Goal: Task Accomplishment & Management: Complete application form

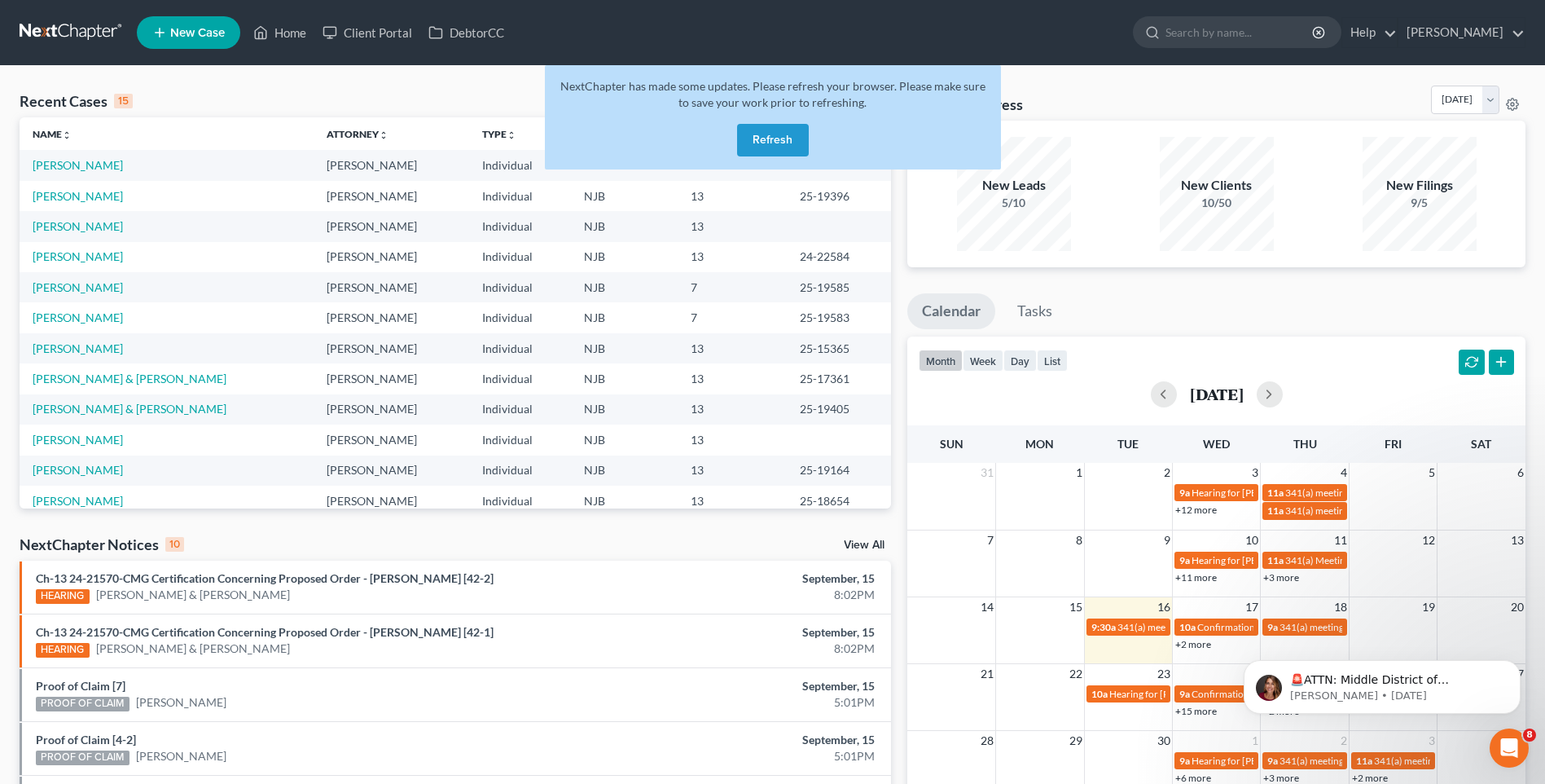
click at [763, 137] on button "Refresh" at bounding box center [772, 140] width 72 height 33
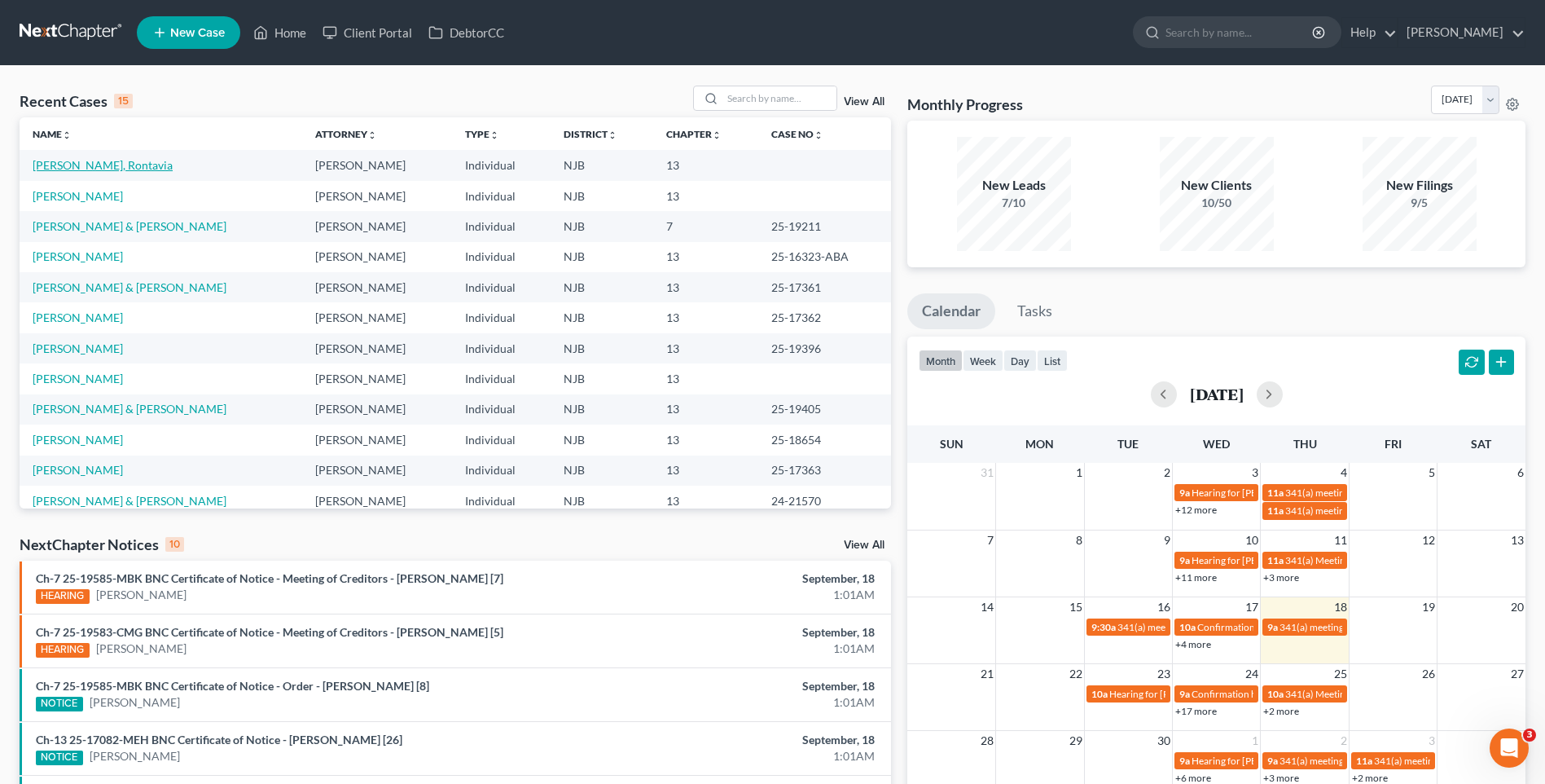
click at [112, 170] on link "[PERSON_NAME], Rontavia" at bounding box center [103, 165] width 140 height 14
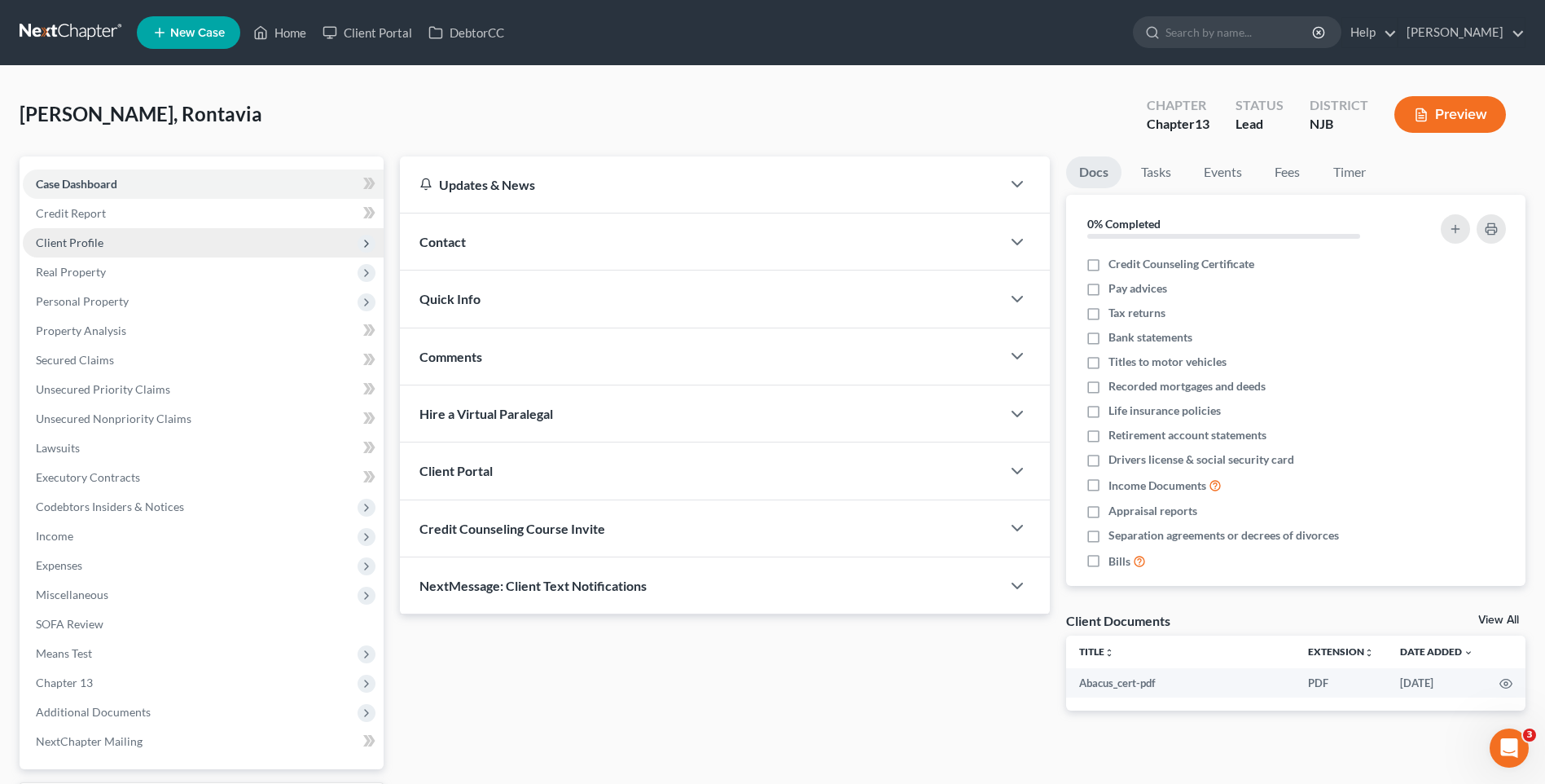
click at [208, 241] on span "Client Profile" at bounding box center [203, 243] width 361 height 30
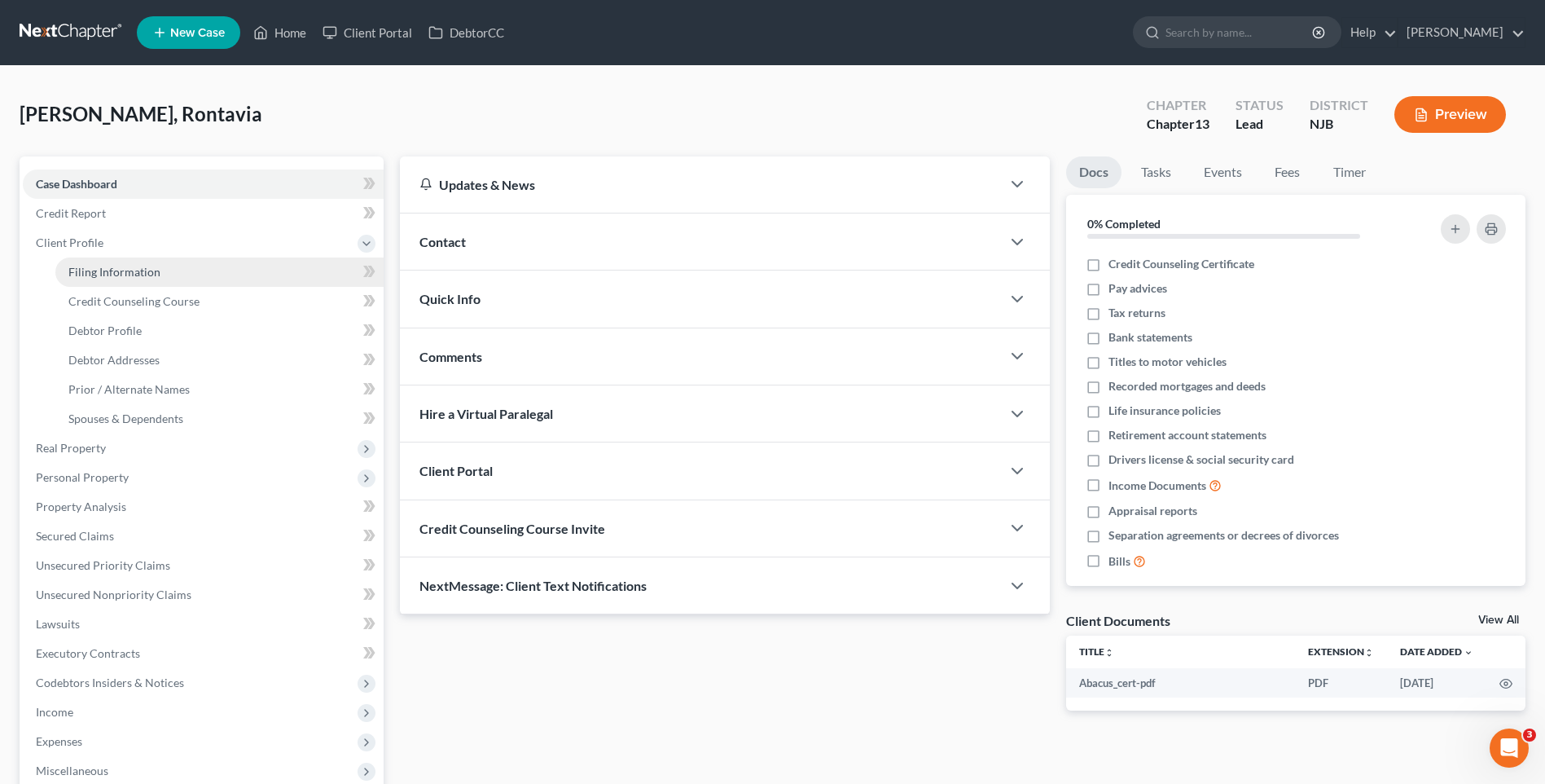
click at [244, 271] on link "Filing Information" at bounding box center [219, 273] width 329 height 30
select select "1"
select select "0"
select select "3"
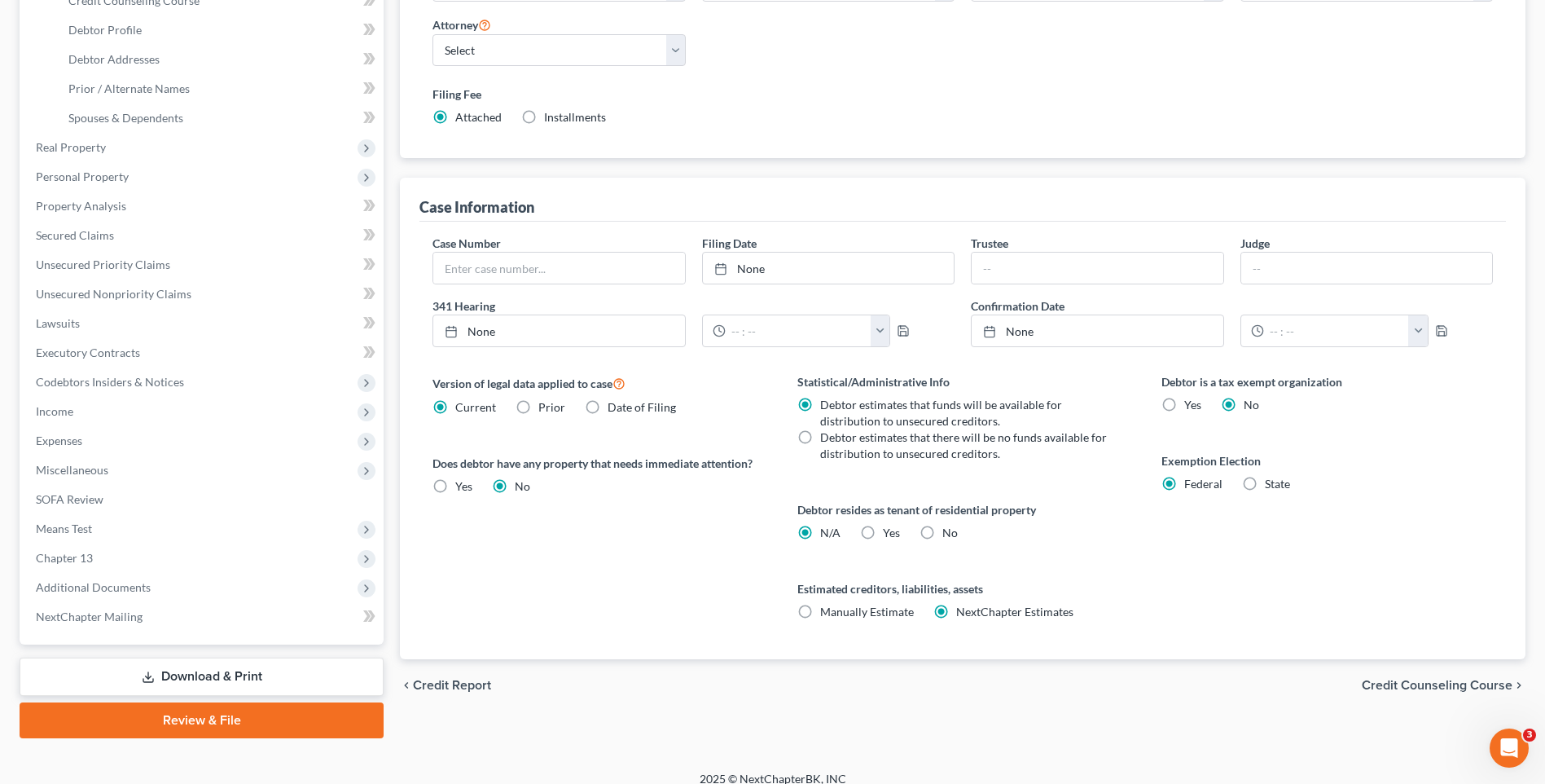
scroll to position [317, 0]
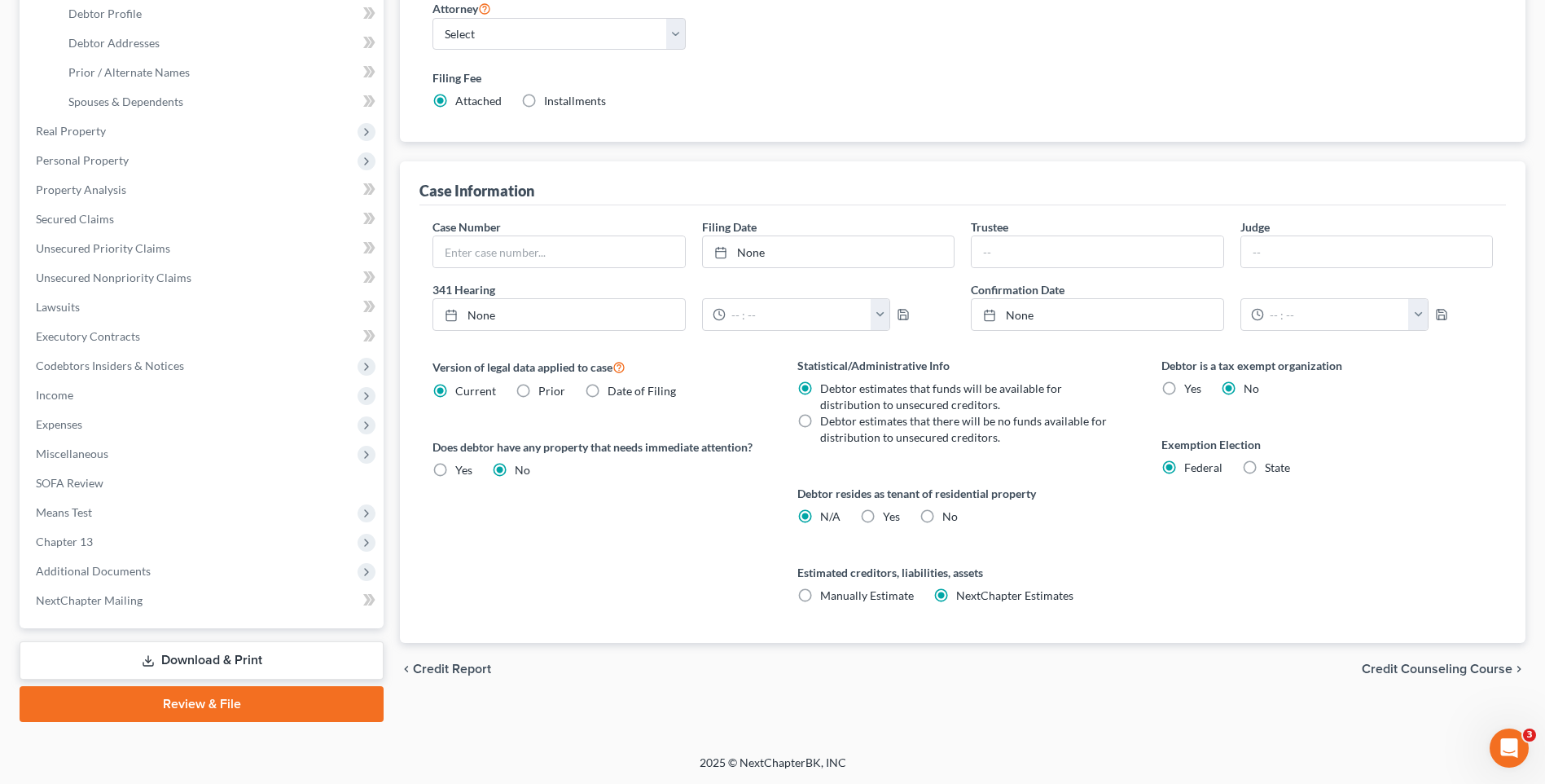
click at [1398, 670] on span "Credit Counseling Course" at bounding box center [1437, 669] width 151 height 13
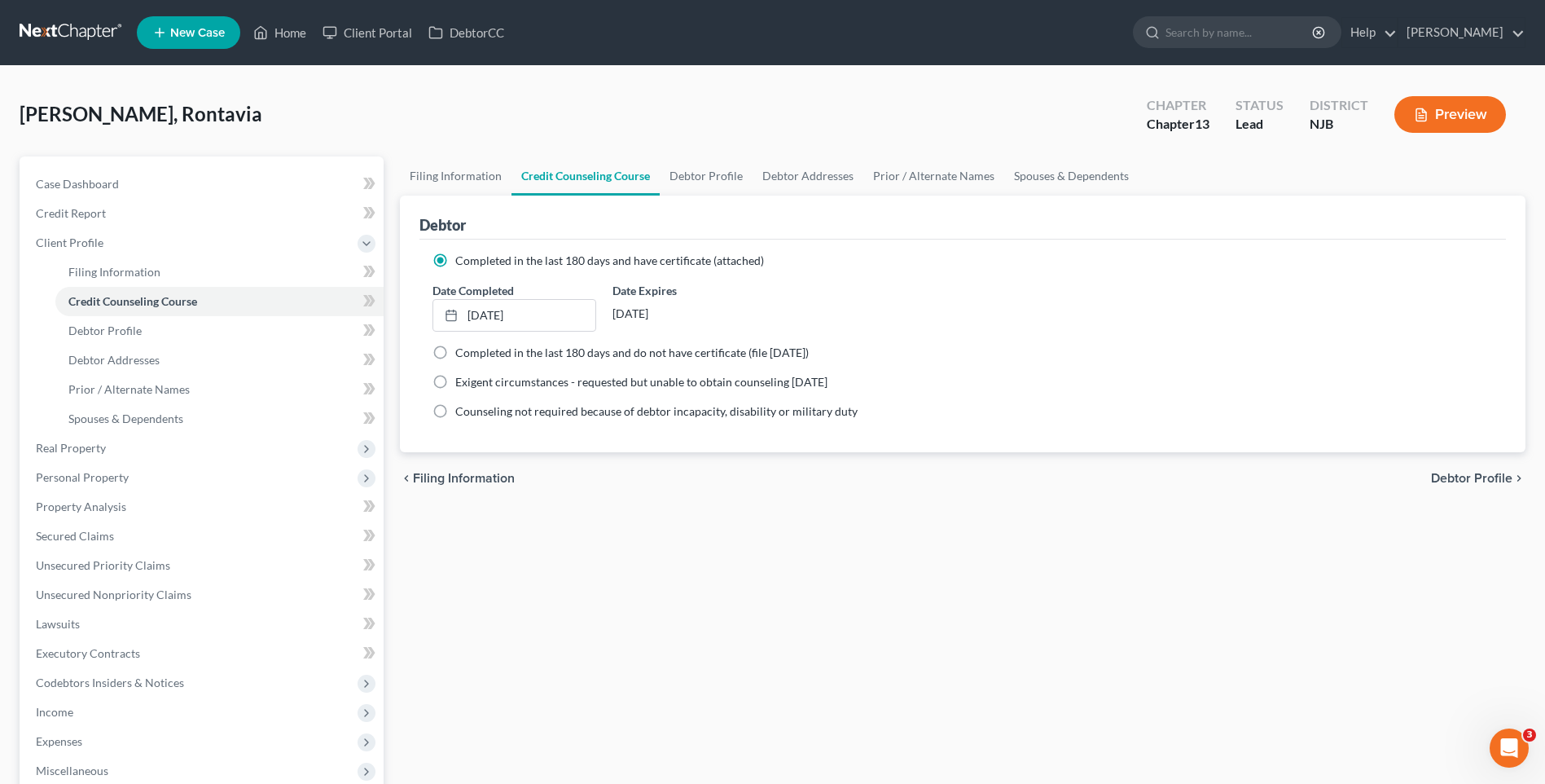
click at [1459, 478] on span "Debtor Profile" at bounding box center [1472, 478] width 82 height 13
select select "0"
select select "2"
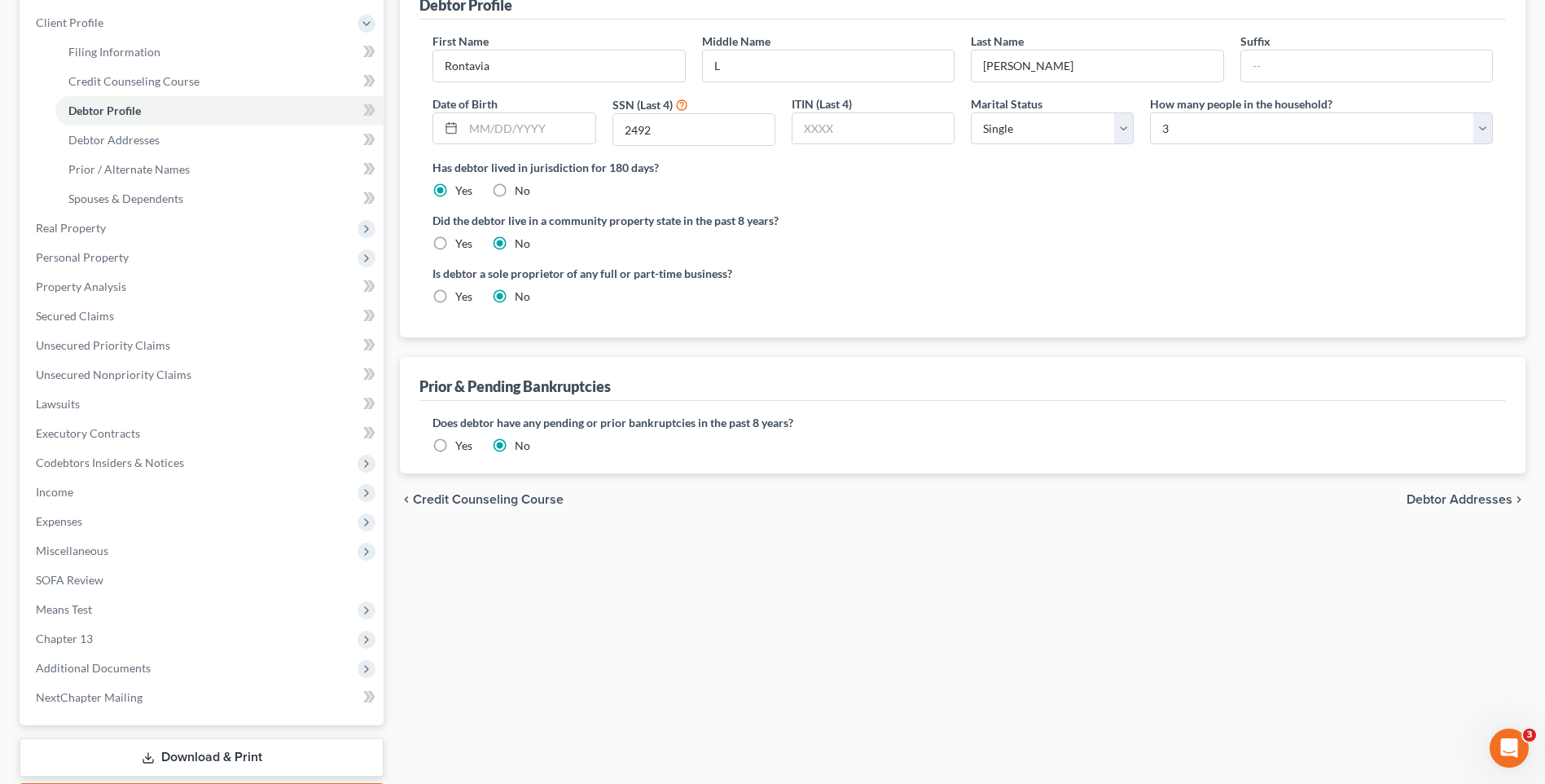
scroll to position [245, 0]
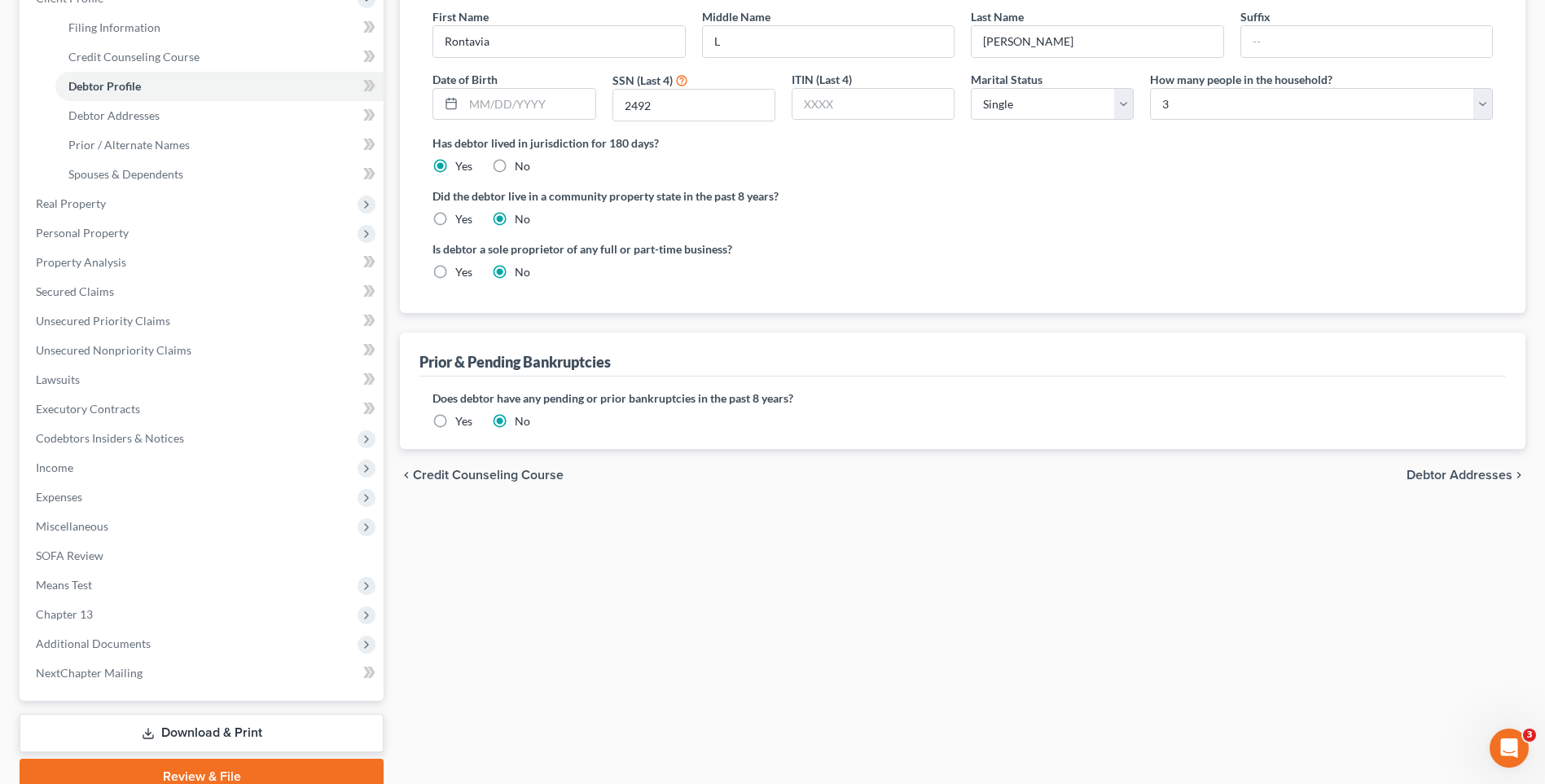
click at [1423, 475] on span "Debtor Addresses" at bounding box center [1459, 475] width 106 height 13
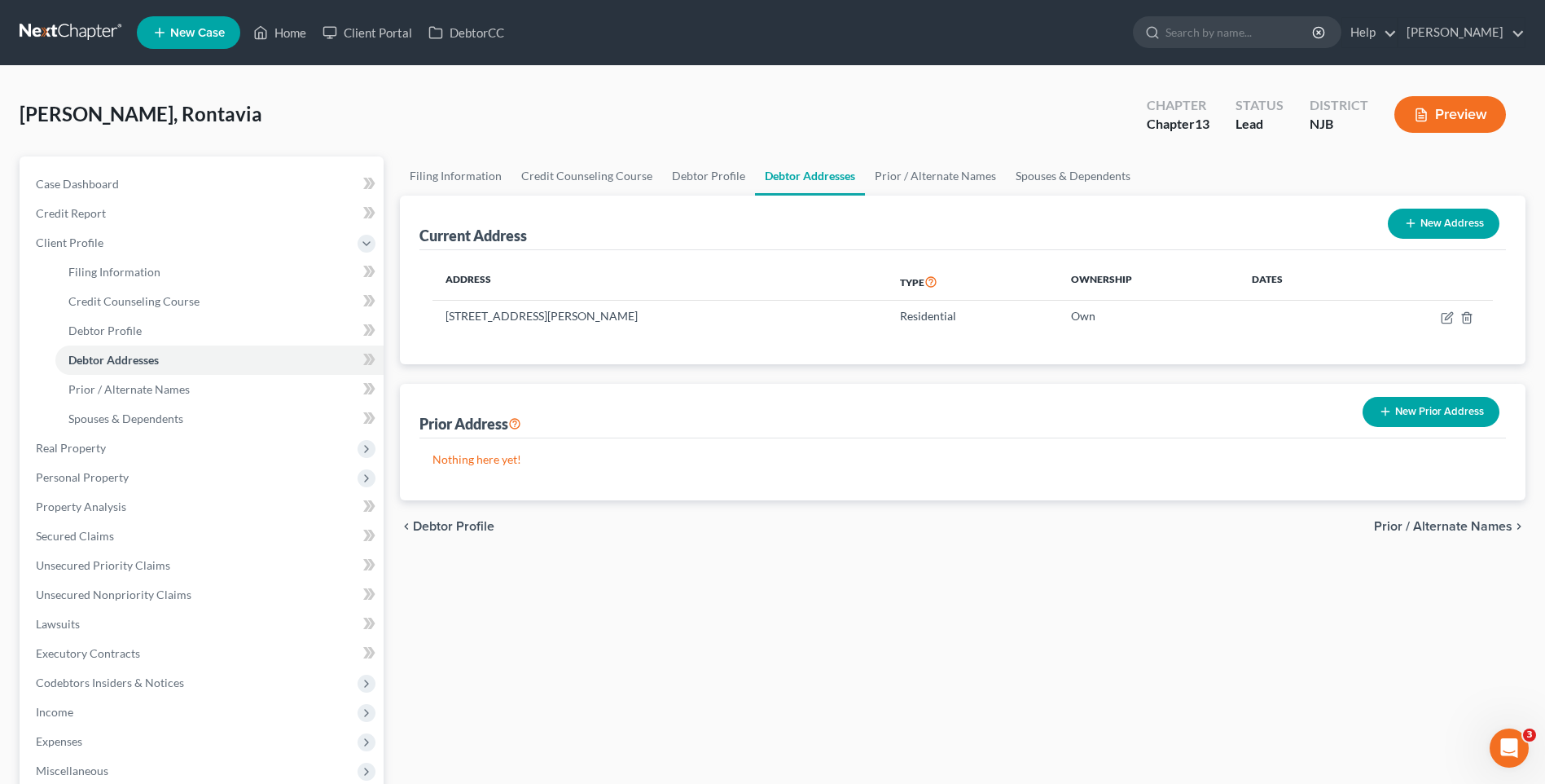
click at [1420, 525] on span "Prior / Alternate Names" at bounding box center [1444, 526] width 138 height 13
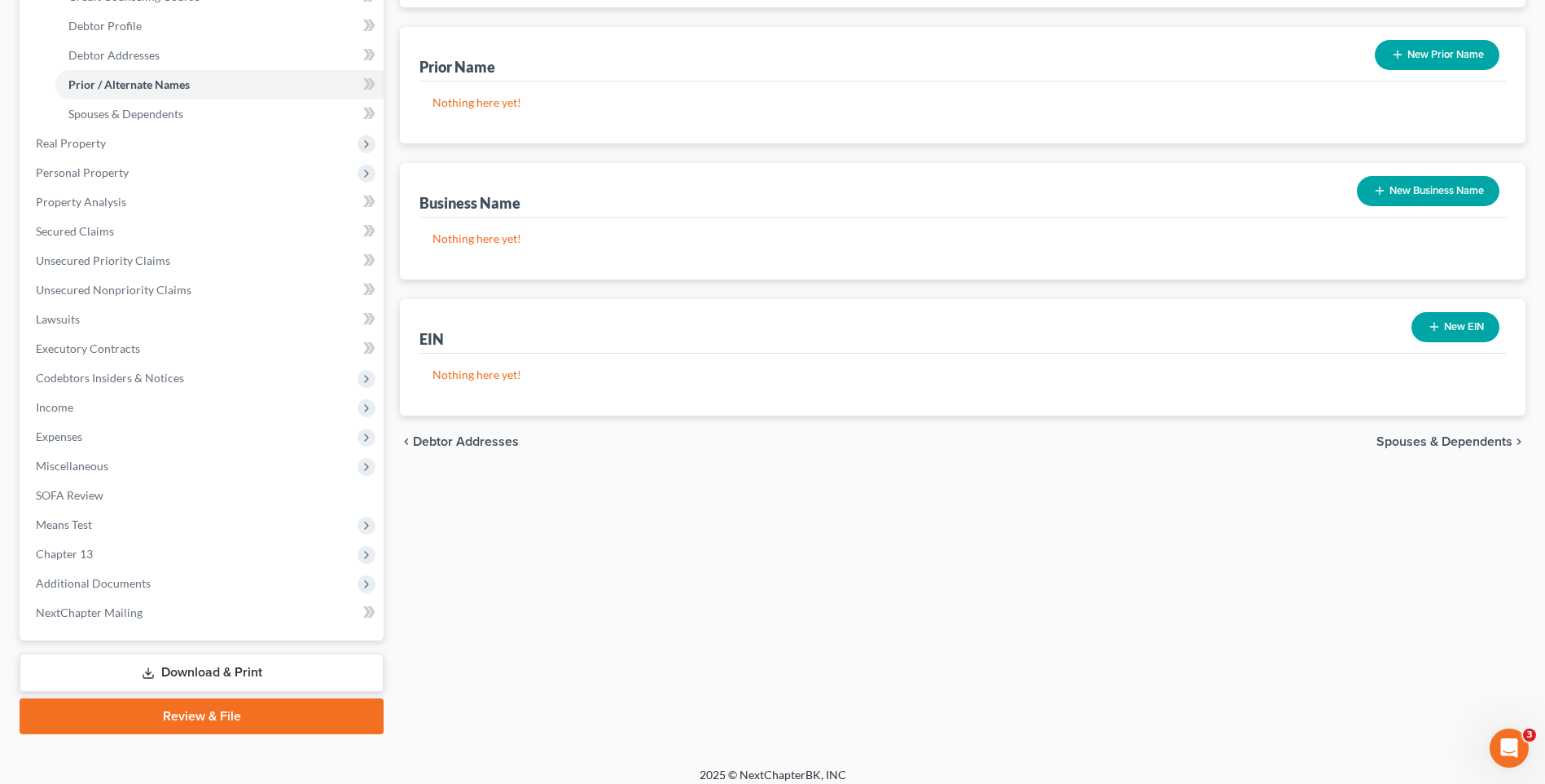
scroll to position [317, 0]
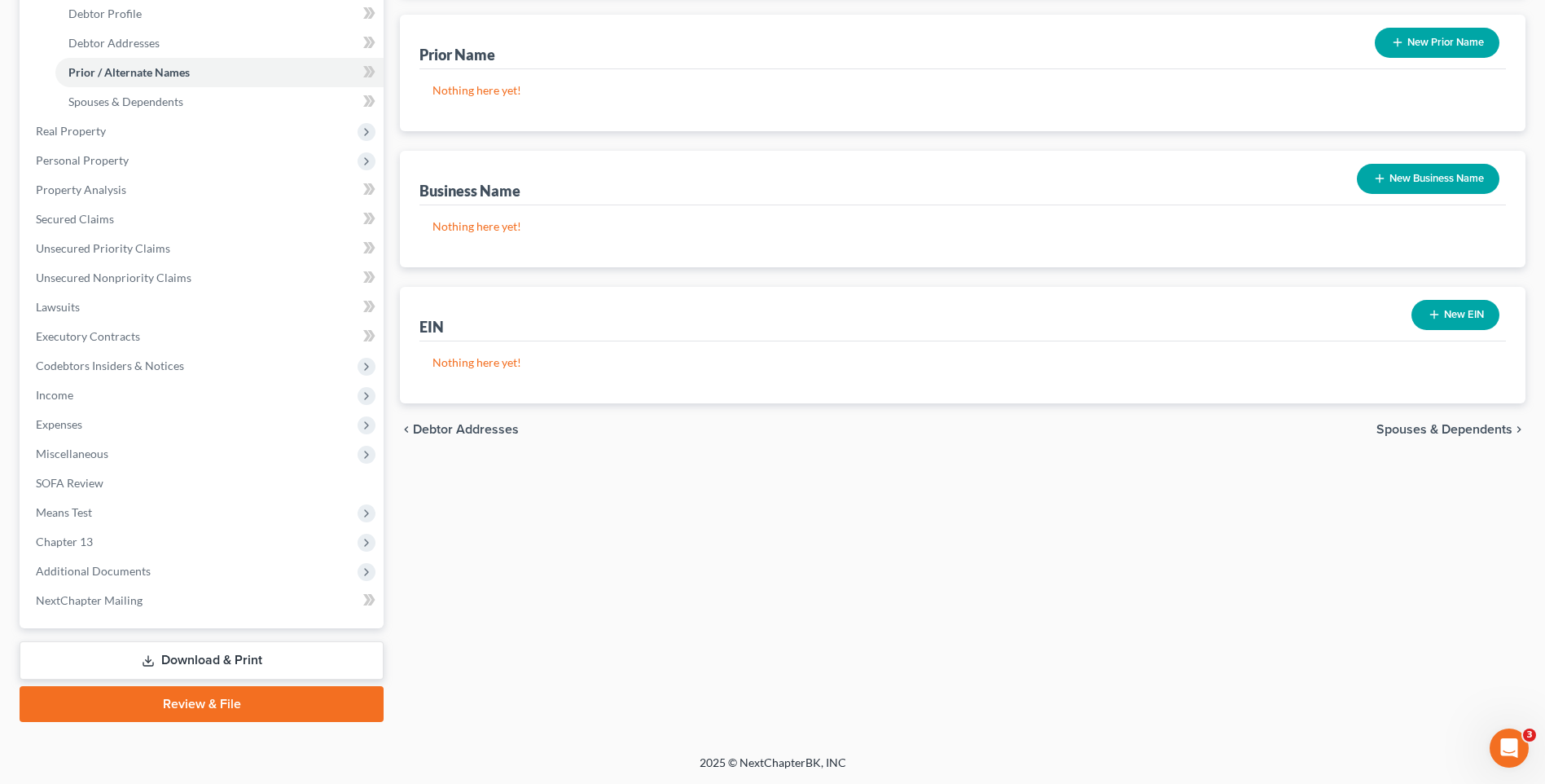
click at [1444, 430] on span "Spouses & Dependents" at bounding box center [1445, 429] width 136 height 13
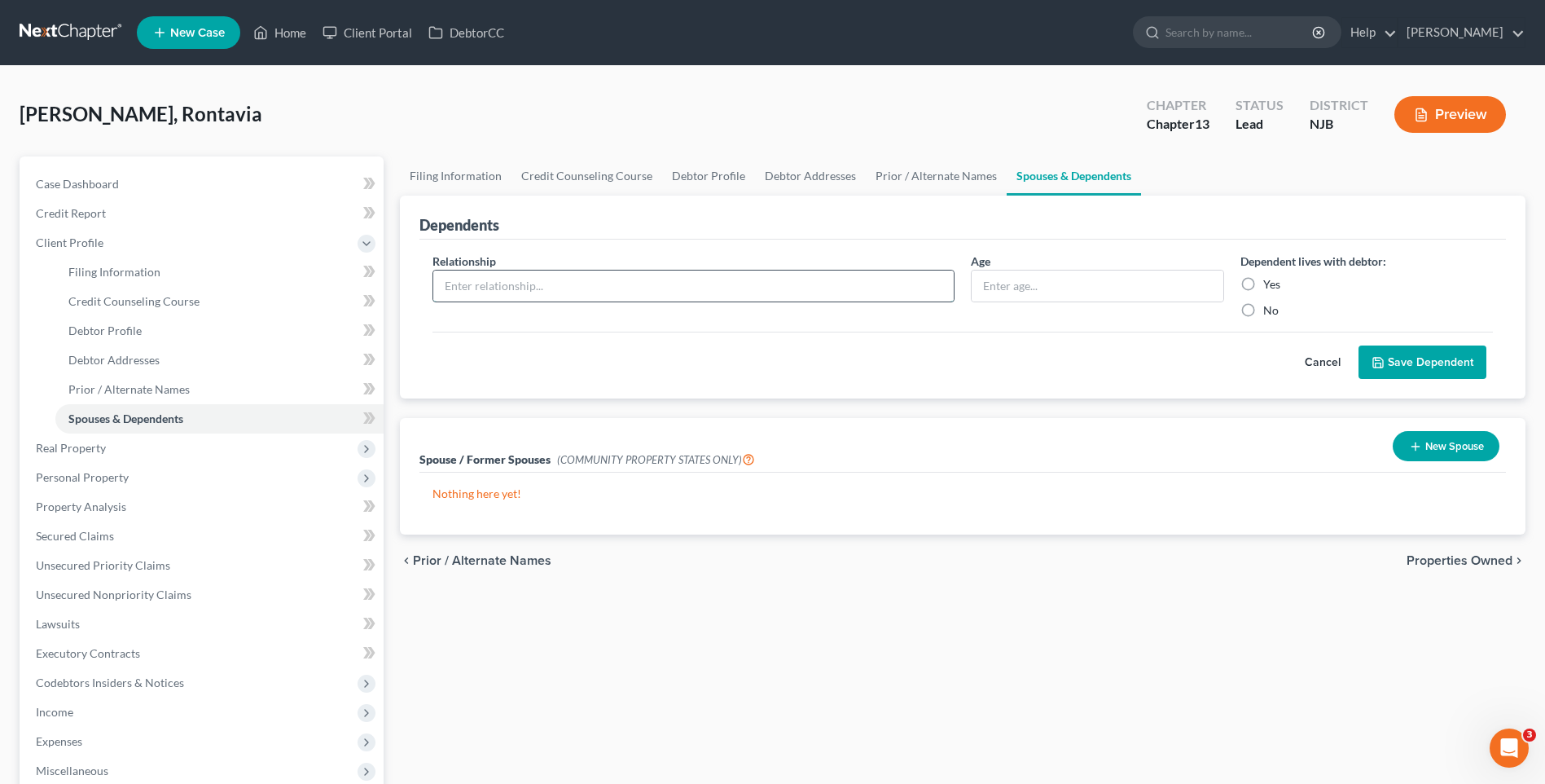
click at [468, 282] on input "text" at bounding box center [693, 286] width 520 height 31
type input "son"
click at [1009, 287] on input "text" at bounding box center [1097, 286] width 251 height 31
type input "16"
click at [1263, 287] on label "Yes" at bounding box center [1272, 284] width 17 height 16
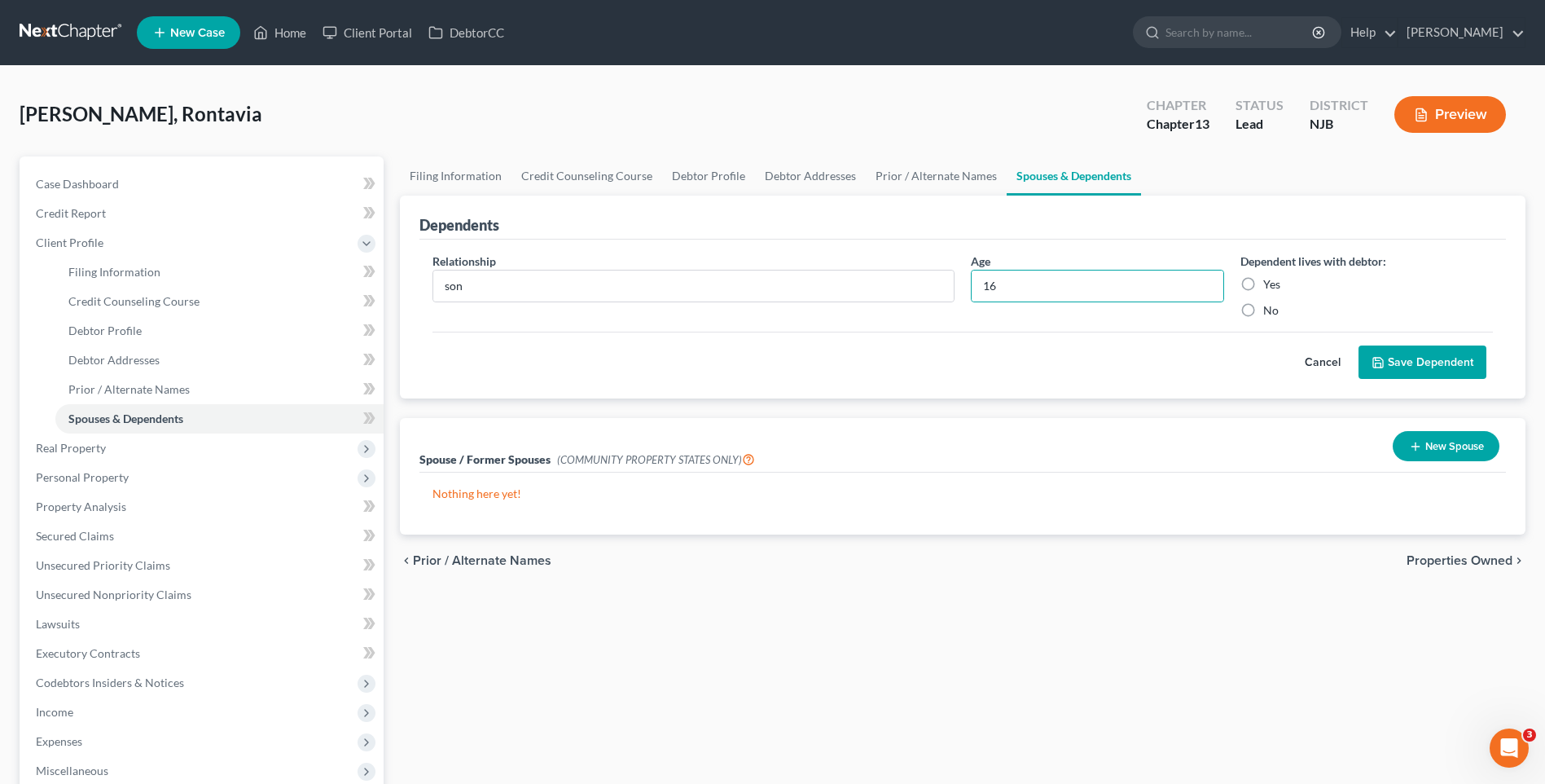
click at [1270, 287] on input "Yes" at bounding box center [1275, 281] width 11 height 11
radio input "true"
click at [1402, 362] on button "Save Dependent" at bounding box center [1422, 362] width 128 height 35
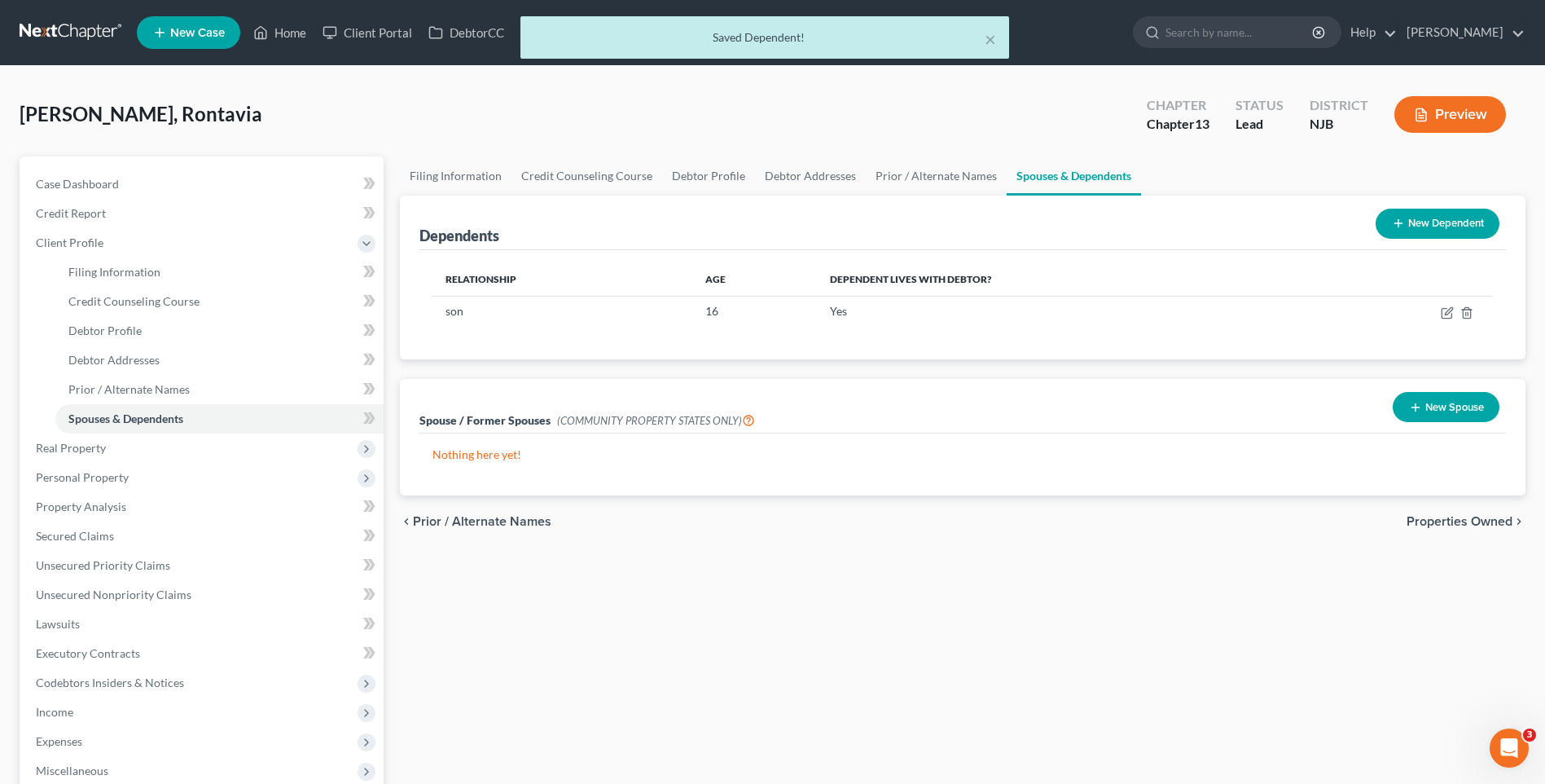
click at [1403, 219] on icon at bounding box center [1398, 223] width 13 height 13
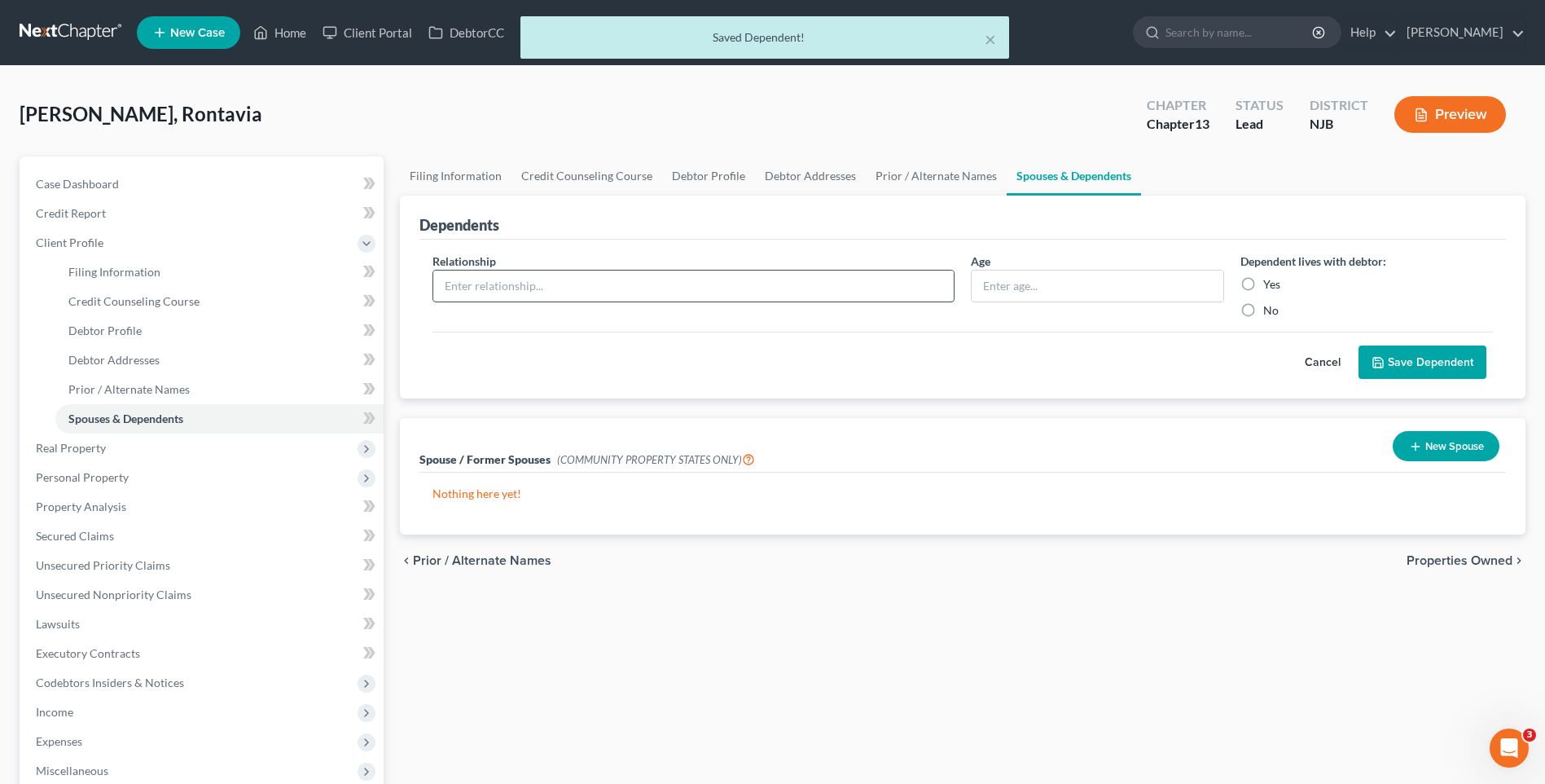
click at [552, 284] on input "text" at bounding box center [693, 286] width 520 height 31
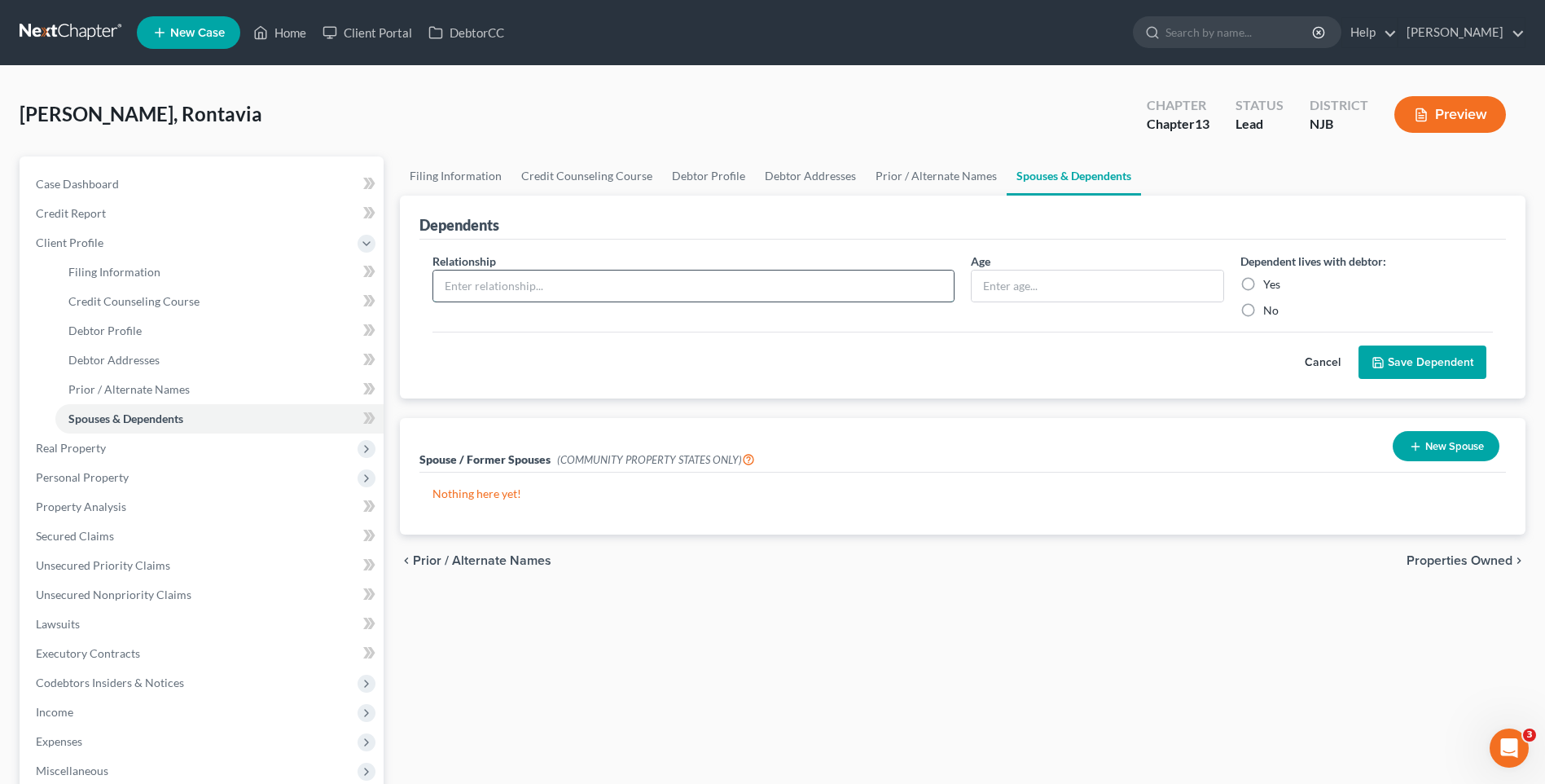
type input "daughter"
click at [1008, 282] on input "text" at bounding box center [1097, 286] width 251 height 31
type input "15"
click at [1263, 284] on label "Yes" at bounding box center [1272, 284] width 17 height 16
click at [1270, 284] on input "Yes" at bounding box center [1275, 281] width 11 height 11
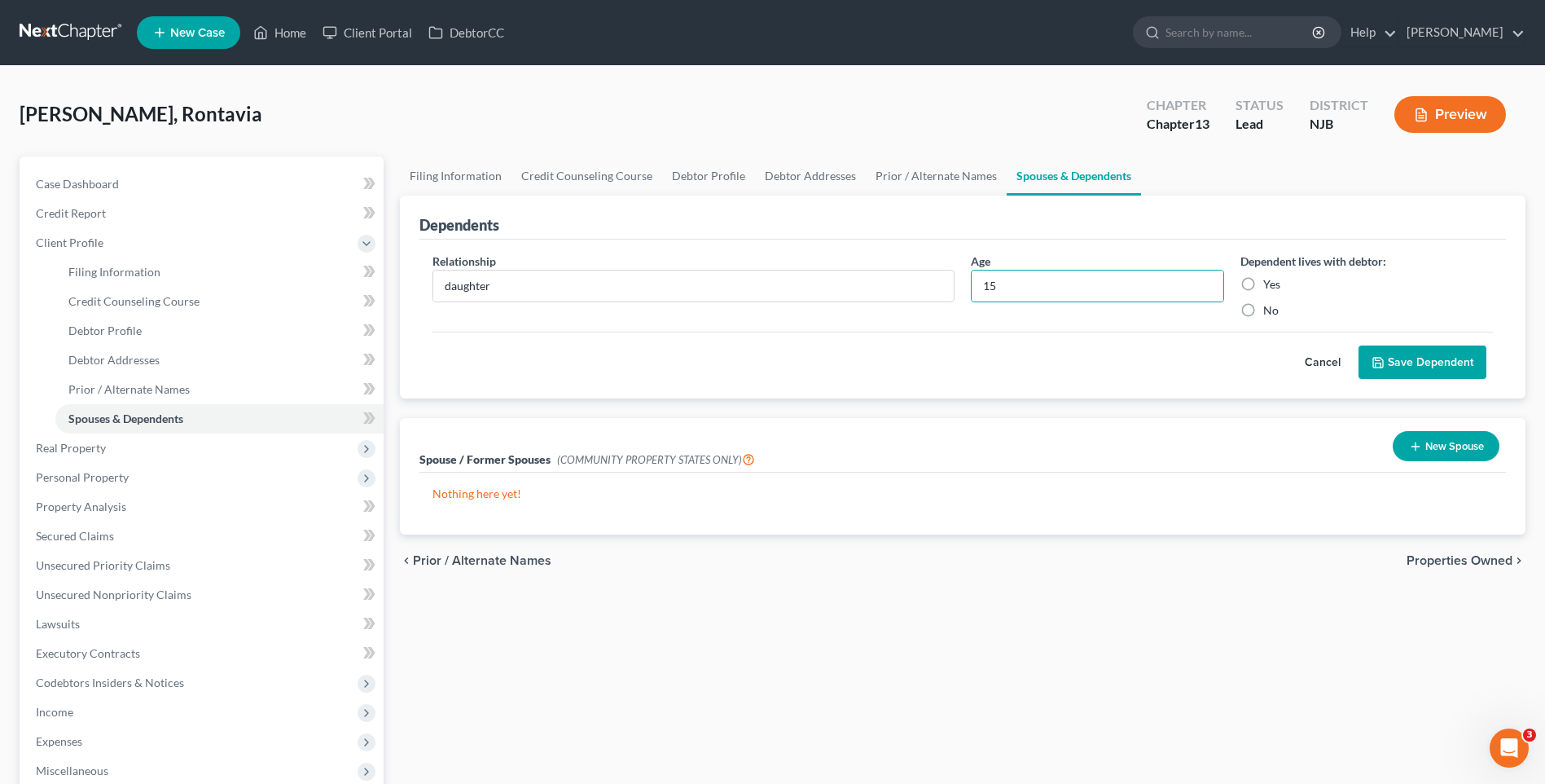
radio input "true"
click at [1403, 361] on button "Save Dependent" at bounding box center [1422, 362] width 128 height 35
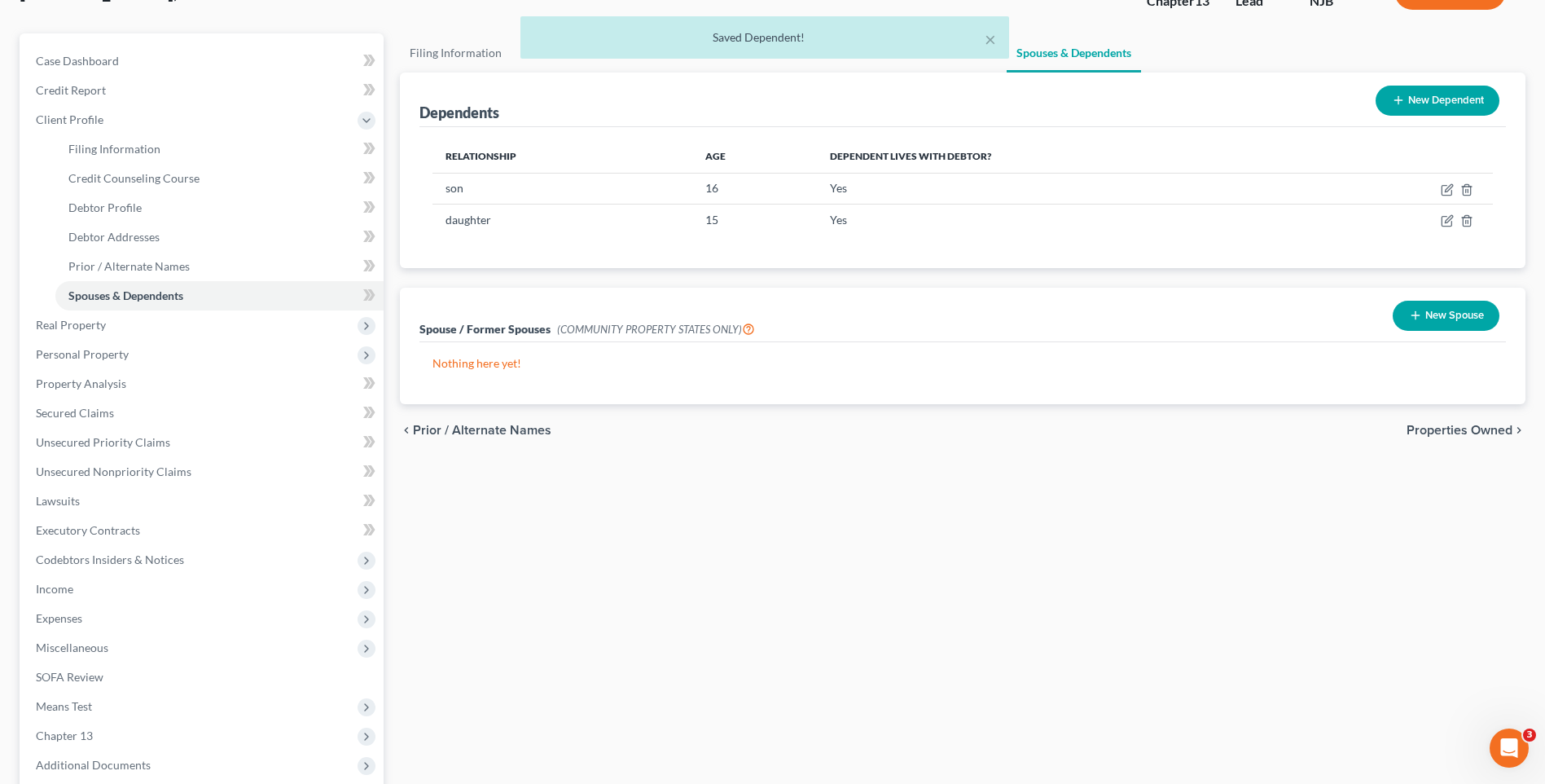
scroll to position [82, 0]
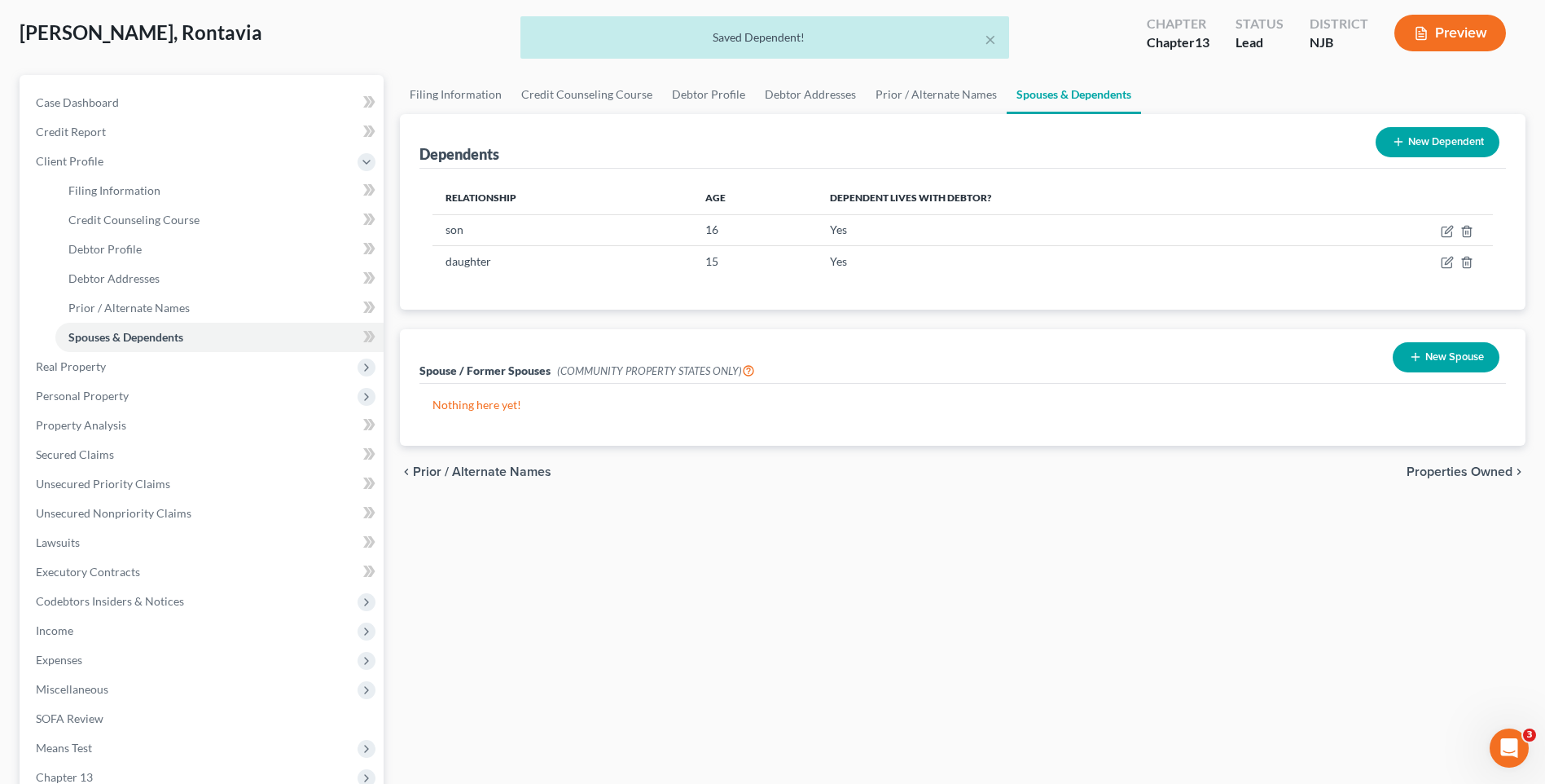
click at [1432, 470] on span "Properties Owned" at bounding box center [1459, 472] width 106 height 13
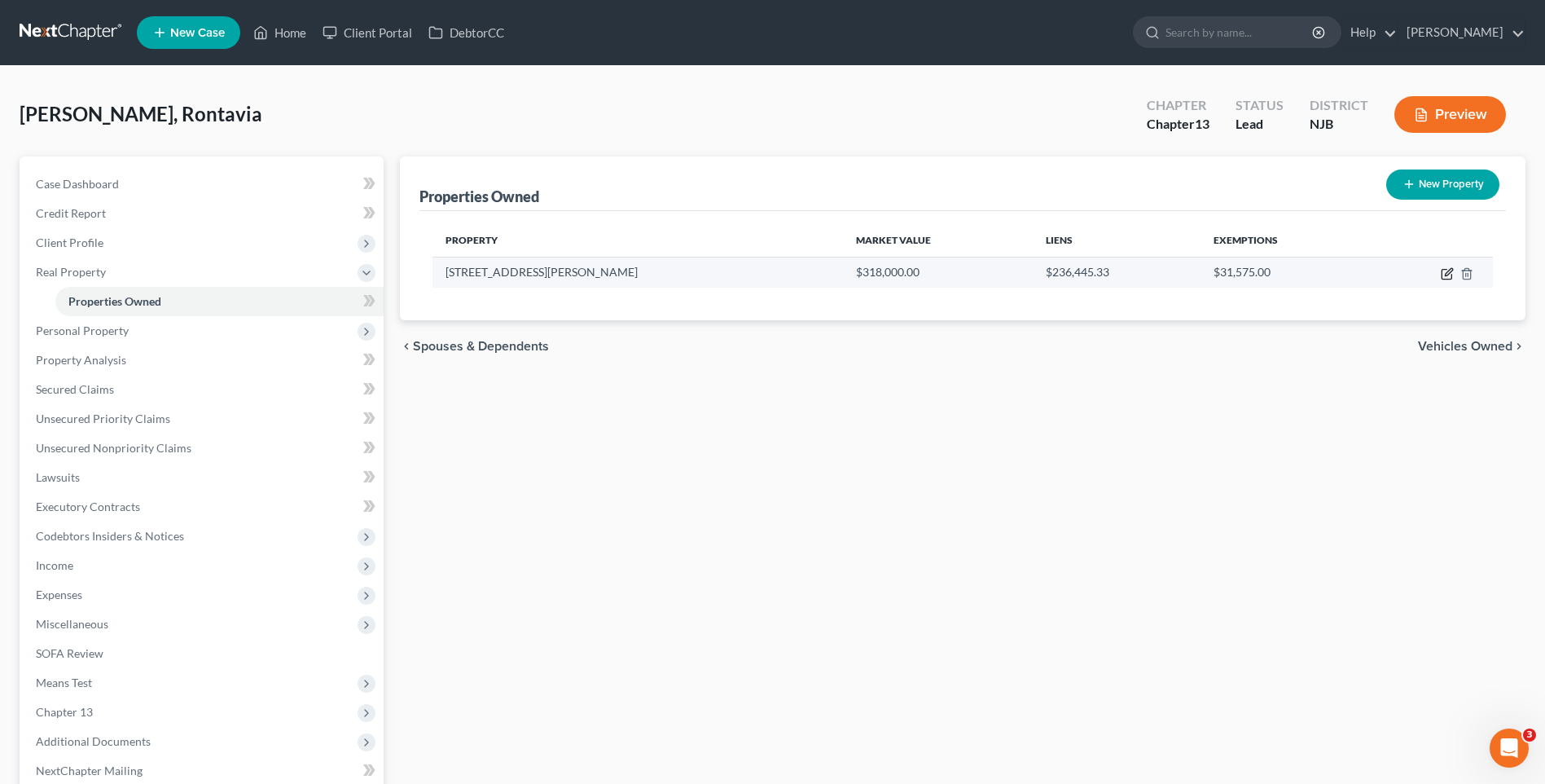
click at [1445, 275] on icon "button" at bounding box center [1448, 273] width 13 height 13
select select "33"
select select "2"
select select "0"
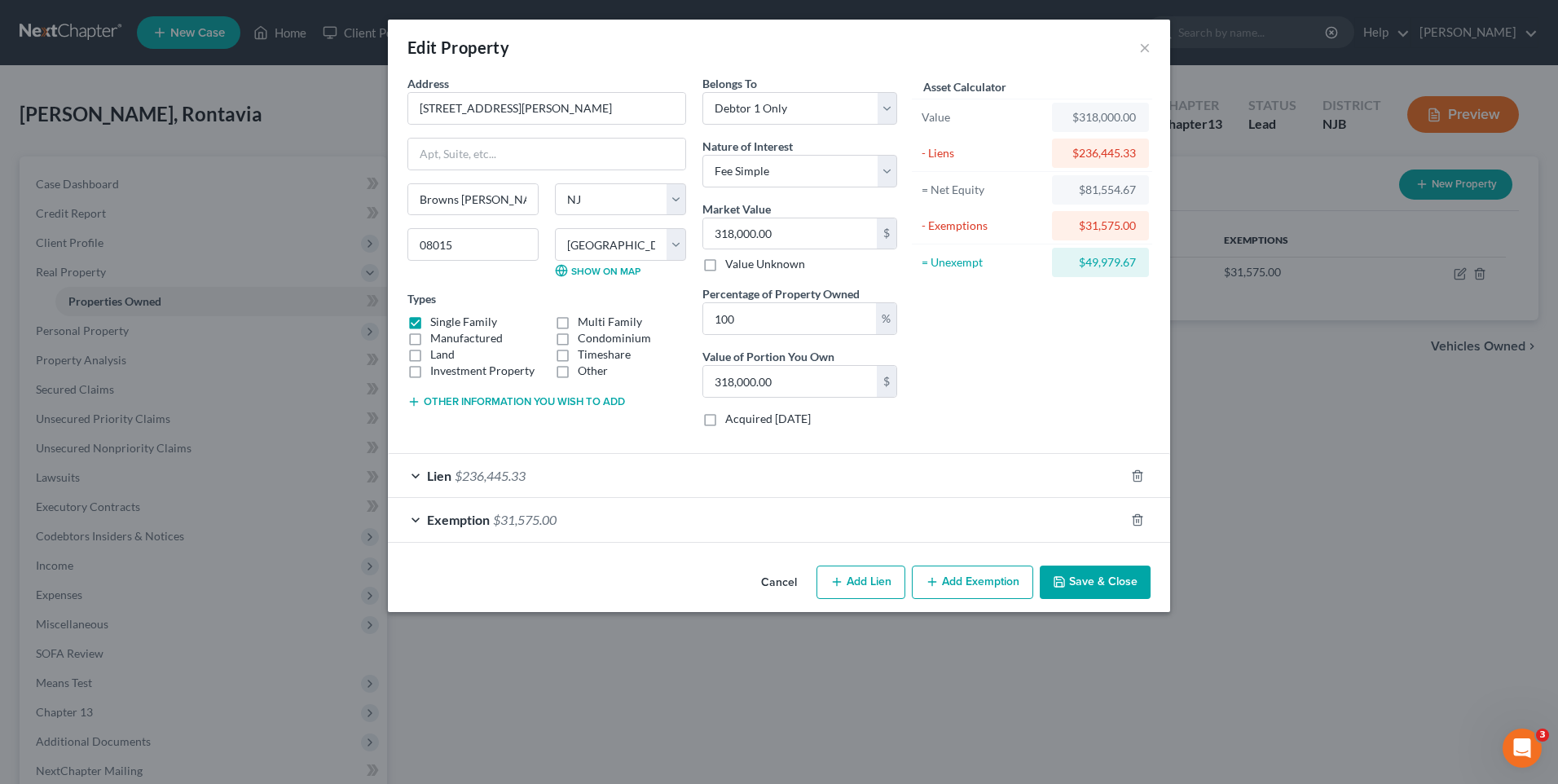
click at [865, 584] on button "Add Lien" at bounding box center [861, 582] width 89 height 35
select select "0"
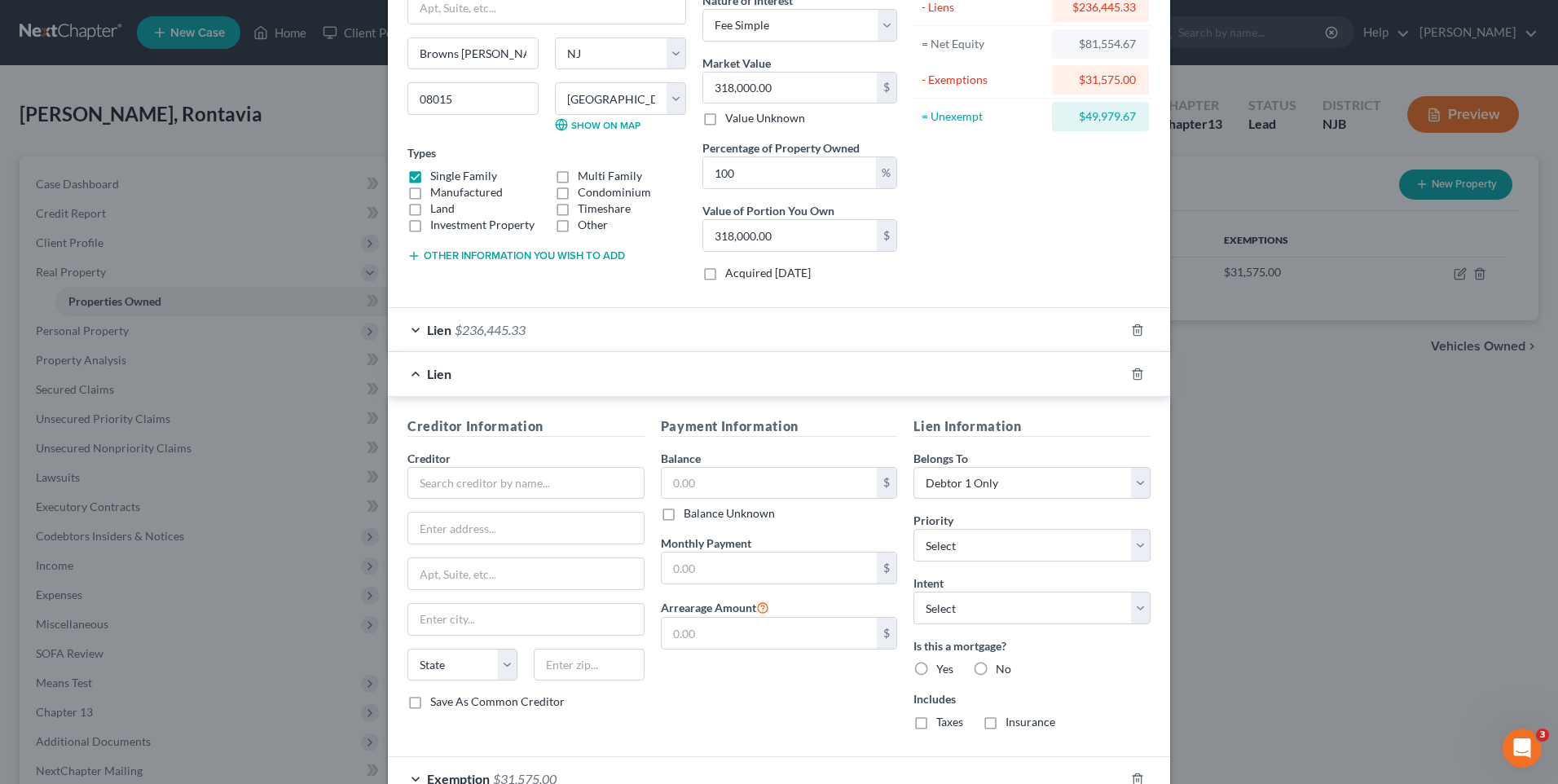
scroll to position [82, 0]
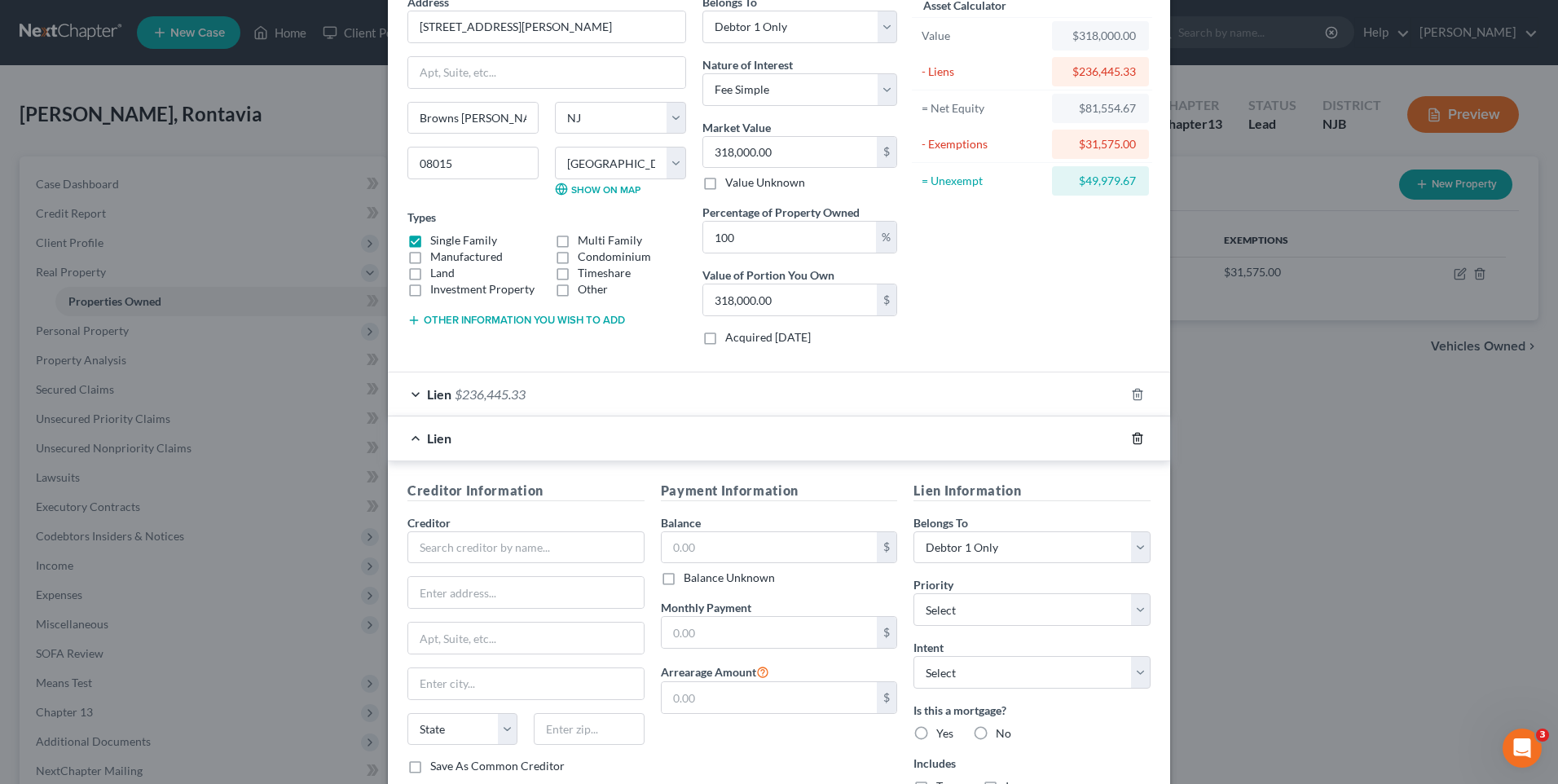
click at [1132, 436] on icon "button" at bounding box center [1138, 438] width 13 height 13
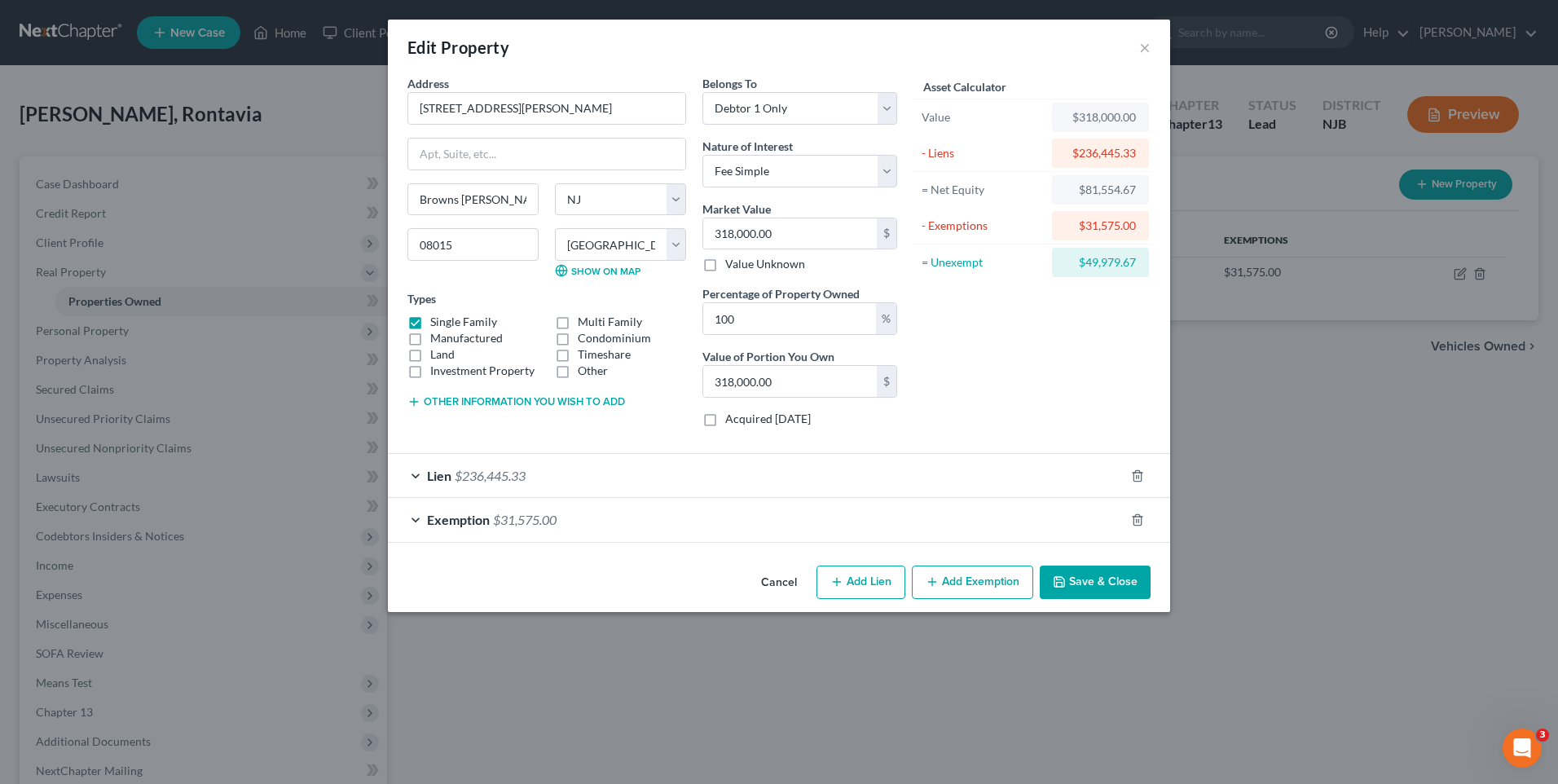
scroll to position [0, 0]
click at [418, 468] on div "Lien $236,445.33" at bounding box center [756, 475] width 737 height 43
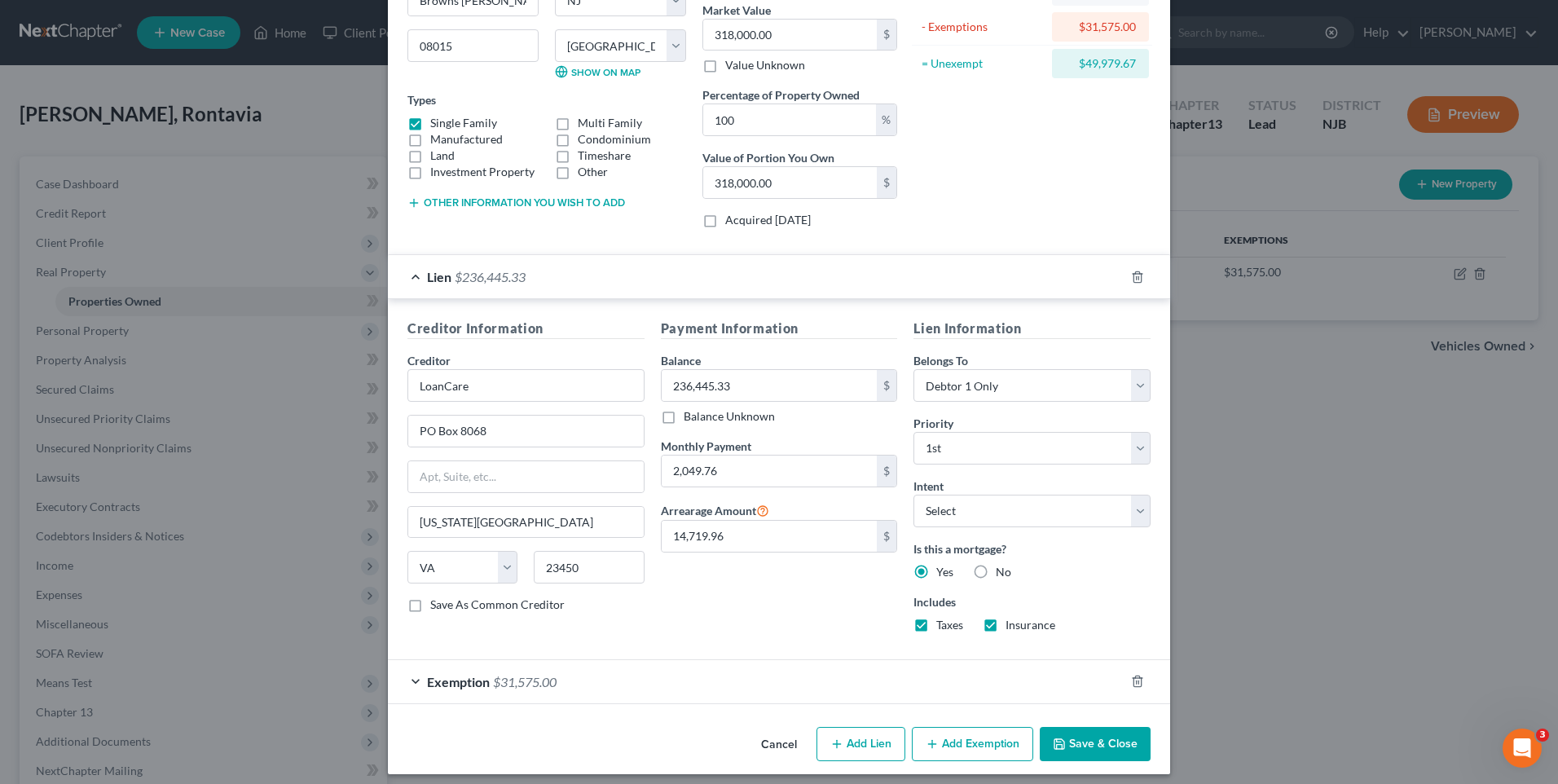
scroll to position [208, 0]
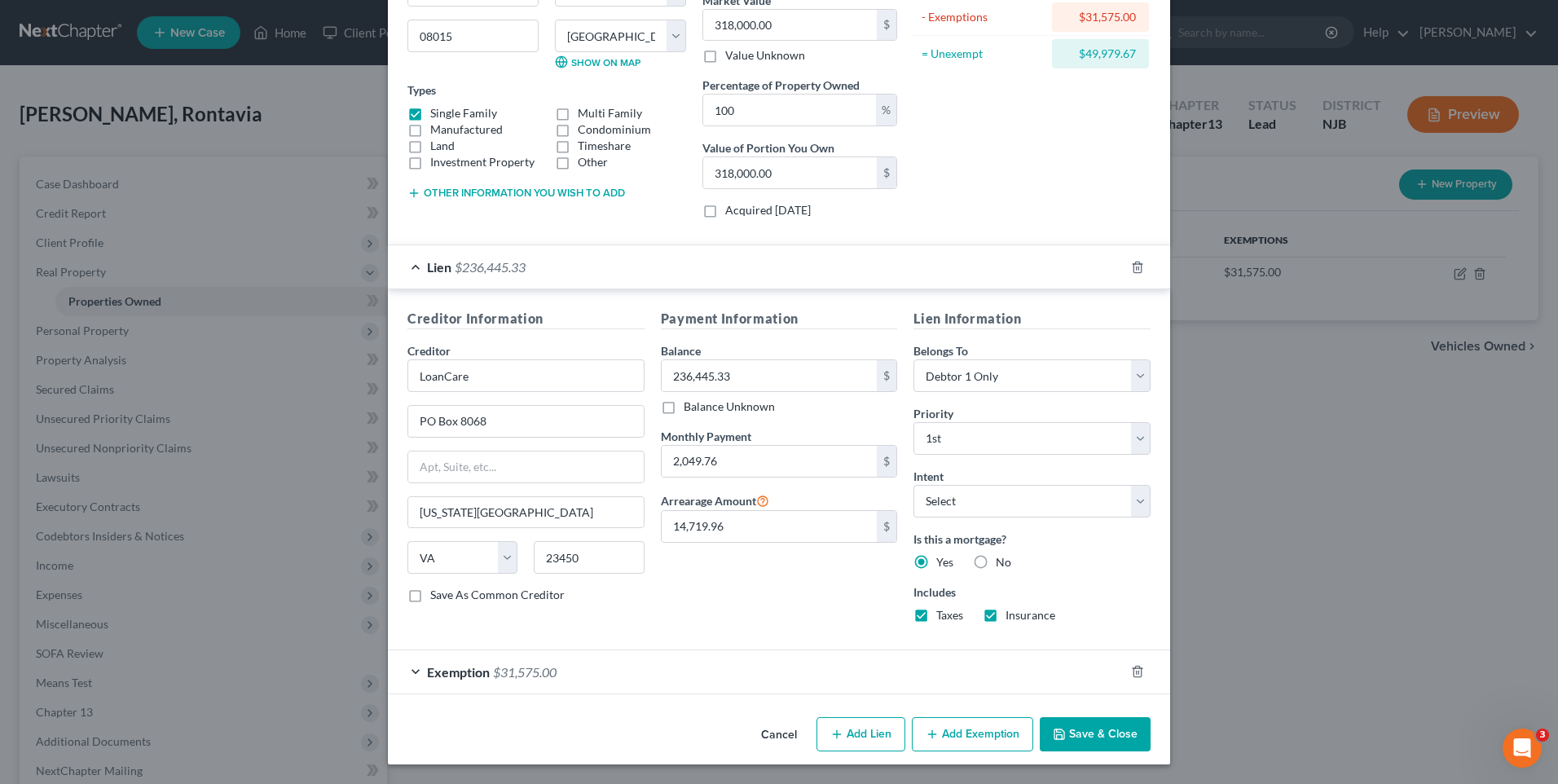
click at [1099, 729] on button "Save & Close" at bounding box center [1095, 734] width 111 height 35
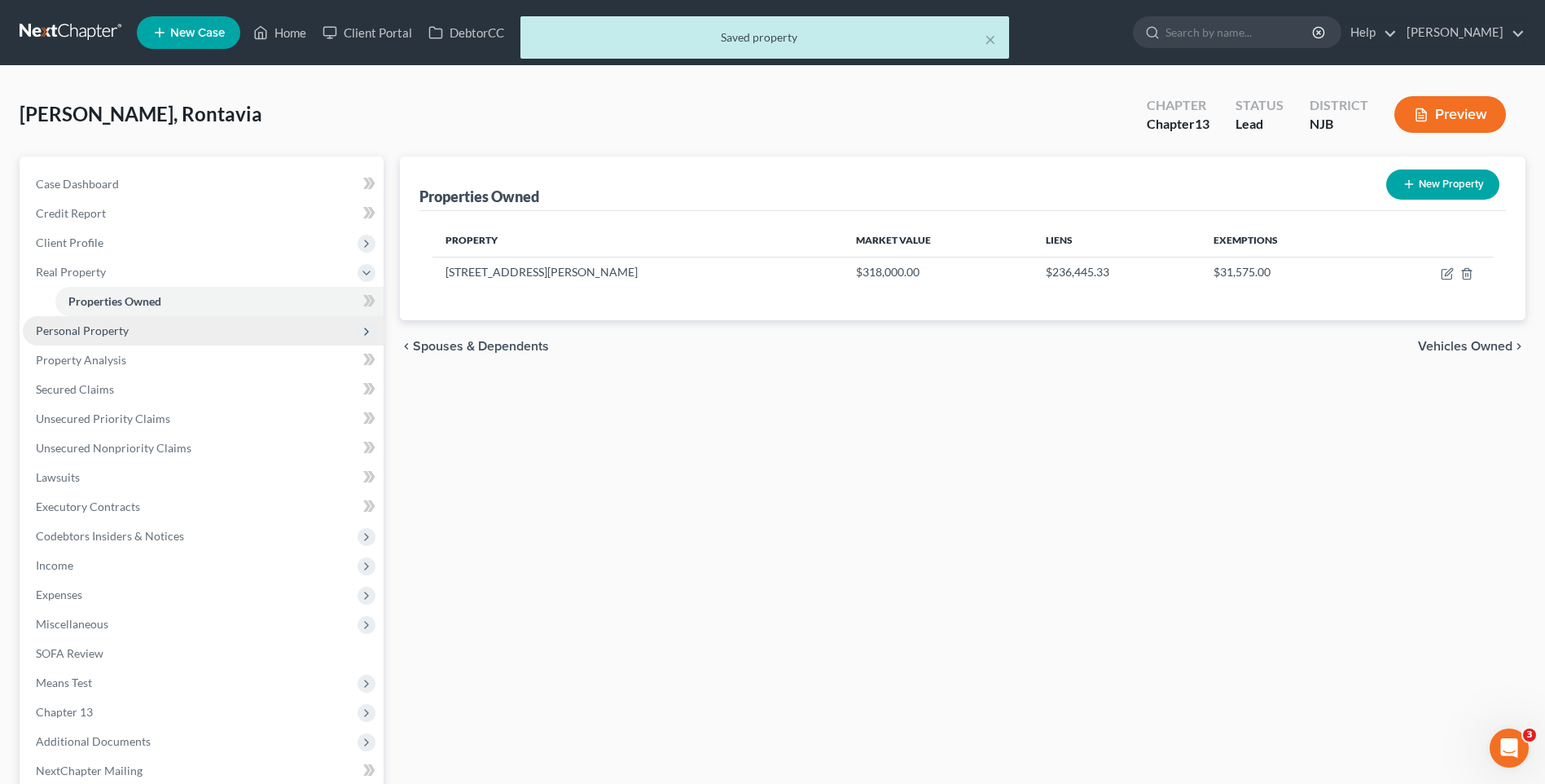
click at [147, 334] on span "Personal Property" at bounding box center [203, 331] width 361 height 30
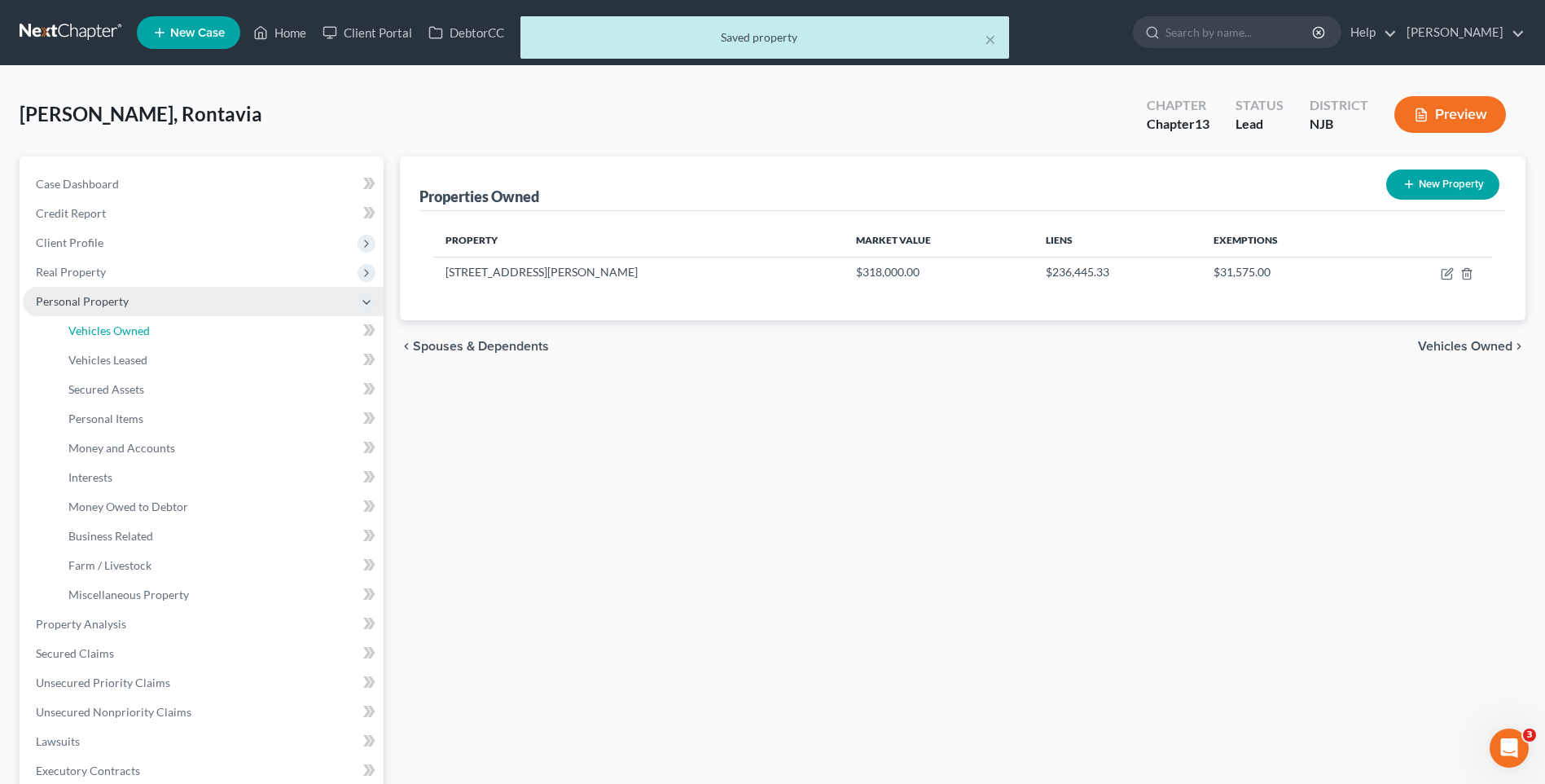
click at [147, 334] on span "Vehicles Owned" at bounding box center [109, 330] width 82 height 14
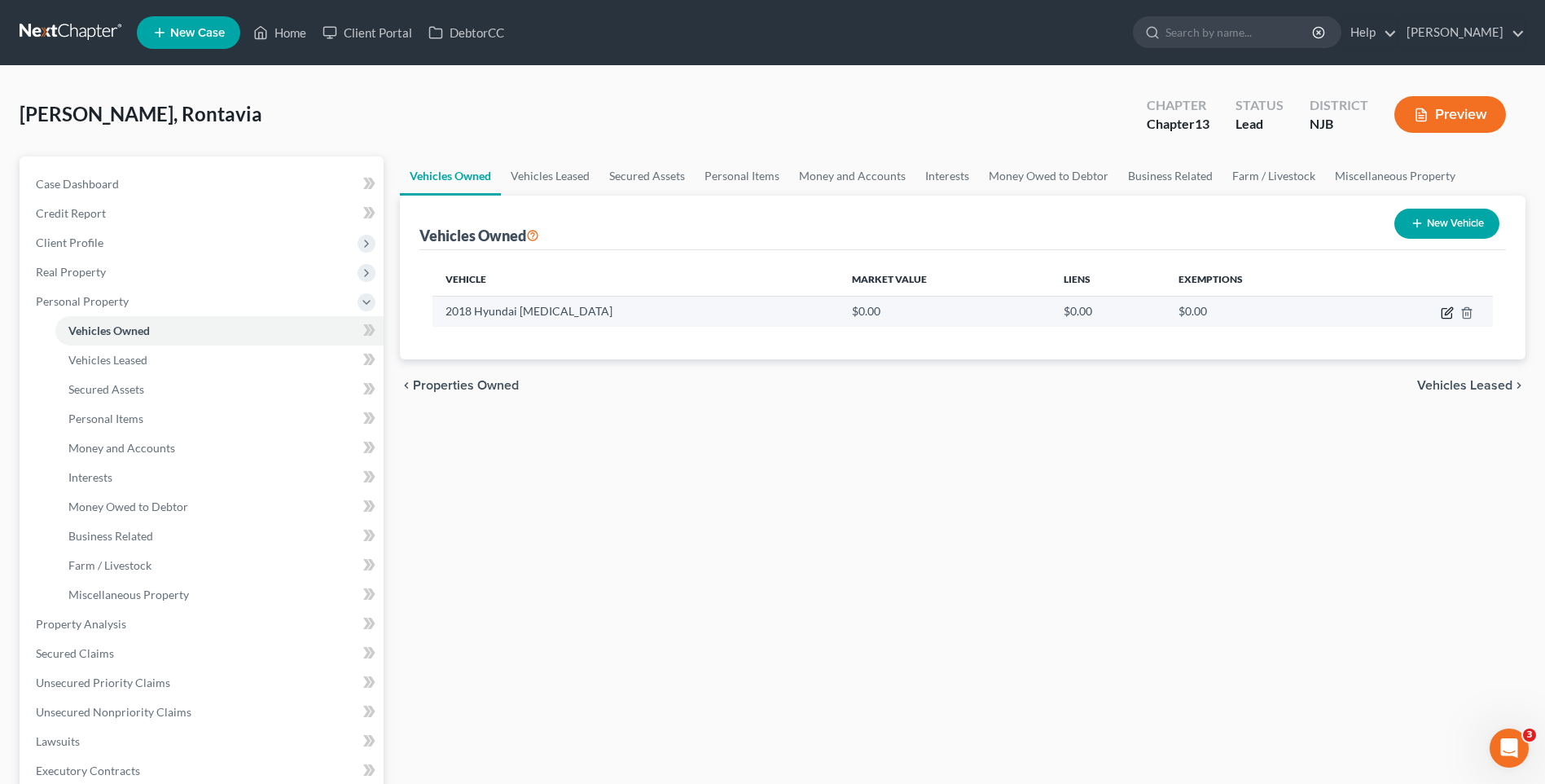
click at [1444, 314] on icon "button" at bounding box center [1448, 313] width 13 height 13
select select "0"
select select "8"
select select "2"
select select "0"
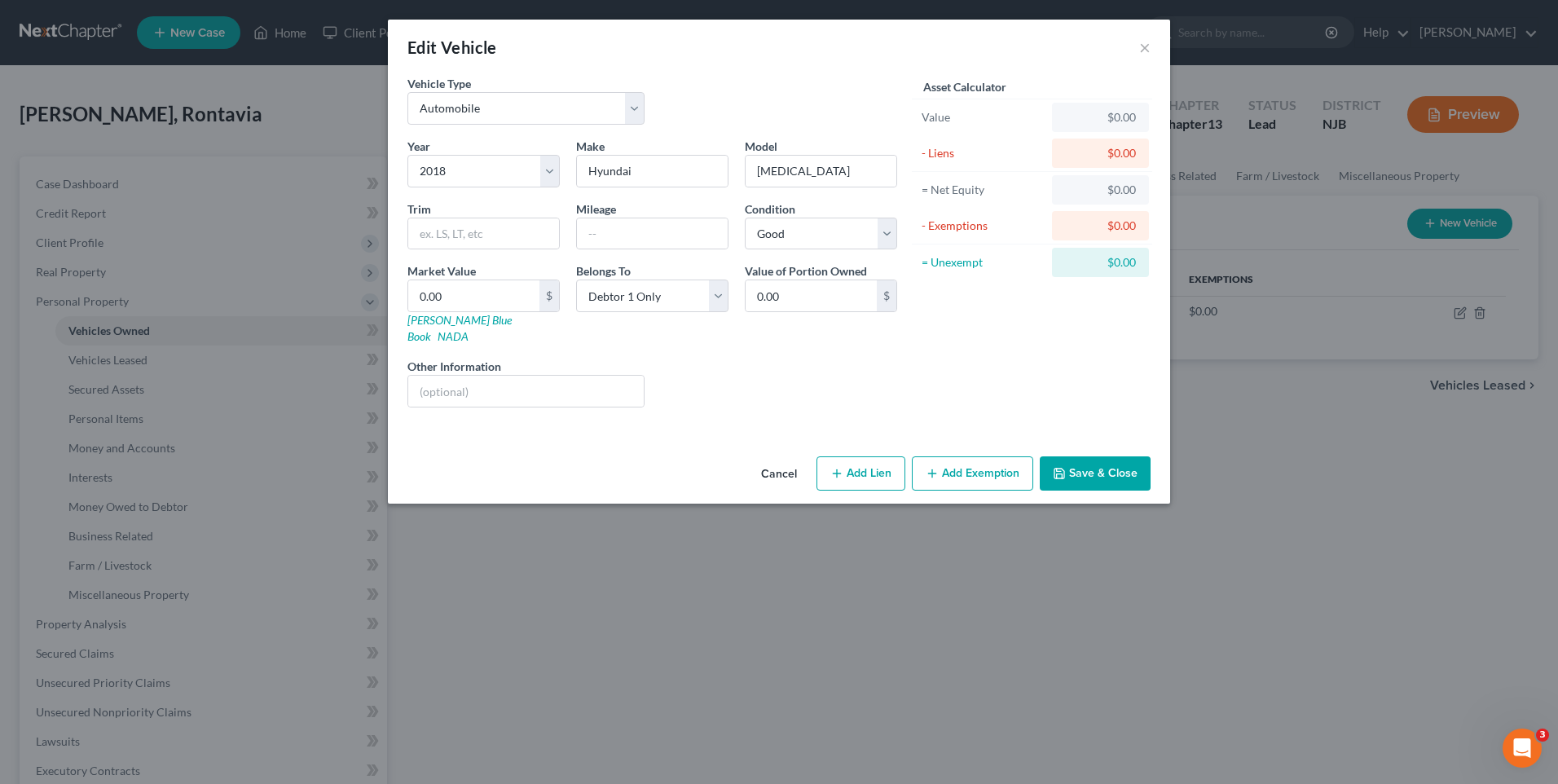
click at [858, 456] on button "Add Lien" at bounding box center [861, 474] width 89 height 35
select select "0"
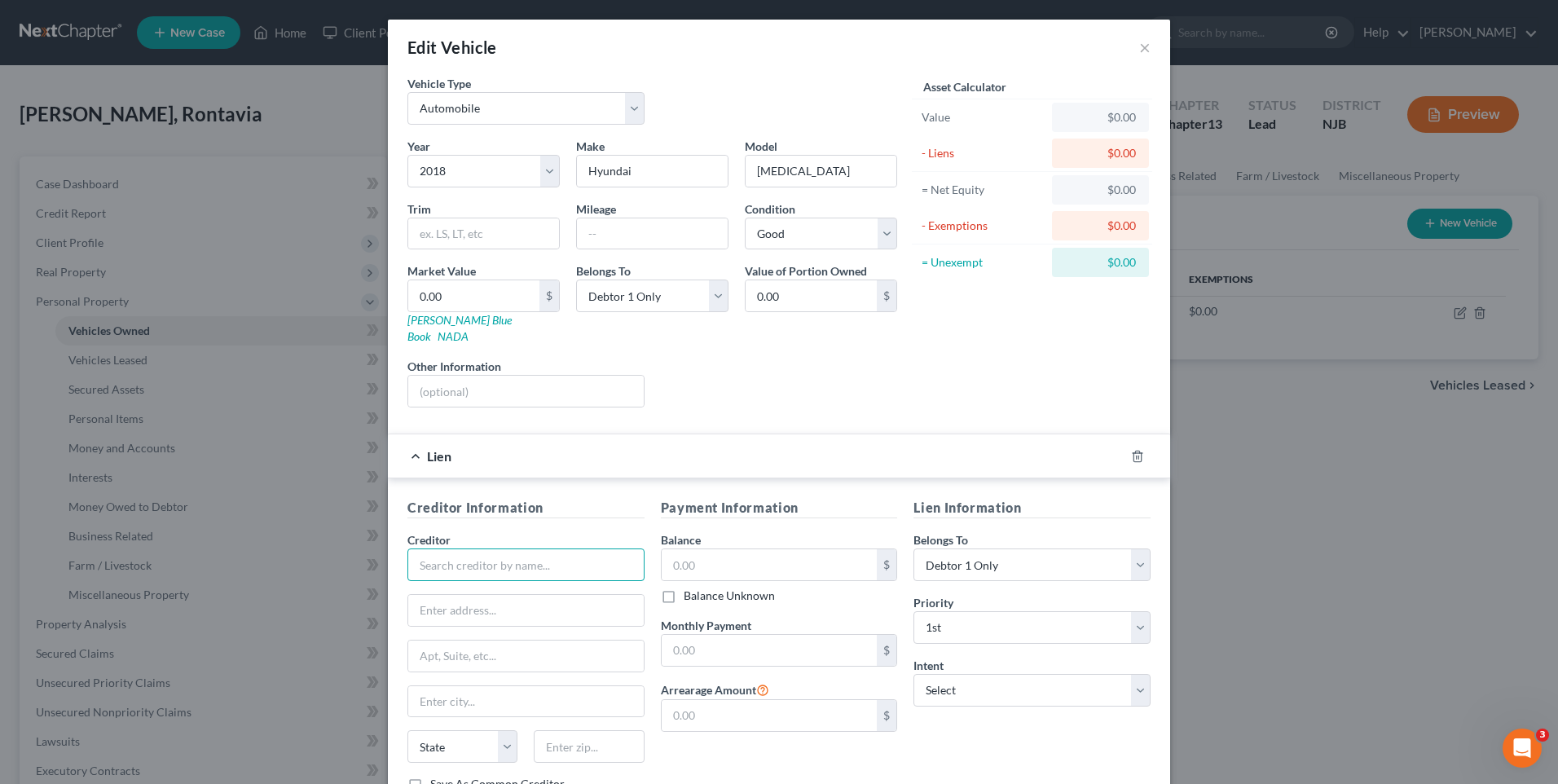
click at [456, 548] on input "text" at bounding box center [526, 565] width 237 height 33
type input "c"
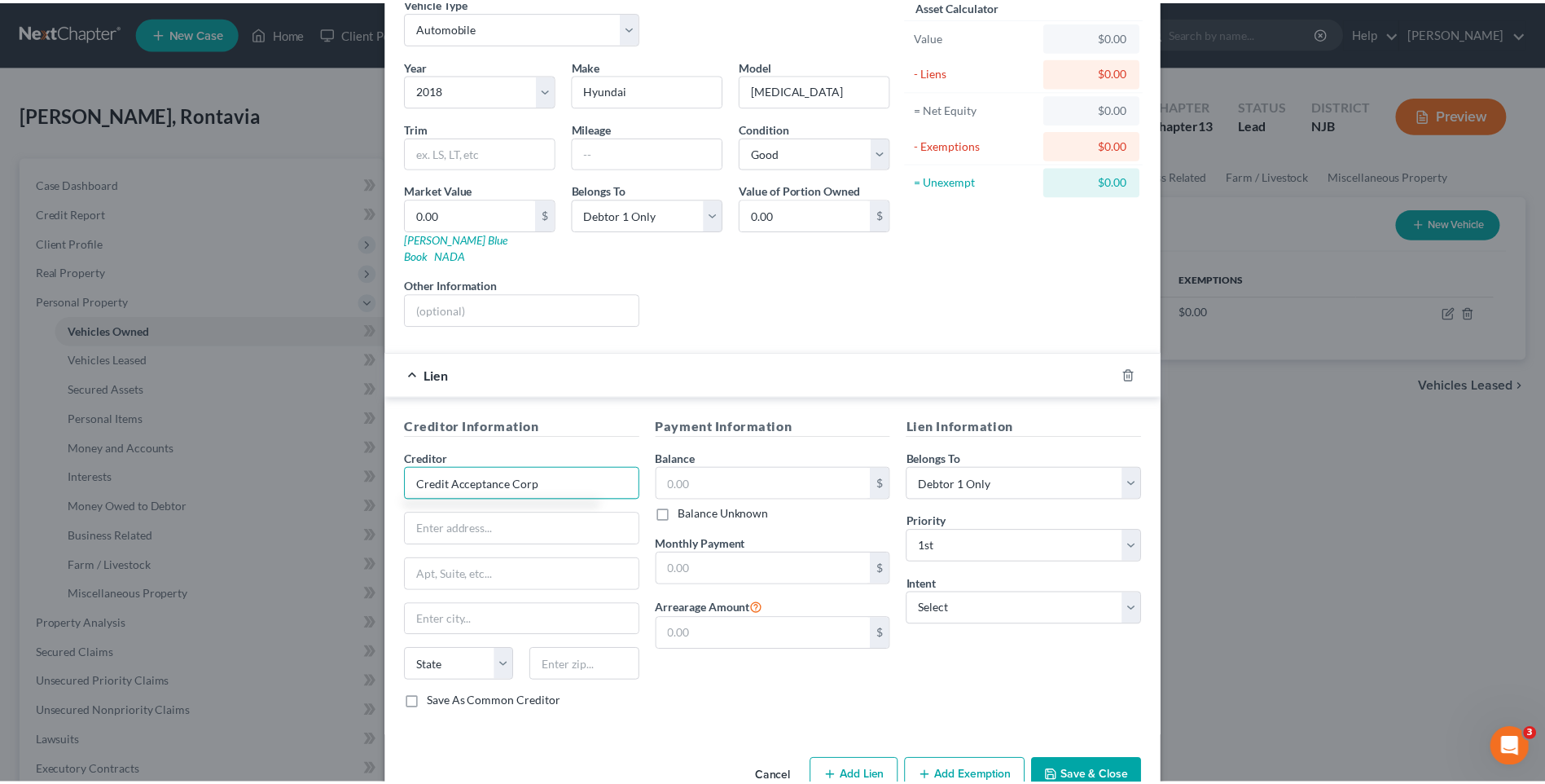
scroll to position [108, 0]
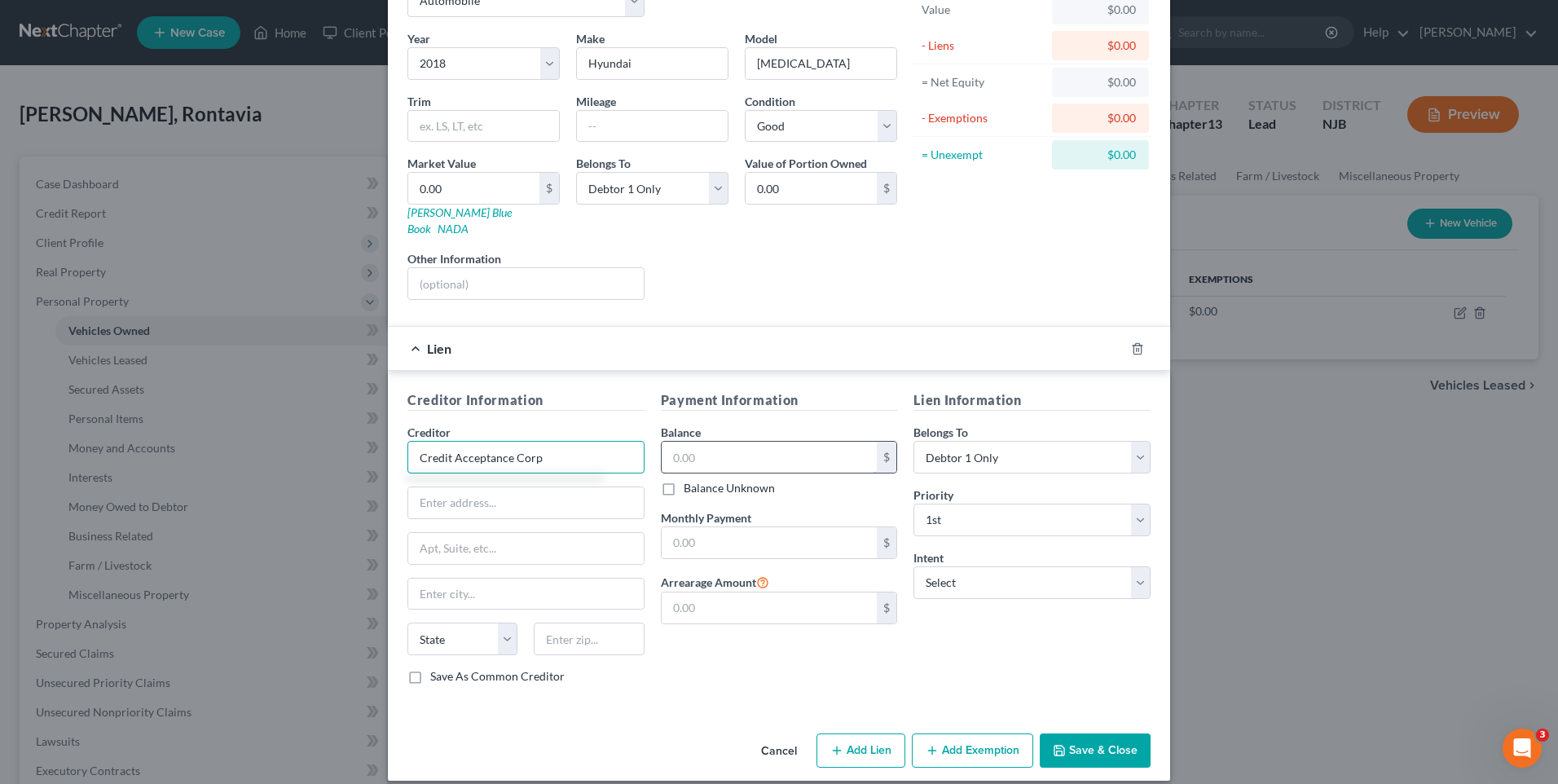
type input "Credit Acceptance Corp"
click at [670, 441] on input "text" at bounding box center [770, 457] width 216 height 31
type input "12,288.58"
click at [666, 532] on input "text" at bounding box center [770, 543] width 216 height 31
type input "388.43"
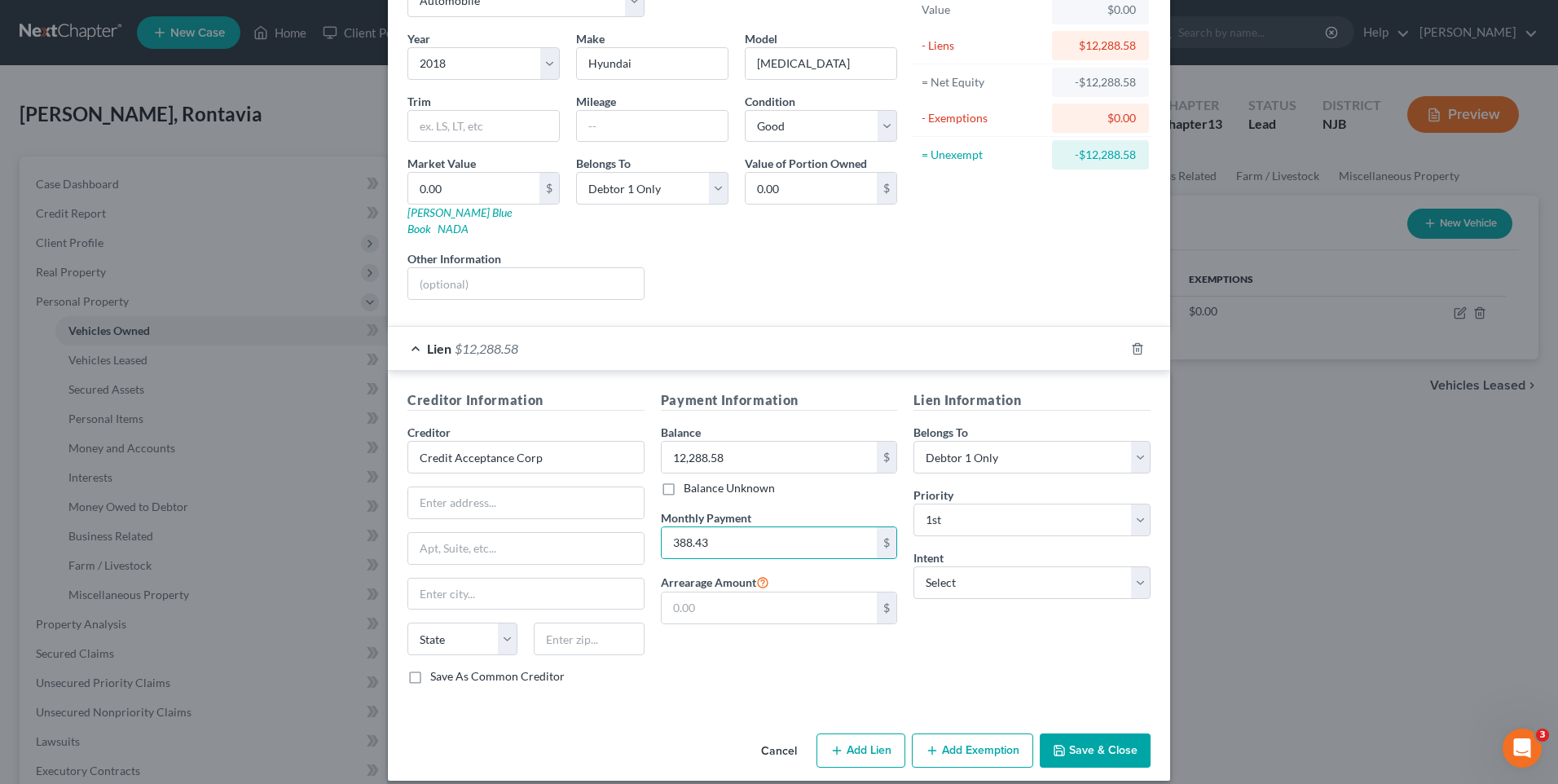
click at [978, 625] on div "Lien Information Belongs To * Select Debtor 1 Only Debtor 2 Only Debtor 1 And D…" at bounding box center [1032, 544] width 254 height 307
click at [1092, 733] on button "Save & Close" at bounding box center [1095, 750] width 111 height 35
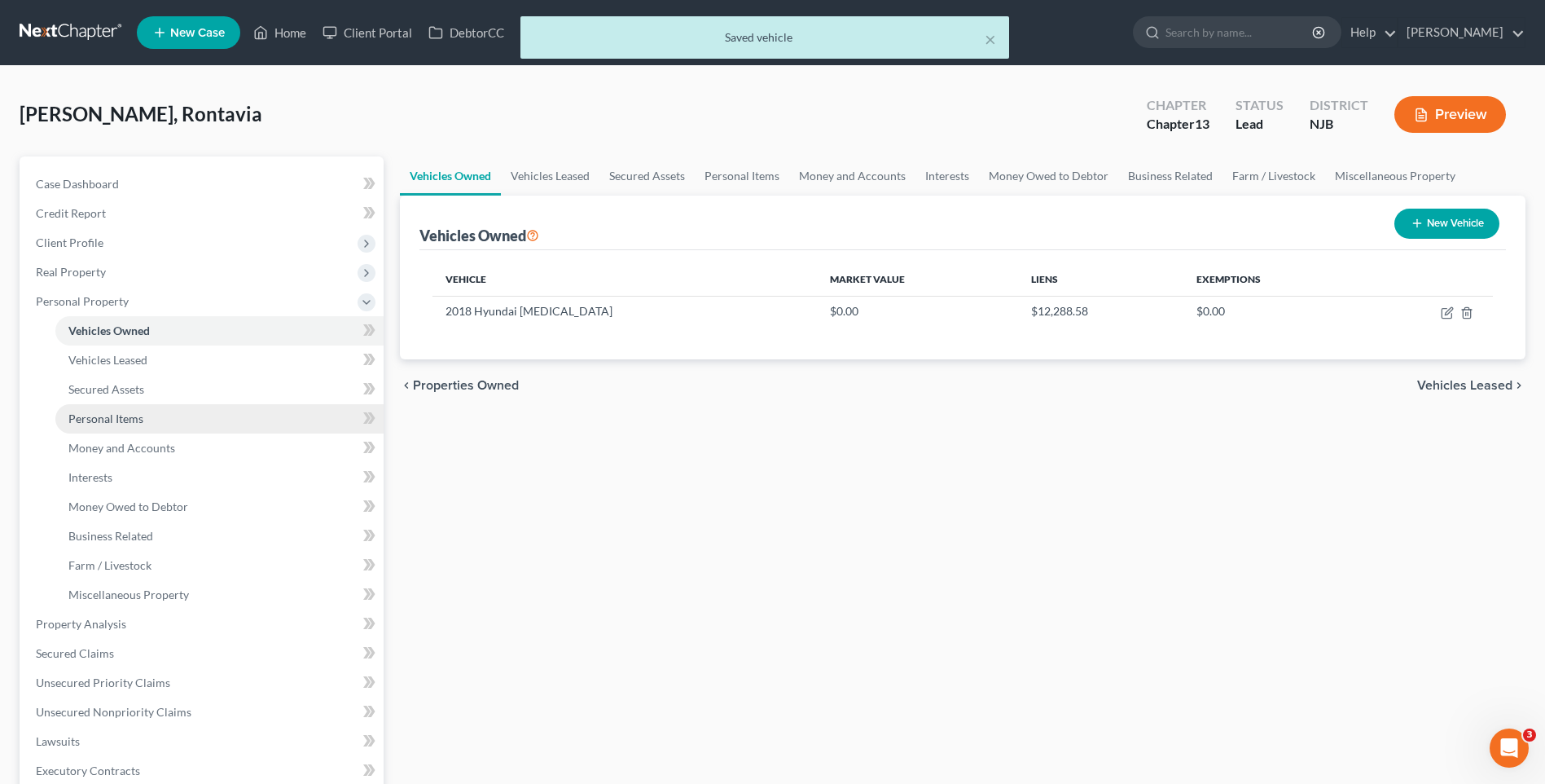
click at [219, 415] on link "Personal Items" at bounding box center [219, 419] width 329 height 30
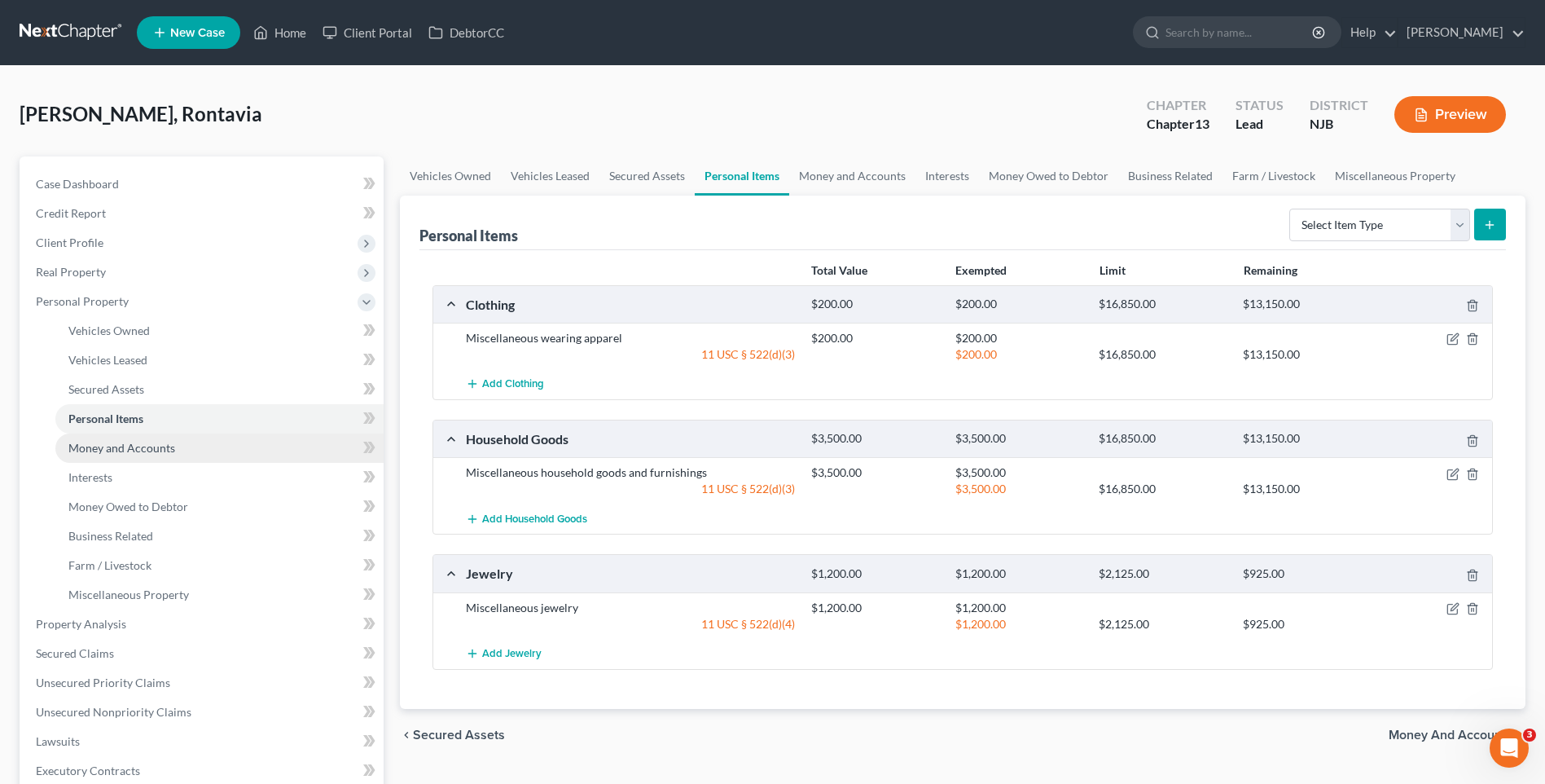
click at [208, 444] on link "Money and Accounts" at bounding box center [219, 448] width 329 height 30
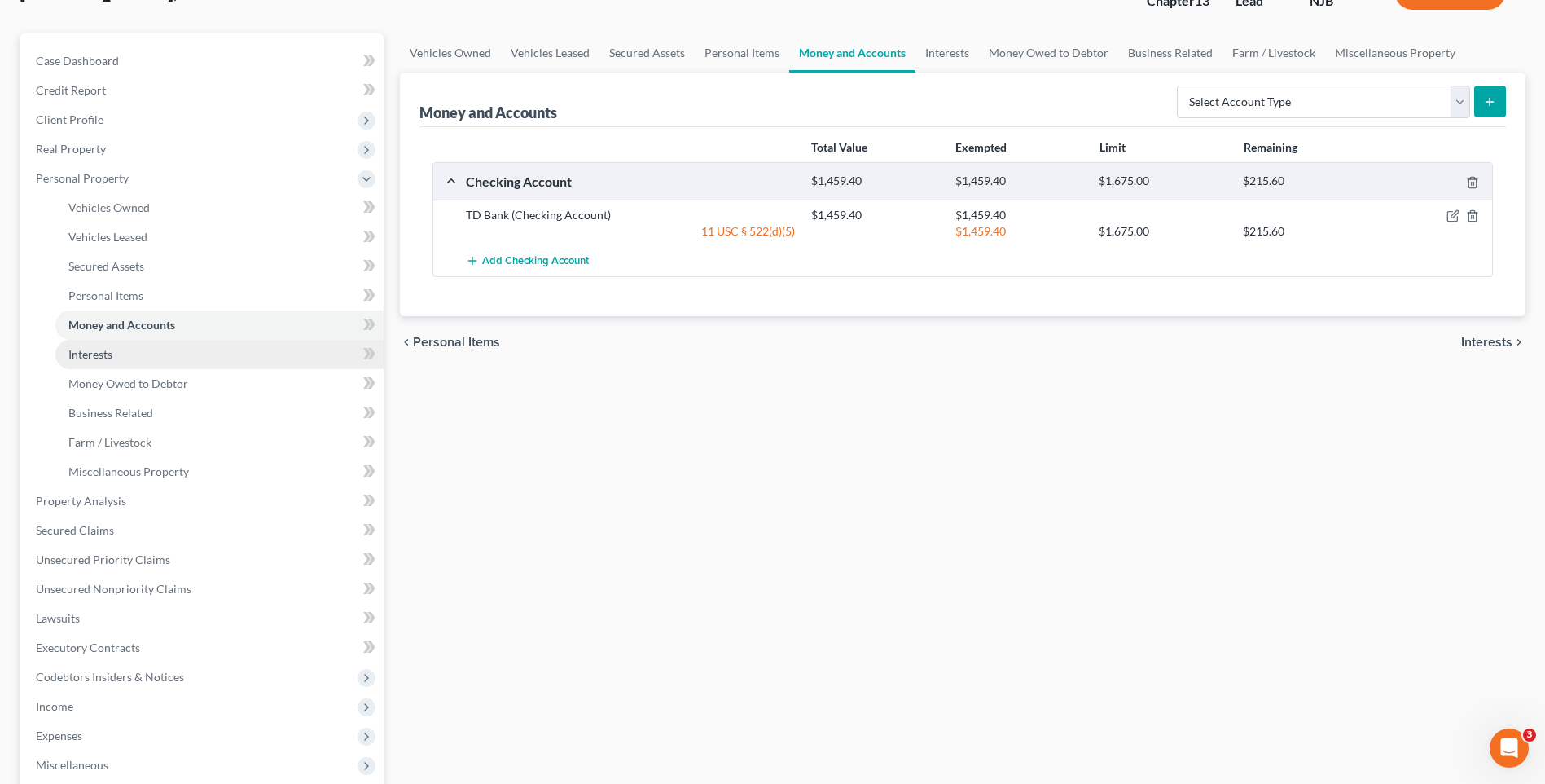
scroll to position [163, 0]
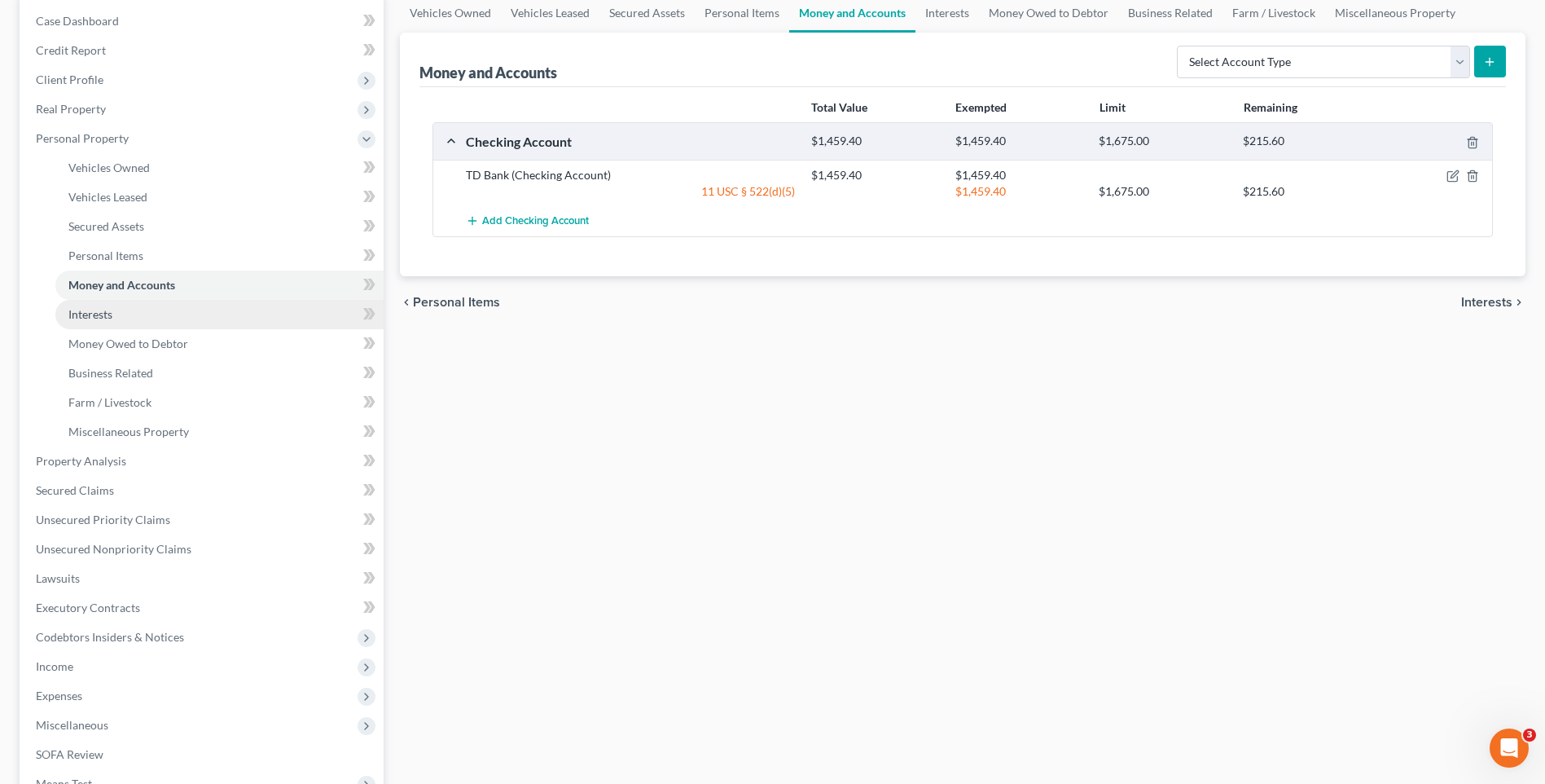
click at [167, 317] on link "Interests" at bounding box center [219, 315] width 329 height 30
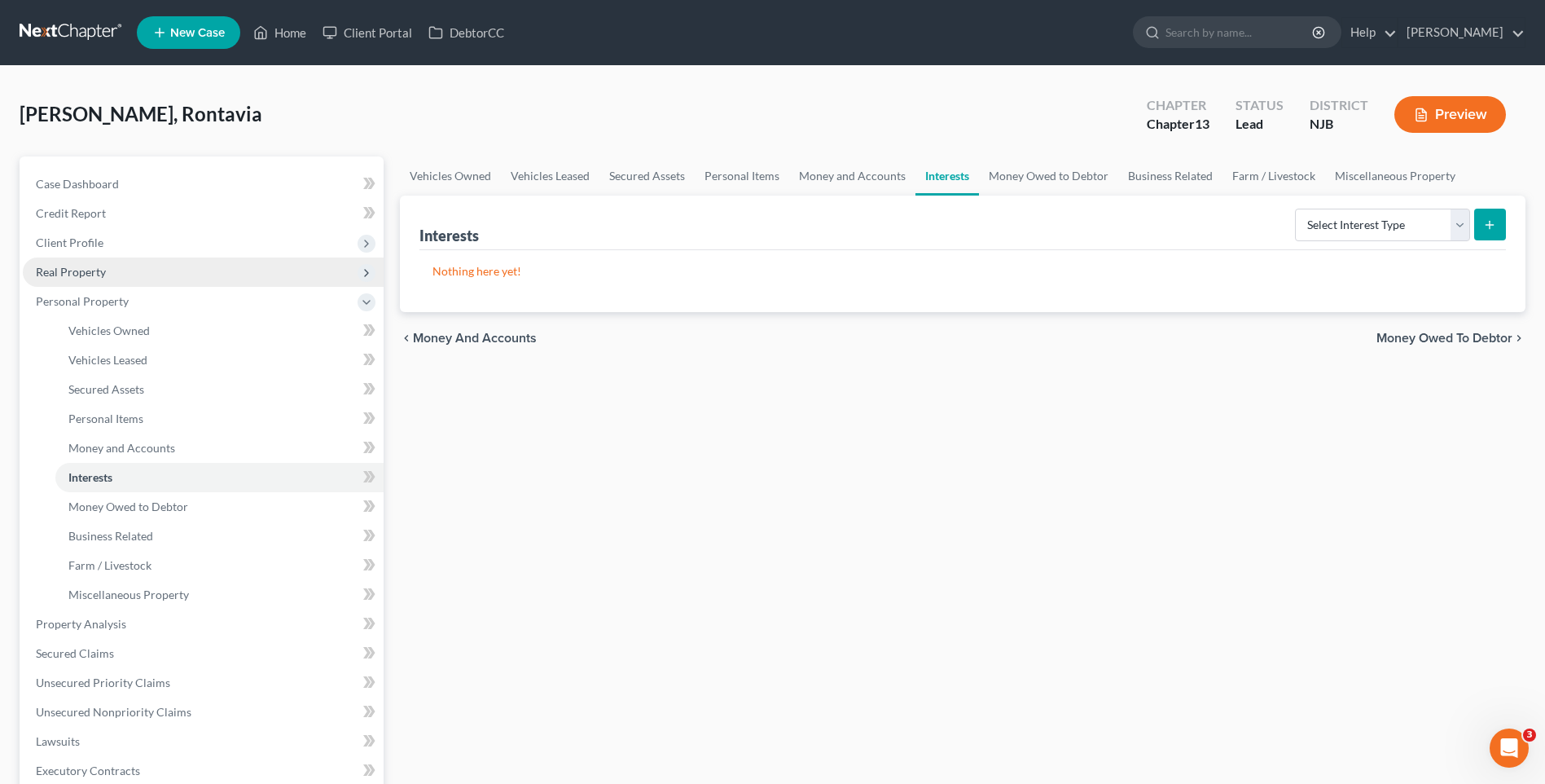
click at [203, 271] on span "Real Property" at bounding box center [203, 273] width 361 height 30
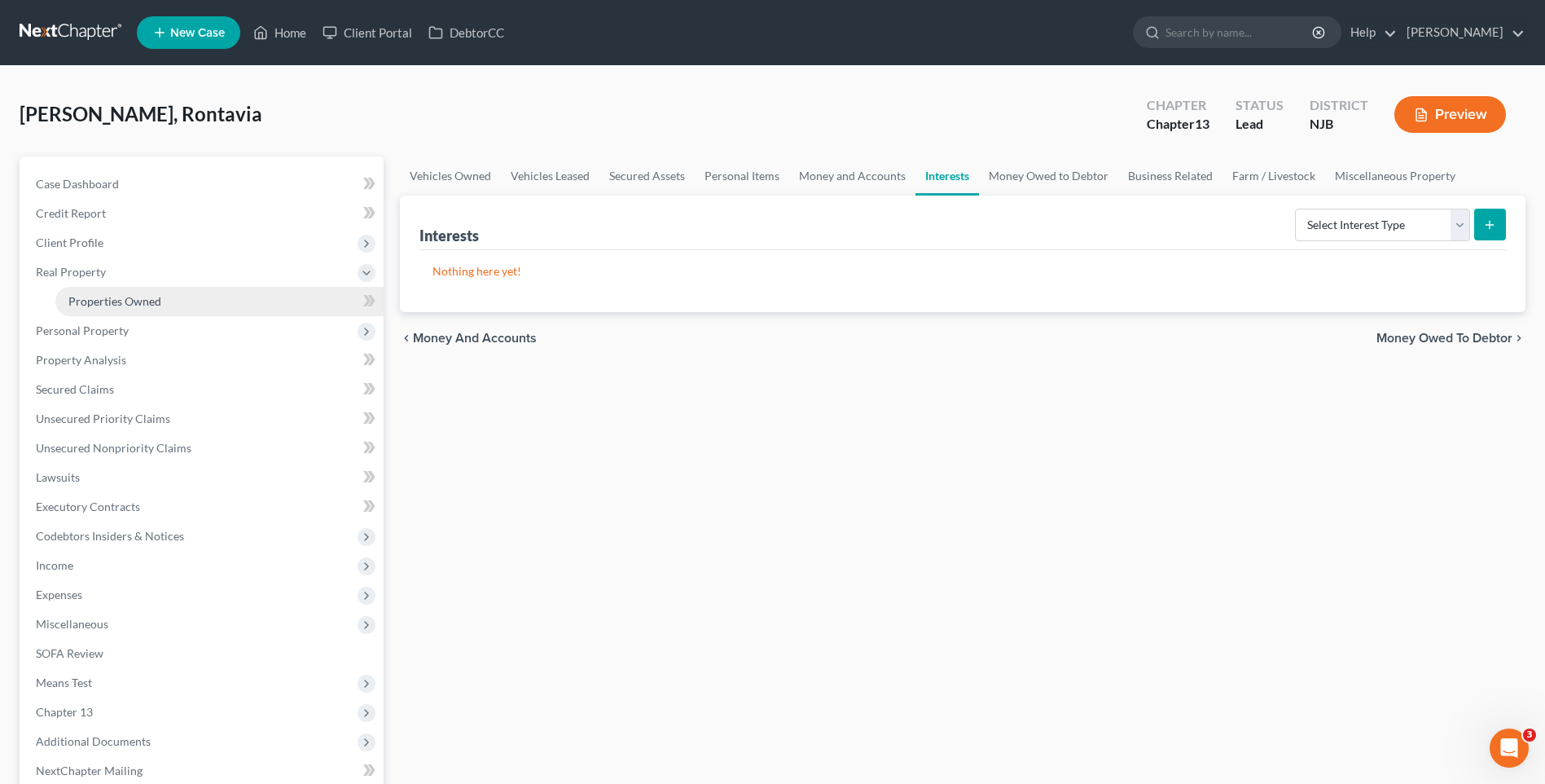
click at [211, 296] on link "Properties Owned" at bounding box center [219, 301] width 329 height 30
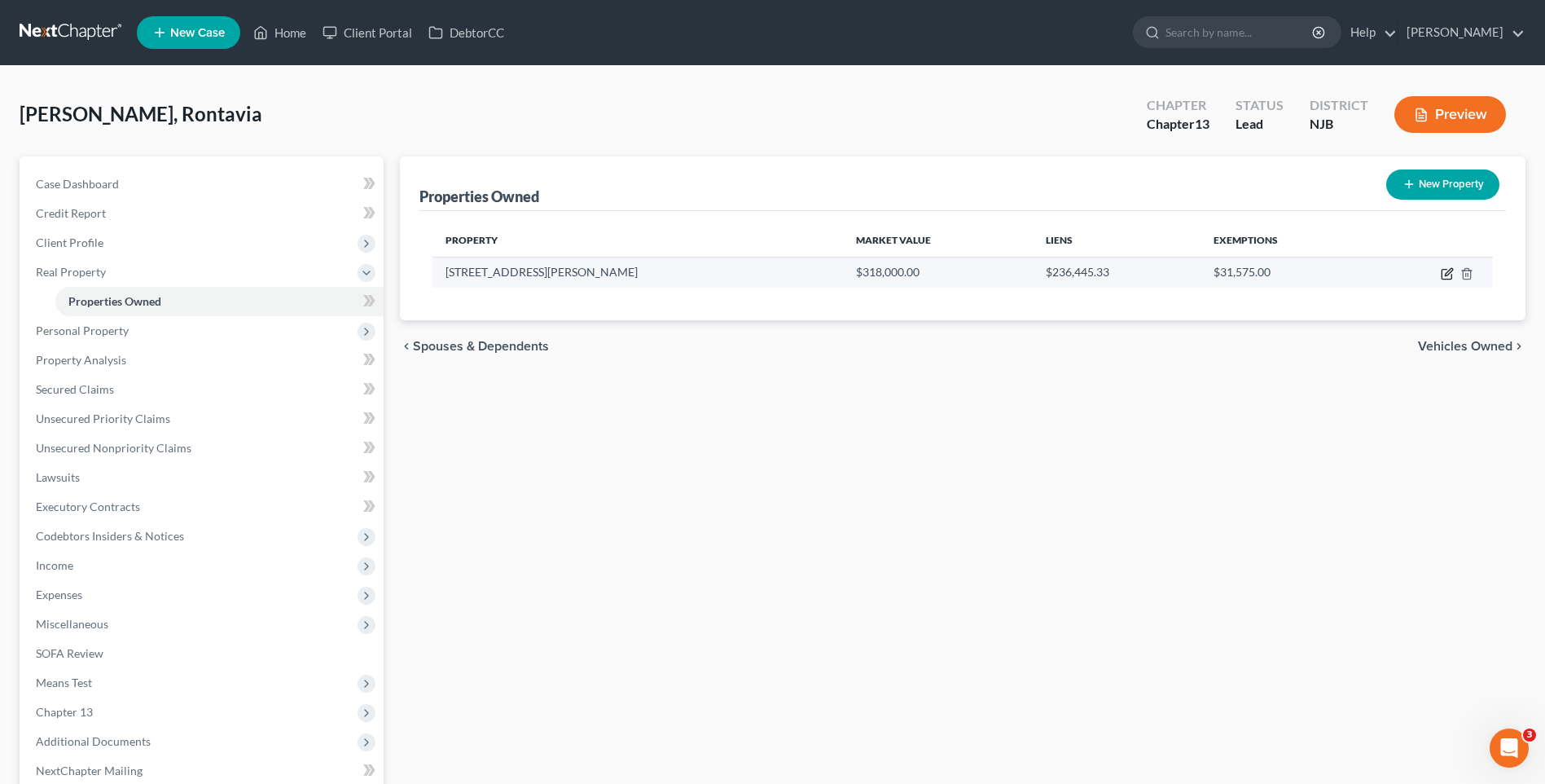
click at [1442, 269] on icon "button" at bounding box center [1447, 274] width 10 height 10
select select "33"
select select "2"
select select "0"
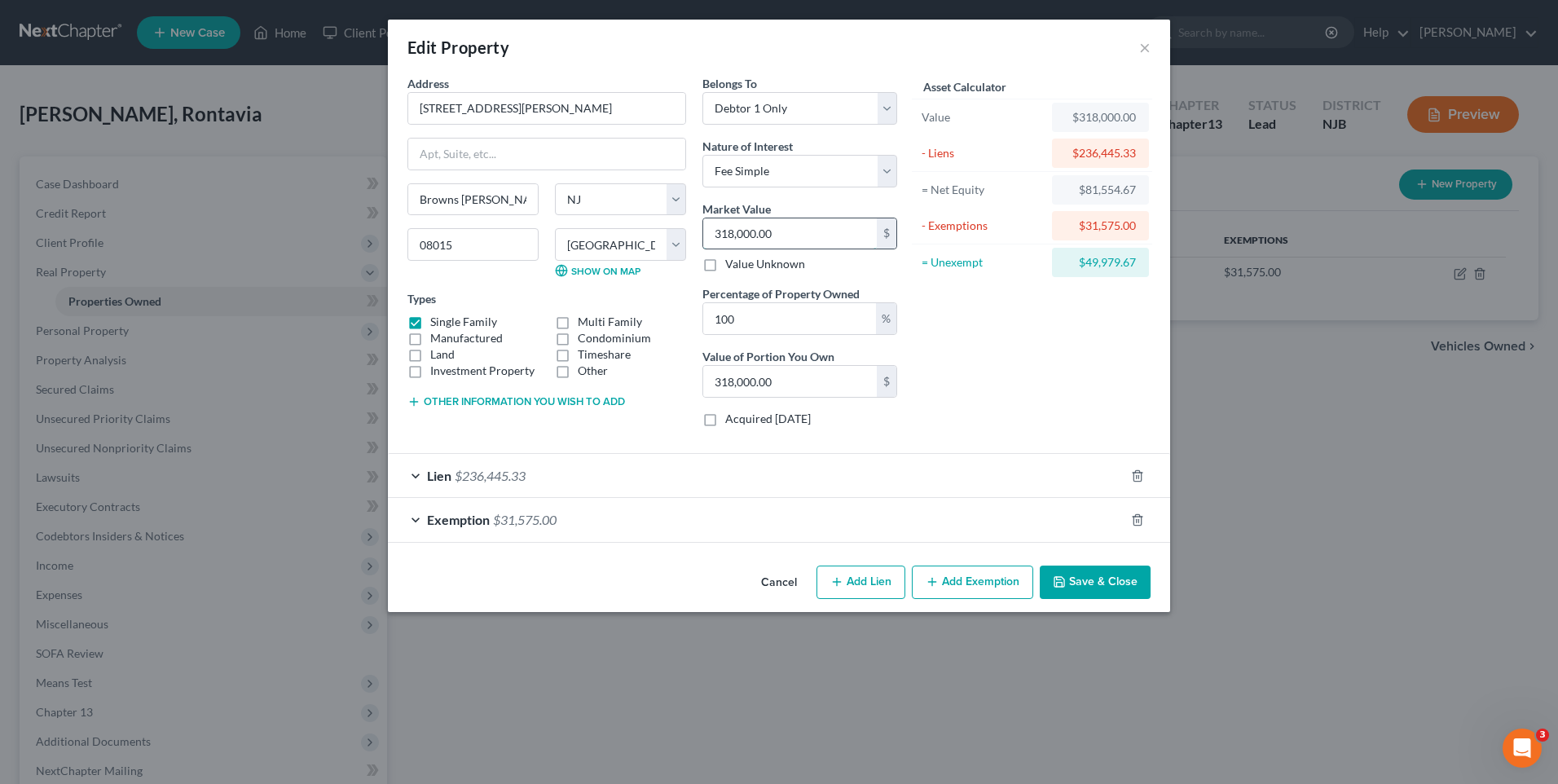
click at [760, 233] on input "318,000.00" at bounding box center [790, 234] width 174 height 31
type input "3"
type input "3.00"
type input "30"
type input "30.00"
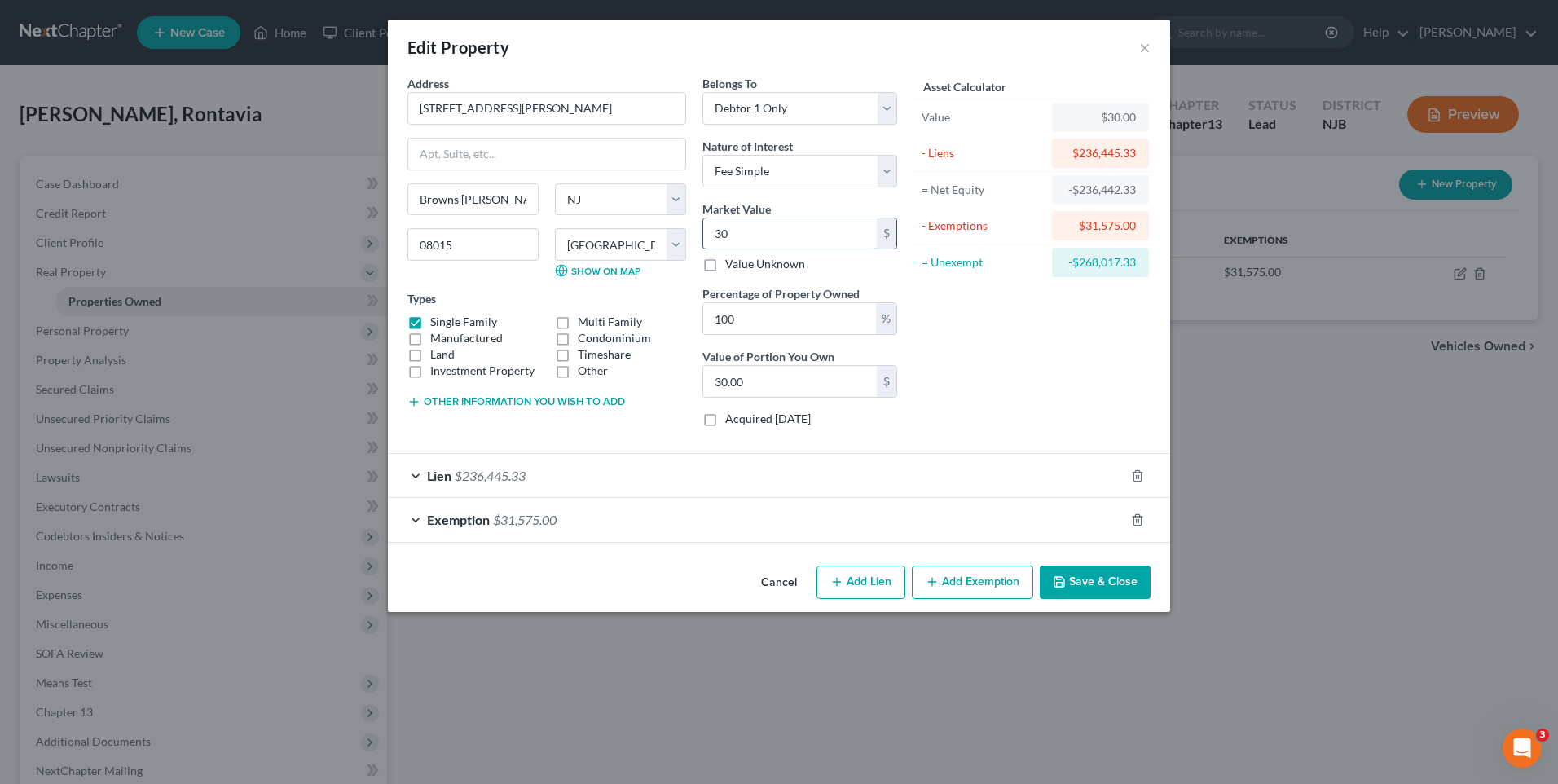
type input "308"
type input "308.00"
type input "3080"
type input "3,080.00"
type input "3,0800"
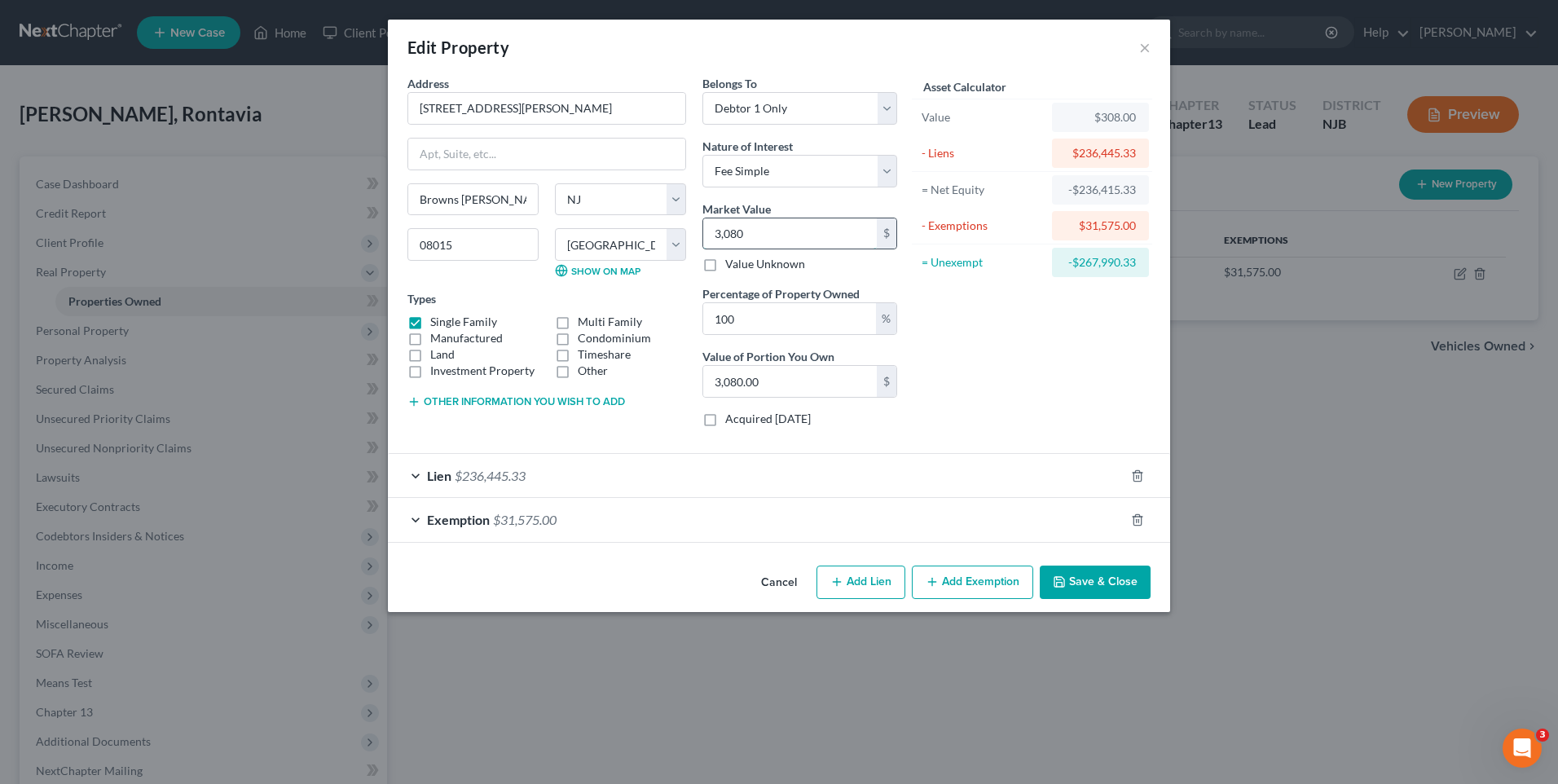
type input "30,800.00"
type input "30,8000"
type input "308,000.00"
type input "308,000"
click at [1007, 407] on div "Asset Calculator Value $308,000.00 - Liens $236,445.33 = Net Equity -$233,365.3…" at bounding box center [1032, 257] width 254 height 365
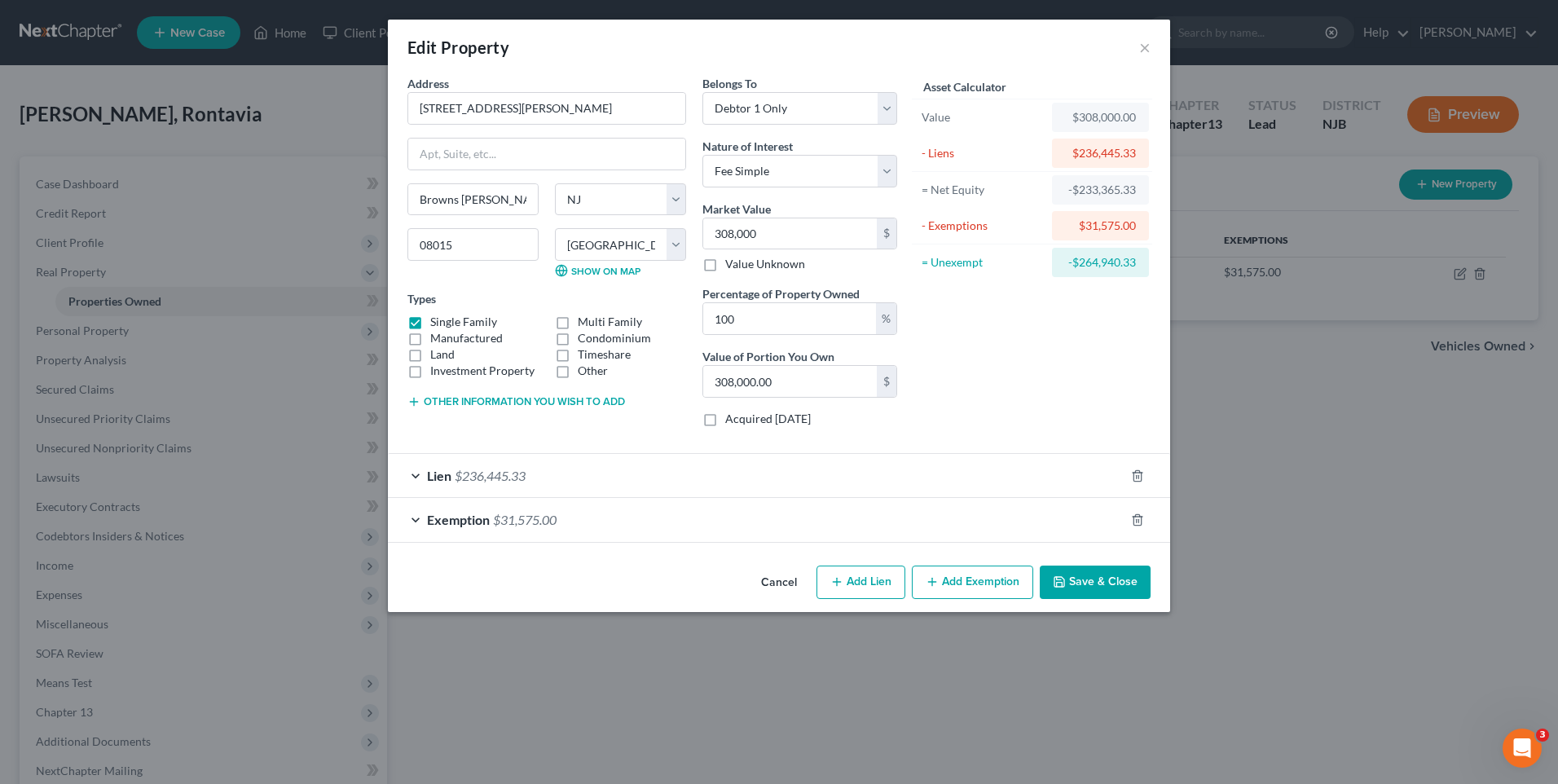
click at [1088, 574] on button "Save & Close" at bounding box center [1095, 582] width 111 height 35
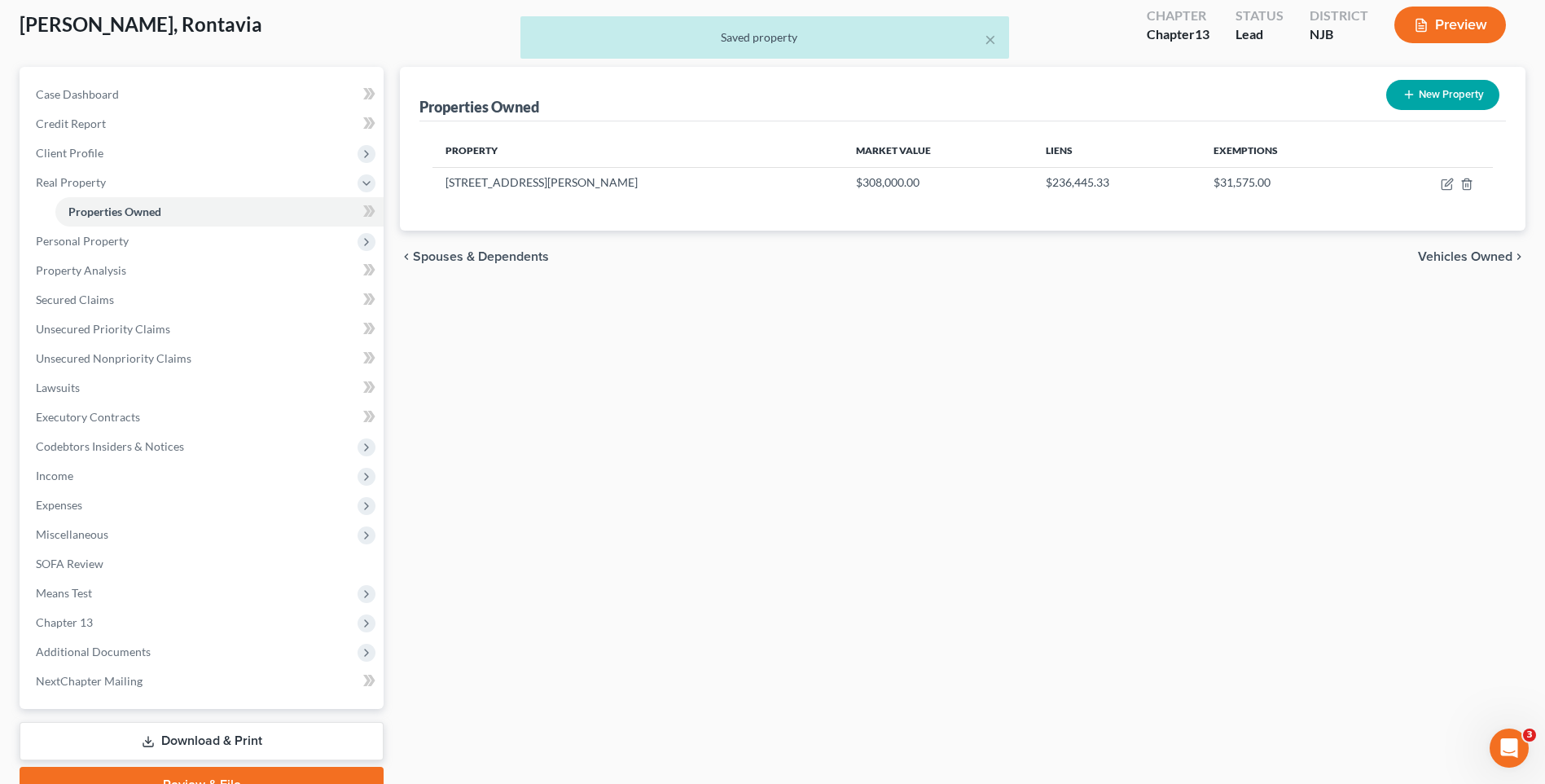
scroll to position [163, 0]
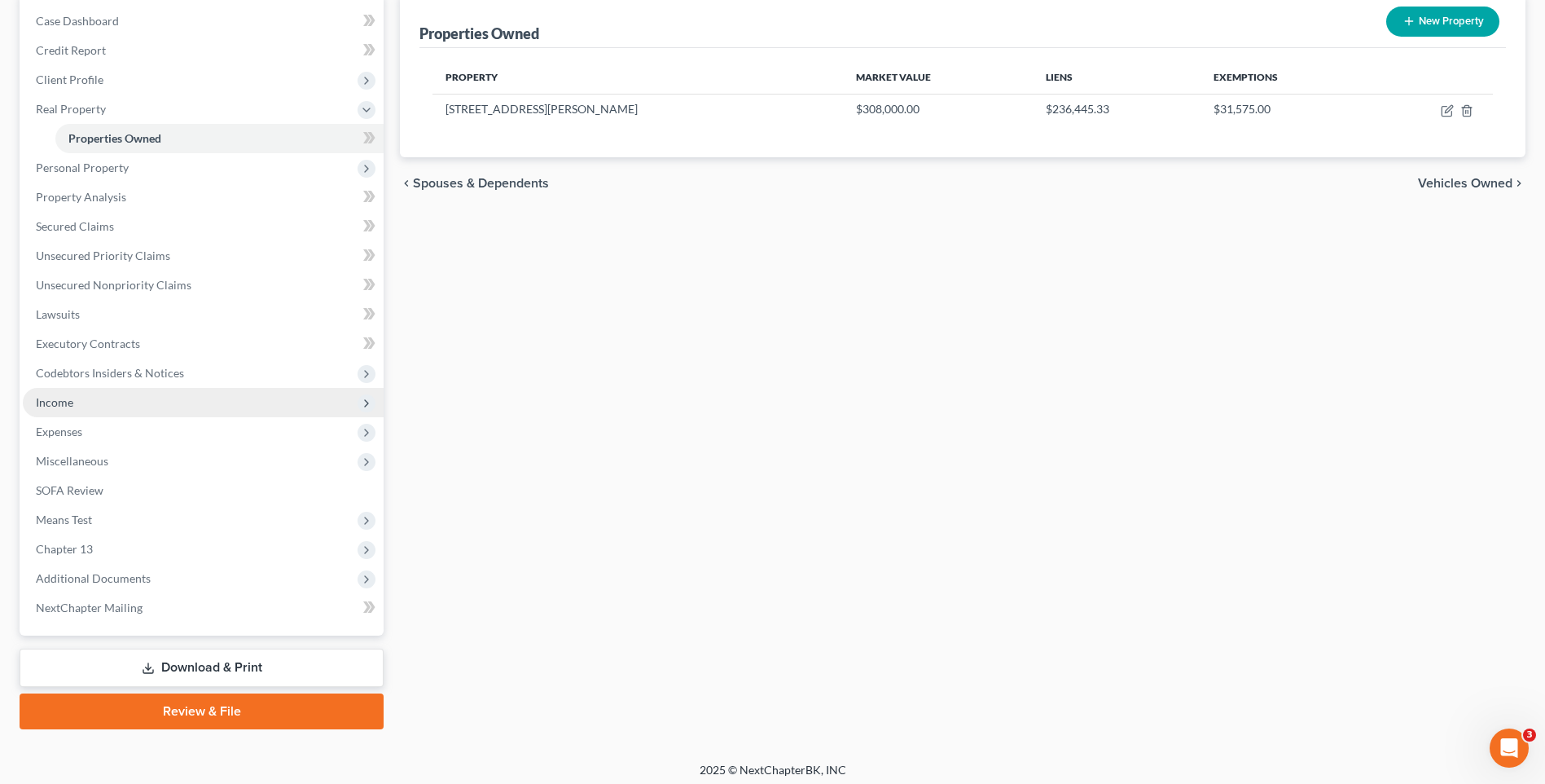
click at [232, 406] on span "Income" at bounding box center [203, 403] width 361 height 30
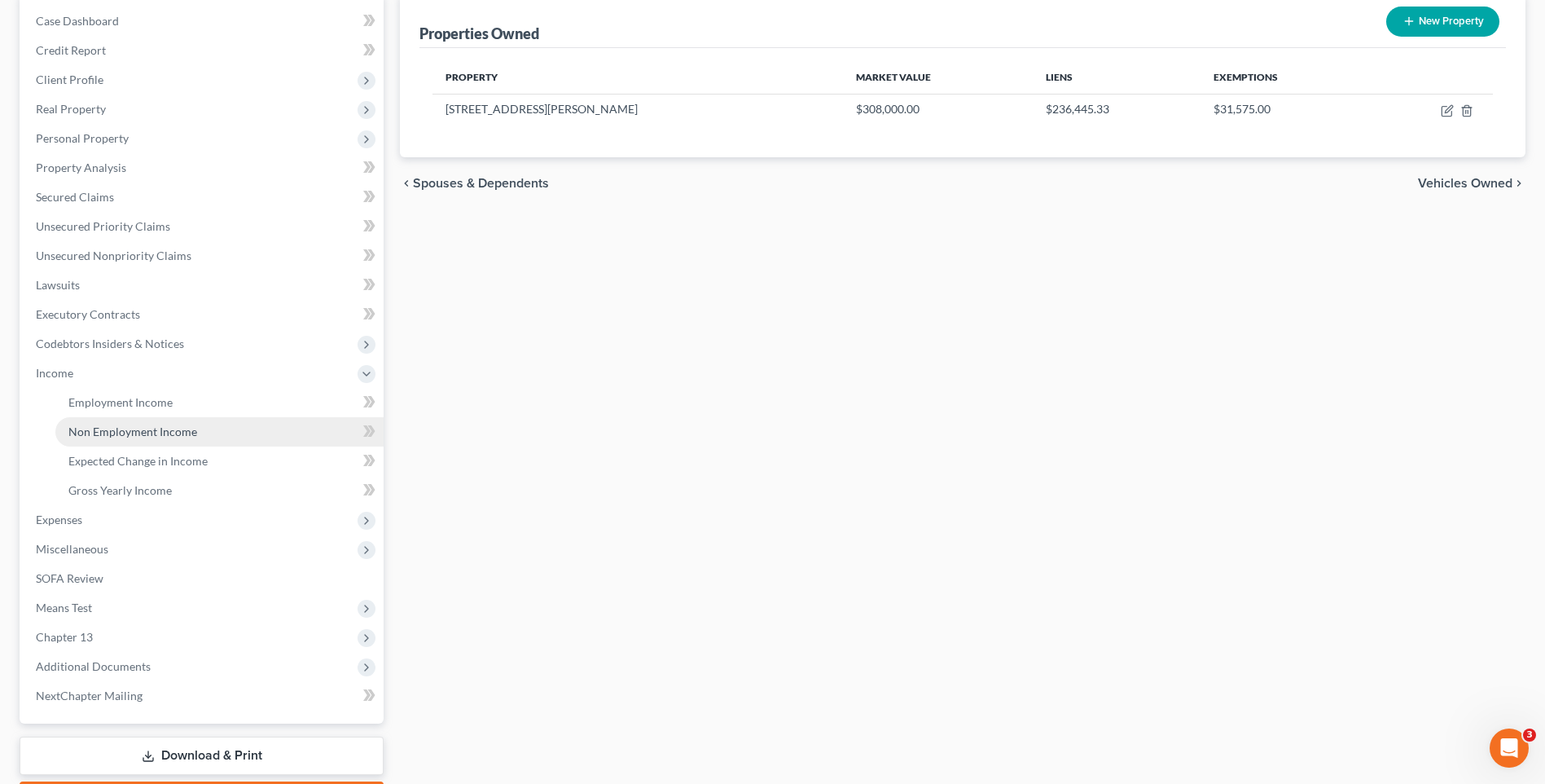
click at [231, 424] on link "Non Employment Income" at bounding box center [219, 432] width 329 height 30
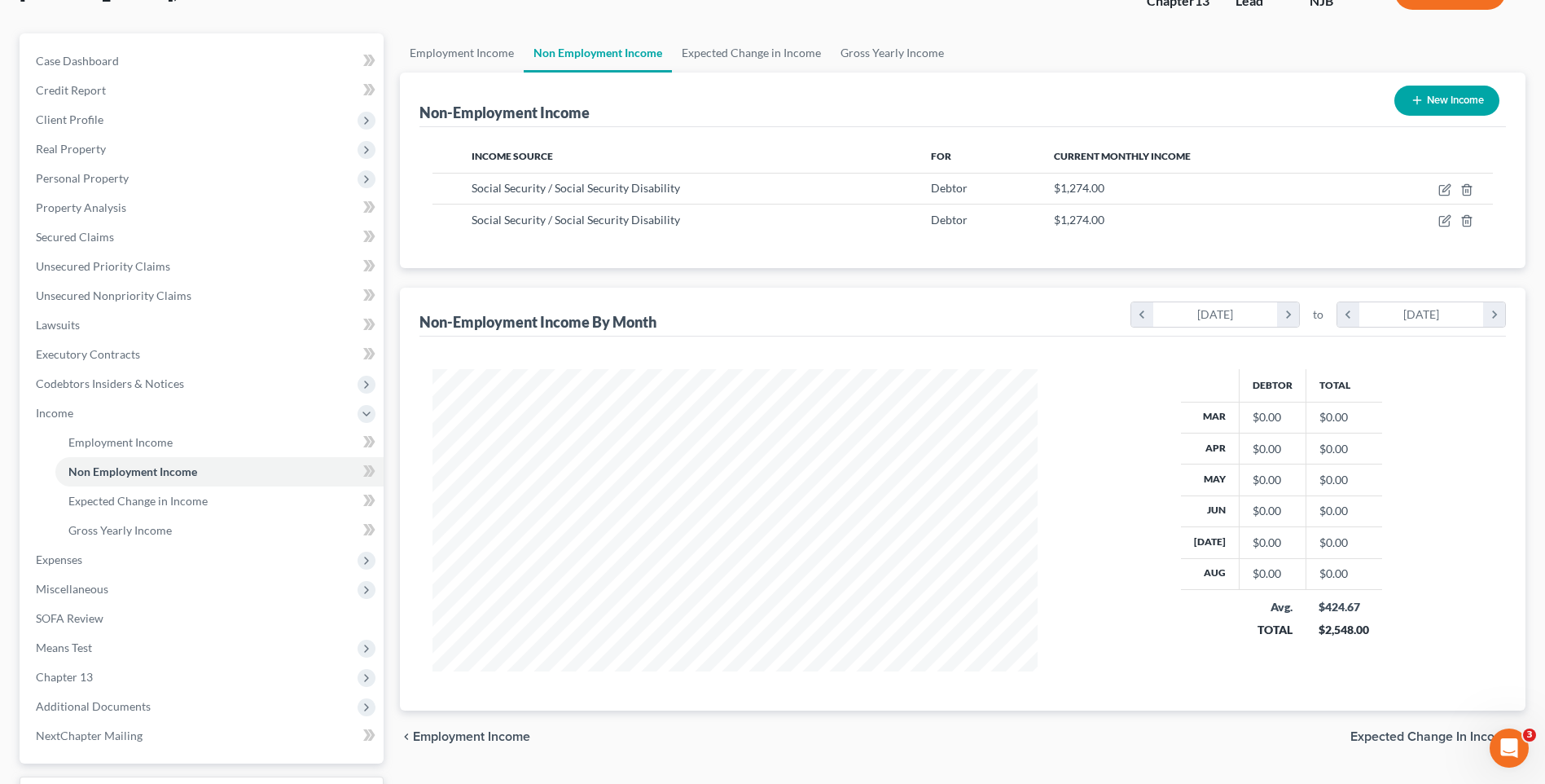
scroll to position [163, 0]
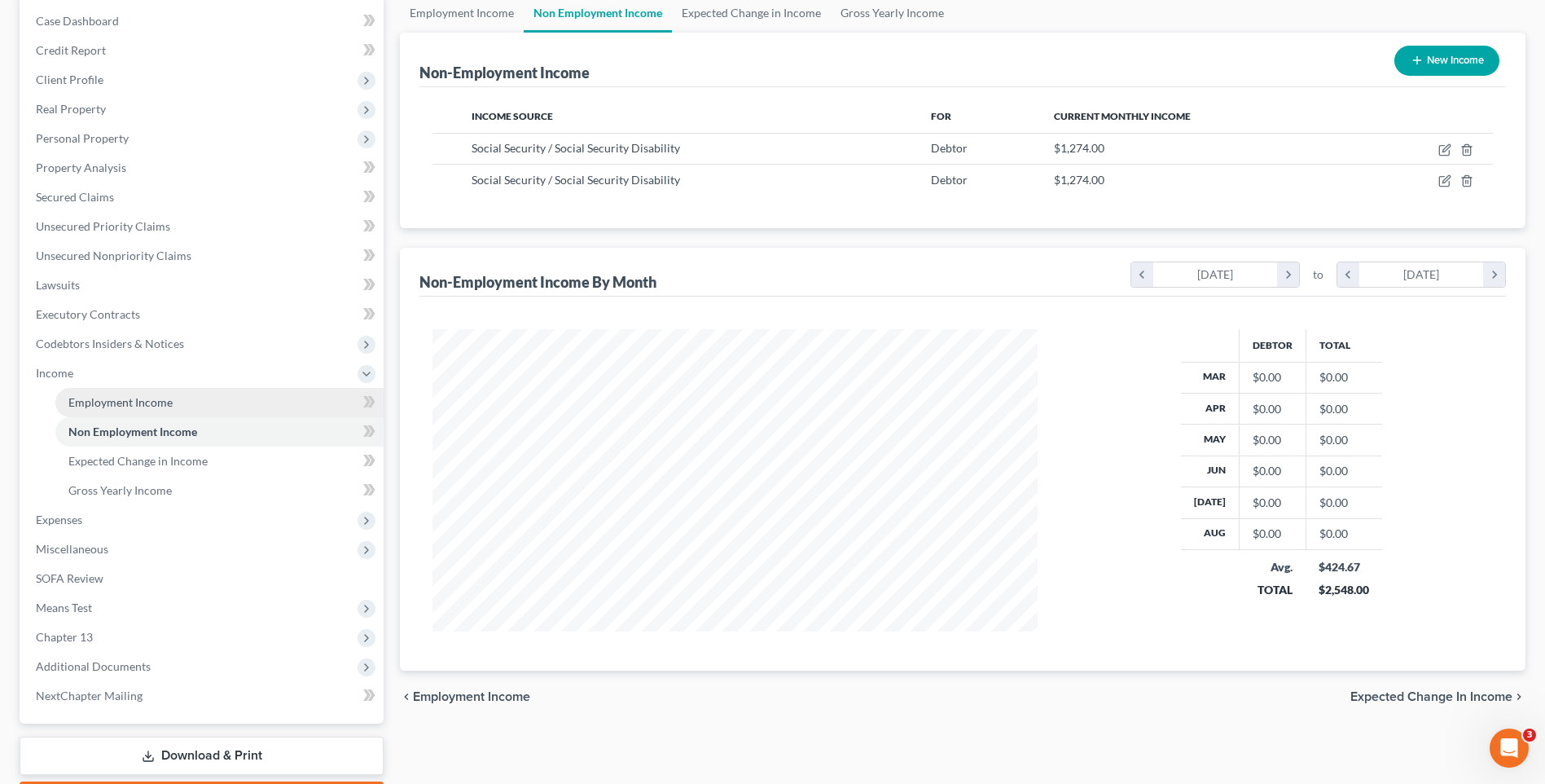
click at [189, 396] on link "Employment Income" at bounding box center [219, 403] width 329 height 30
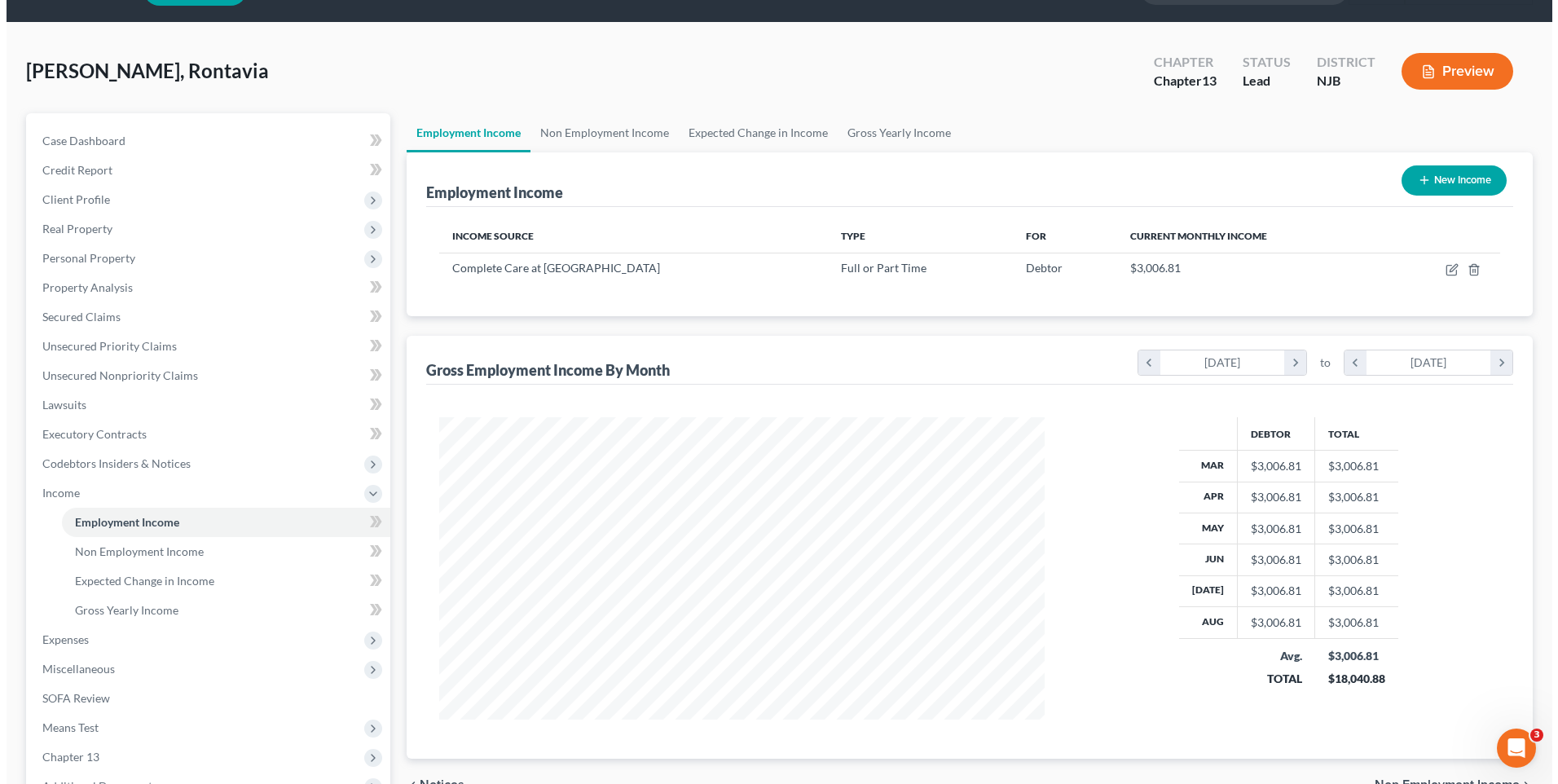
scroll to position [82, 0]
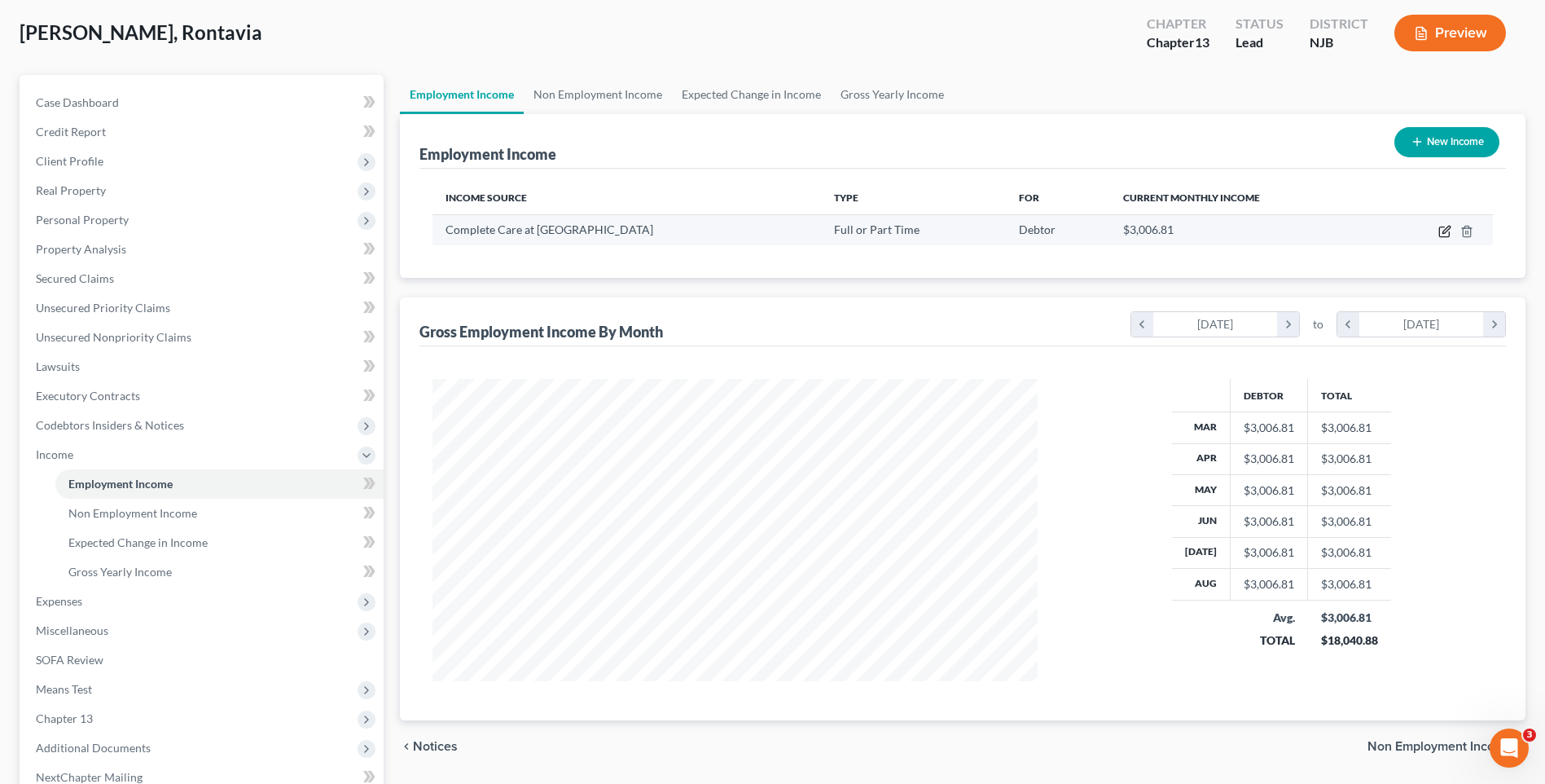
click at [1445, 231] on icon "button" at bounding box center [1446, 229] width 7 height 7
select select "0"
select select "33"
select select "3"
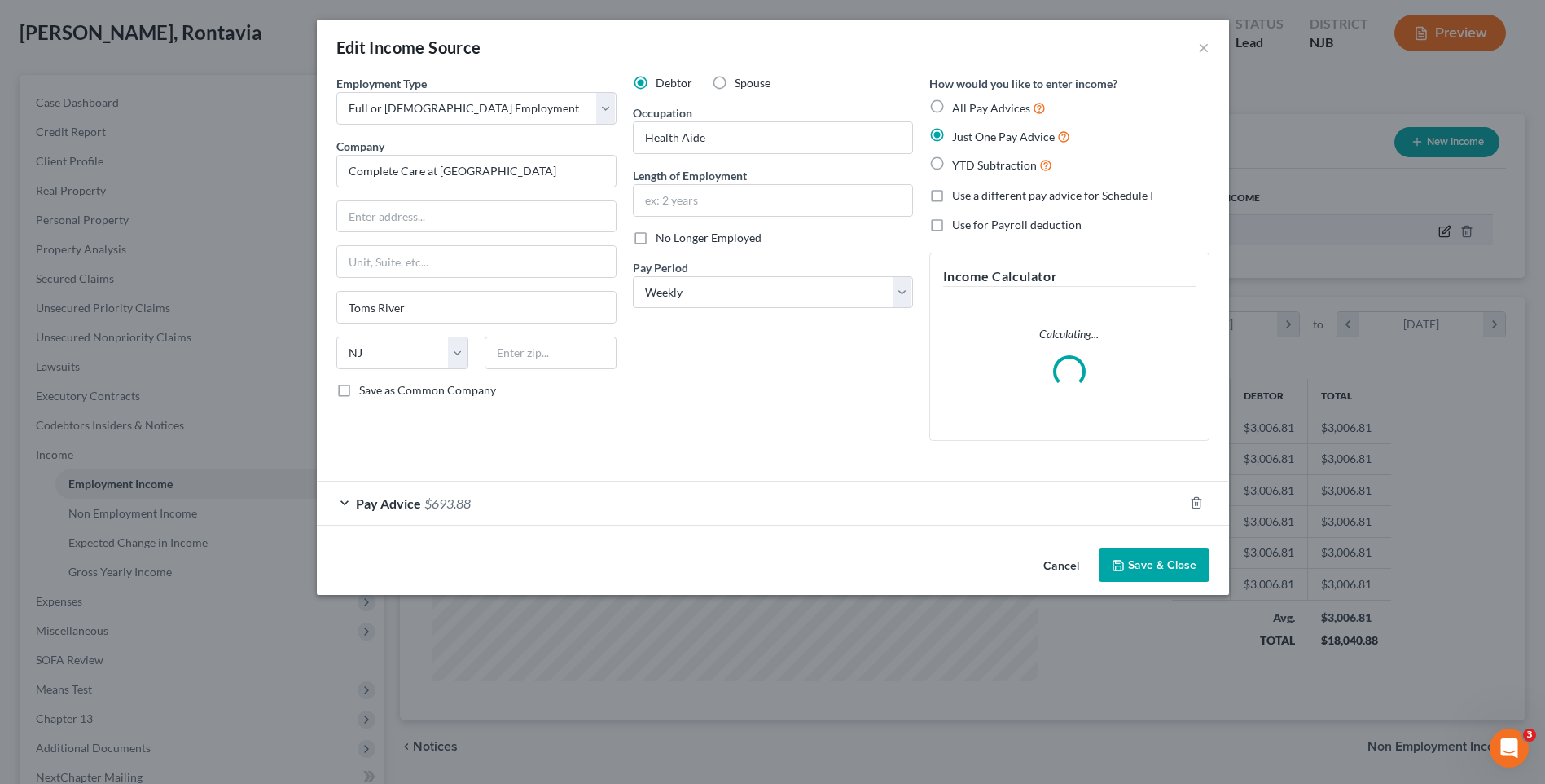
scroll to position [305, 643]
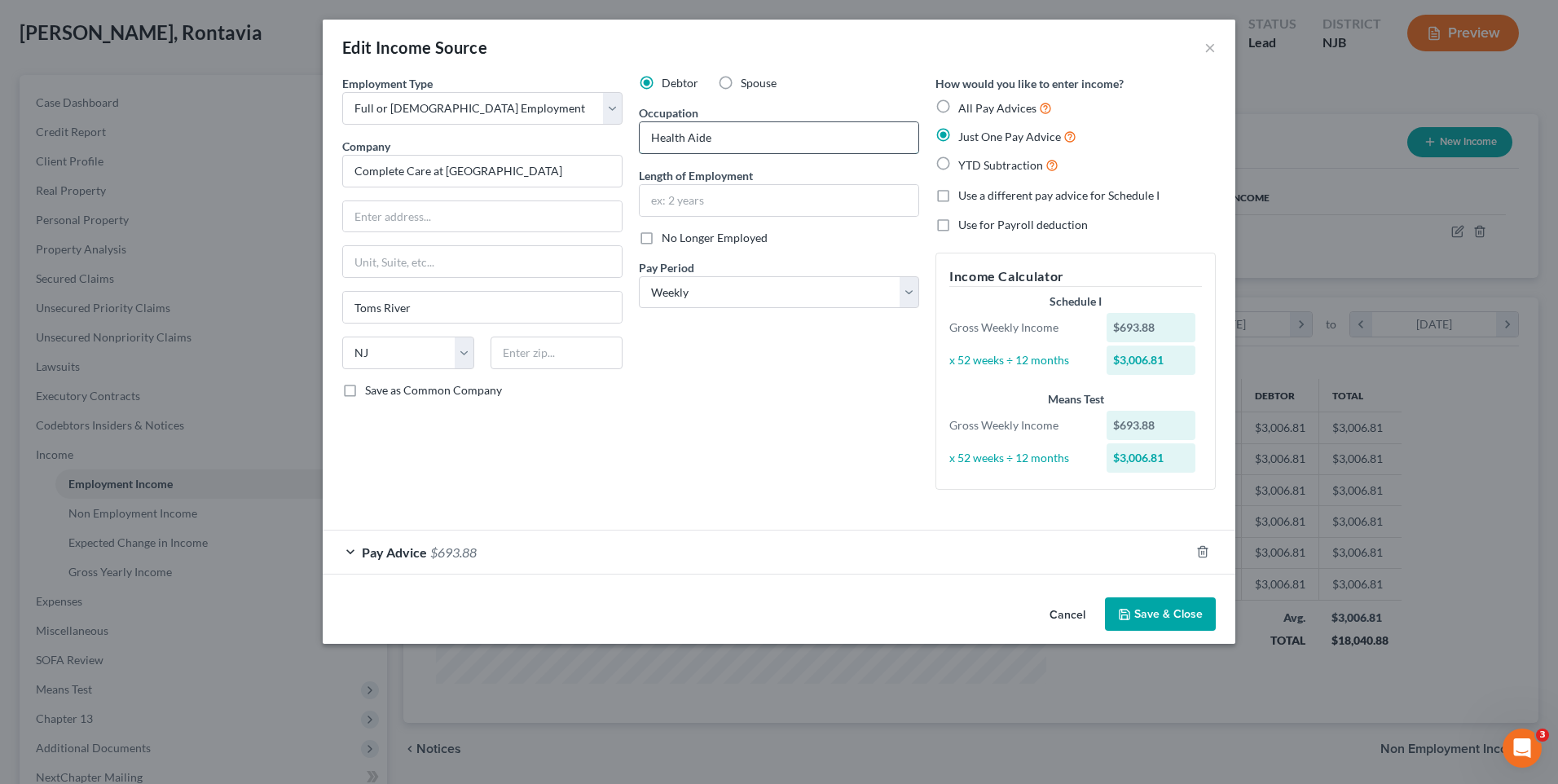
click at [721, 132] on input "Health Aide" at bounding box center [779, 138] width 278 height 31
type input "H"
type input "Certified Nursing Assistant"
click at [731, 431] on div "Debtor Spouse Occupation Certified Nursing Assistant Length of Employment No Lo…" at bounding box center [779, 288] width 297 height 427
click at [1177, 609] on button "Save & Close" at bounding box center [1160, 614] width 111 height 35
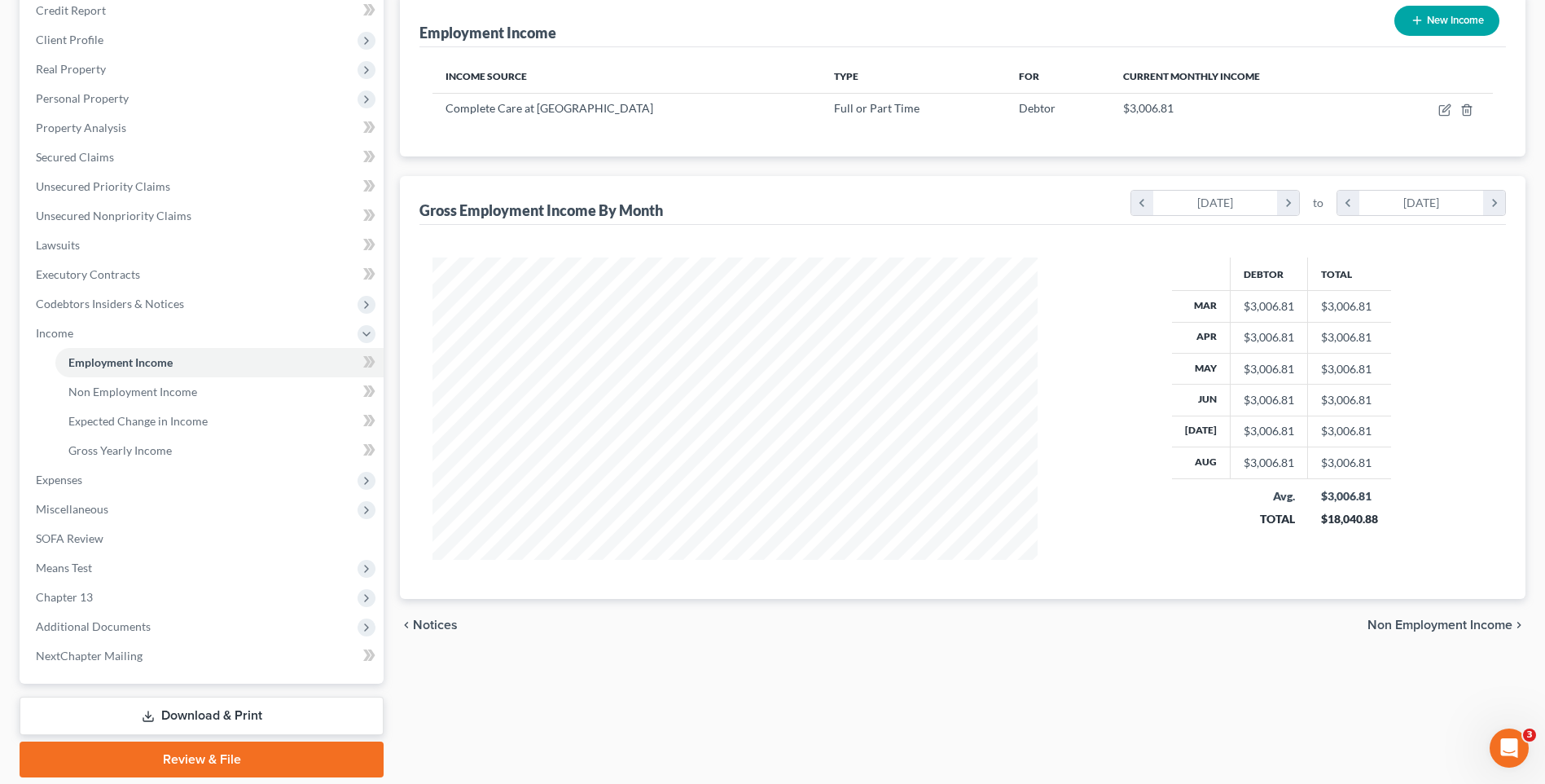
scroll to position [245, 0]
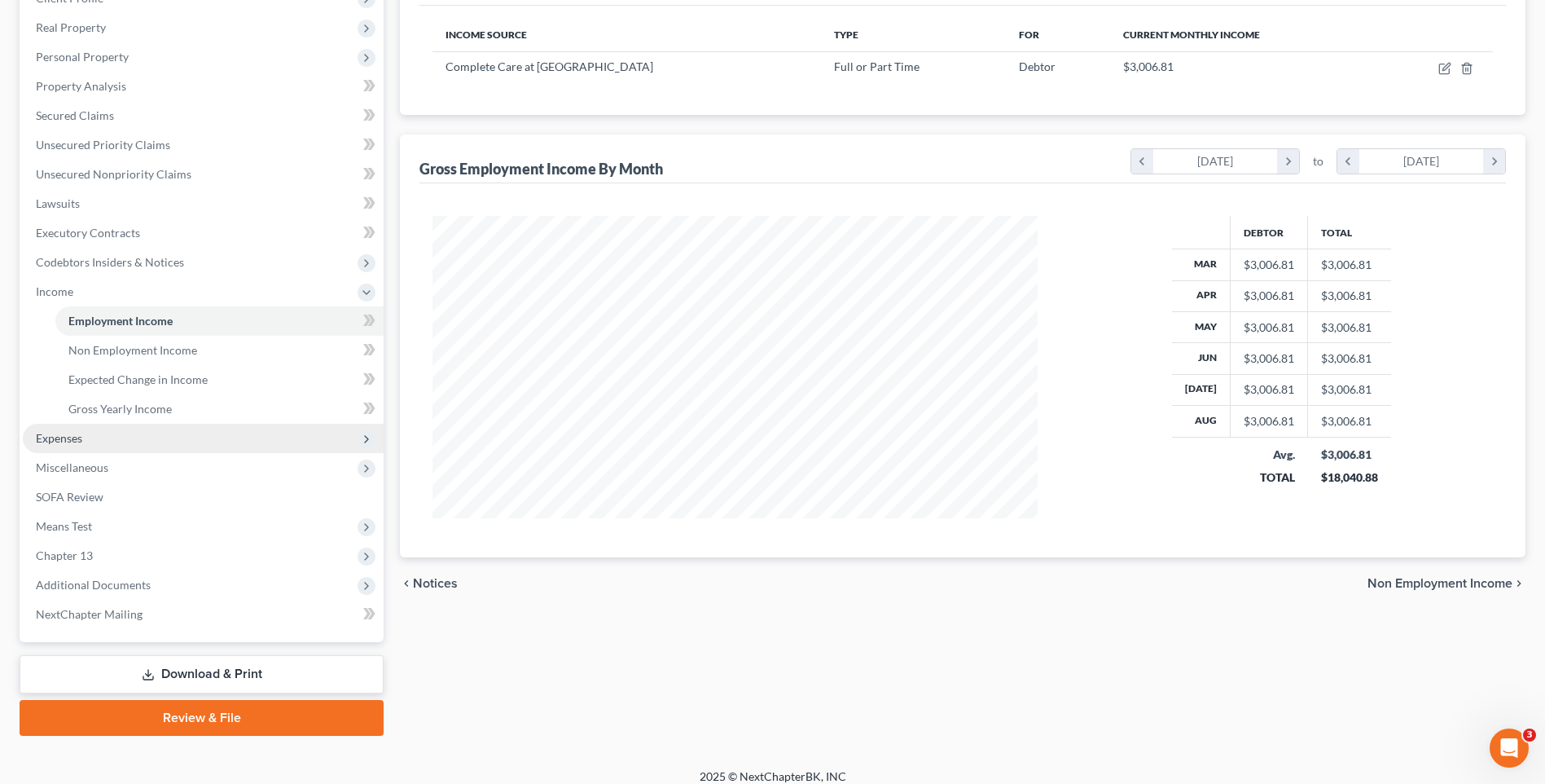
click at [286, 441] on span "Expenses" at bounding box center [203, 438] width 361 height 30
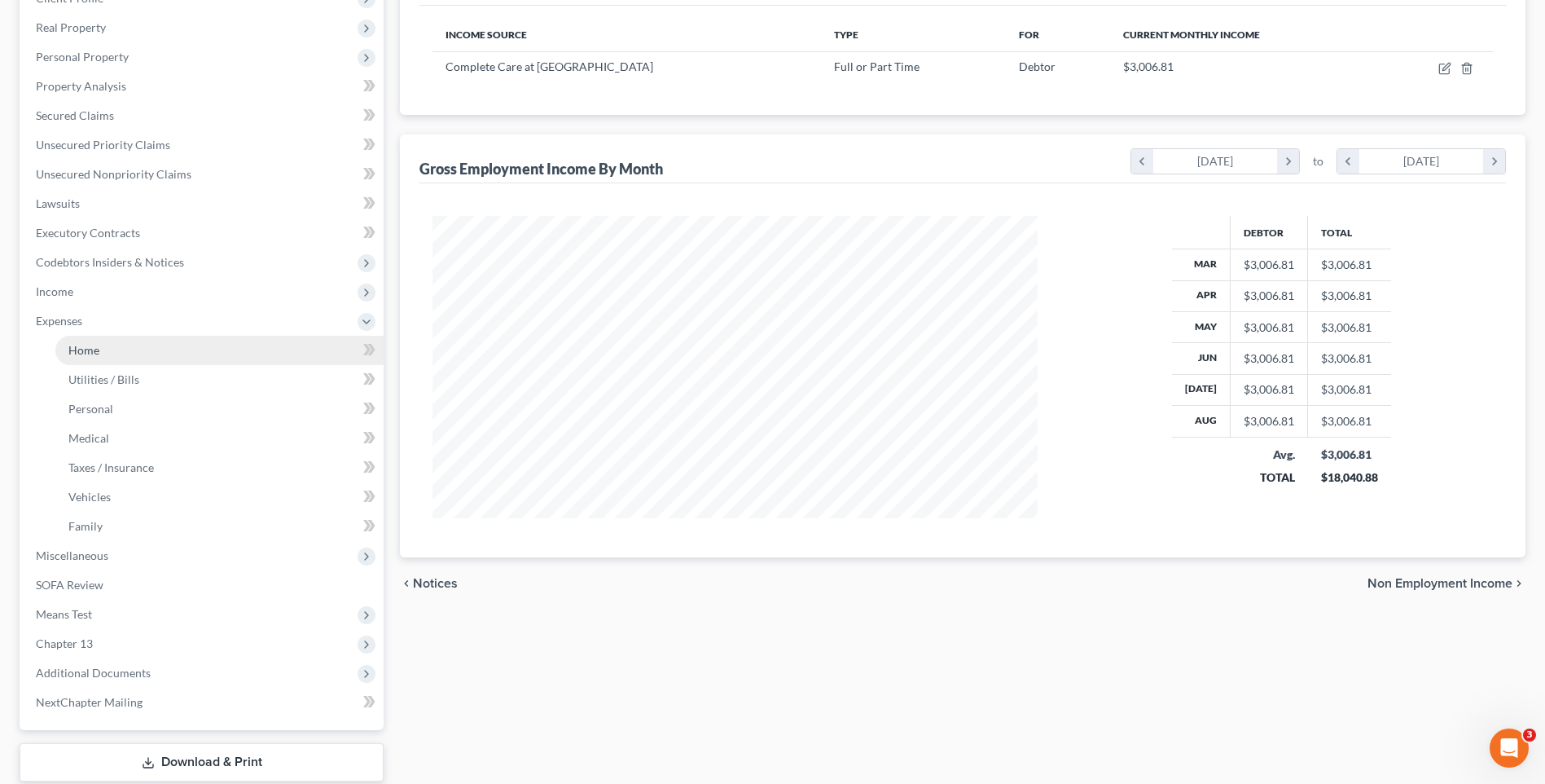
click at [283, 354] on link "Home" at bounding box center [219, 351] width 329 height 30
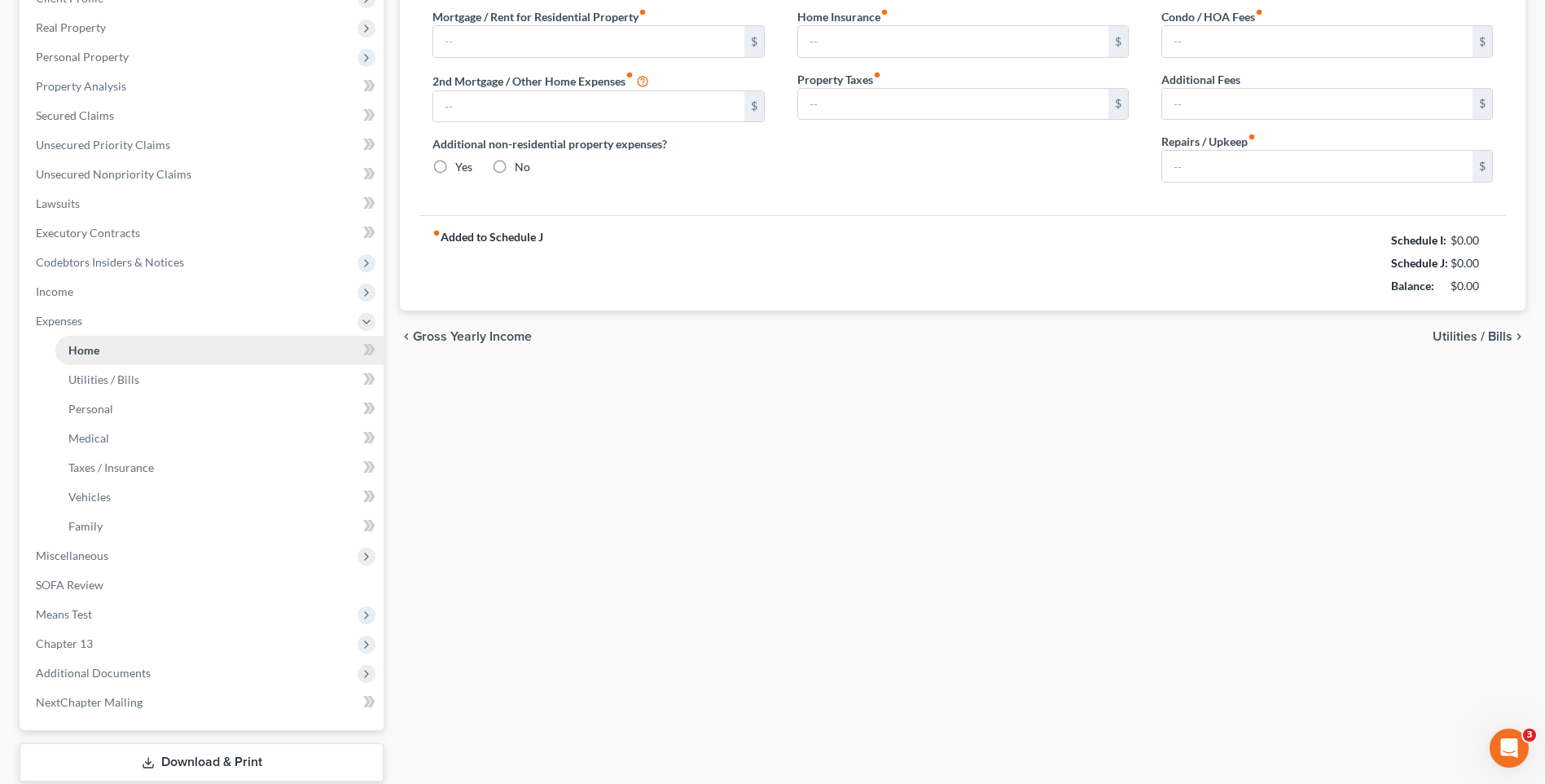
type input "2,049.76"
type input "0.00"
radio input "true"
type input "0.00"
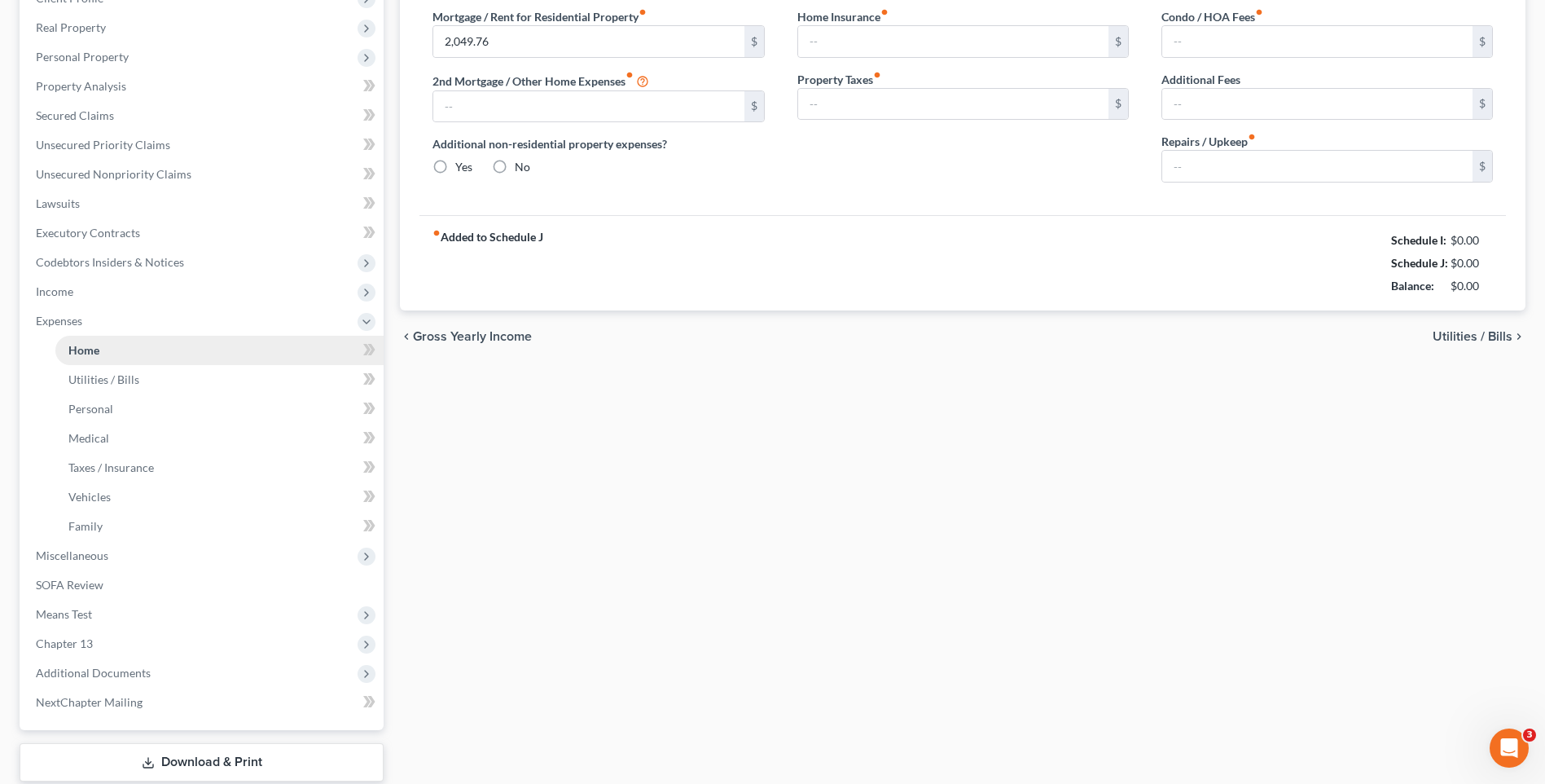
type input "0.00"
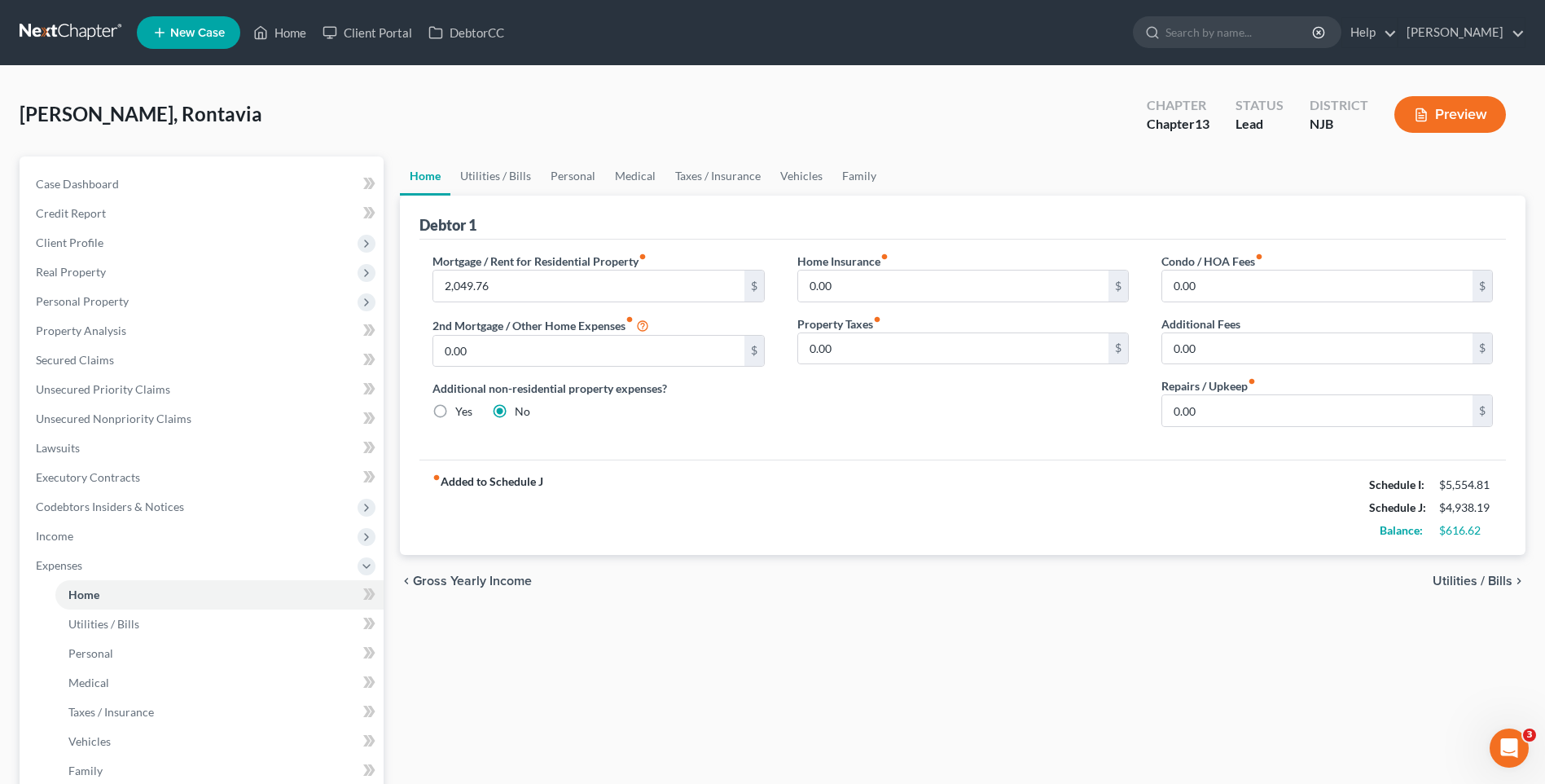
click at [1451, 581] on span "Utilities / Bills" at bounding box center [1473, 581] width 80 height 13
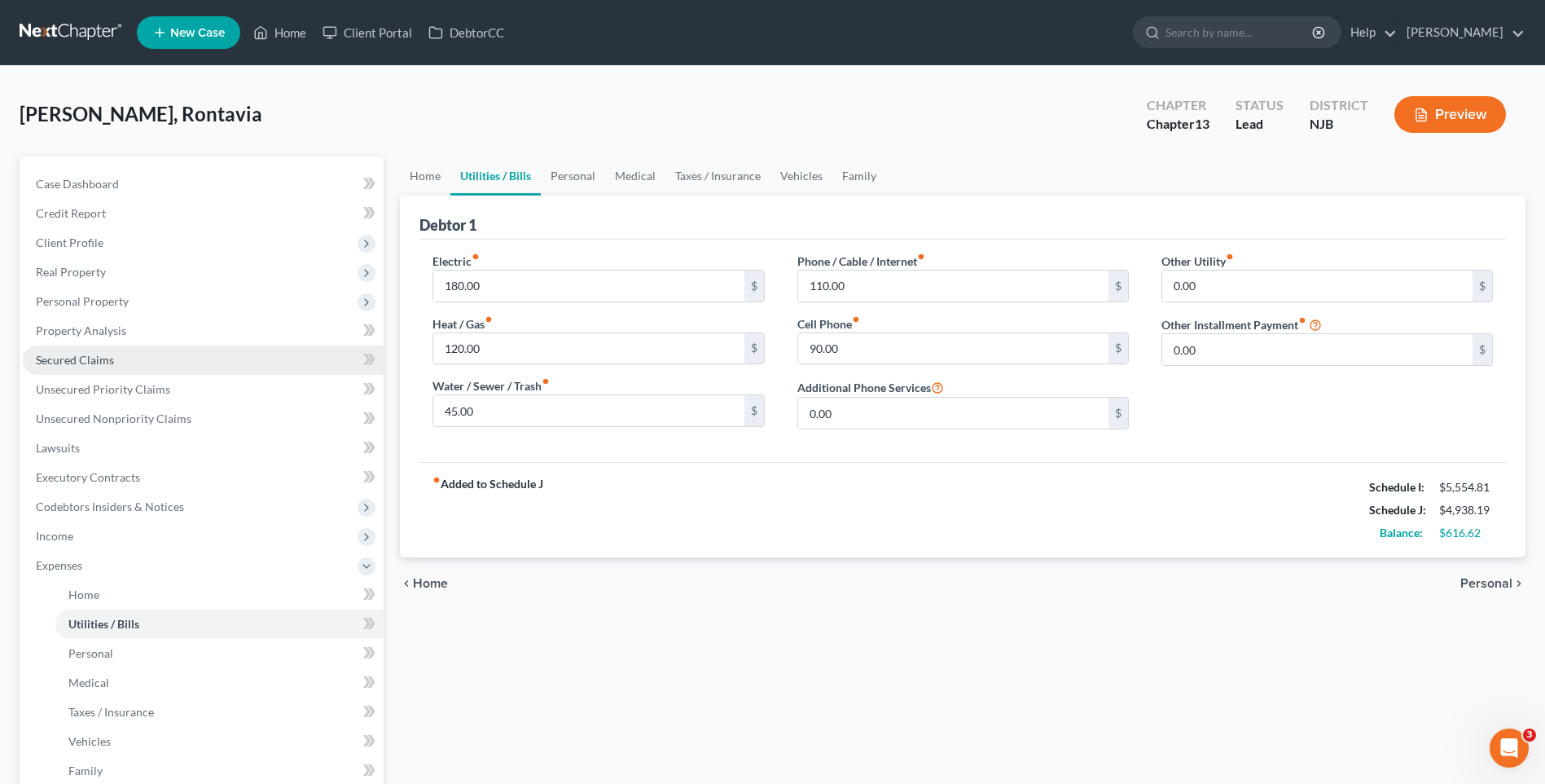
click at [140, 352] on link "Secured Claims" at bounding box center [203, 360] width 361 height 30
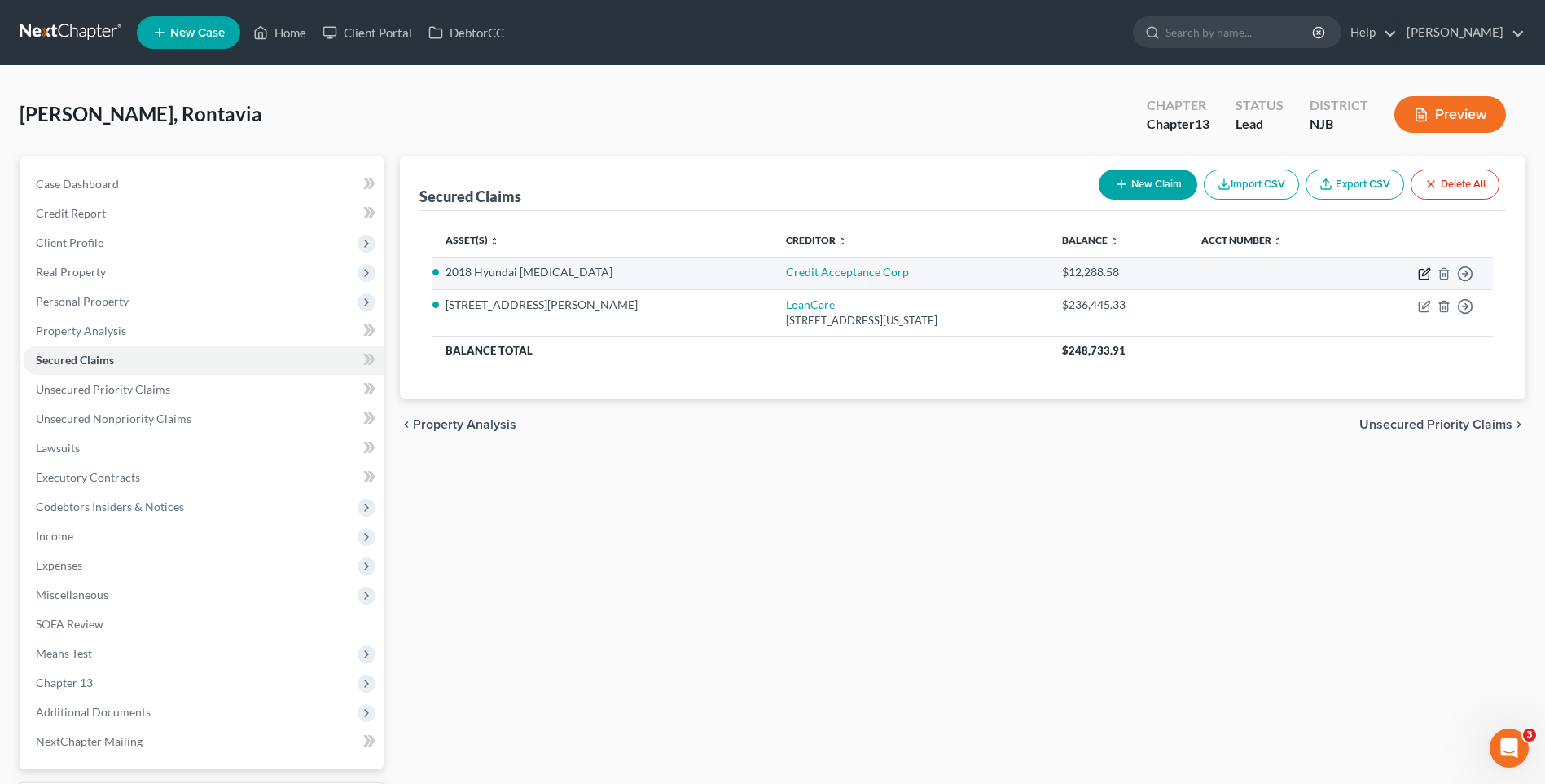
click at [1421, 273] on icon "button" at bounding box center [1425, 273] width 13 height 13
select select "0"
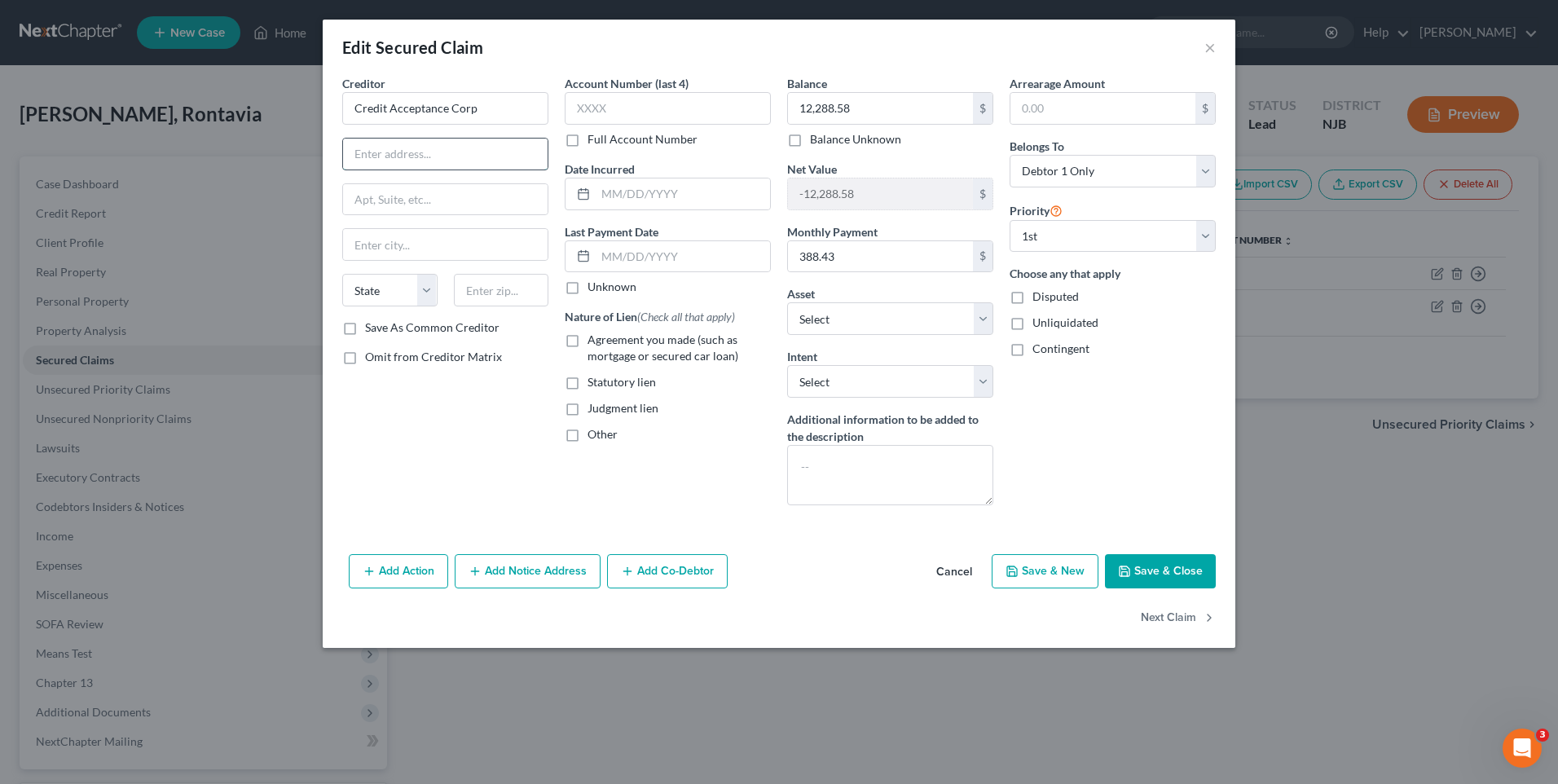
click at [364, 152] on input "text" at bounding box center [445, 154] width 204 height 31
type input "[STREET_ADDRESS]"
type input "Southfield"
select select "23"
type input "48034"
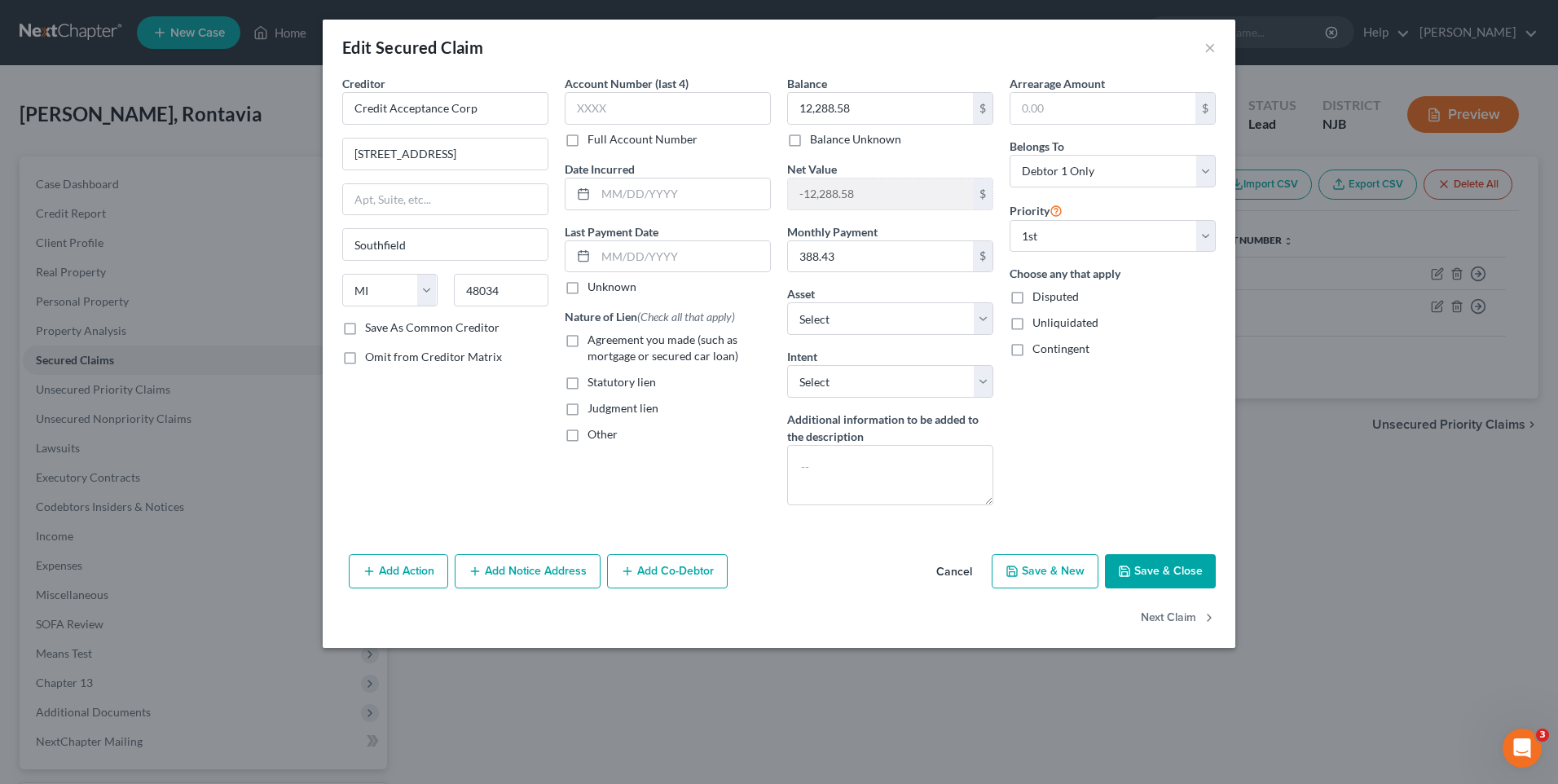
click at [365, 327] on label "Save As Common Creditor" at bounding box center [432, 328] width 134 height 16
click at [372, 327] on input "Save As Common Creditor" at bounding box center [377, 324] width 11 height 11
checkbox input "true"
click at [587, 343] on label "Agreement you made (such as mortgage or secured car loan)" at bounding box center [679, 348] width 184 height 33
click at [594, 342] on input "Agreement you made (such as mortgage or secured car loan)" at bounding box center [599, 337] width 11 height 11
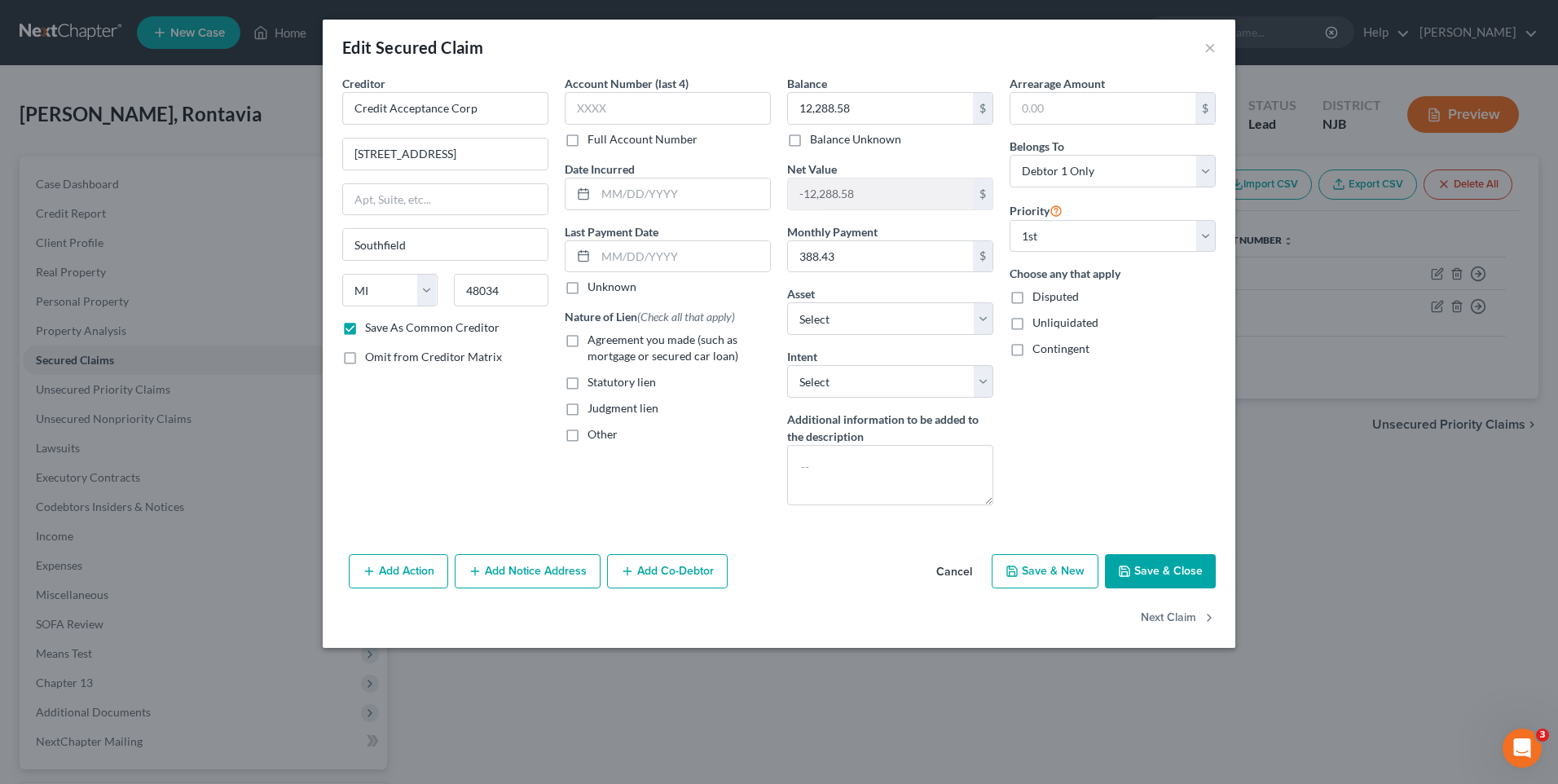
checkbox input "true"
click at [577, 105] on input "text" at bounding box center [667, 109] width 206 height 33
type input "5668"
click at [1150, 565] on button "Save & Close" at bounding box center [1160, 572] width 111 height 35
checkbox input "false"
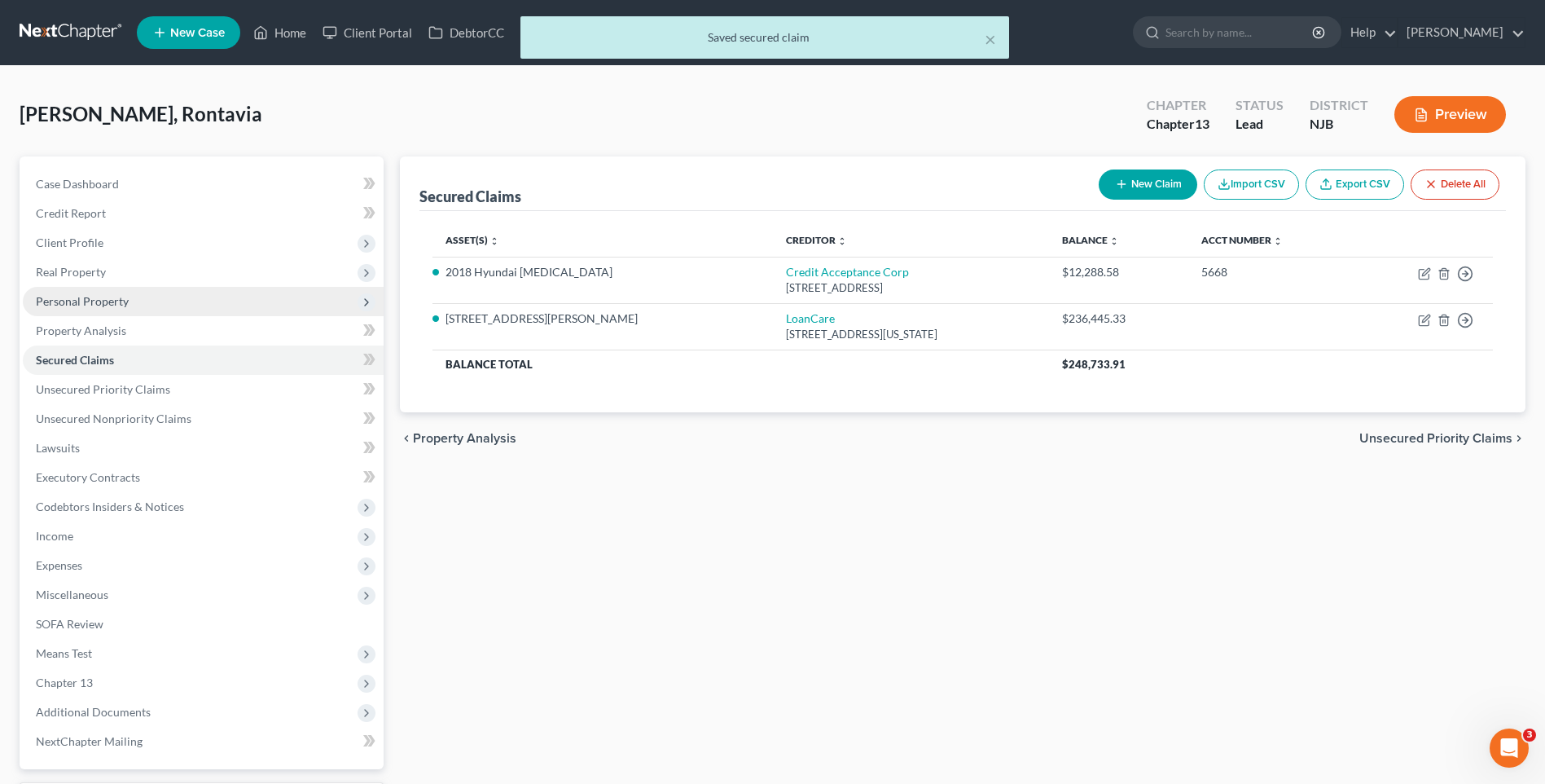
click at [119, 296] on span "Personal Property" at bounding box center [82, 301] width 93 height 14
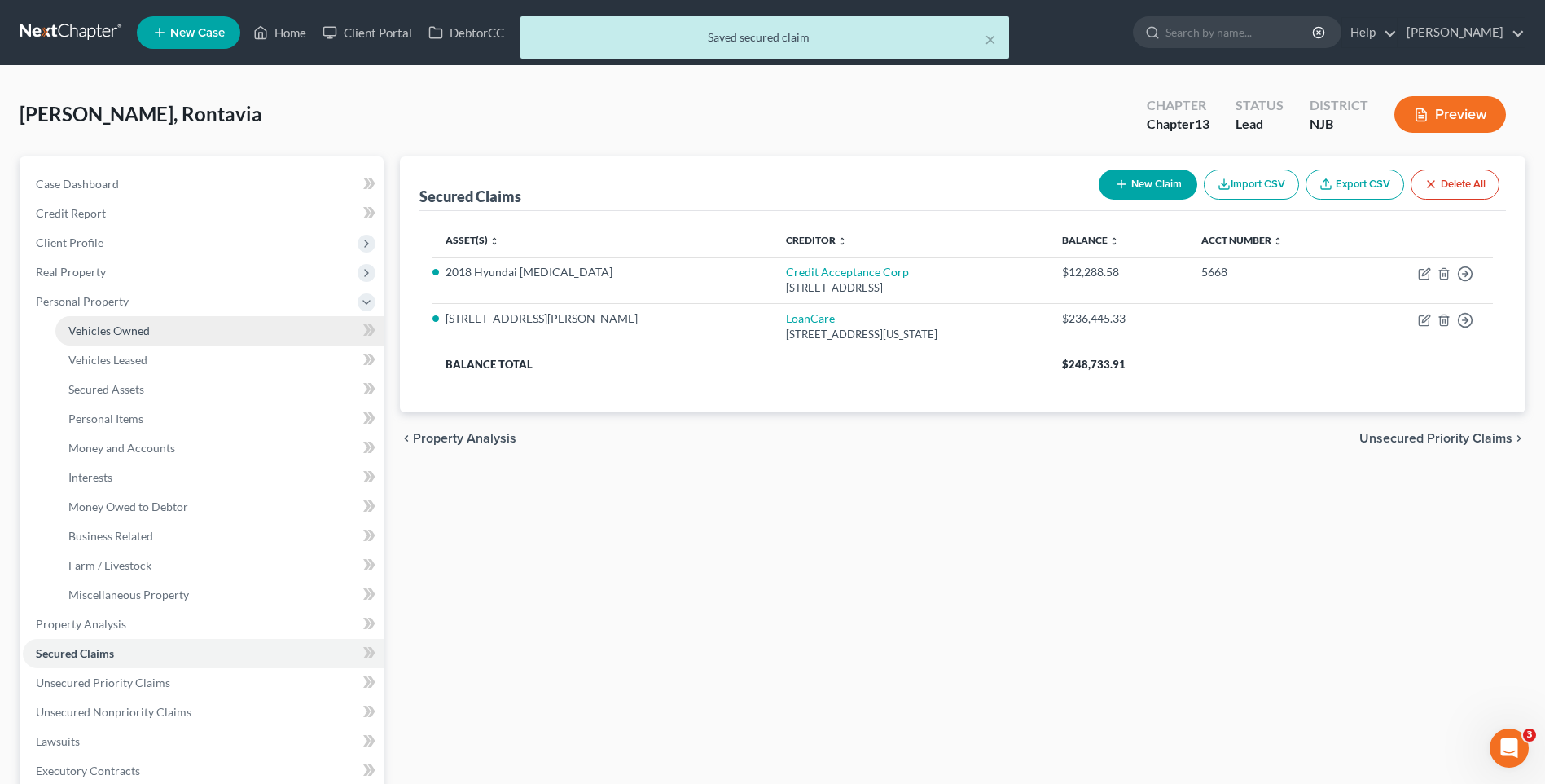
click at [153, 329] on link "Vehicles Owned" at bounding box center [219, 331] width 329 height 30
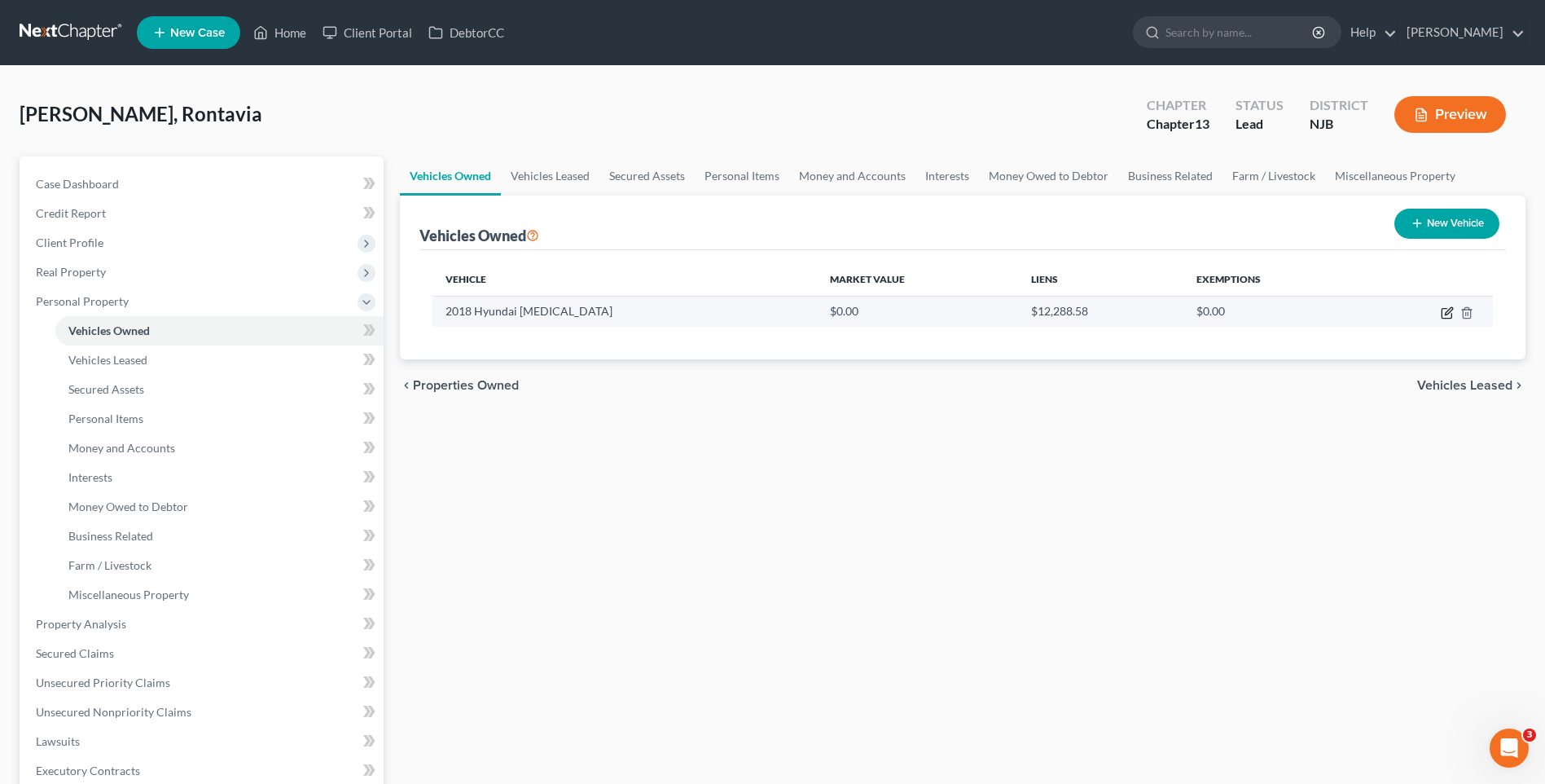
click at [1448, 310] on icon "button" at bounding box center [1449, 310] width 7 height 7
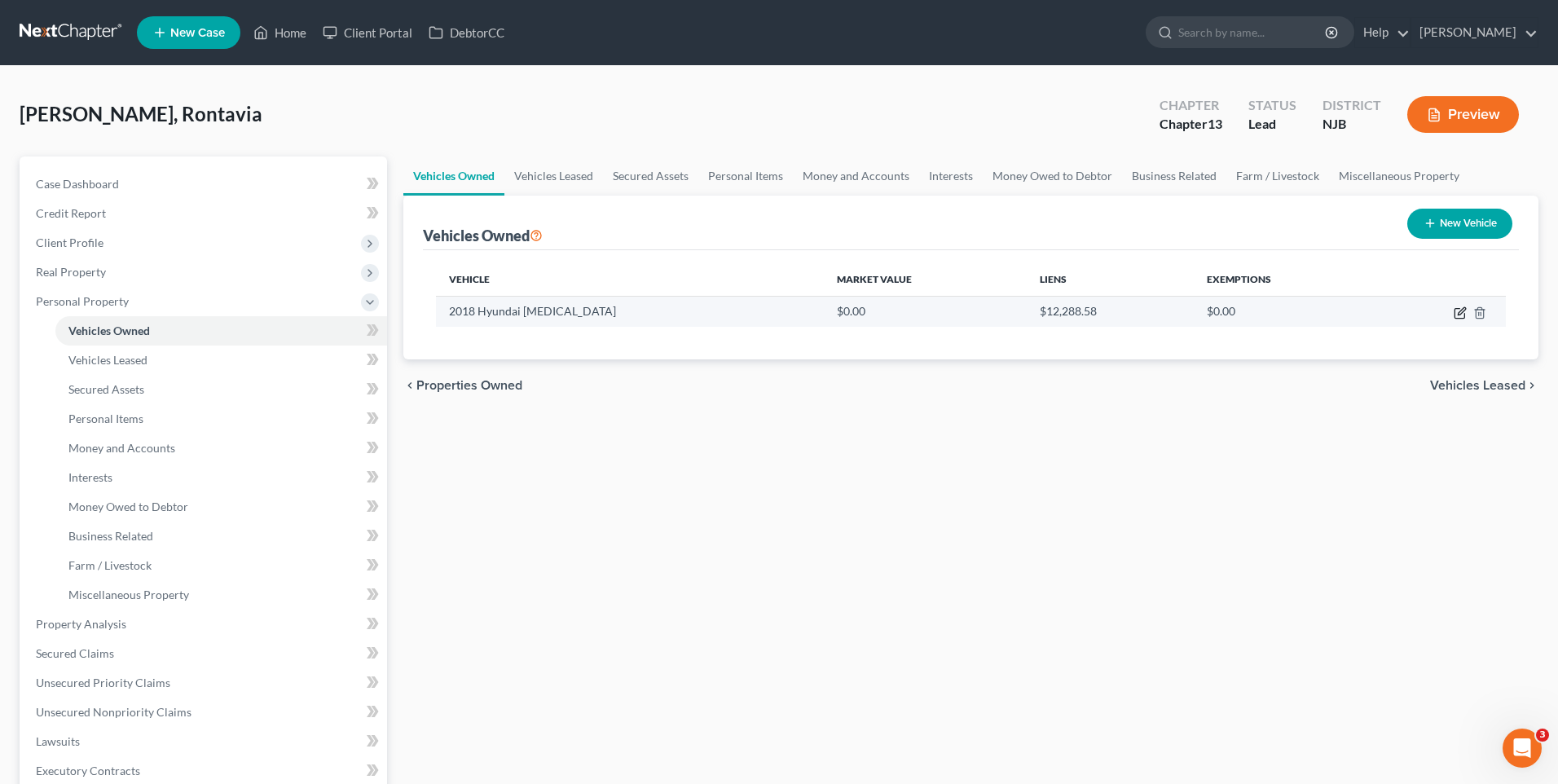
select select "0"
select select "8"
select select "2"
select select "0"
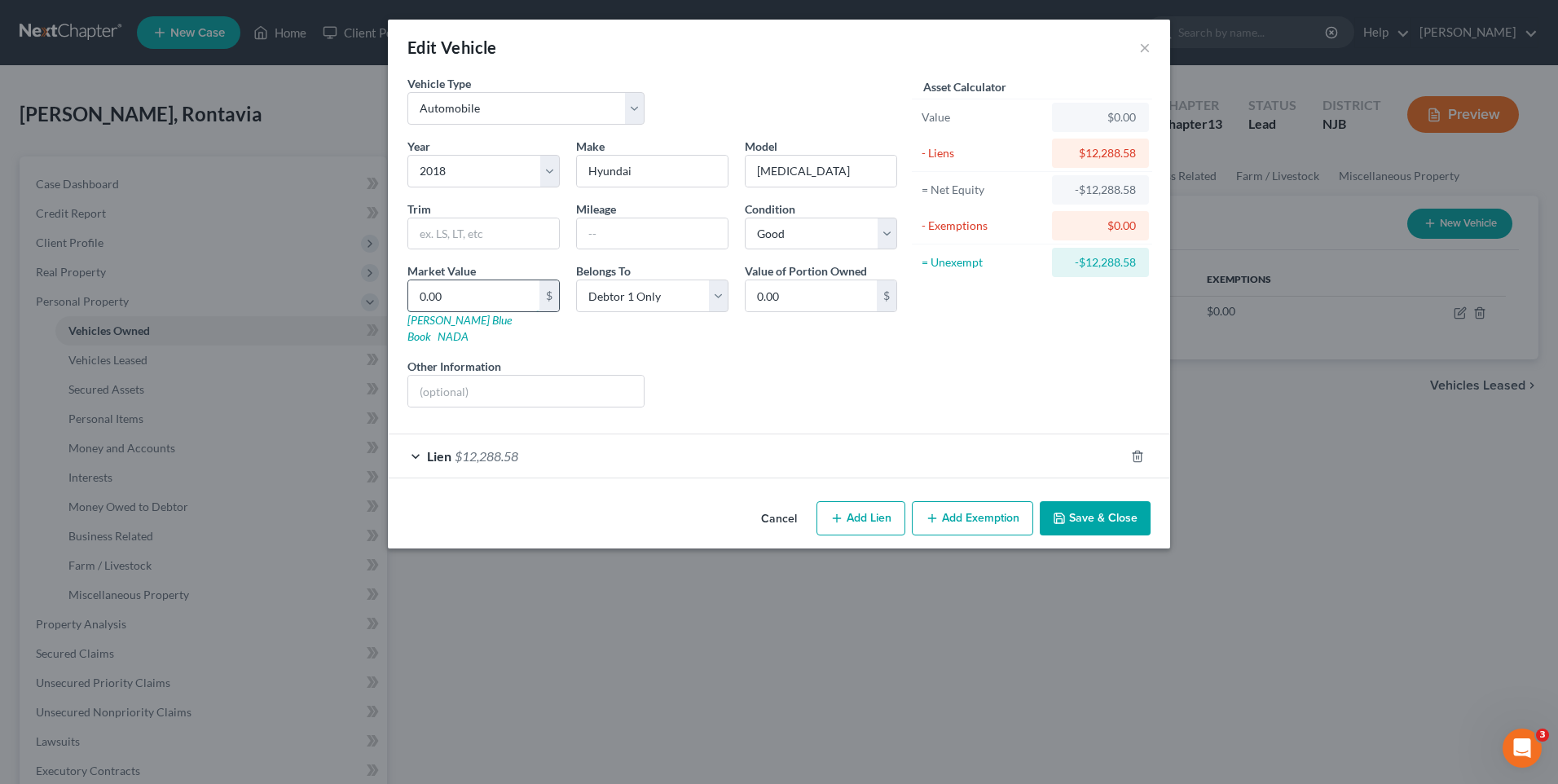
click at [436, 293] on input "0.00" at bounding box center [474, 296] width 131 height 31
type input "1"
type input "1.00"
type input "10"
type input "10.00"
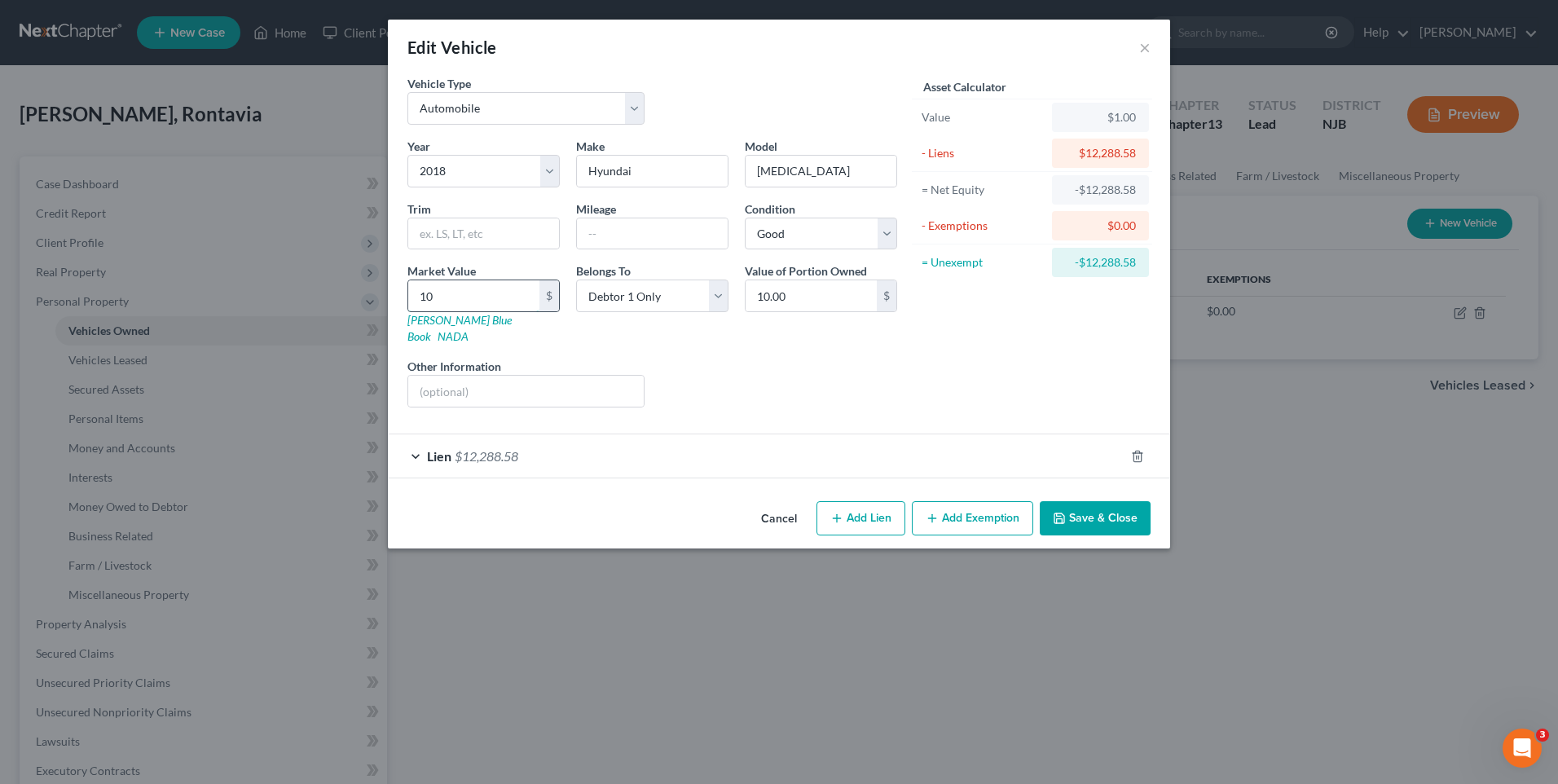
type input "100"
type input "100.00"
type input "1000"
type input "1,000.00"
type input "1,0000"
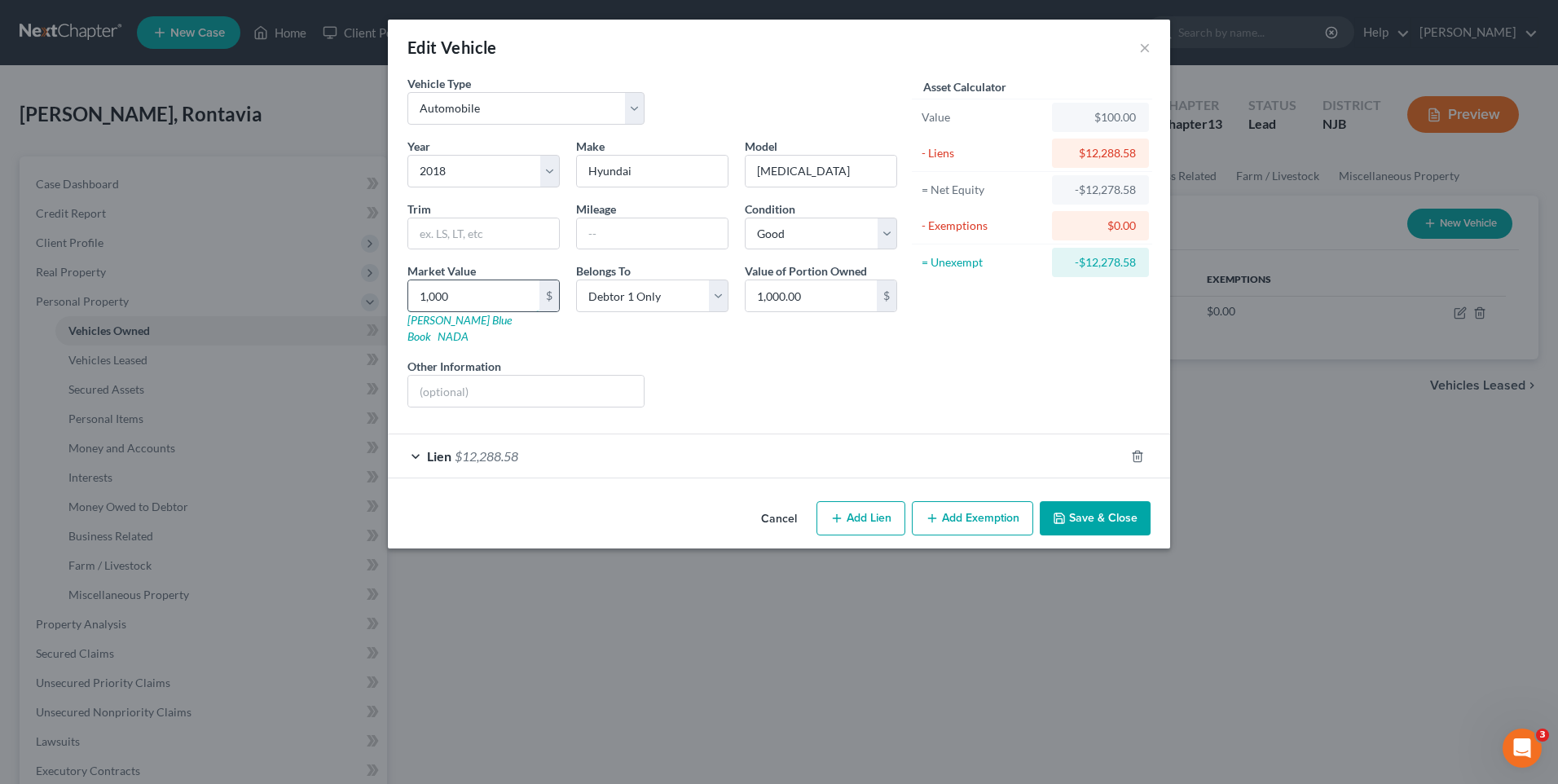
type input "10,000.00"
type input "10,000"
click at [797, 327] on div "Value of Portion Owned 10,000.00 $" at bounding box center [821, 304] width 169 height 82
click at [589, 229] on input "text" at bounding box center [652, 234] width 151 height 31
type input "198000"
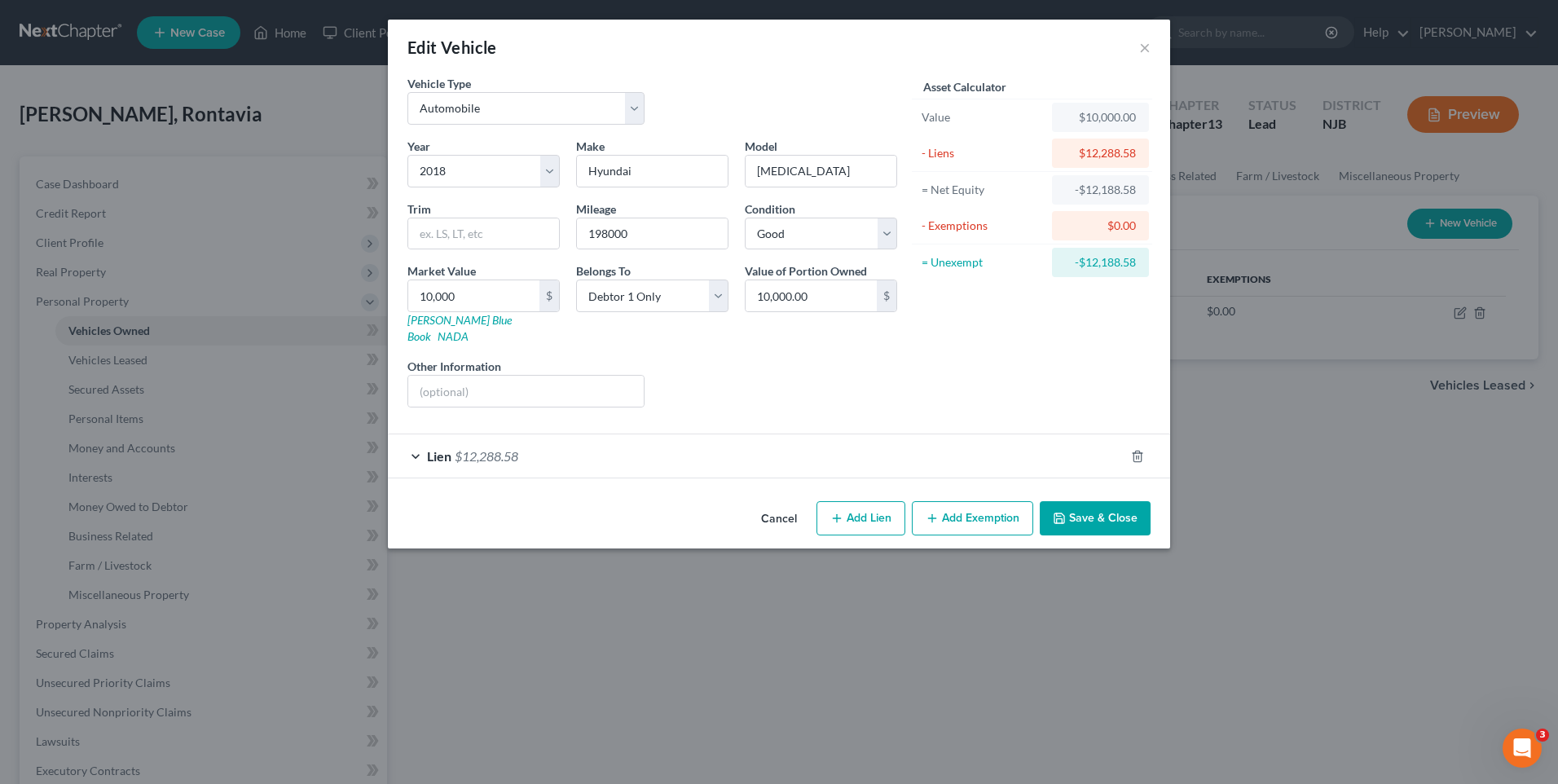
click at [813, 384] on div "Liens Select" at bounding box center [779, 382] width 254 height 49
click at [1116, 501] on button "Save & Close" at bounding box center [1095, 518] width 111 height 35
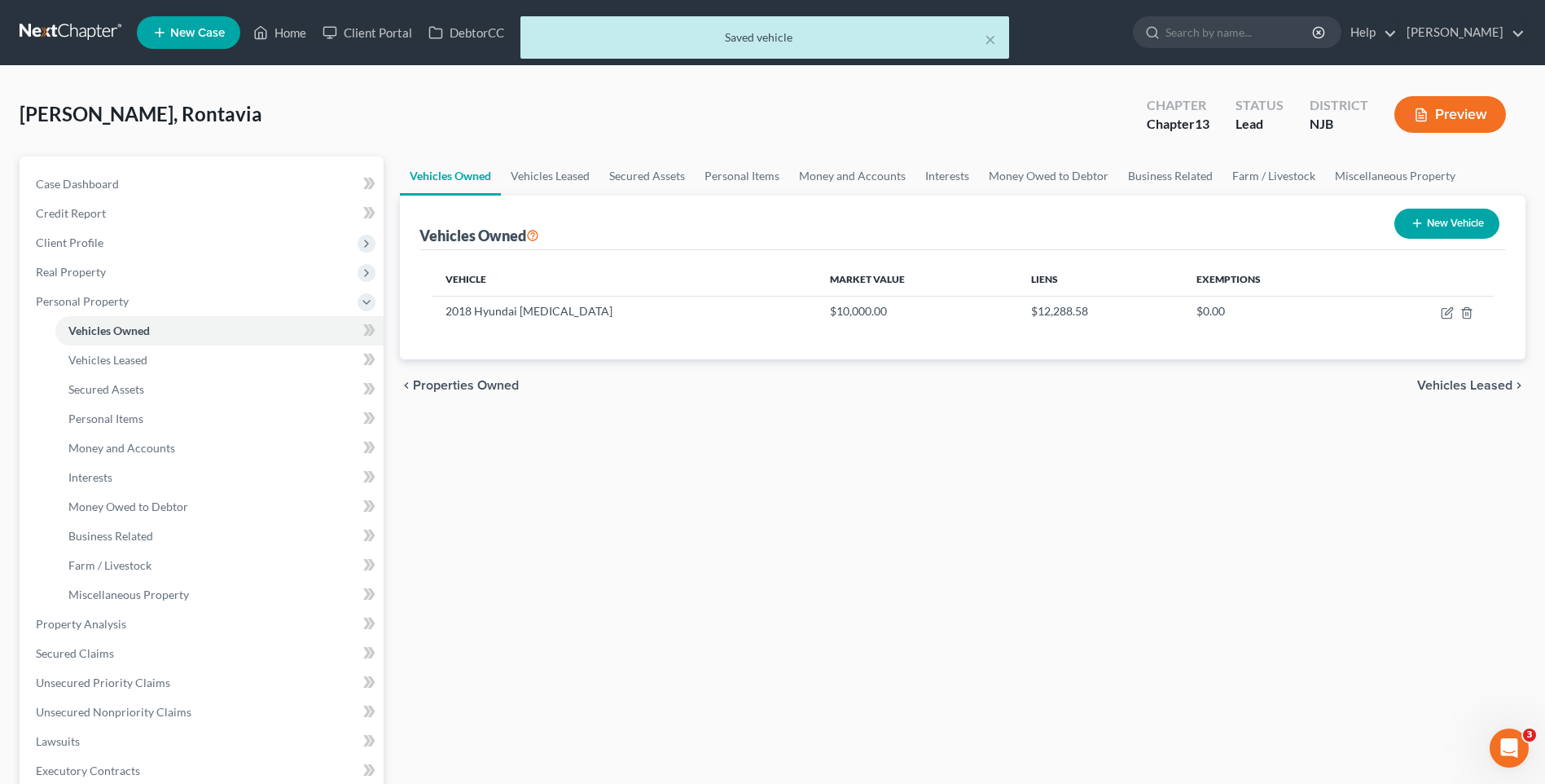
click at [425, 579] on div "Vehicles Owned Vehicles Leased Secured Assets Personal Items Money and Accounts…" at bounding box center [963, 656] width 1142 height 1000
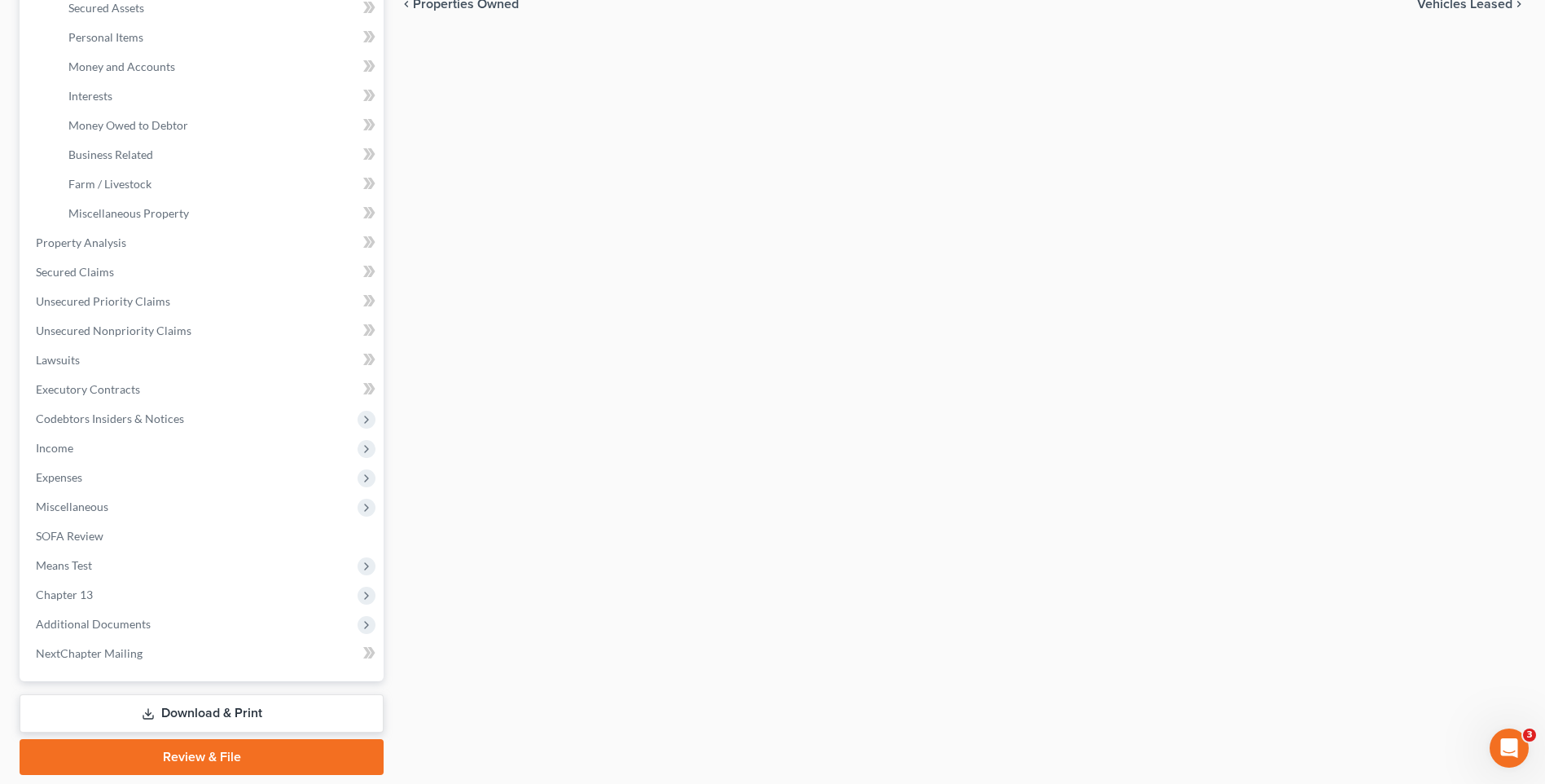
scroll to position [352, 0]
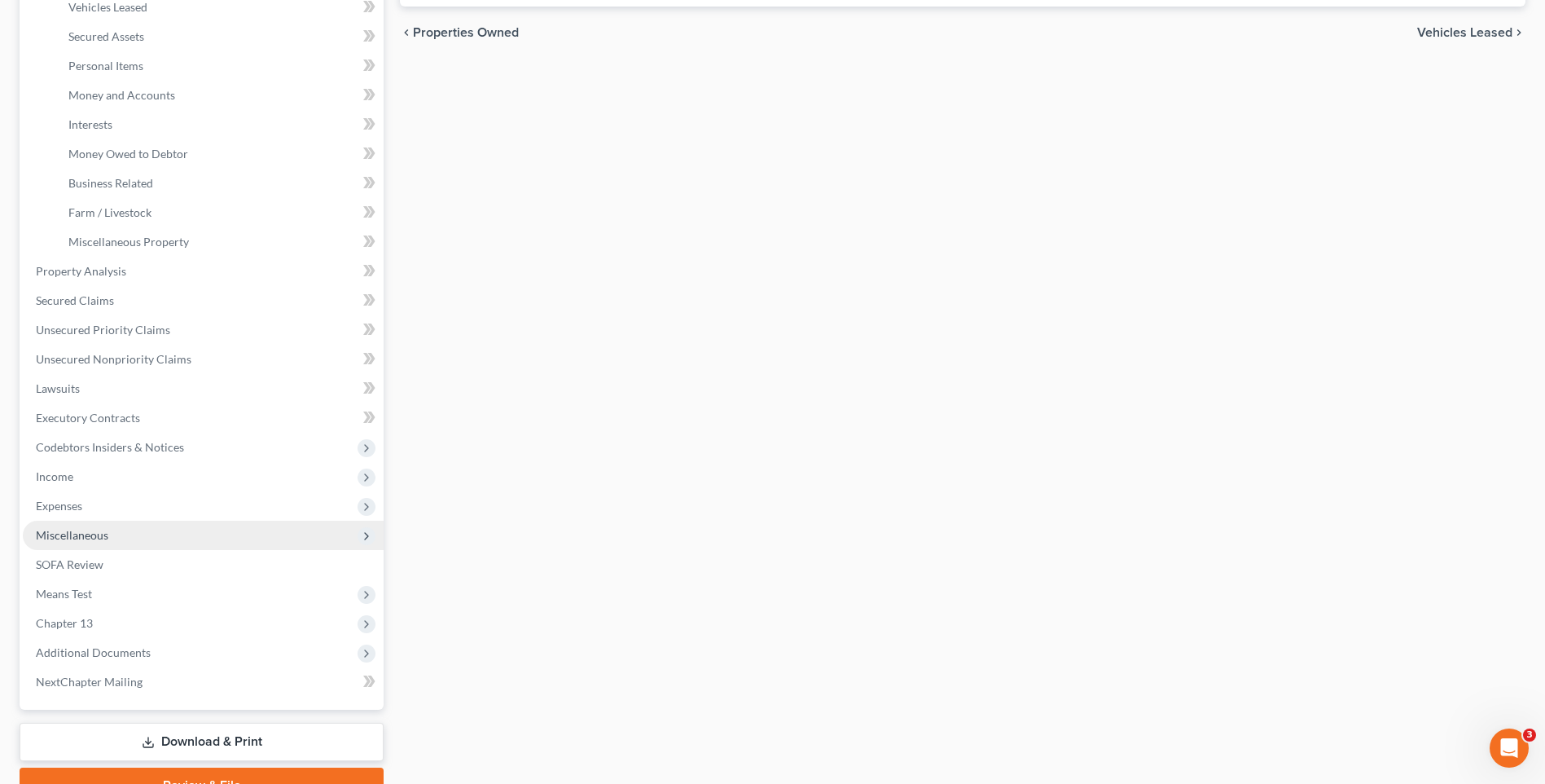
click at [152, 539] on span "Miscellaneous" at bounding box center [203, 535] width 361 height 30
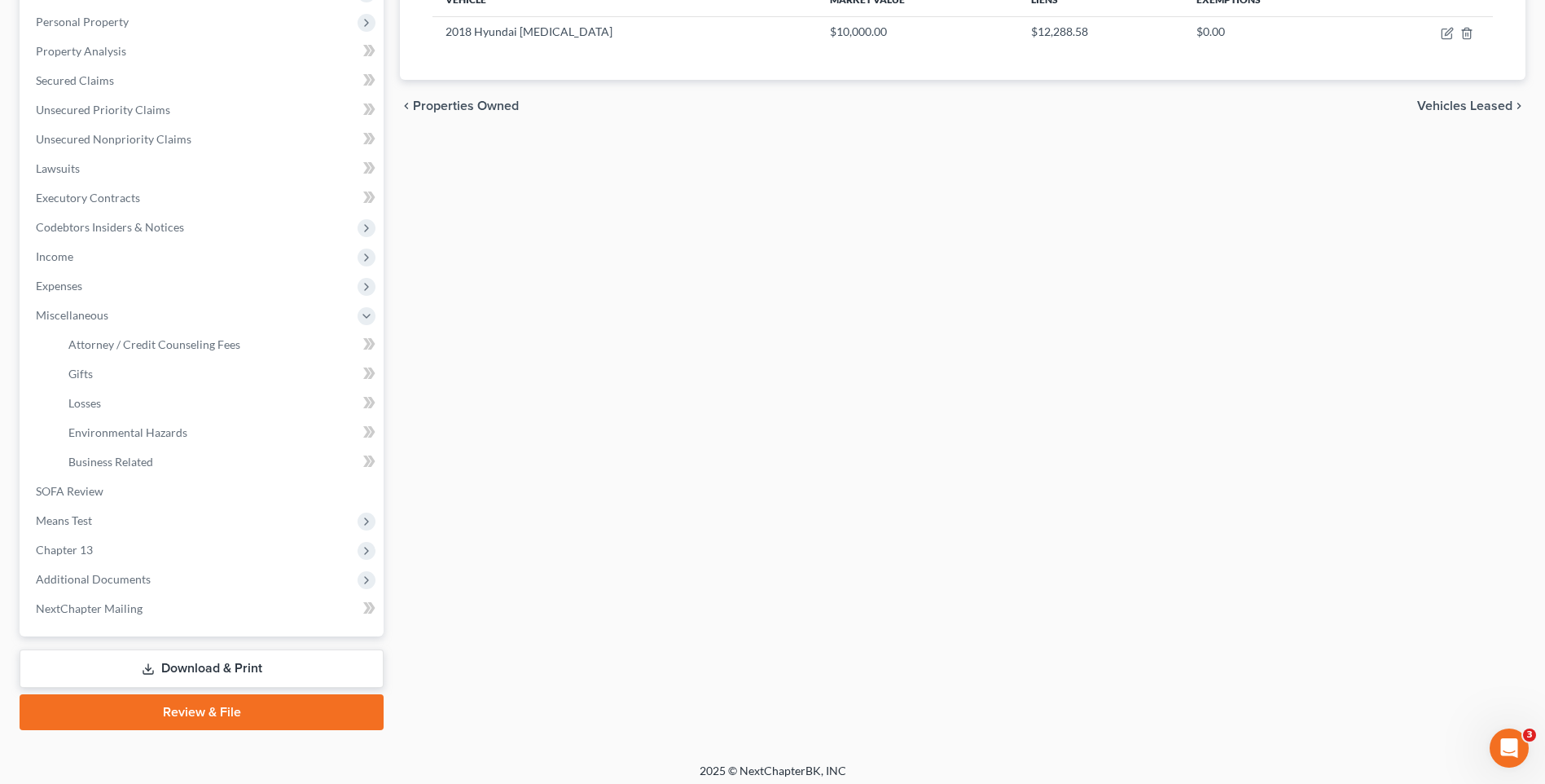
scroll to position [287, 0]
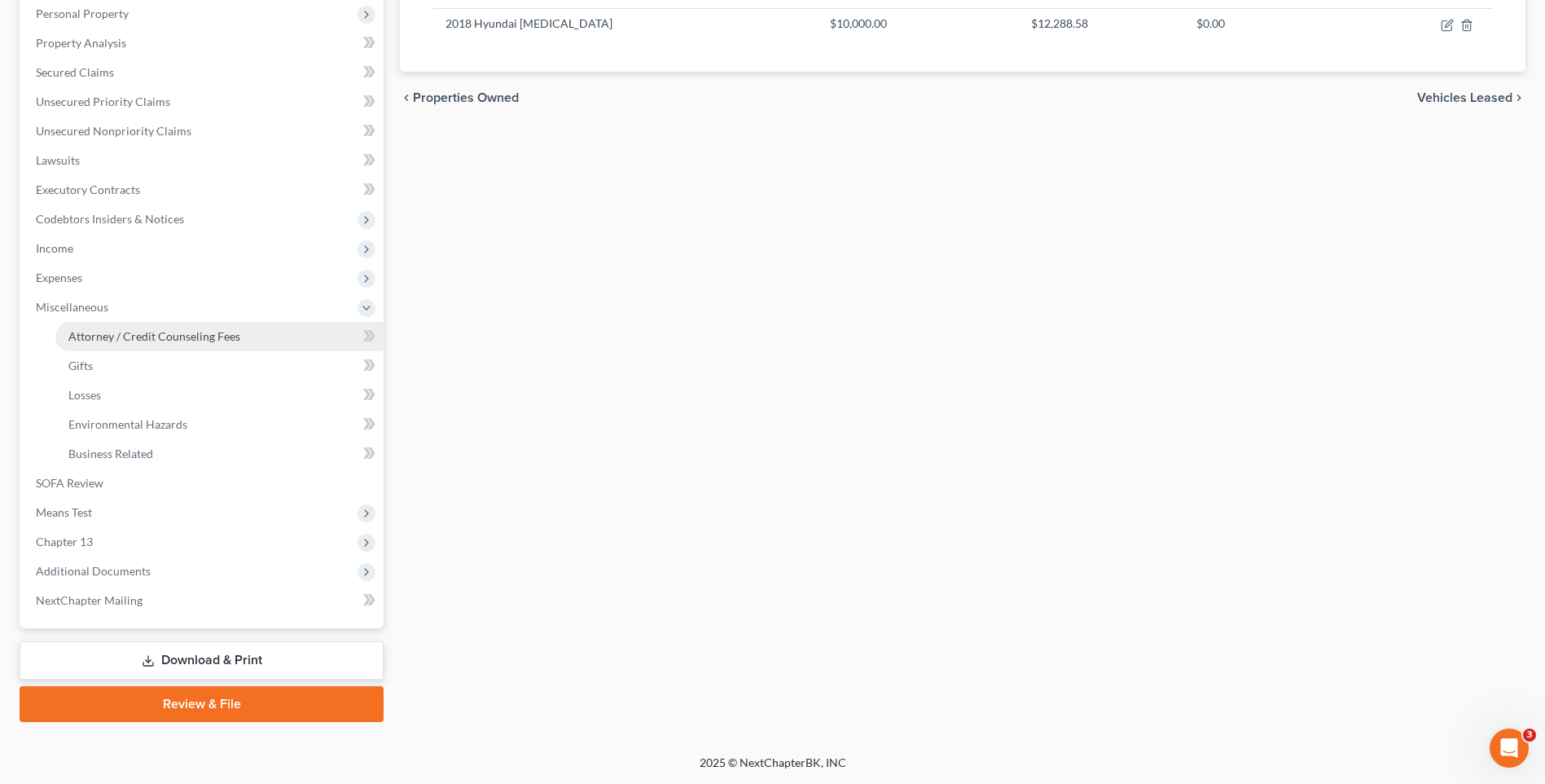
click at [217, 338] on span "Attorney / Credit Counseling Fees" at bounding box center [154, 336] width 172 height 14
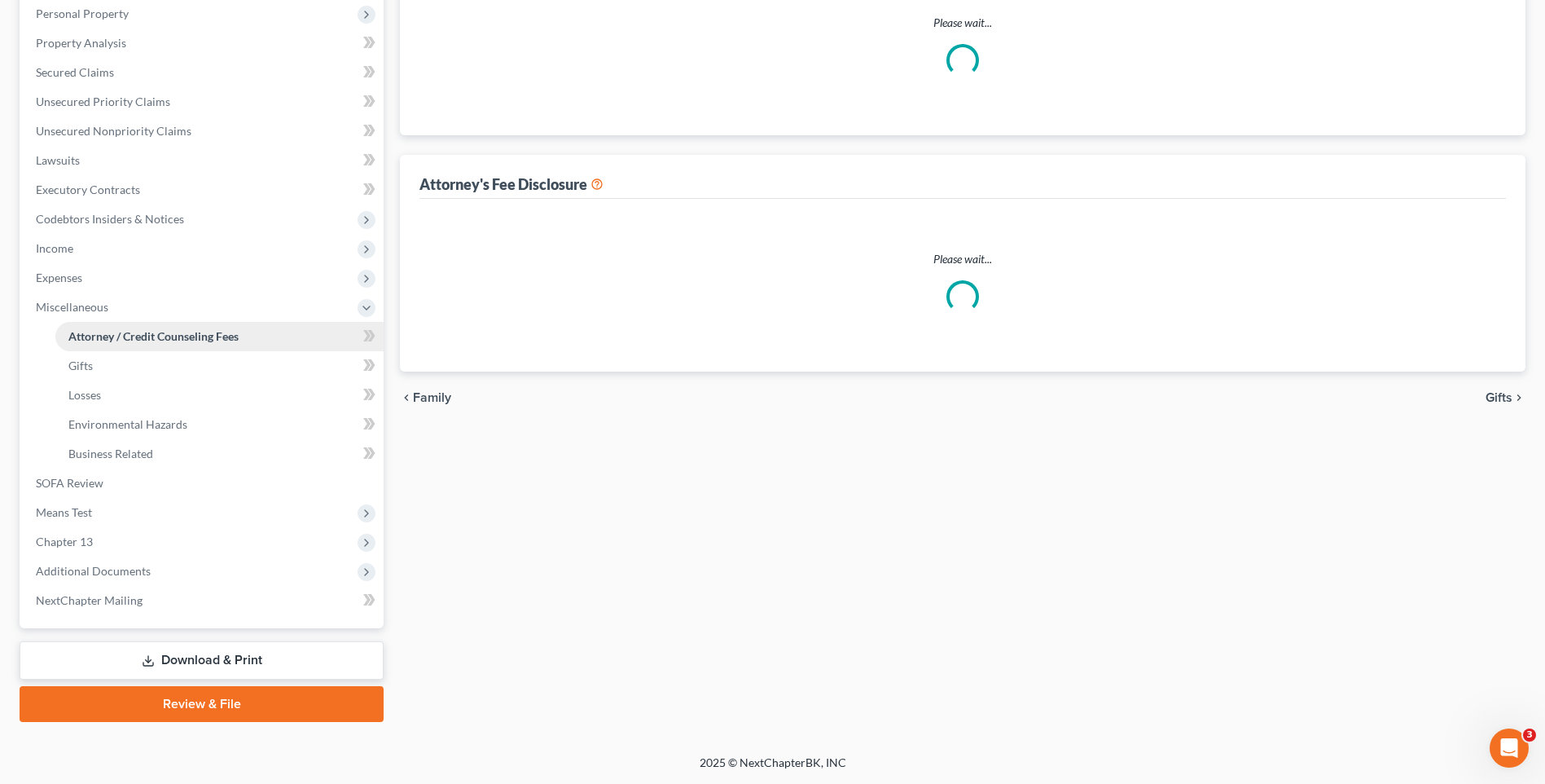
scroll to position [154, 0]
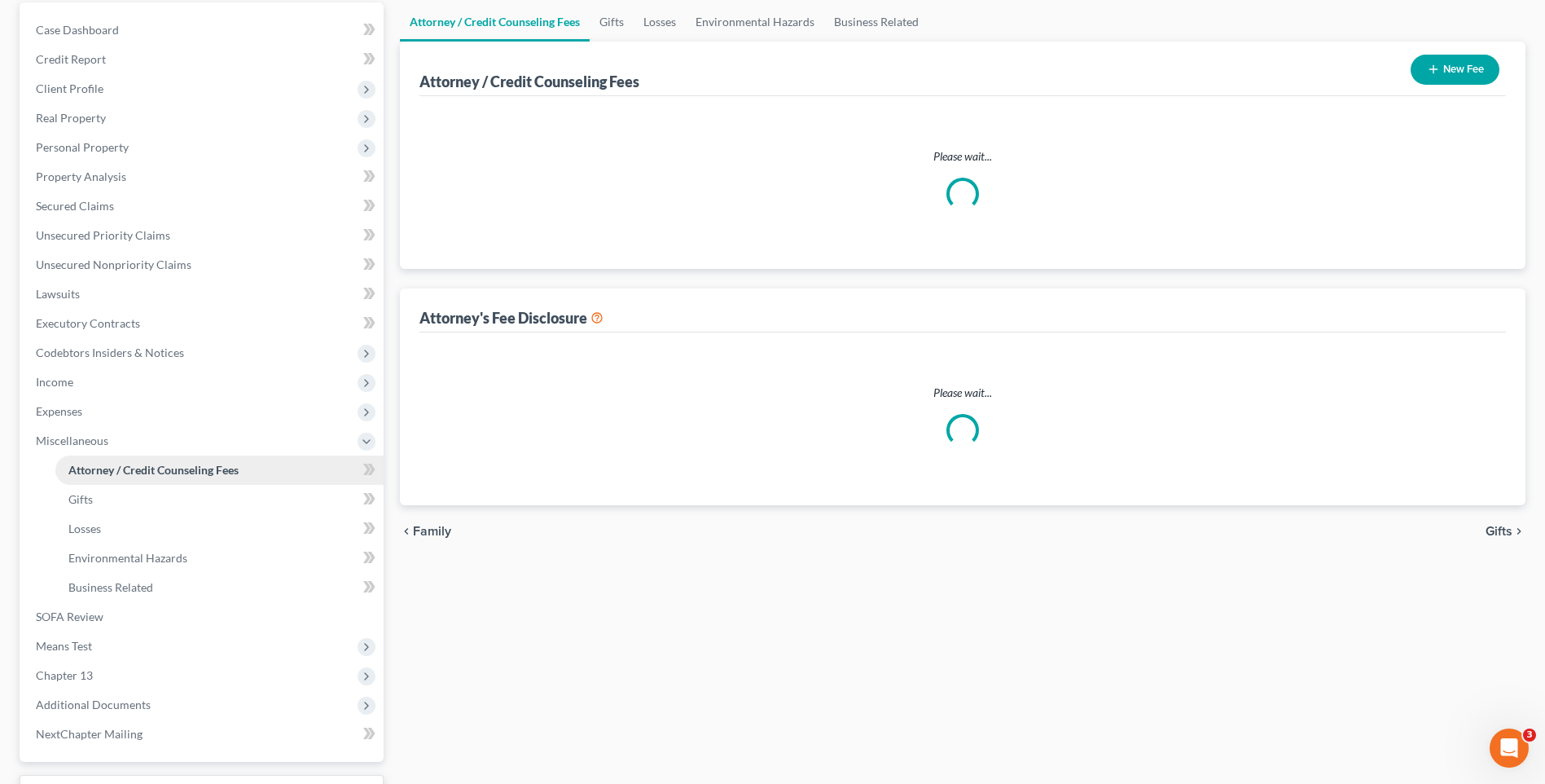
select select "0"
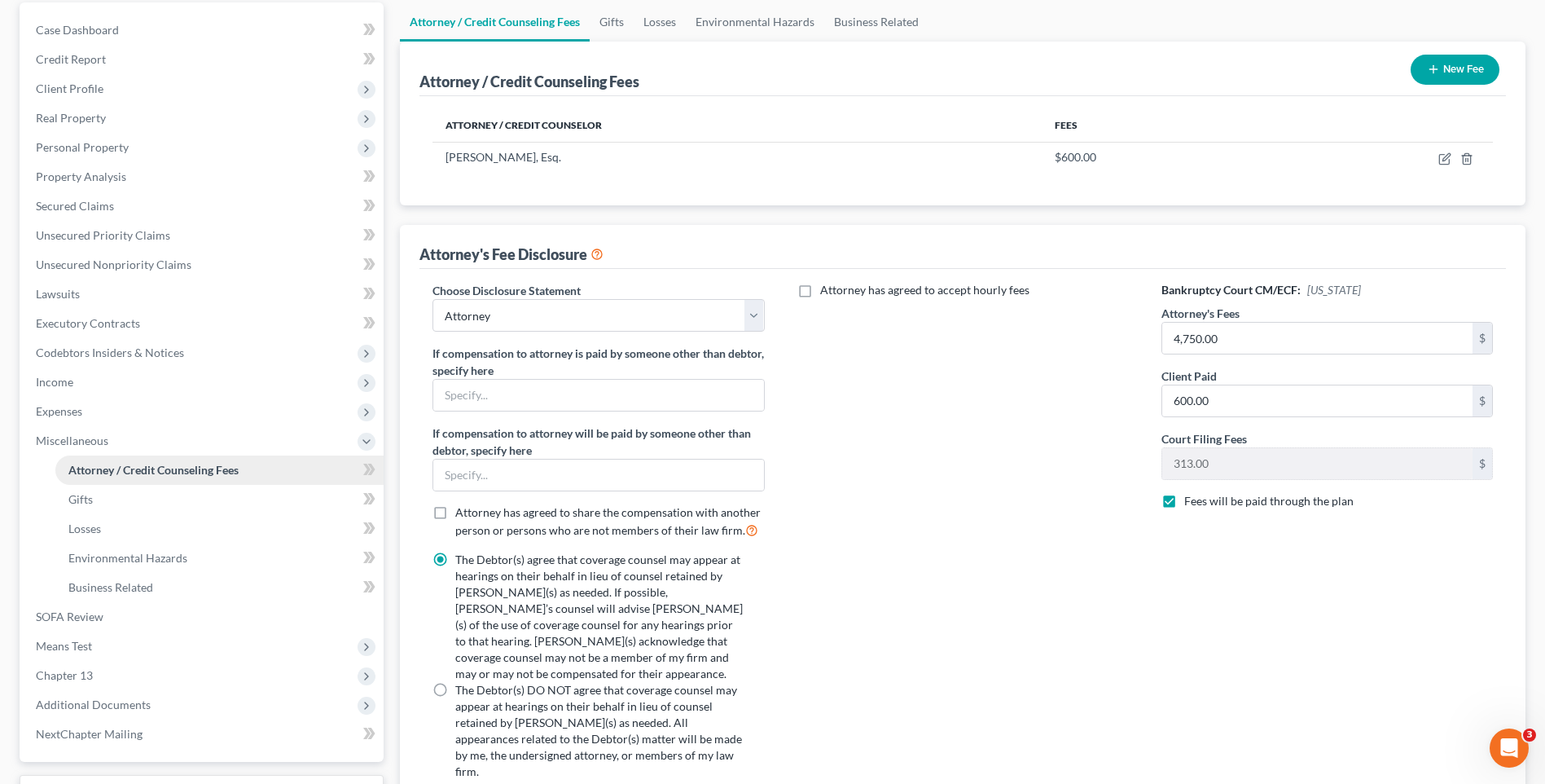
scroll to position [0, 0]
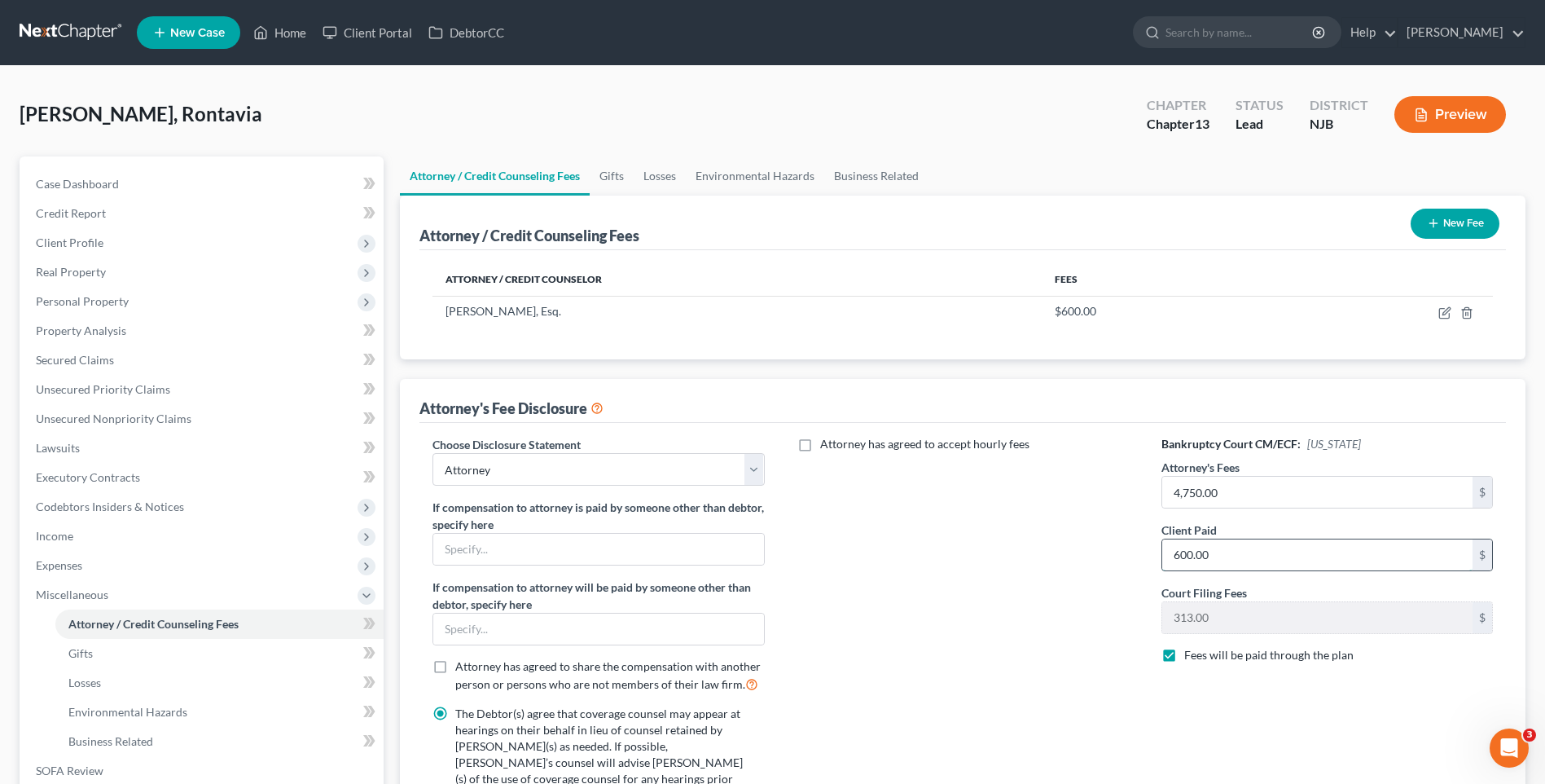
click at [1215, 549] on input "600.00" at bounding box center [1318, 555] width 310 height 31
type input "687.00"
click at [1059, 595] on div "Attorney has agreed to accept hourly fees" at bounding box center [964, 691] width 364 height 511
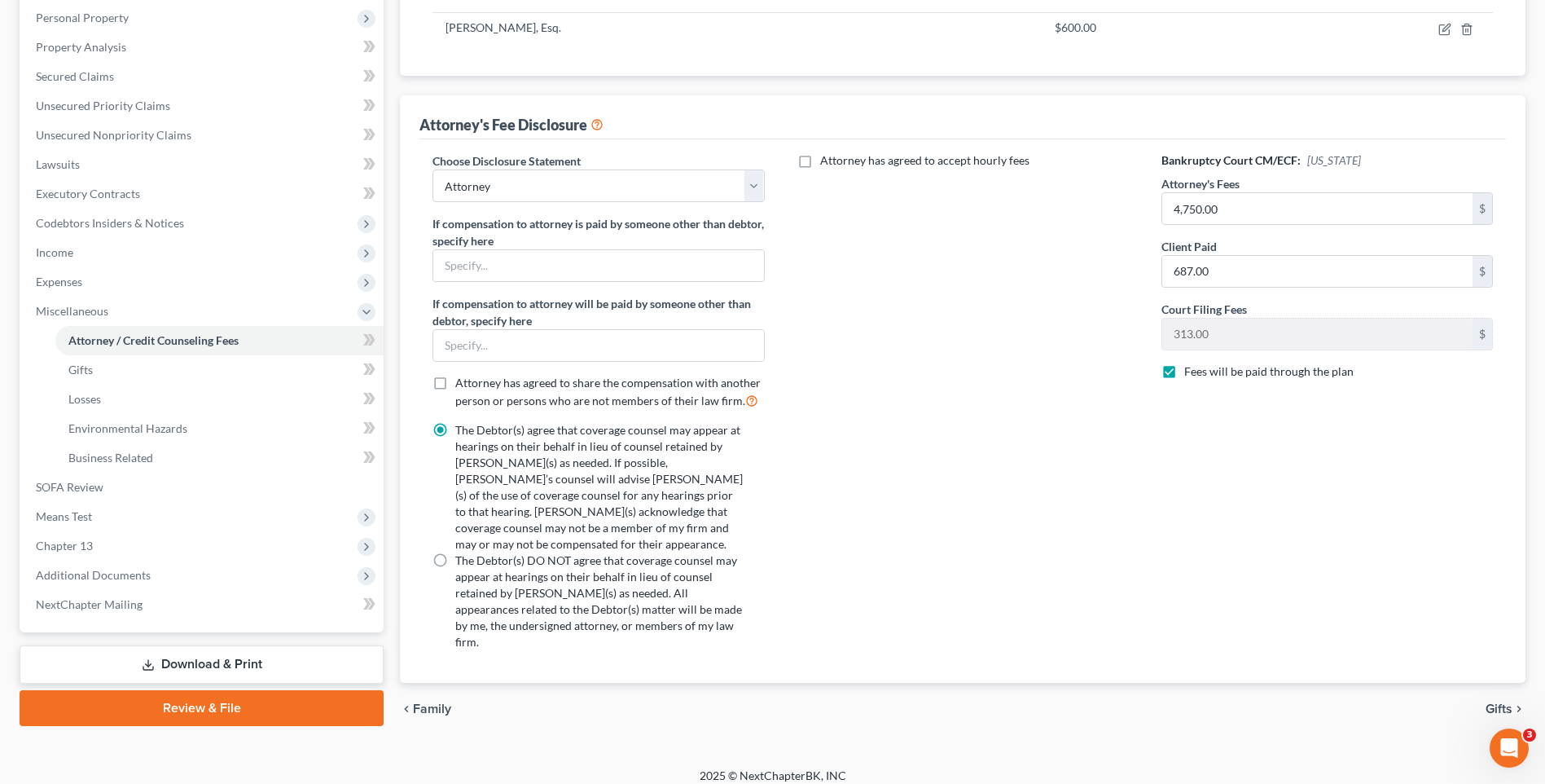
scroll to position [287, 0]
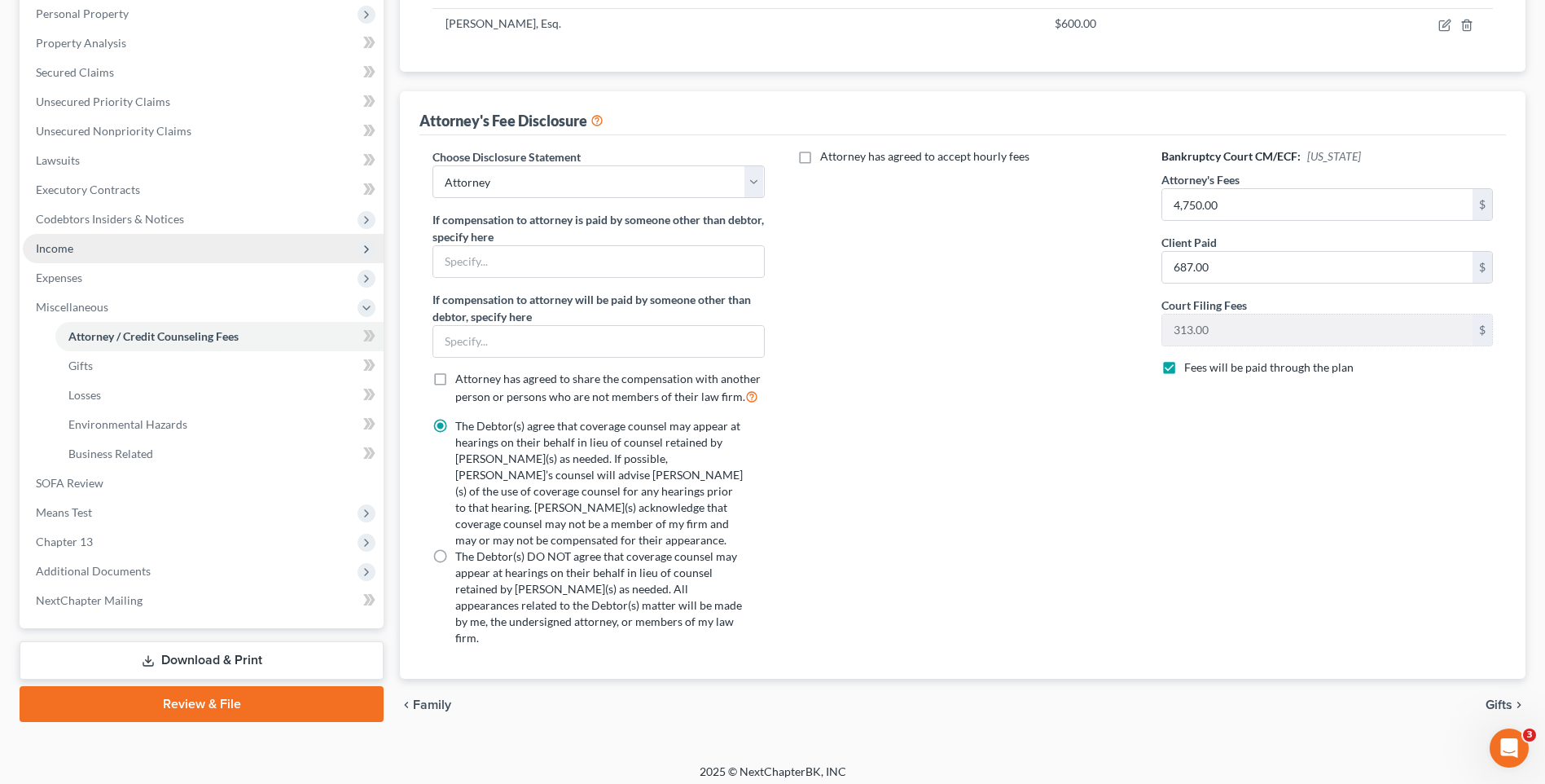
click at [173, 242] on span "Income" at bounding box center [203, 249] width 361 height 30
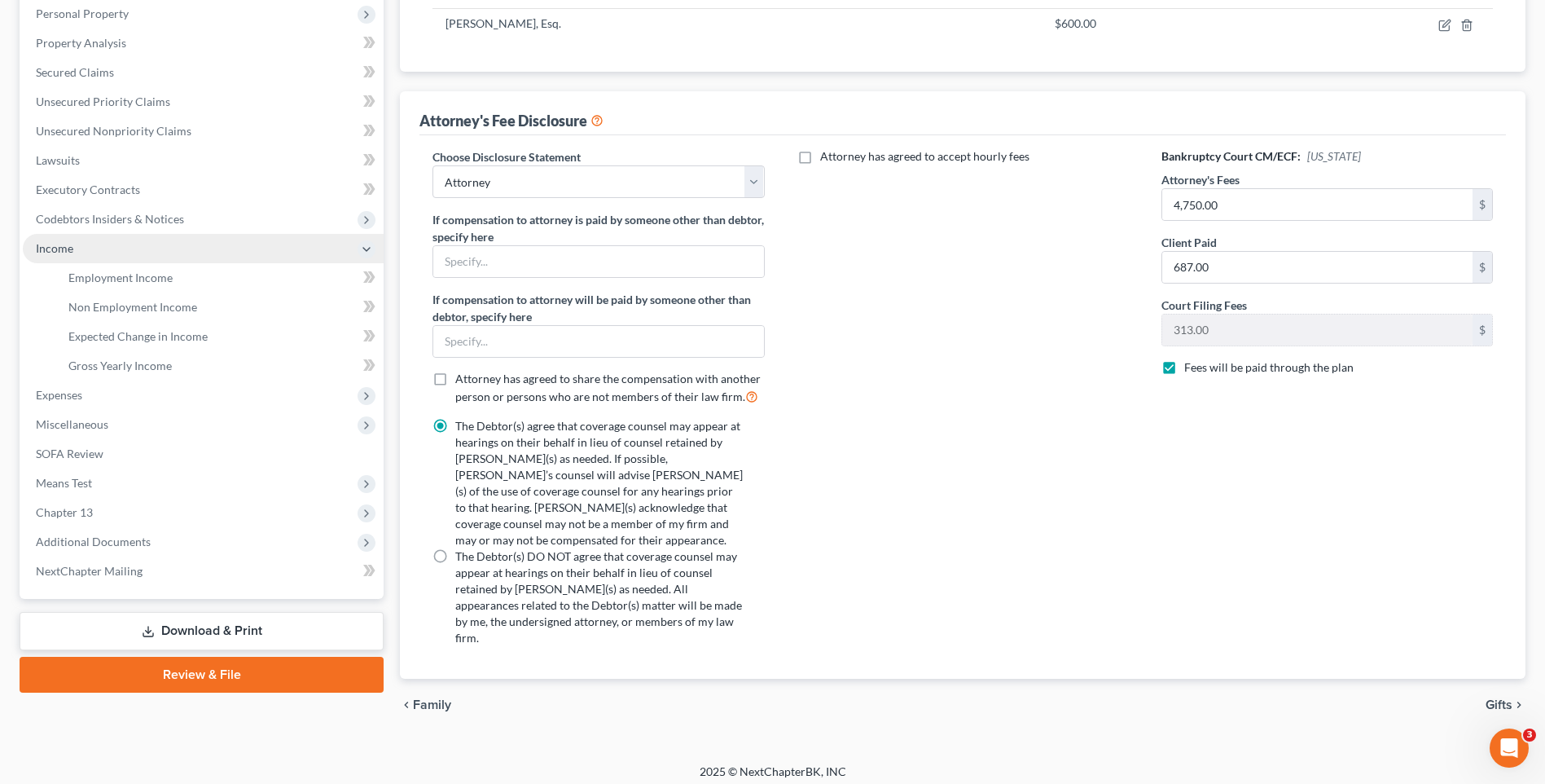
scroll to position [264, 0]
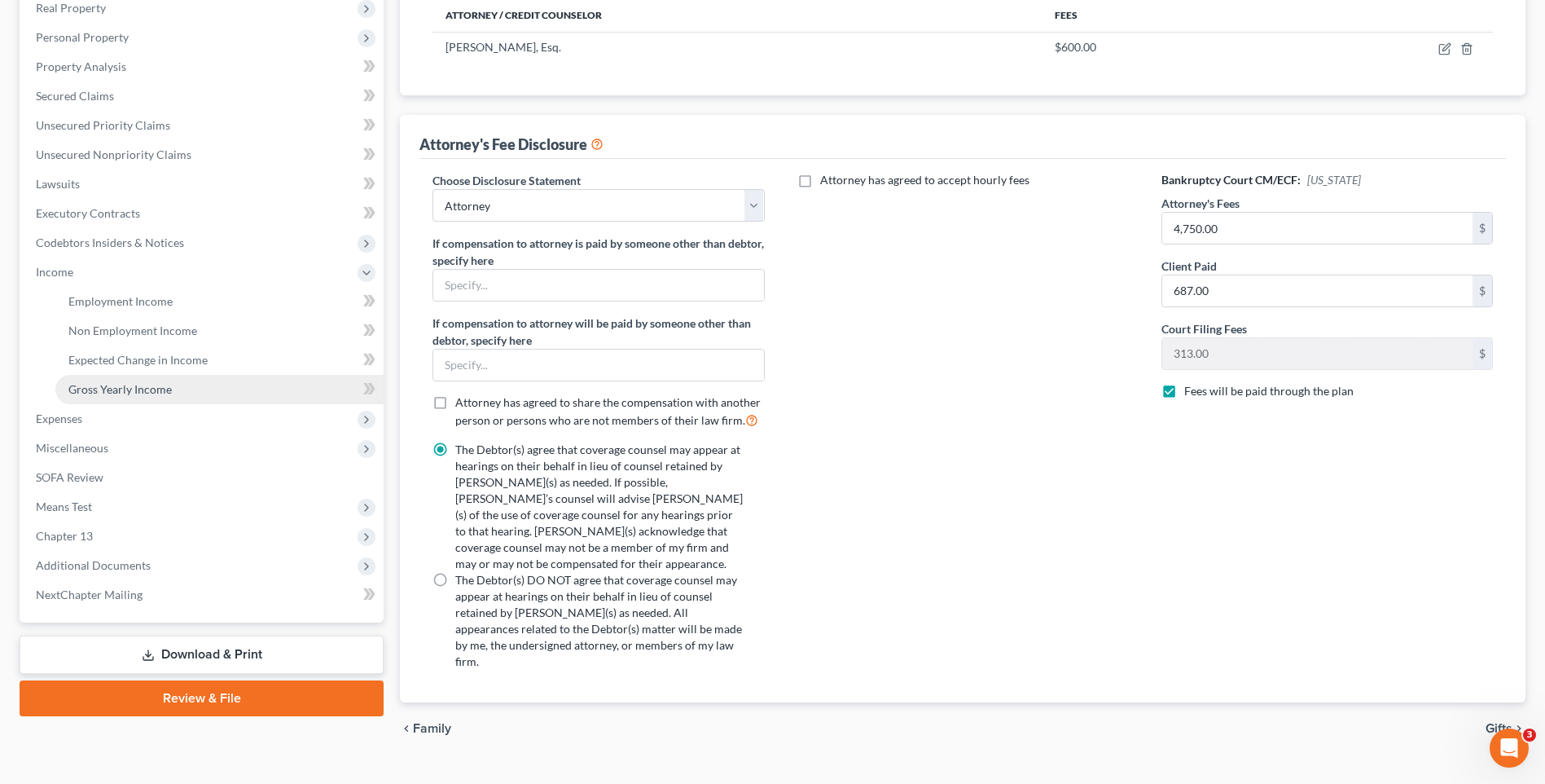
click at [170, 385] on span "Gross Yearly Income" at bounding box center [120, 389] width 104 height 14
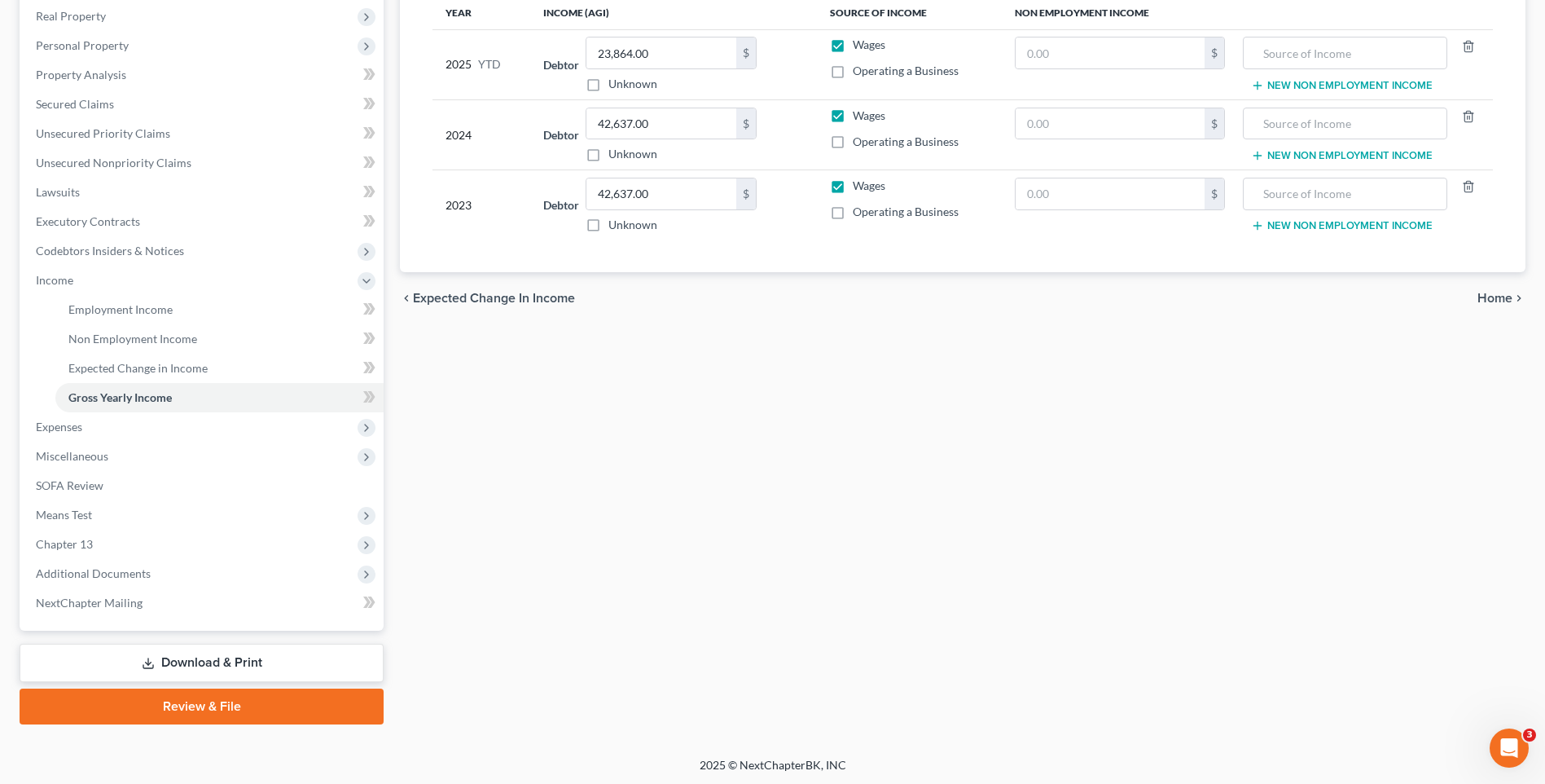
scroll to position [259, 0]
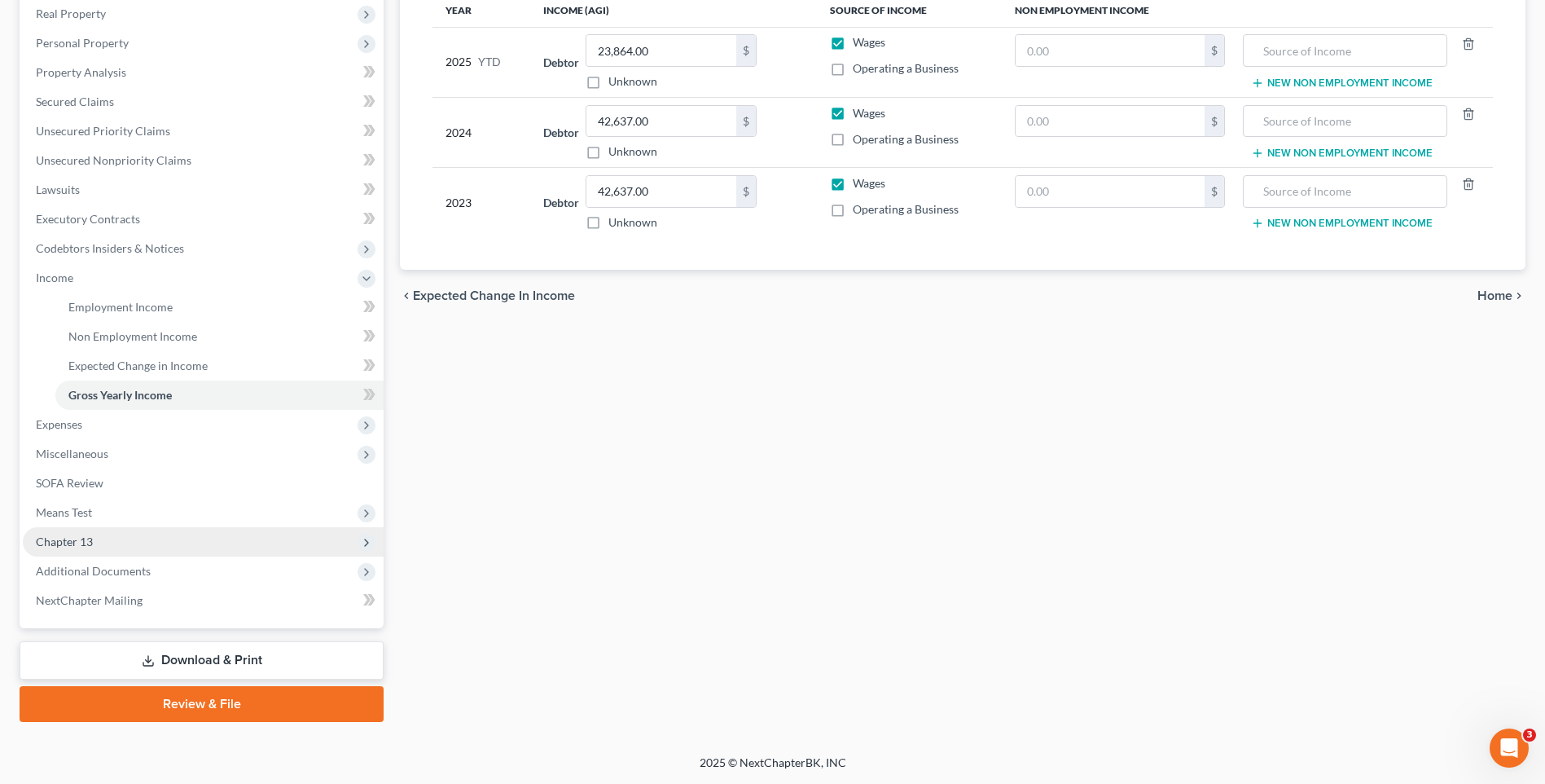
click at [275, 534] on span "Chapter 13" at bounding box center [203, 542] width 361 height 30
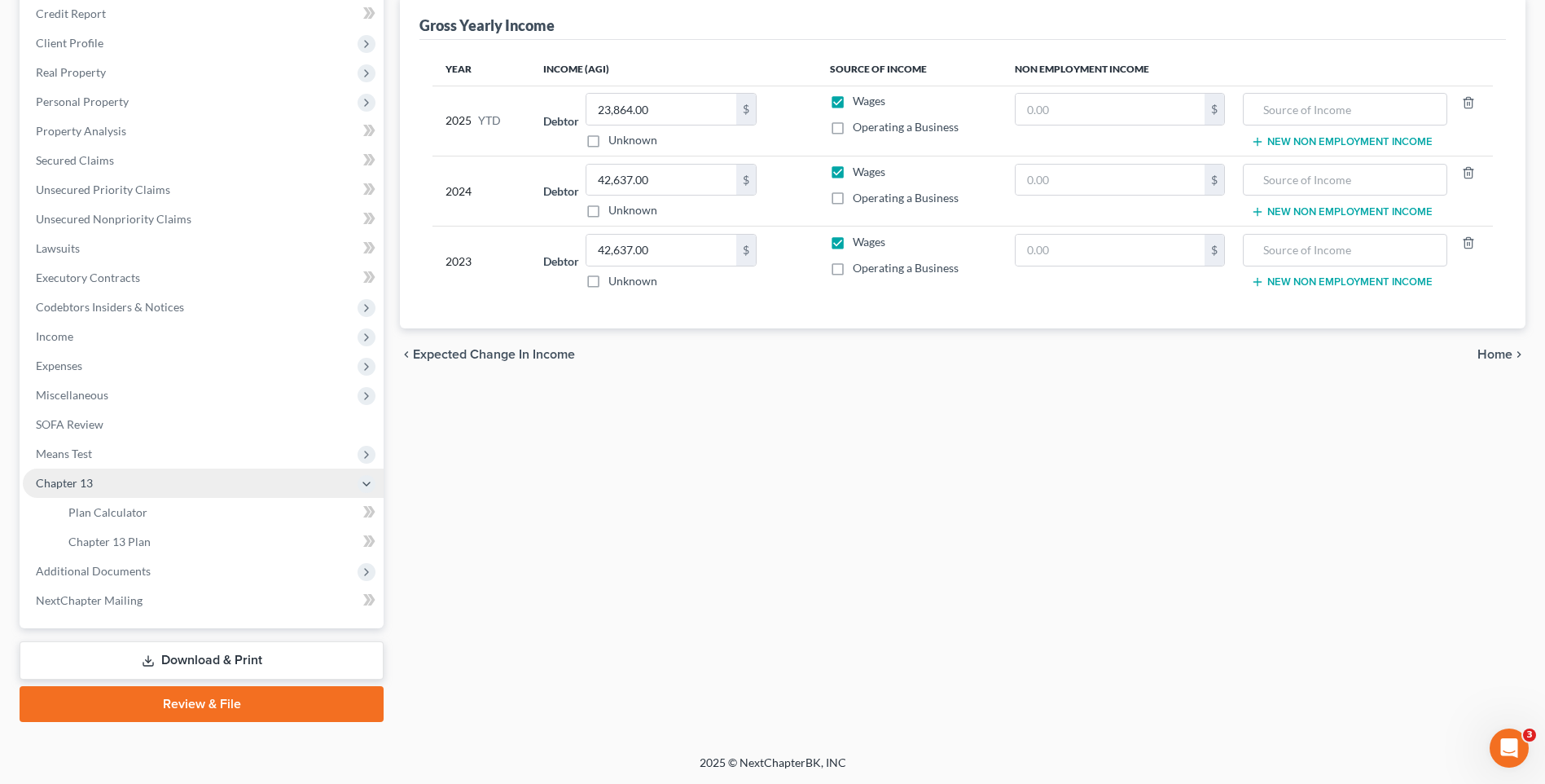
scroll to position [199, 0]
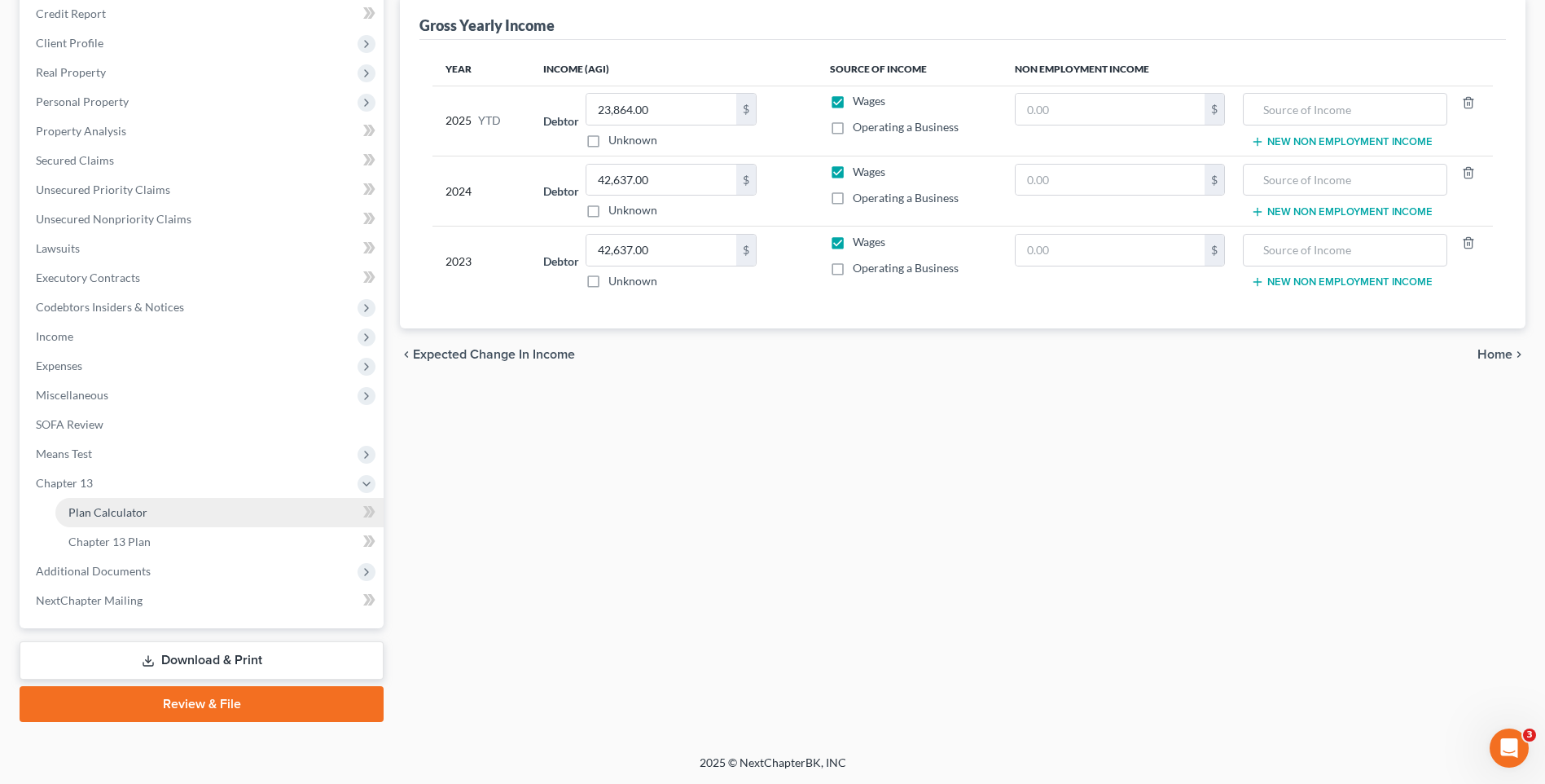
click at [218, 513] on link "Plan Calculator" at bounding box center [219, 512] width 329 height 30
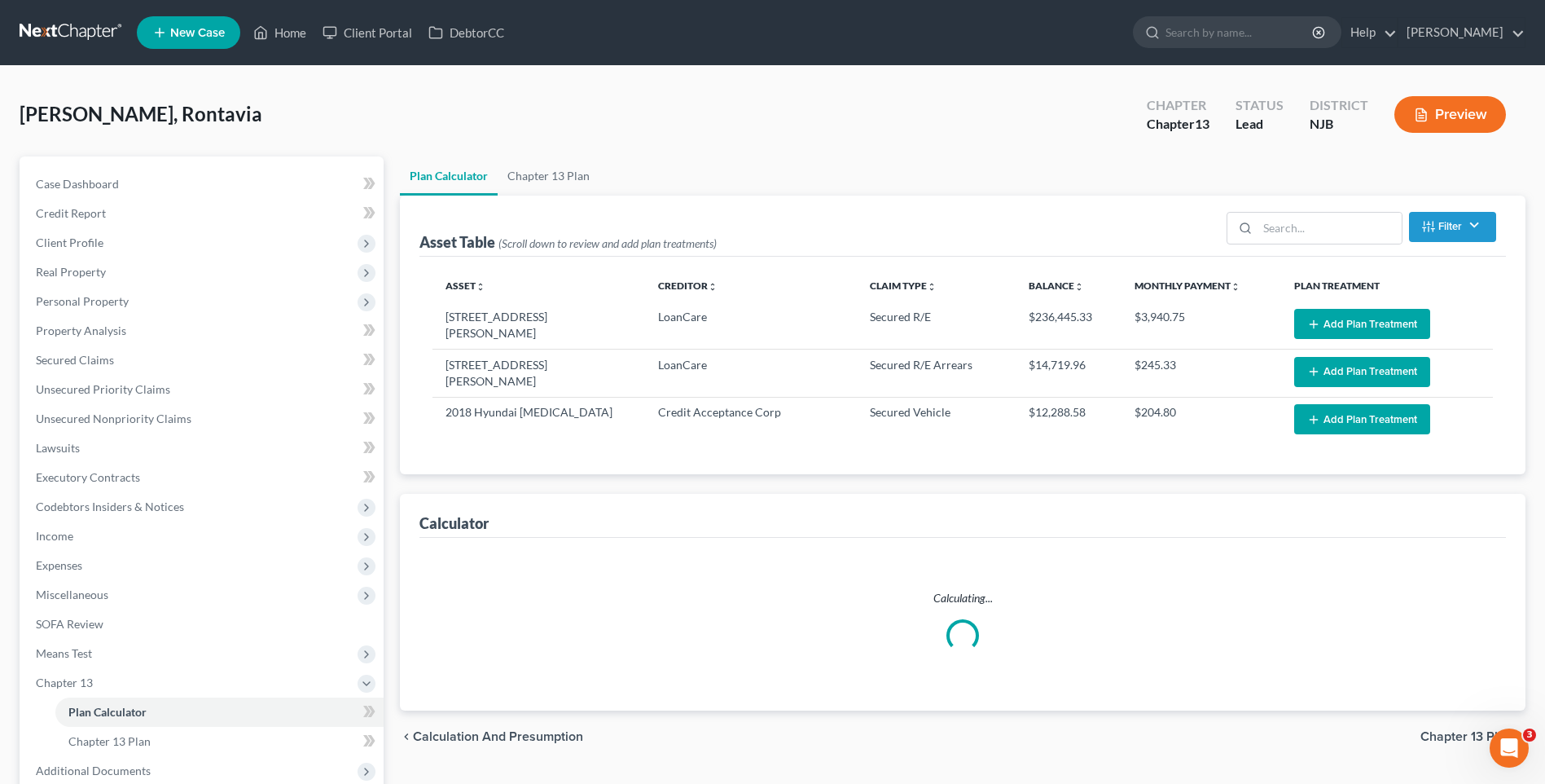
select select "59"
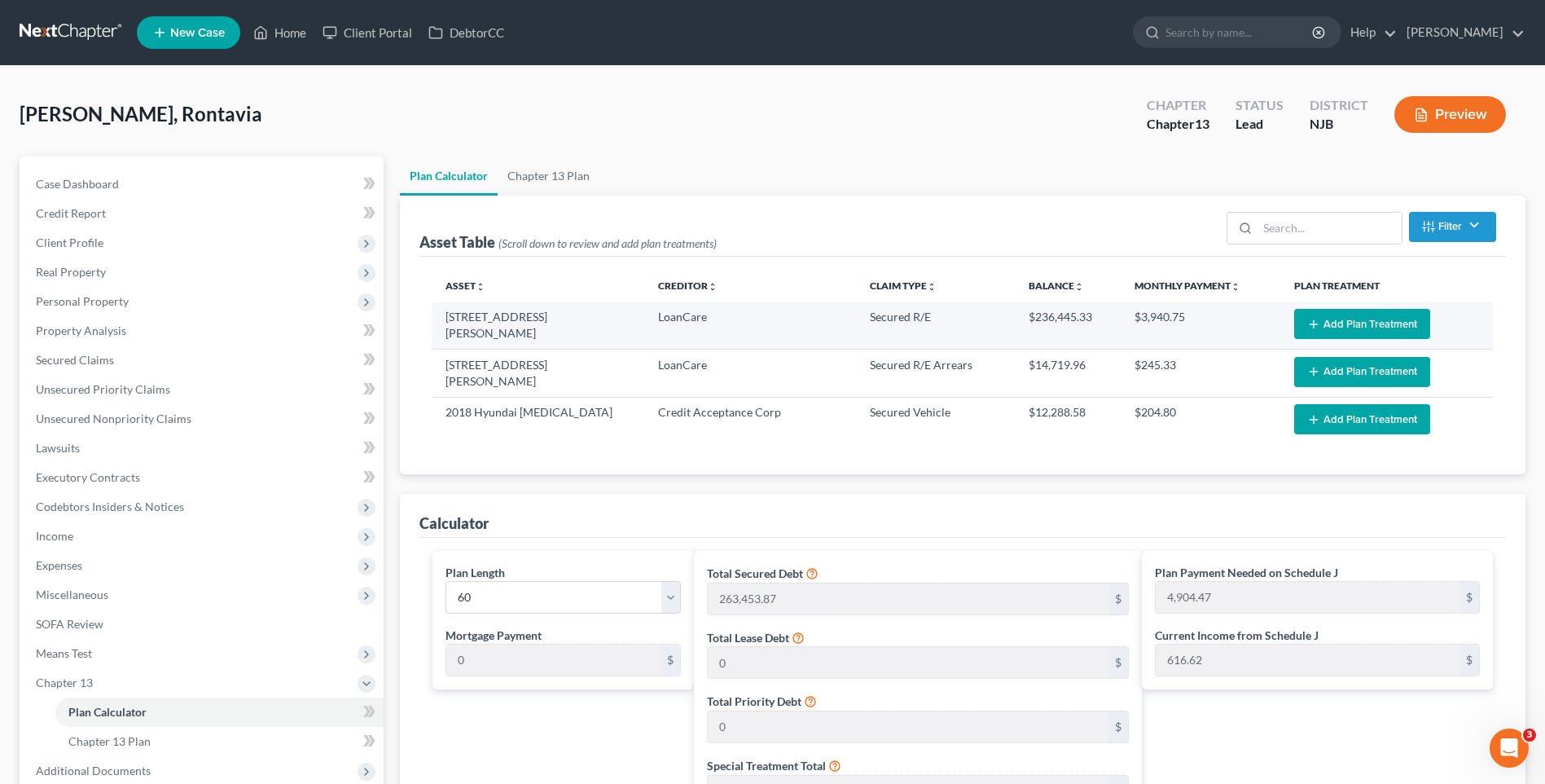
click at [1340, 324] on button "Add Plan Treatment" at bounding box center [1362, 324] width 136 height 30
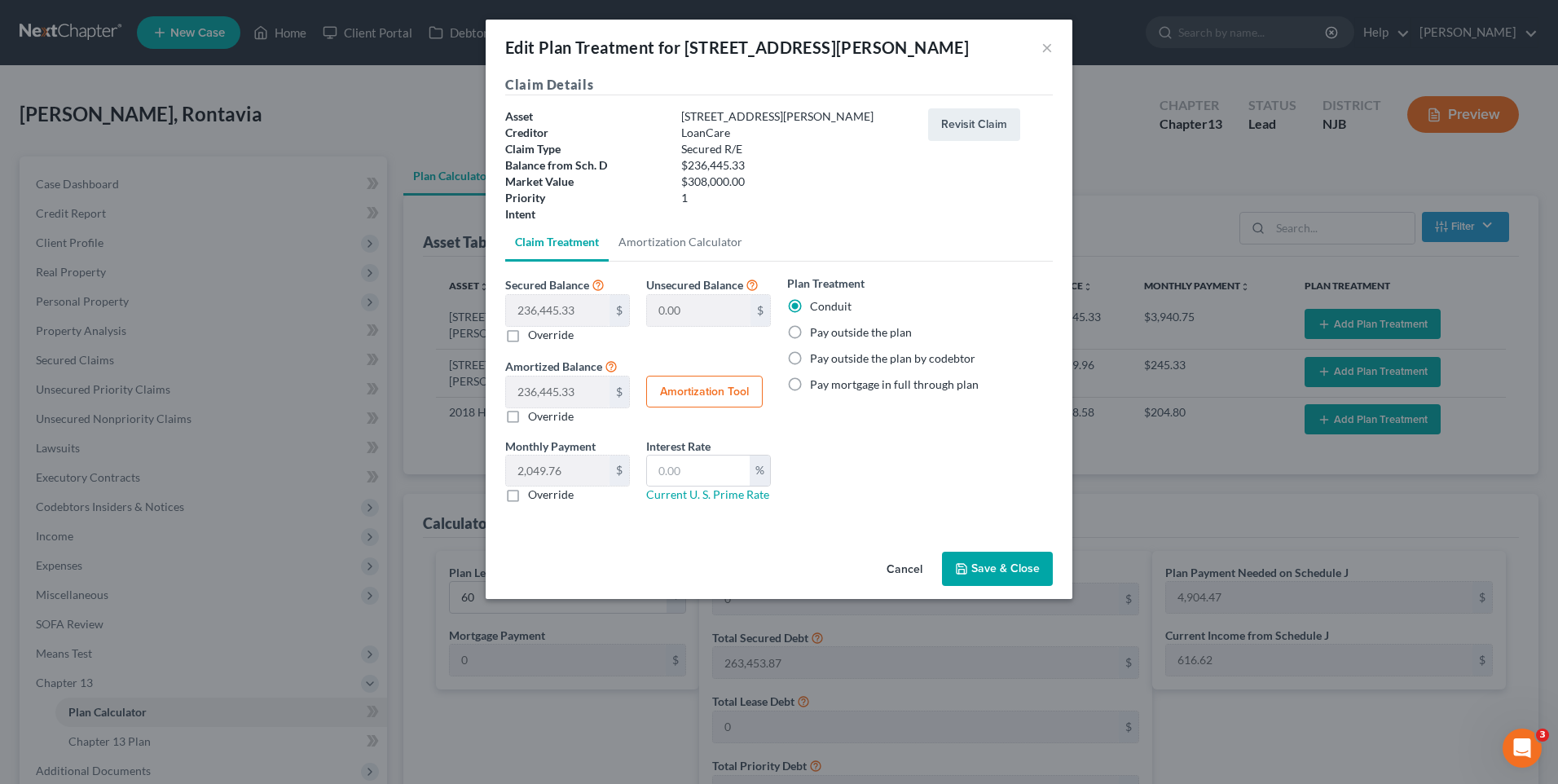
click at [810, 332] on label "Pay outside the plan" at bounding box center [861, 333] width 102 height 16
click at [816, 332] on input "Pay outside the plan" at bounding box center [821, 329] width 11 height 11
radio input "true"
click at [994, 565] on button "Save & Close" at bounding box center [997, 569] width 111 height 35
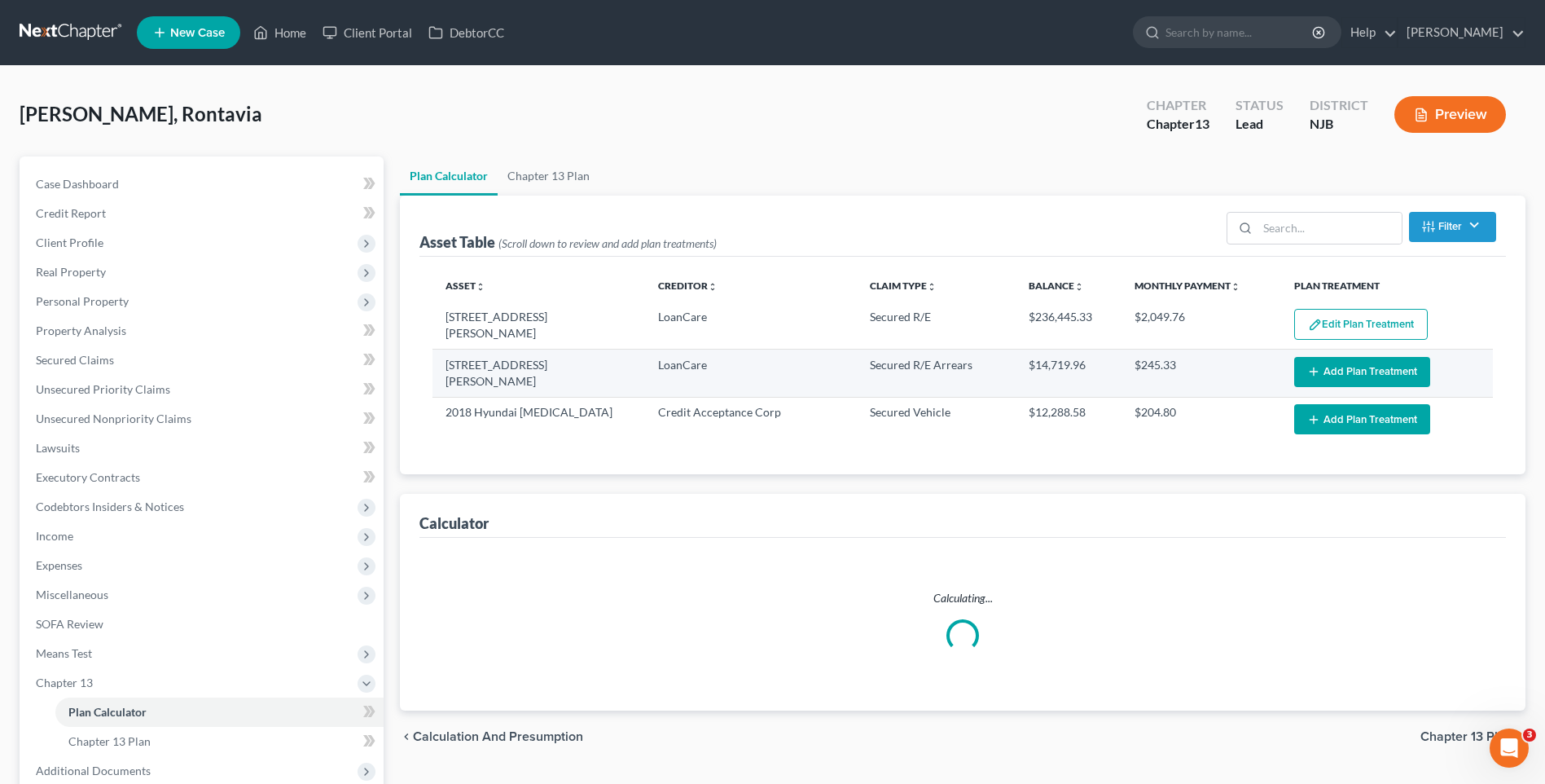
select select "59"
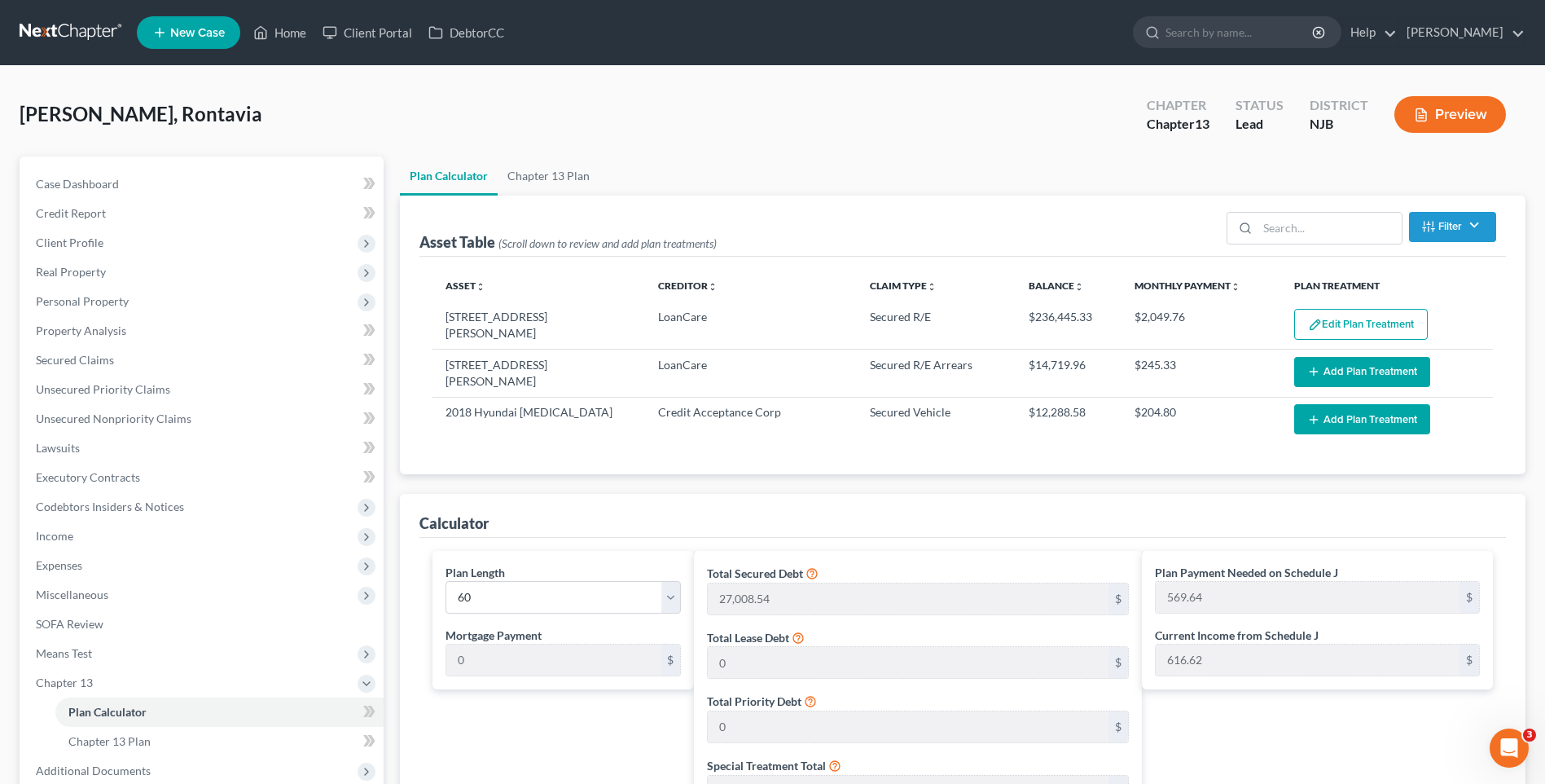
click at [1332, 367] on button "Add Plan Treatment" at bounding box center [1362, 371] width 136 height 30
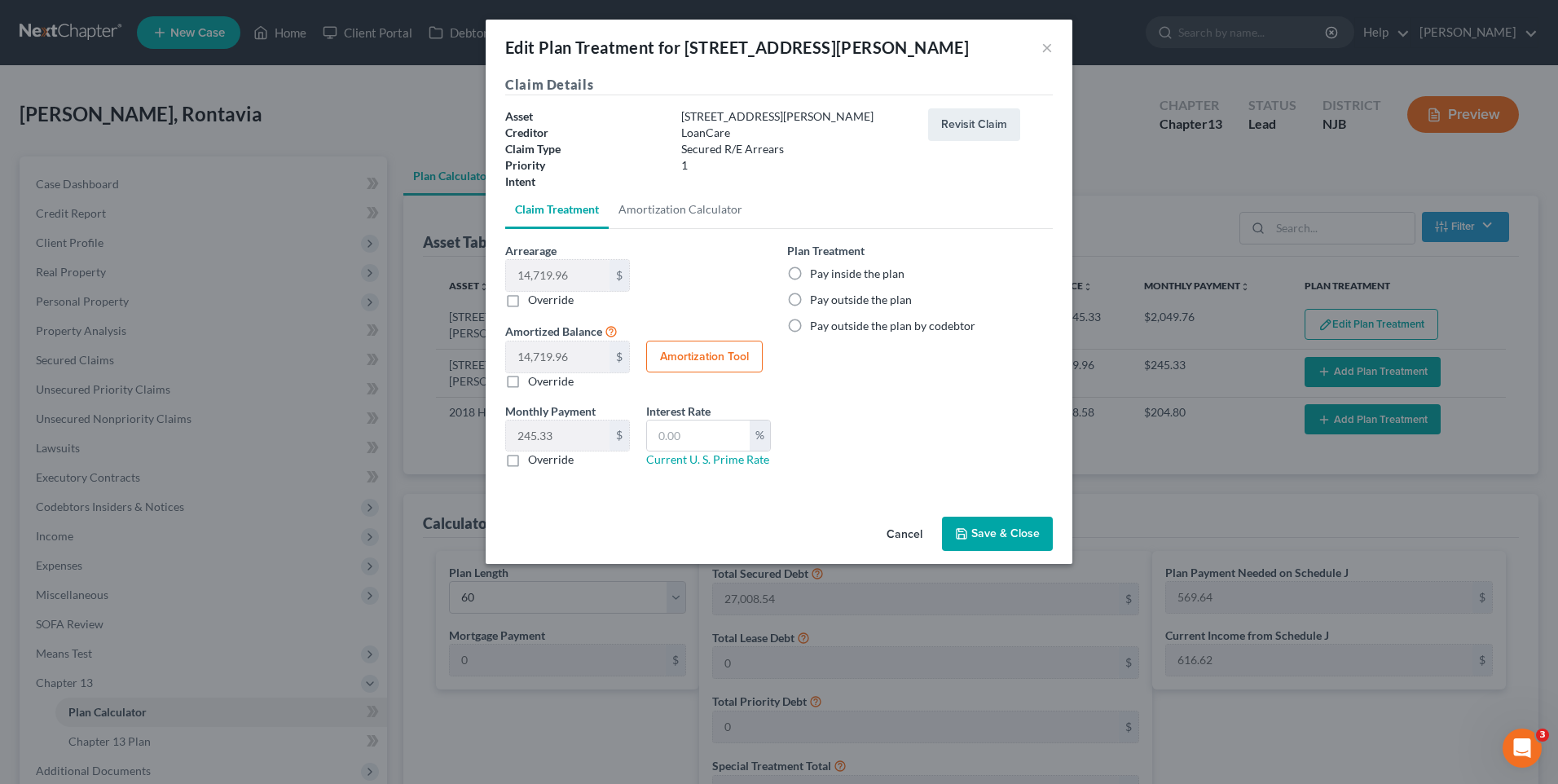
click at [810, 269] on label "Pay inside the plan" at bounding box center [857, 273] width 95 height 16
click at [816, 269] on input "Pay inside the plan" at bounding box center [821, 270] width 11 height 11
radio input "true"
click at [1002, 529] on button "Save & Close" at bounding box center [997, 534] width 111 height 35
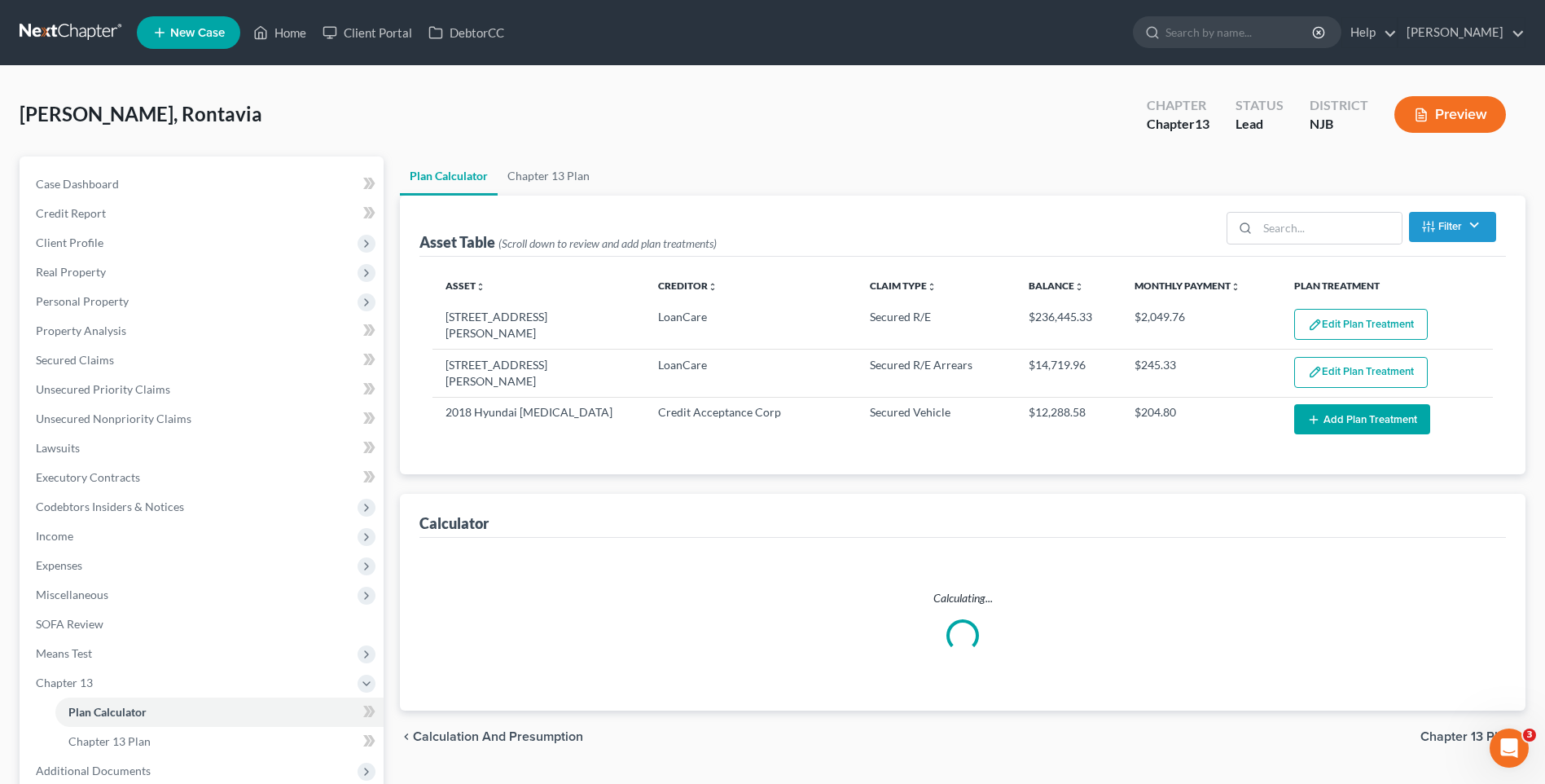
select select "59"
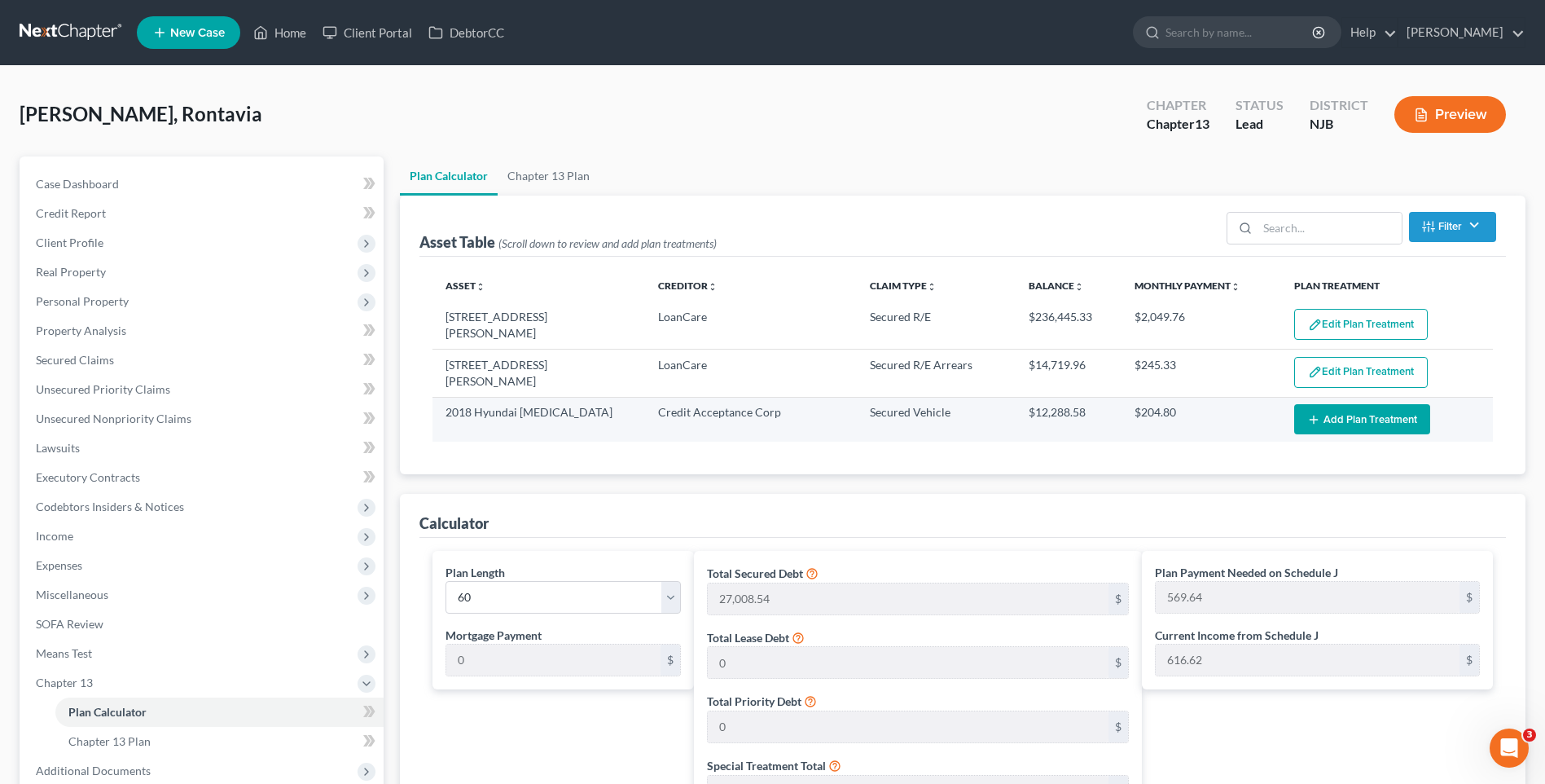
click at [1347, 413] on button "Add Plan Treatment" at bounding box center [1362, 419] width 136 height 30
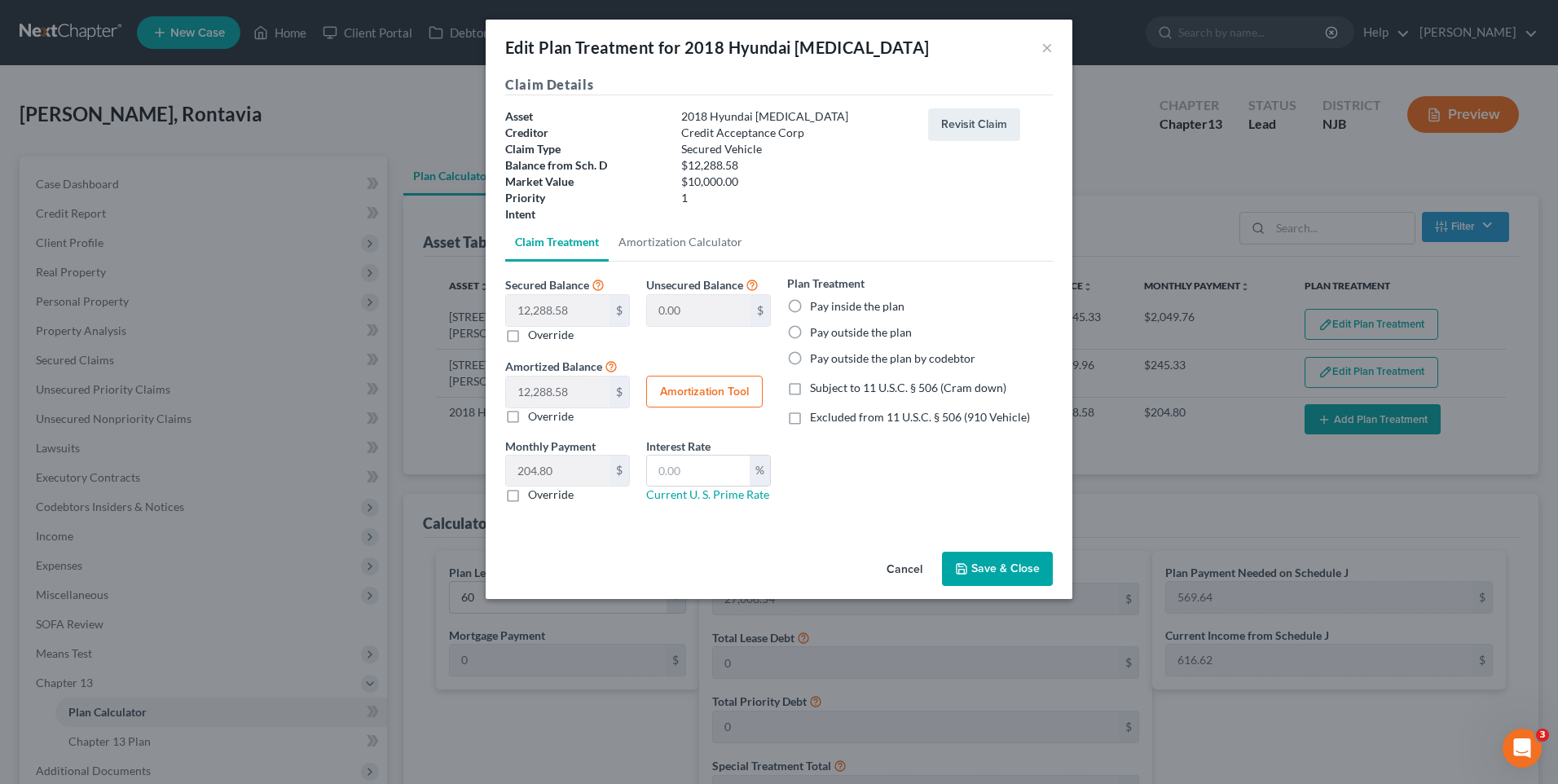
click at [810, 303] on label "Pay inside the plan" at bounding box center [857, 306] width 95 height 16
click at [816, 303] on input "Pay inside the plan" at bounding box center [821, 303] width 11 height 11
radio input "true"
click at [1009, 560] on button "Save & Close" at bounding box center [997, 569] width 111 height 35
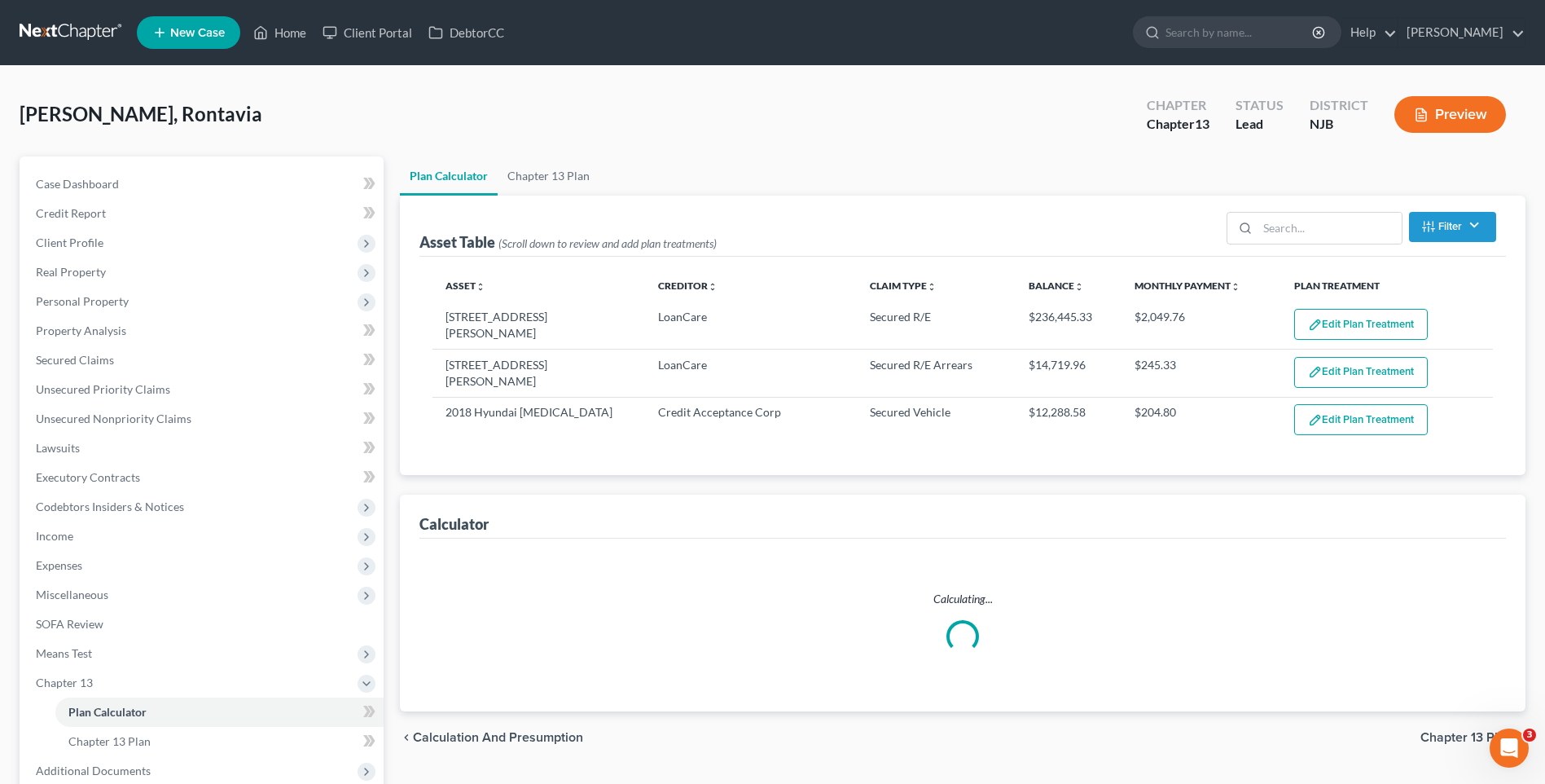
select select "59"
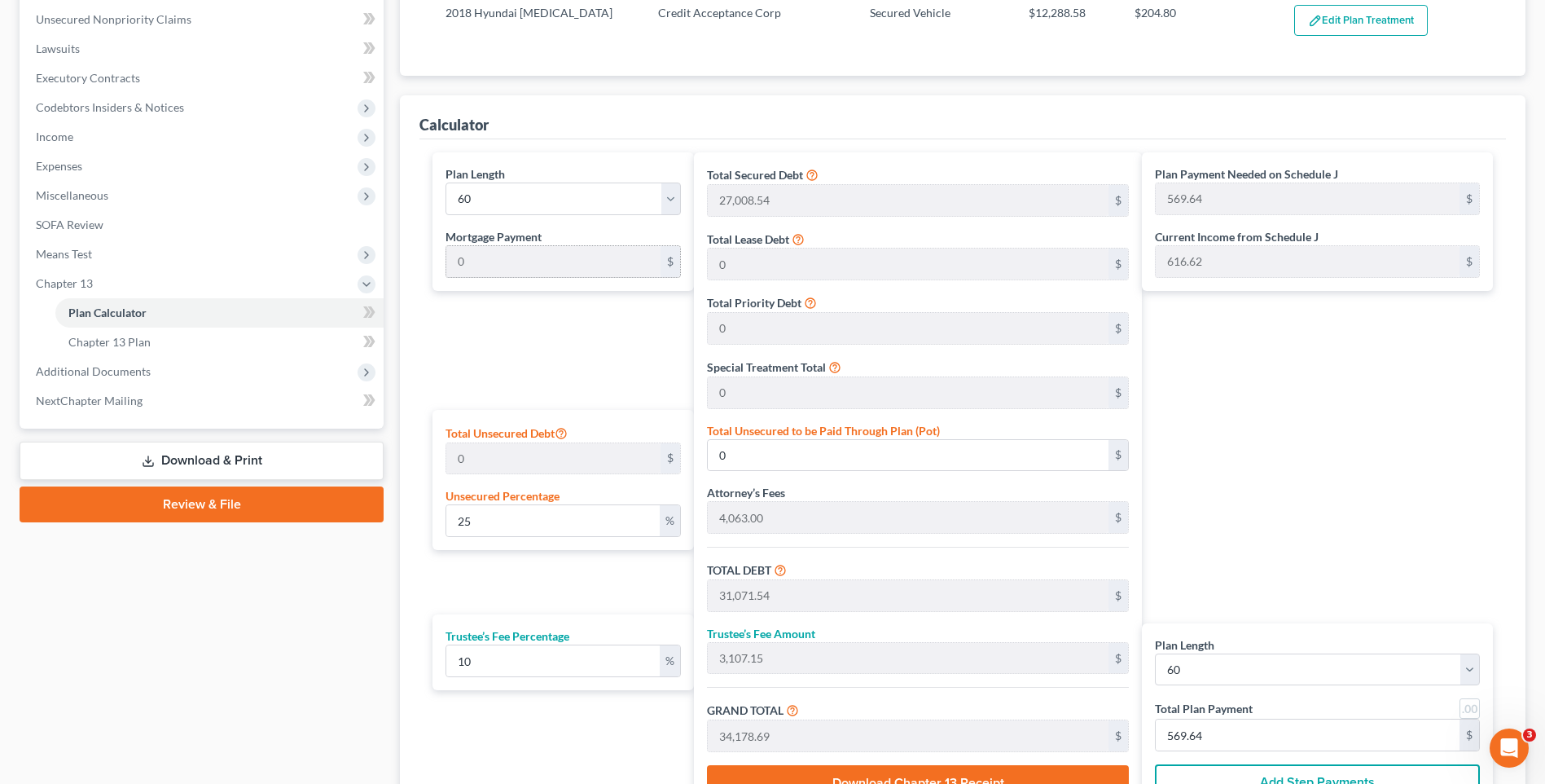
scroll to position [408, 0]
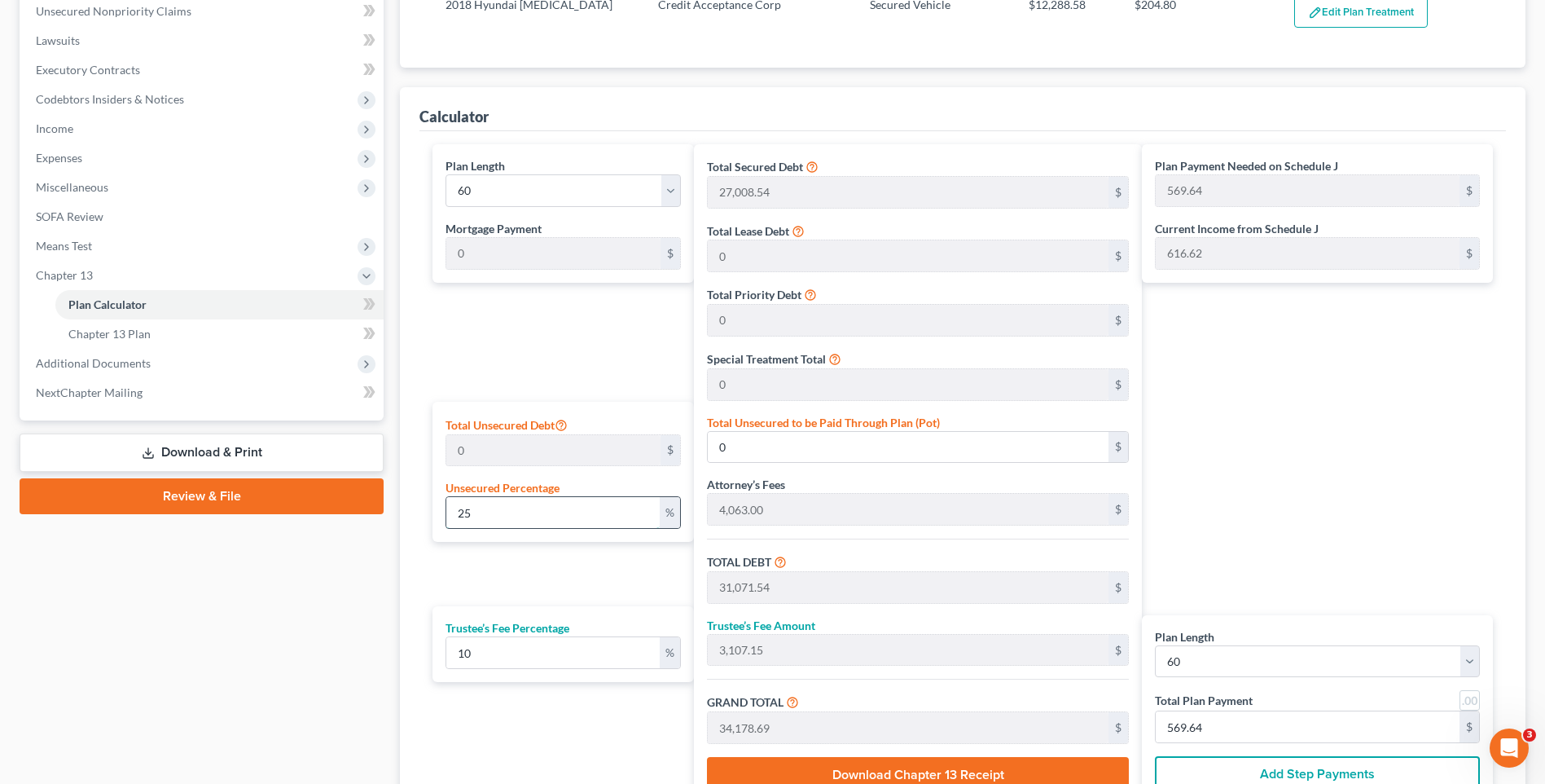
click at [497, 510] on input "25" at bounding box center [553, 512] width 212 height 31
type input "2"
type input "0"
click at [531, 576] on div "Plan Length 1 2 3 4 5 6 7 8 9 10 11 12 13 14 15 16 17 18 19 20 21 22 23 24 25 2…" at bounding box center [558, 474] width 268 height 661
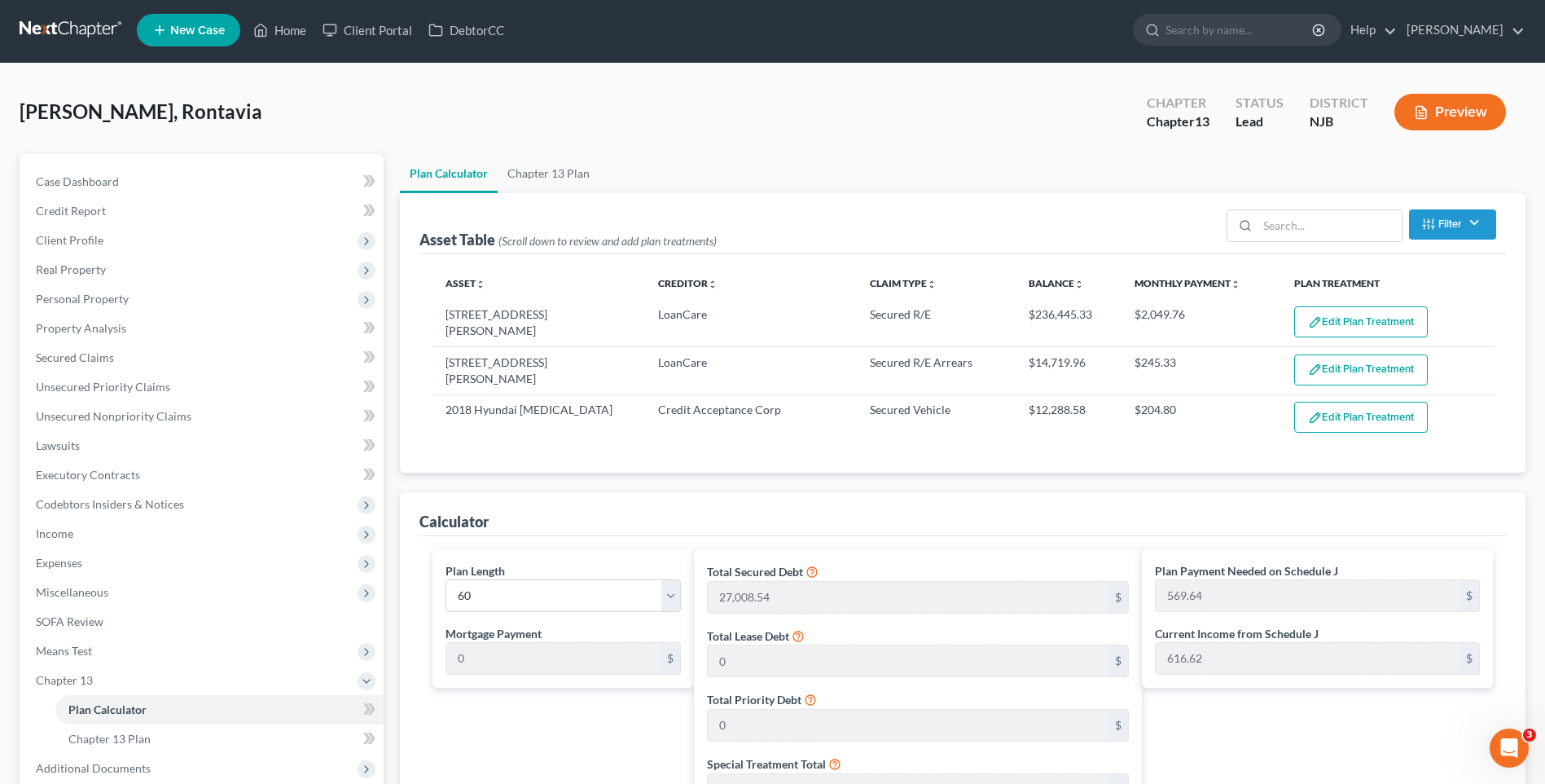
scroll to position [0, 0]
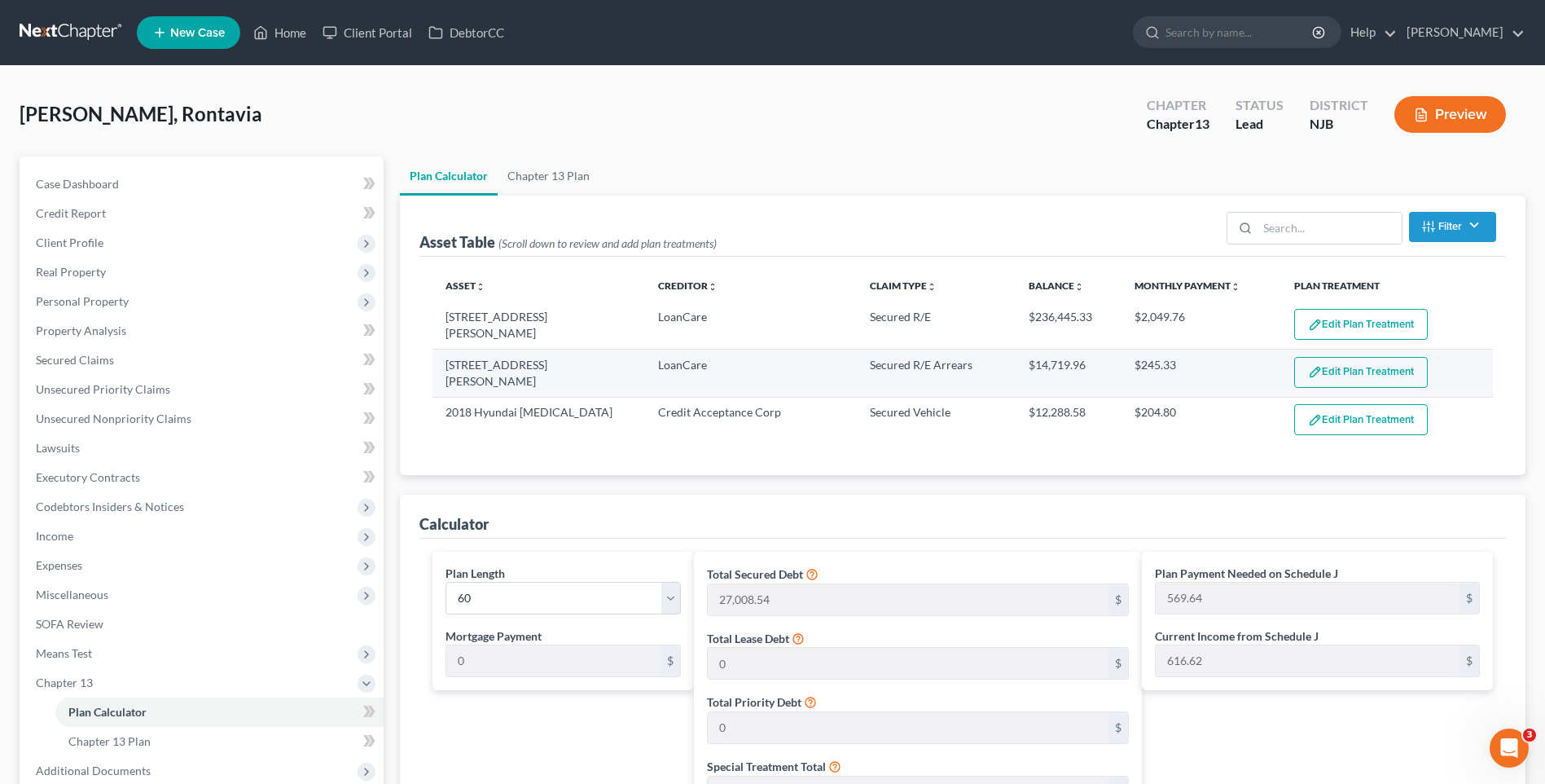
click at [1332, 371] on button "Edit Plan Treatment" at bounding box center [1361, 372] width 133 height 31
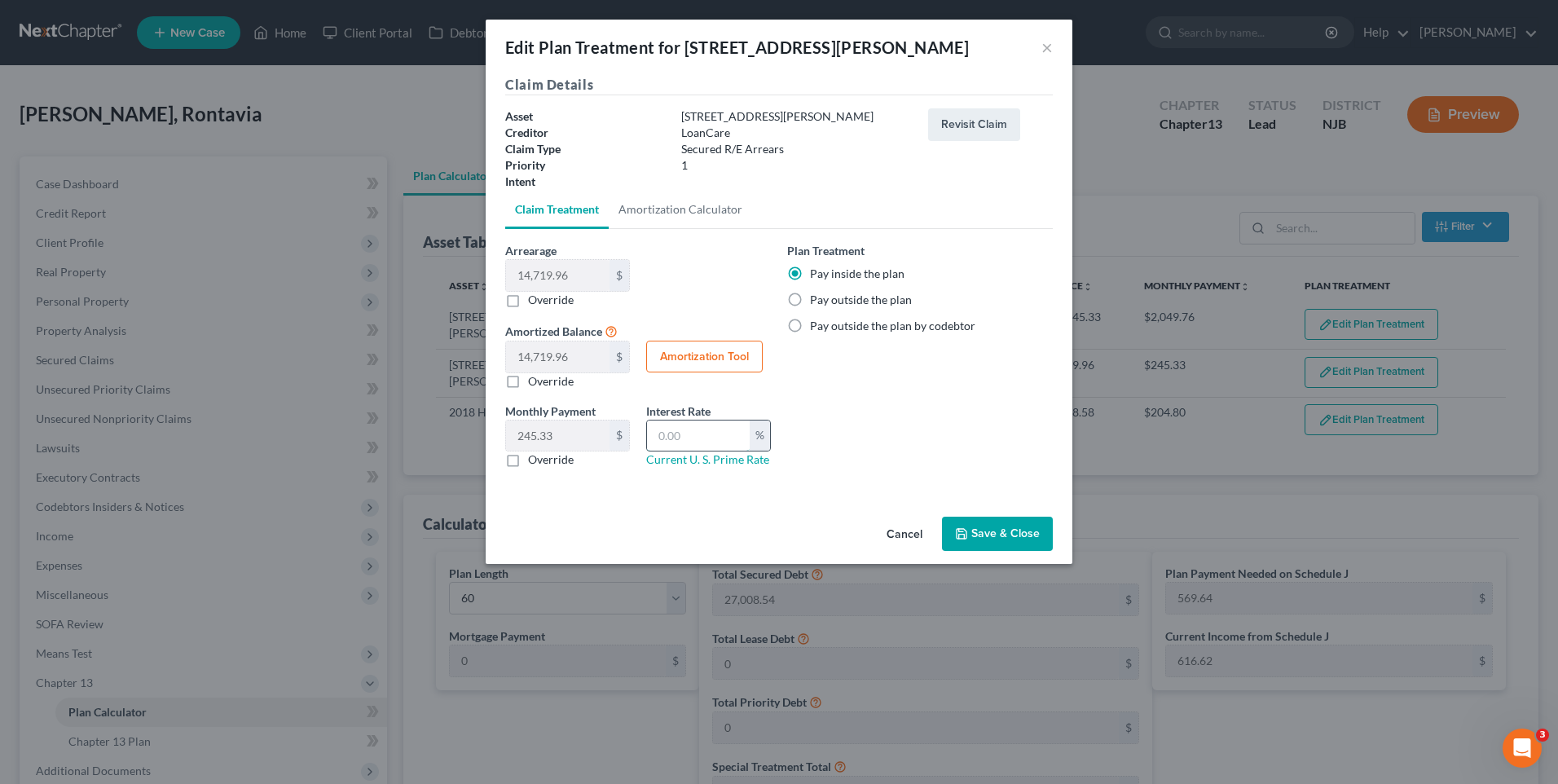
click at [663, 436] on input "text" at bounding box center [698, 436] width 103 height 31
type input "8"
click at [695, 354] on button "Amortization Tool" at bounding box center [704, 357] width 116 height 33
type input "14,719.96"
type input "8"
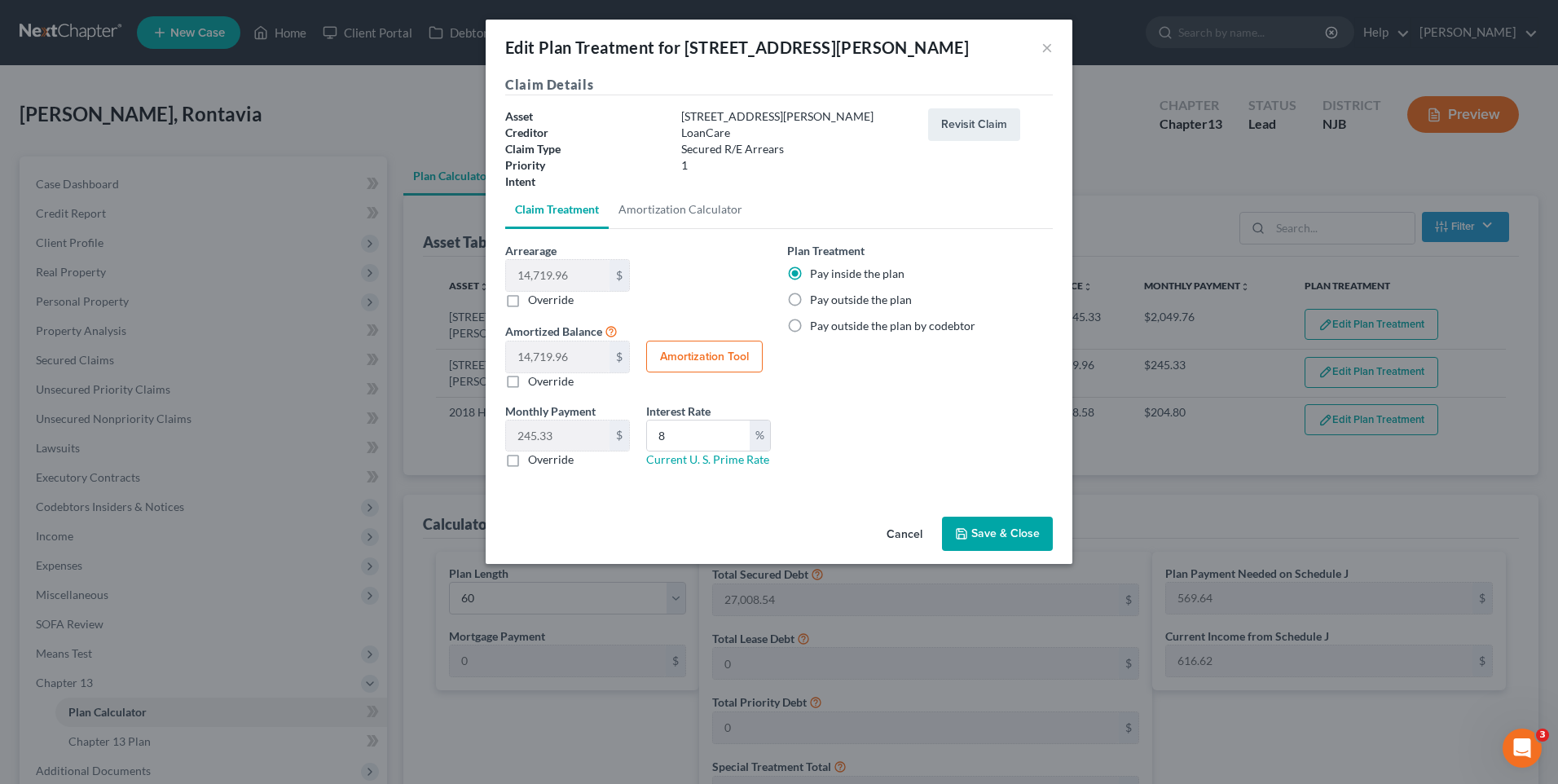
type input "60"
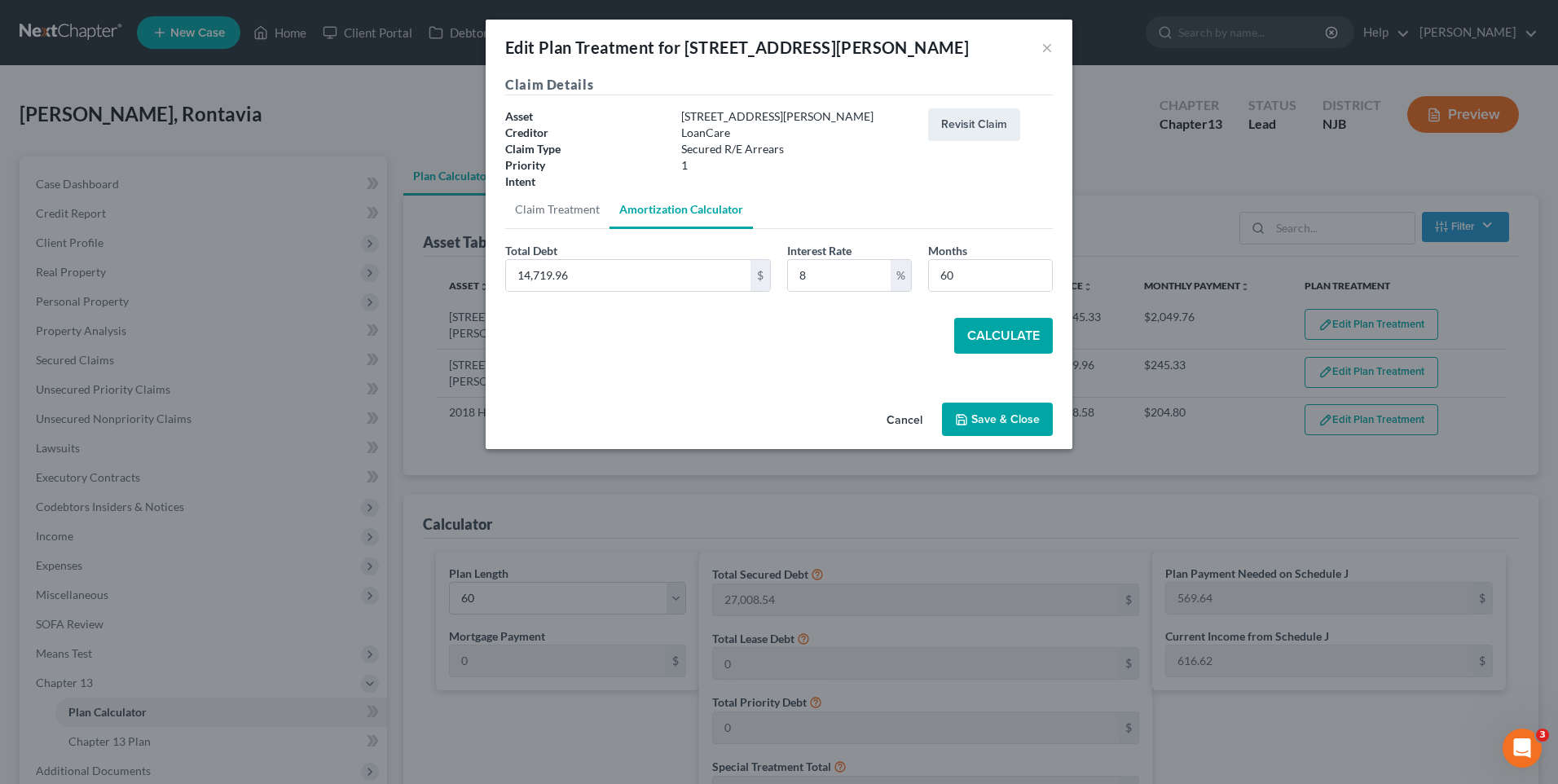
click at [1001, 333] on button "Calculate" at bounding box center [1004, 336] width 99 height 36
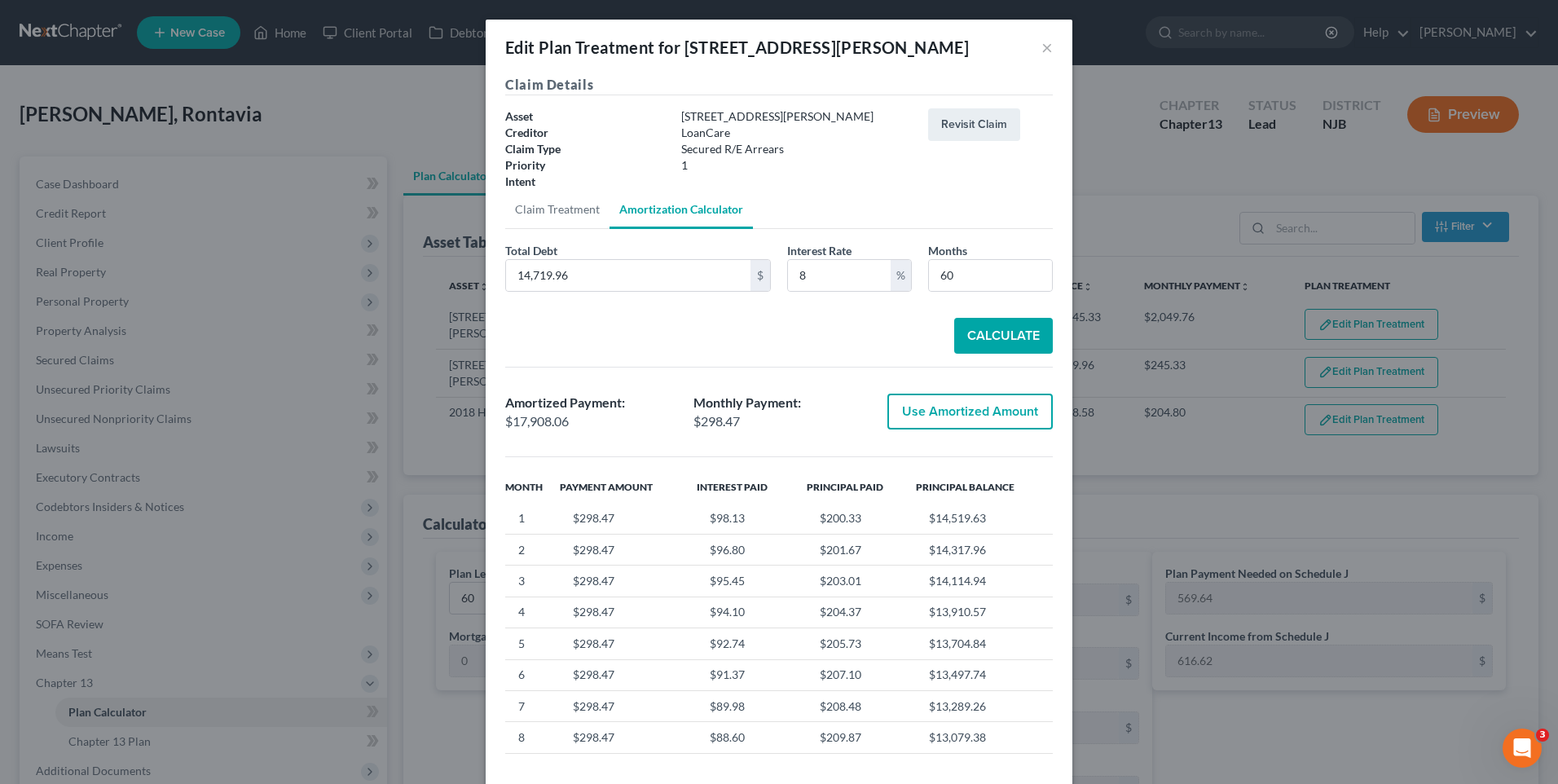
click at [937, 408] on button "Use Amortized Amount" at bounding box center [970, 412] width 166 height 36
type input "17,908.06"
checkbox input "true"
type input "298.46"
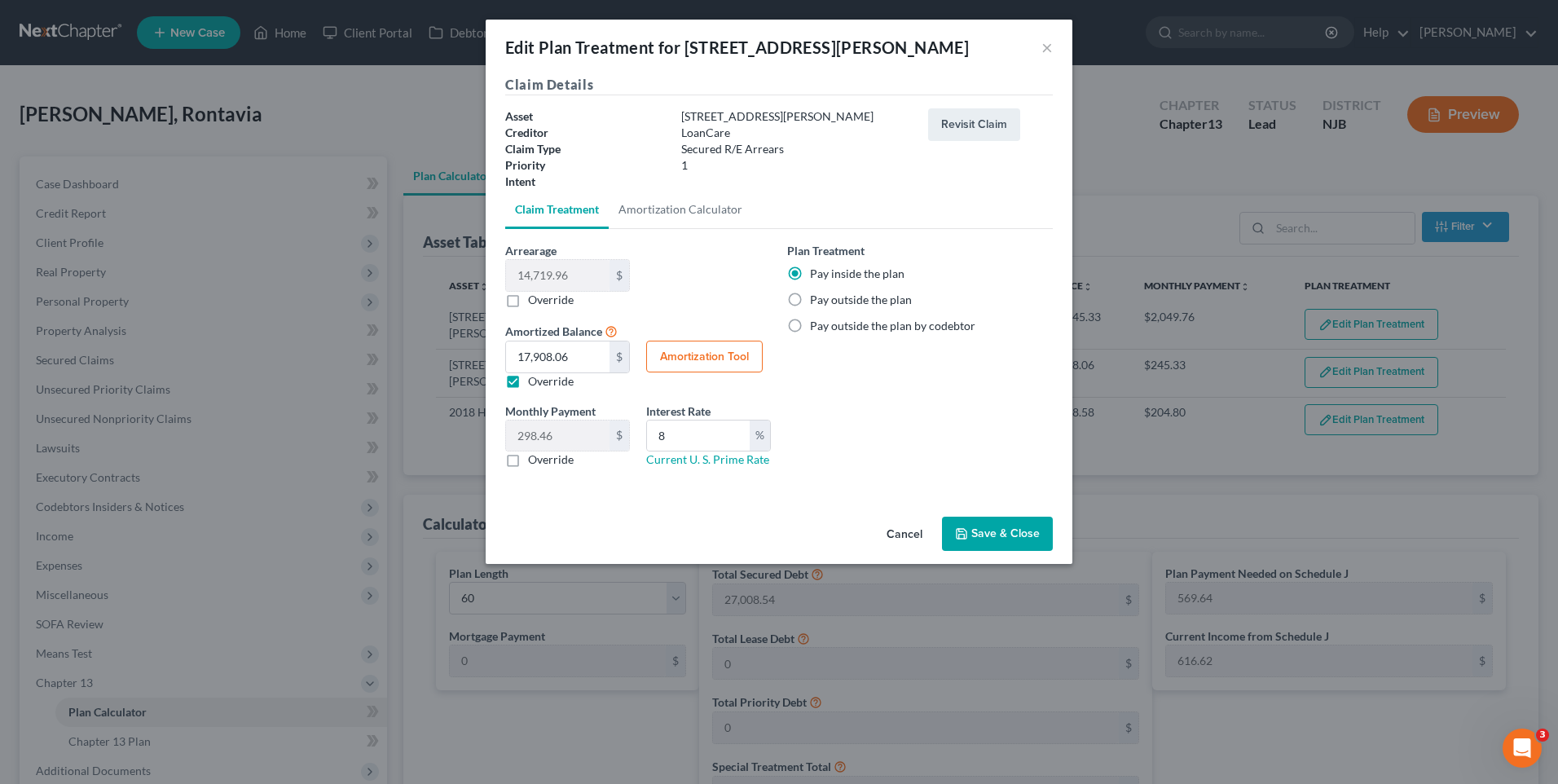
click at [996, 529] on button "Save & Close" at bounding box center [997, 534] width 111 height 35
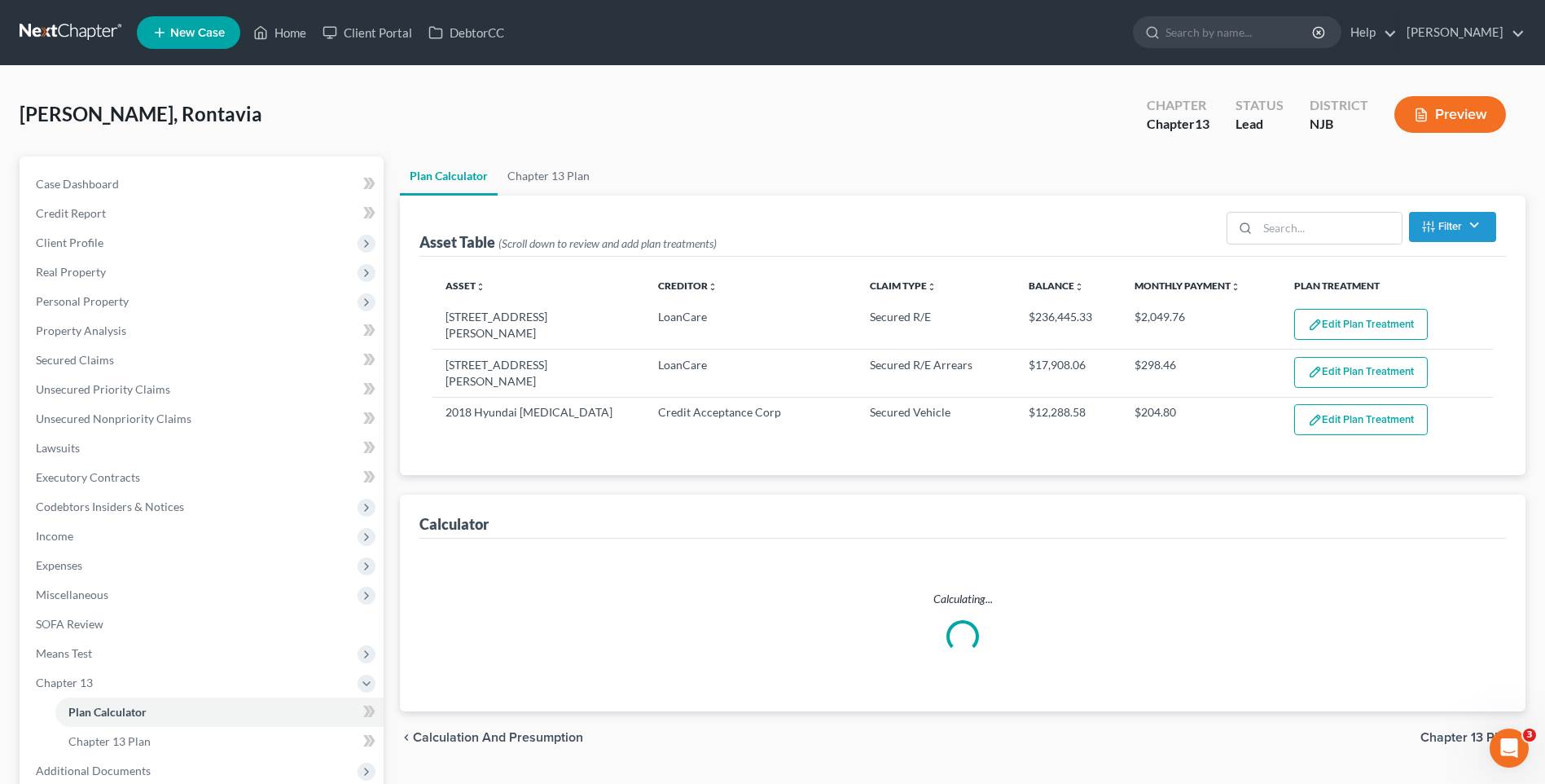
select select "59"
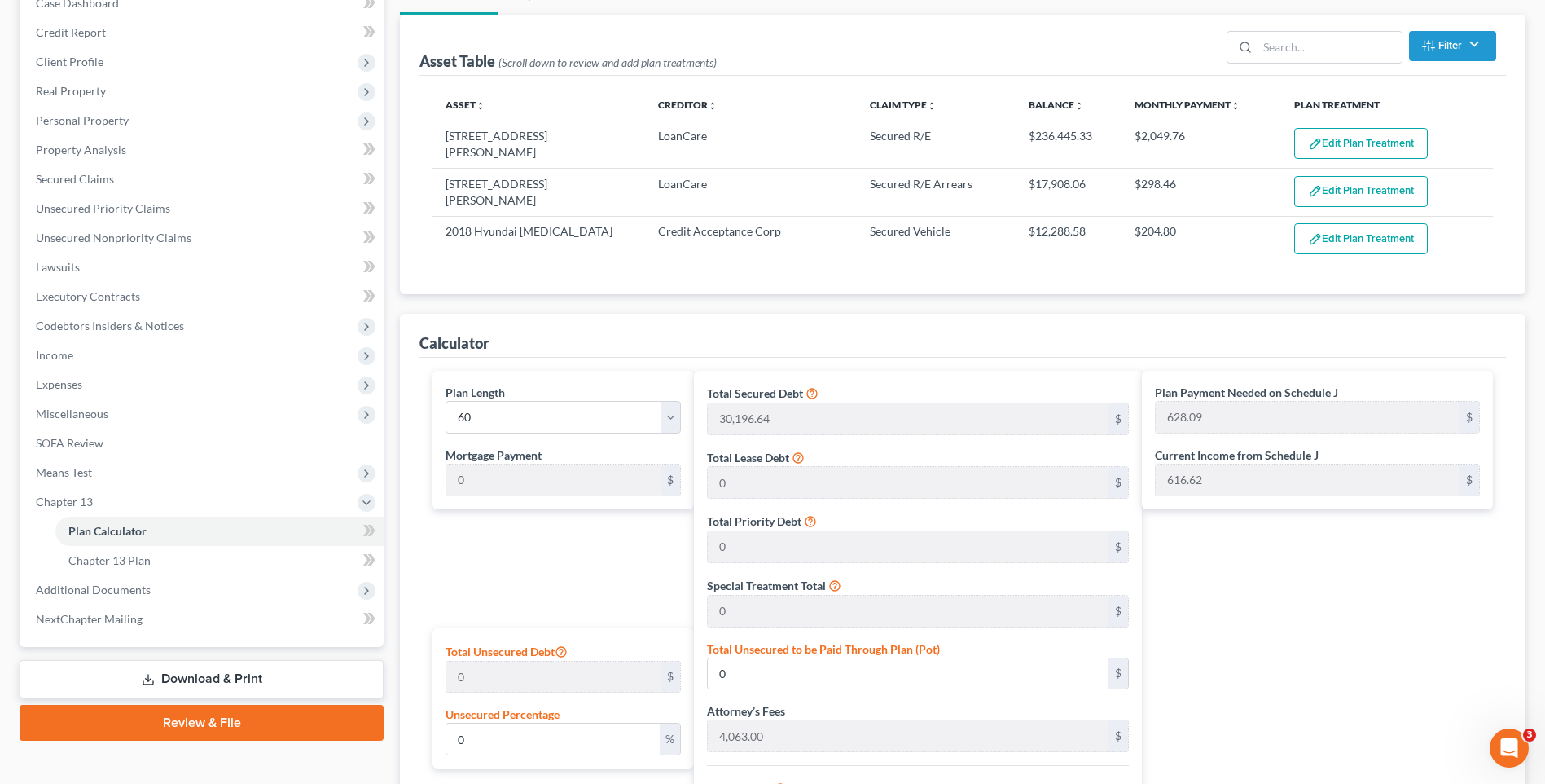
scroll to position [152, 0]
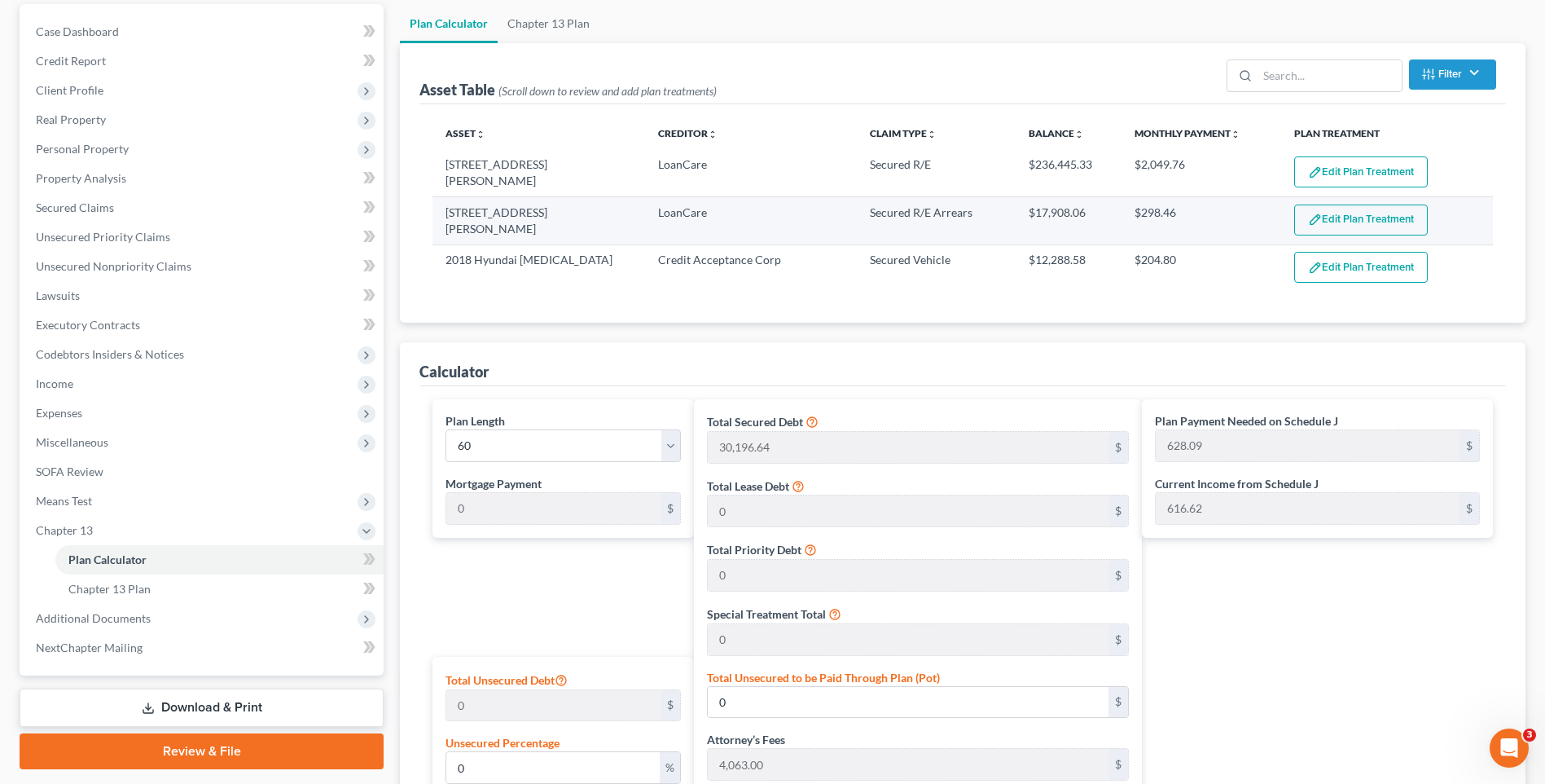
click at [1341, 217] on button "Edit Plan Treatment" at bounding box center [1361, 220] width 133 height 31
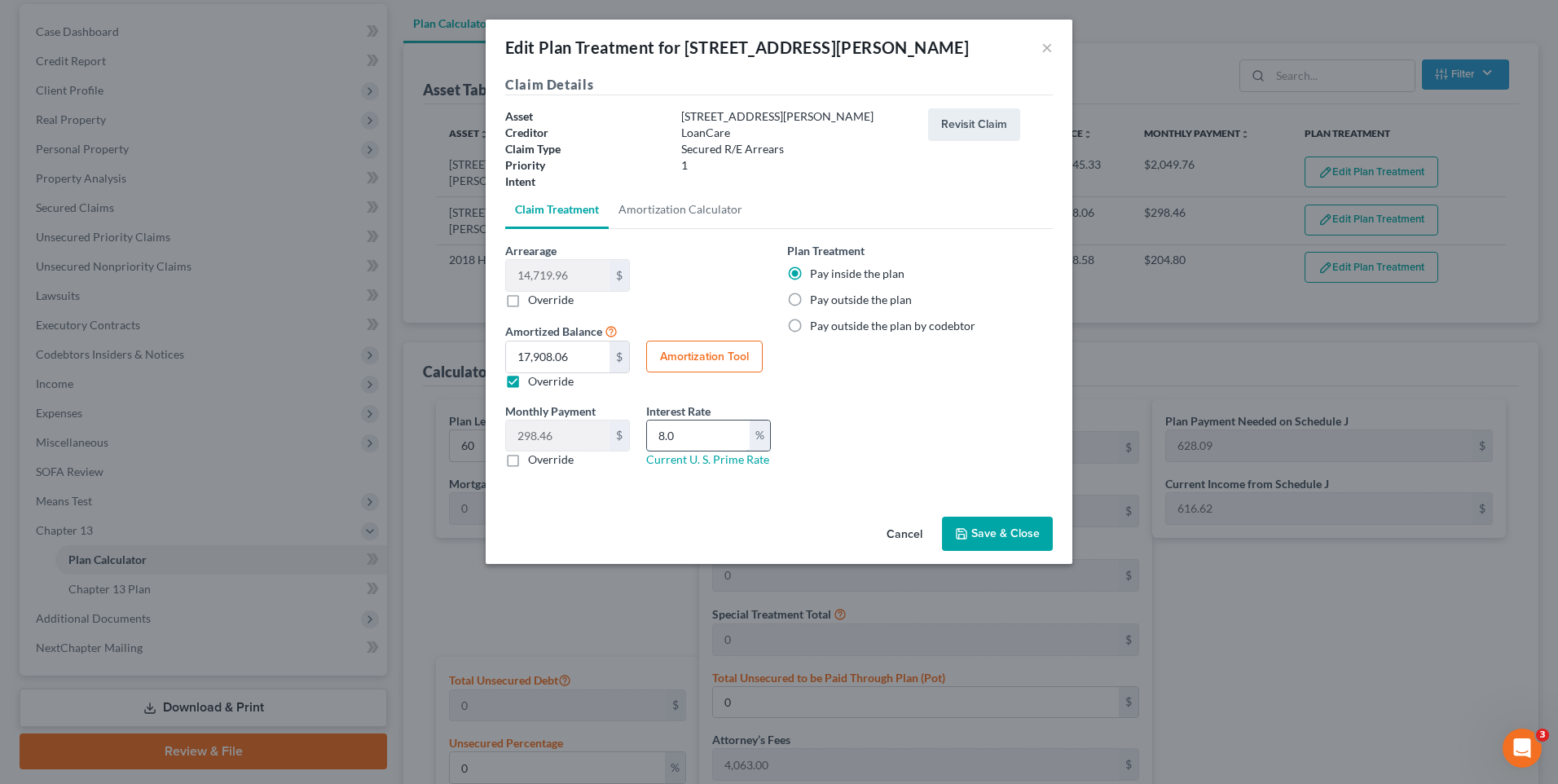
click at [704, 434] on input "8.0" at bounding box center [698, 436] width 103 height 31
type input "8"
type input "0"
click at [701, 355] on button "Amortization Tool" at bounding box center [704, 357] width 116 height 33
type input "14,719.96"
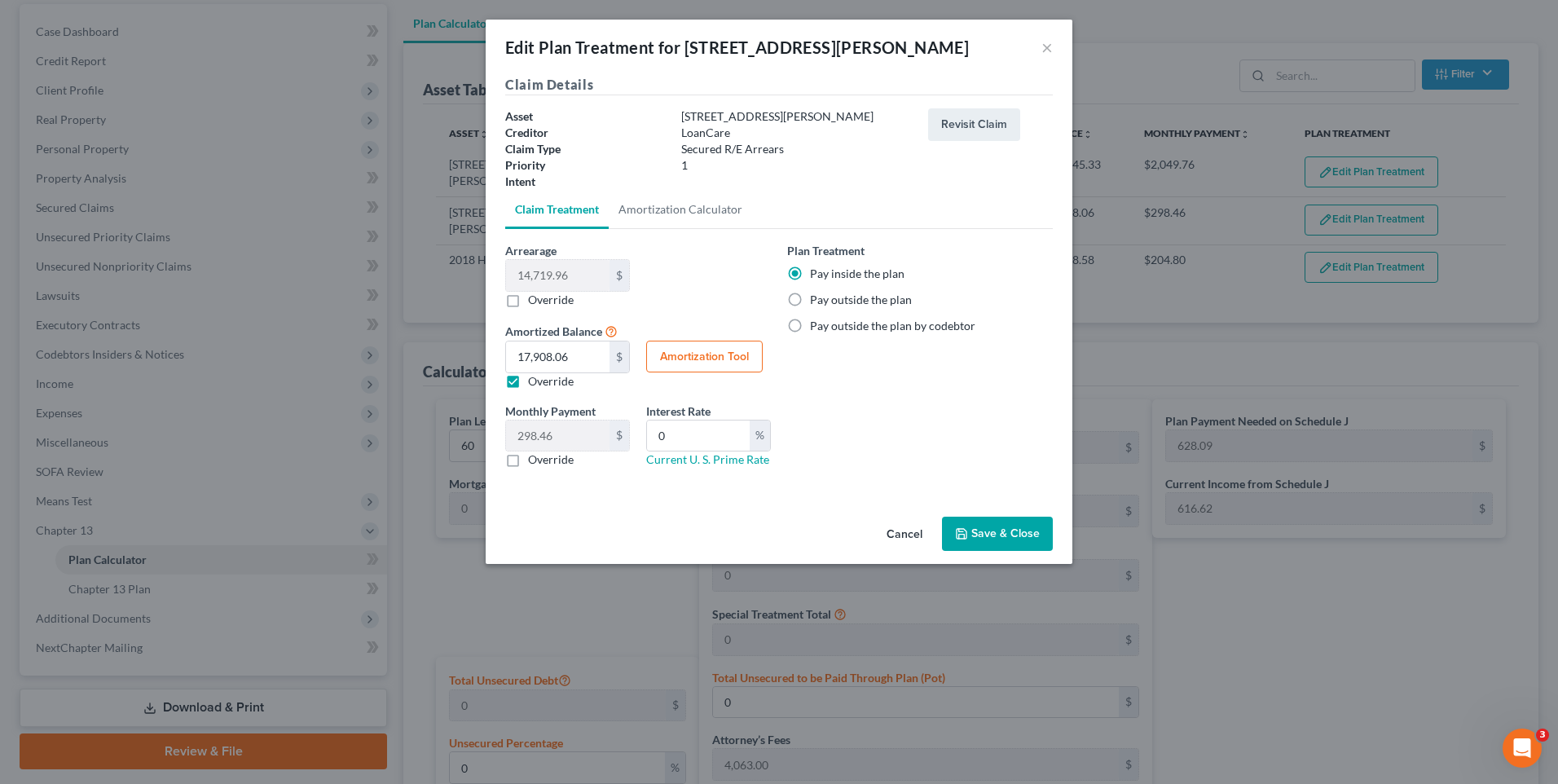
type input "0"
type input "60"
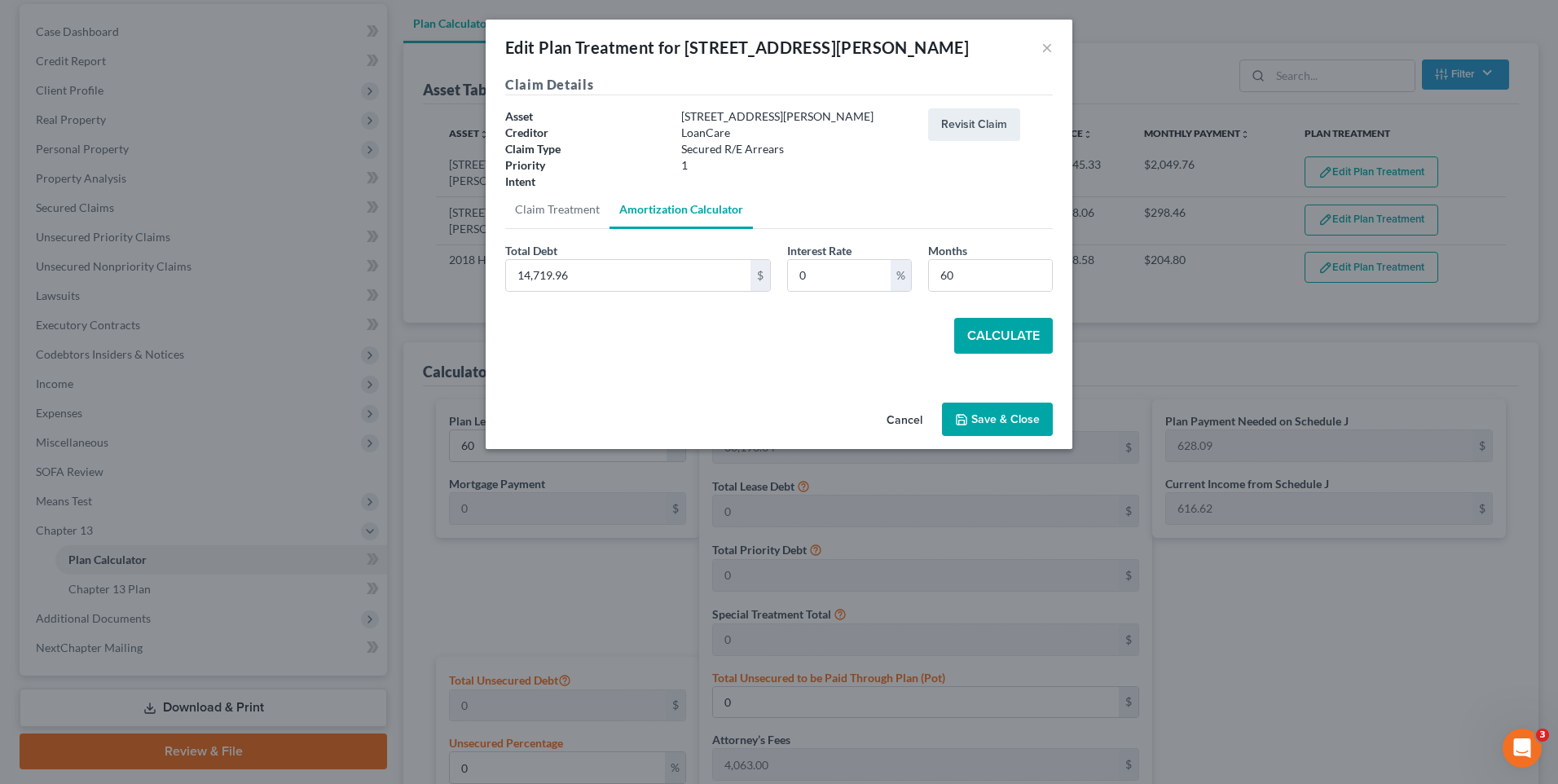
click at [997, 338] on button "Calculate" at bounding box center [1004, 336] width 99 height 36
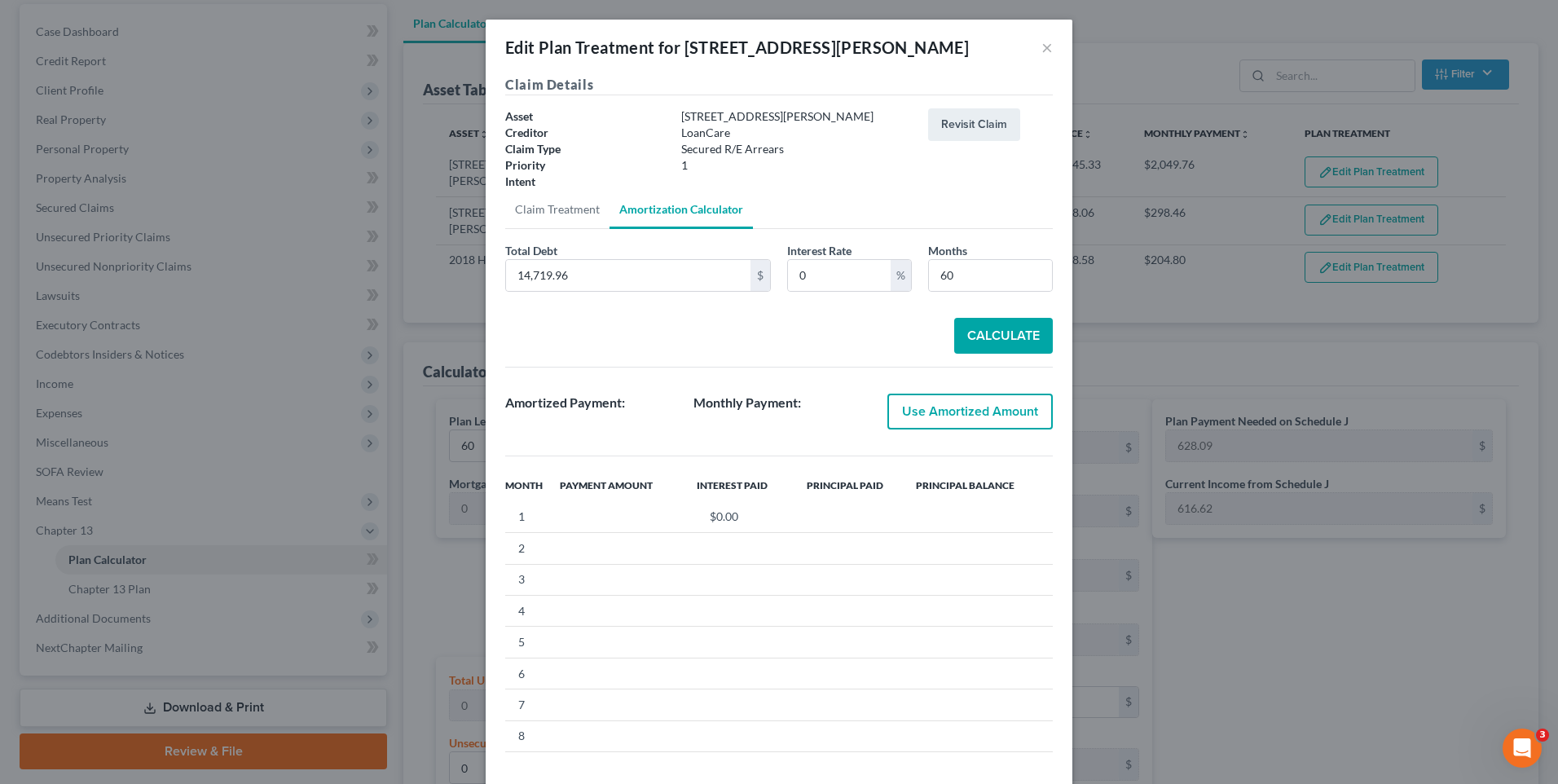
click at [955, 407] on button "Use Amortized Amount" at bounding box center [970, 412] width 166 height 36
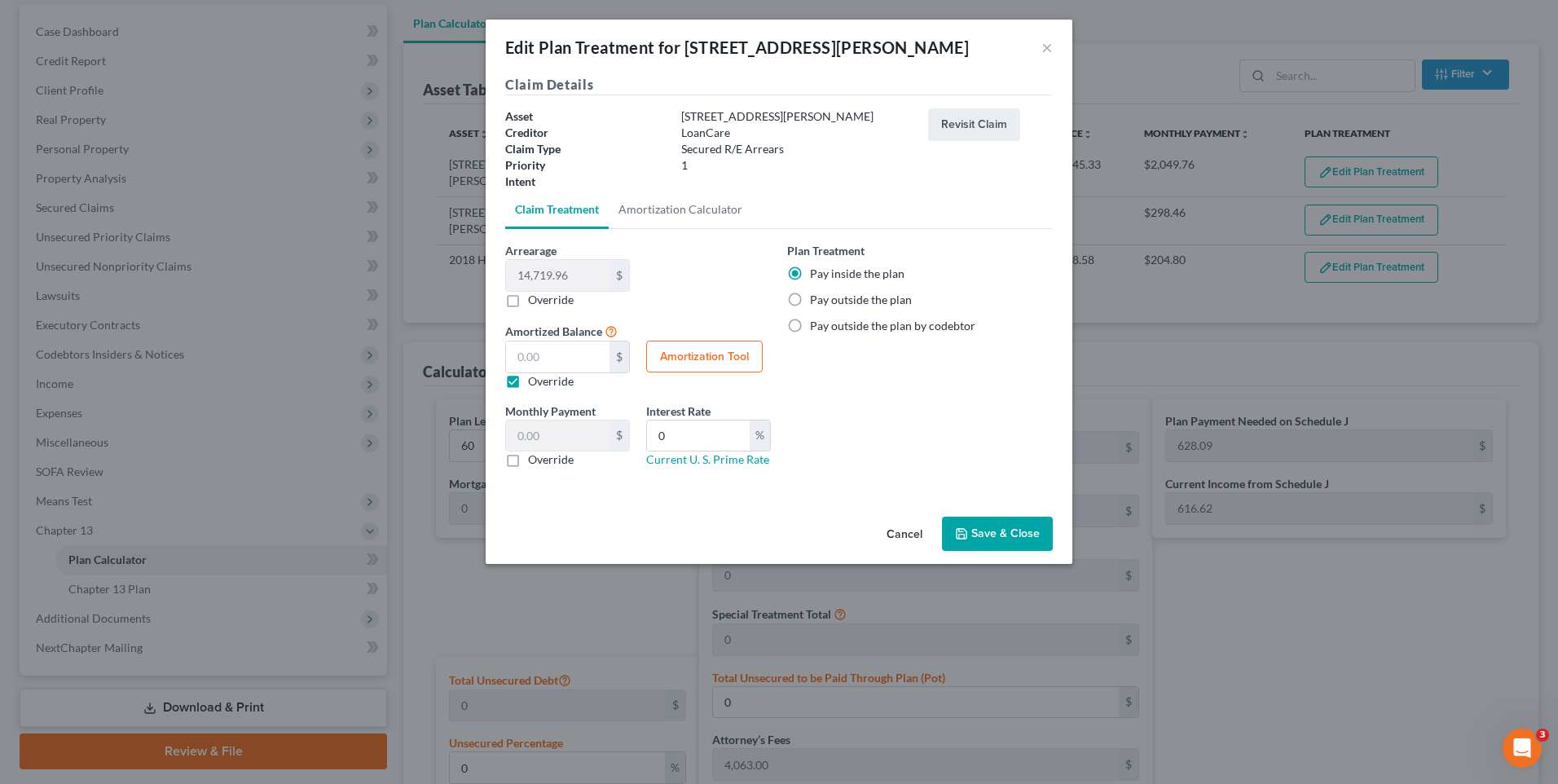
click at [982, 530] on button "Save & Close" at bounding box center [997, 534] width 111 height 35
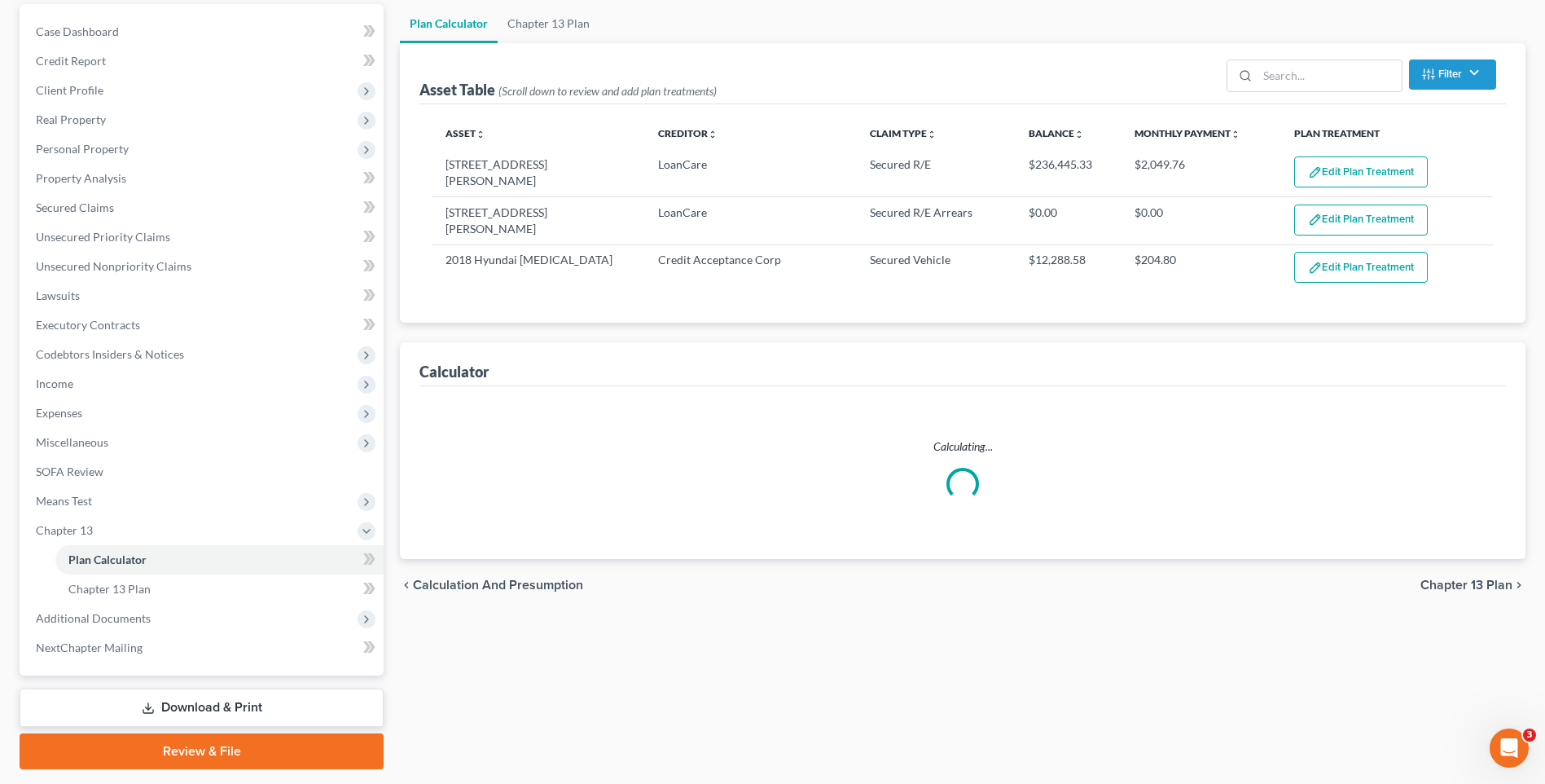
select select "59"
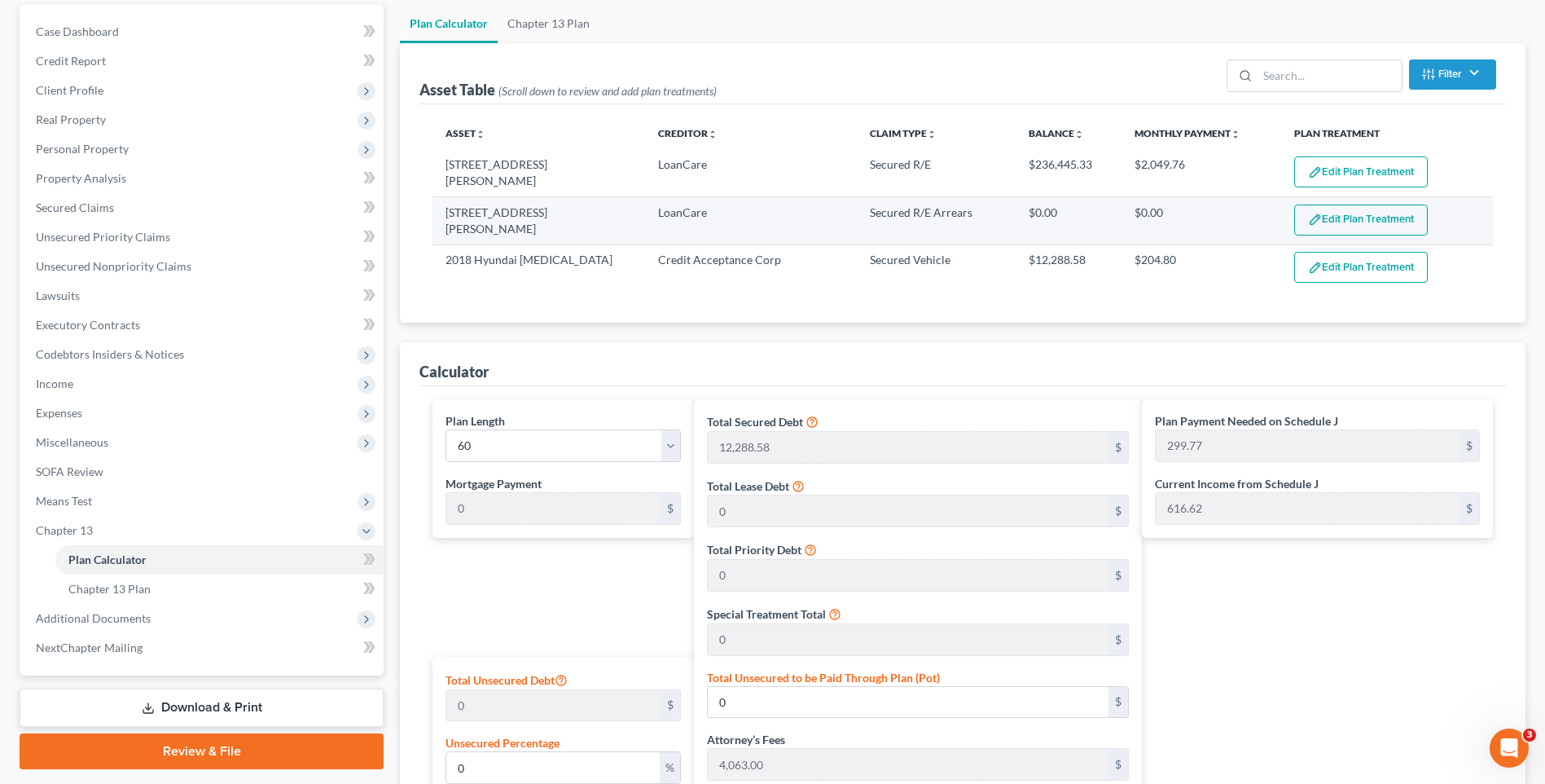
click at [1328, 224] on button "Edit Plan Treatment" at bounding box center [1361, 220] width 133 height 31
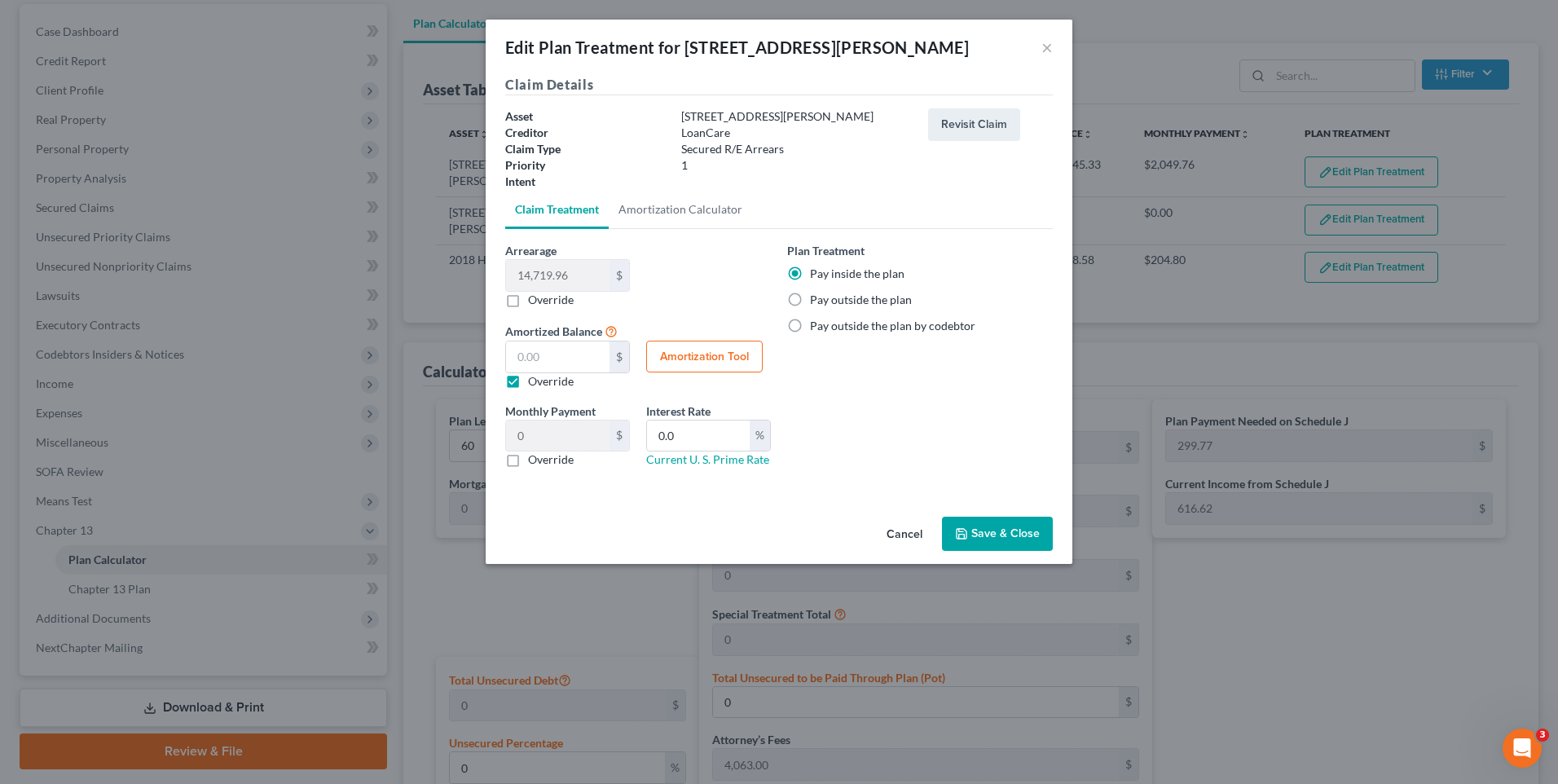
click at [704, 355] on button "Amortization Tool" at bounding box center [704, 357] width 116 height 33
type input "14,719.96"
type input "0.0"
type input "60"
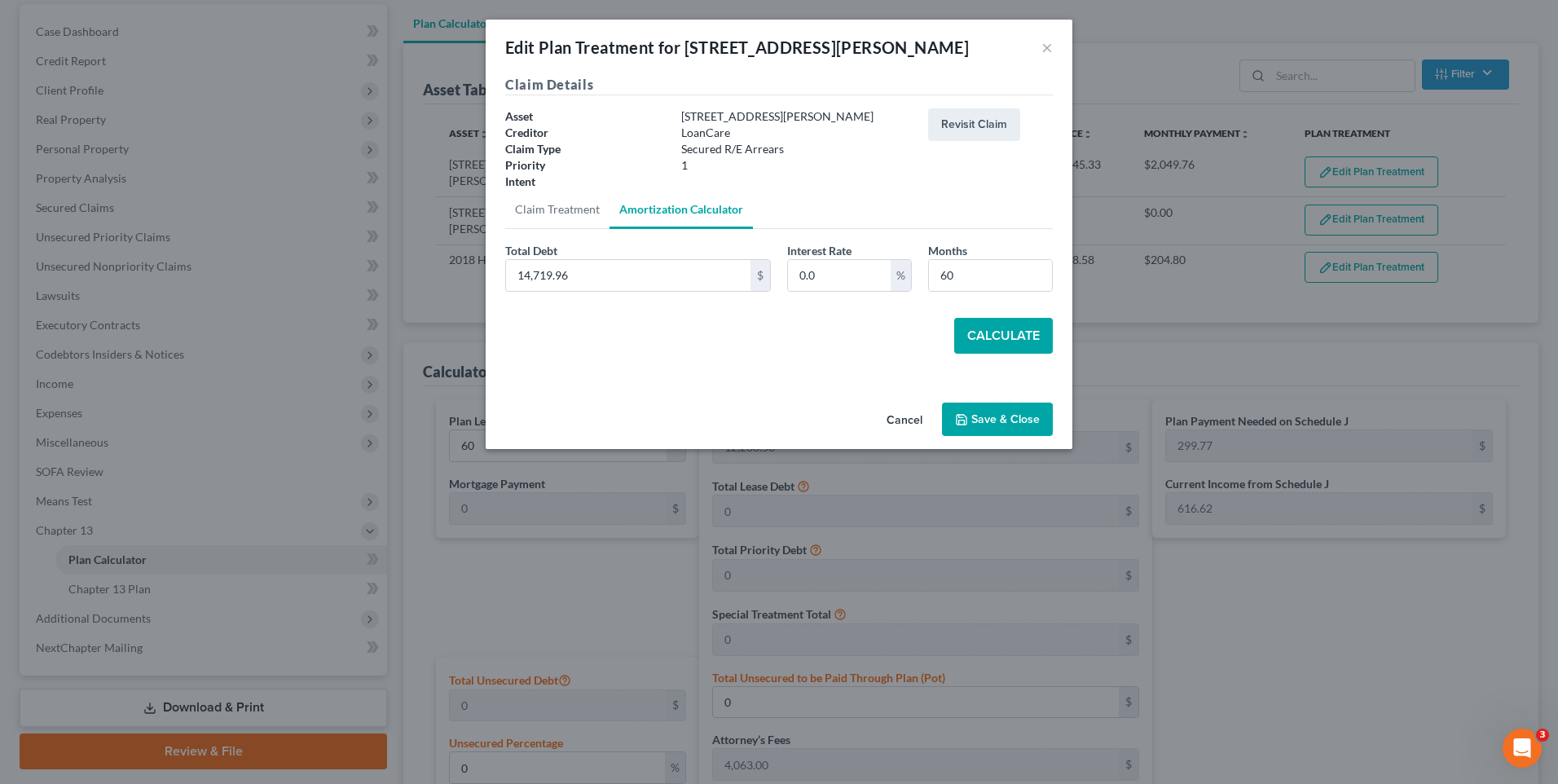
click at [903, 415] on button "Cancel" at bounding box center [904, 421] width 62 height 33
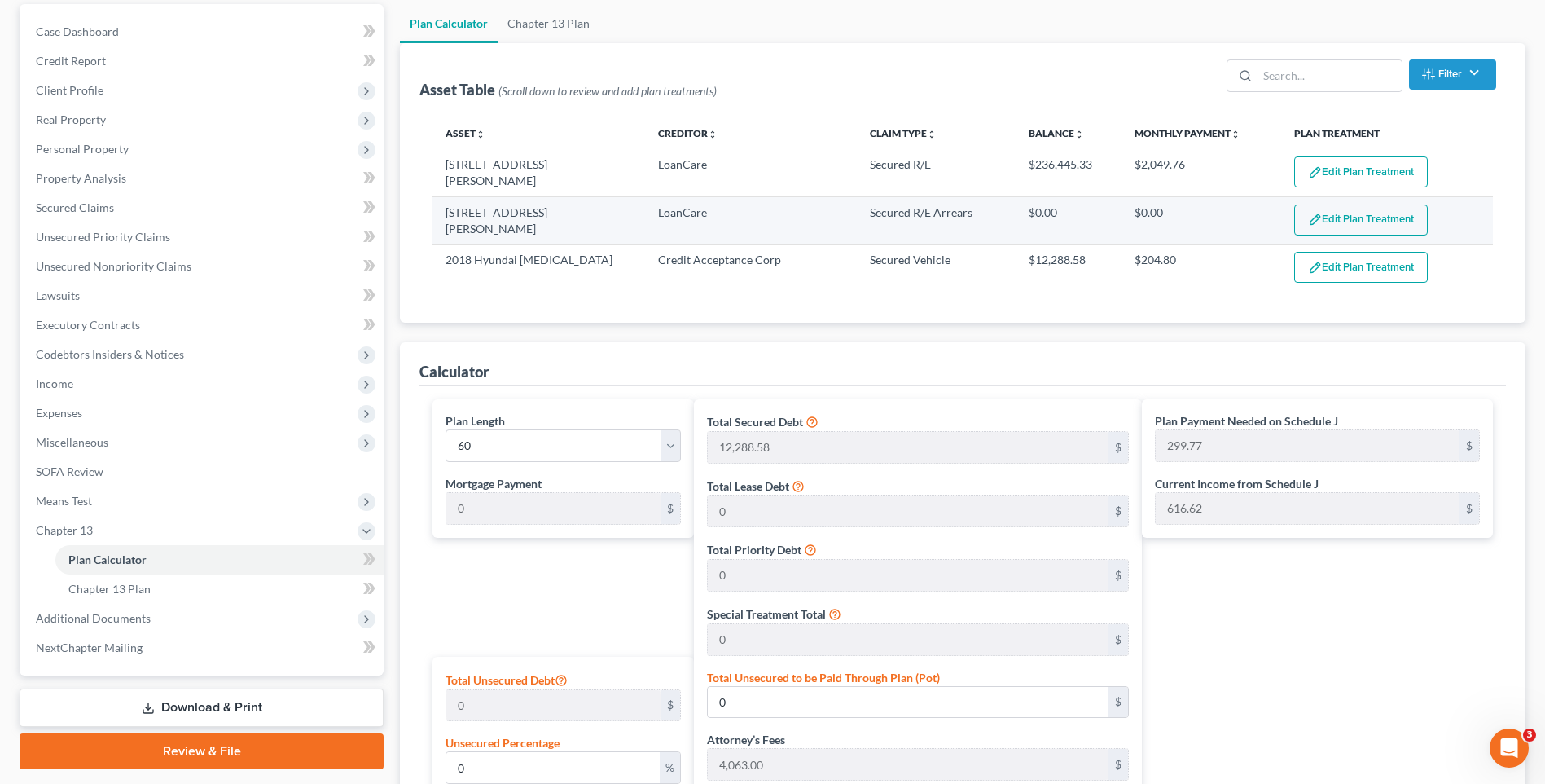
click at [1323, 215] on button "Edit Plan Treatment" at bounding box center [1361, 220] width 133 height 31
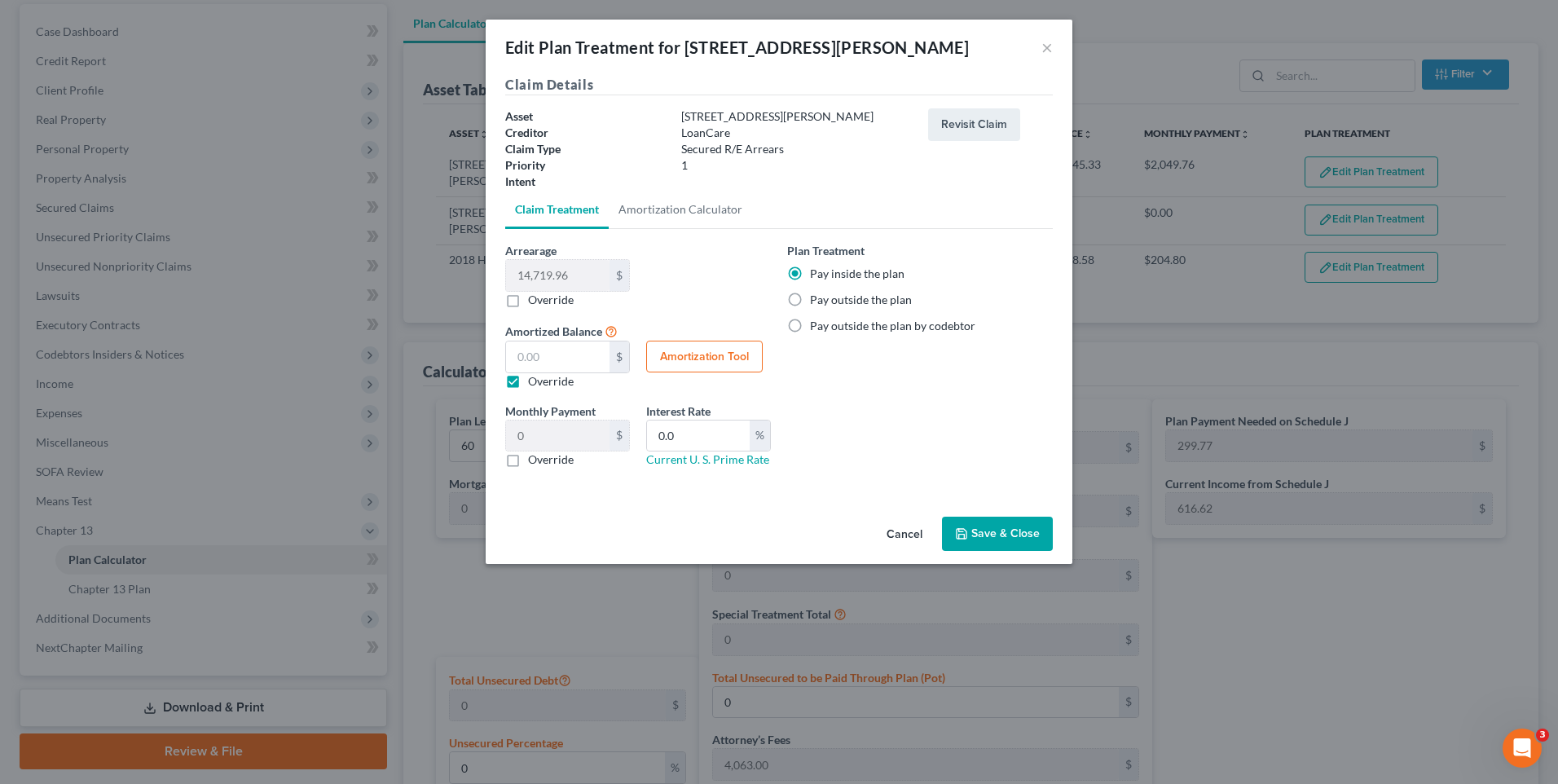
click at [528, 461] on label "Override" at bounding box center [550, 460] width 45 height 16
click at [535, 461] on input "Override" at bounding box center [540, 456] width 11 height 11
checkbox input "true"
click at [990, 531] on button "Save & Close" at bounding box center [997, 534] width 111 height 35
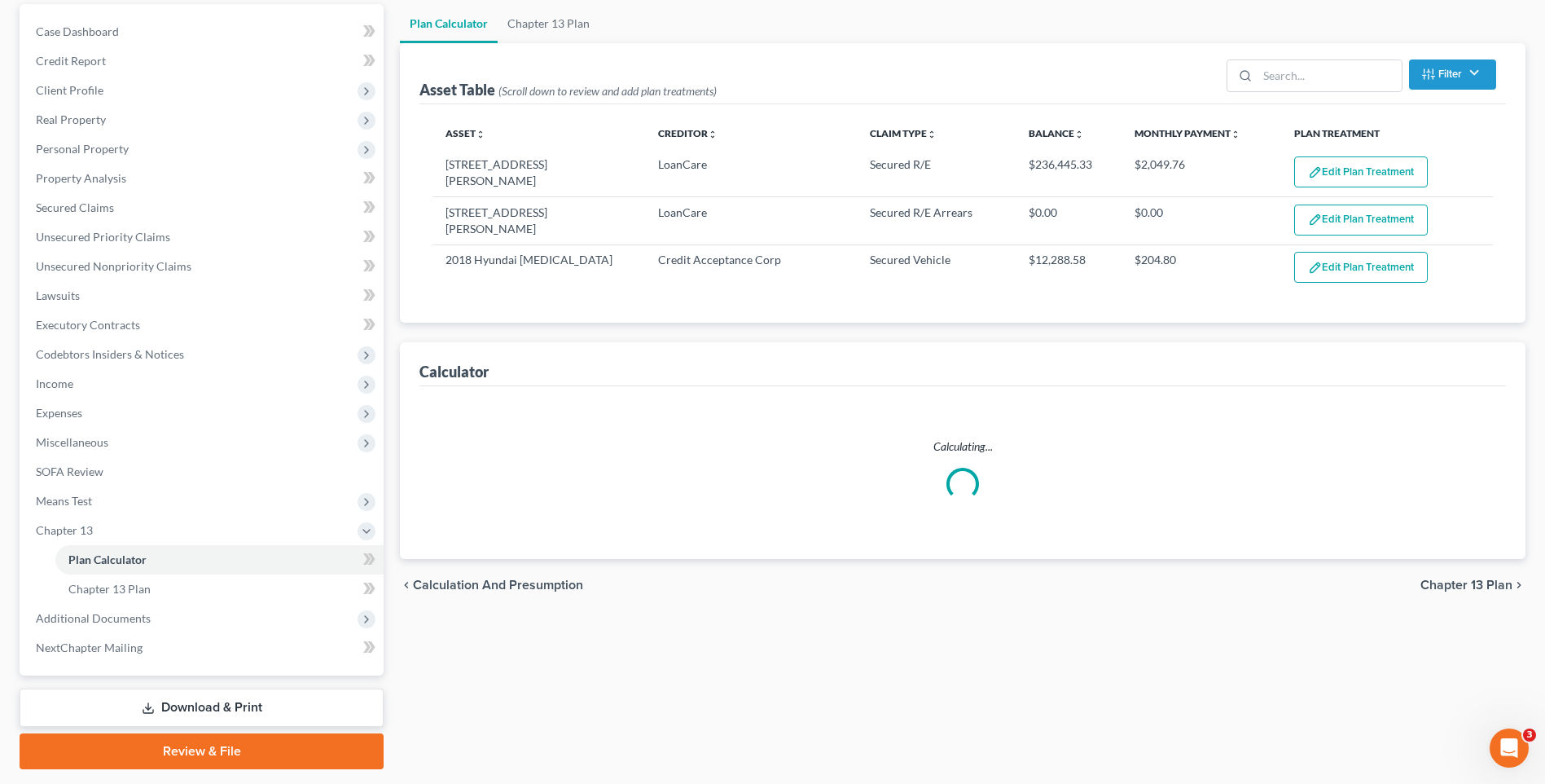
select select "59"
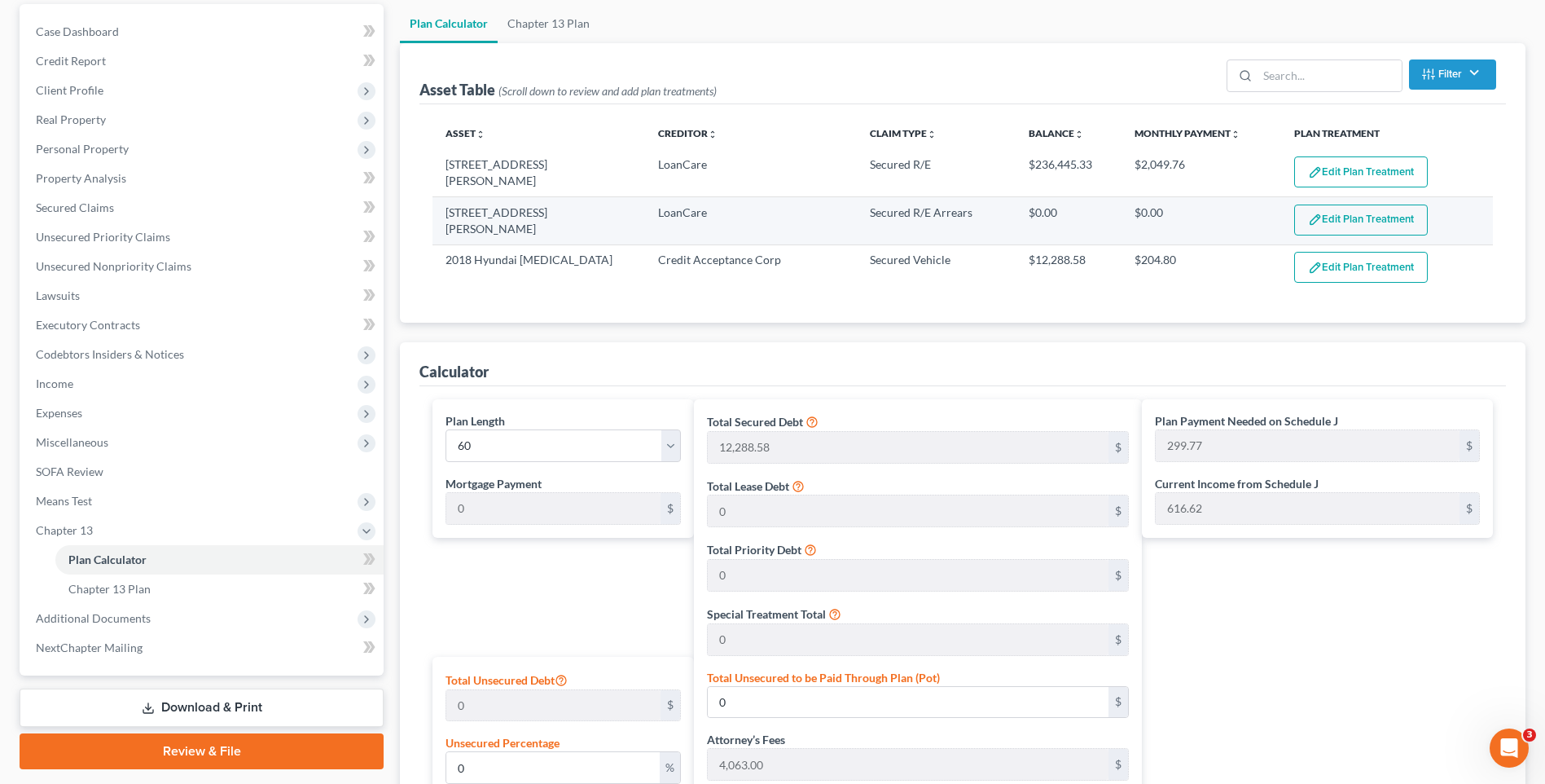
click at [1347, 217] on button "Edit Plan Treatment" at bounding box center [1361, 220] width 133 height 31
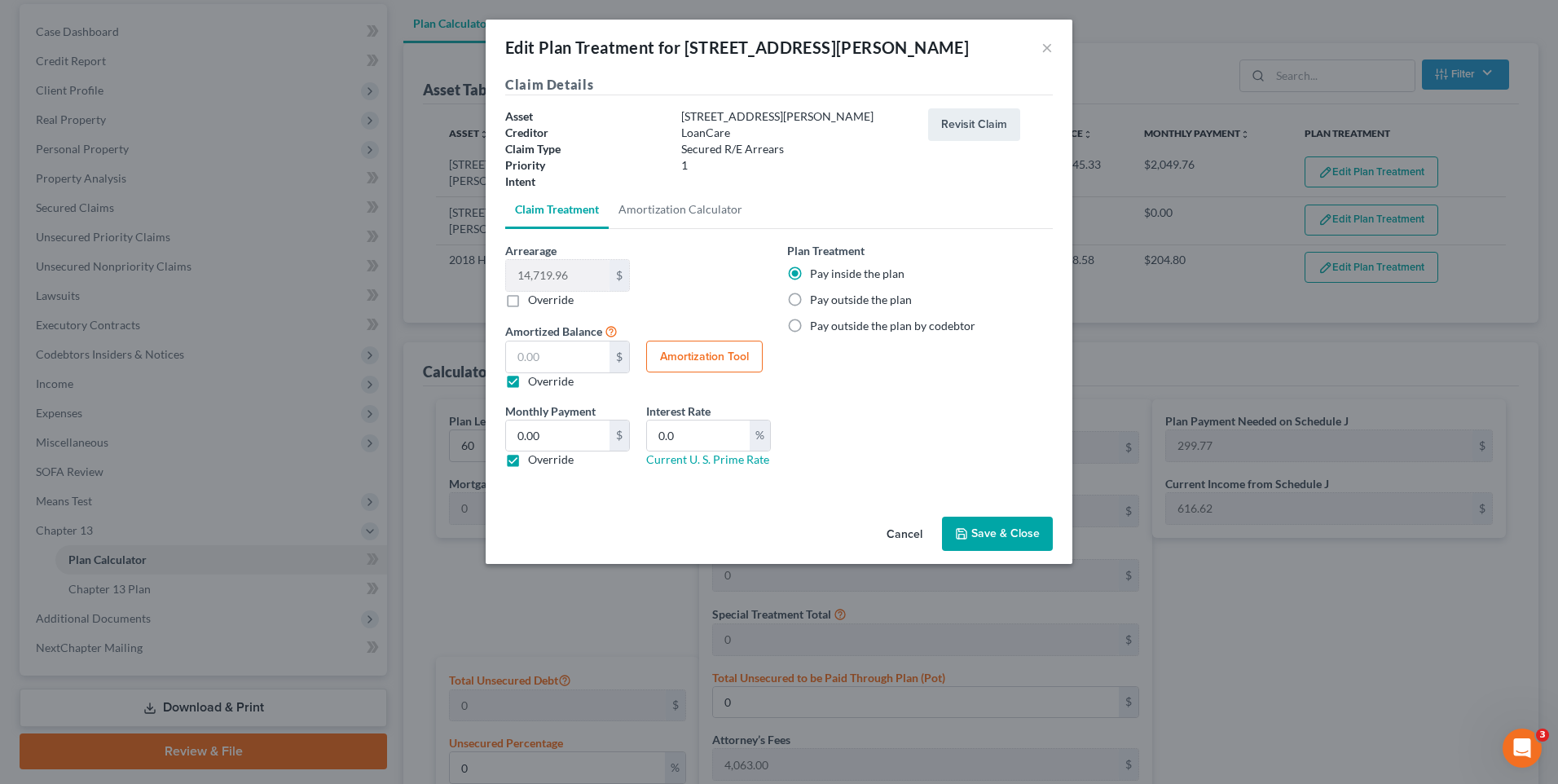
click at [810, 296] on label "Pay outside the plan" at bounding box center [861, 300] width 102 height 16
click at [816, 296] on input "Pay outside the plan" at bounding box center [821, 296] width 11 height 11
radio input "true"
click at [810, 268] on label "Pay inside the plan" at bounding box center [857, 273] width 95 height 16
click at [816, 268] on input "Pay inside the plan" at bounding box center [821, 270] width 11 height 11
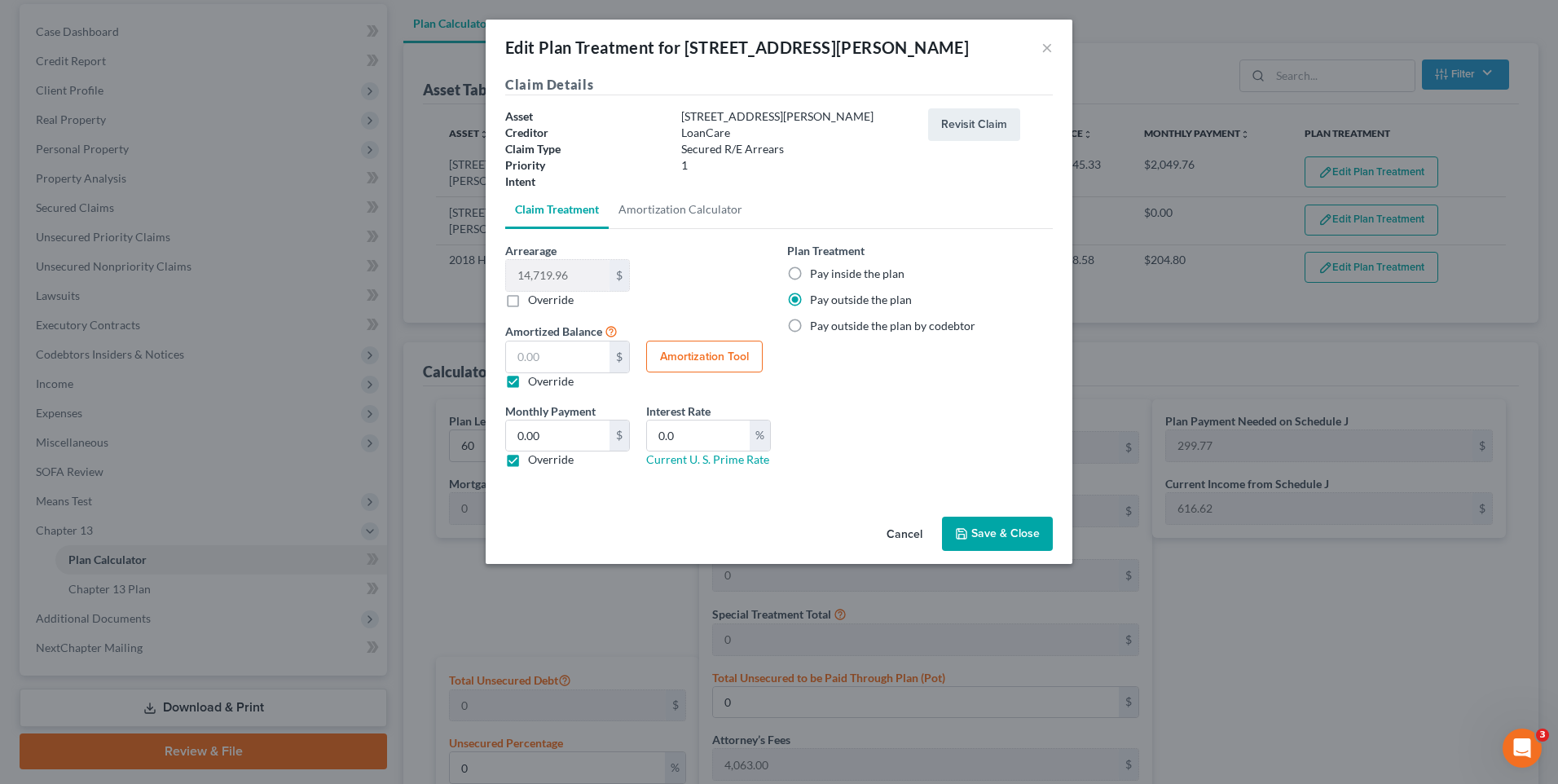
radio input "true"
click at [557, 365] on input "text" at bounding box center [558, 357] width 104 height 31
click at [528, 383] on label "Override" at bounding box center [550, 381] width 45 height 16
click at [535, 383] on input "Override" at bounding box center [540, 378] width 11 height 11
click at [528, 381] on label "Override" at bounding box center [550, 381] width 45 height 16
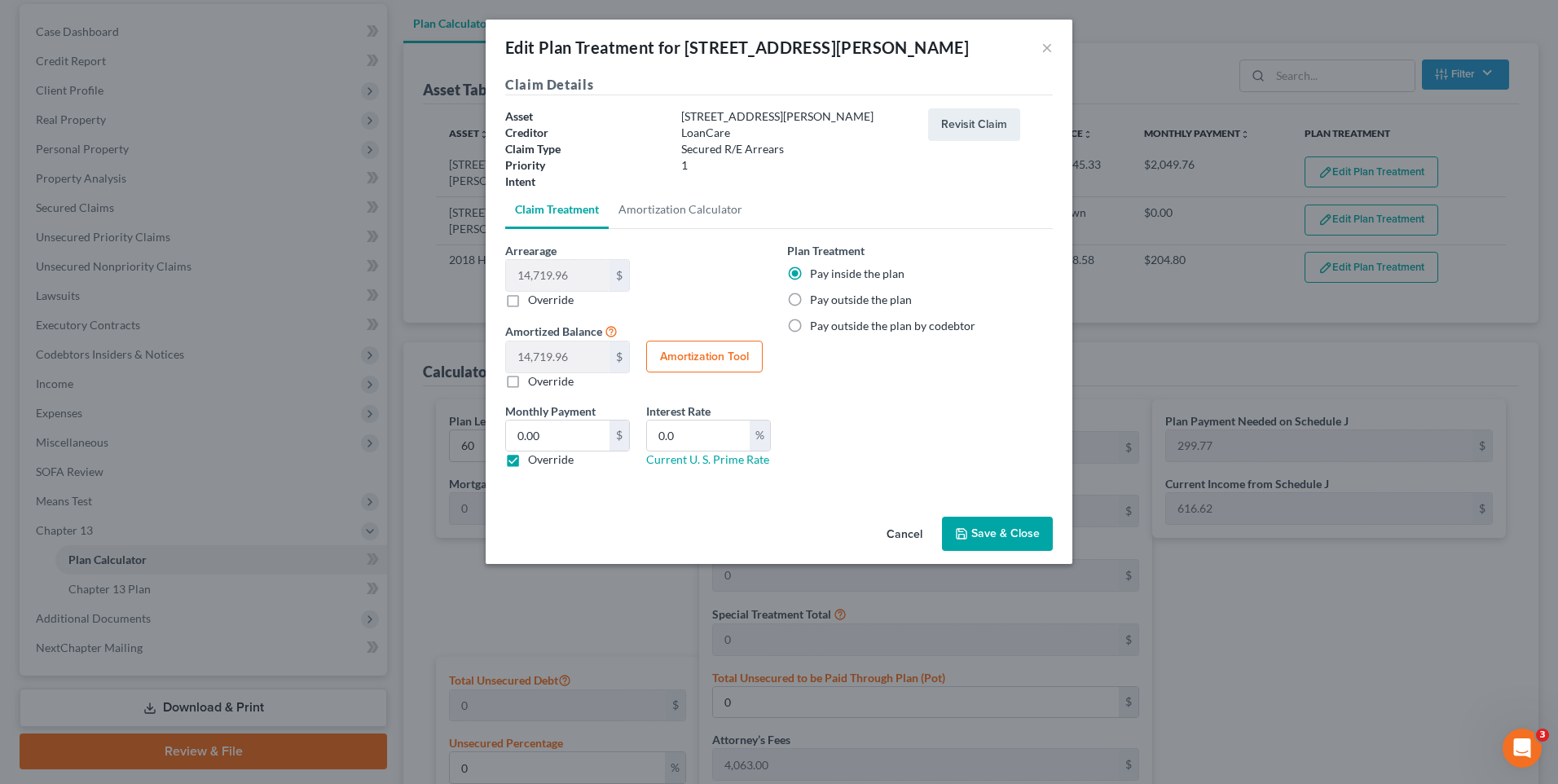
click at [535, 381] on input "Override" at bounding box center [540, 378] width 11 height 11
click at [528, 381] on label "Override" at bounding box center [550, 381] width 45 height 16
click at [535, 381] on input "Override" at bounding box center [540, 378] width 11 height 11
checkbox input "false"
click at [632, 385] on div "14,719.96 $ $ Override" at bounding box center [567, 364] width 141 height 49
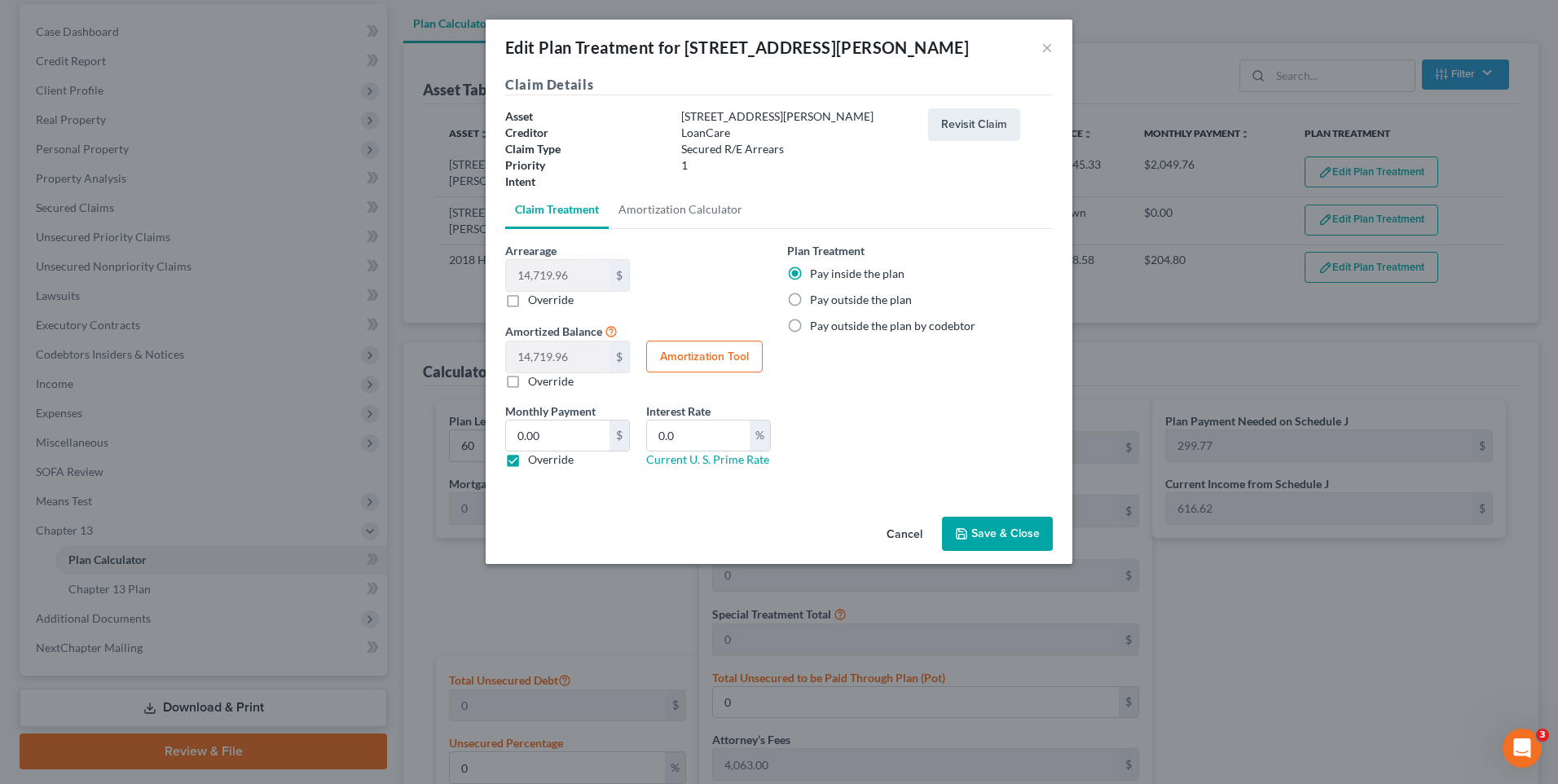
click at [607, 501] on div "Claim Details Asset [STREET_ADDRESS][PERSON_NAME] Creditor LoanCare Claim Type …" at bounding box center [779, 292] width 587 height 435
click at [528, 460] on label "Override" at bounding box center [550, 460] width 45 height 16
click at [535, 460] on input "Override" at bounding box center [540, 456] width 11 height 11
checkbox input "false"
click at [652, 488] on div "Arrearage 14,719.96 $ 0.00 $ Override Amortized Balance 14,719.96 $ $ Override …" at bounding box center [779, 361] width 548 height 264
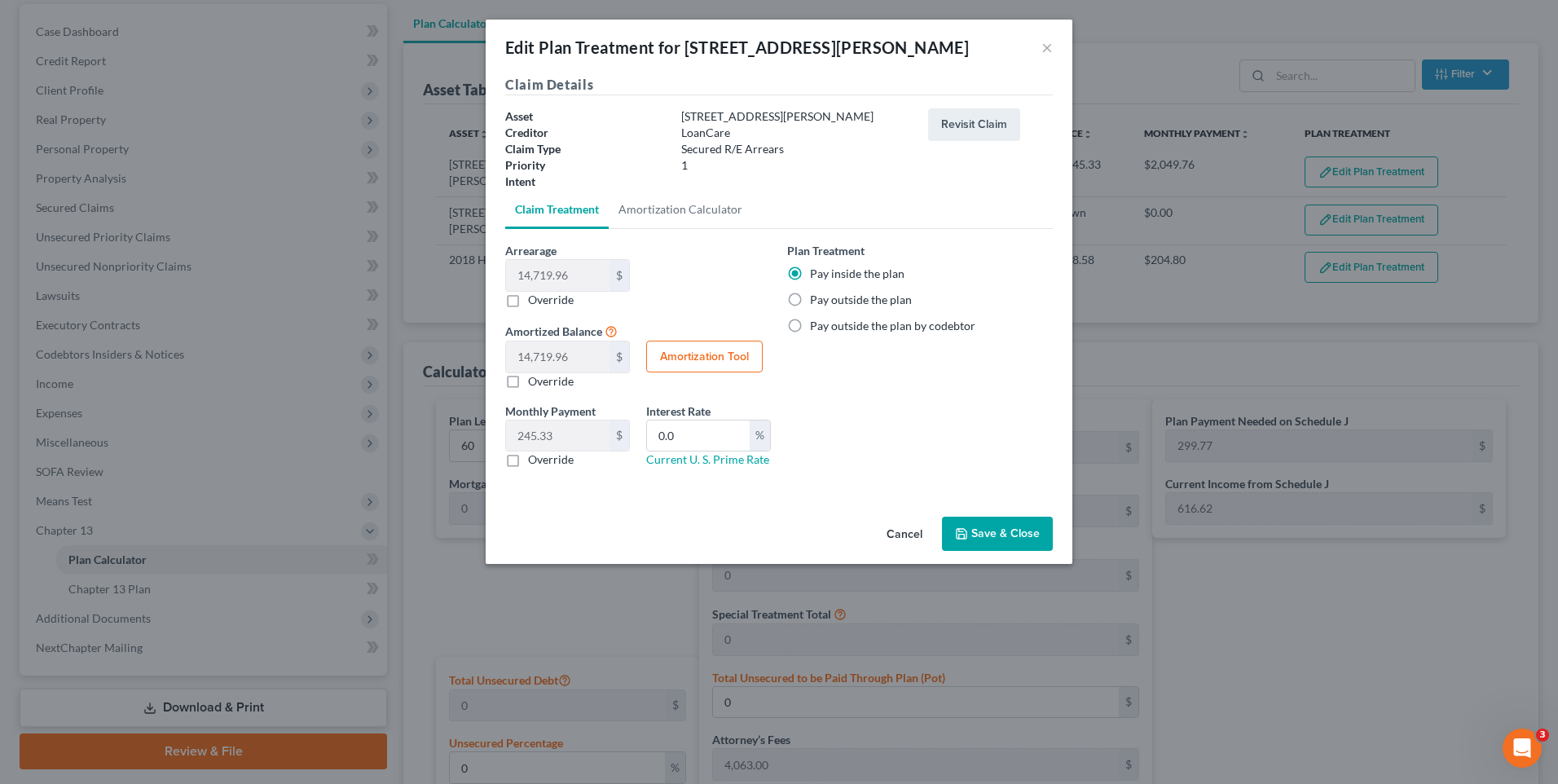
click at [994, 530] on button "Save & Close" at bounding box center [997, 534] width 111 height 35
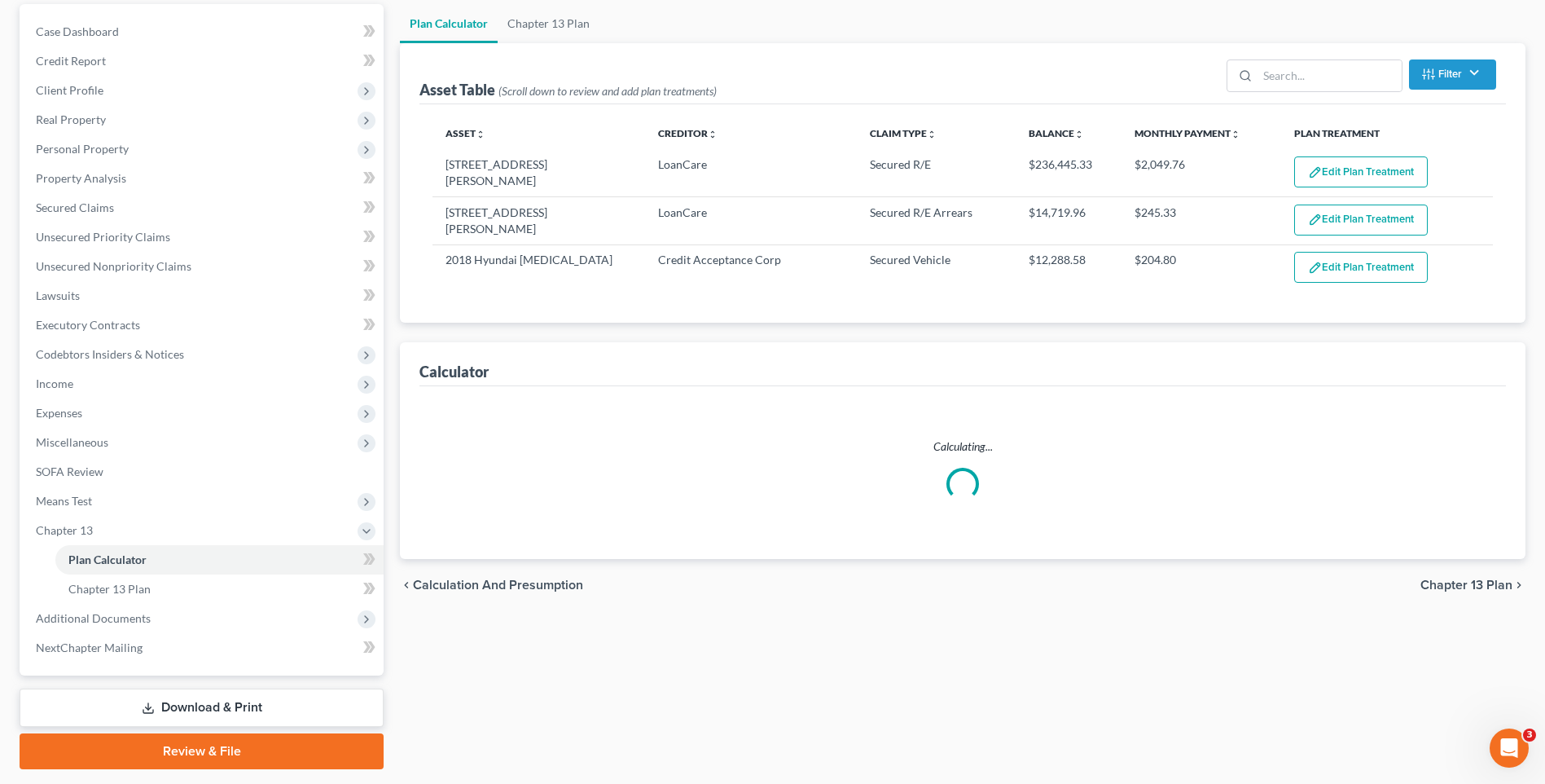
select select "59"
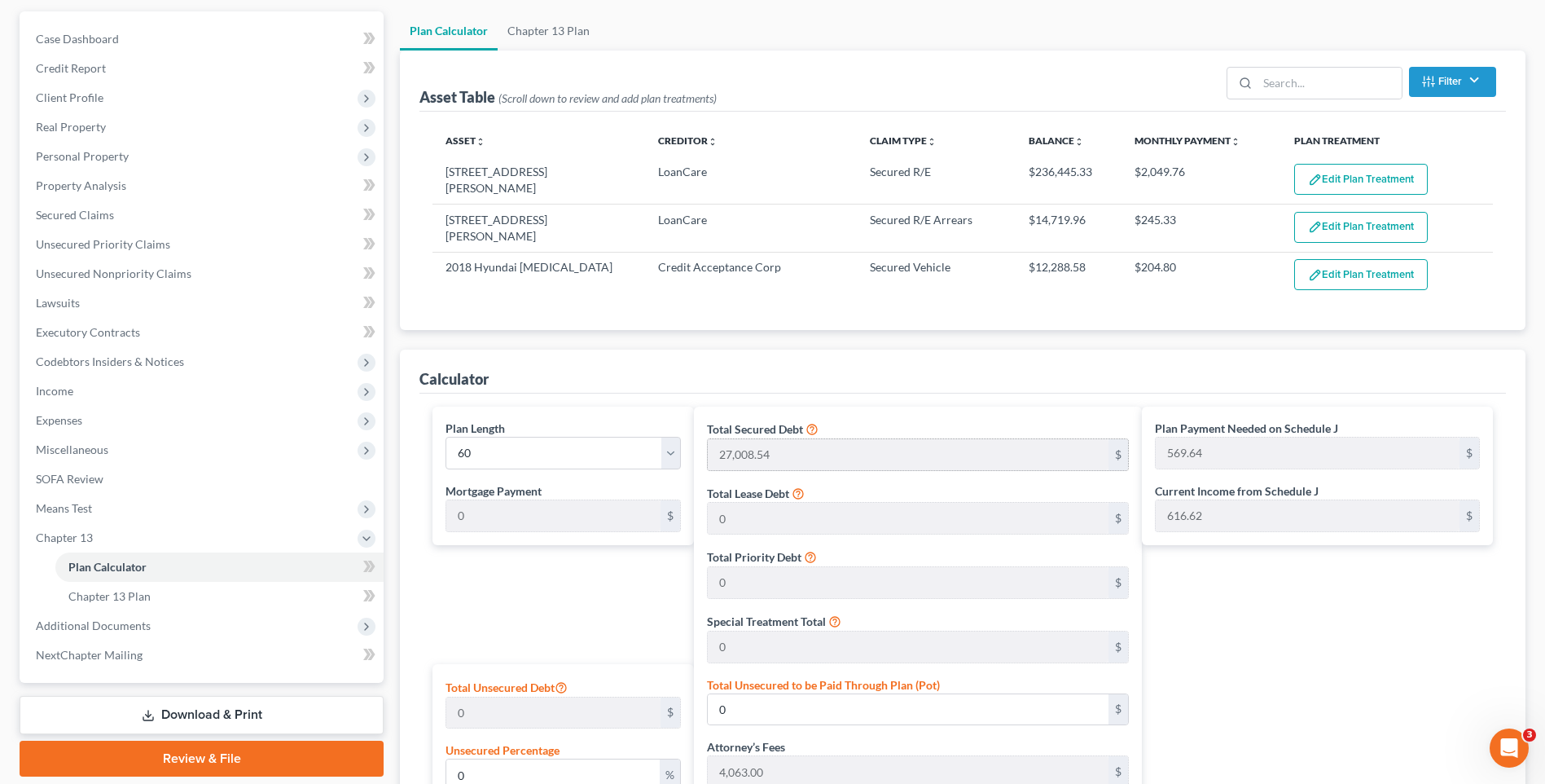
scroll to position [71, 0]
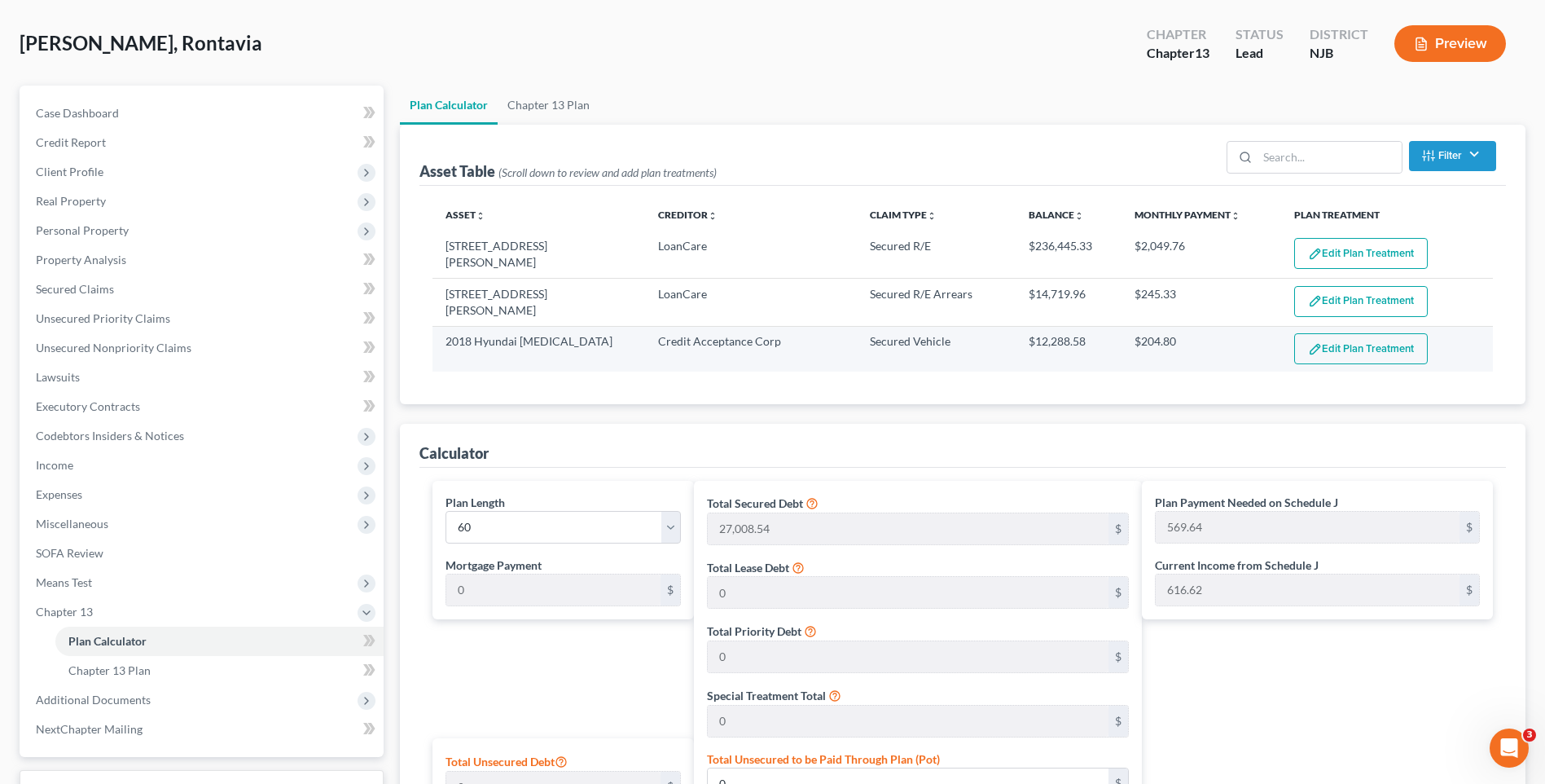
click at [1336, 345] on button "Edit Plan Treatment" at bounding box center [1361, 349] width 133 height 31
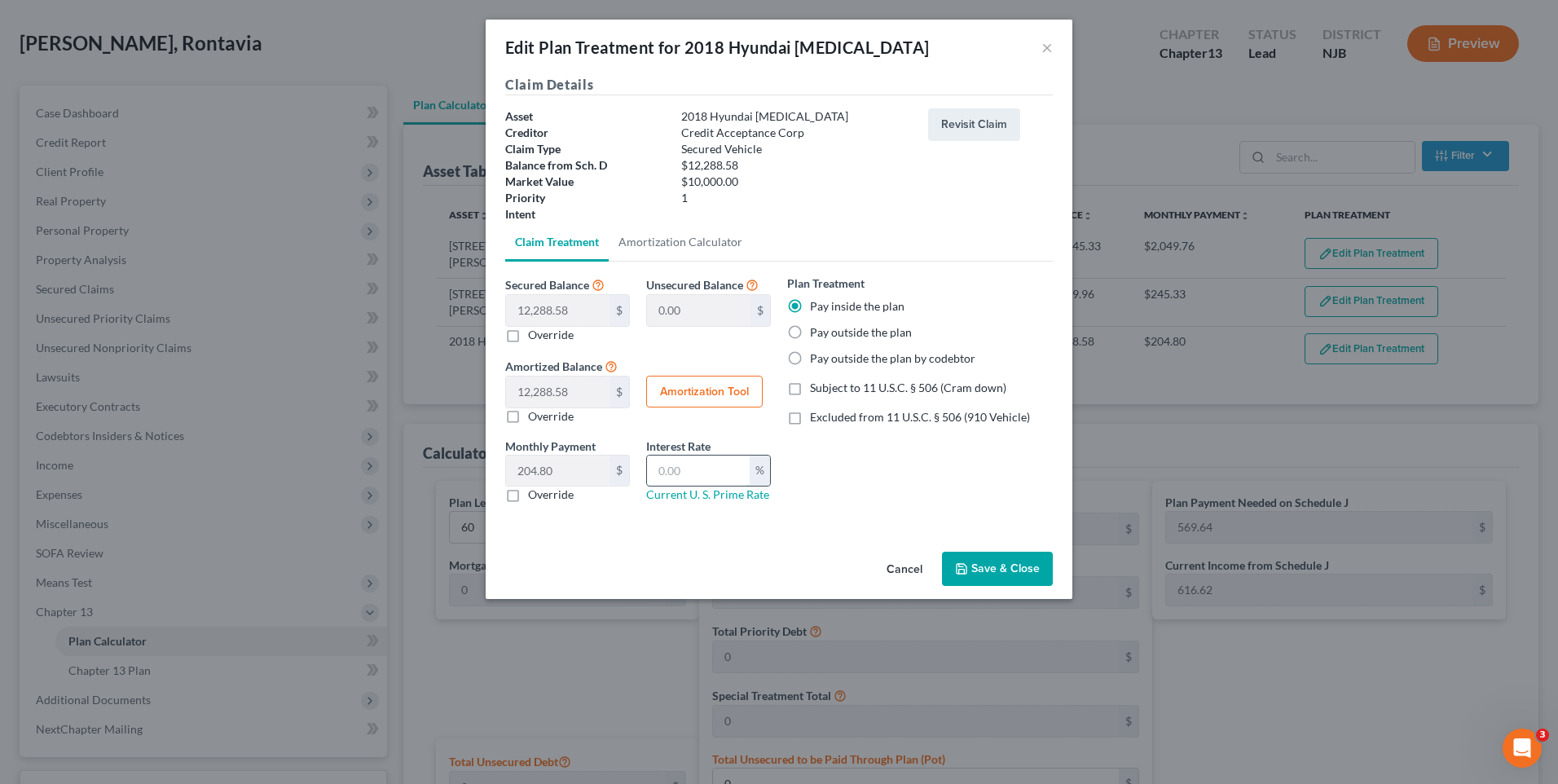
click at [654, 465] on input "text" at bounding box center [698, 471] width 103 height 31
type input "8"
click at [700, 388] on button "Amortization Tool" at bounding box center [704, 392] width 116 height 33
type input "12,288.58"
type input "8"
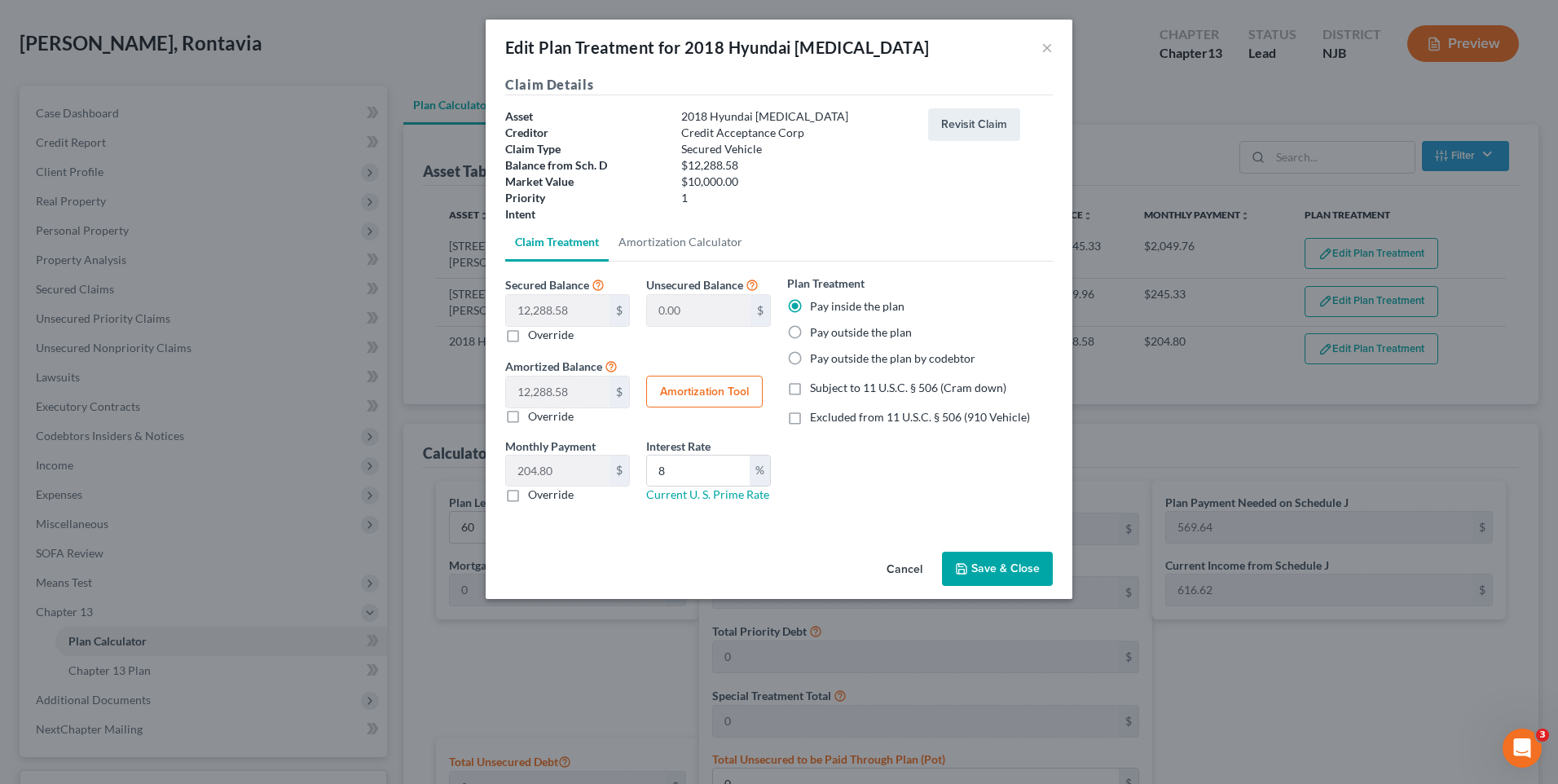
type input "60"
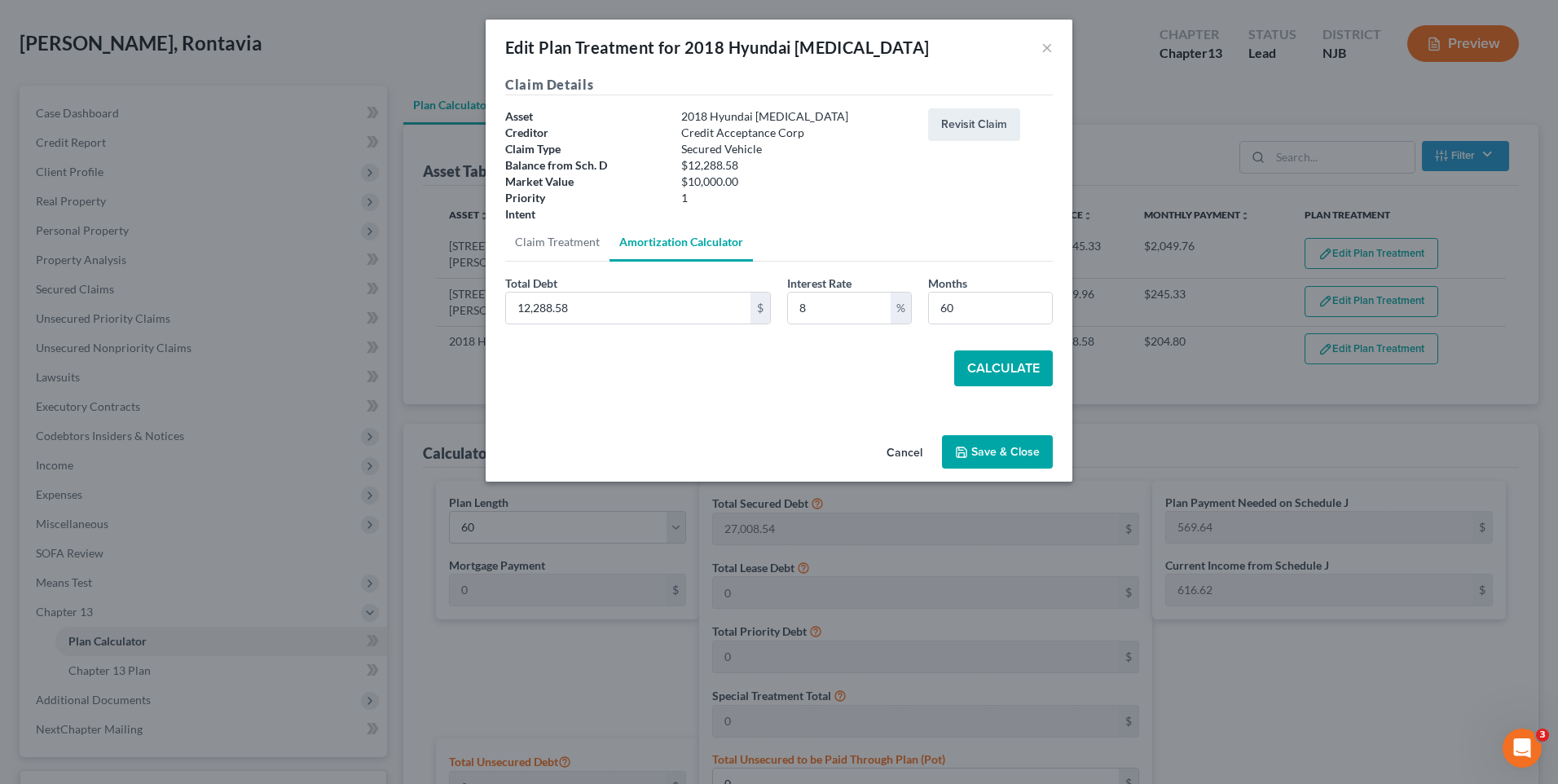
click at [1001, 369] on button "Calculate" at bounding box center [1004, 368] width 99 height 36
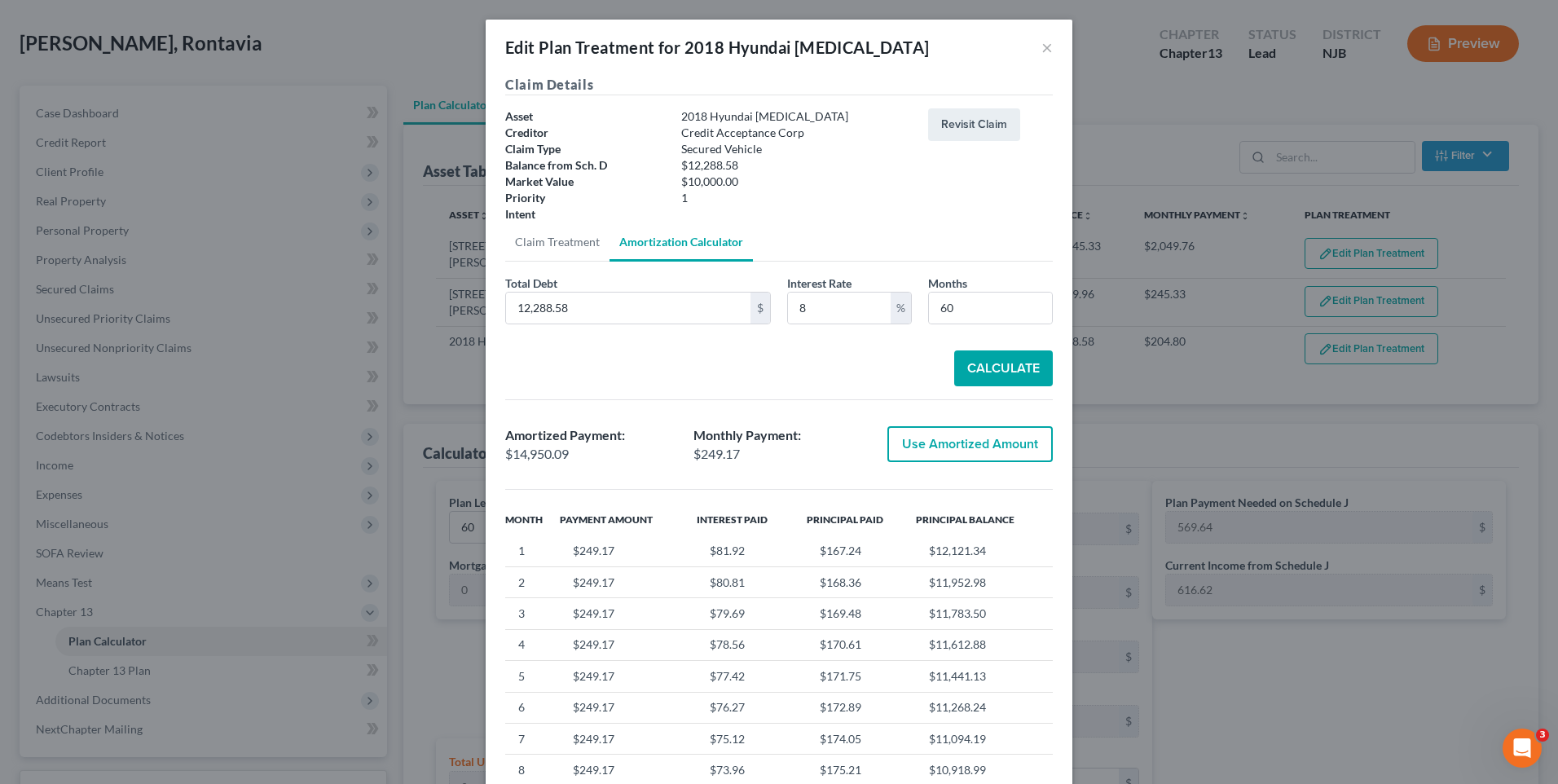
click at [952, 439] on button "Use Amortized Amount" at bounding box center [970, 444] width 166 height 36
type input "14,950.08"
checkbox input "true"
type input "249.16"
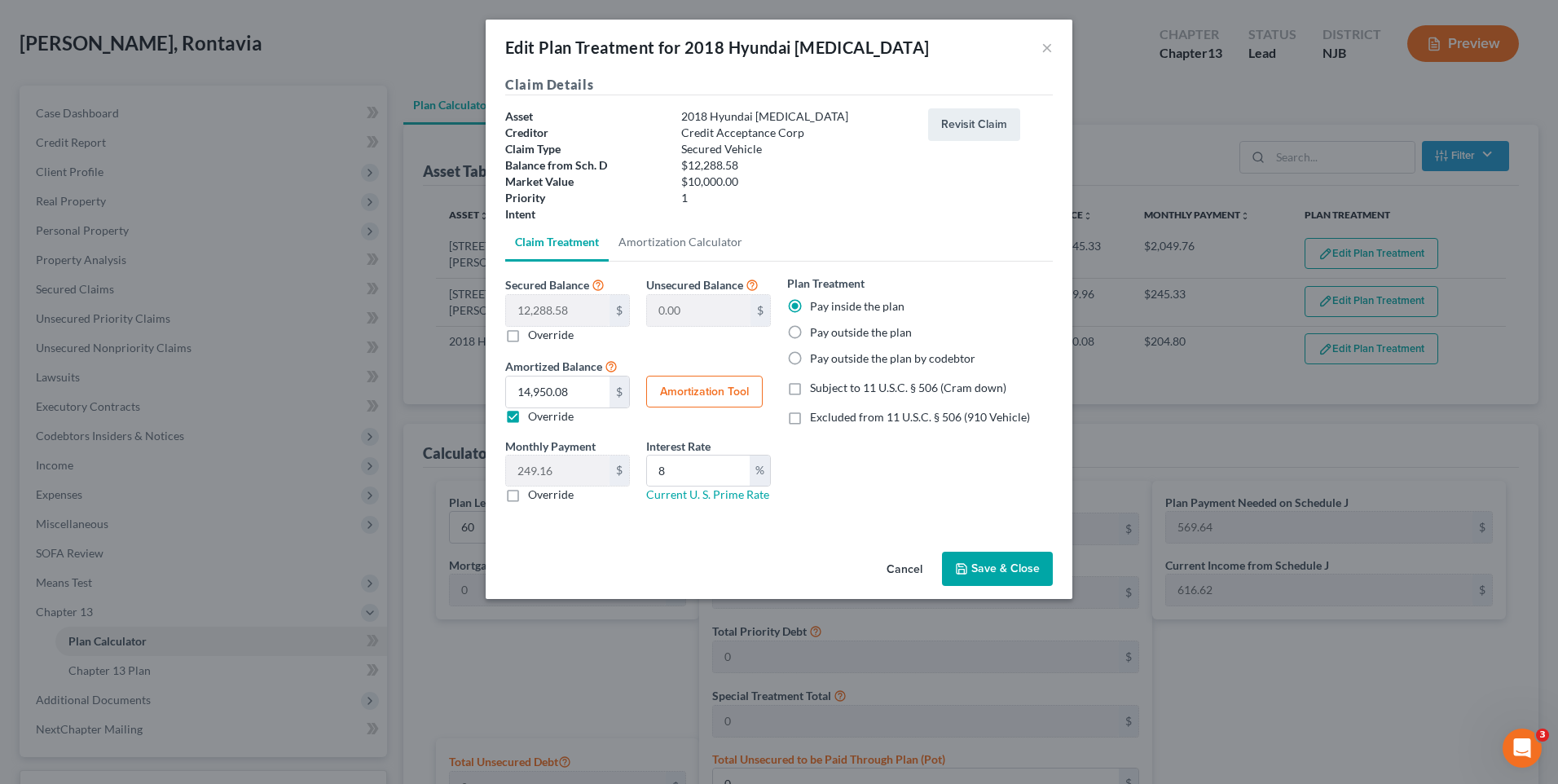
click at [992, 567] on button "Save & Close" at bounding box center [997, 569] width 111 height 35
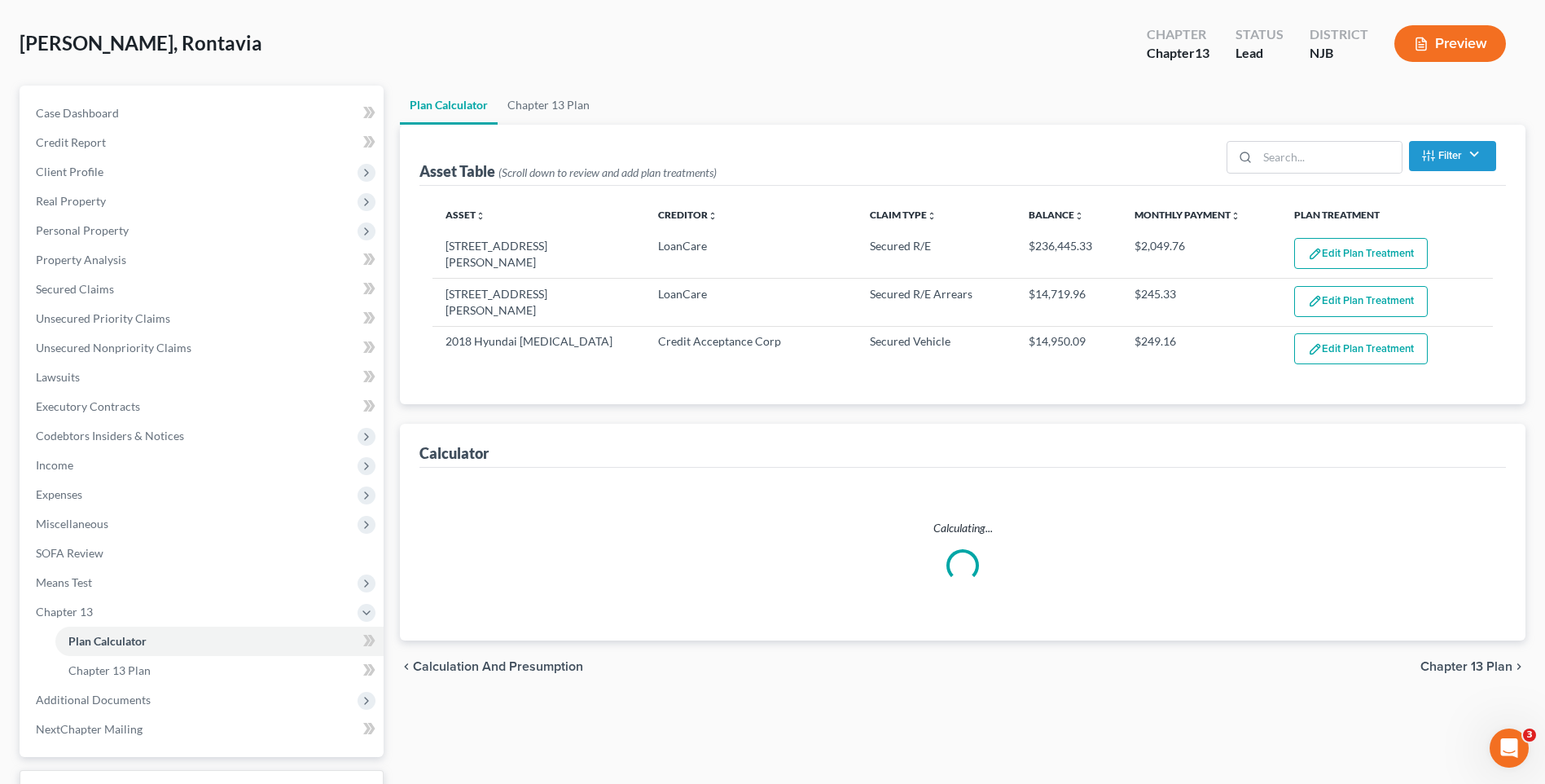
select select "59"
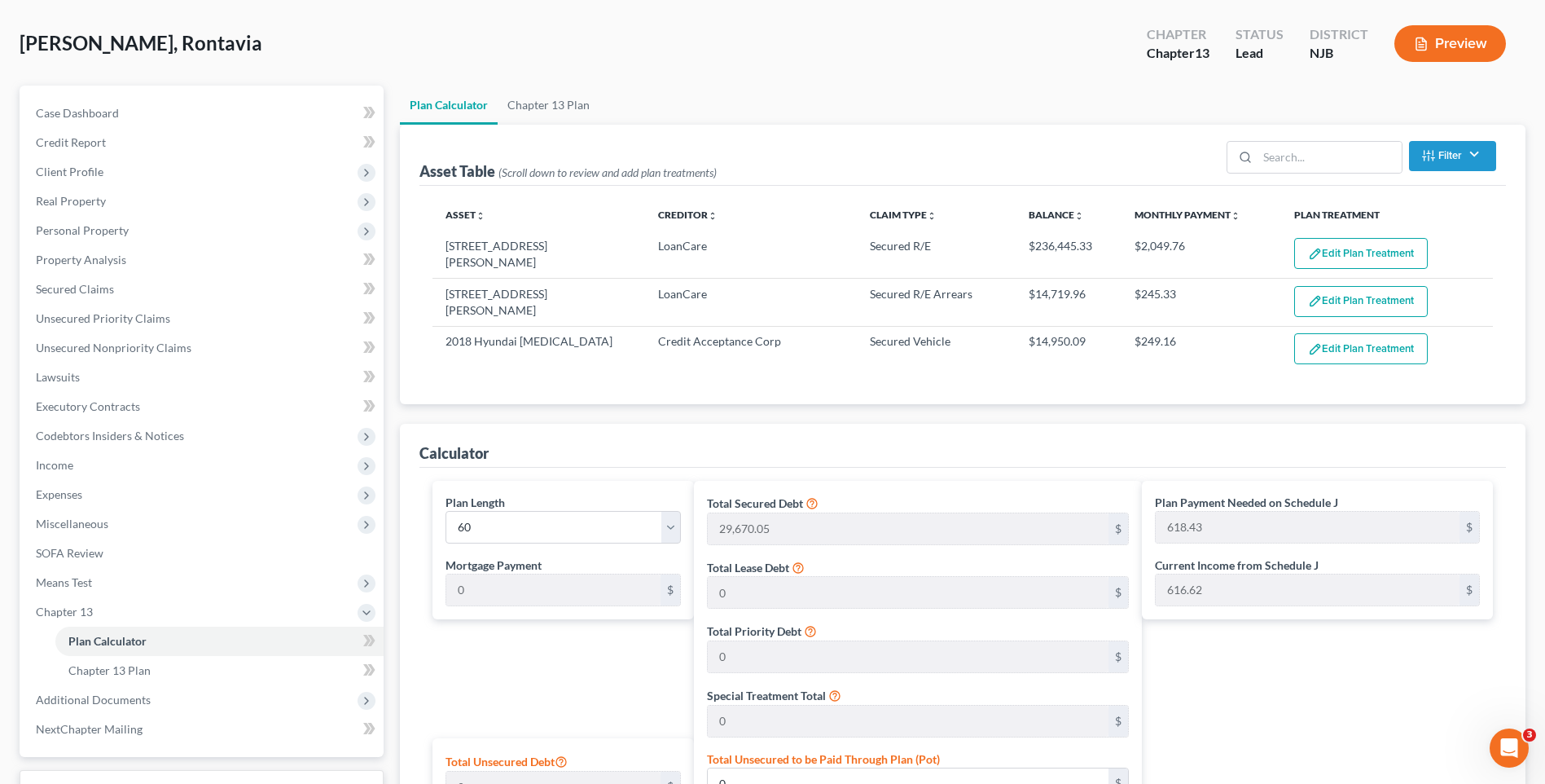
click at [773, 434] on div "Calculator" at bounding box center [963, 445] width 1087 height 44
click at [404, 60] on div "[PERSON_NAME], Rontavia Upgraded Chapter Chapter 13 Status [GEOGRAPHIC_DATA] [G…" at bounding box center [772, 50] width 1506 height 71
click at [418, 359] on div "Asset Table (Scroll down to review and add plan treatments) Filter Claim Type F…" at bounding box center [963, 264] width 1126 height 279
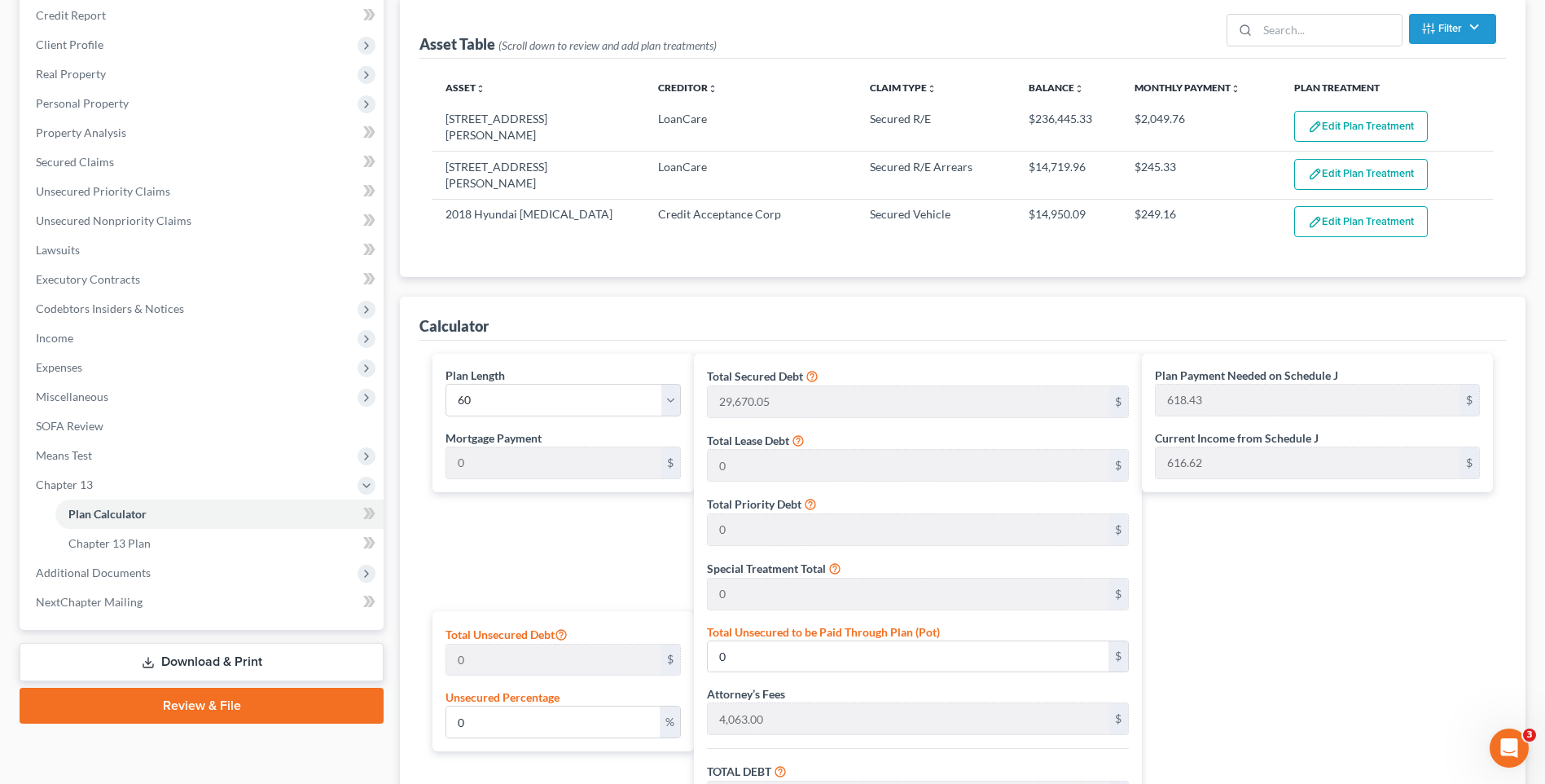
scroll to position [245, 0]
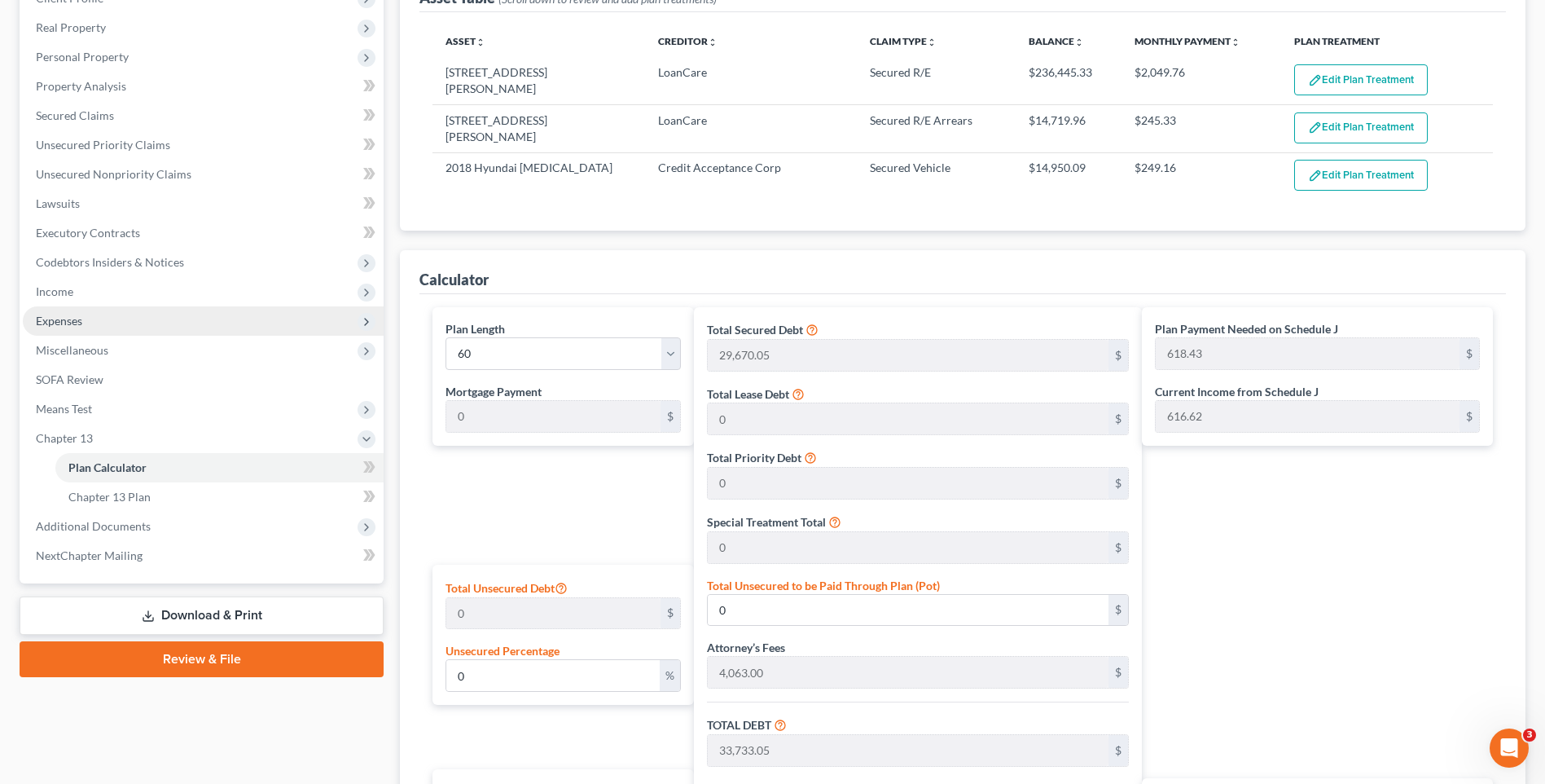
click at [284, 323] on span "Expenses" at bounding box center [203, 321] width 361 height 30
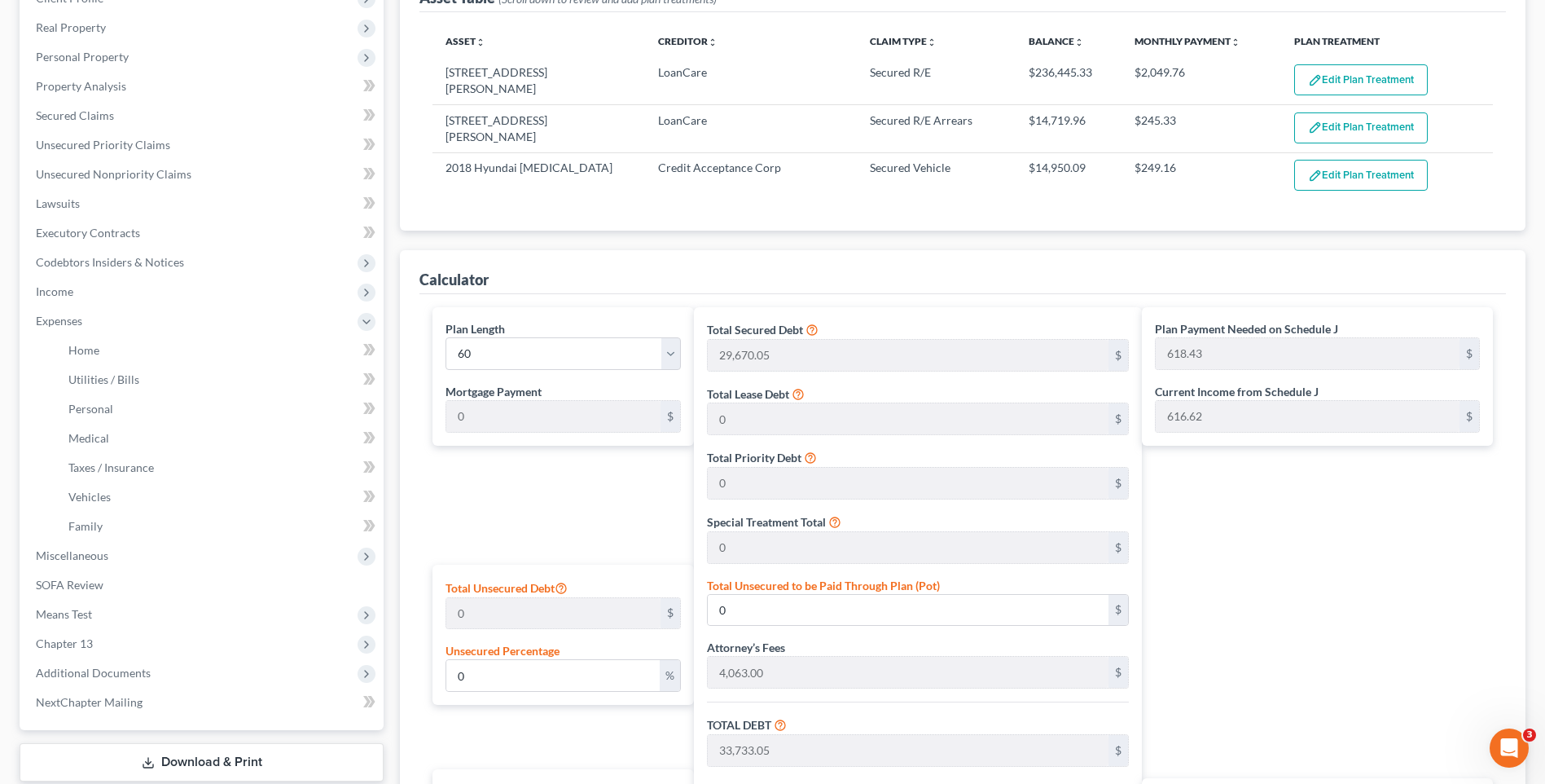
click at [394, 352] on div "Plan Calculator Chapter 13 Plan Asset Table (Scroll down to review and add plan…" at bounding box center [963, 476] width 1142 height 1128
click at [392, 352] on div "Plan Calculator Chapter 13 Plan Asset Table (Scroll down to review and add plan…" at bounding box center [963, 476] width 1142 height 1128
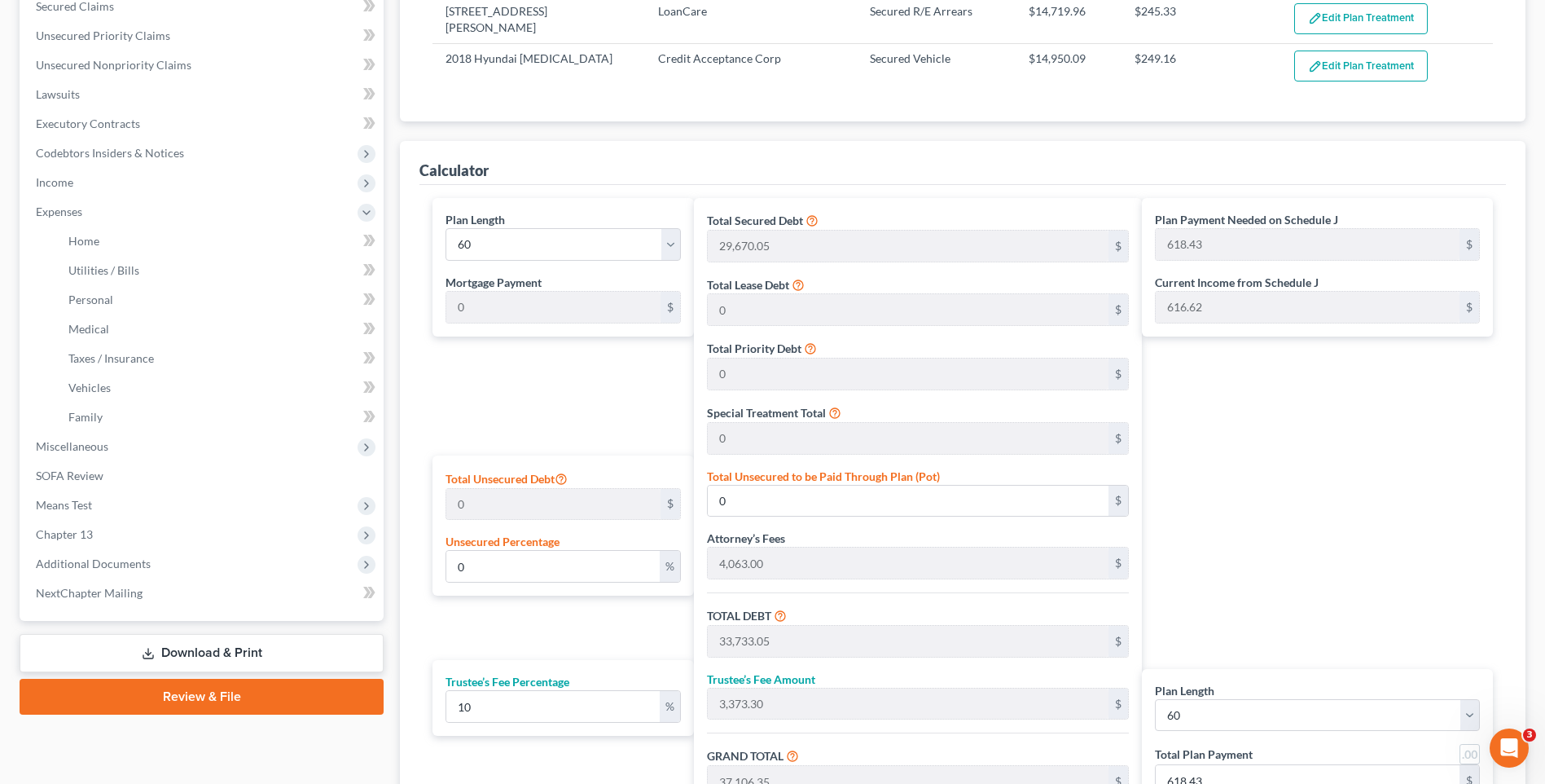
scroll to position [408, 0]
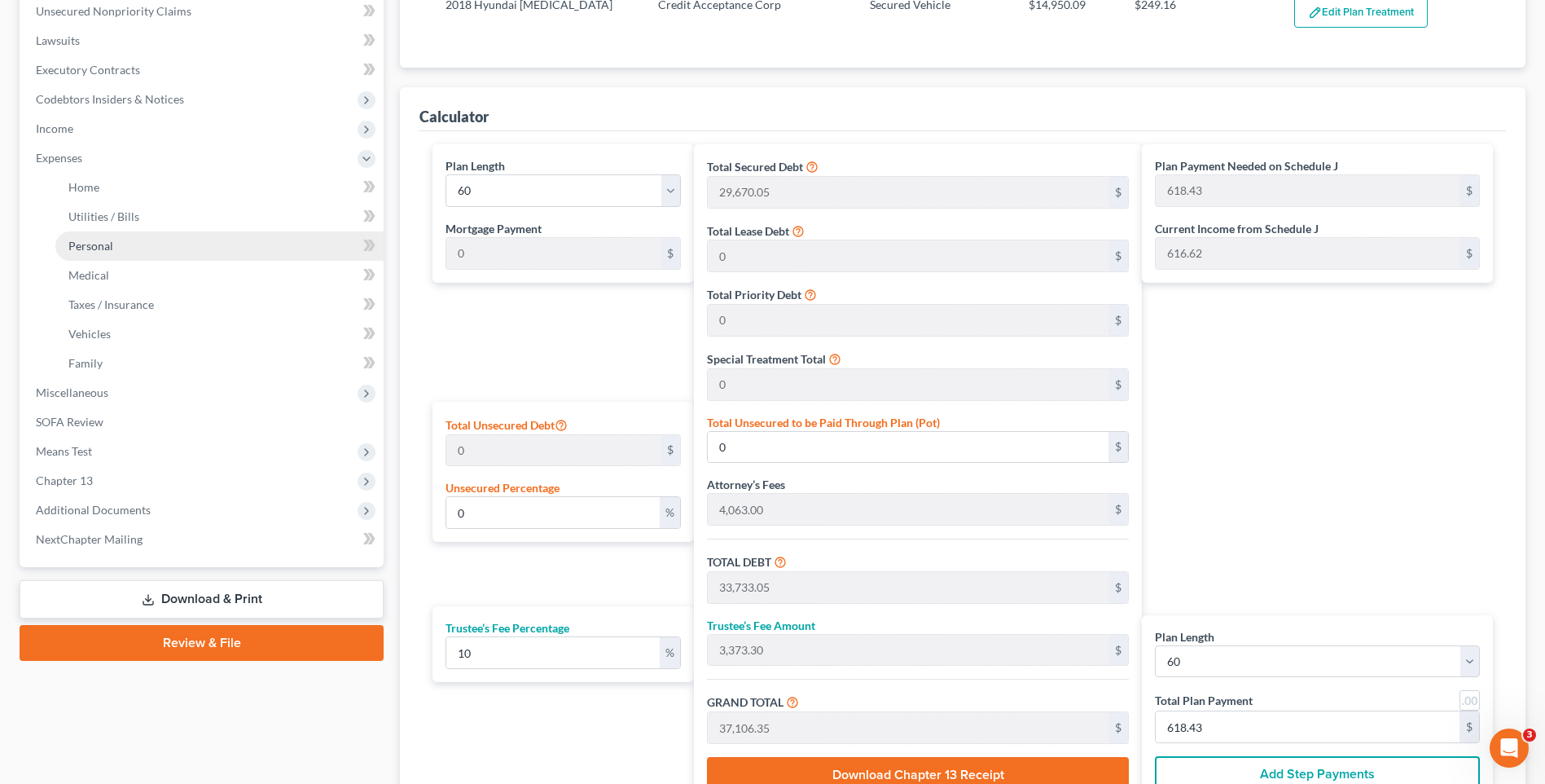
click at [149, 242] on link "Personal" at bounding box center [219, 246] width 329 height 30
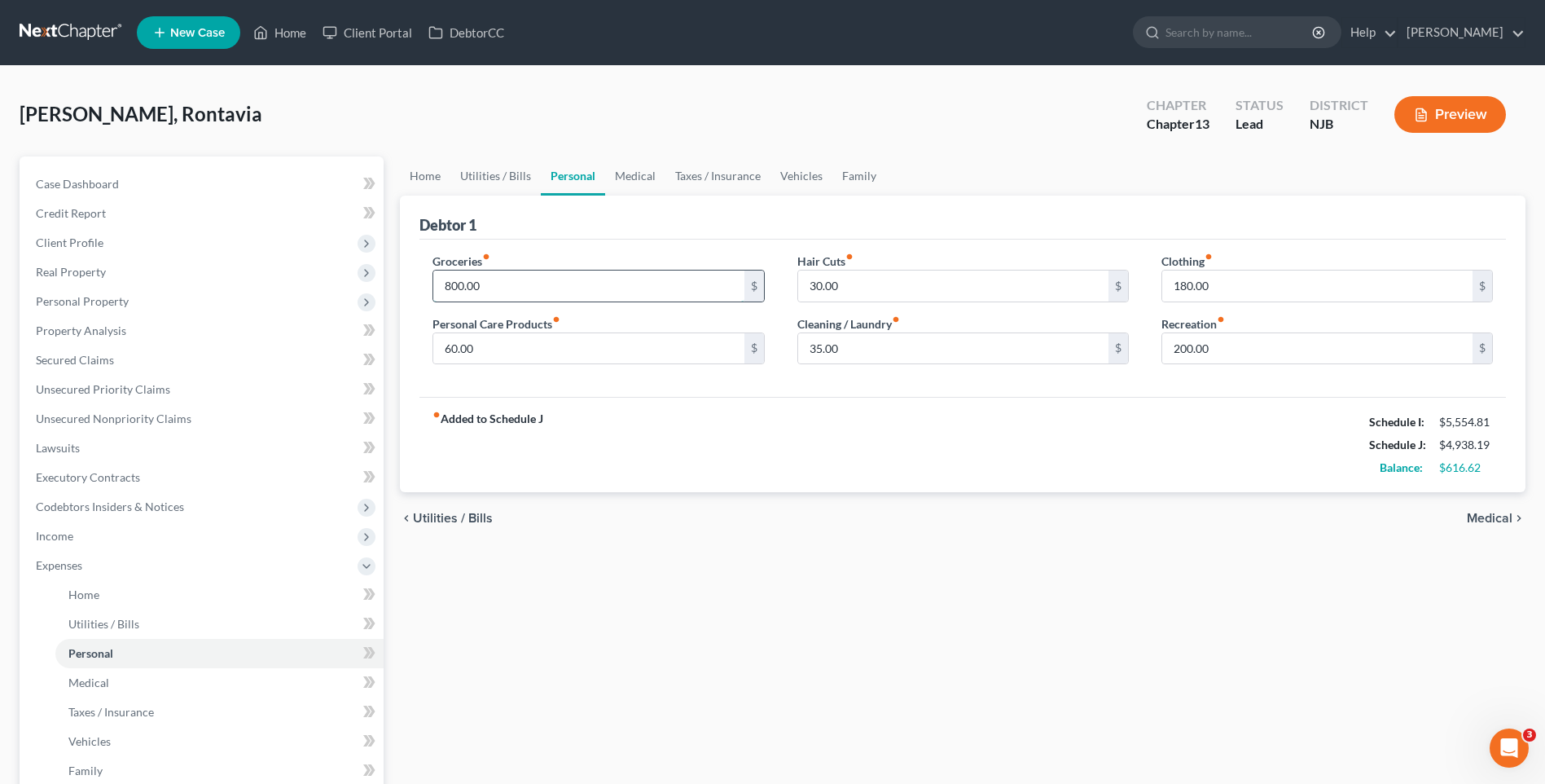
click at [459, 281] on input "800.00" at bounding box center [588, 286] width 310 height 31
type input "750.00"
click at [620, 572] on div "Home Utilities / Bills Personal Medical Taxes / Insurance Vehicles Family Debto…" at bounding box center [963, 612] width 1142 height 912
click at [1491, 518] on span "Medical" at bounding box center [1489, 518] width 45 height 13
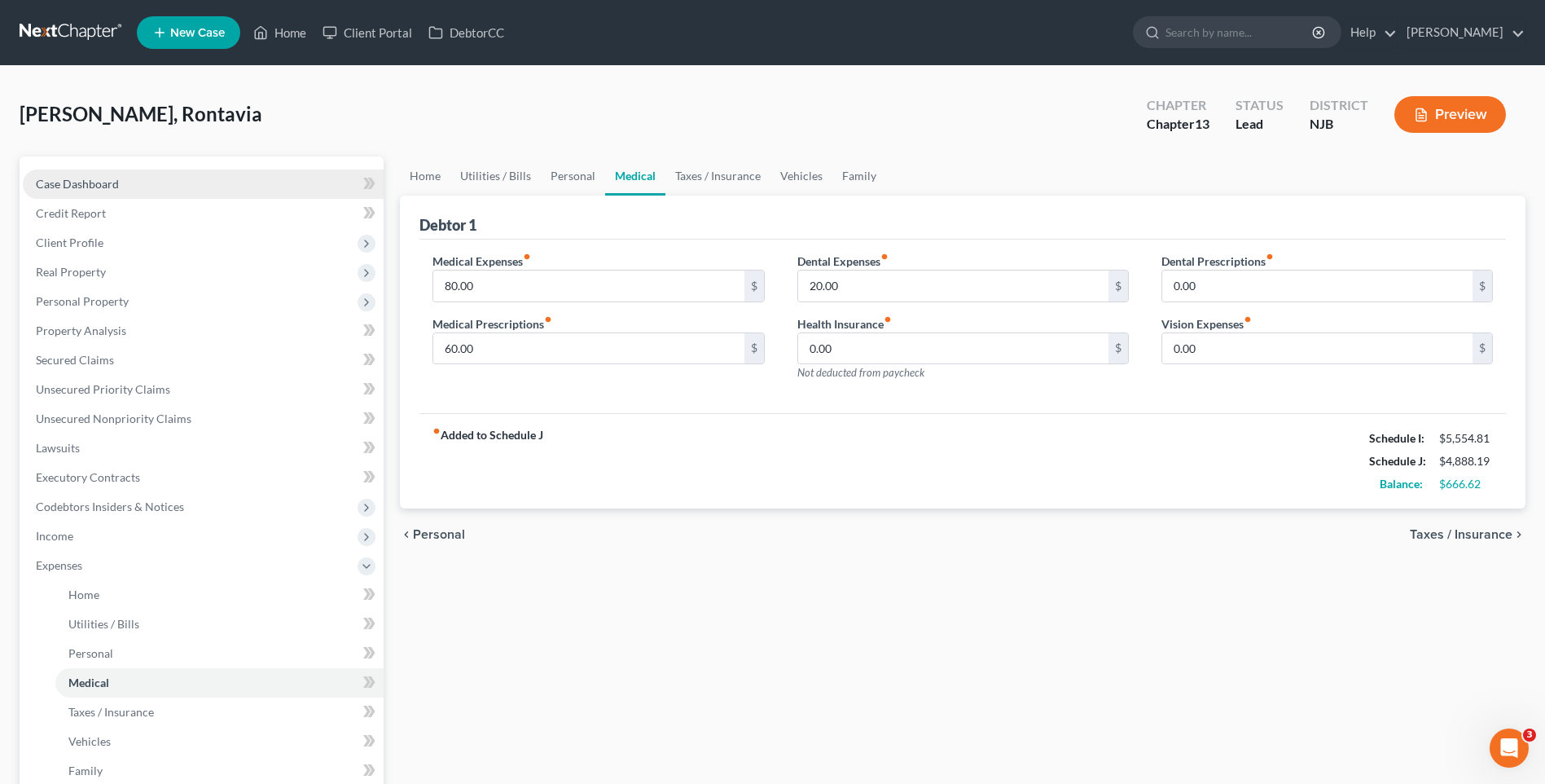
click at [166, 178] on link "Case Dashboard" at bounding box center [203, 184] width 361 height 30
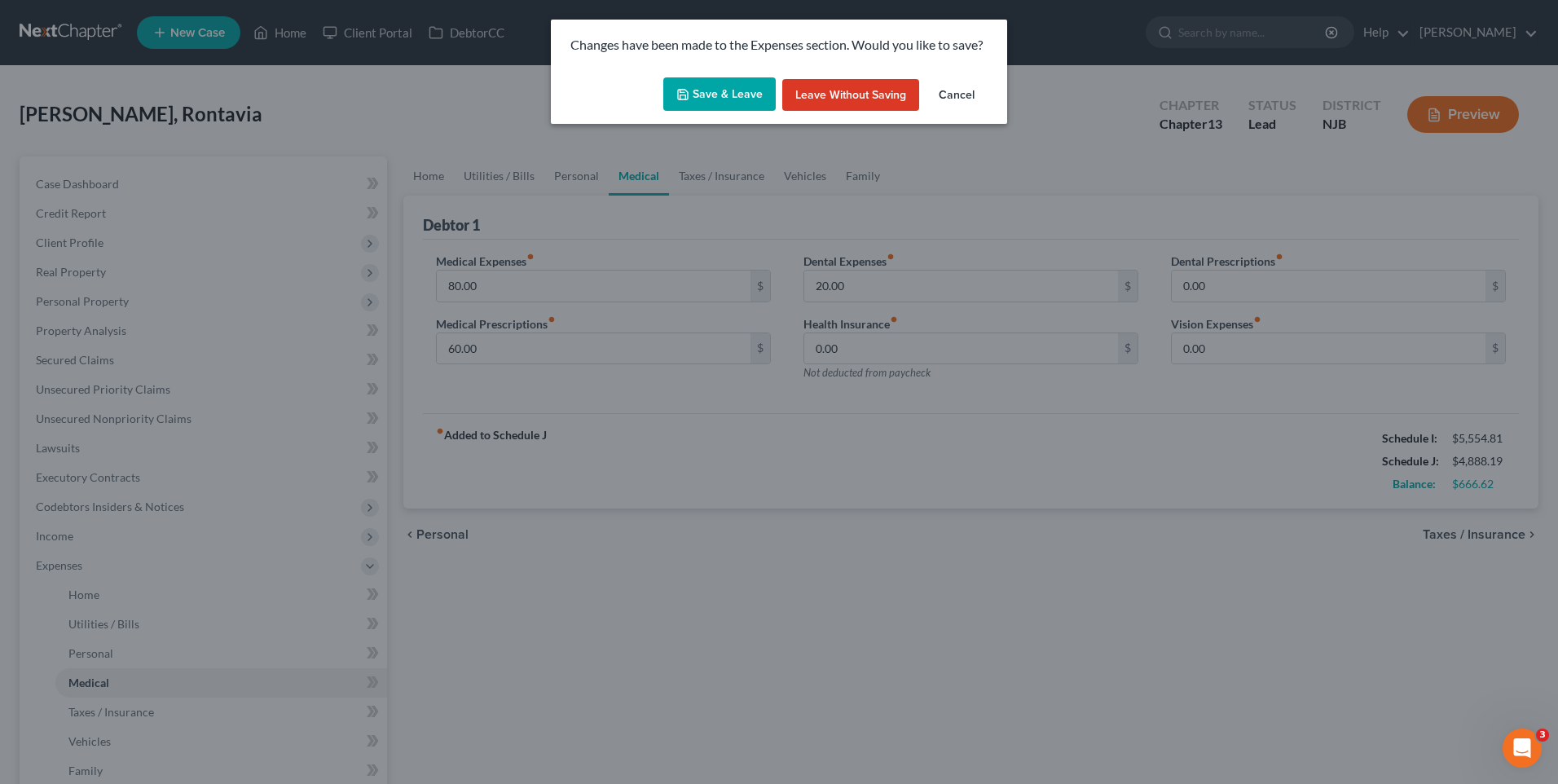
click at [718, 91] on button "Save & Leave" at bounding box center [719, 95] width 113 height 35
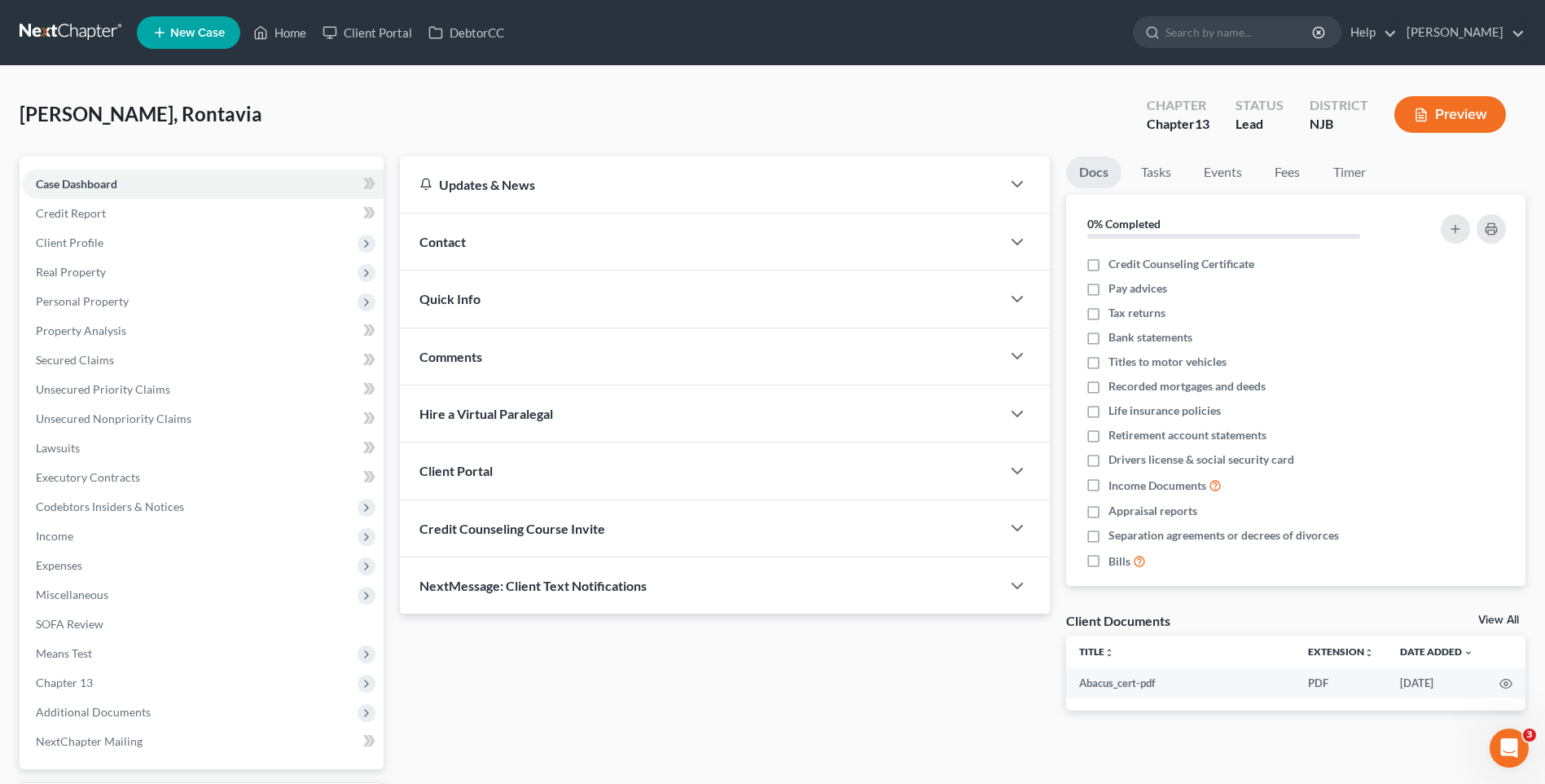
click at [341, 115] on div "[PERSON_NAME], Rontavia Upgraded Chapter Chapter 13 Status [GEOGRAPHIC_DATA] [G…" at bounding box center [772, 121] width 1506 height 71
click at [248, 364] on link "Secured Claims" at bounding box center [203, 360] width 361 height 30
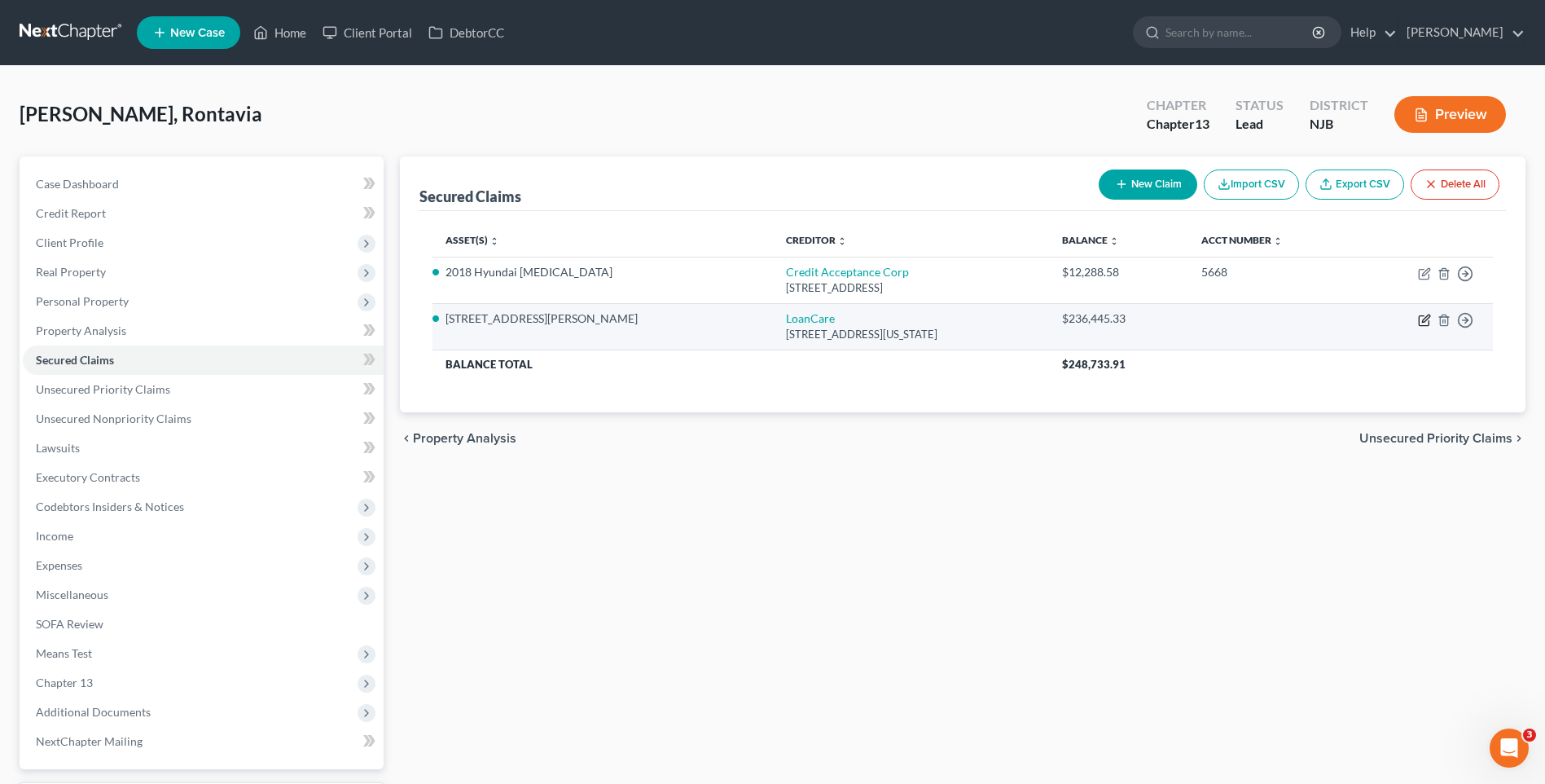
click at [1420, 319] on icon "button" at bounding box center [1424, 321] width 10 height 10
select select "48"
select select "0"
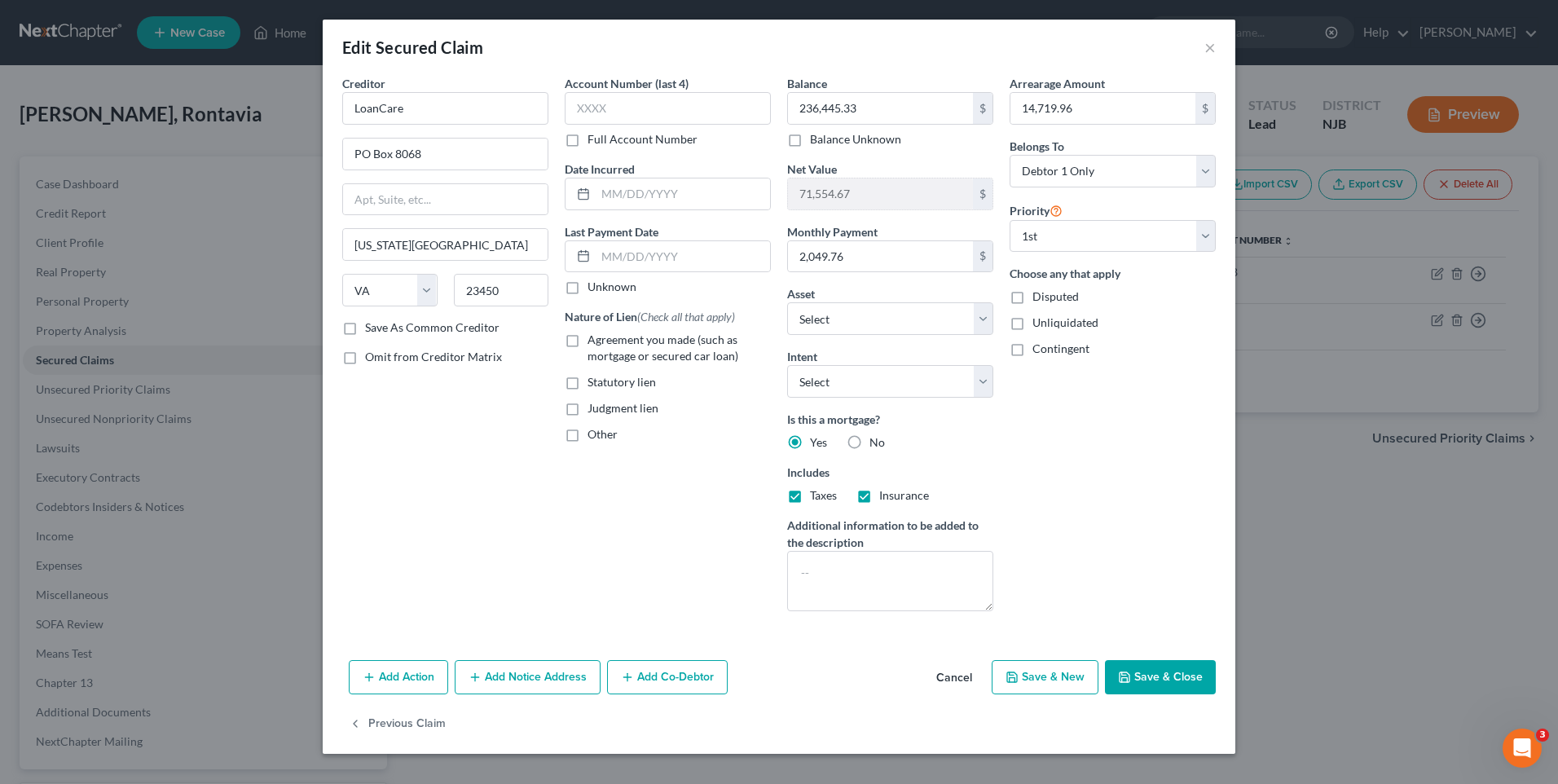
click at [490, 671] on button "Add Notice Address" at bounding box center [527, 677] width 146 height 35
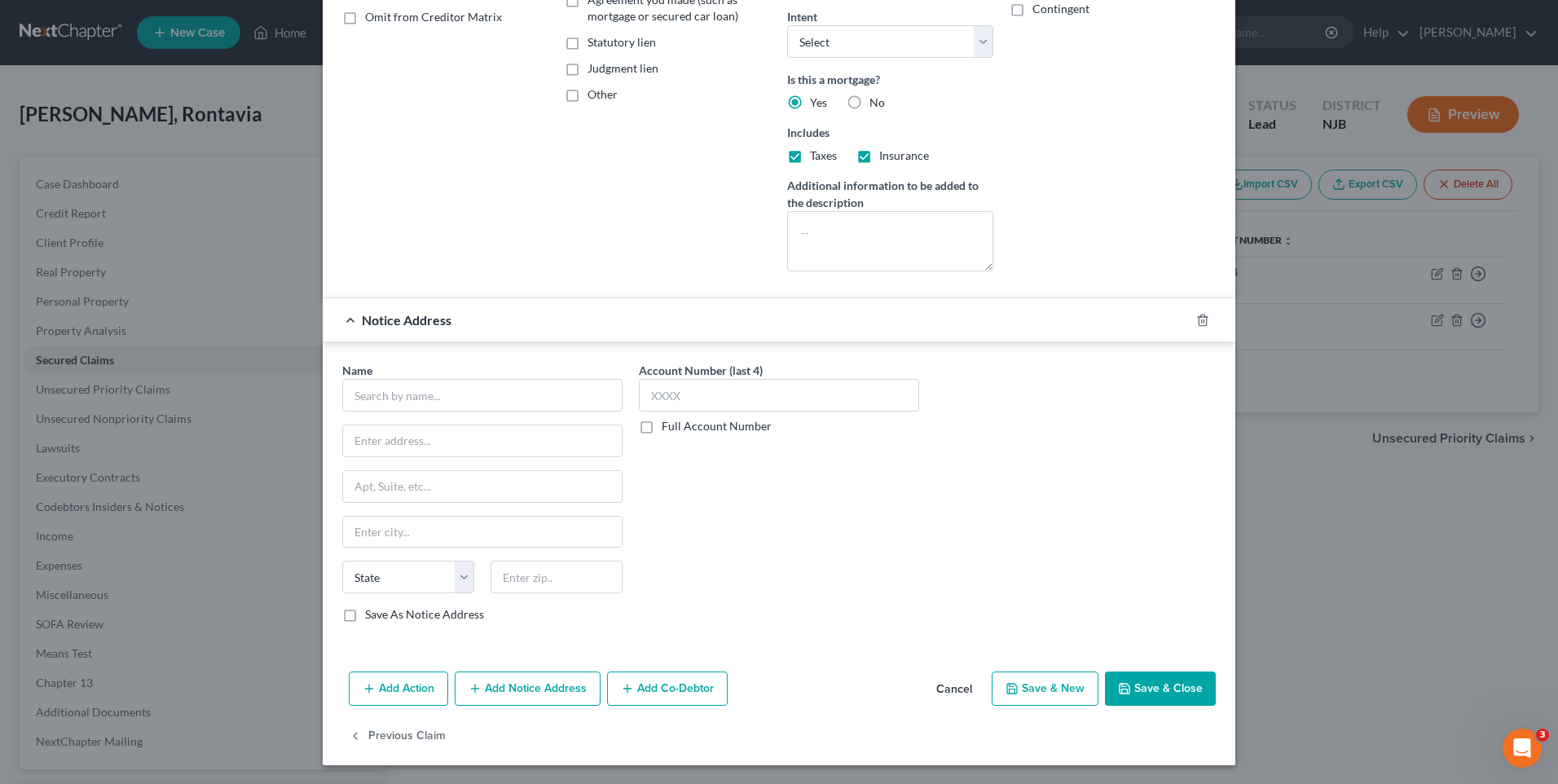
scroll to position [340, 0]
click at [386, 395] on input "text" at bounding box center [482, 394] width 280 height 33
type input "[PERSON_NAME] [PERSON_NAME] & [PERSON_NAME]"
click at [363, 433] on input "text" at bounding box center [482, 440] width 278 height 31
type input "[STREET_ADDRESS]"
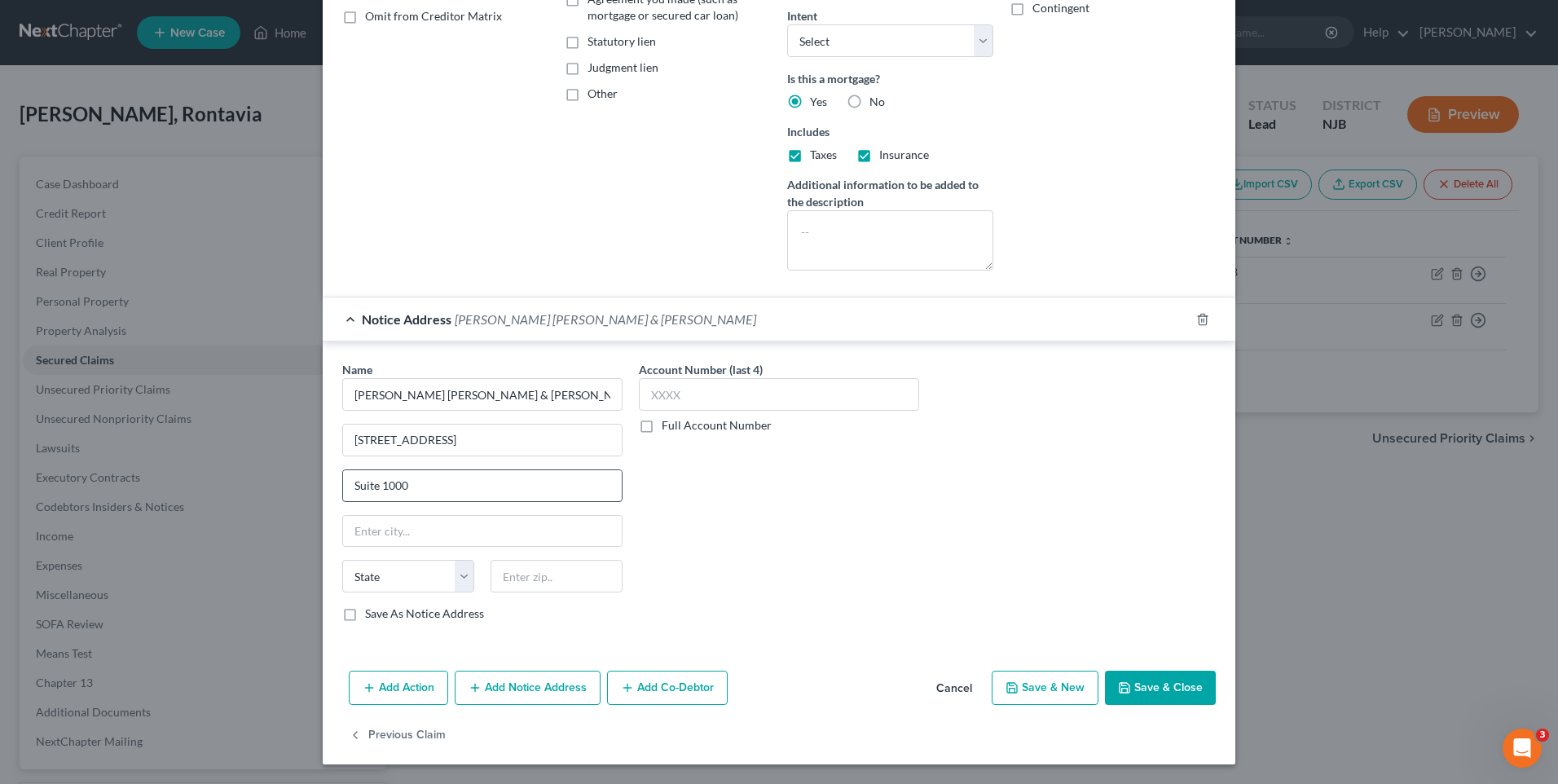
click at [405, 486] on input "Suite 1000" at bounding box center [482, 486] width 278 height 31
type input "Suite 100"
click at [349, 526] on input "text" at bounding box center [482, 531] width 278 height 31
type input "Roseland"
select select "33"
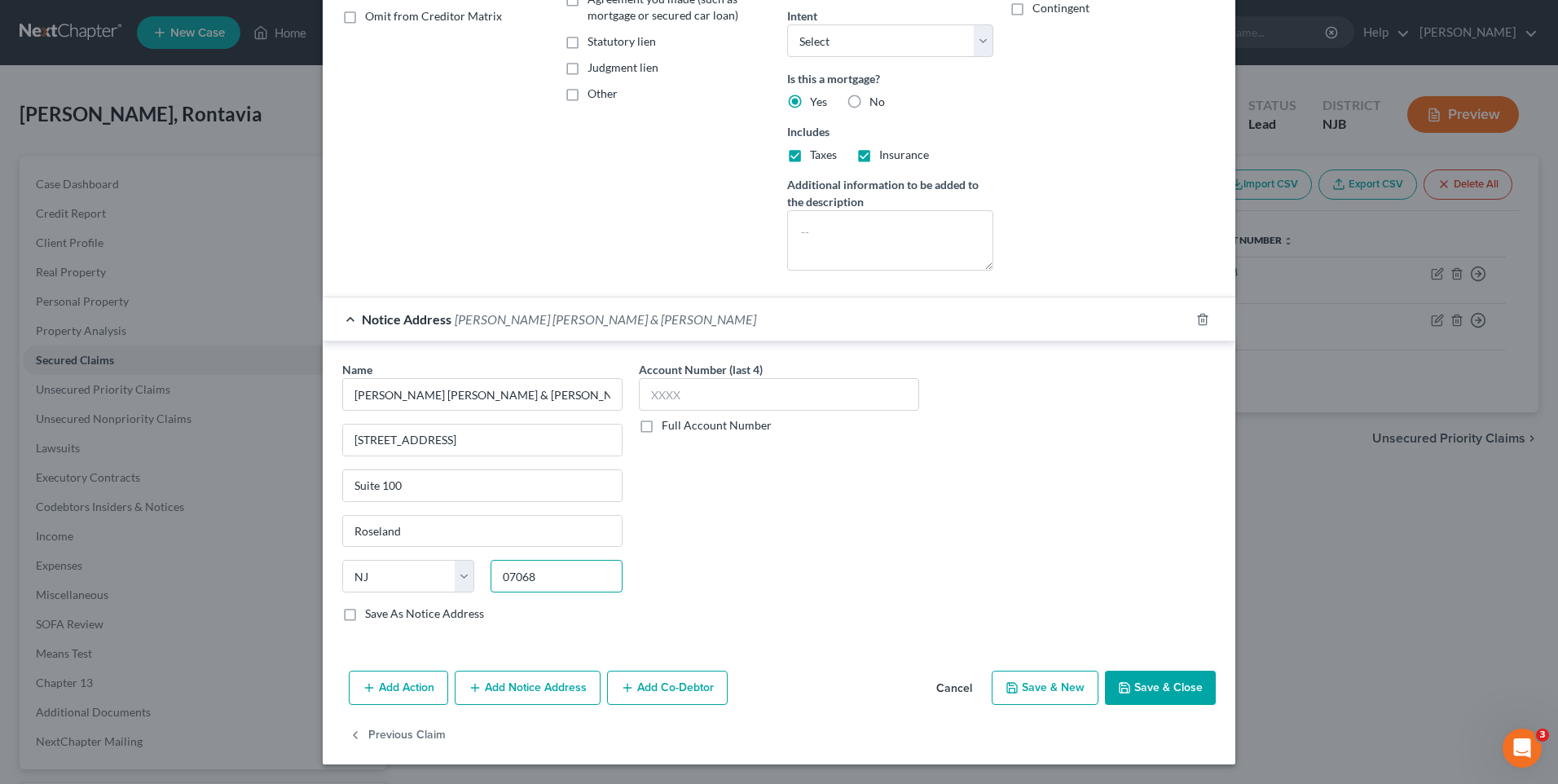
type input "07068"
click at [662, 427] on label "Full Account Number" at bounding box center [717, 425] width 110 height 16
click at [668, 427] on input "Full Account Number" at bounding box center [673, 422] width 11 height 11
click at [649, 389] on input "text" at bounding box center [779, 394] width 280 height 33
type input "F-009187-25"
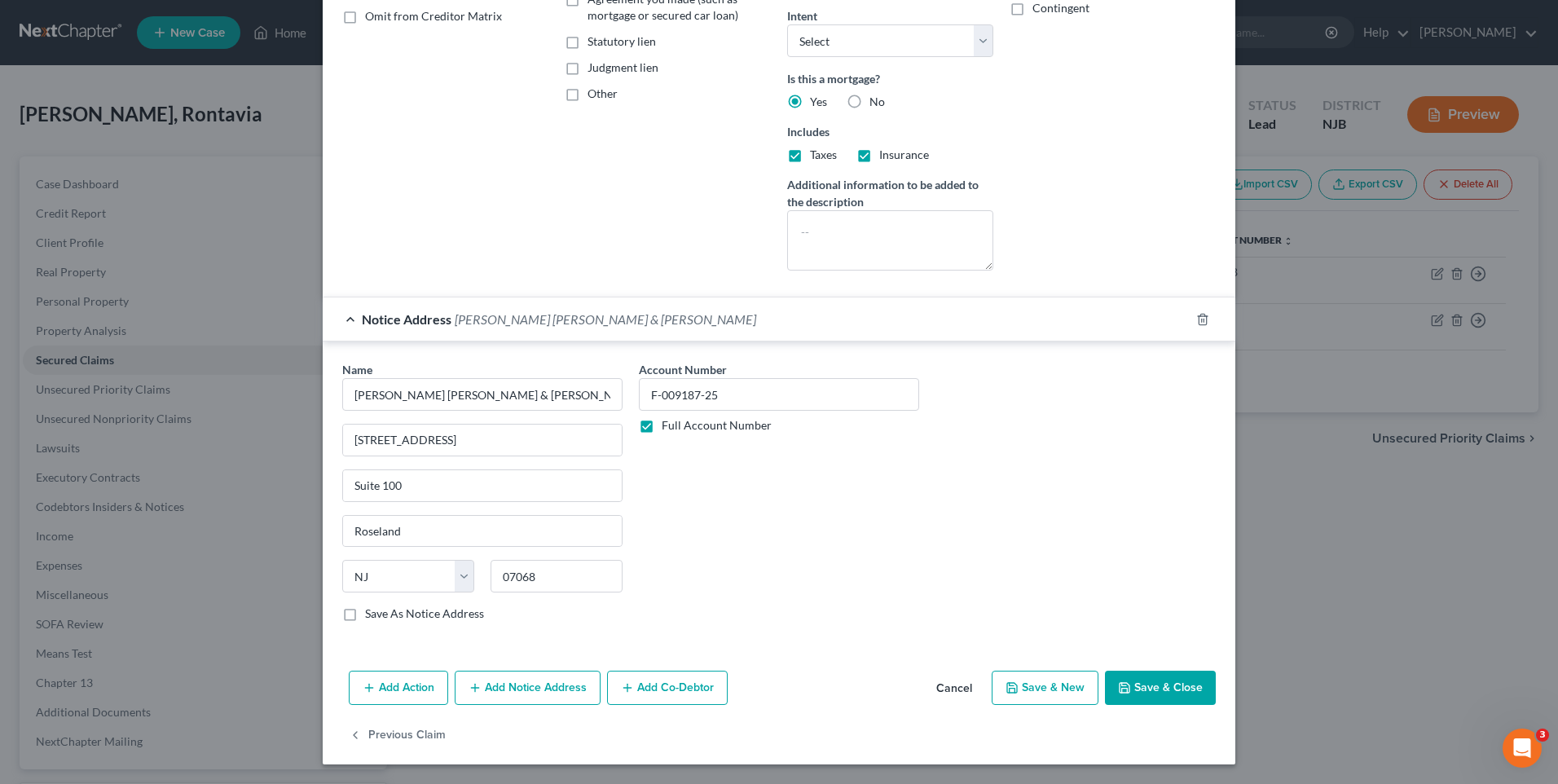
click at [365, 613] on label "Save As Notice Address" at bounding box center [424, 614] width 119 height 16
click at [372, 613] on input "Save As Notice Address" at bounding box center [377, 610] width 11 height 11
click at [1166, 688] on button "Save & Close" at bounding box center [1160, 688] width 111 height 35
checkbox input "false"
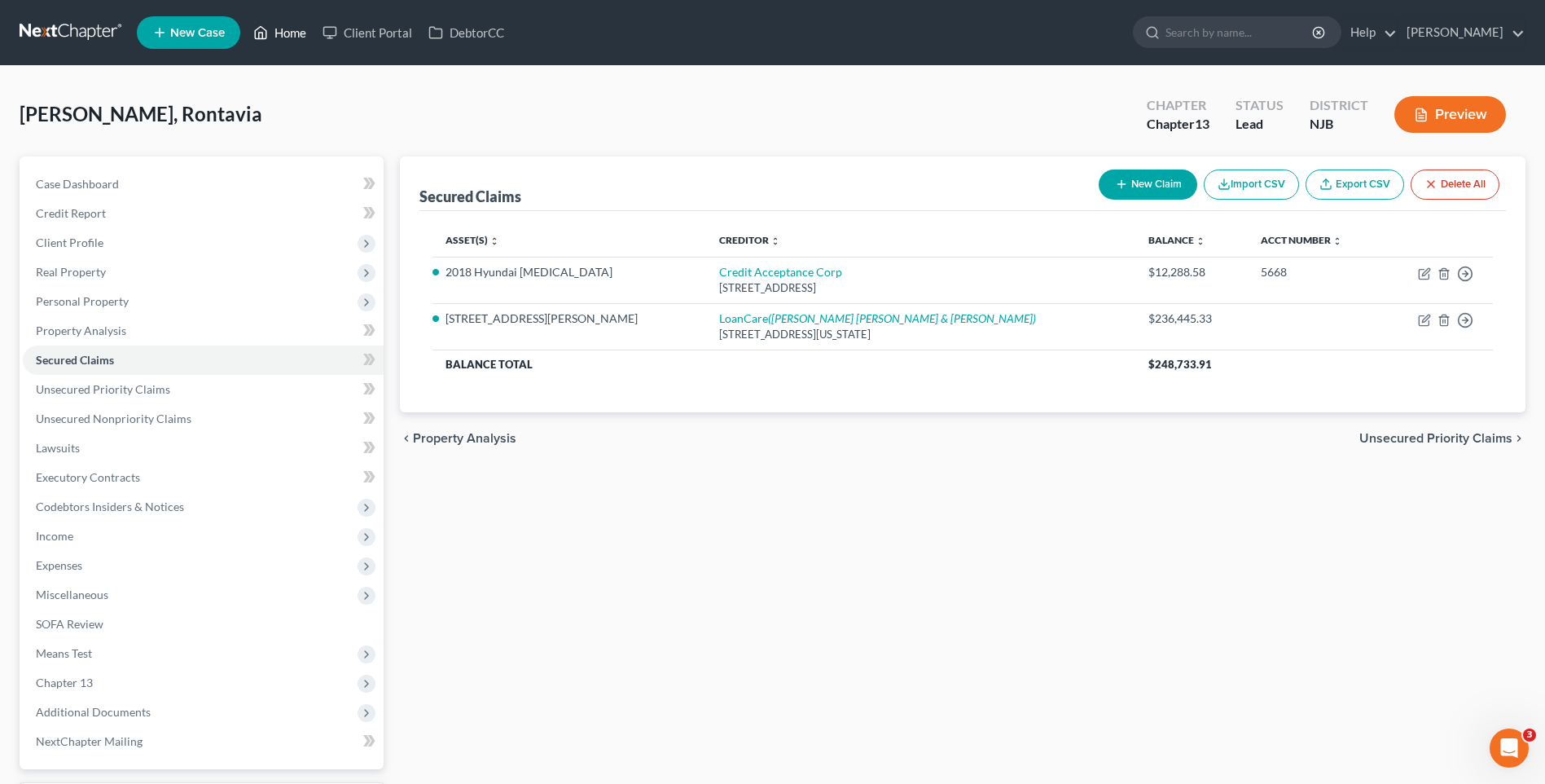
click at [293, 31] on link "Home" at bounding box center [280, 33] width 69 height 30
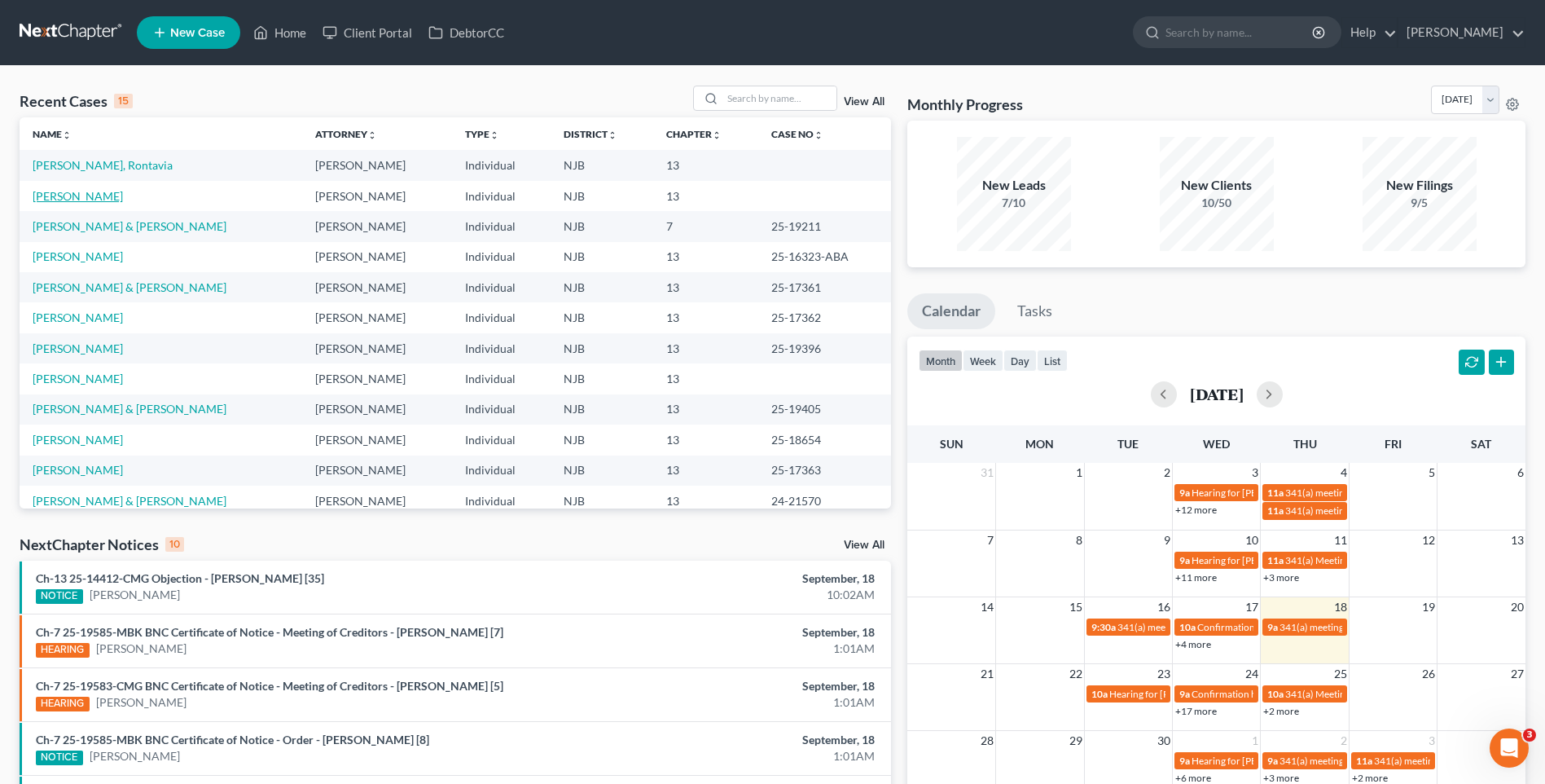
click at [110, 198] on link "[PERSON_NAME]" at bounding box center [78, 195] width 91 height 14
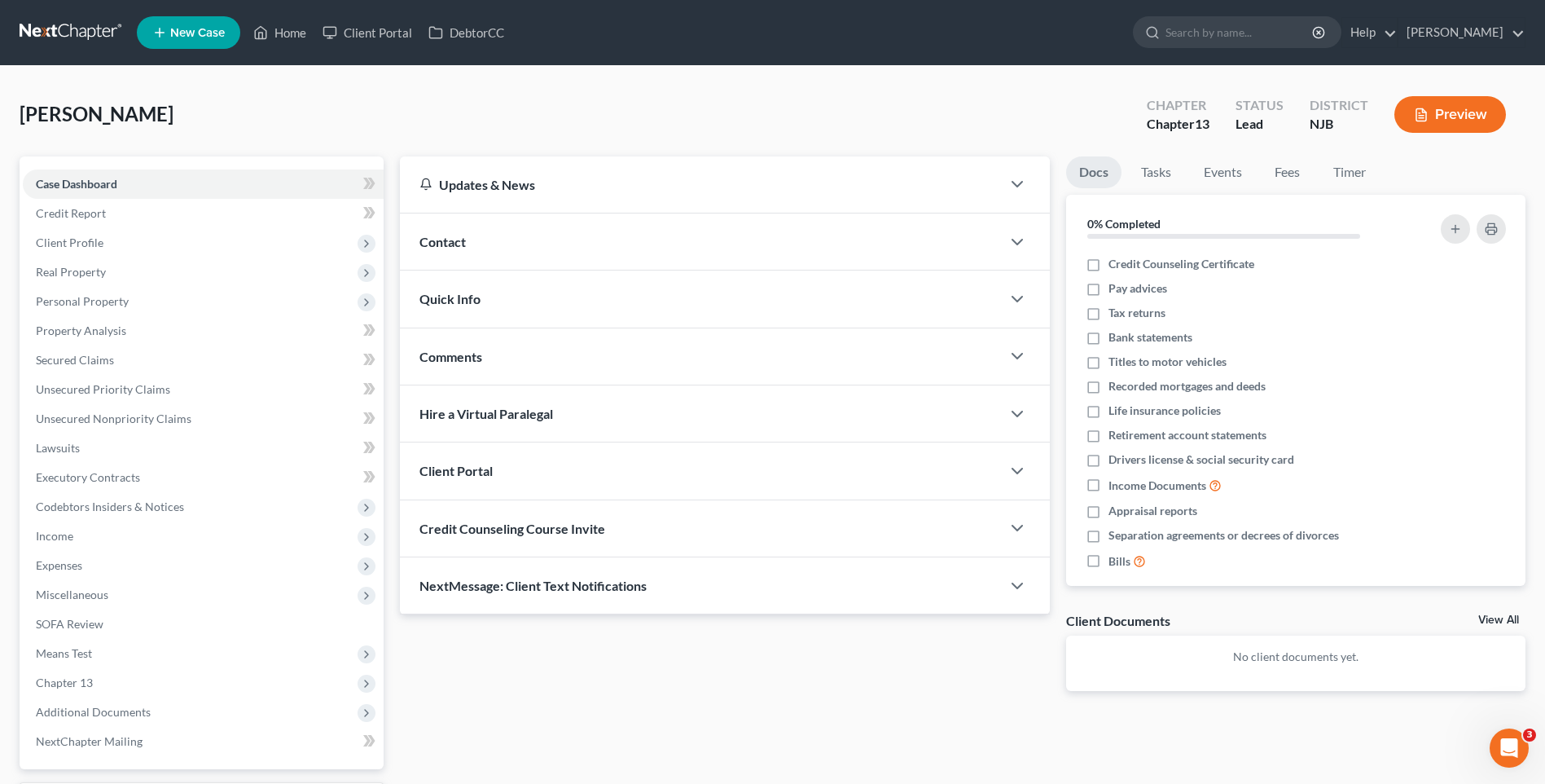
click at [403, 115] on div "[PERSON_NAME] Upgraded Chapter Chapter 13 Status [GEOGRAPHIC_DATA] [GEOGRAPHIC_…" at bounding box center [772, 121] width 1506 height 71
click at [394, 111] on div "[PERSON_NAME] Upgraded Chapter Chapter 13 Status [GEOGRAPHIC_DATA] [GEOGRAPHIC_…" at bounding box center [772, 121] width 1506 height 71
click at [390, 108] on div "[PERSON_NAME] Upgraded Chapter Chapter 13 Status [GEOGRAPHIC_DATA] [GEOGRAPHIC_…" at bounding box center [772, 121] width 1506 height 71
click at [210, 243] on span "Client Profile" at bounding box center [203, 243] width 361 height 30
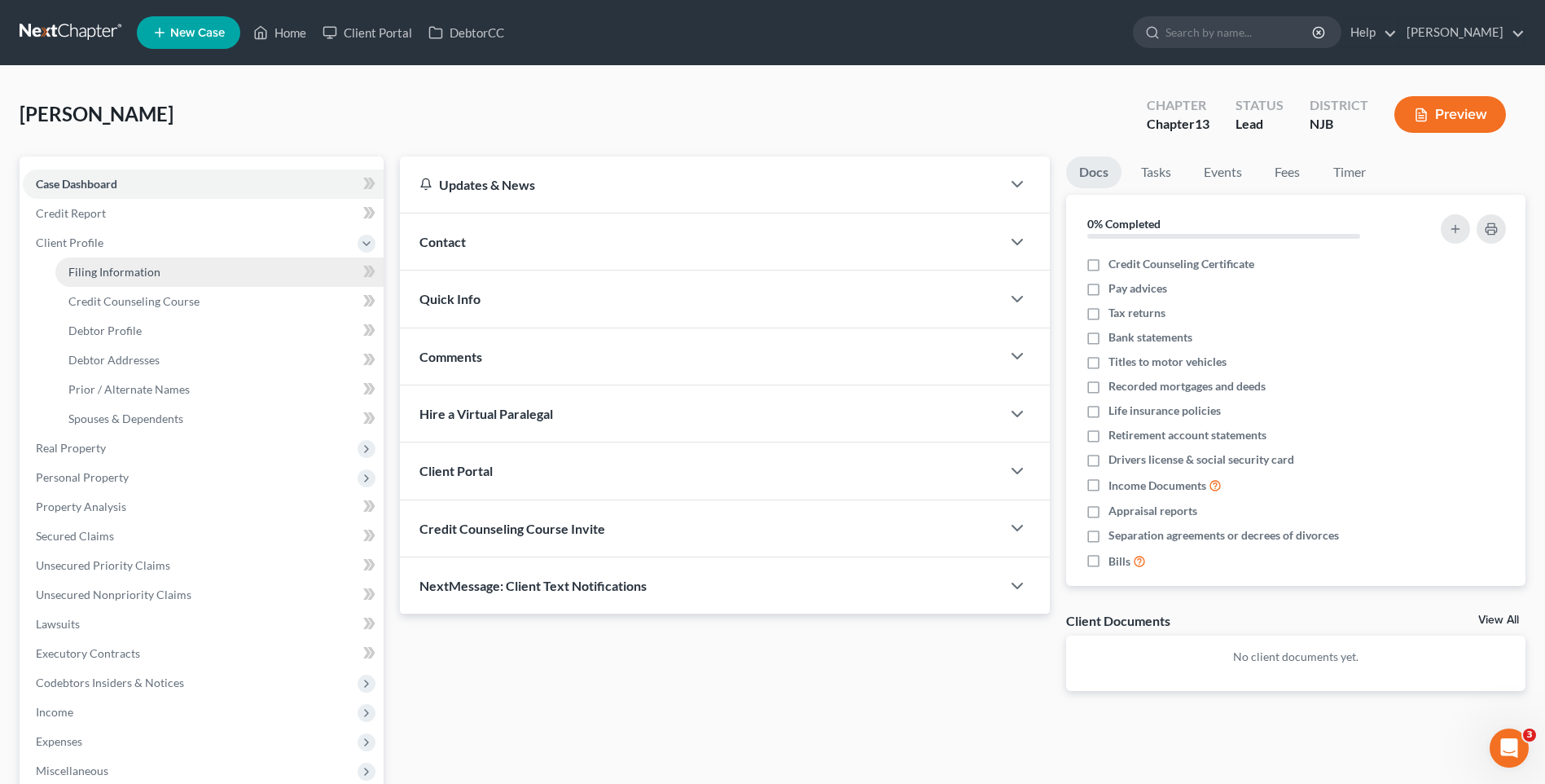
click at [235, 272] on link "Filing Information" at bounding box center [219, 273] width 329 height 30
select select "1"
select select "0"
select select "3"
select select "51"
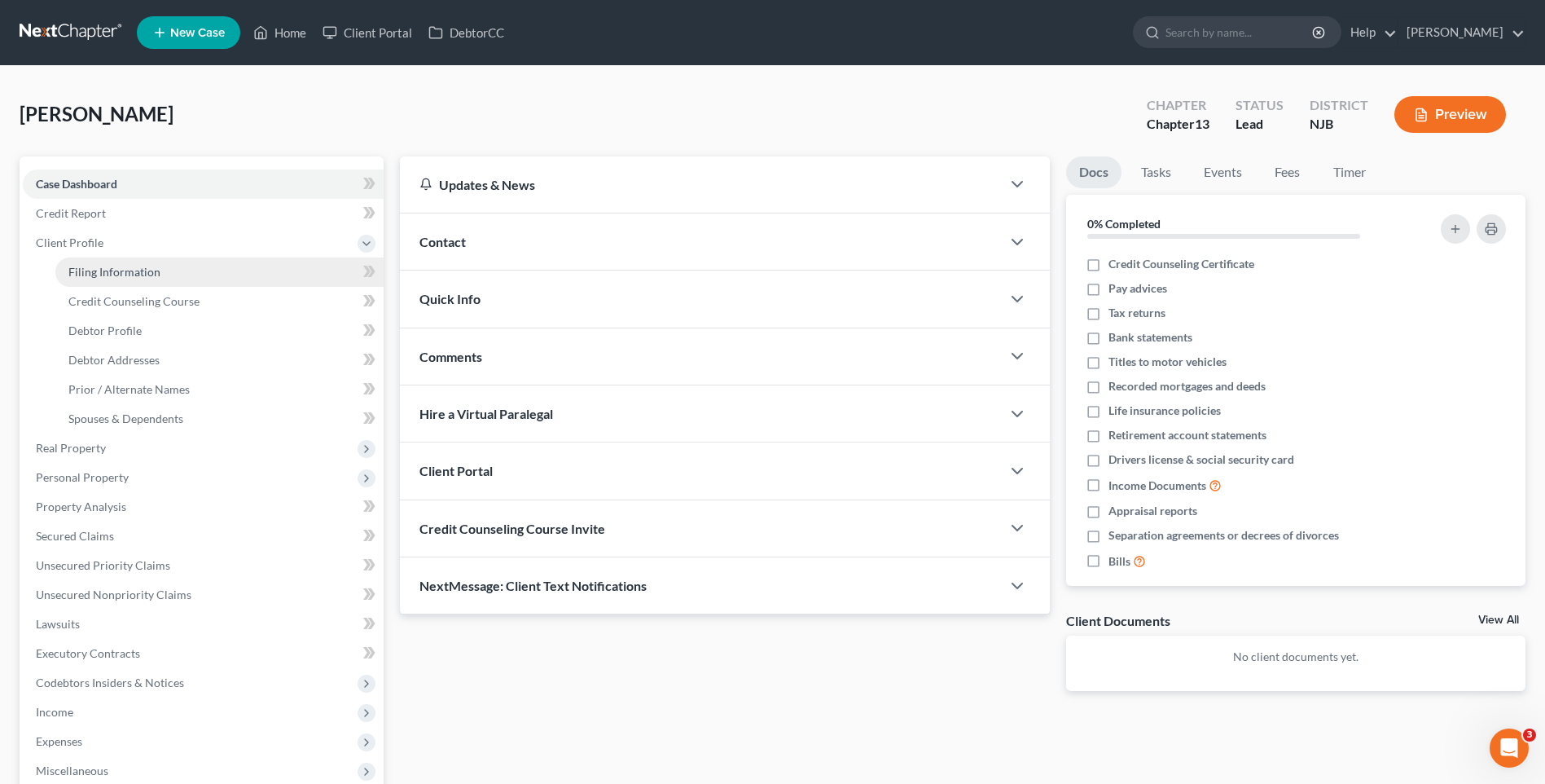
select select "0"
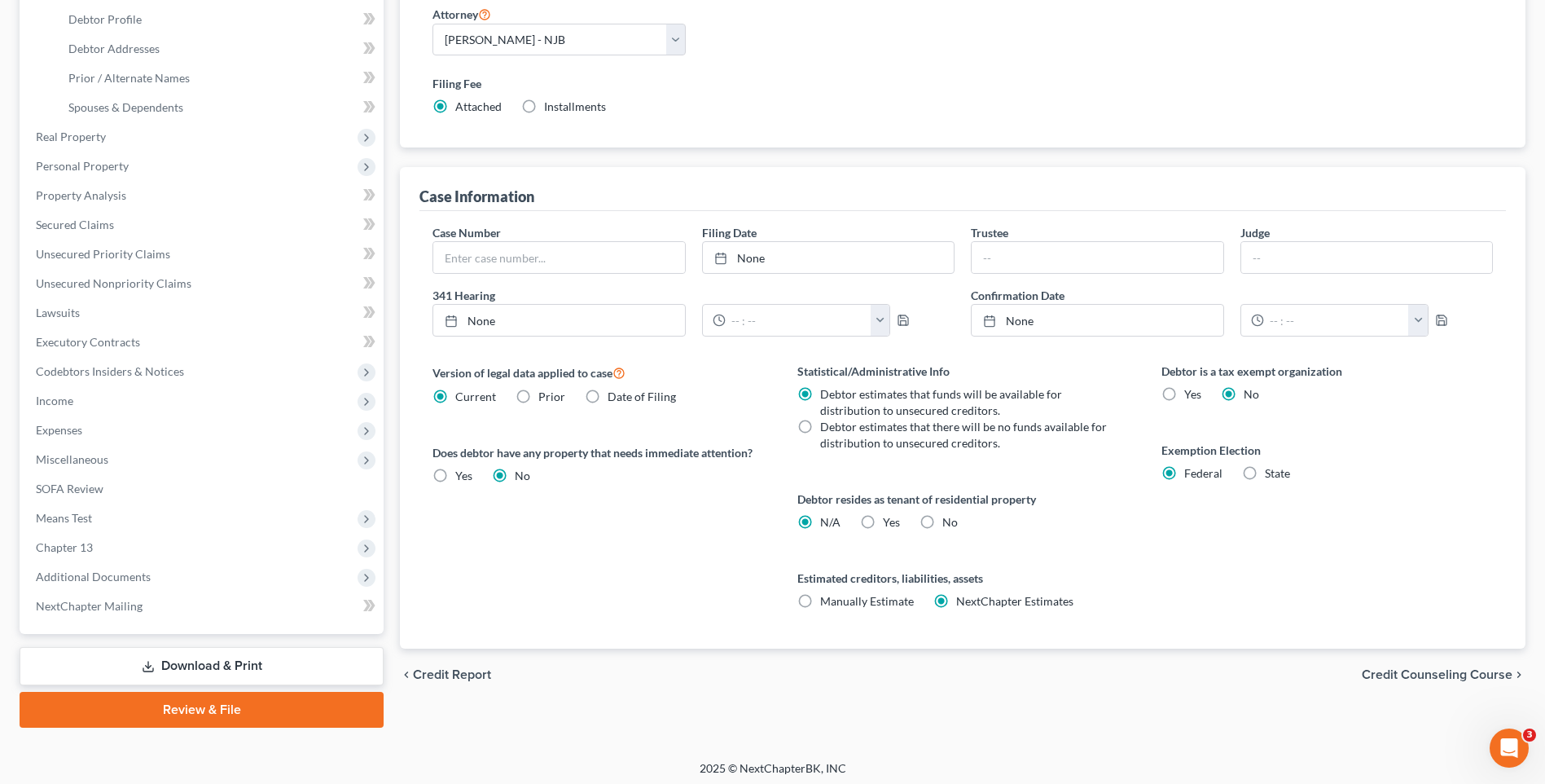
scroll to position [317, 0]
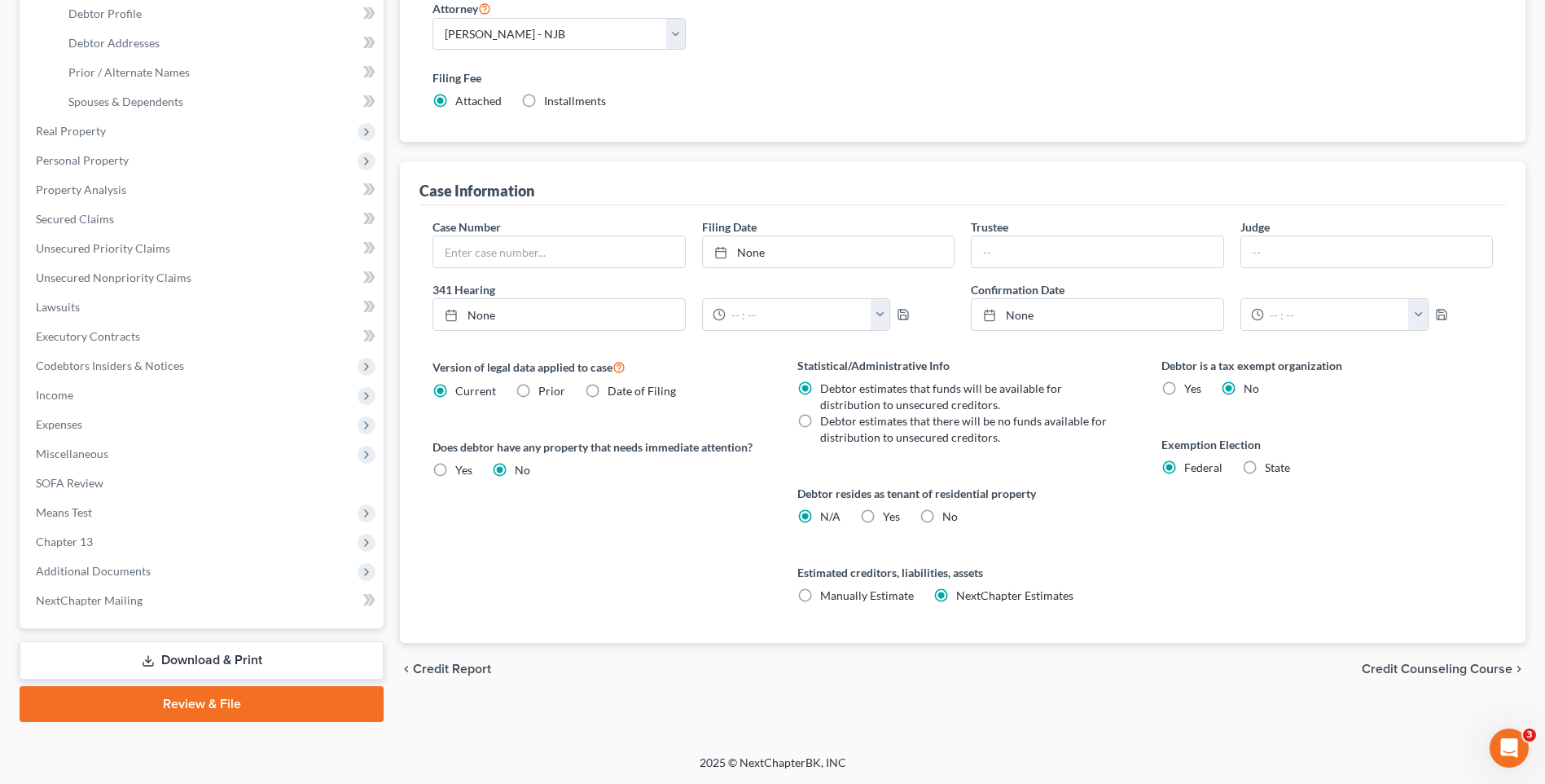
click at [548, 674] on div "chevron_left Credit Report Credit Counseling Course chevron_right" at bounding box center [963, 668] width 1126 height 52
click at [1389, 665] on span "Credit Counseling Course" at bounding box center [1437, 669] width 151 height 13
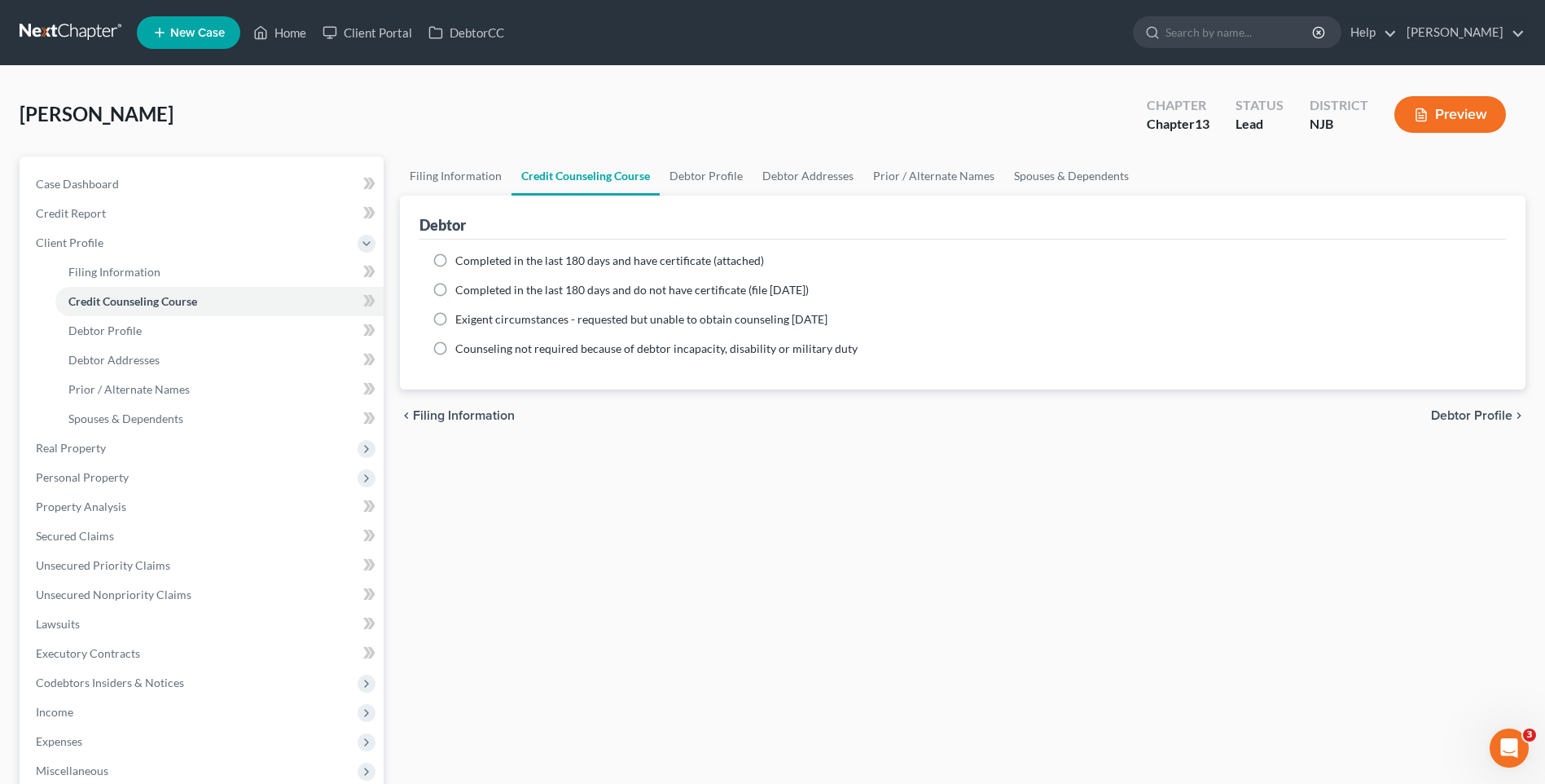
click at [1463, 414] on span "Debtor Profile" at bounding box center [1472, 416] width 82 height 13
select select "0"
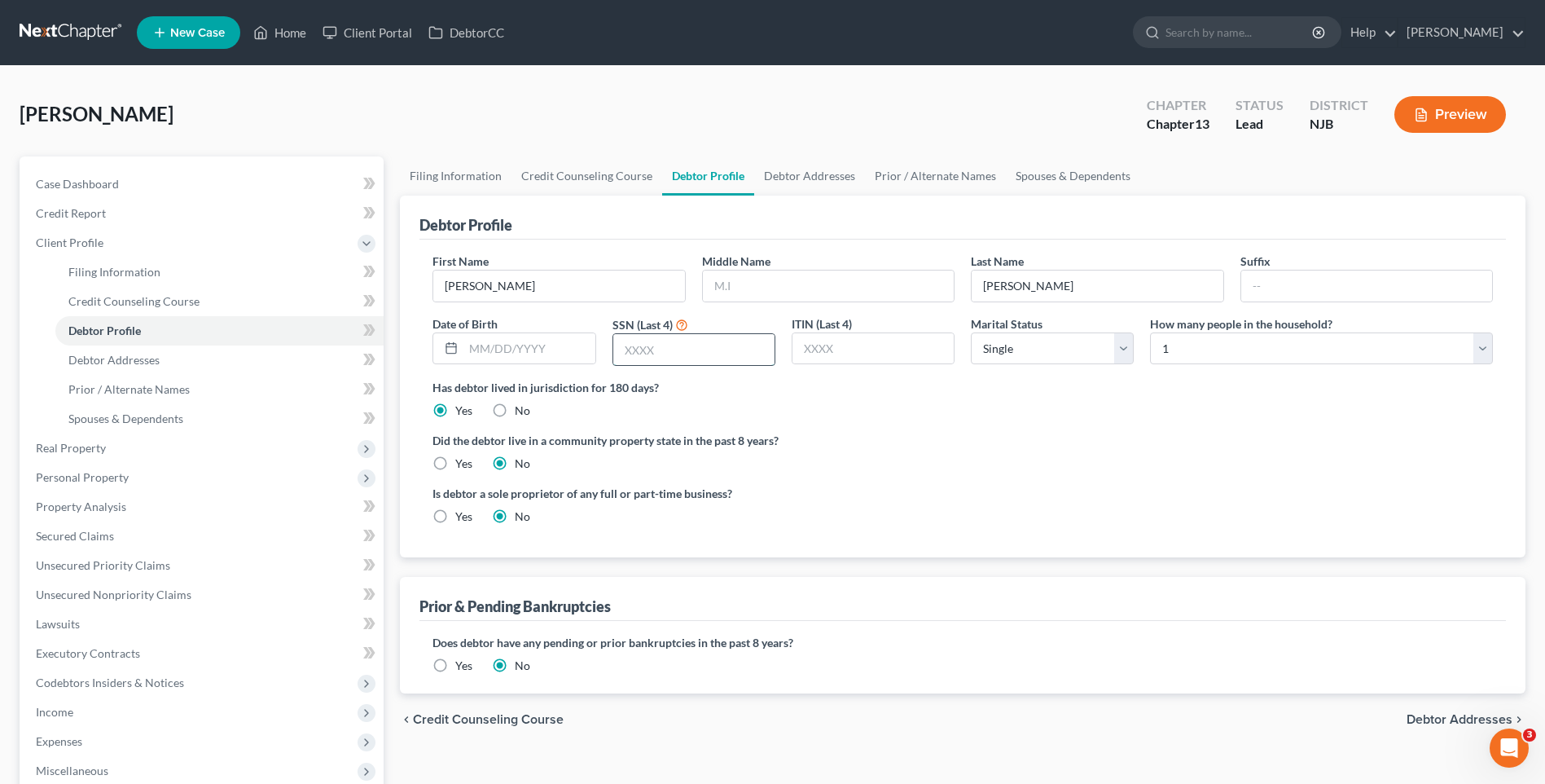
click at [624, 345] on input "text" at bounding box center [694, 350] width 161 height 31
type input "0298"
click at [985, 441] on label "Did the debtor live in a community property state in the past 8 years?" at bounding box center [963, 440] width 1061 height 17
click at [1486, 348] on select "Select 1 2 3 4 5 6 7 8 9 10 11 12 13 14 15 16 17 18 19 20" at bounding box center [1322, 349] width 343 height 33
select select "6"
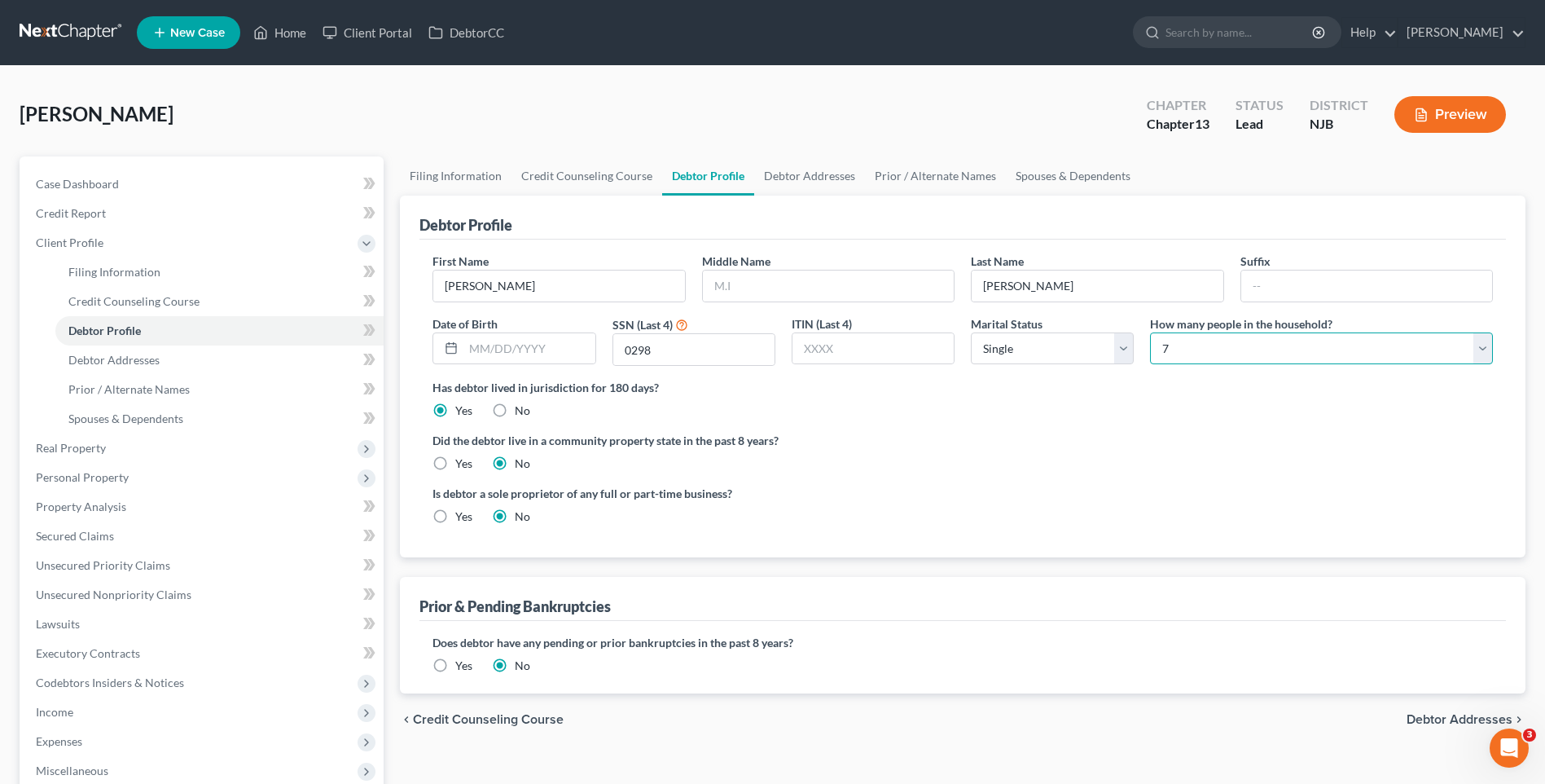
click at [1151, 333] on select "Select 1 2 3 4 5 6 7 8 9 10 11 12 13 14 15 16 17 18 19 20" at bounding box center [1322, 349] width 343 height 33
click at [906, 453] on div "Did the debtor live in a community property state in the past 8 years? Yes No" at bounding box center [963, 451] width 1061 height 40
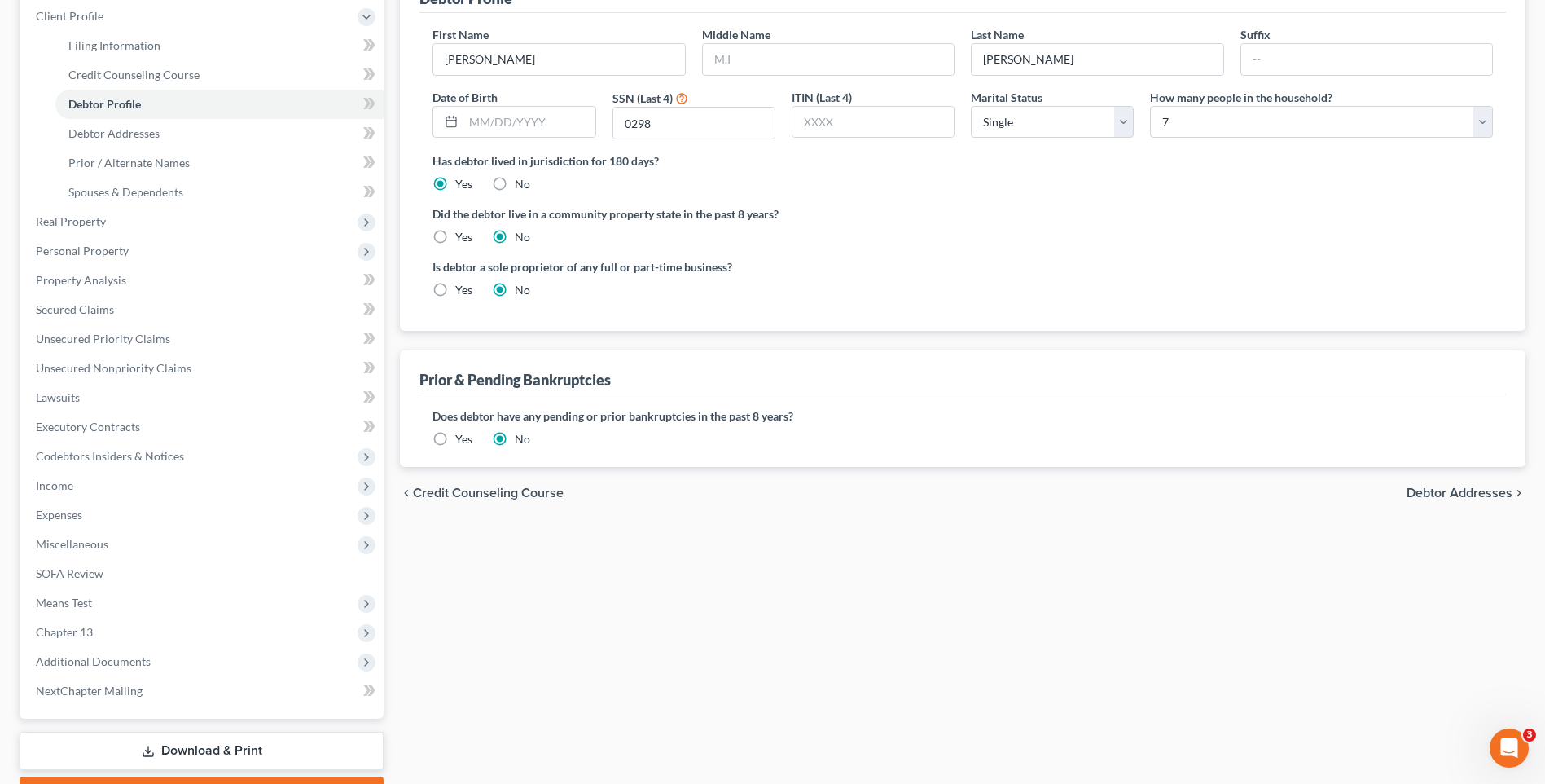
scroll to position [245, 0]
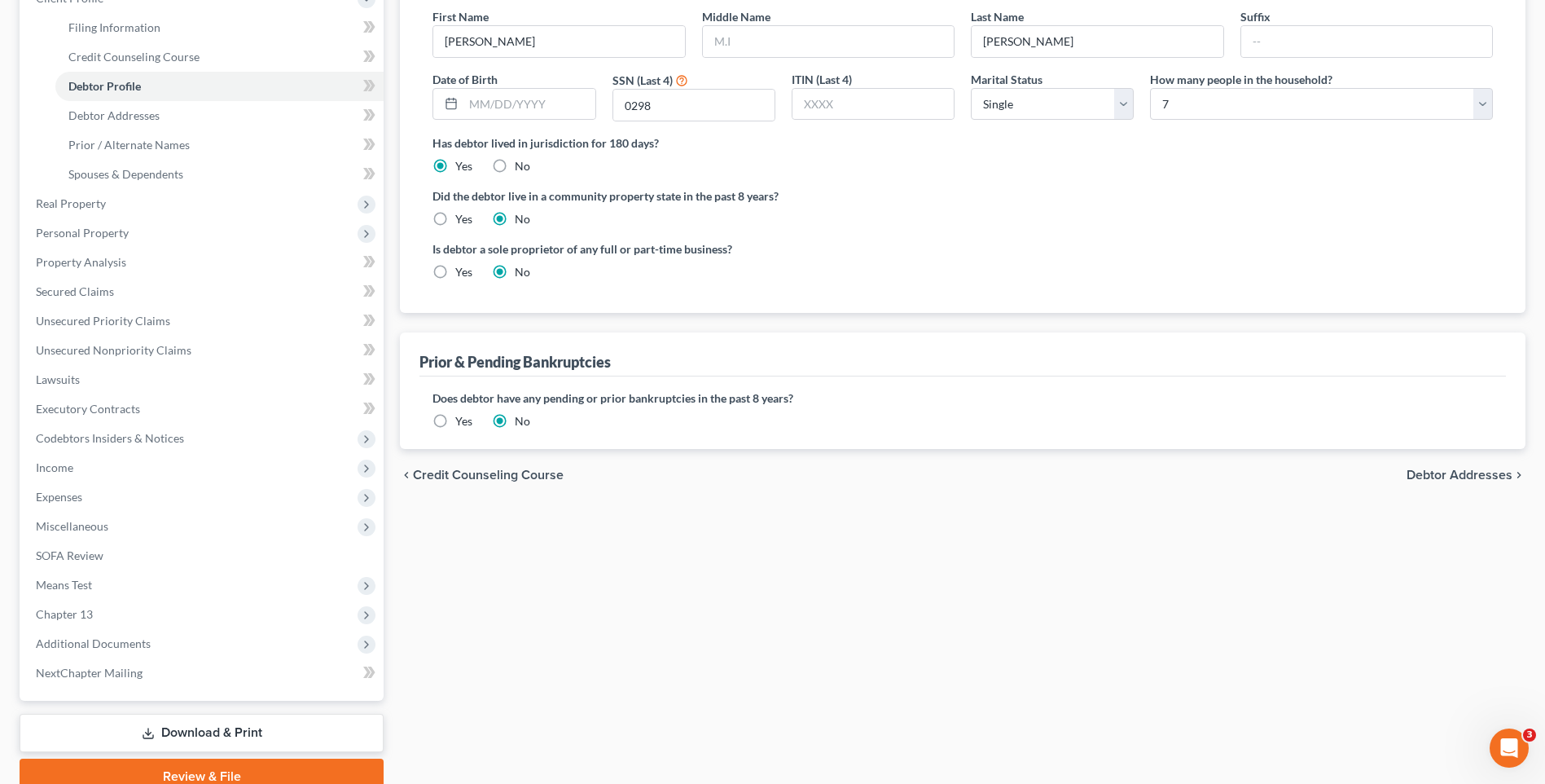
click at [1459, 476] on span "Debtor Addresses" at bounding box center [1459, 475] width 106 height 13
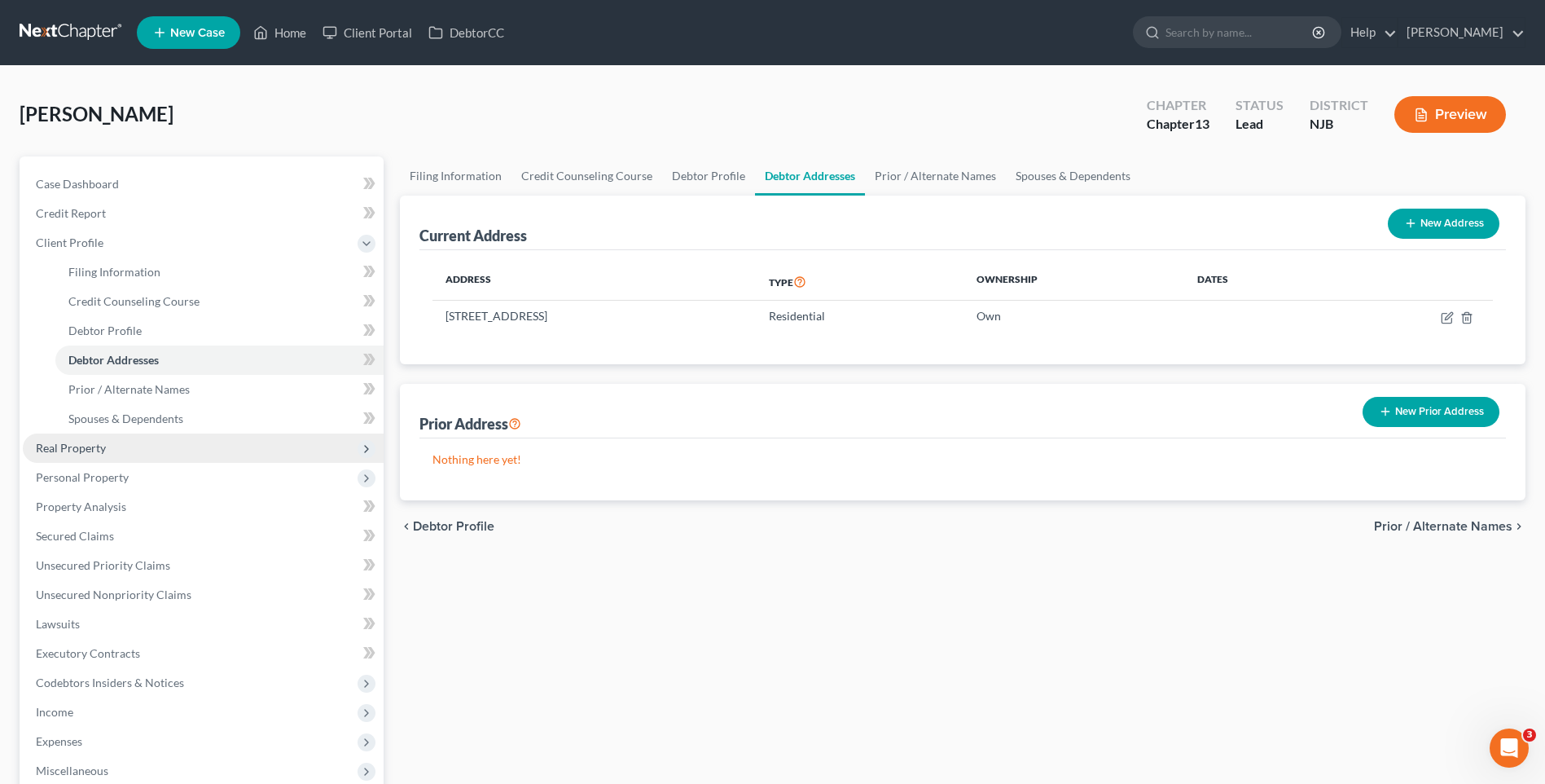
click at [156, 442] on span "Real Property" at bounding box center [203, 448] width 361 height 30
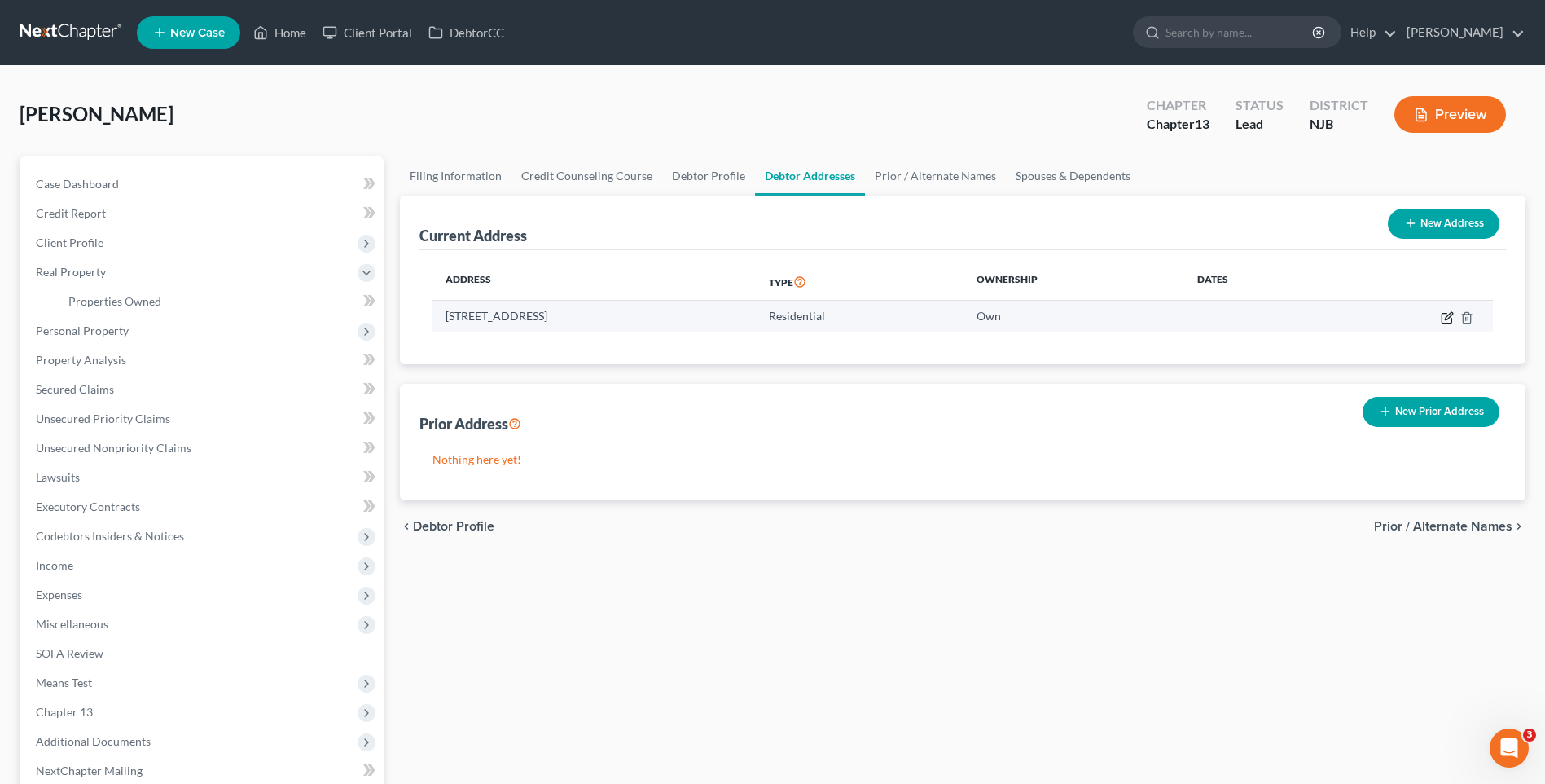
click at [1442, 317] on icon "button" at bounding box center [1447, 318] width 10 height 10
select select "33"
select select "12"
select select "0"
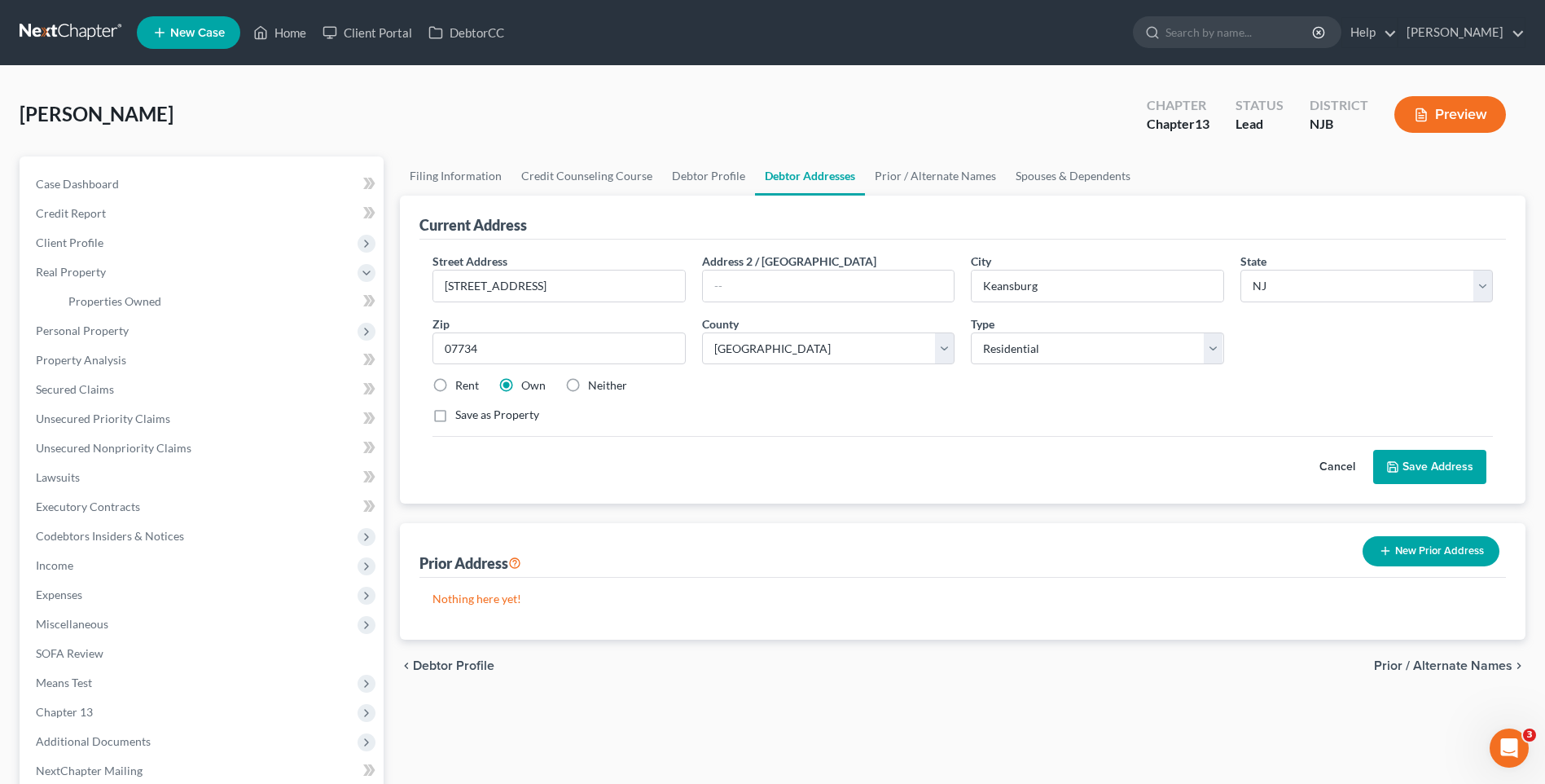
click at [842, 511] on div "Current Address Street Address * [STREET_ADDRESS] Address [GEOGRAPHIC_DATA] * […" at bounding box center [963, 417] width 1126 height 444
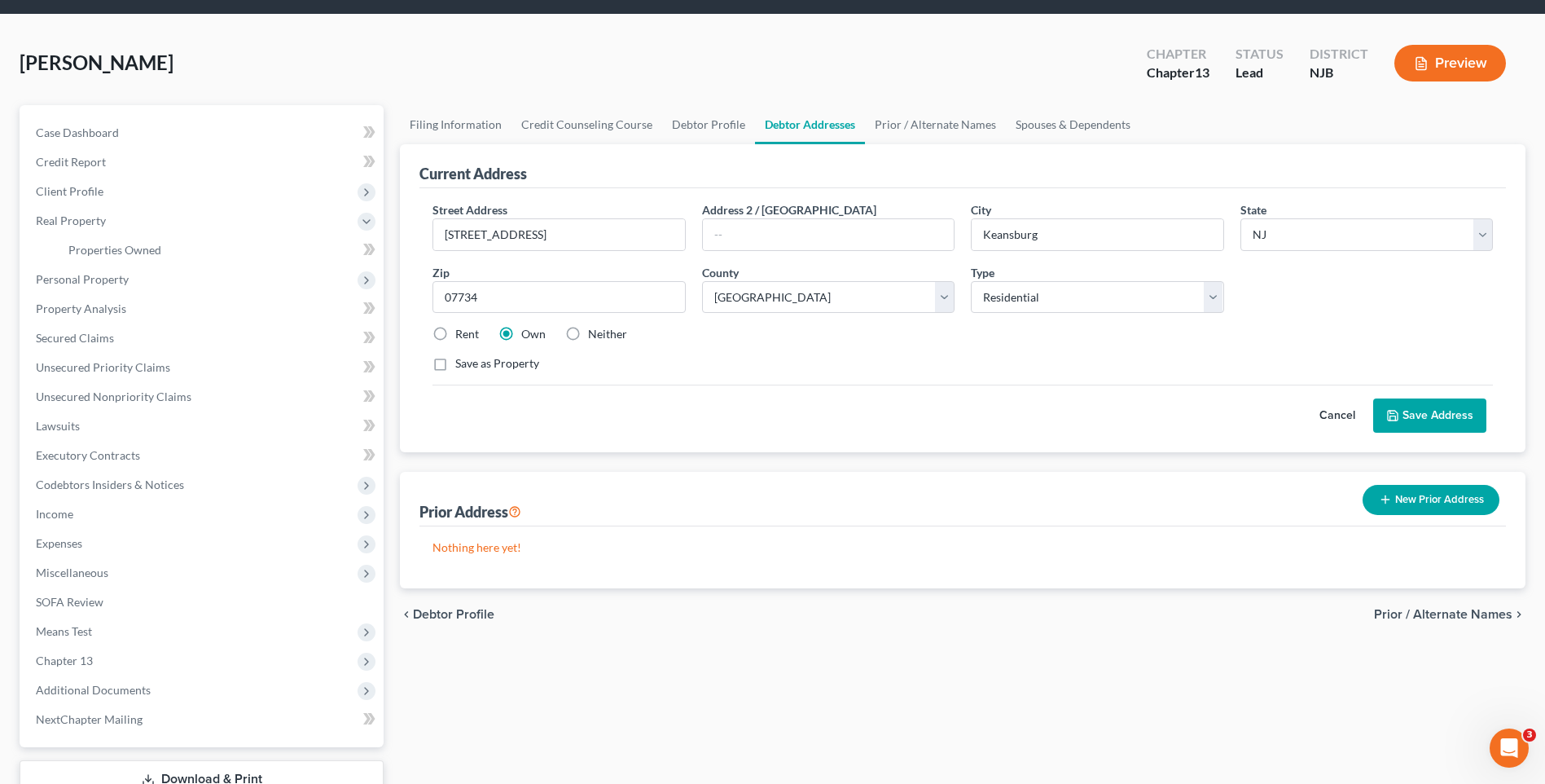
scroll to position [89, 0]
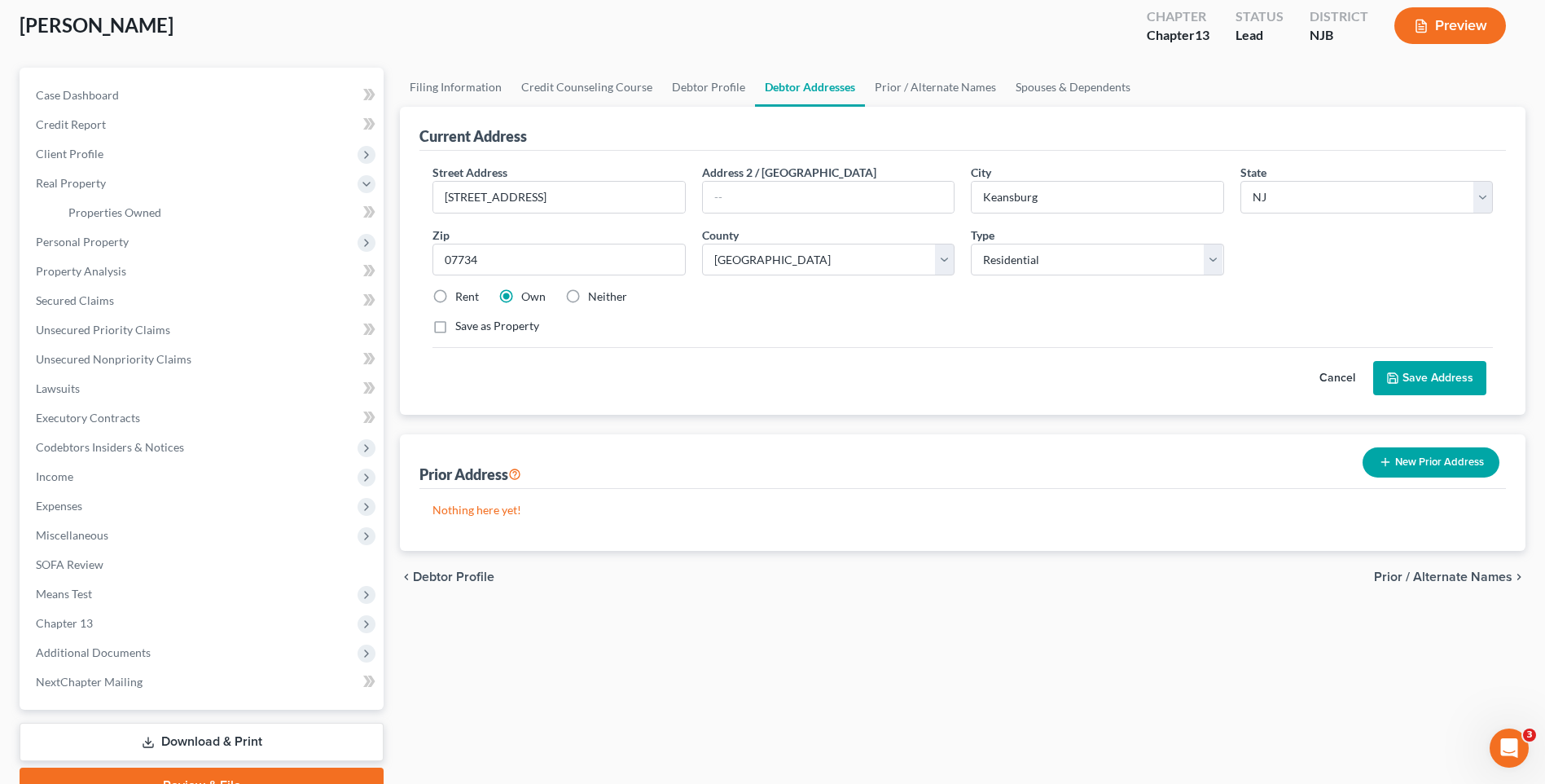
click at [1412, 572] on span "Prior / Alternate Names" at bounding box center [1444, 576] width 138 height 13
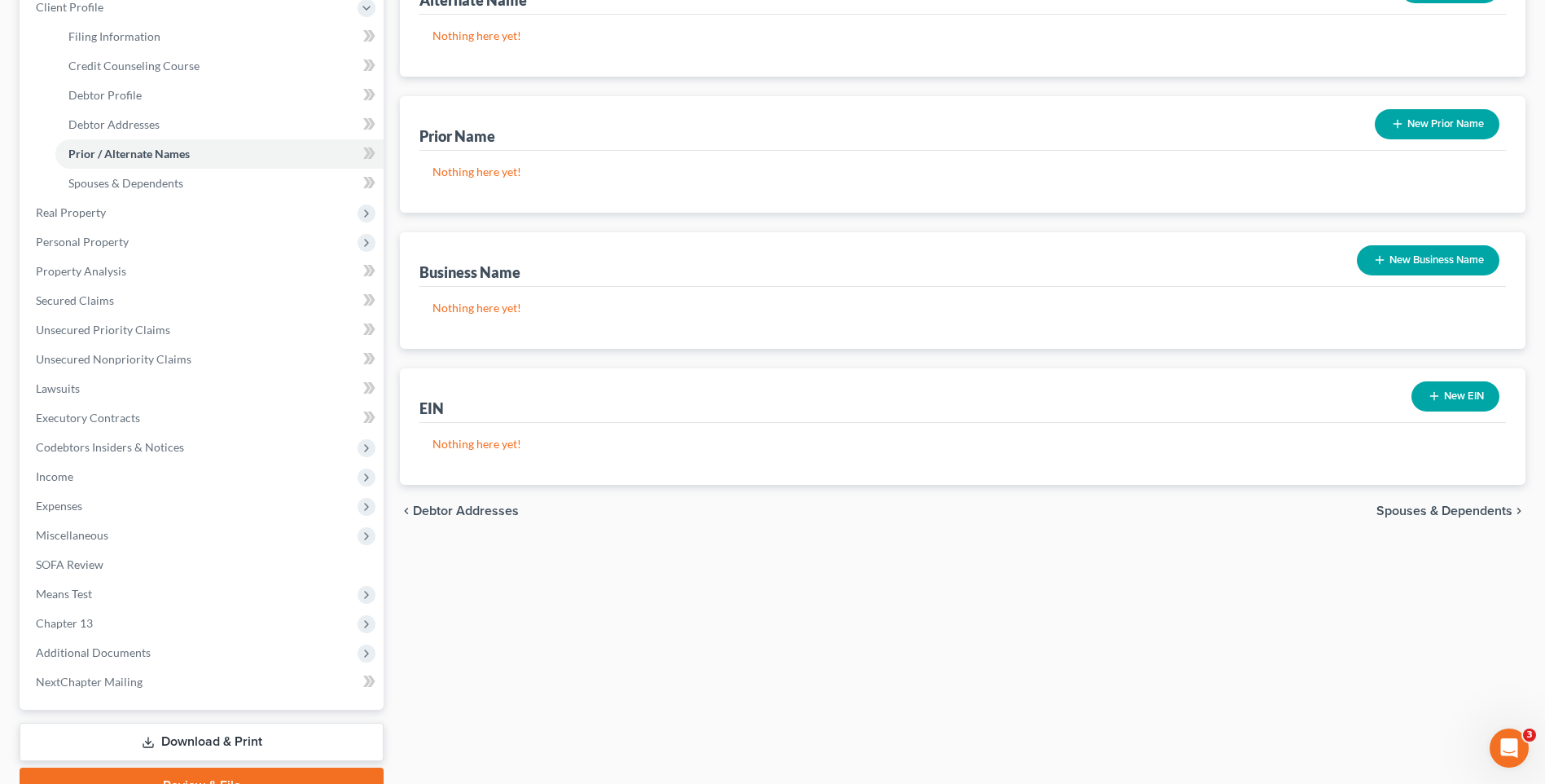
scroll to position [245, 0]
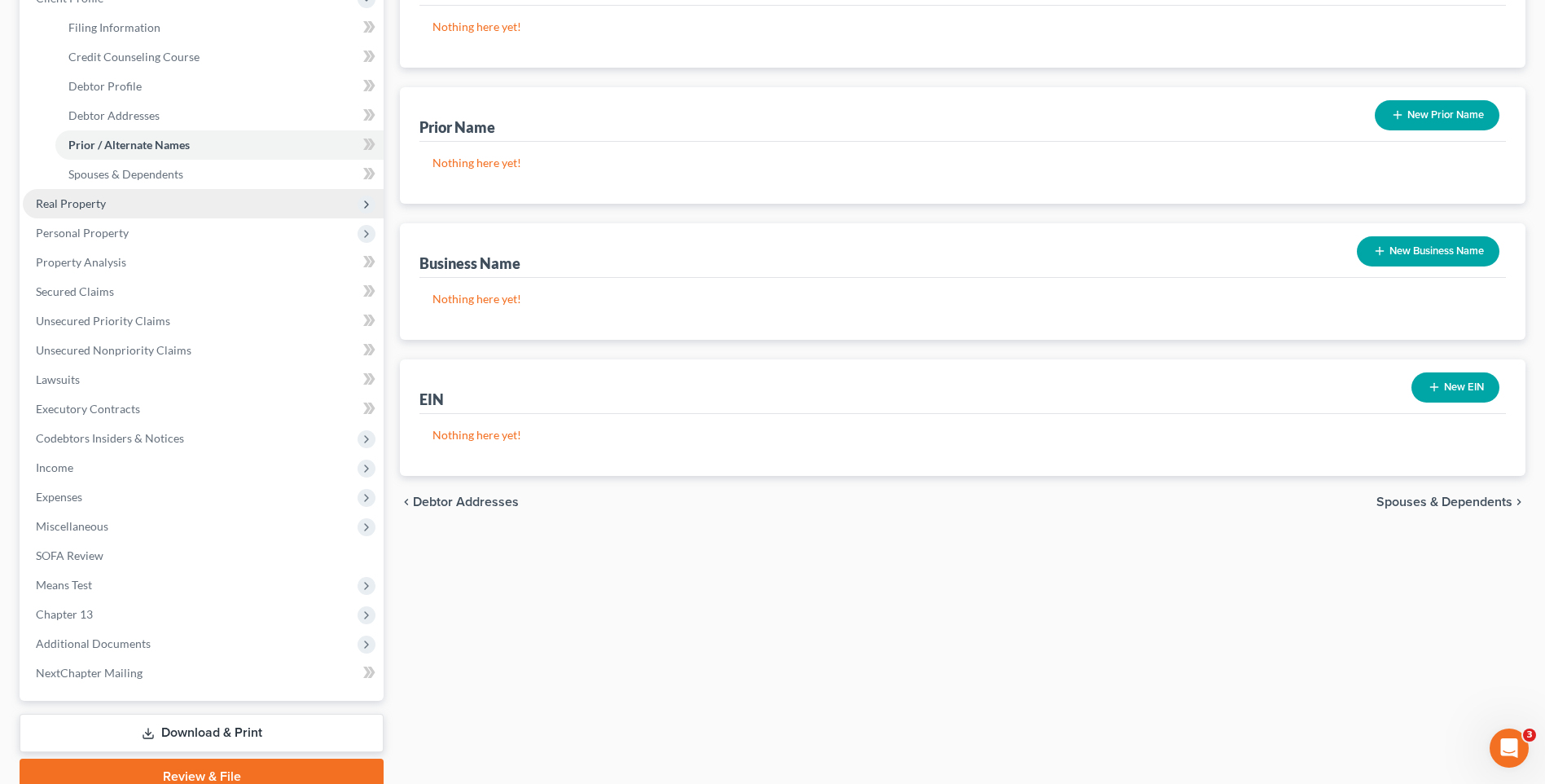
click at [210, 206] on span "Real Property" at bounding box center [203, 203] width 361 height 30
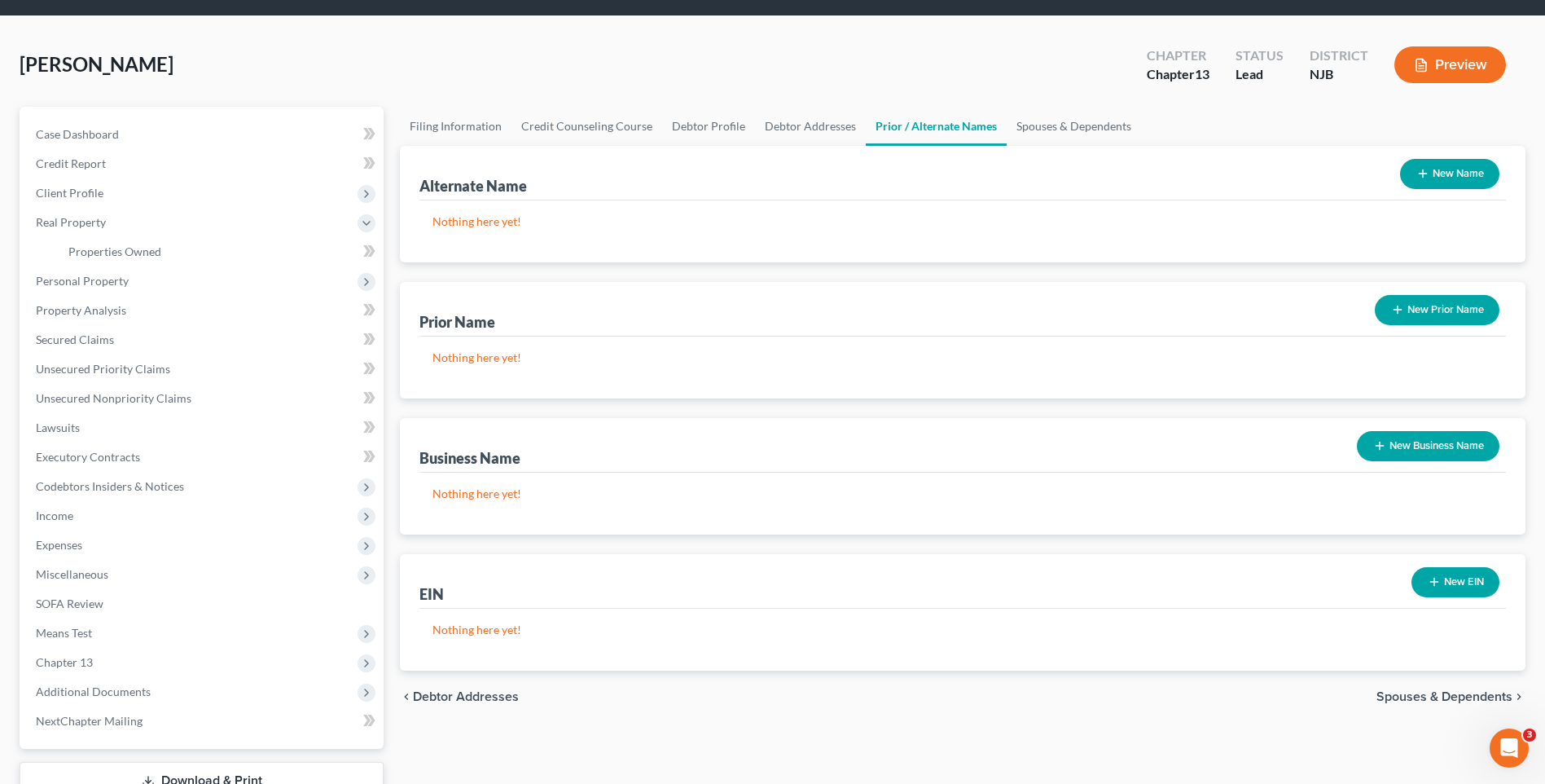
scroll to position [89, 0]
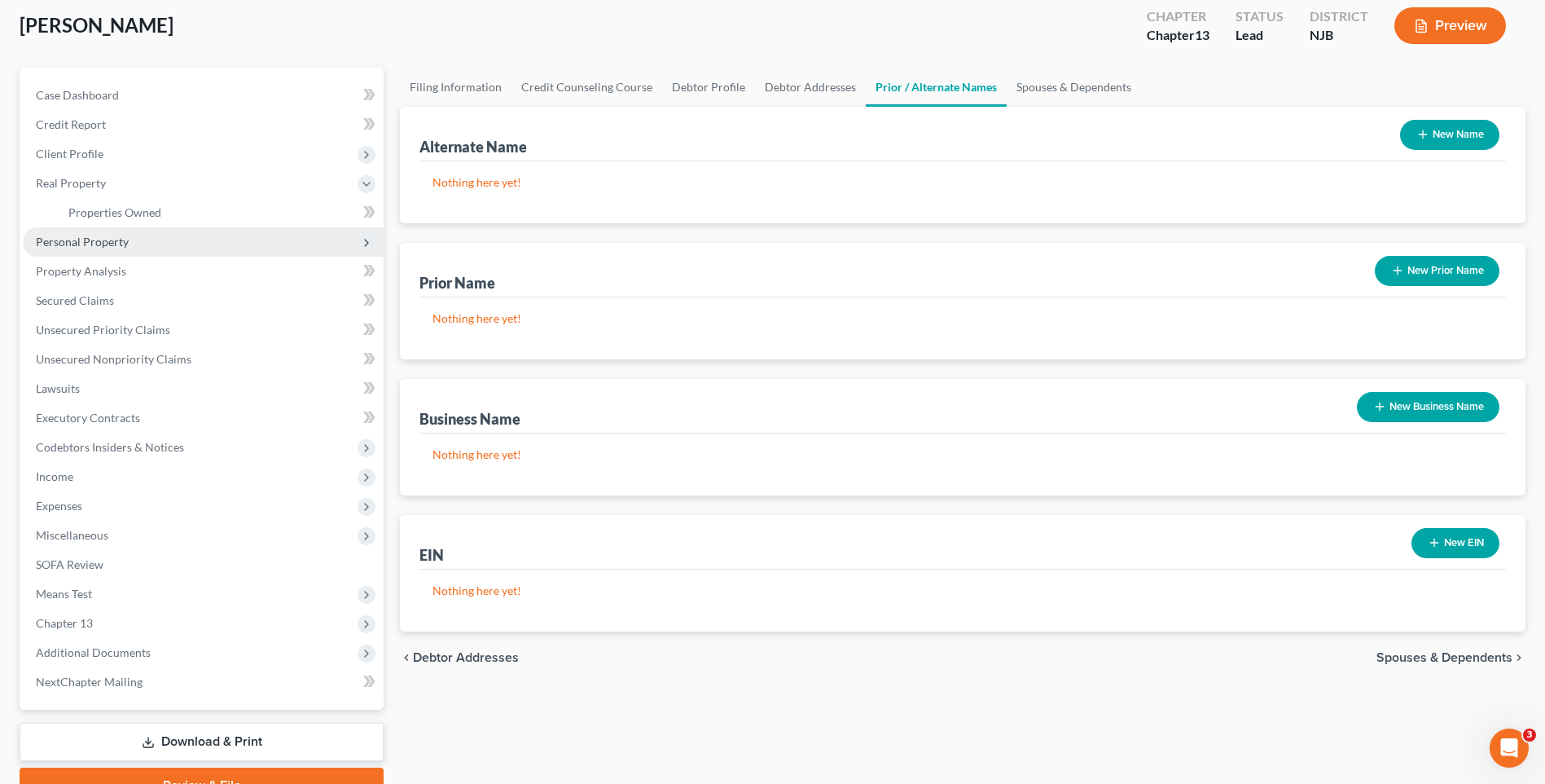
click at [176, 241] on span "Personal Property" at bounding box center [203, 242] width 361 height 30
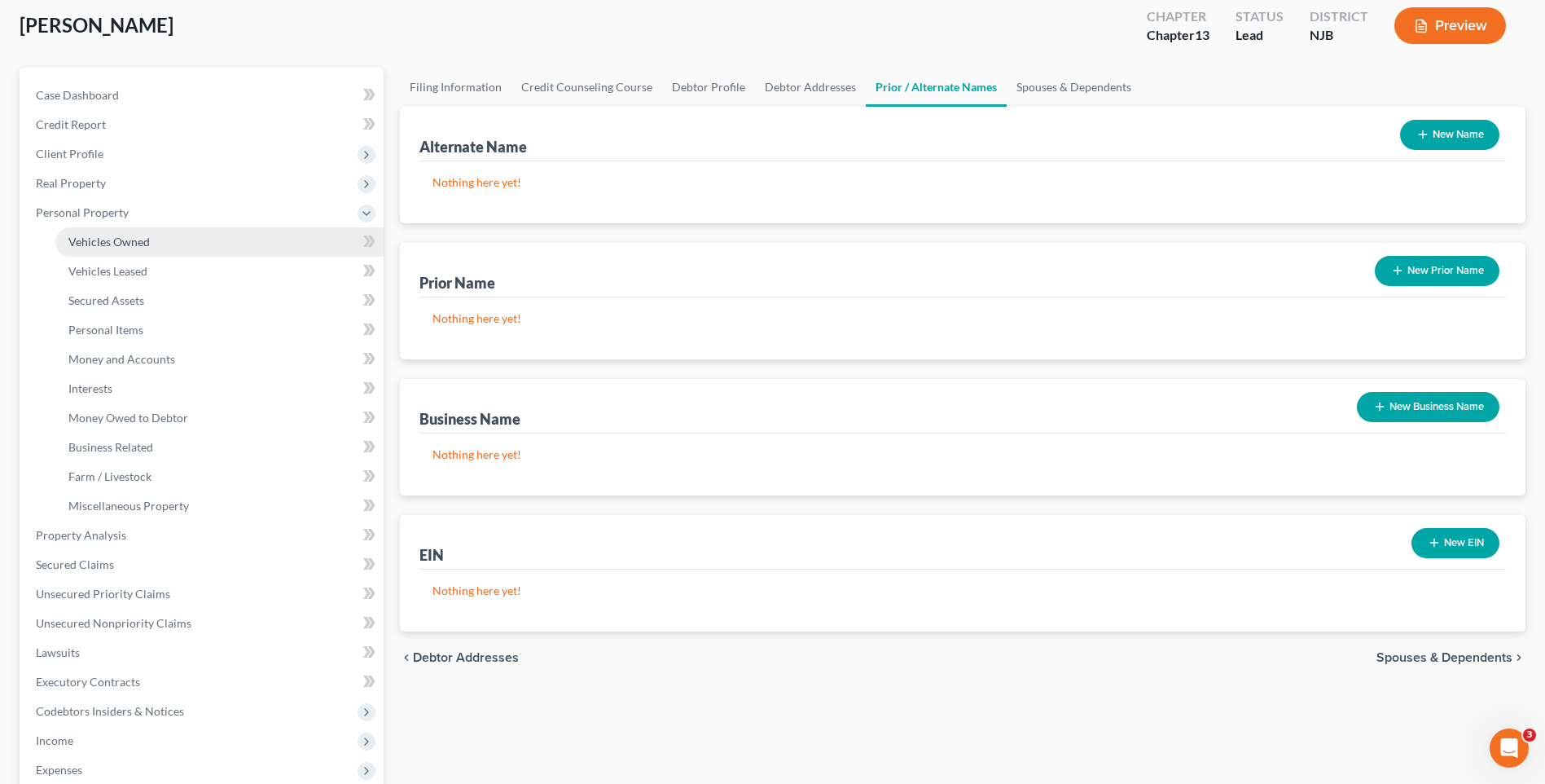
click at [178, 241] on link "Vehicles Owned" at bounding box center [219, 242] width 329 height 30
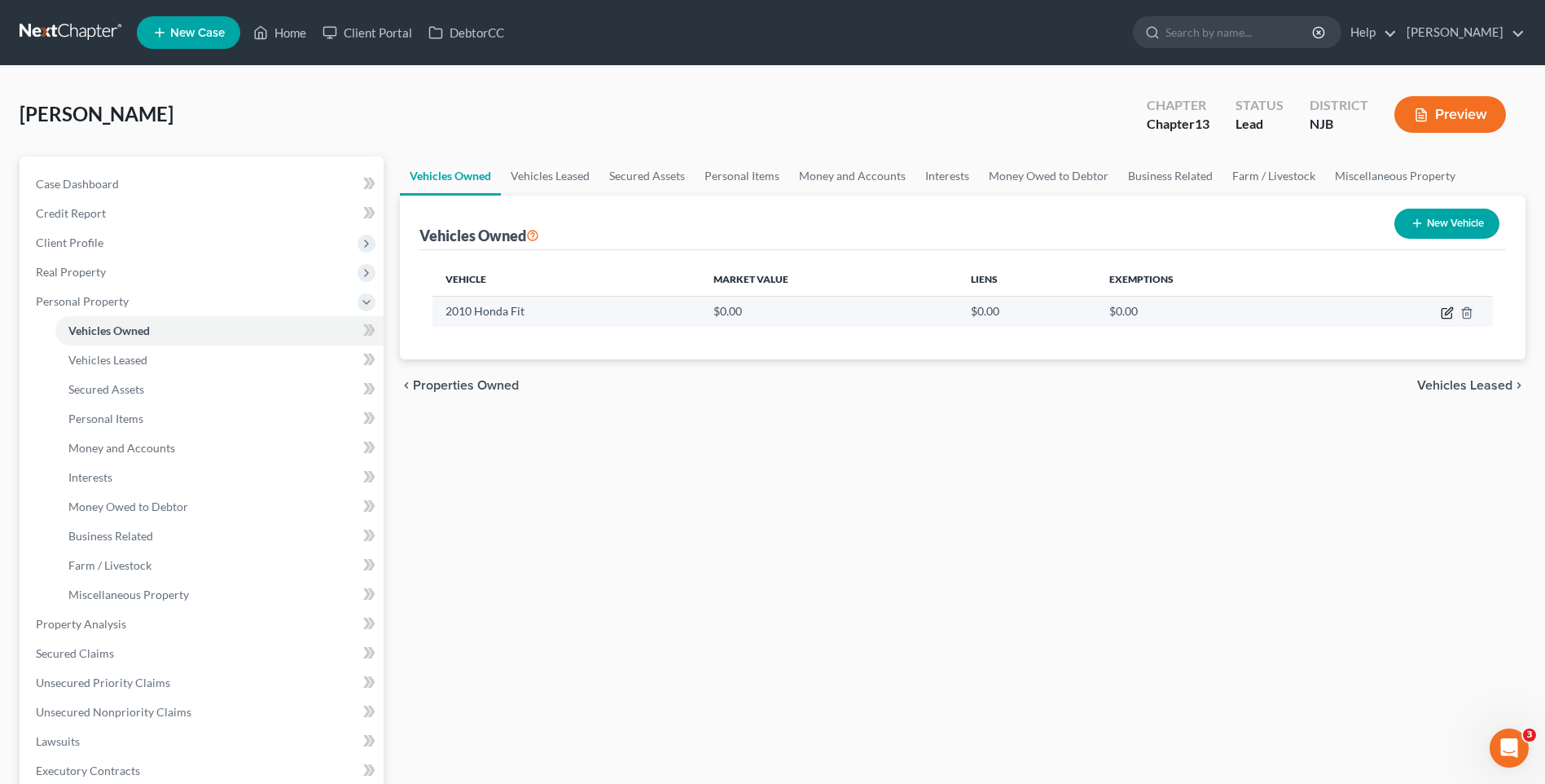
click at [1448, 311] on icon "button" at bounding box center [1449, 310] width 7 height 7
select select "0"
select select "16"
select select "3"
select select "0"
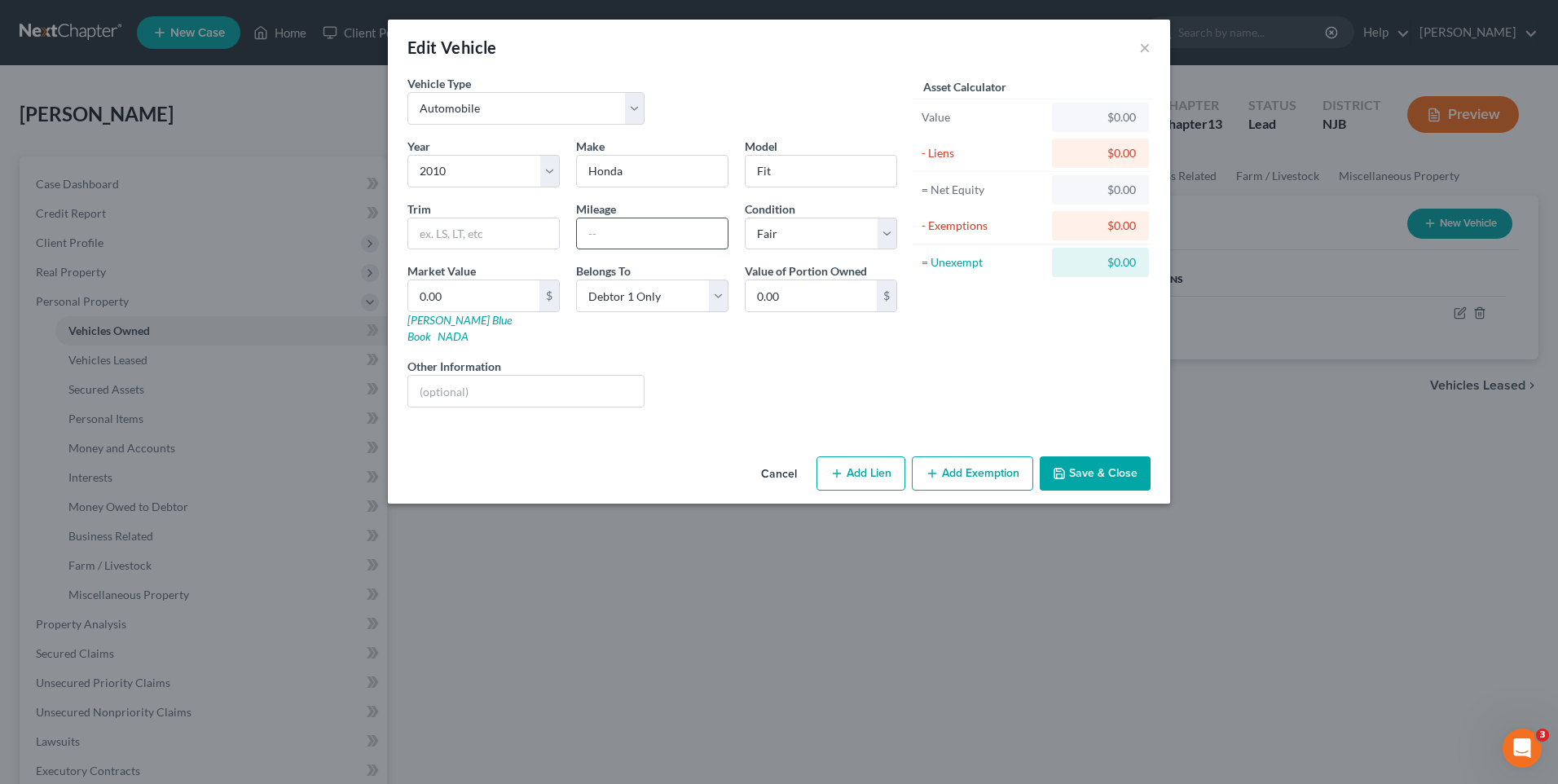
click at [609, 225] on input "text" at bounding box center [652, 234] width 151 height 31
type input "72000"
click at [732, 360] on div "Liens Select" at bounding box center [779, 382] width 254 height 49
click at [461, 298] on input "0.00" at bounding box center [474, 296] width 131 height 31
type input "4"
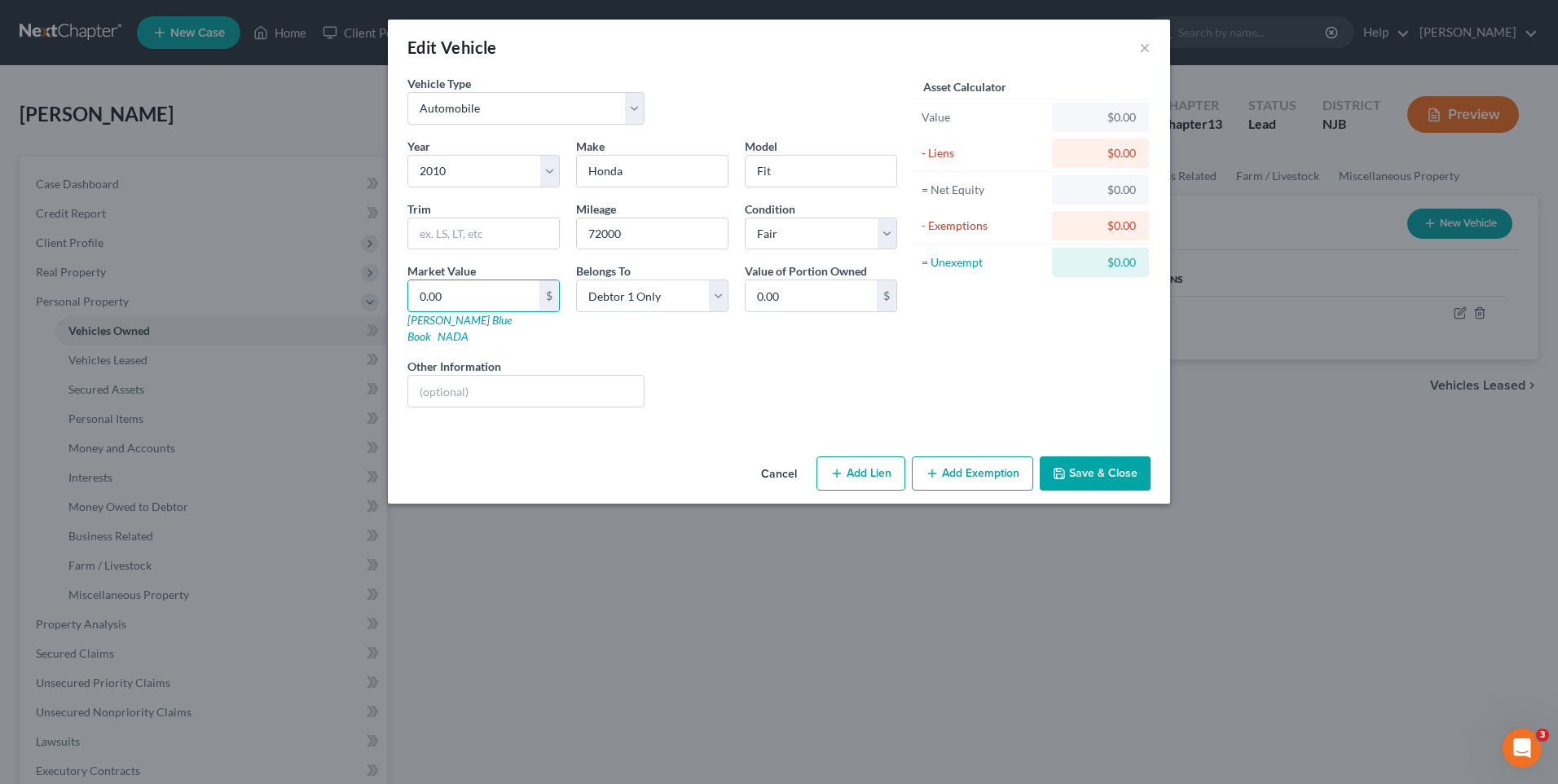
type input "4.00"
type input "40"
type input "40.00"
type input "400"
type input "400.00"
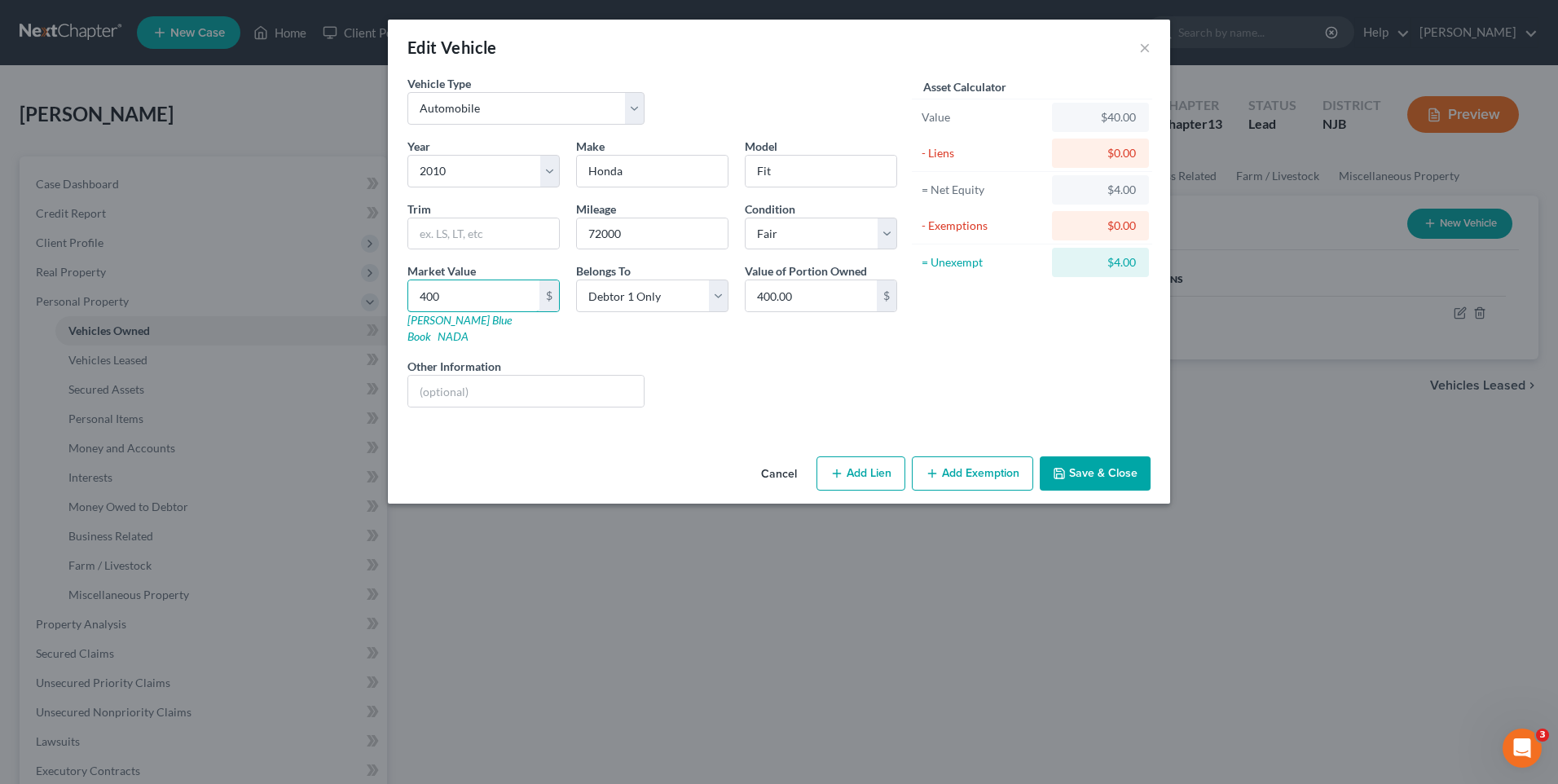
type input "4000"
type input "4,000.00"
type input "4,000"
click at [851, 391] on div "Year Select 2026 2025 2024 2023 2022 2021 2020 2019 2018 2017 2016 2015 2014 20…" at bounding box center [653, 278] width 506 height 282
click at [961, 456] on button "Add Exemption" at bounding box center [972, 474] width 121 height 35
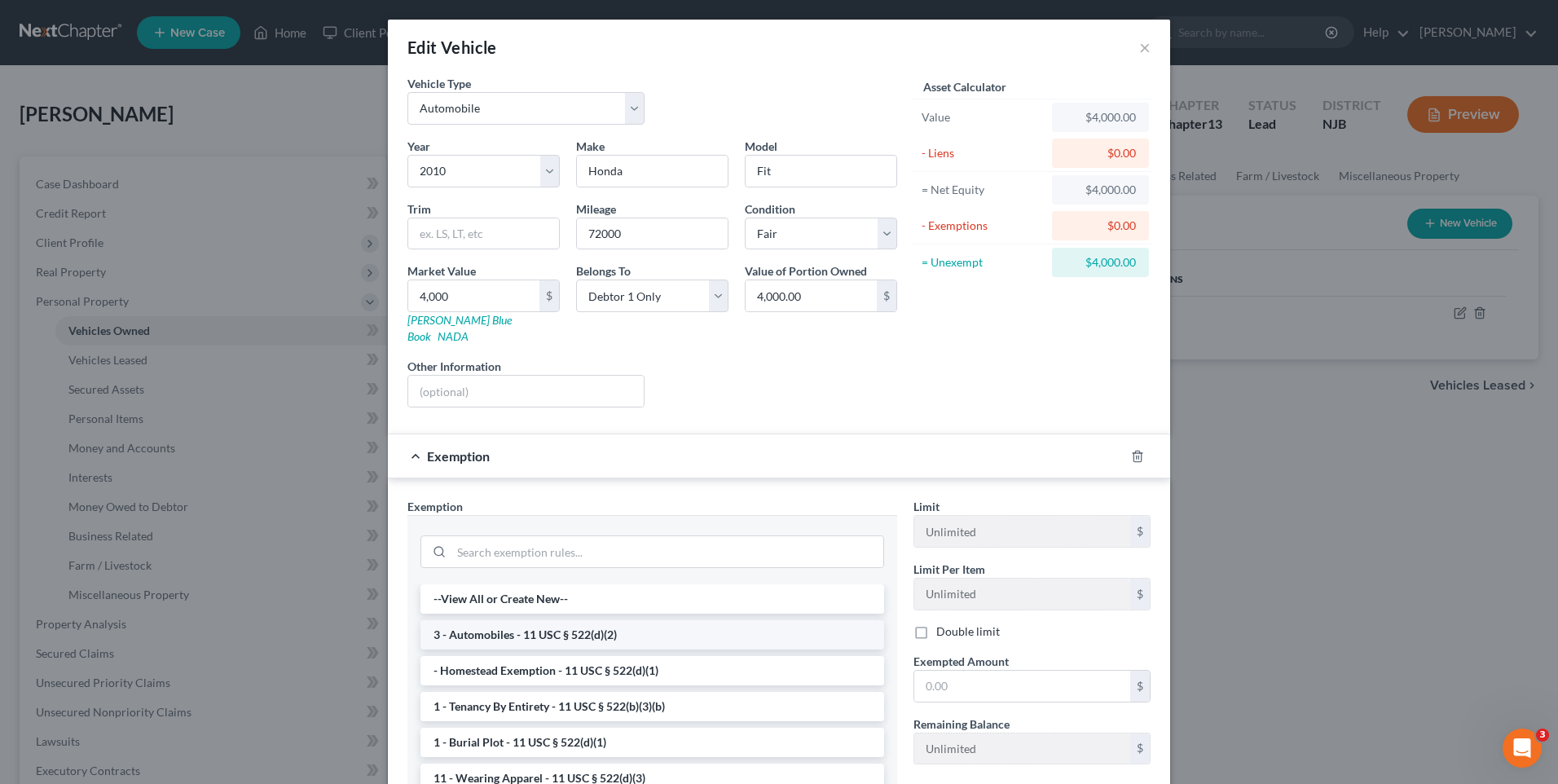
click at [625, 620] on li "3 - Automobiles - 11 USC § 522(d)(2)" at bounding box center [652, 635] width 464 height 30
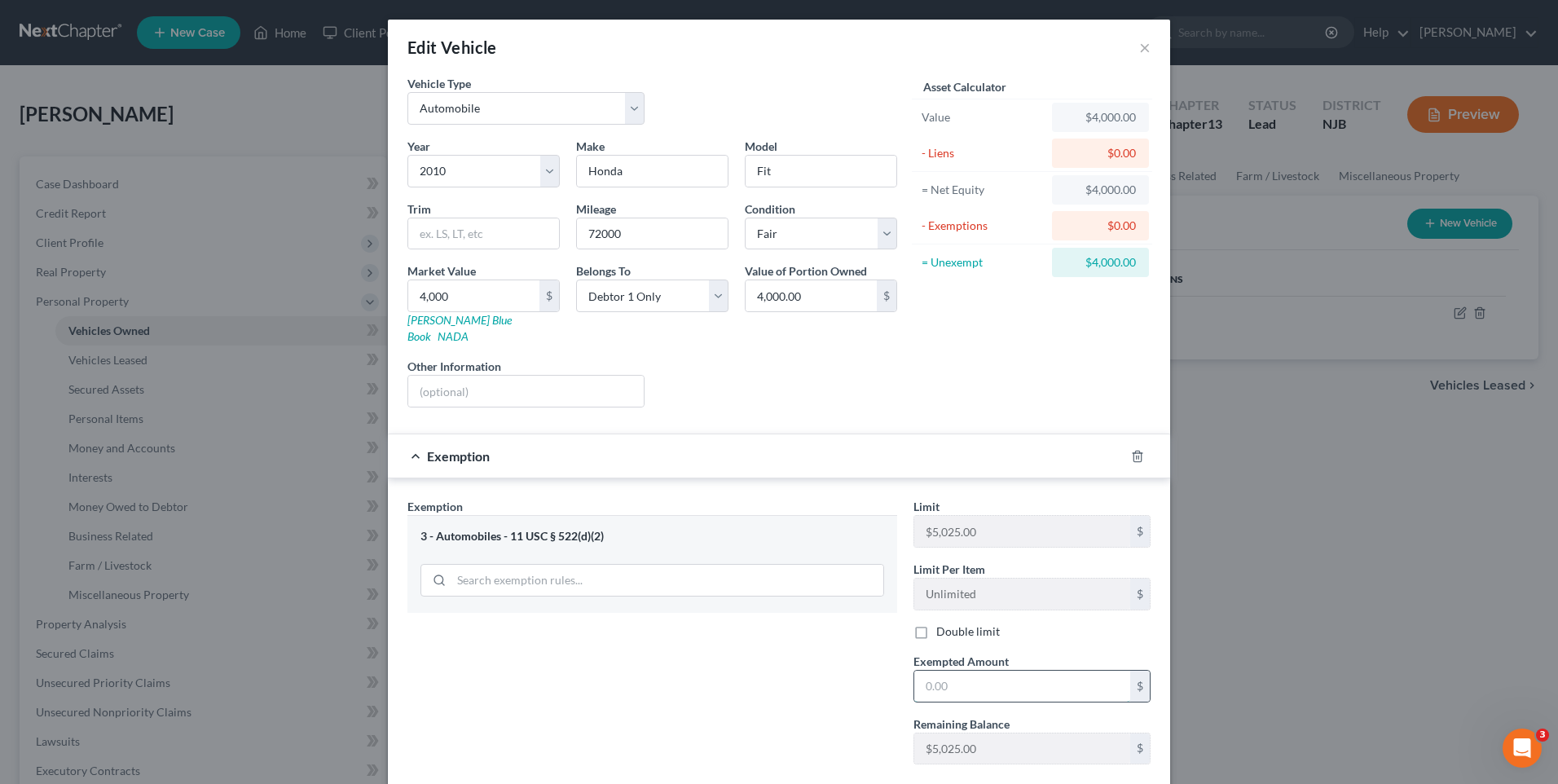
click at [925, 670] on input "text" at bounding box center [1022, 686] width 216 height 31
type input "4,000"
click at [856, 691] on div "Exemption Set must be selected for CA. Exemption * 3 - Automobiles - 11 USC § 5…" at bounding box center [653, 637] width 506 height 279
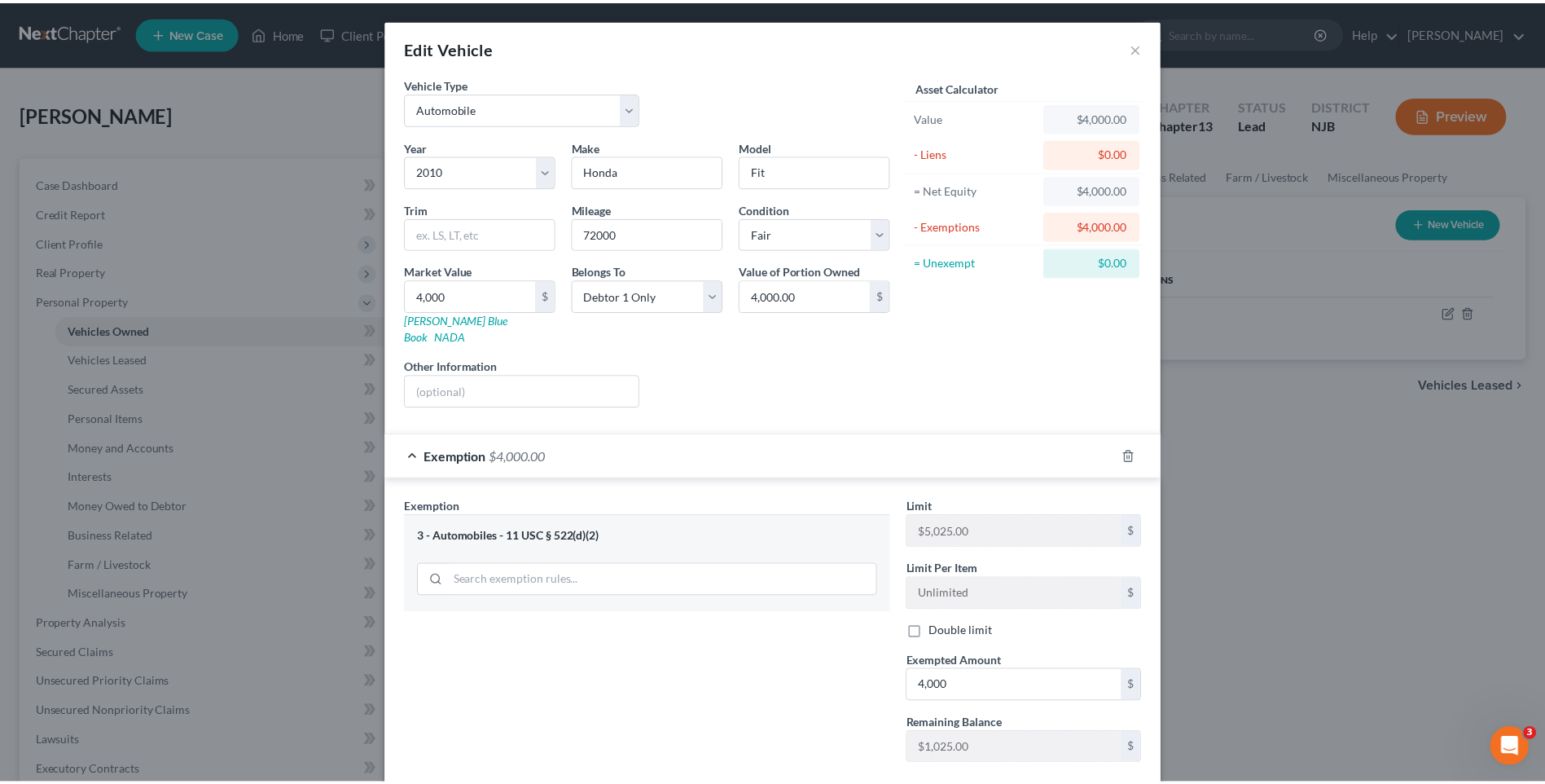
scroll to position [81, 0]
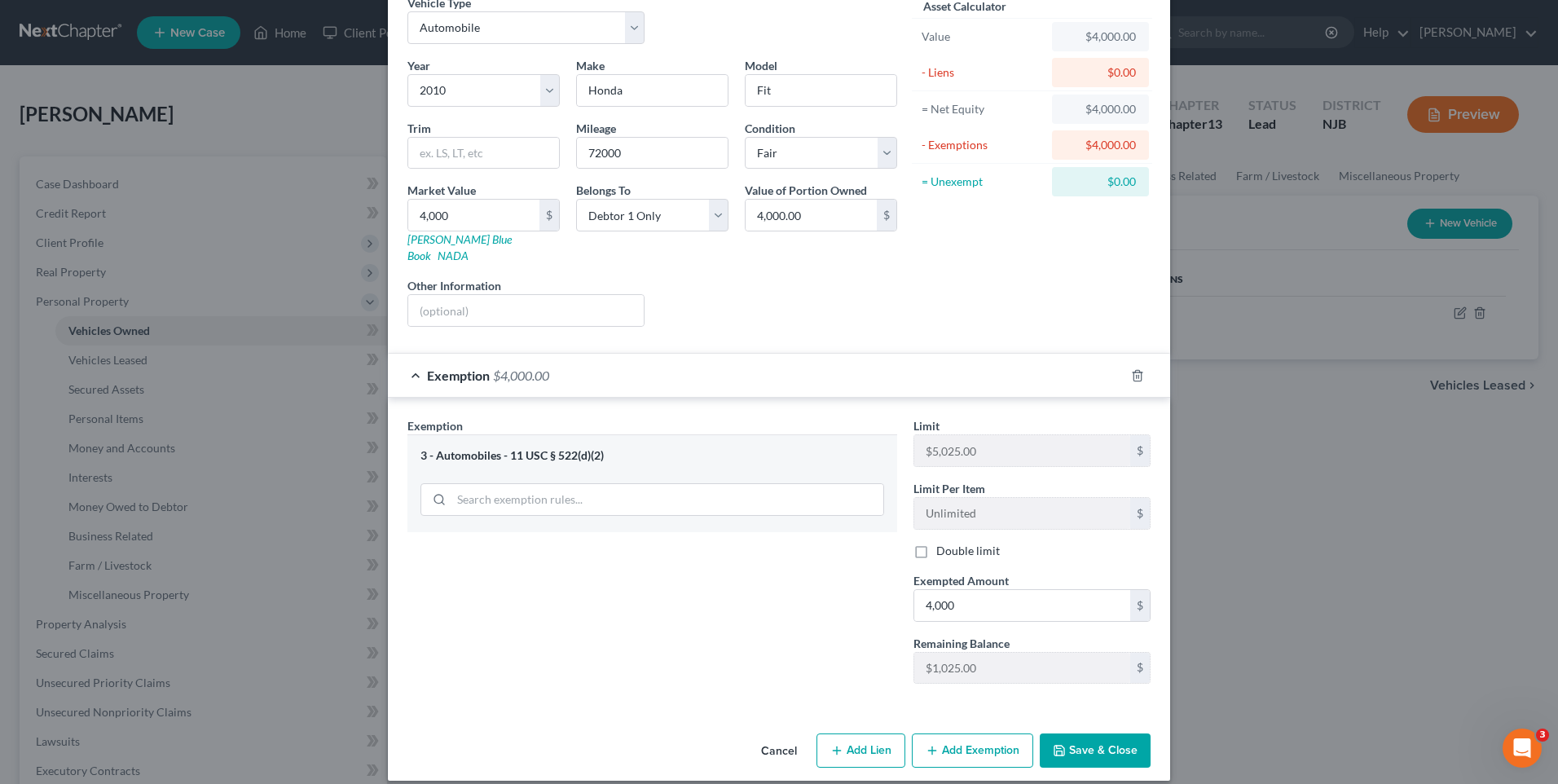
click at [1086, 733] on button "Save & Close" at bounding box center [1095, 750] width 111 height 35
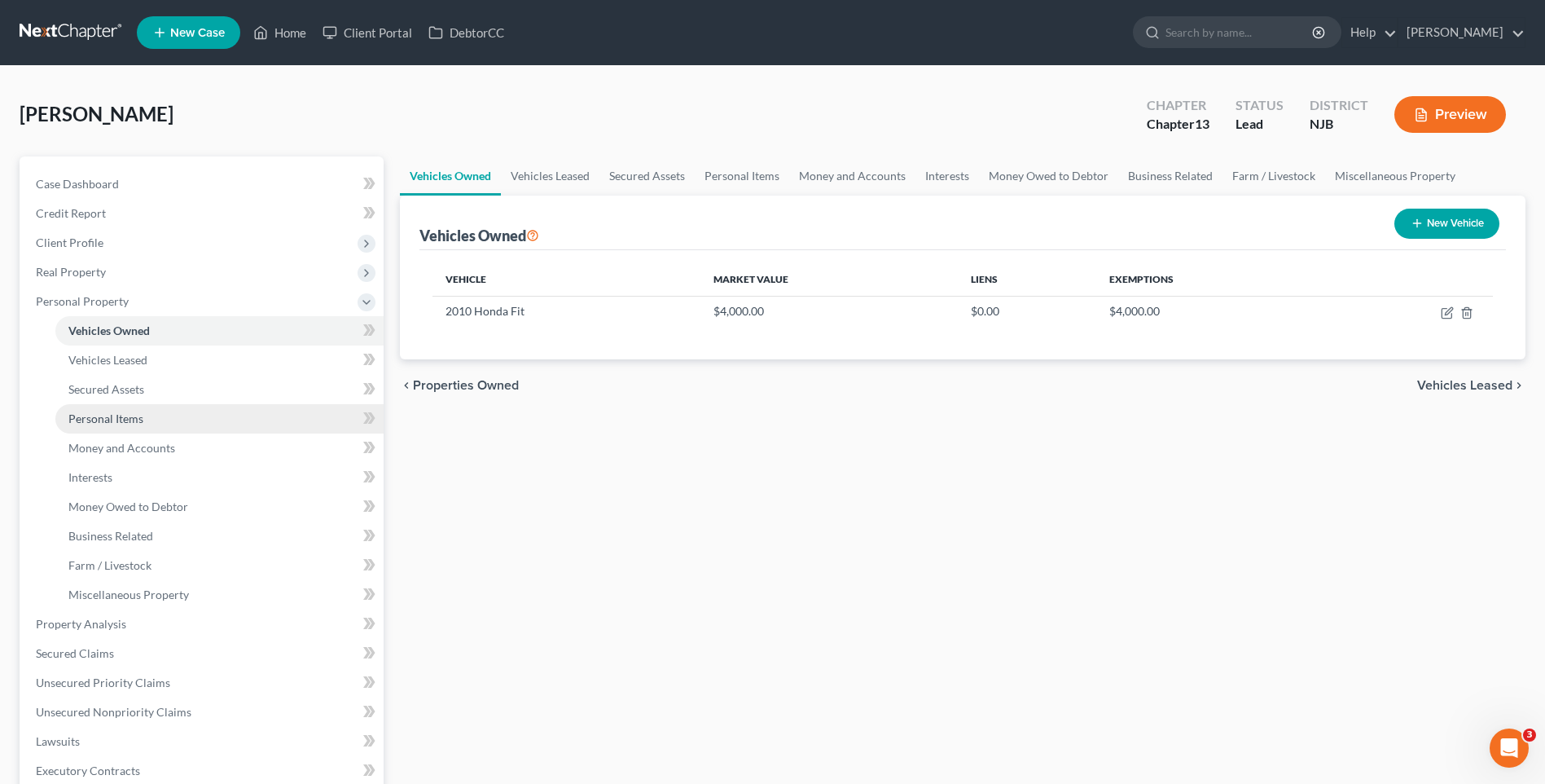
click at [236, 411] on link "Personal Items" at bounding box center [219, 419] width 329 height 30
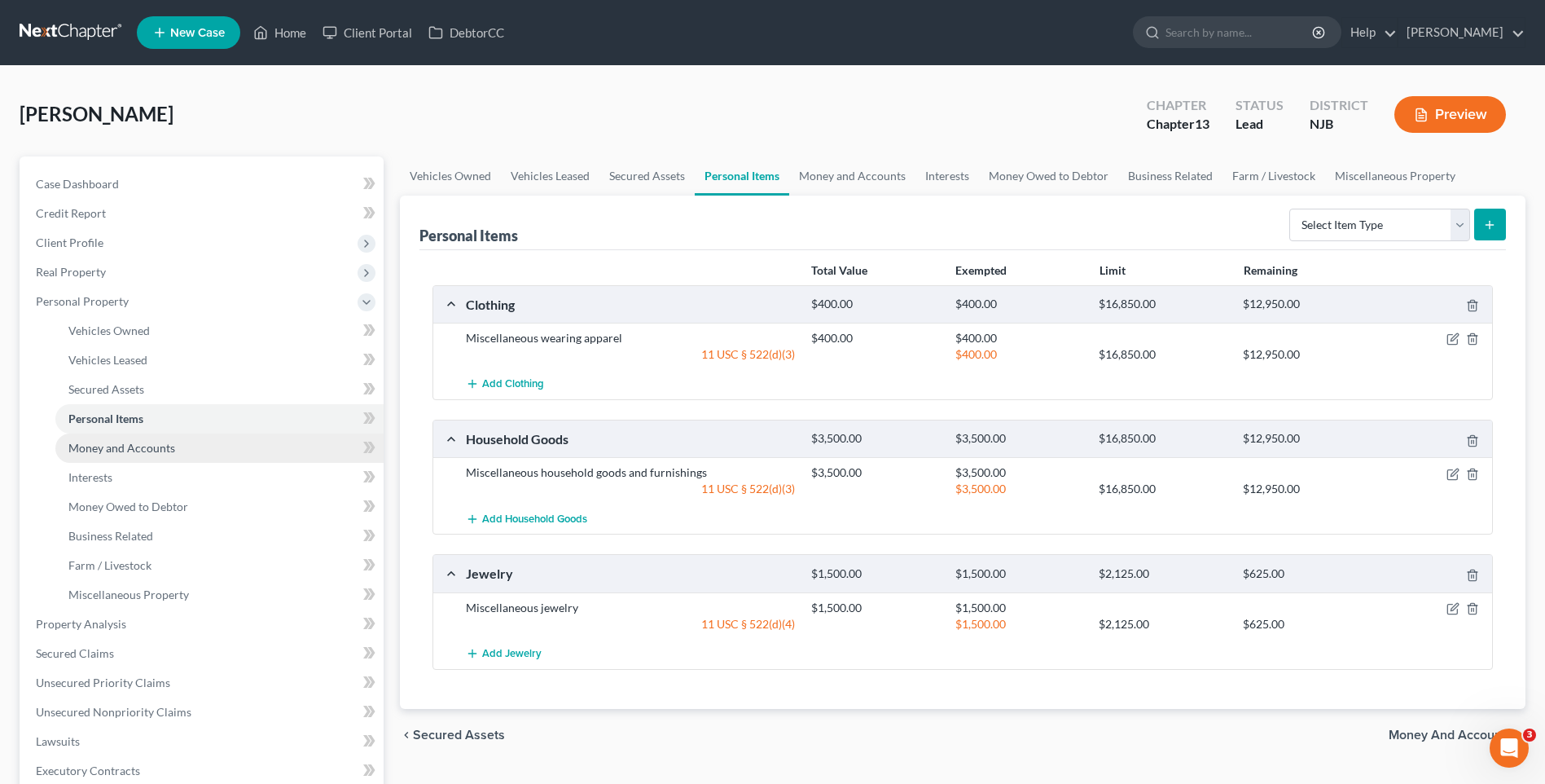
click at [231, 441] on link "Money and Accounts" at bounding box center [219, 448] width 329 height 30
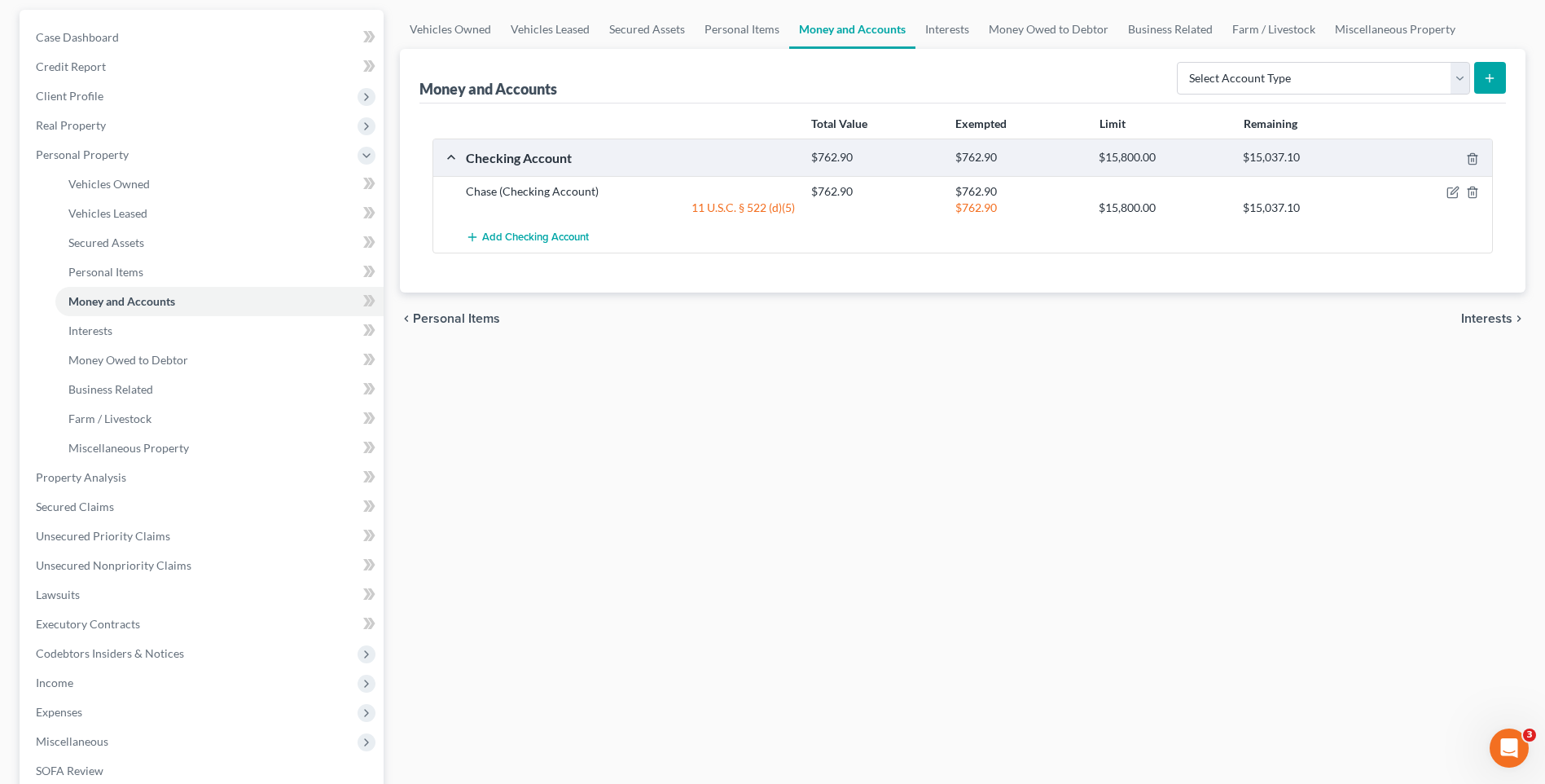
scroll to position [163, 0]
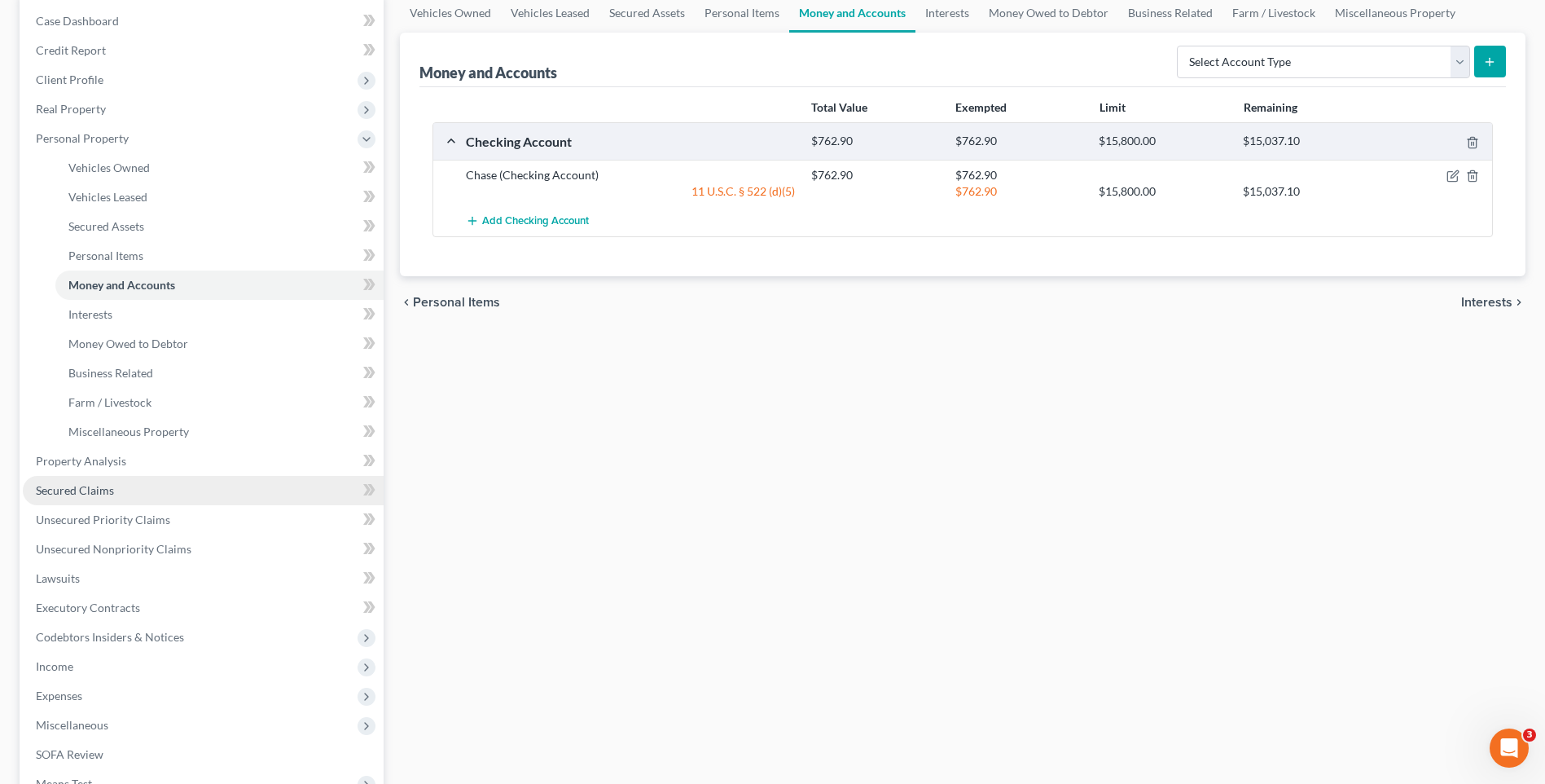
click at [203, 490] on link "Secured Claims" at bounding box center [203, 491] width 361 height 30
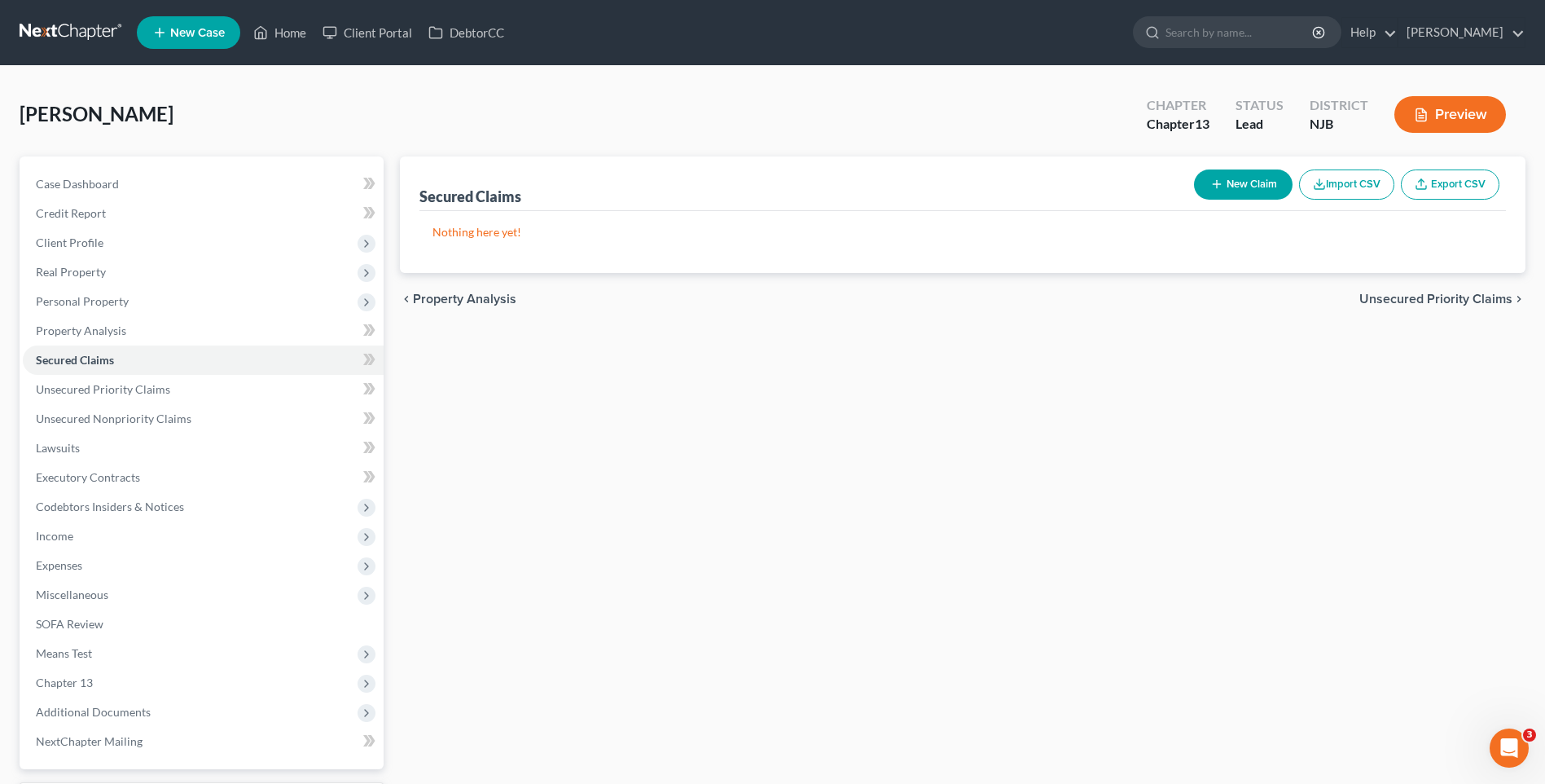
click at [1240, 188] on button "New Claim" at bounding box center [1244, 184] width 99 height 30
select select "0"
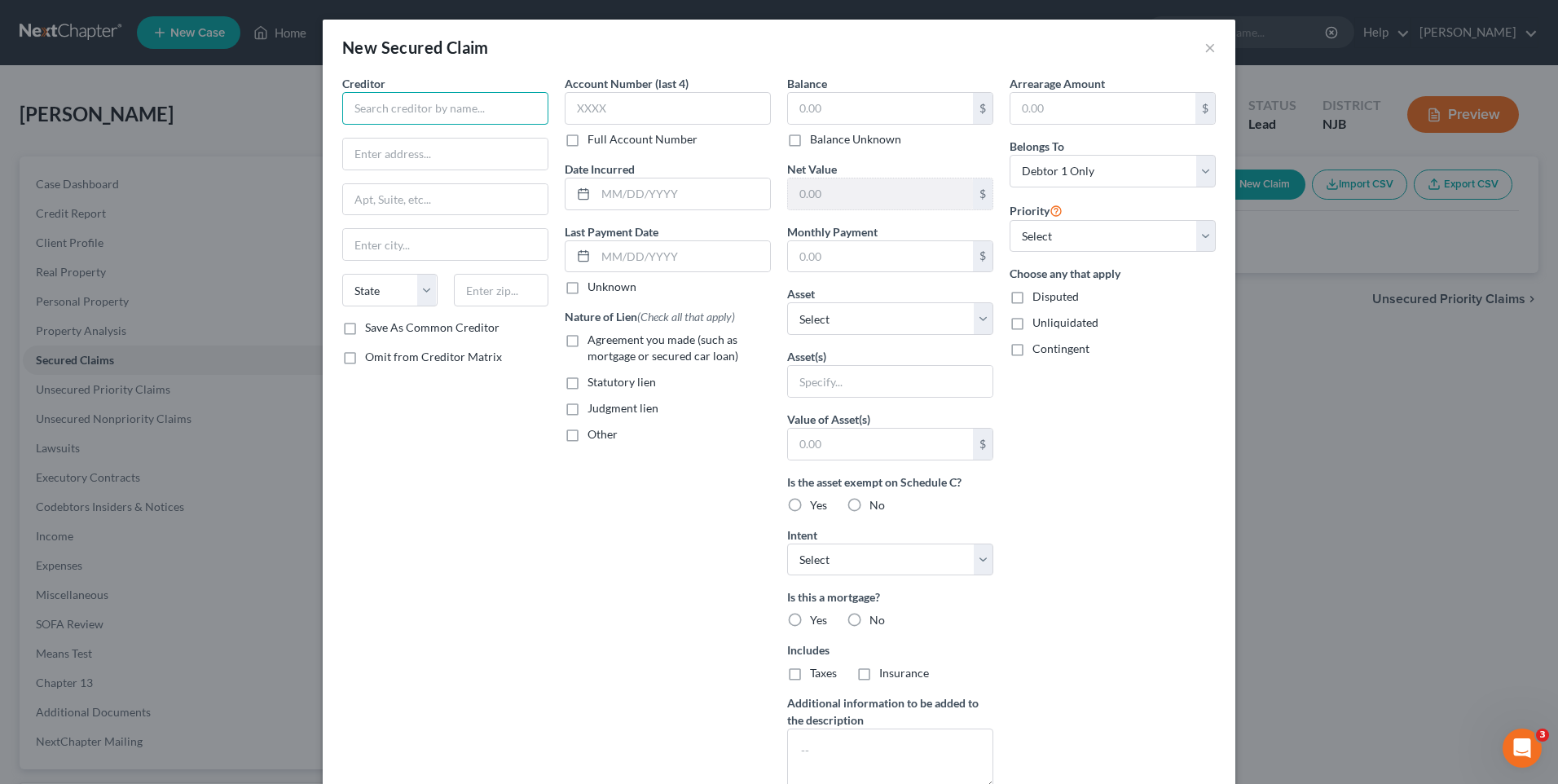
click at [394, 115] on input "text" at bounding box center [445, 109] width 206 height 33
type input "S"
click at [417, 145] on div "[GEOGRAPHIC_DATA]-0250" at bounding box center [440, 152] width 170 height 14
type input "Select Portfolio Servicing"
type input "PO Box 65250"
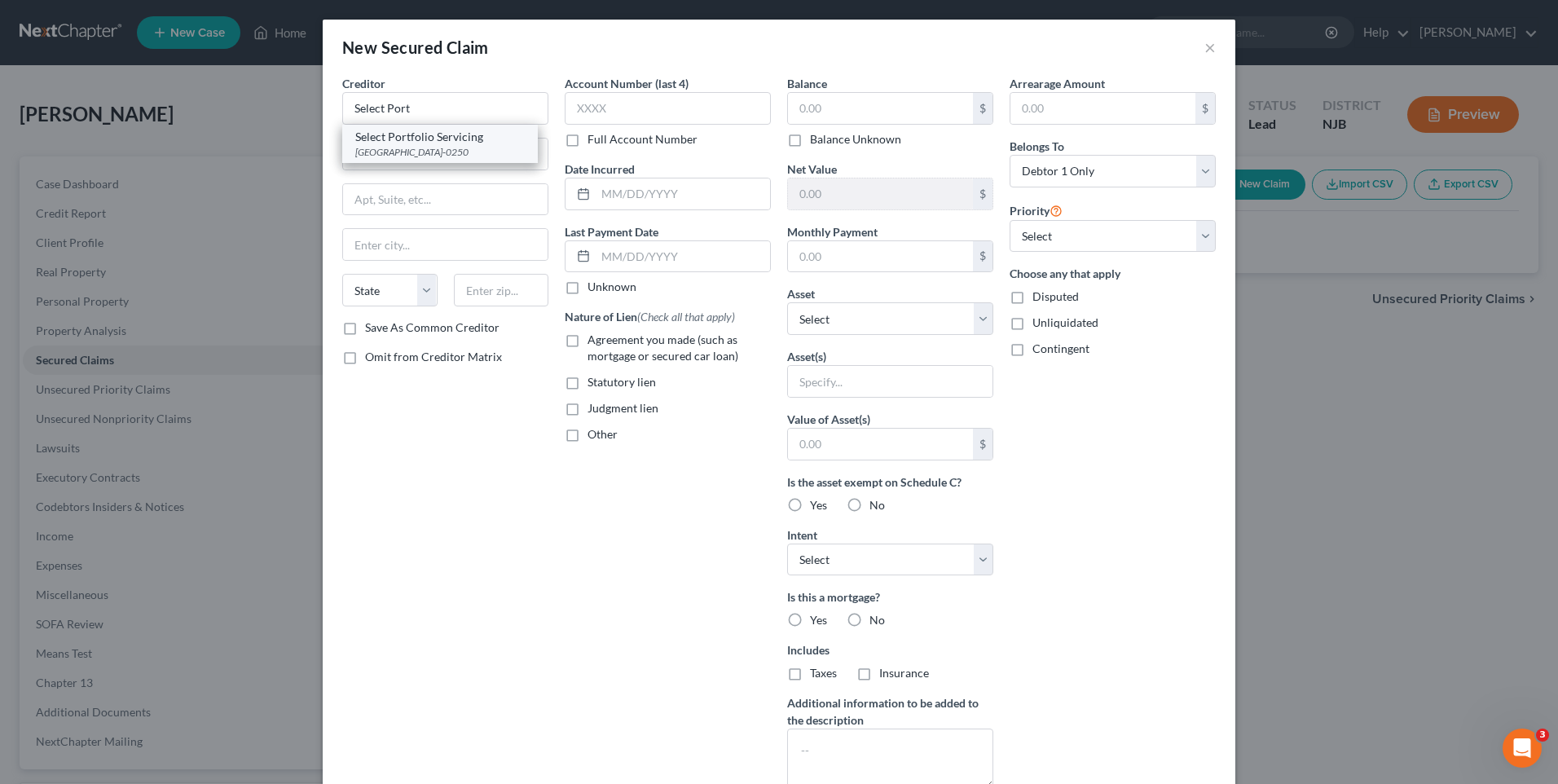
type input "[GEOGRAPHIC_DATA]"
select select "46"
type input "84165-0250"
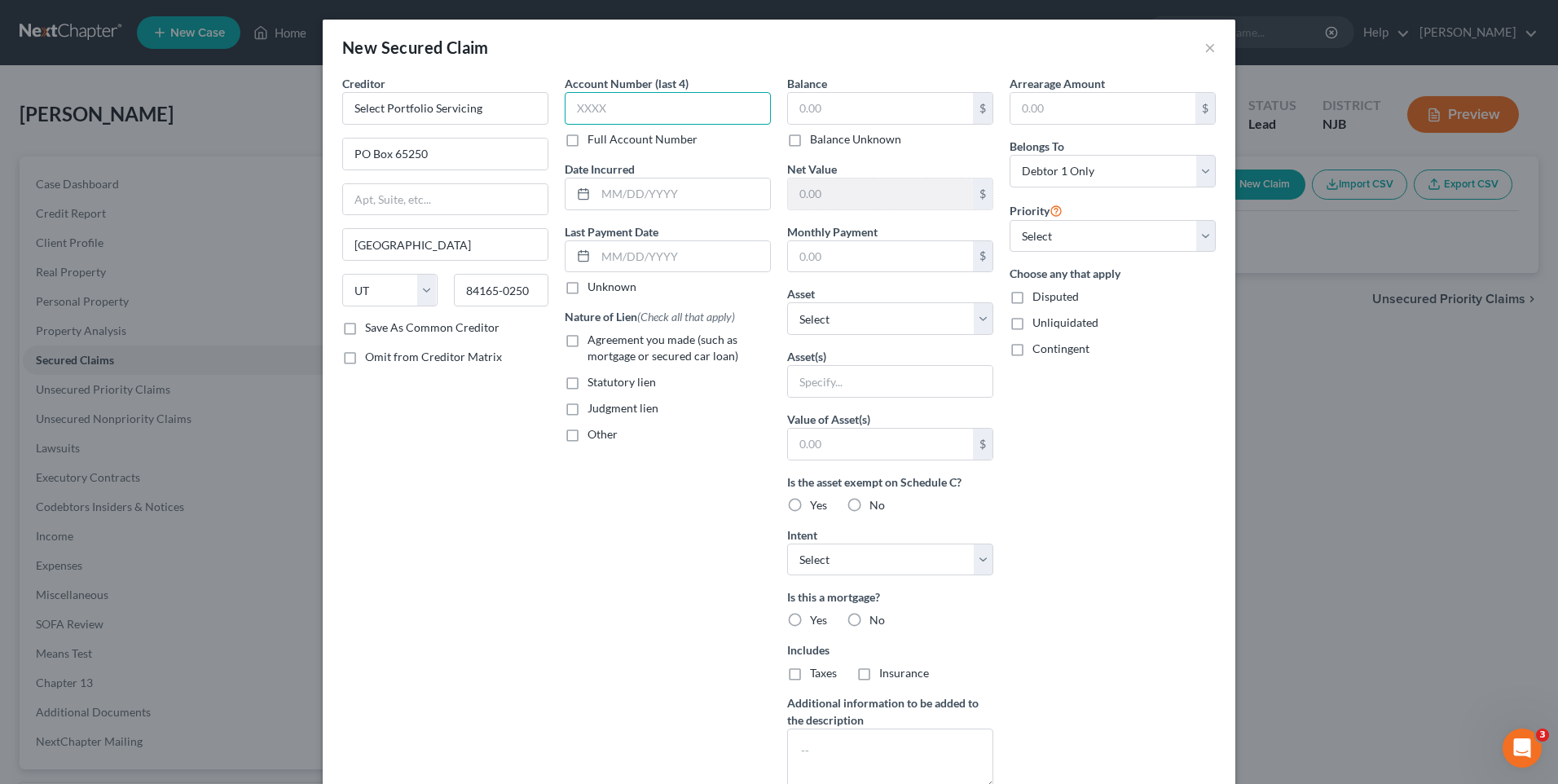
click at [564, 105] on input "text" at bounding box center [667, 109] width 206 height 33
type input "2901"
click at [788, 100] on input "text" at bounding box center [881, 109] width 185 height 31
type input "212,567.00"
click at [792, 253] on input "text" at bounding box center [881, 257] width 185 height 31
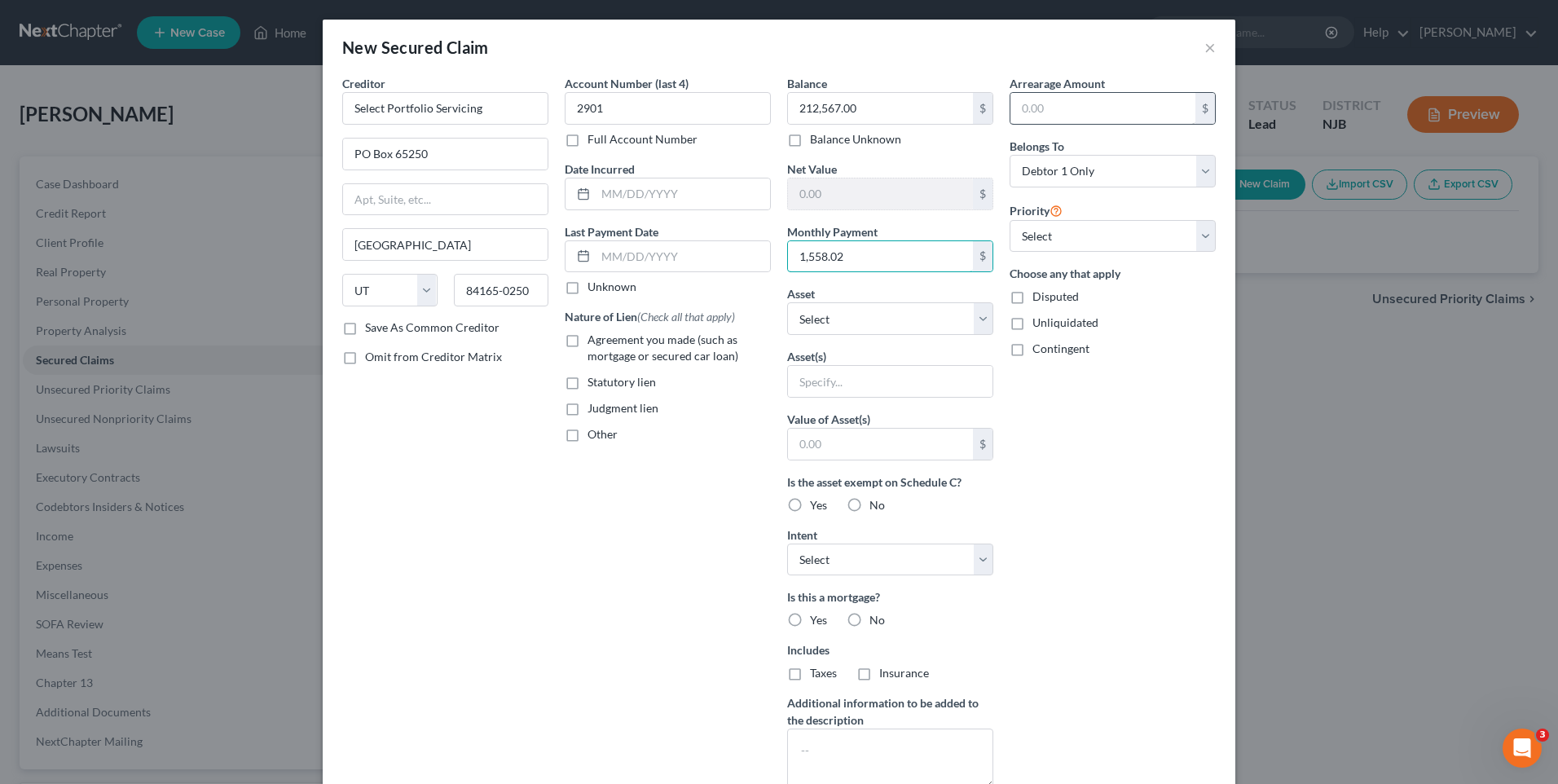
type input "1,558.02"
click at [1014, 102] on input "text" at bounding box center [1103, 109] width 185 height 31
type input "61,000"
click at [1052, 506] on div "Arrearage Amount 61,000 $ Belongs To * Select Debtor 1 Only Debtor 2 Only Debto…" at bounding box center [1113, 438] width 222 height 726
click at [587, 341] on label "Agreement you made (such as mortgage or secured car loan)" at bounding box center [679, 348] width 184 height 33
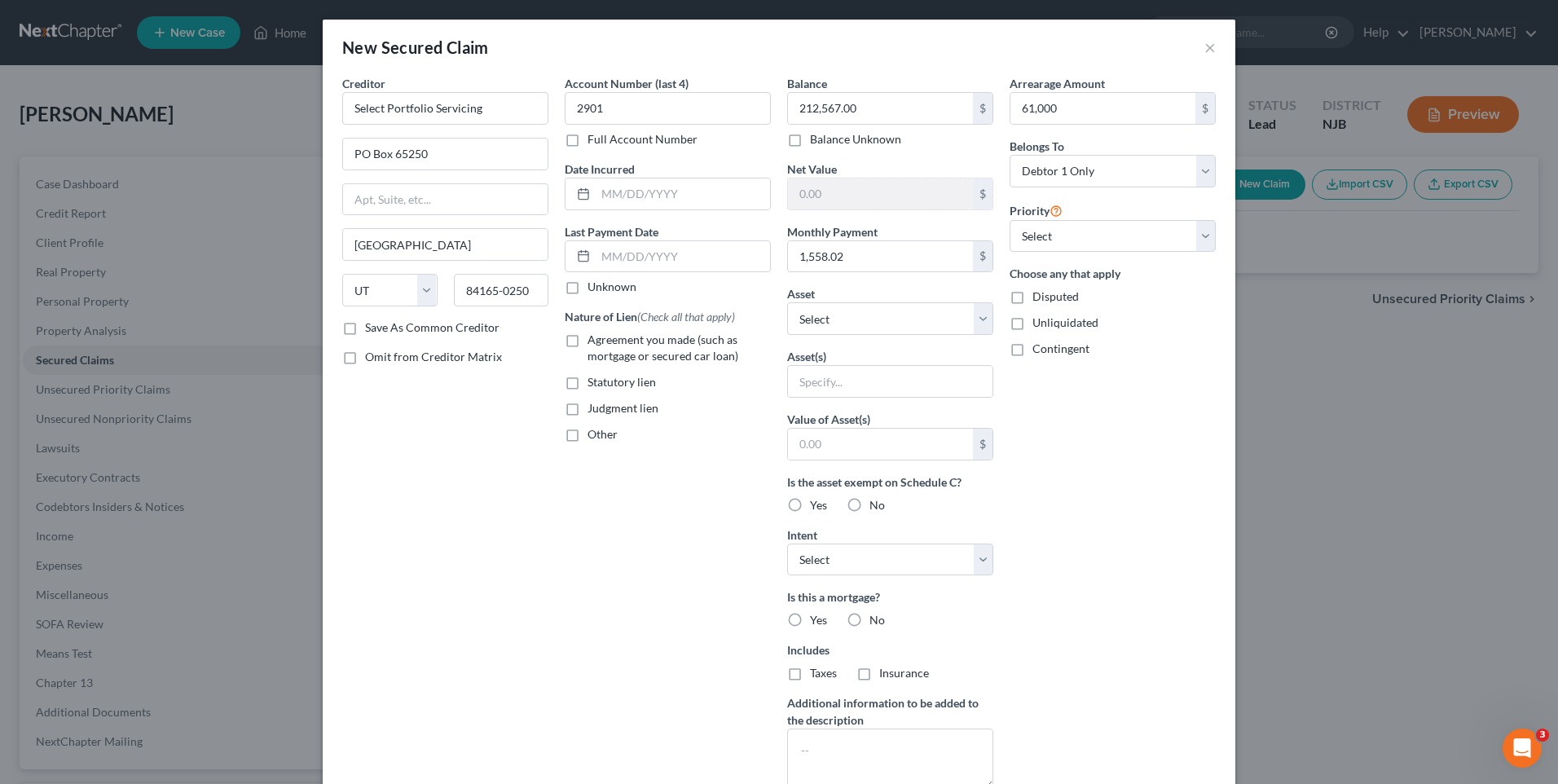
click at [594, 341] on input "Agreement you made (such as mortgage or secured car loan)" at bounding box center [599, 337] width 11 height 11
checkbox input "true"
drag, startPoint x: 791, startPoint y: 621, endPoint x: 784, endPoint y: 636, distance: 16.6
click at [810, 620] on label "Yes" at bounding box center [818, 620] width 17 height 16
click at [816, 620] on input "Yes" at bounding box center [821, 617] width 11 height 11
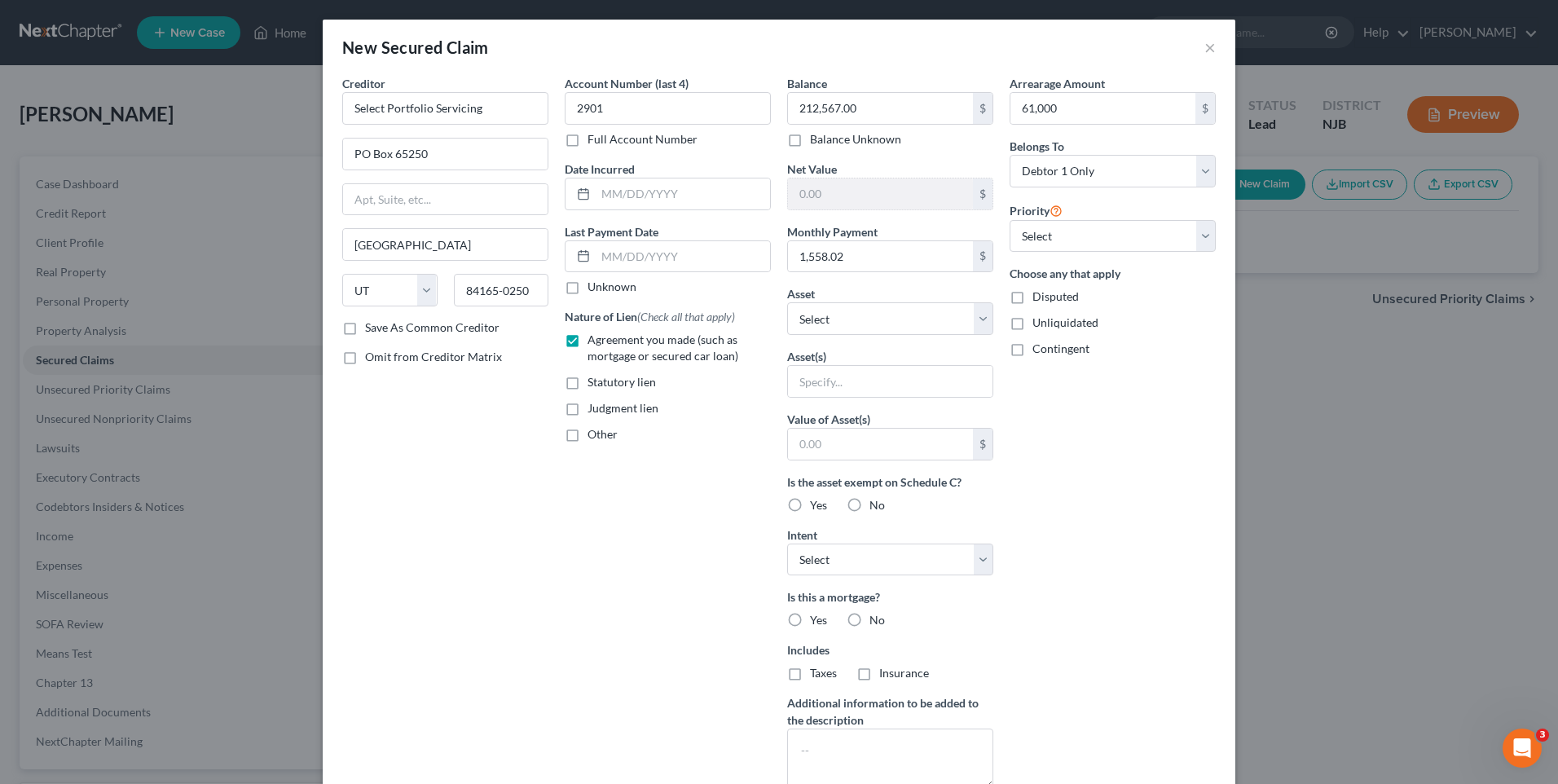
radio input "true"
drag, startPoint x: 791, startPoint y: 671, endPoint x: 825, endPoint y: 675, distance: 34.2
click at [810, 672] on label "Taxes" at bounding box center [823, 673] width 27 height 16
click at [816, 672] on input "Taxes" at bounding box center [821, 670] width 11 height 11
checkbox input "true"
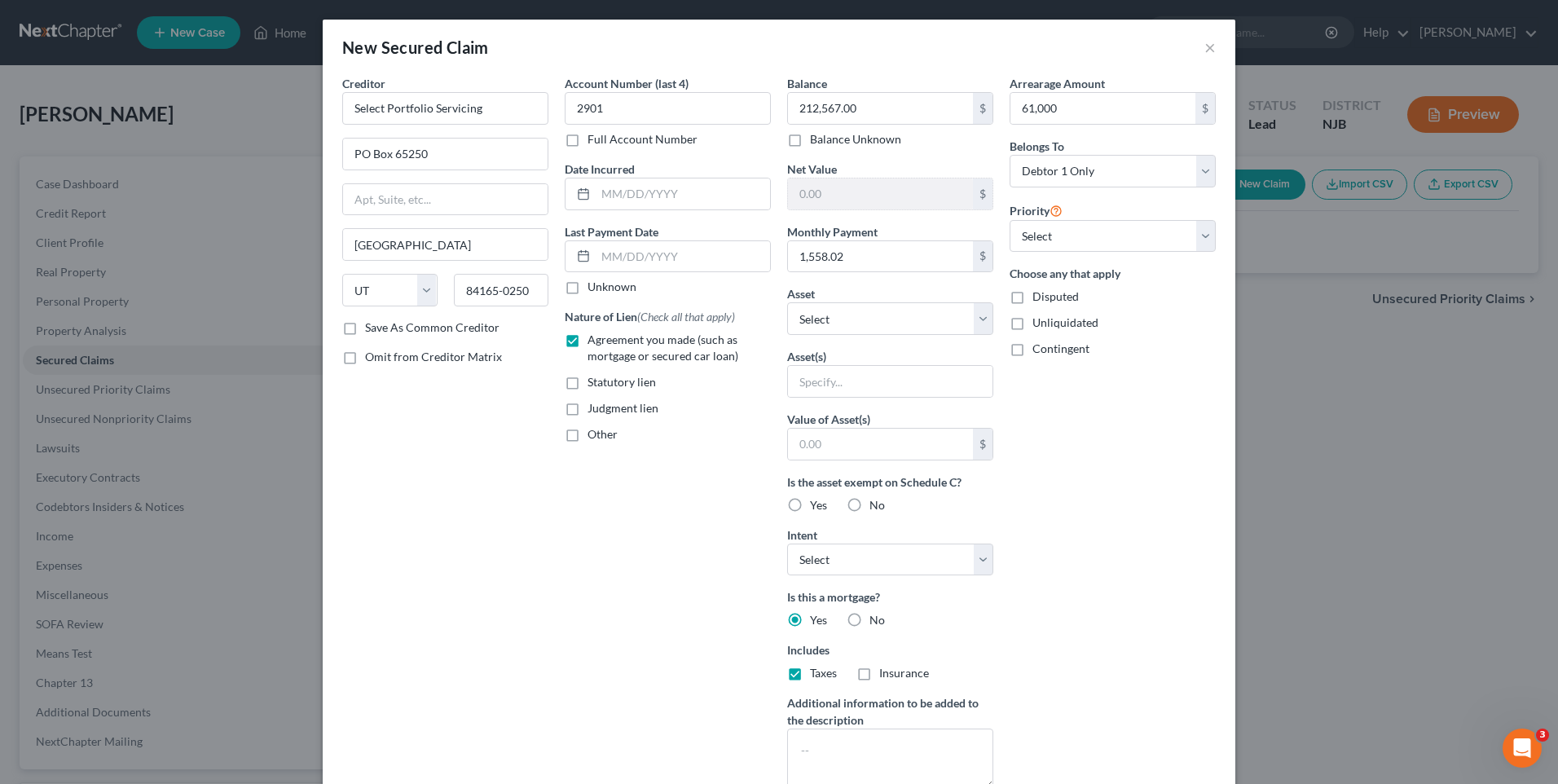
click at [879, 672] on label "Insurance" at bounding box center [904, 673] width 49 height 16
click at [886, 672] on input "Insurance" at bounding box center [891, 670] width 11 height 11
checkbox input "true"
click at [665, 563] on div "Account Number (last 4) 2901 Full Account Number Date Incurred Last Payment Dat…" at bounding box center [668, 438] width 222 height 726
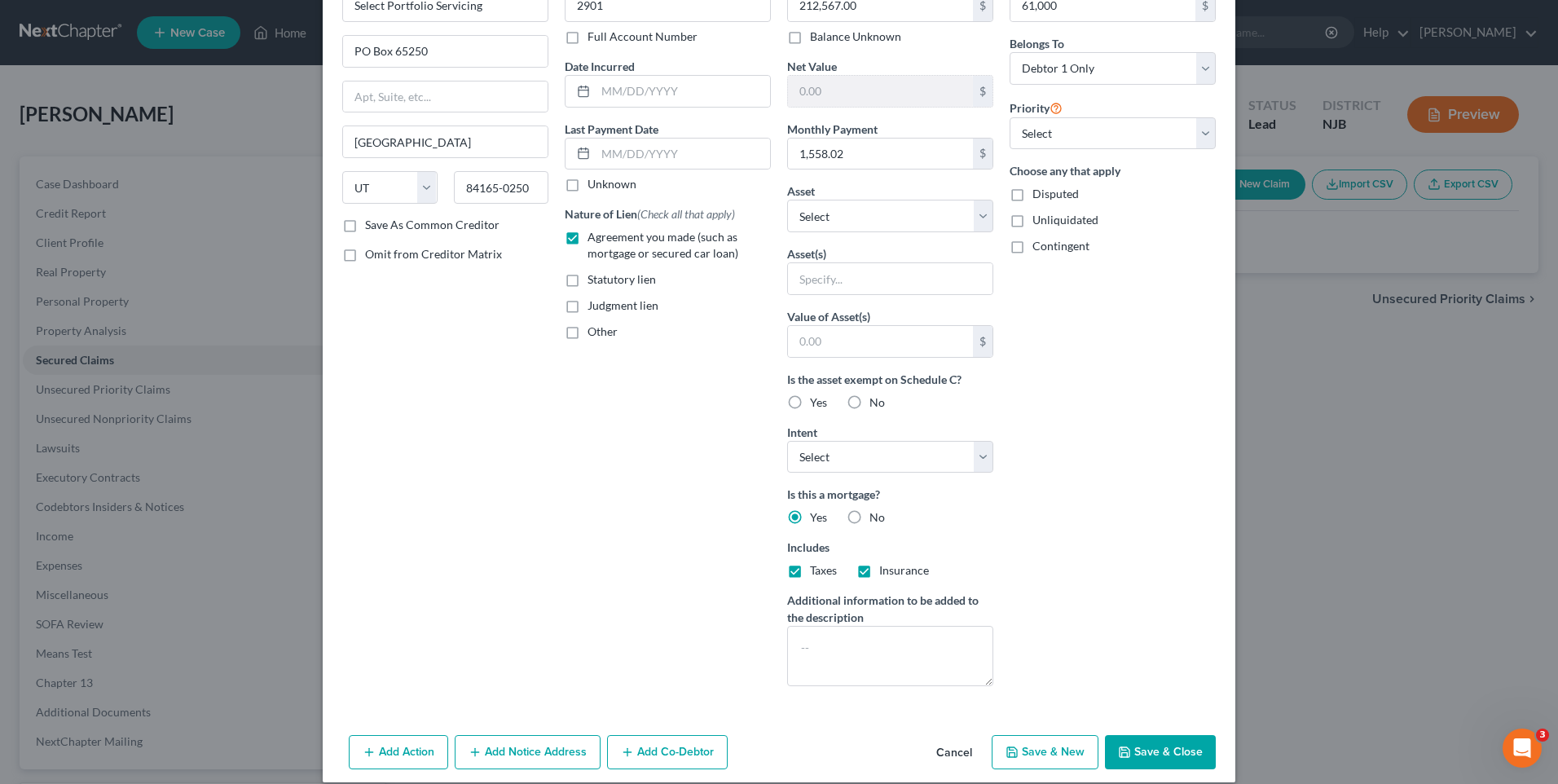
scroll to position [120, 0]
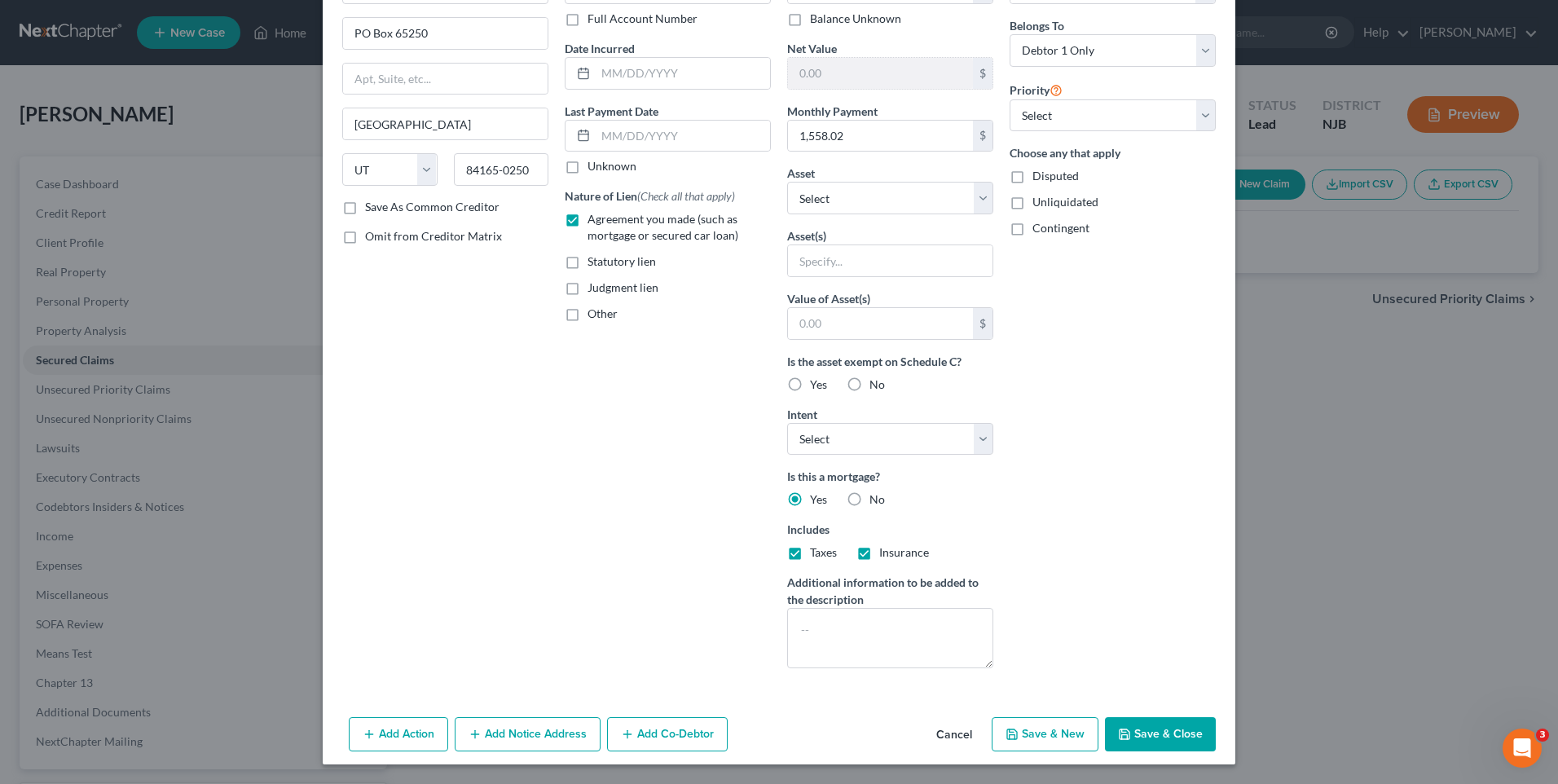
click at [1160, 734] on button "Save & Close" at bounding box center [1160, 734] width 111 height 35
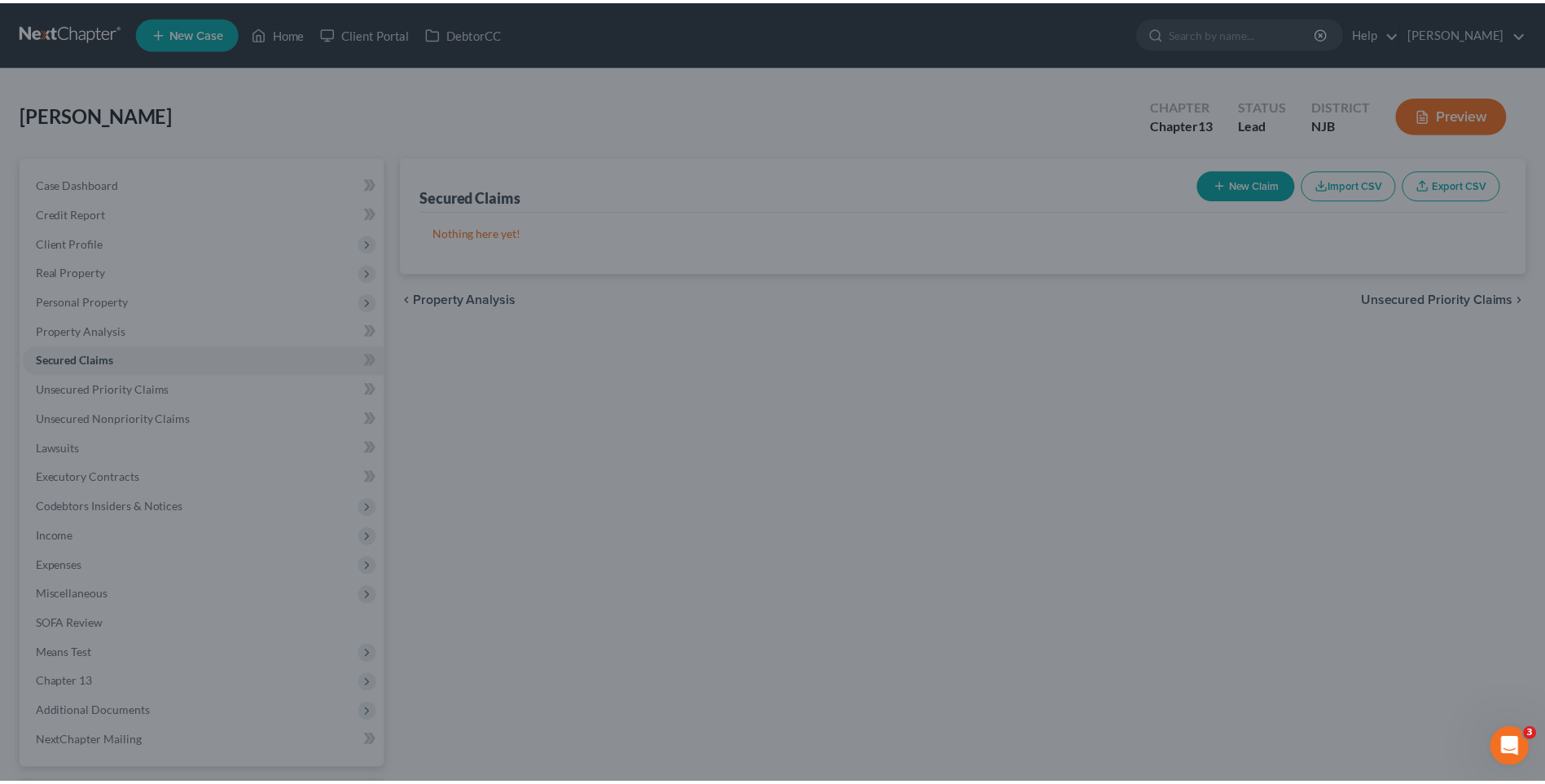
scroll to position [0, 0]
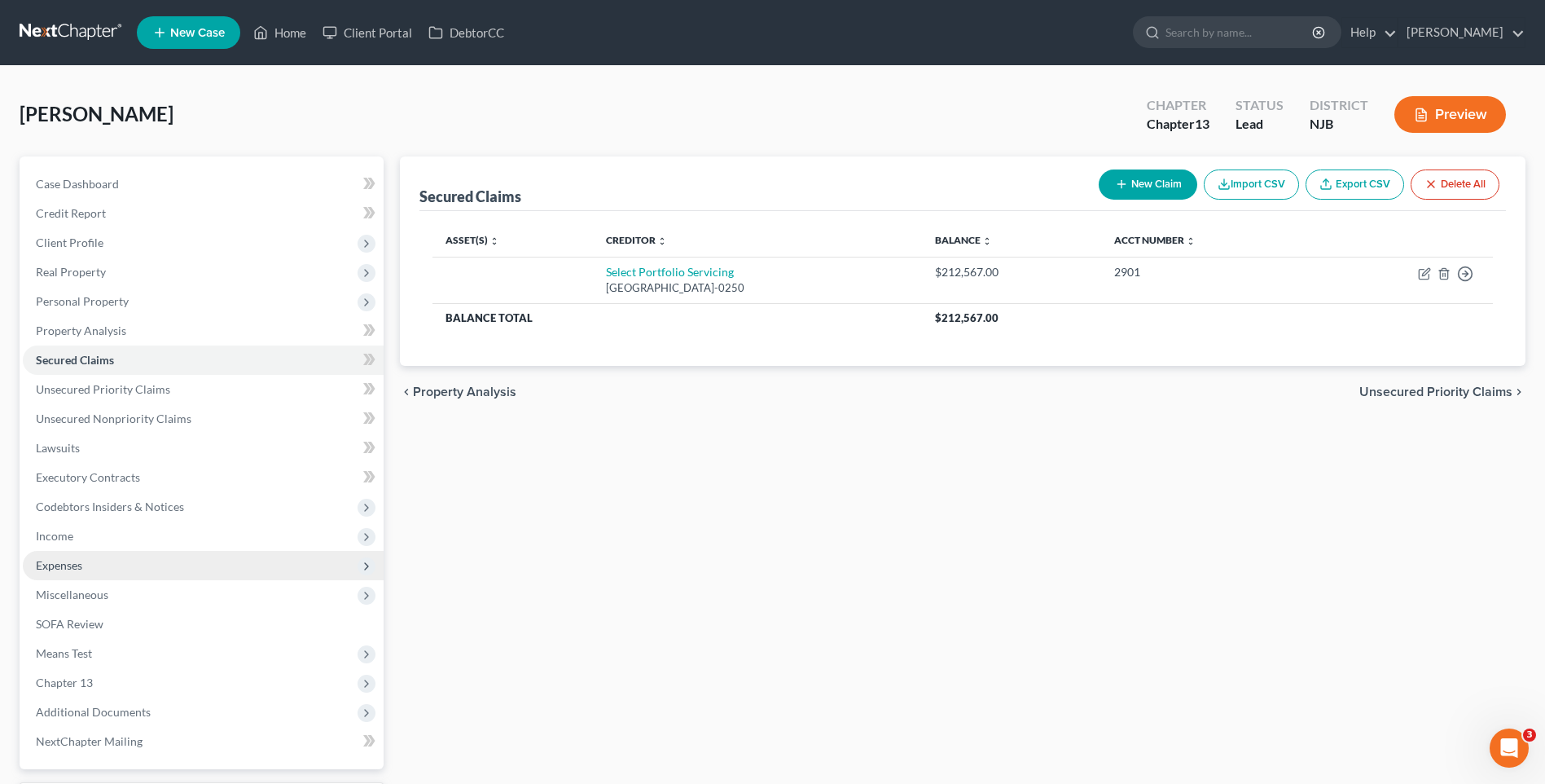
click at [237, 558] on span "Expenses" at bounding box center [203, 566] width 361 height 30
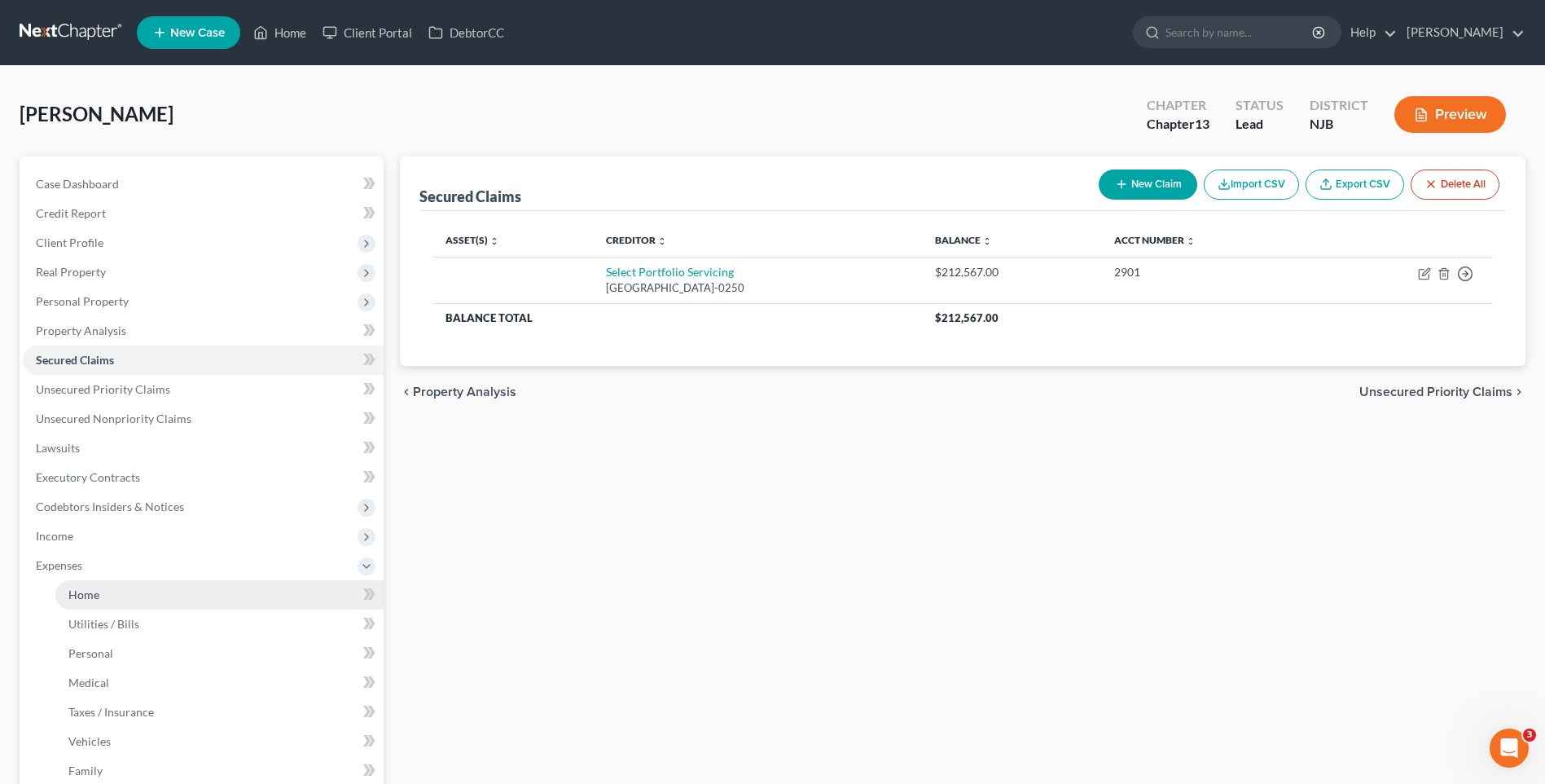
click at [259, 588] on link "Home" at bounding box center [219, 595] width 329 height 30
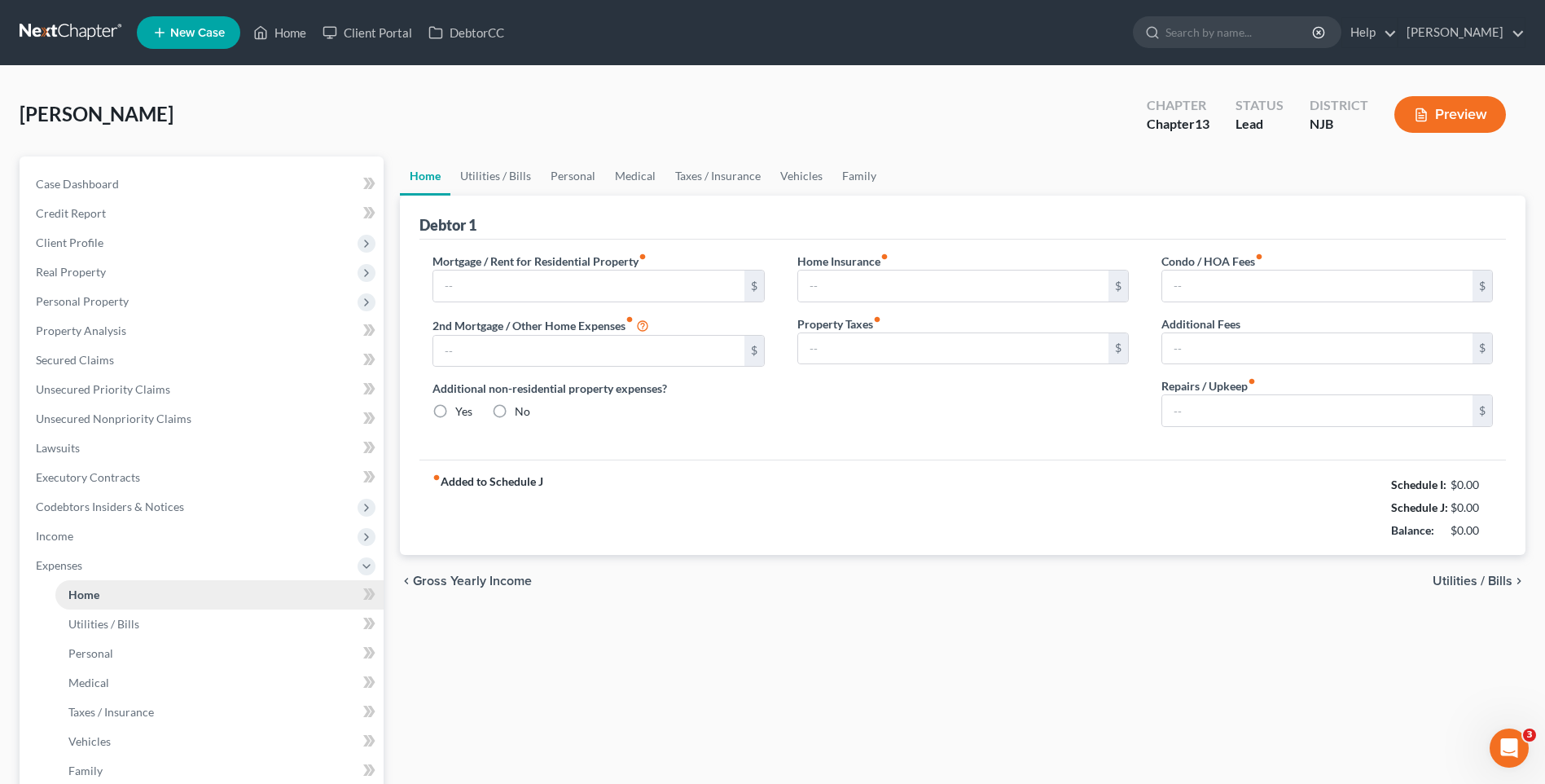
type input "2,000.00"
type input "0.00"
radio input "true"
type input "0.00"
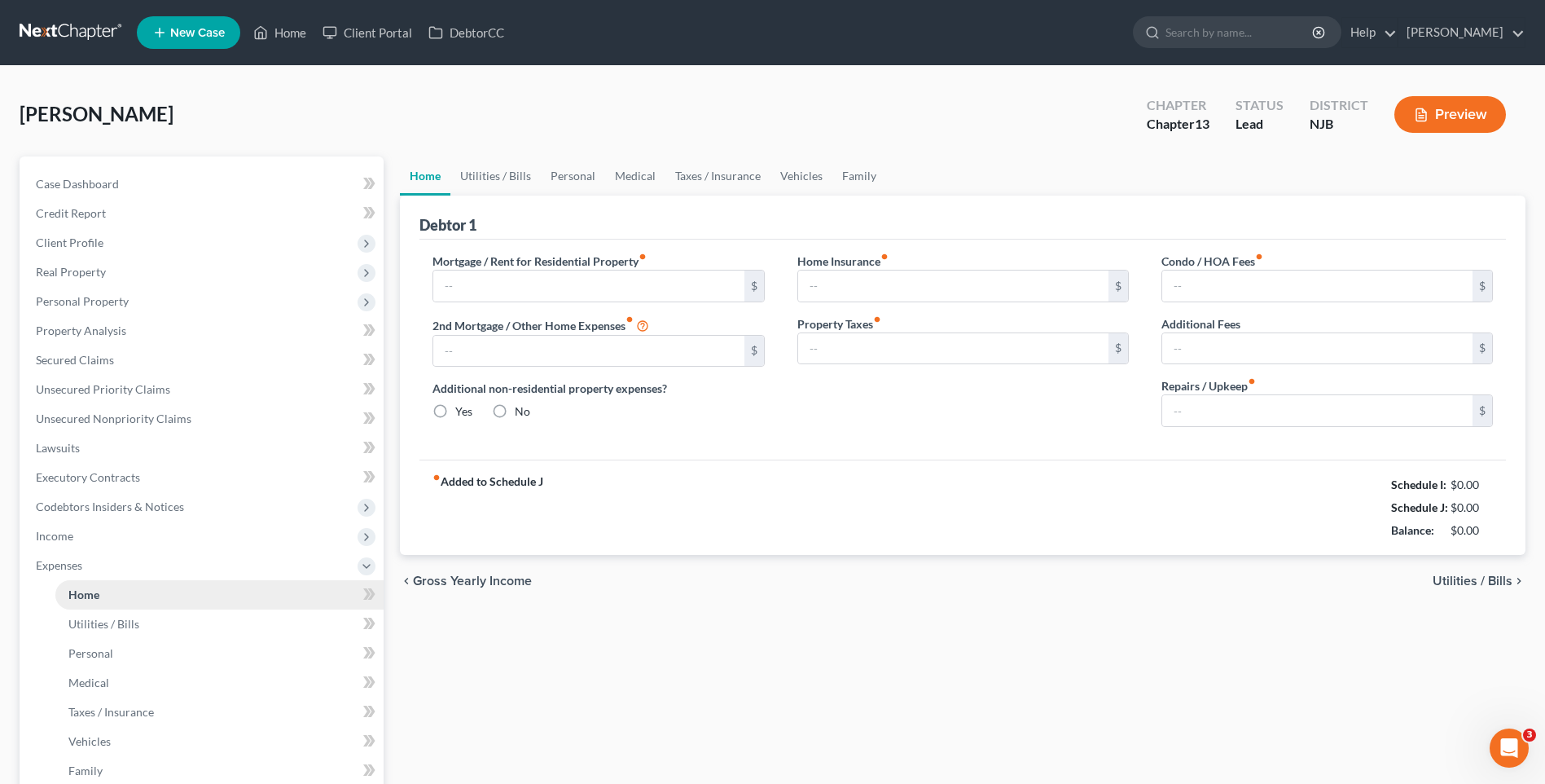
type input "0.00"
click at [459, 283] on input "2,000.00" at bounding box center [588, 286] width 310 height 31
type input "1,558.02"
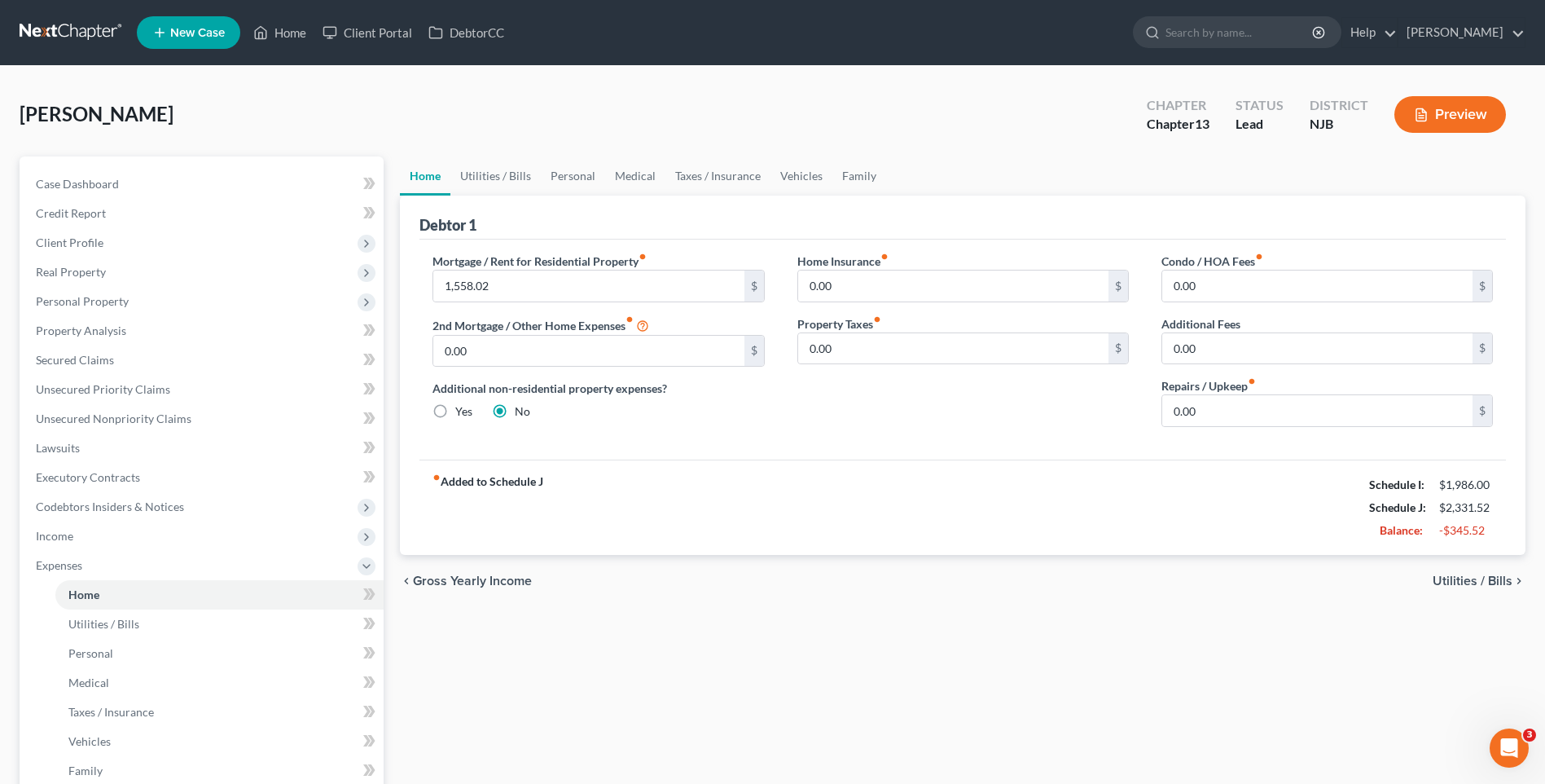
click at [840, 522] on div "fiber_manual_record Added to Schedule J Schedule I: $1,986.00 Schedule J: $2,33…" at bounding box center [963, 507] width 1087 height 96
click at [1463, 576] on span "Utilities / Bills" at bounding box center [1473, 581] width 80 height 13
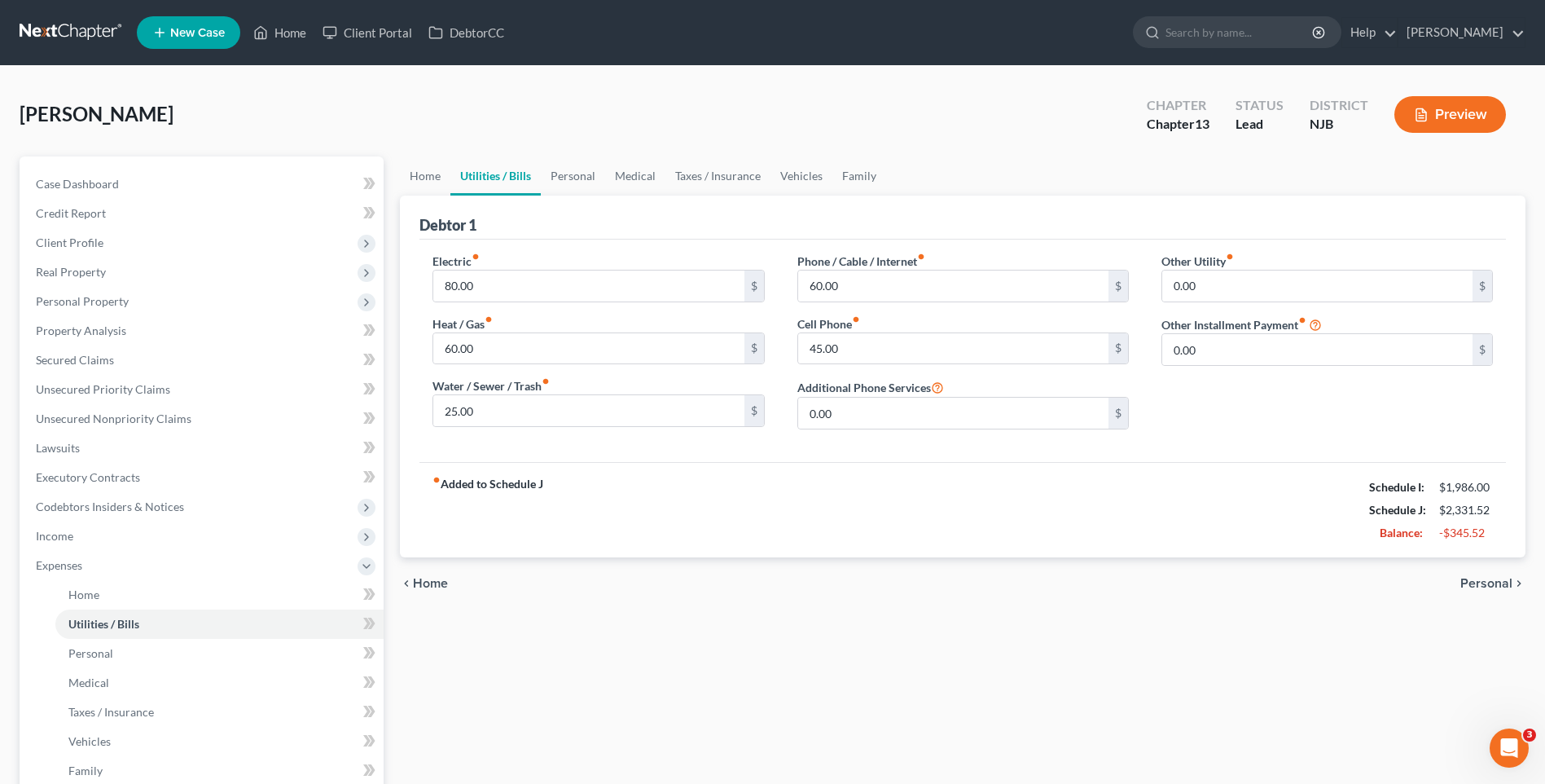
click at [1483, 584] on span "Personal" at bounding box center [1487, 583] width 52 height 13
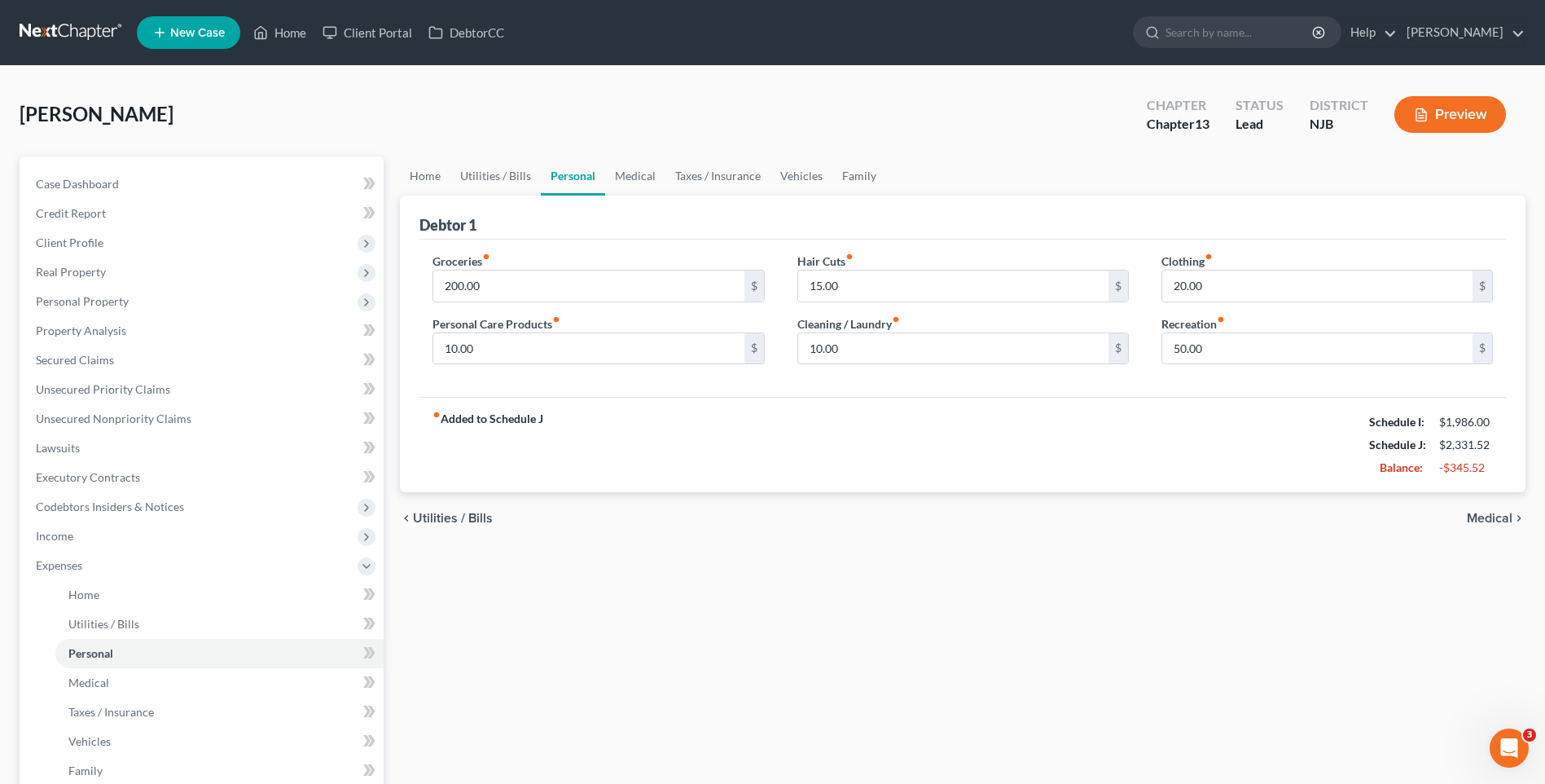
click at [1482, 518] on span "Medical" at bounding box center [1489, 518] width 45 height 13
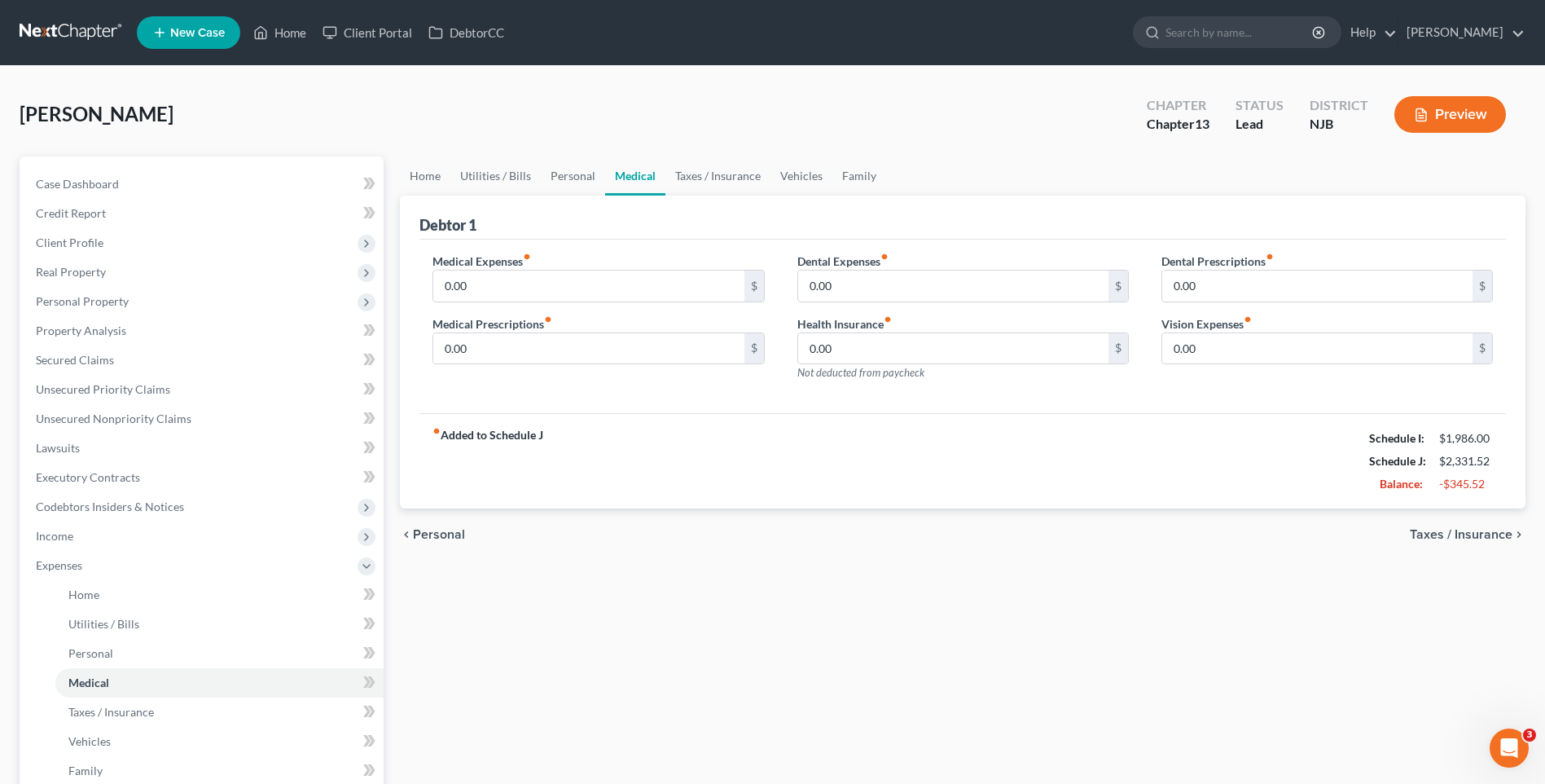
click at [1438, 534] on span "Taxes / Insurance" at bounding box center [1461, 534] width 103 height 13
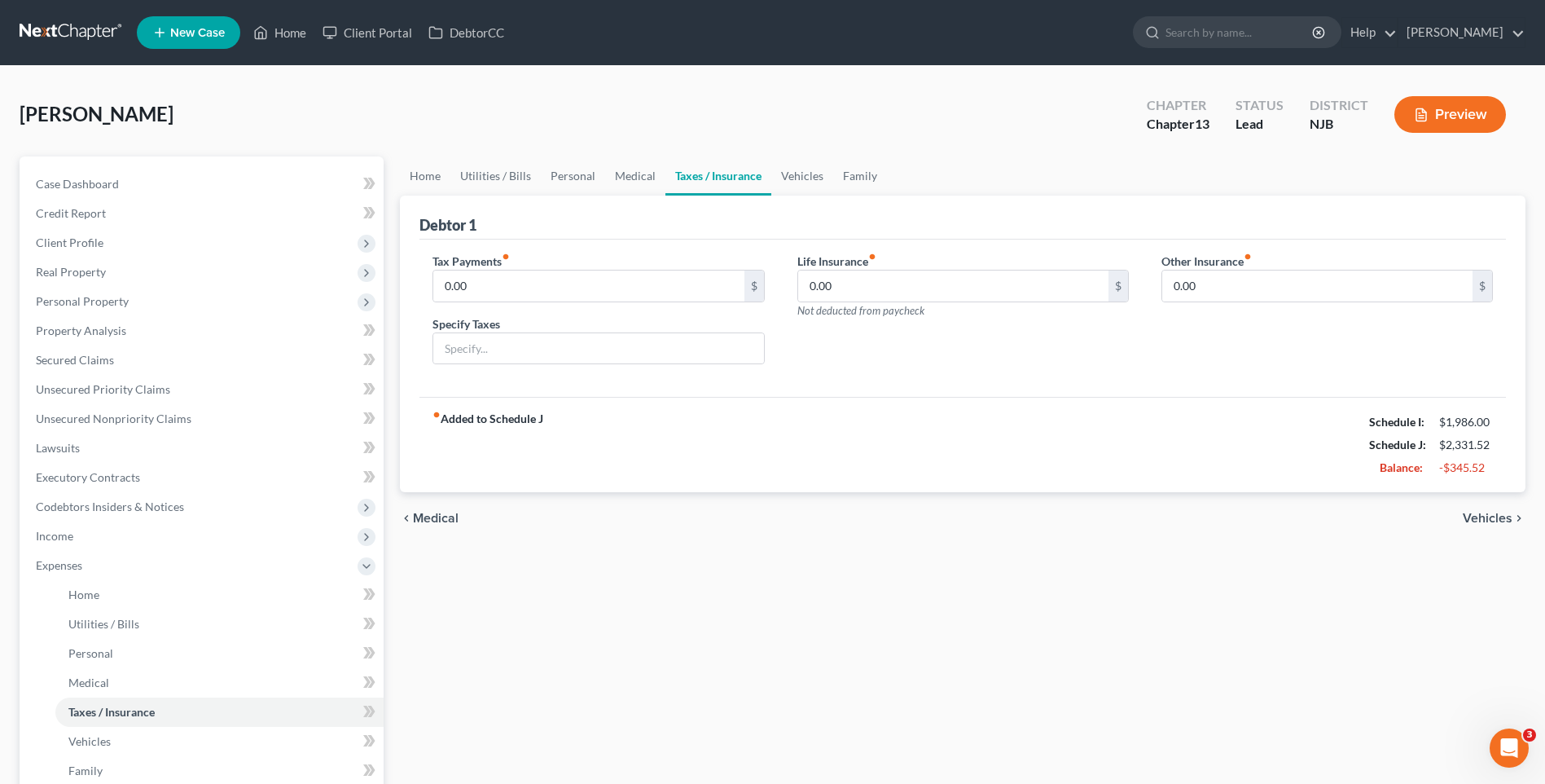
click at [1496, 515] on span "Vehicles" at bounding box center [1488, 518] width 49 height 13
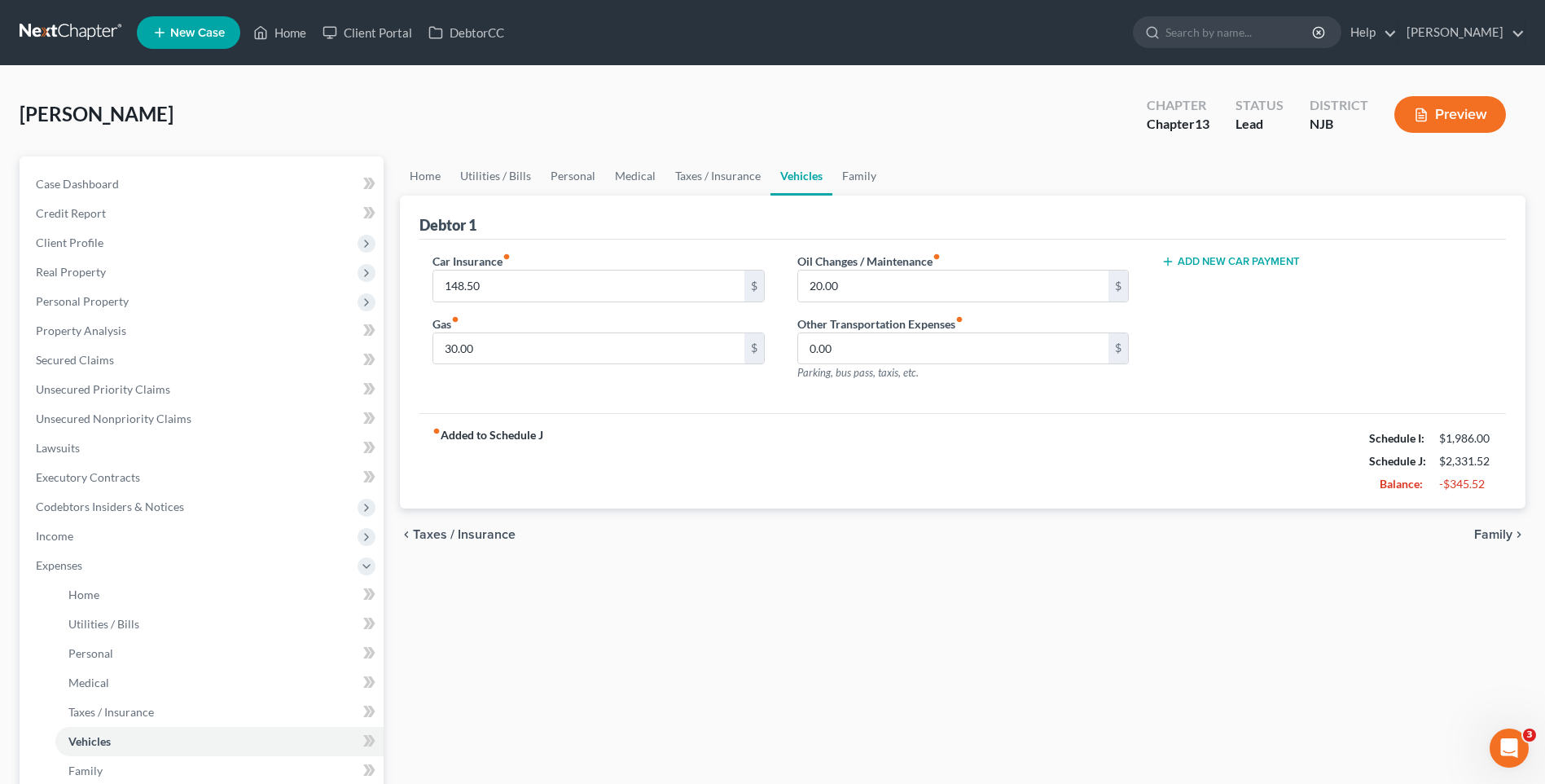
click at [463, 586] on div "Home Utilities / Bills Personal Medical Taxes / Insurance Vehicles Family Debto…" at bounding box center [963, 612] width 1142 height 912
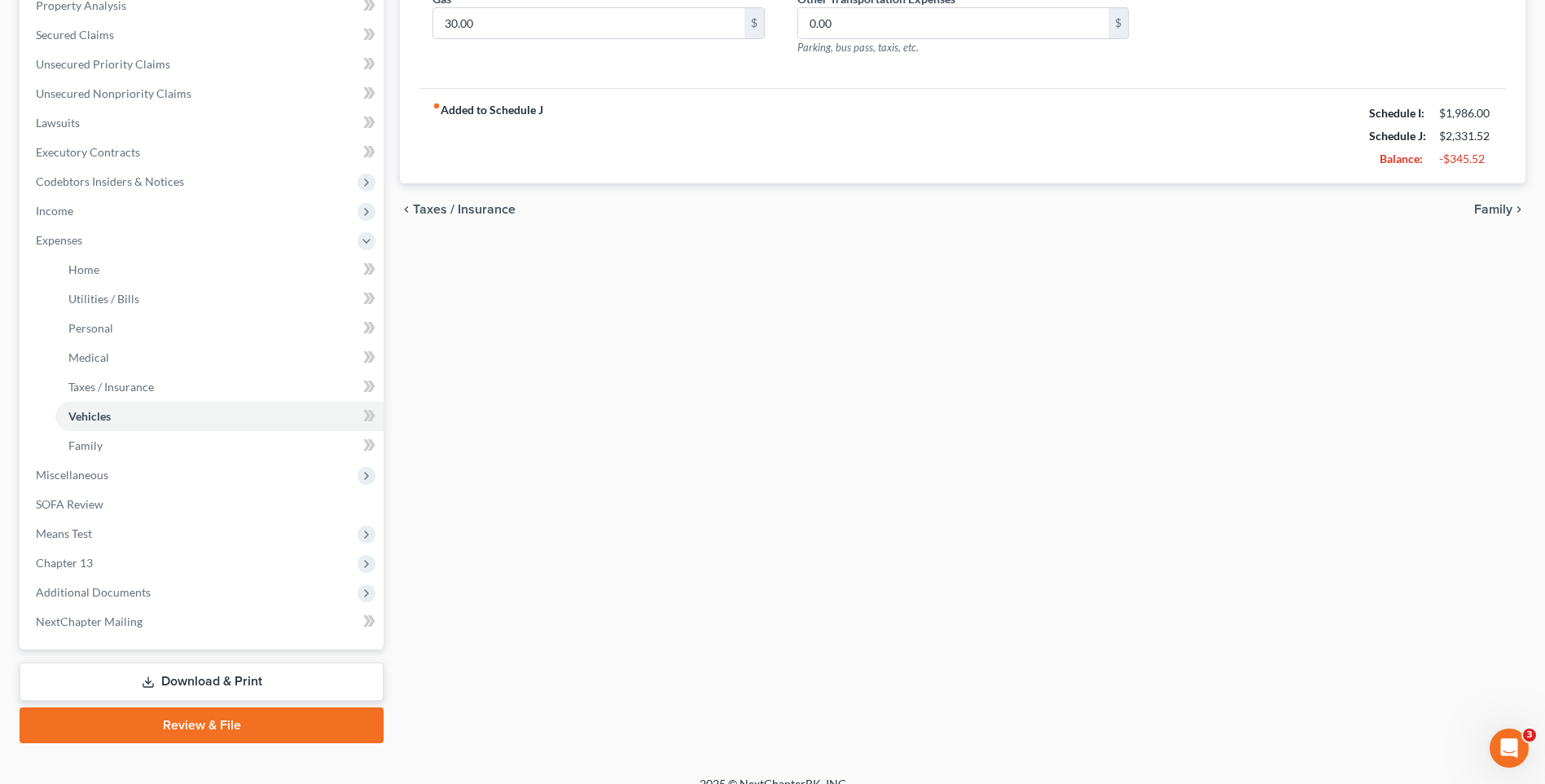
scroll to position [326, 0]
click at [181, 562] on span "Chapter 13" at bounding box center [203, 562] width 361 height 30
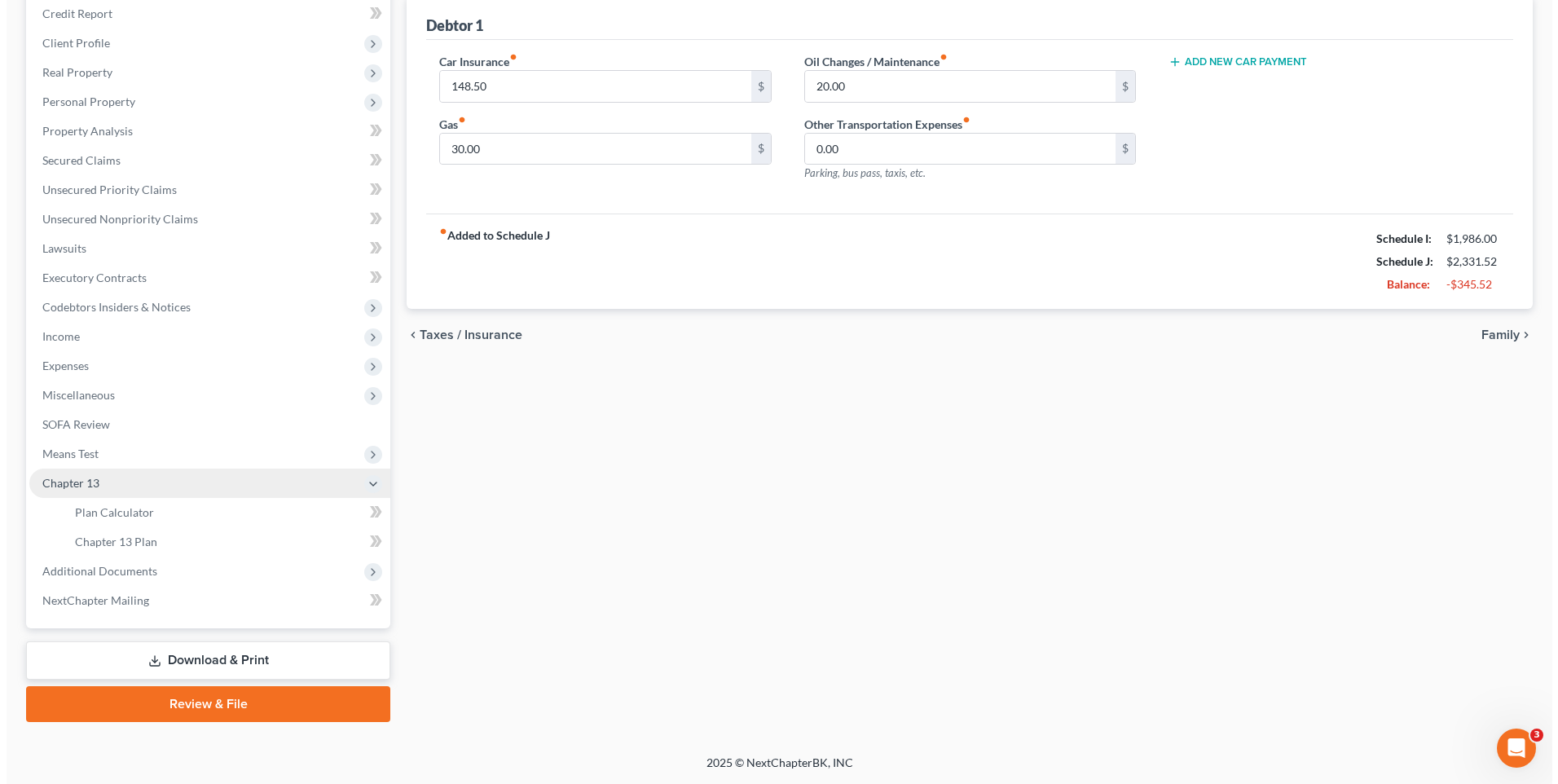
scroll to position [199, 0]
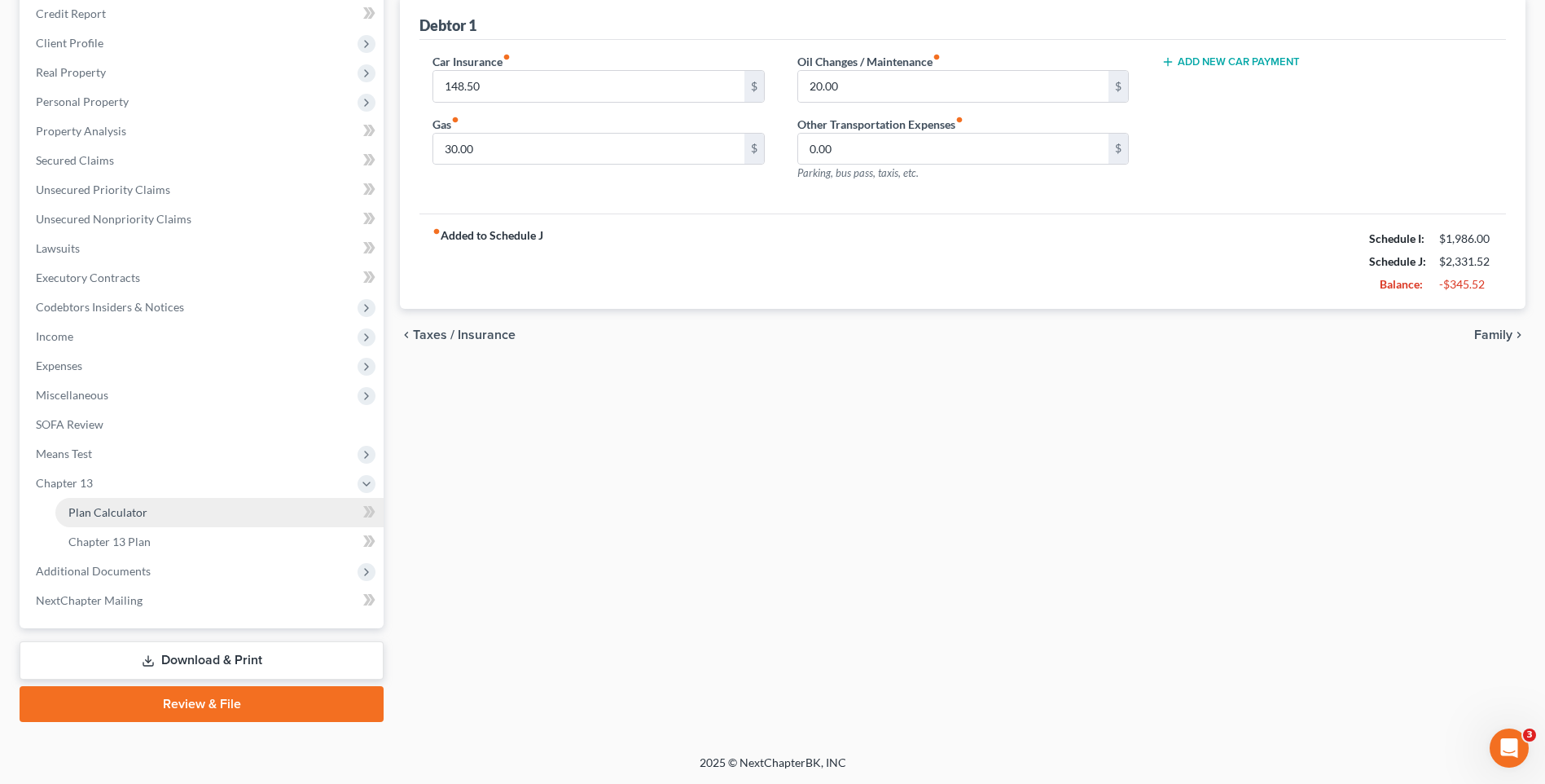
click at [220, 513] on link "Plan Calculator" at bounding box center [219, 512] width 329 height 30
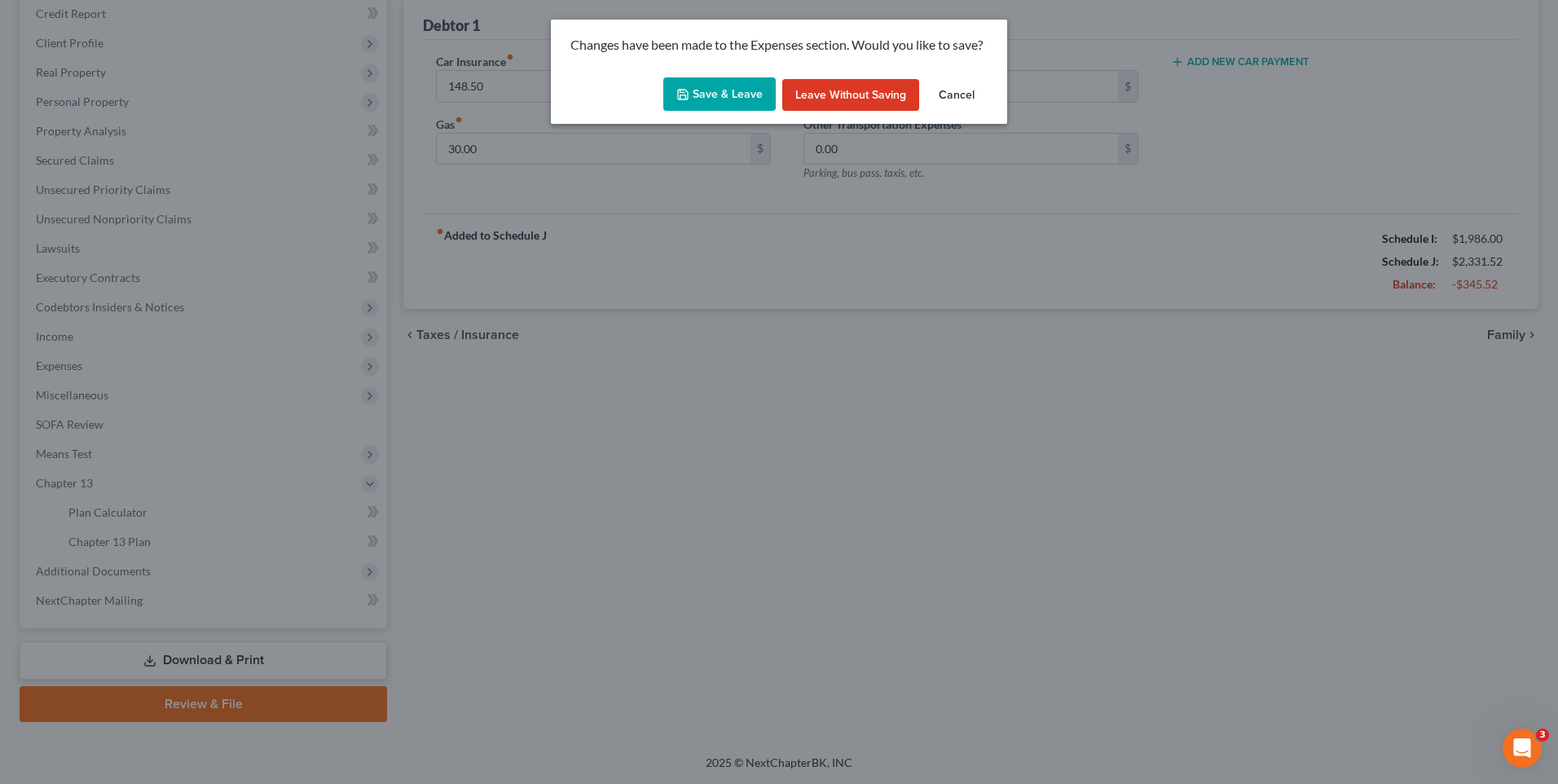
drag, startPoint x: 738, startPoint y: 76, endPoint x: 728, endPoint y: 90, distance: 17.2
click at [733, 83] on div "Save & Leave Leave without Saving Cancel" at bounding box center [779, 97] width 456 height 54
click at [728, 90] on button "Save & Leave" at bounding box center [719, 95] width 113 height 35
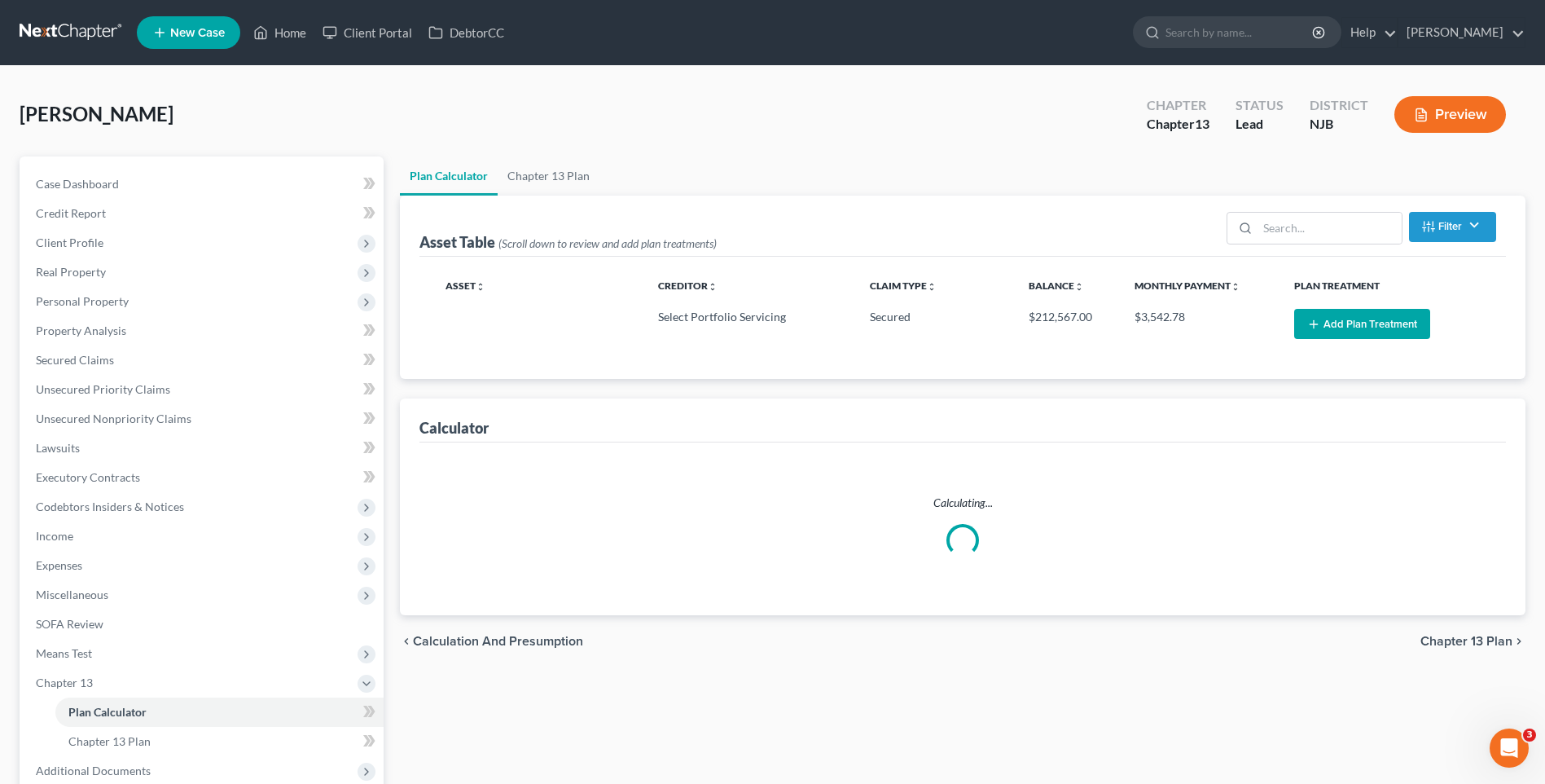
select select "59"
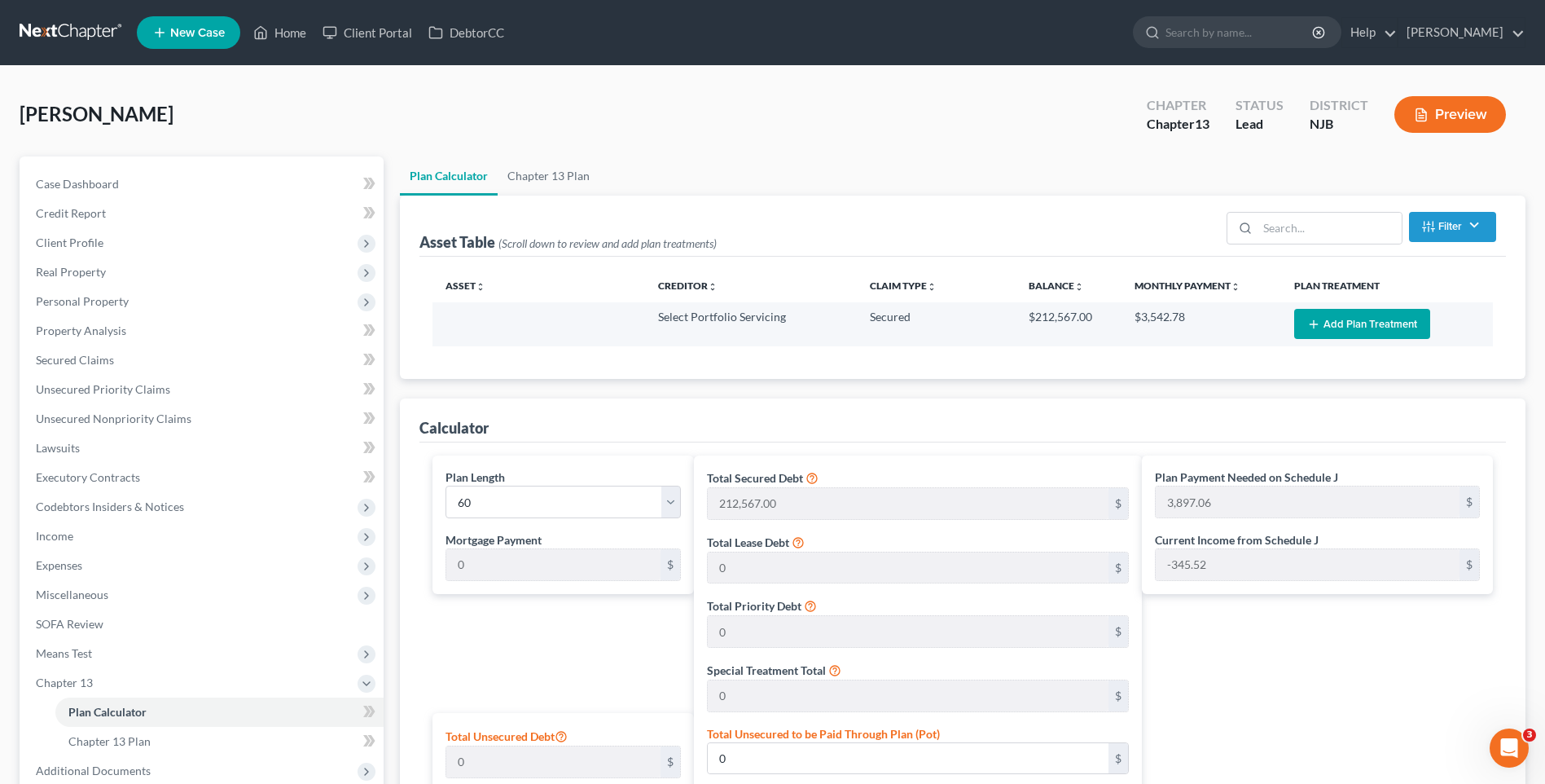
click at [1345, 322] on button "Add Plan Treatment" at bounding box center [1362, 324] width 136 height 30
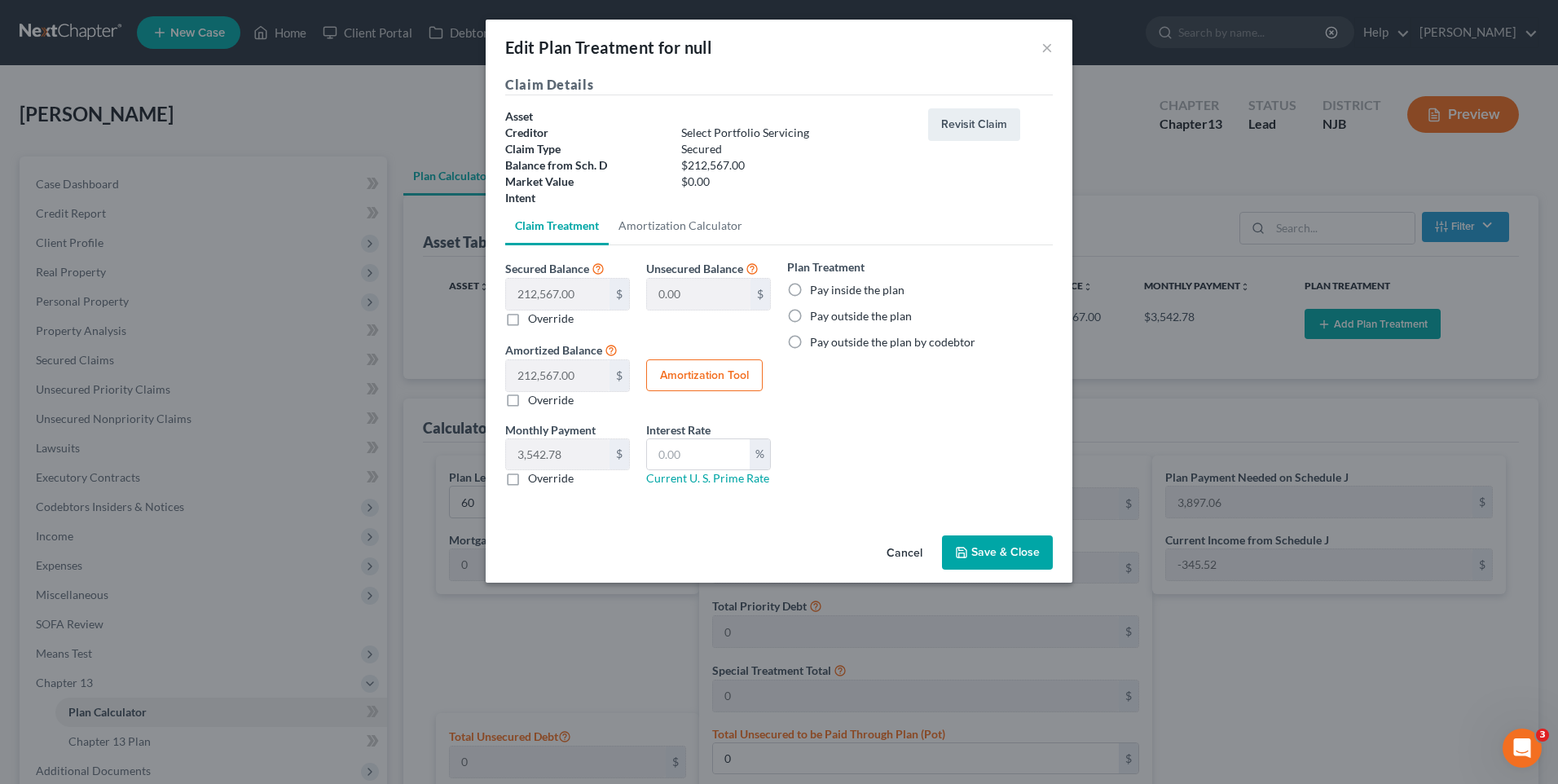
click at [810, 316] on label "Pay outside the plan" at bounding box center [861, 316] width 102 height 16
click at [816, 316] on input "Pay outside the plan" at bounding box center [821, 313] width 11 height 11
click at [1004, 546] on button "Save & Close" at bounding box center [997, 553] width 111 height 35
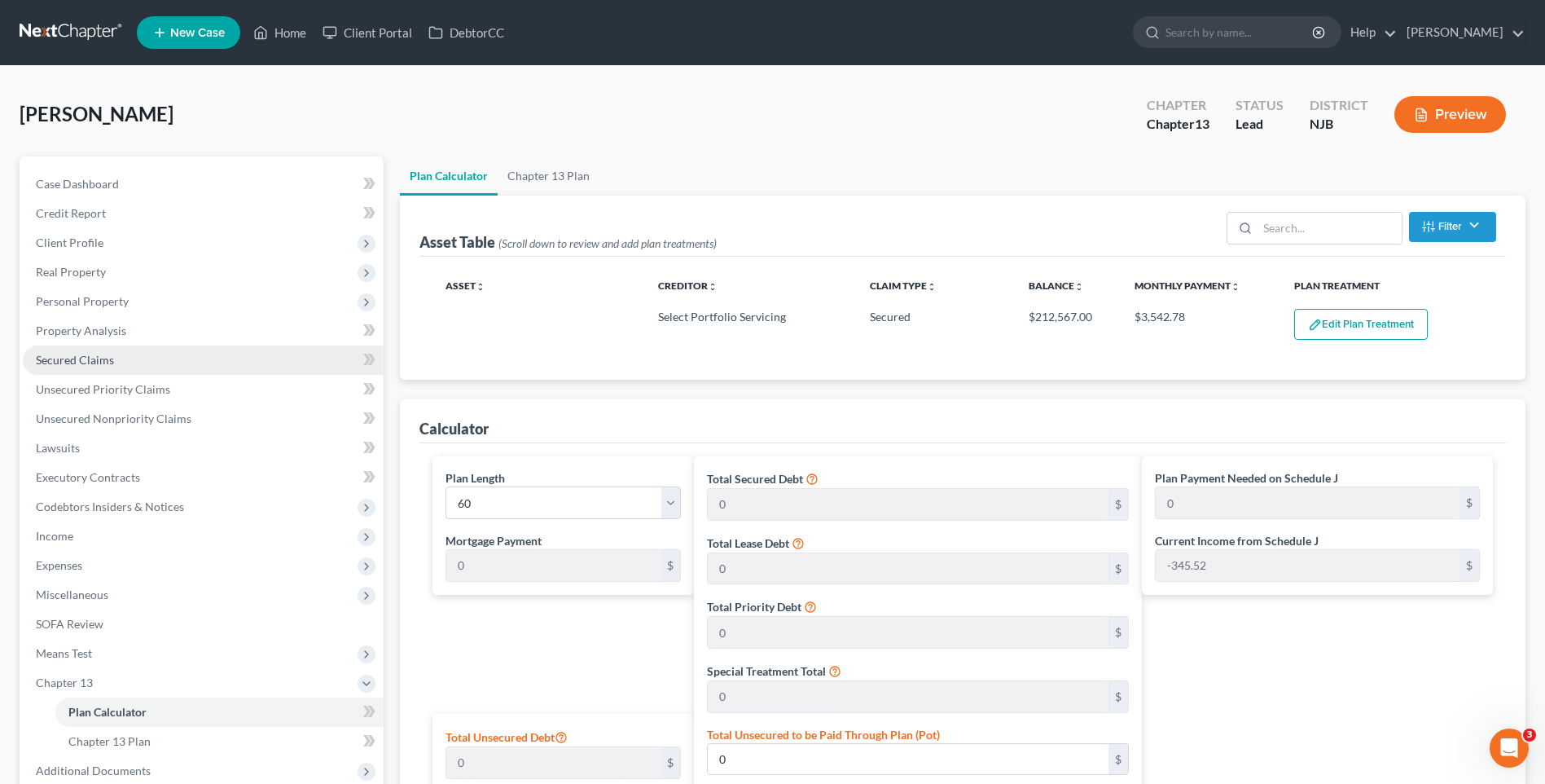
click at [85, 357] on span "Secured Claims" at bounding box center [75, 359] width 78 height 14
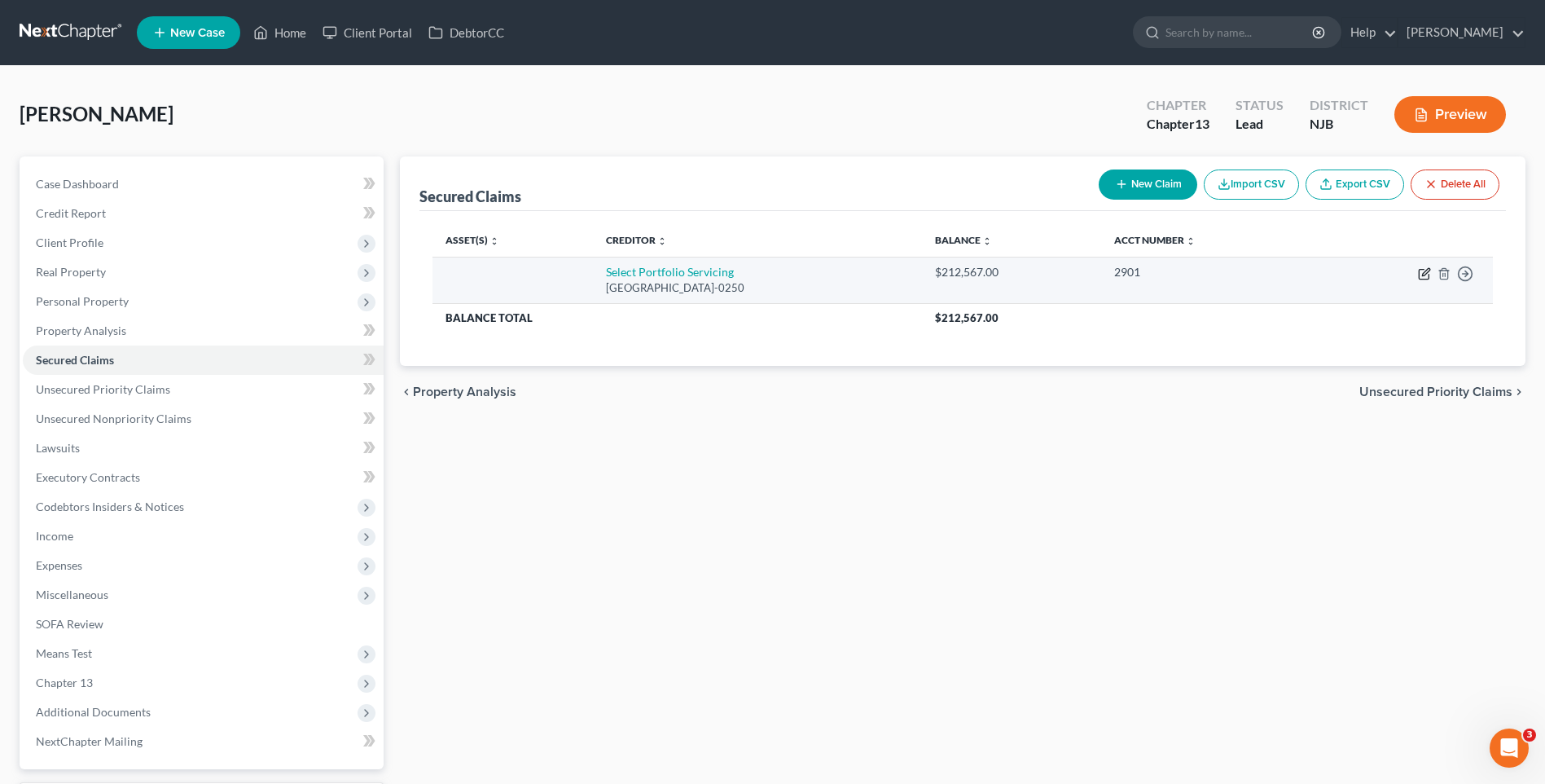
click at [1424, 273] on icon "button" at bounding box center [1425, 273] width 13 height 13
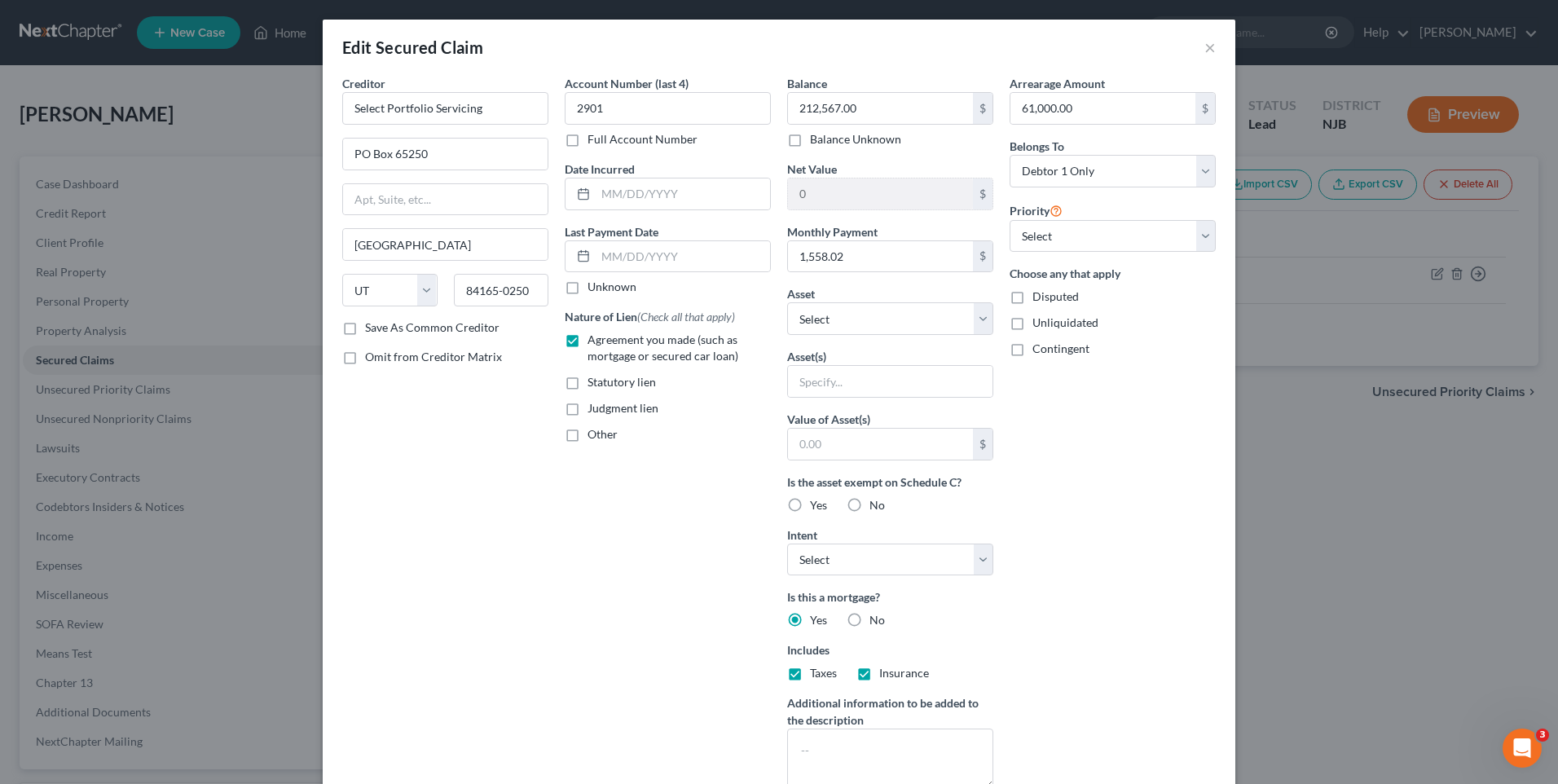
click at [1079, 511] on div "Arrearage Amount 61,000.00 $ Belongs To * Select Debtor 1 Only Debtor 2 Only De…" at bounding box center [1113, 438] width 222 height 726
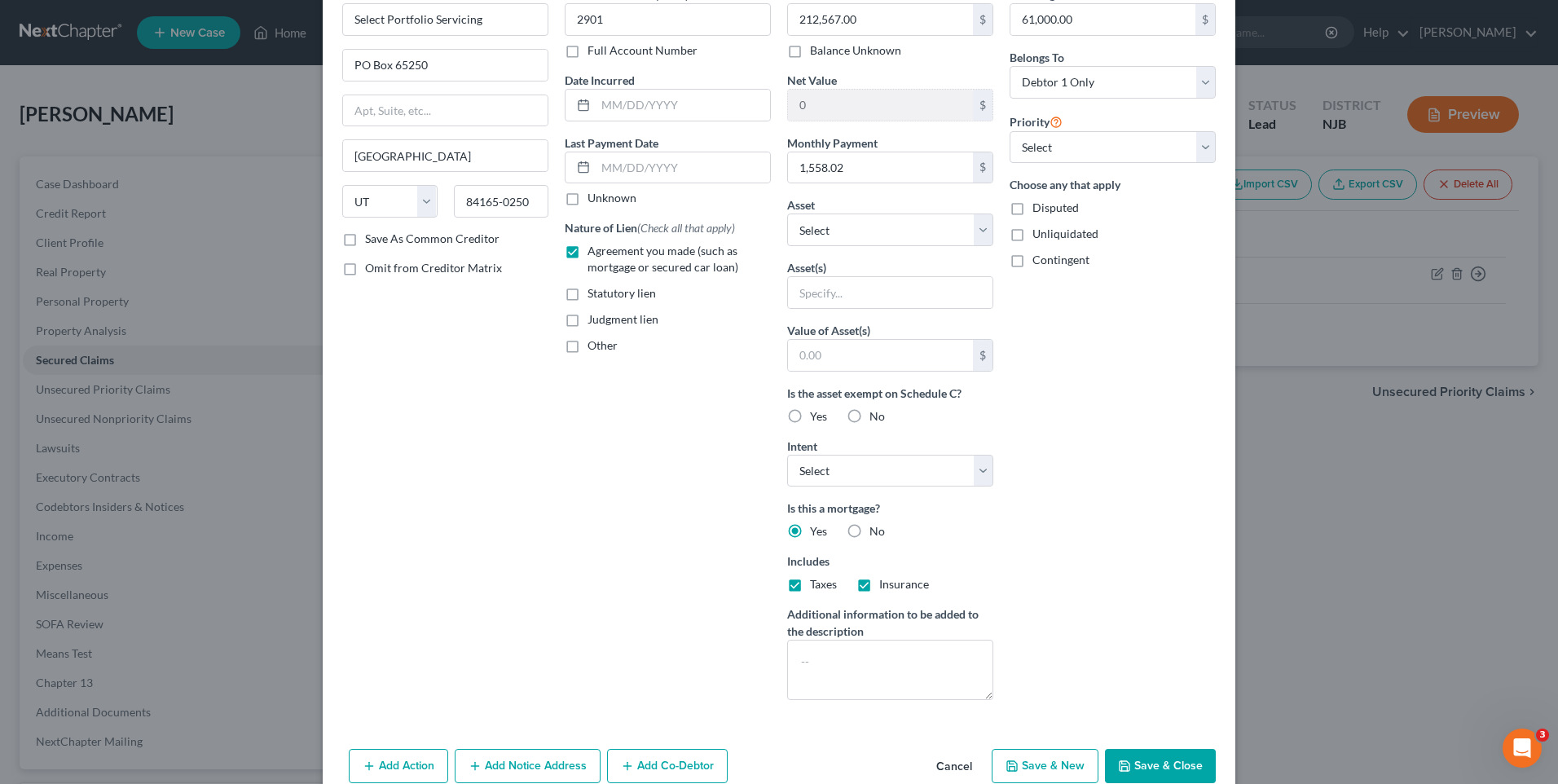
scroll to position [133, 0]
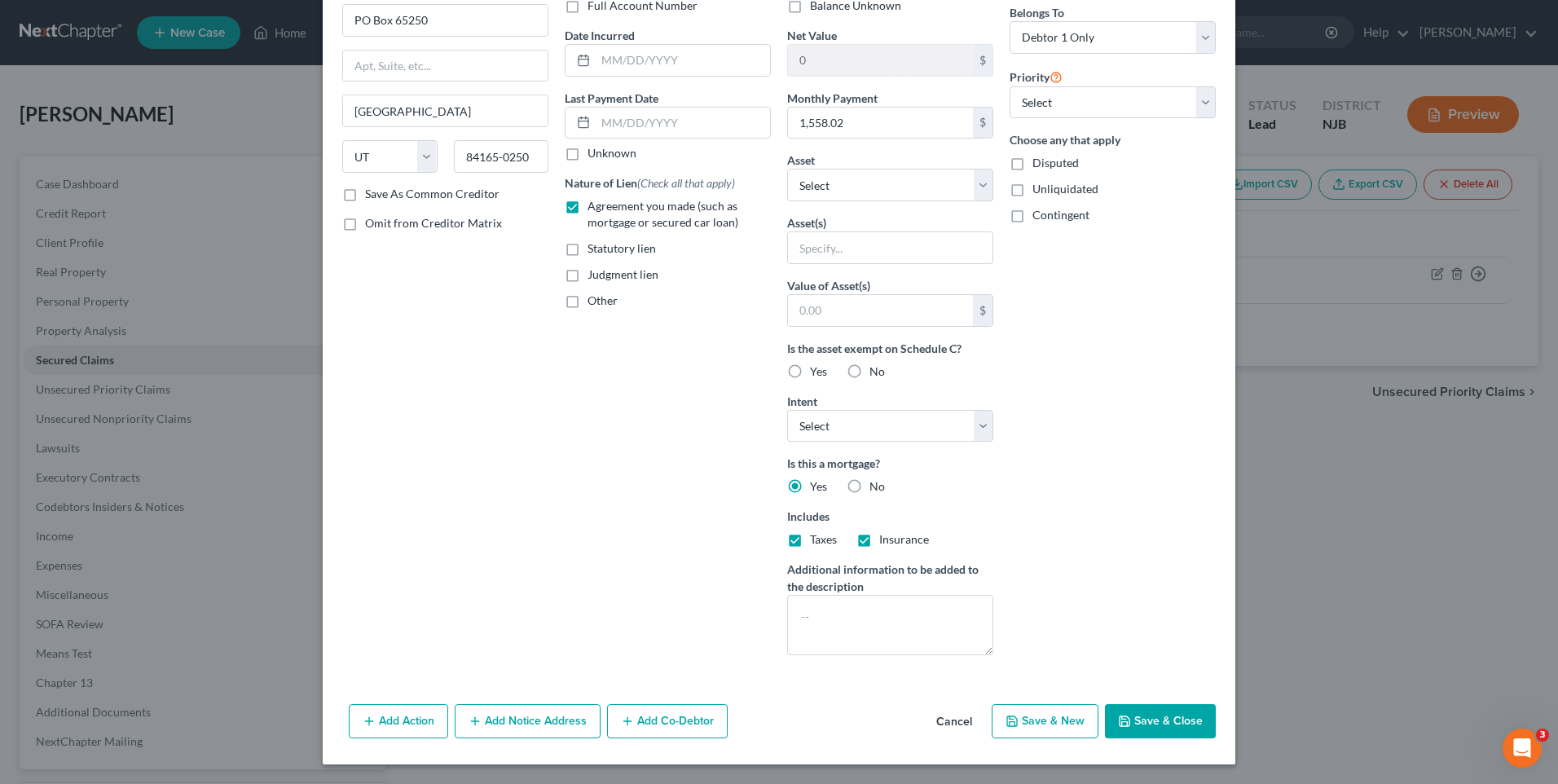
click at [1083, 492] on div "Arrearage Amount 61,000.00 $ Belongs To * Select Debtor 1 Only Debtor 2 Only De…" at bounding box center [1113, 305] width 222 height 726
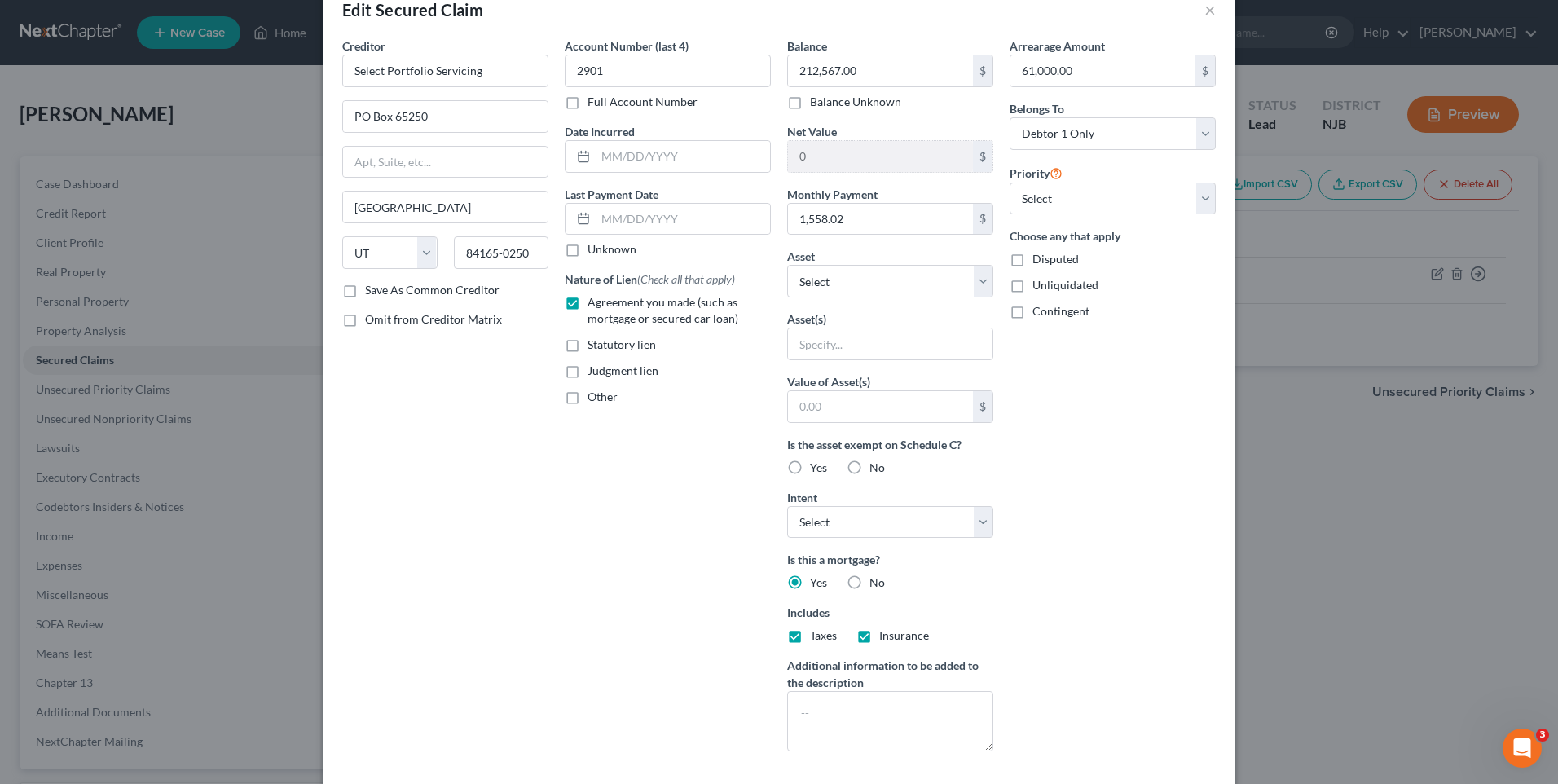
scroll to position [0, 0]
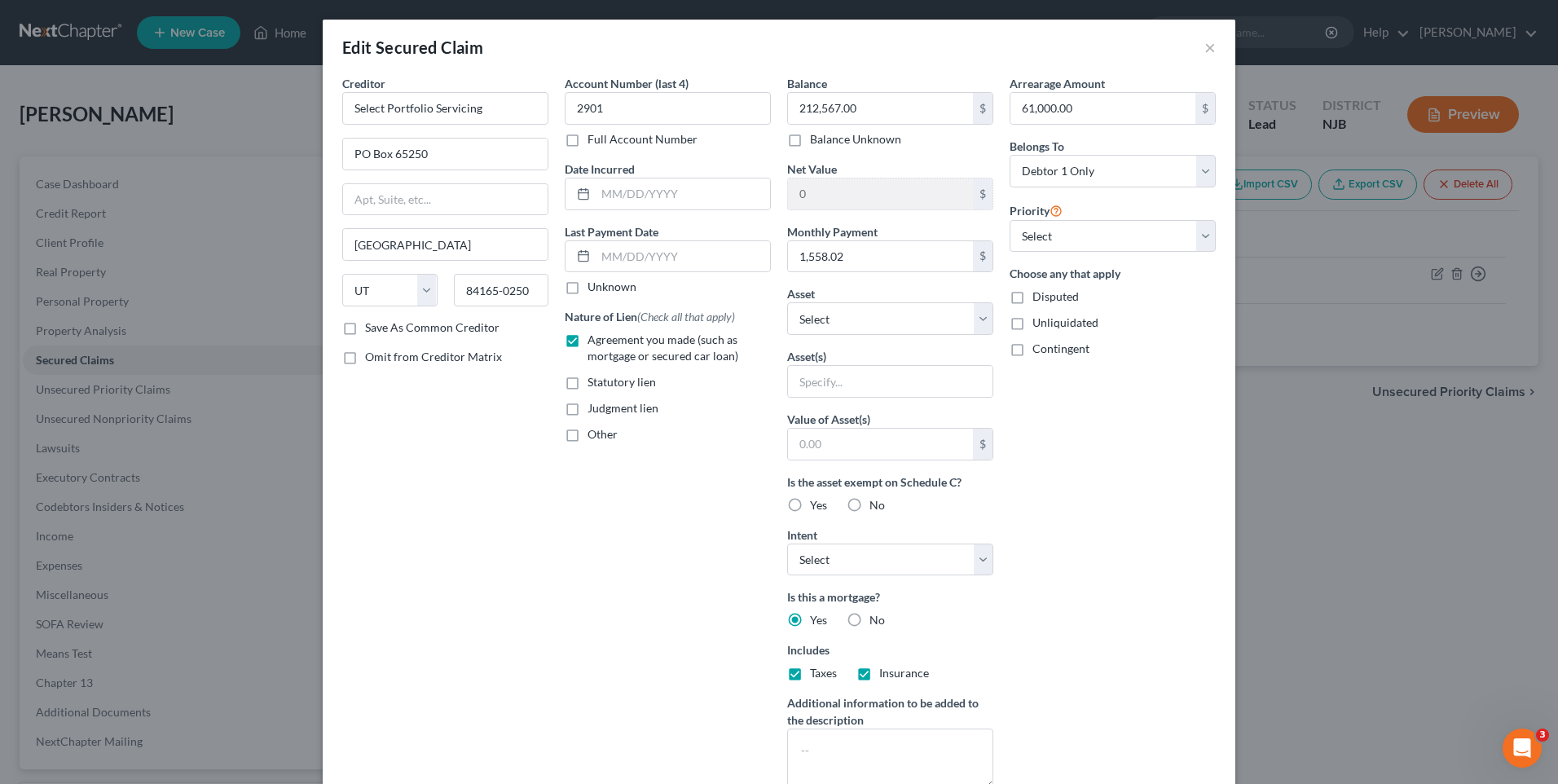
click at [1079, 491] on div "Arrearage Amount 61,000.00 $ Belongs To * Select Debtor 1 Only Debtor 2 Only De…" at bounding box center [1113, 438] width 222 height 726
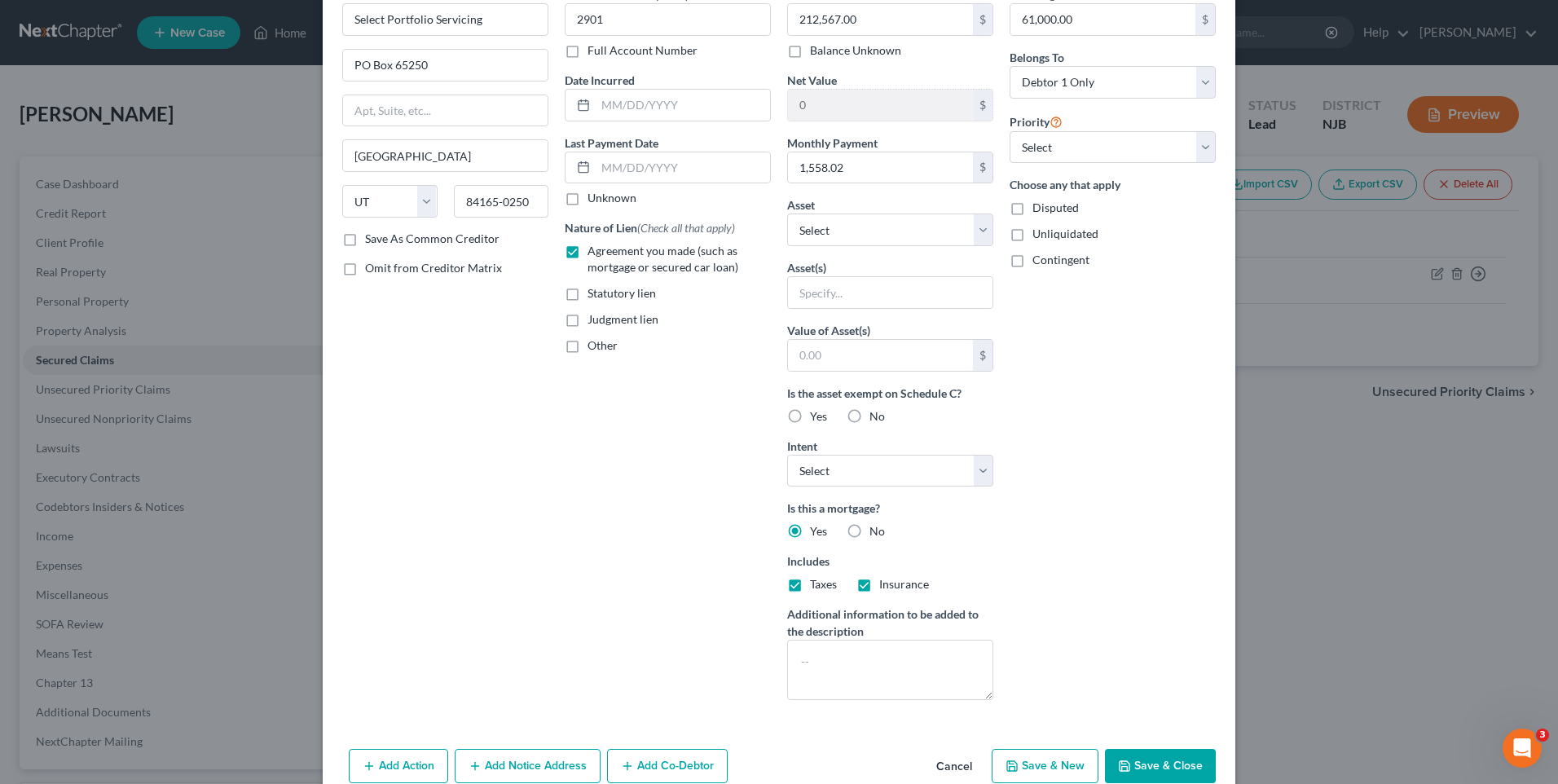
scroll to position [133, 0]
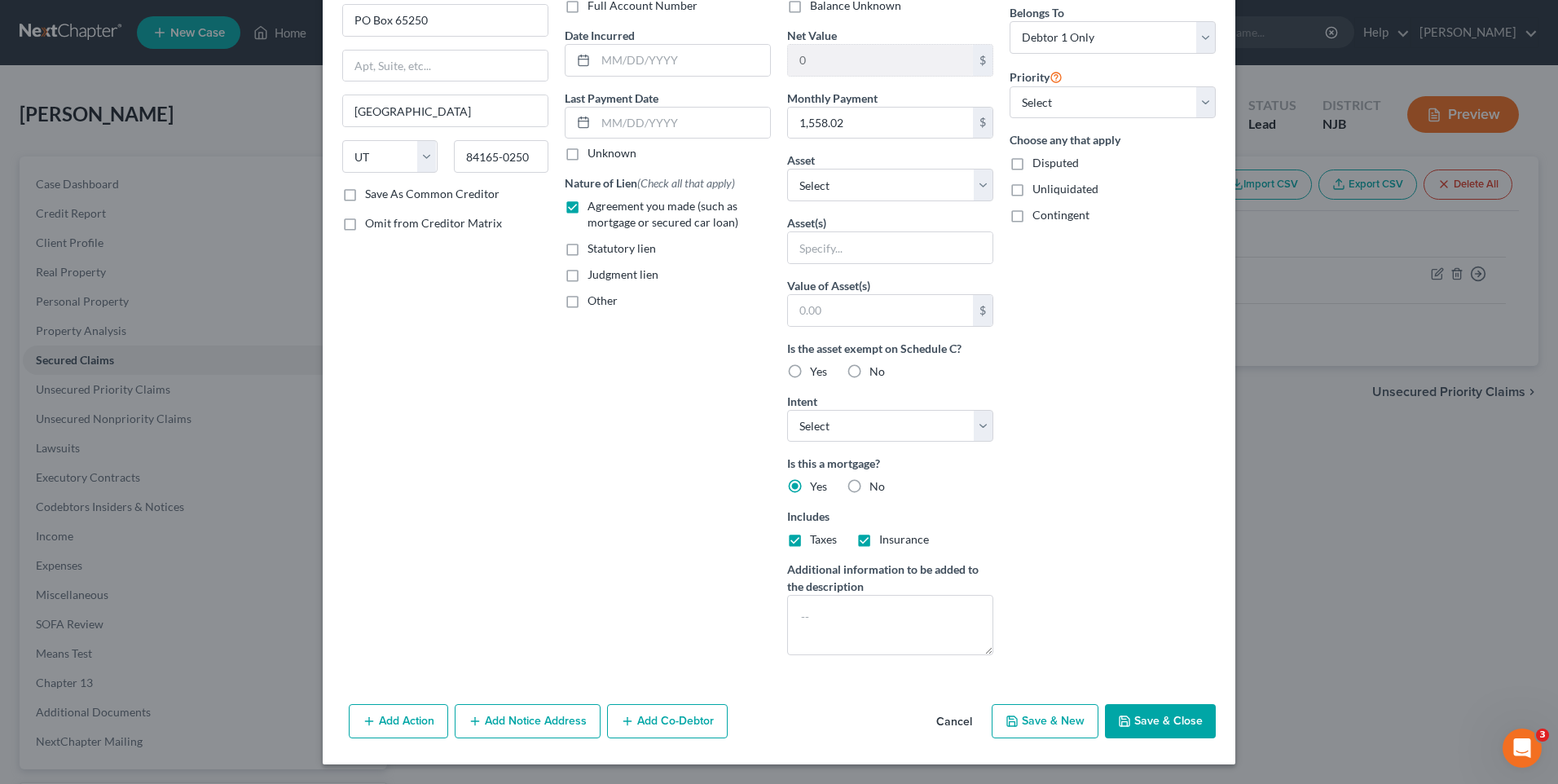
click at [1166, 716] on button "Save & Close" at bounding box center [1160, 721] width 111 height 35
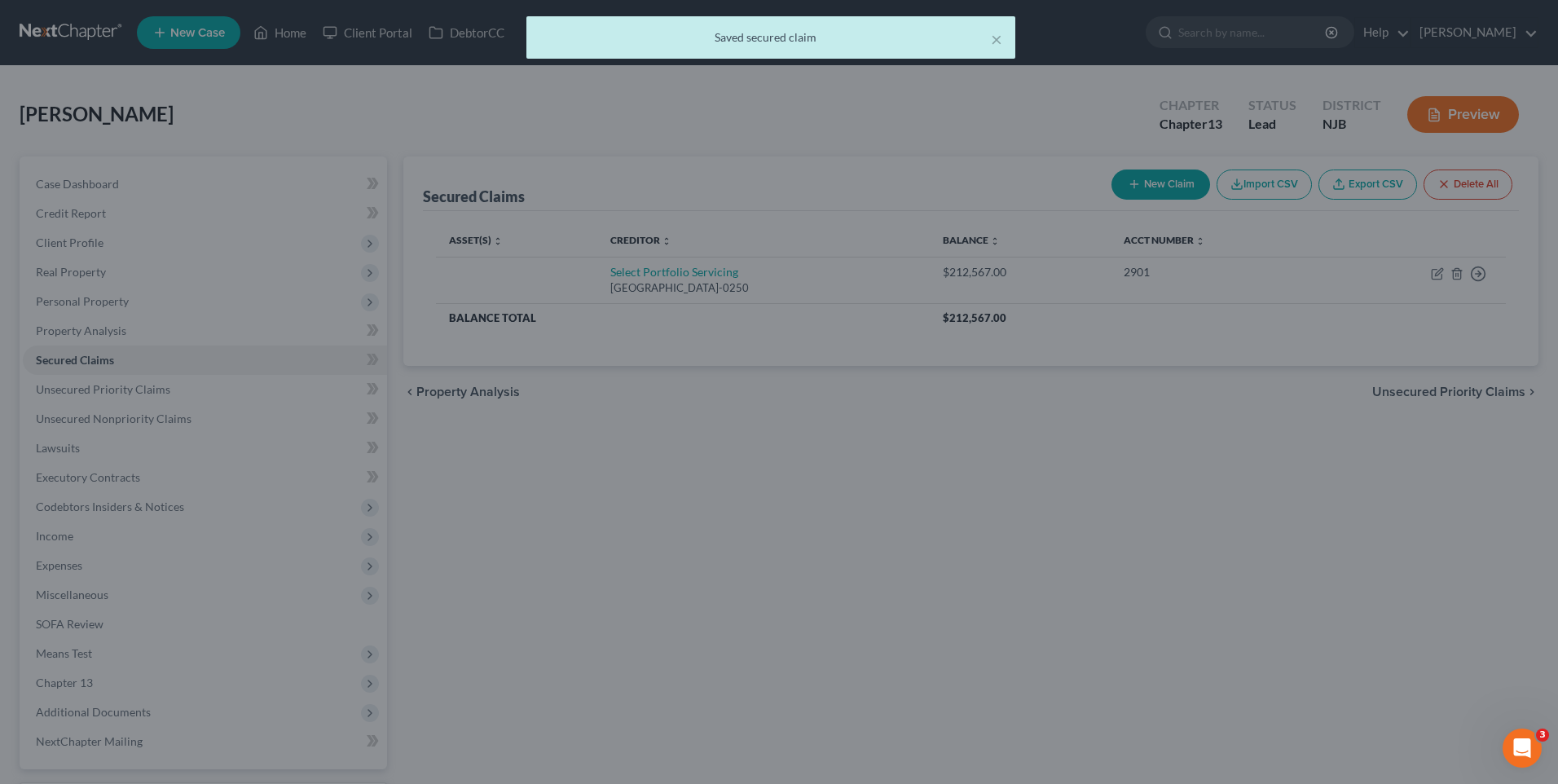
scroll to position [0, 0]
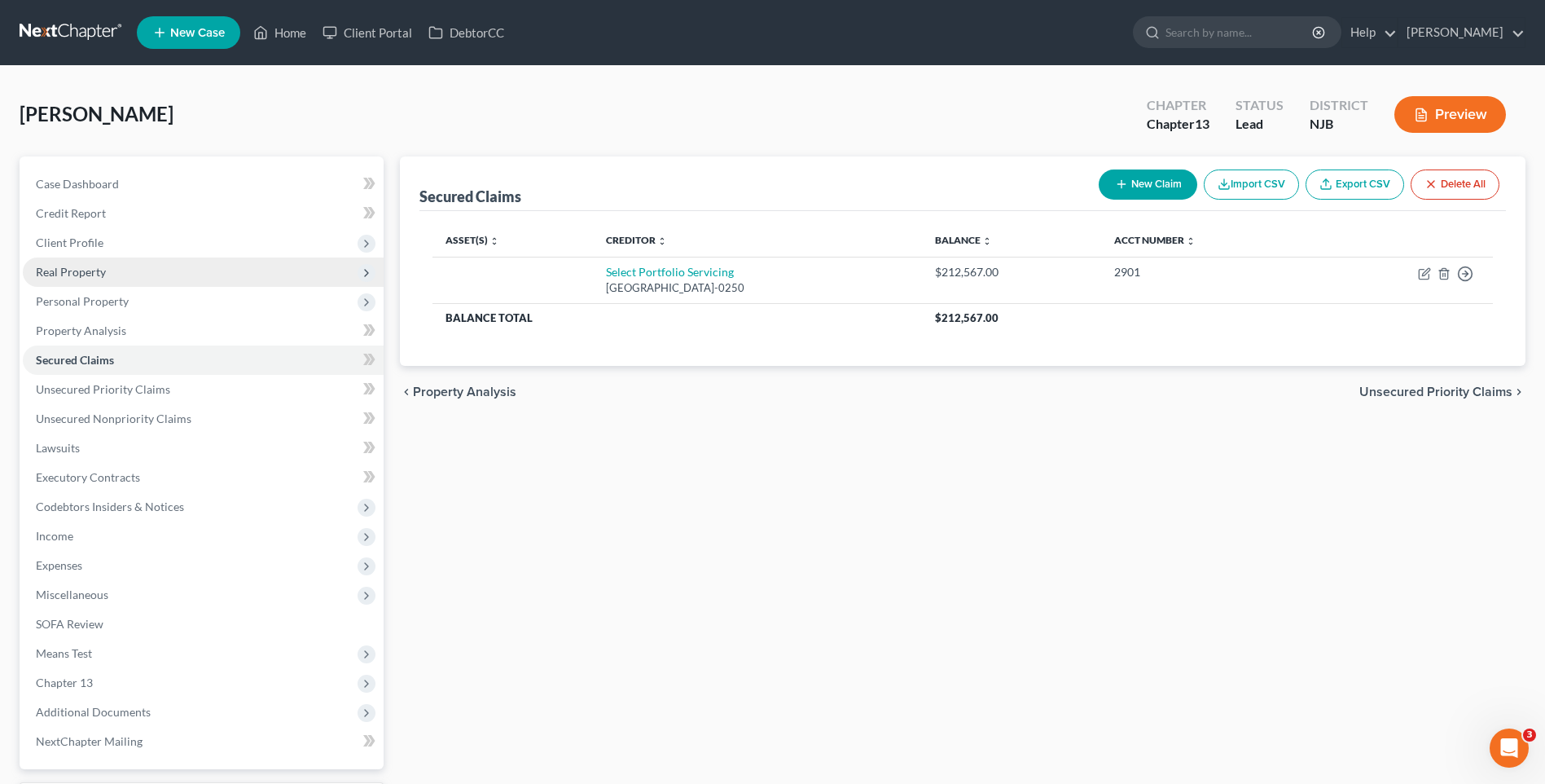
click at [139, 271] on span "Real Property" at bounding box center [203, 273] width 361 height 30
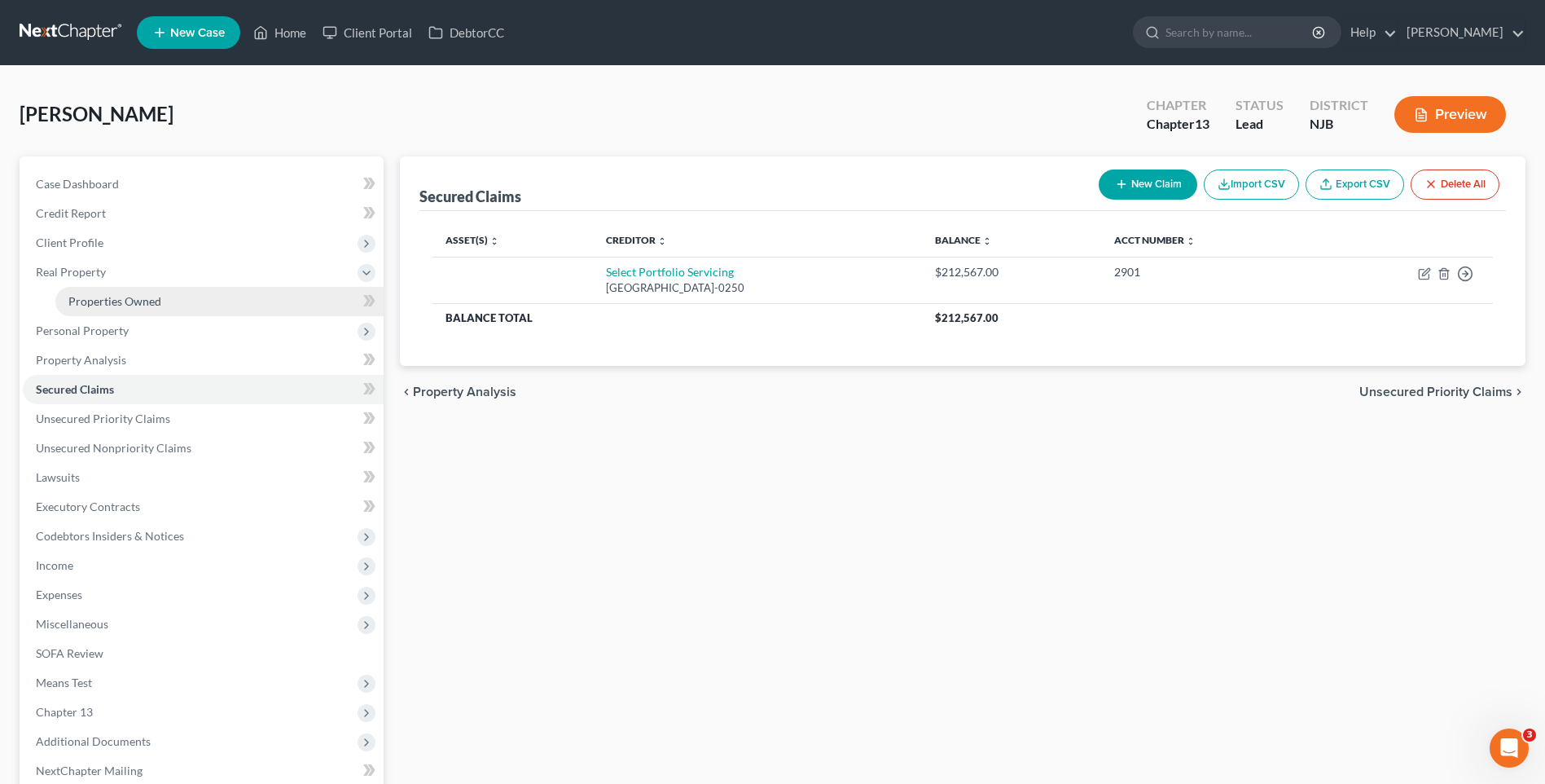
click at [151, 298] on span "Properties Owned" at bounding box center [114, 301] width 93 height 14
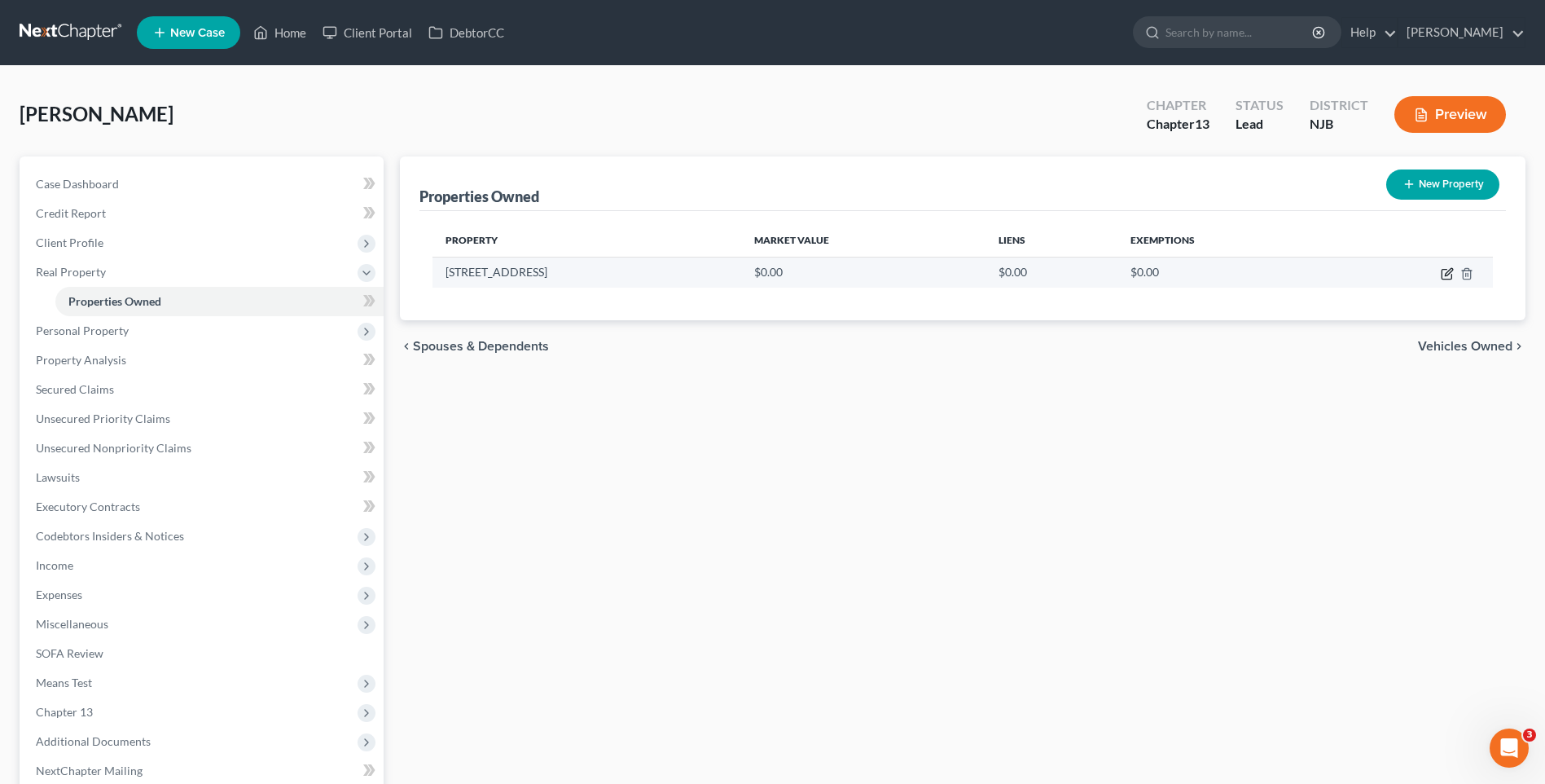
click at [1448, 270] on icon "button" at bounding box center [1448, 273] width 13 height 13
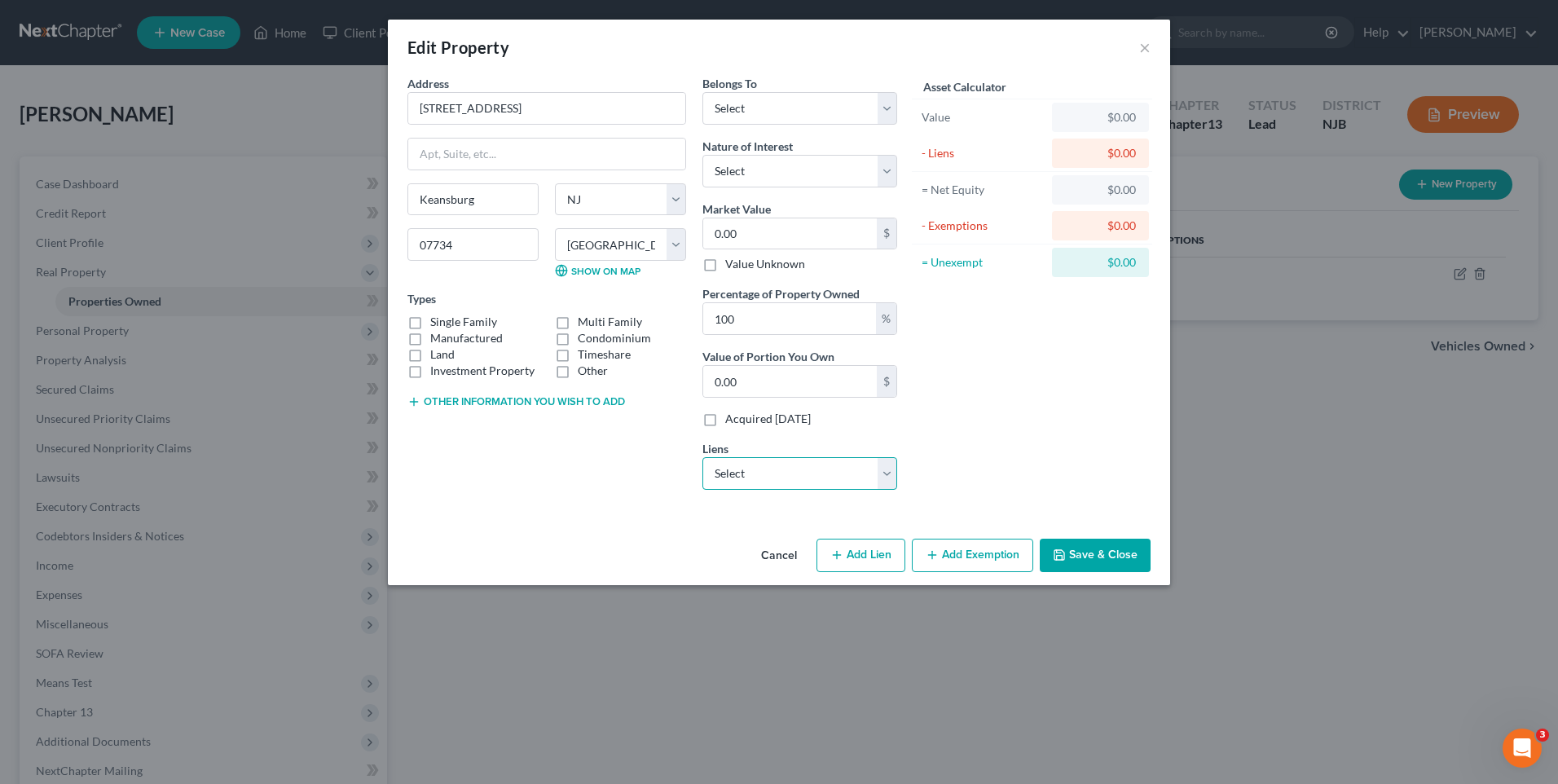
click at [883, 473] on select "Select Select Portfolio Servicing - $212,567.00" at bounding box center [800, 474] width 194 height 33
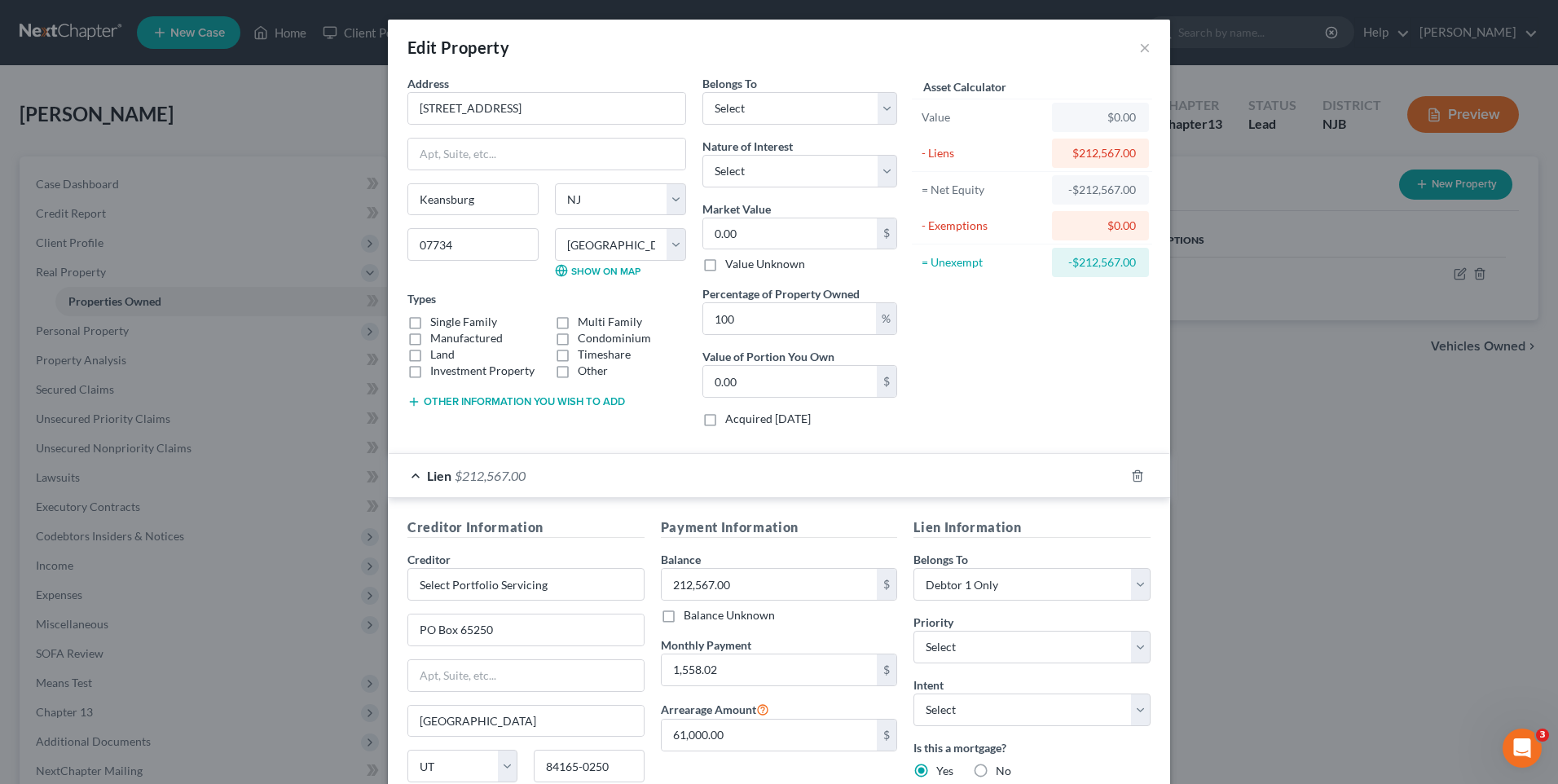
click at [430, 321] on label "Single Family" at bounding box center [463, 322] width 67 height 16
click at [437, 321] on input "Single Family" at bounding box center [442, 319] width 11 height 11
click at [706, 231] on input "0.00" at bounding box center [790, 234] width 174 height 31
click at [969, 366] on div "Asset Calculator Value $396,000.00 - Liens $212,567.00 = Net Equity -$172,967.0…" at bounding box center [1032, 257] width 254 height 365
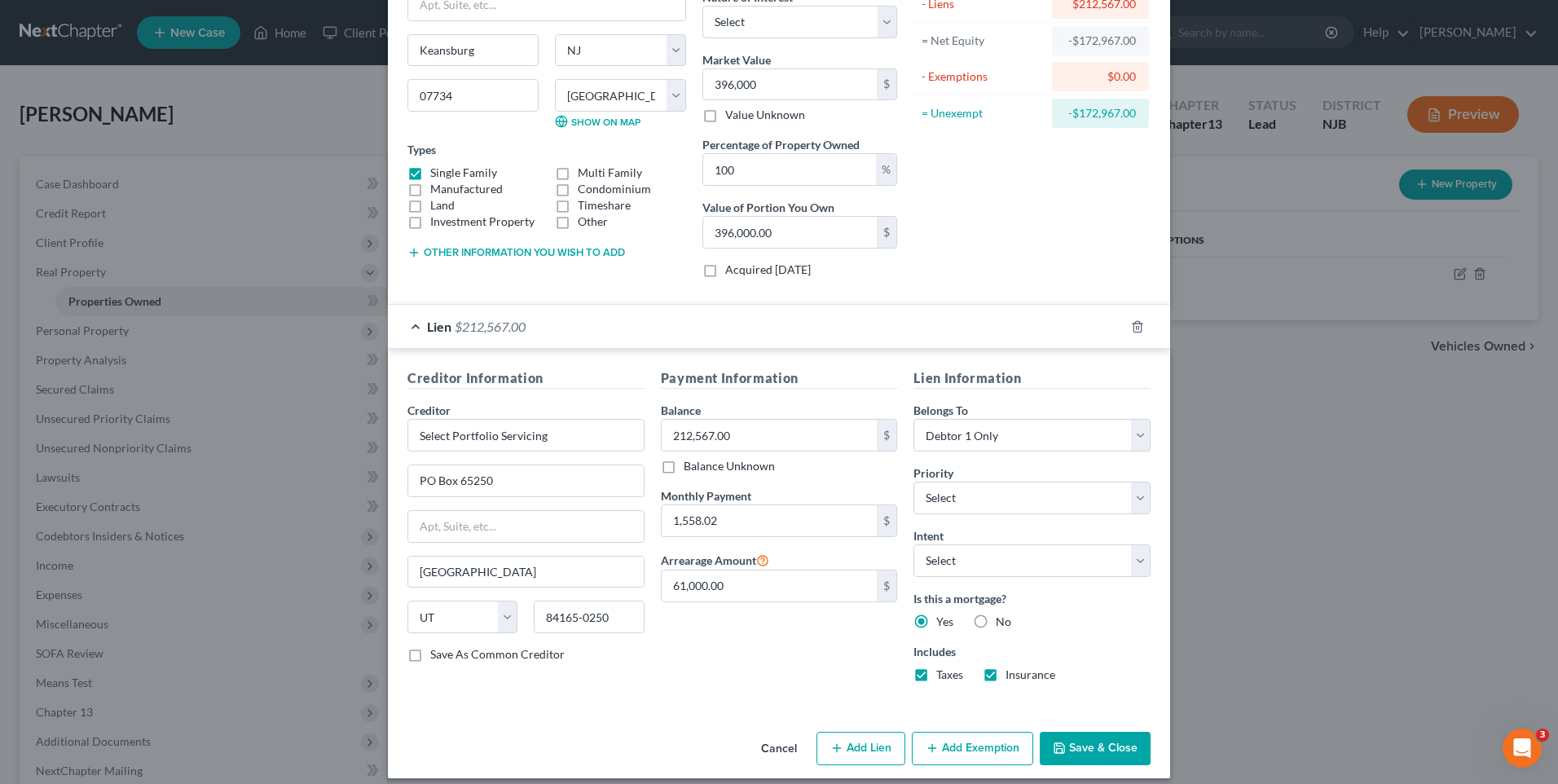
scroll to position [163, 0]
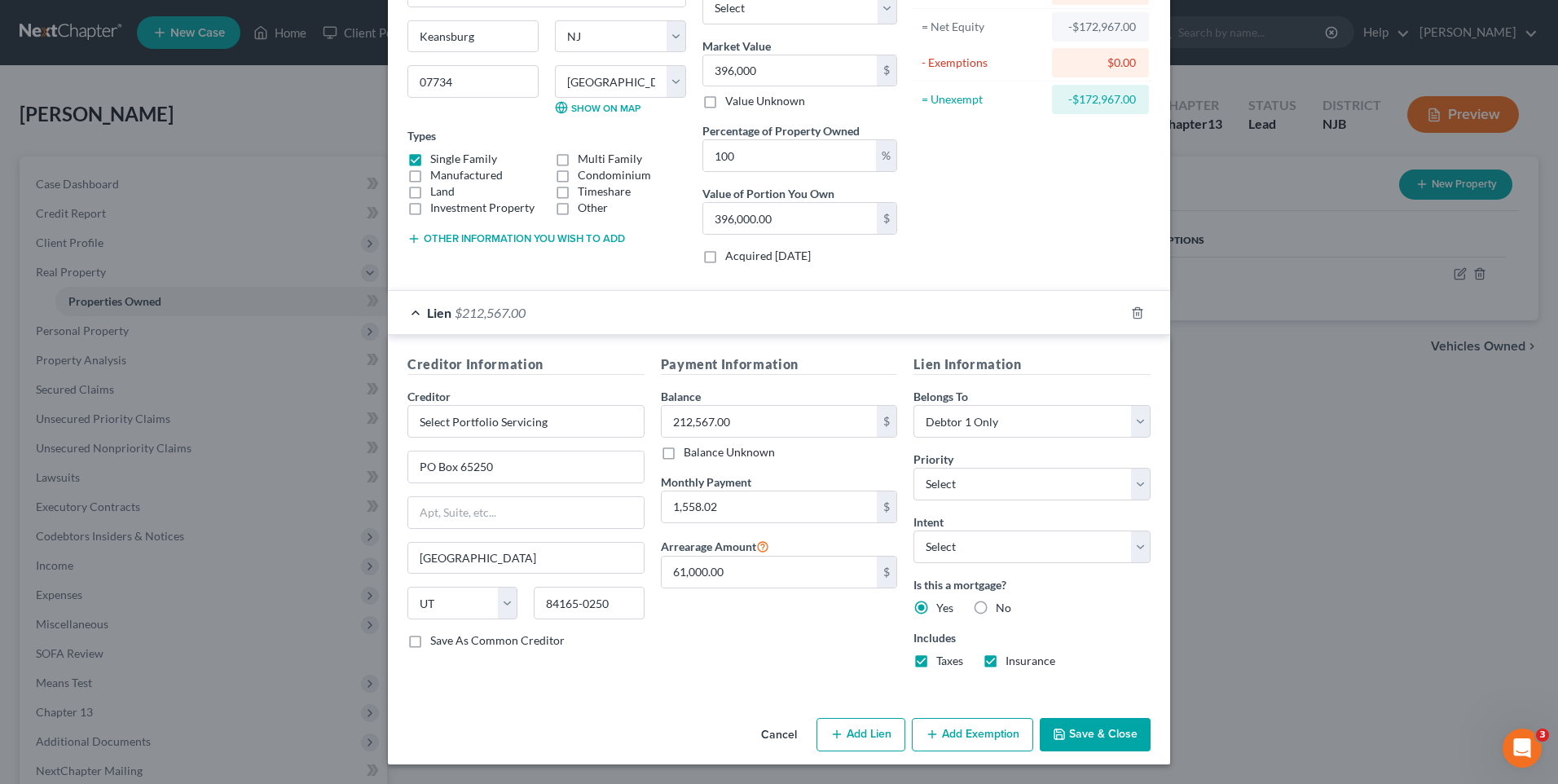
click at [1109, 723] on button "Save & Close" at bounding box center [1095, 735] width 111 height 35
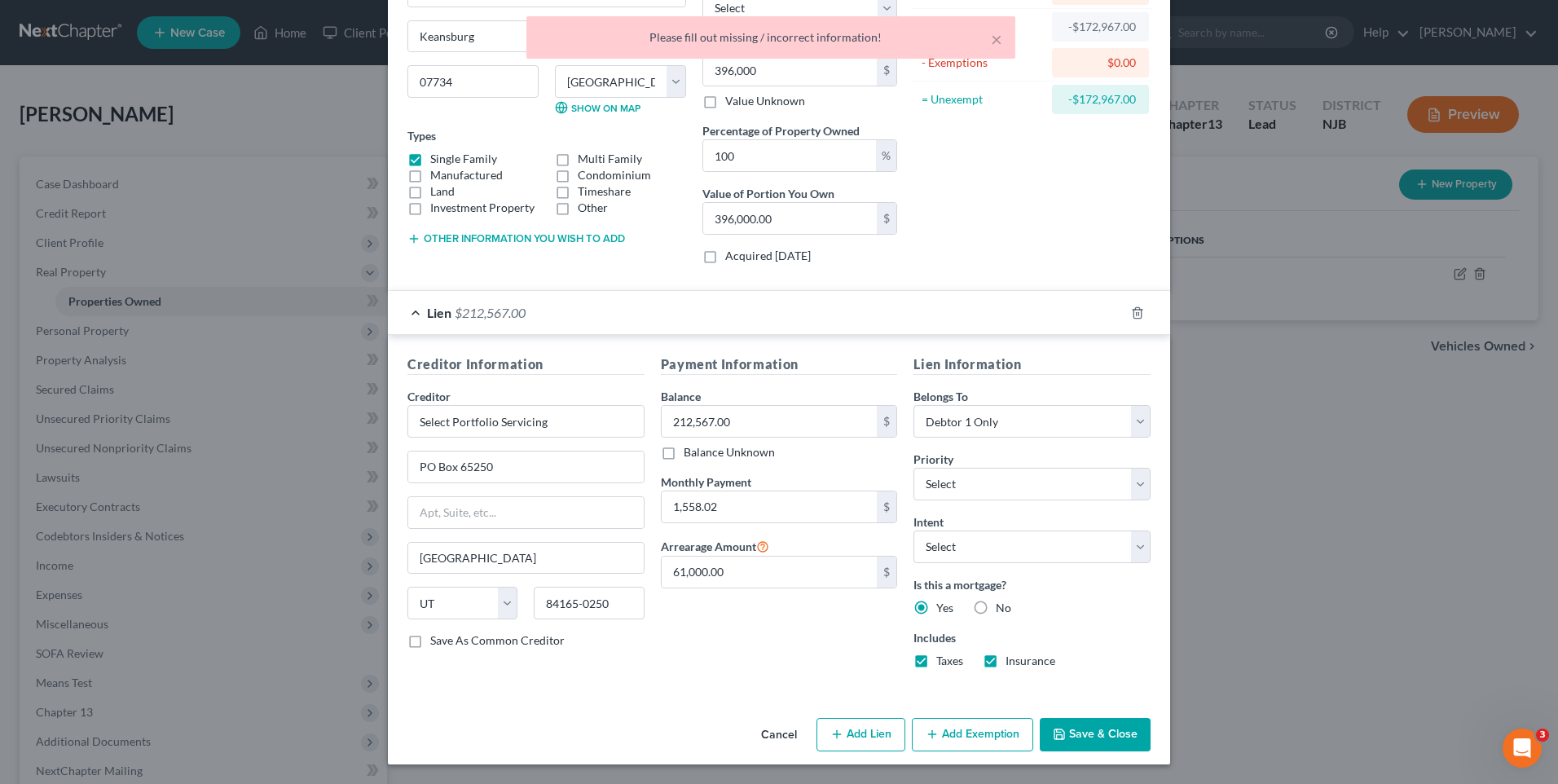
click at [1024, 209] on div "Asset Calculator Value $396,000.00 - Liens $212,567.00 = Net Equity -$172,967.0…" at bounding box center [1032, 94] width 254 height 365
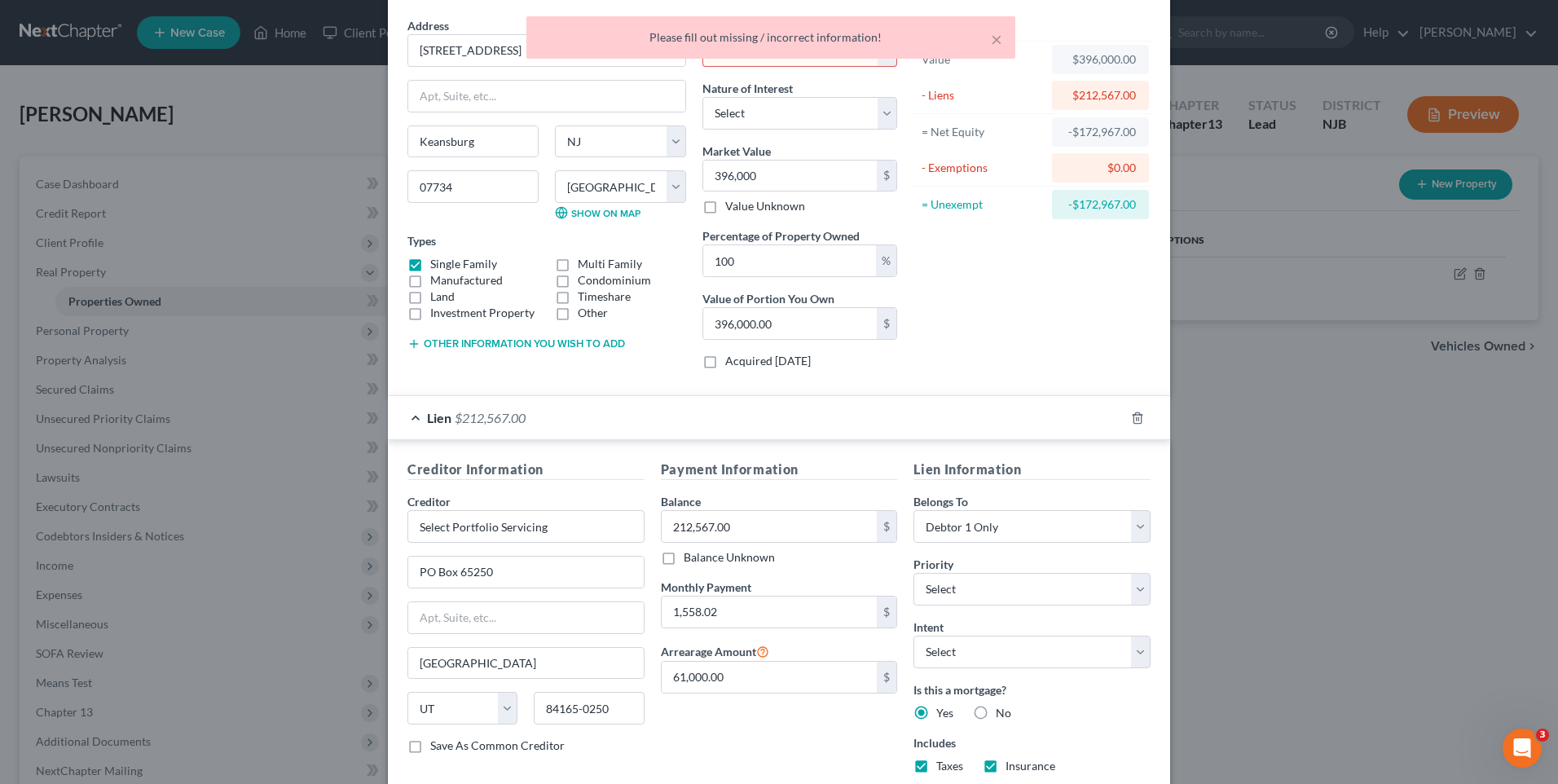
scroll to position [0, 0]
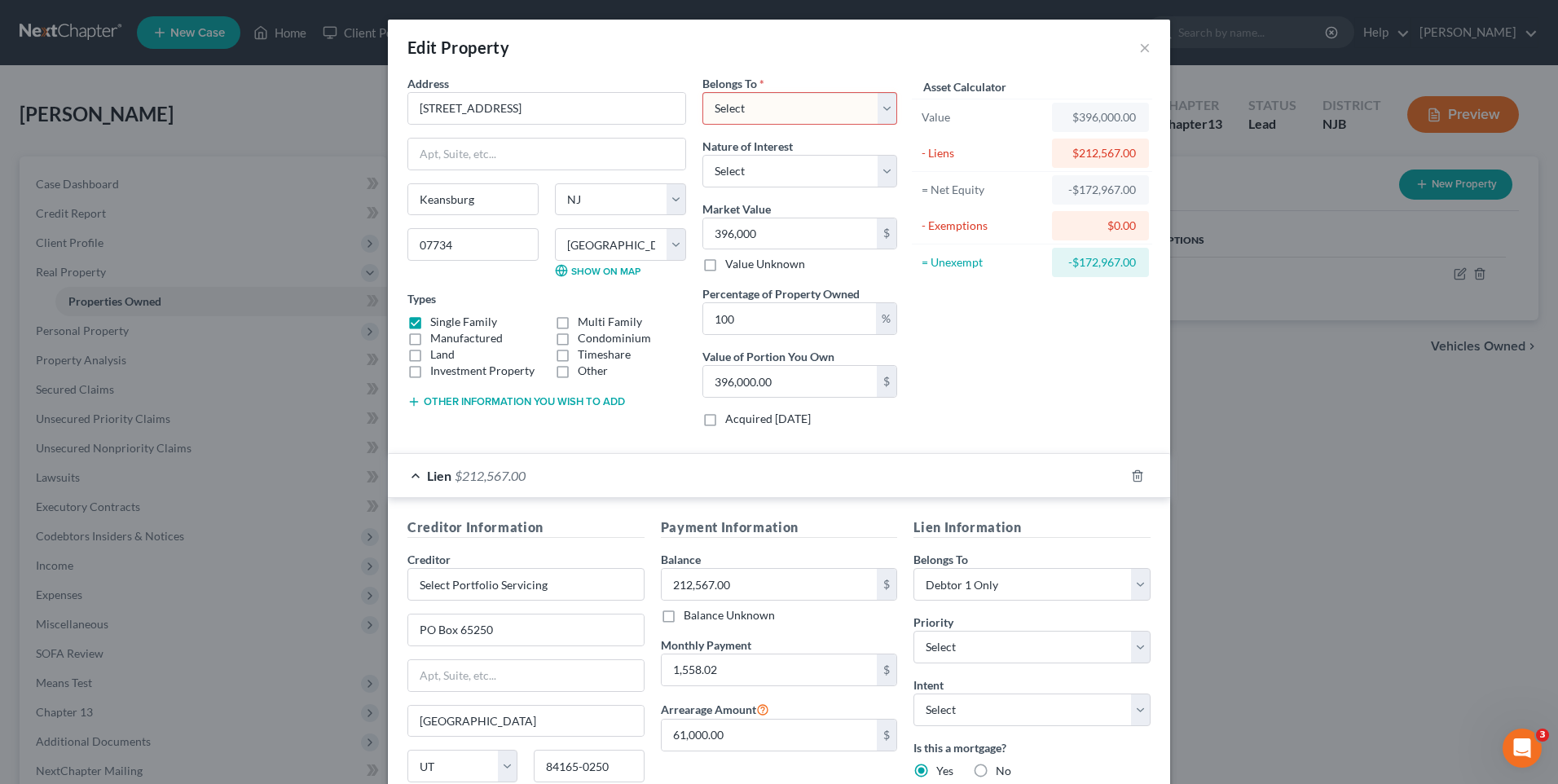
click at [882, 105] on select "Select Debtor 1 Only Debtor 2 Only Debtor 1 And Debtor 2 Only At Least One Of T…" at bounding box center [800, 109] width 194 height 33
click at [703, 92] on select "Select Debtor 1 Only Debtor 2 Only Debtor 1 And Debtor 2 Only At Least One Of T…" at bounding box center [800, 109] width 194 height 33
click at [967, 393] on div "Asset Calculator Value $396,000.00 - Liens $212,567.00 = Net Equity -$172,967.0…" at bounding box center [1032, 257] width 254 height 365
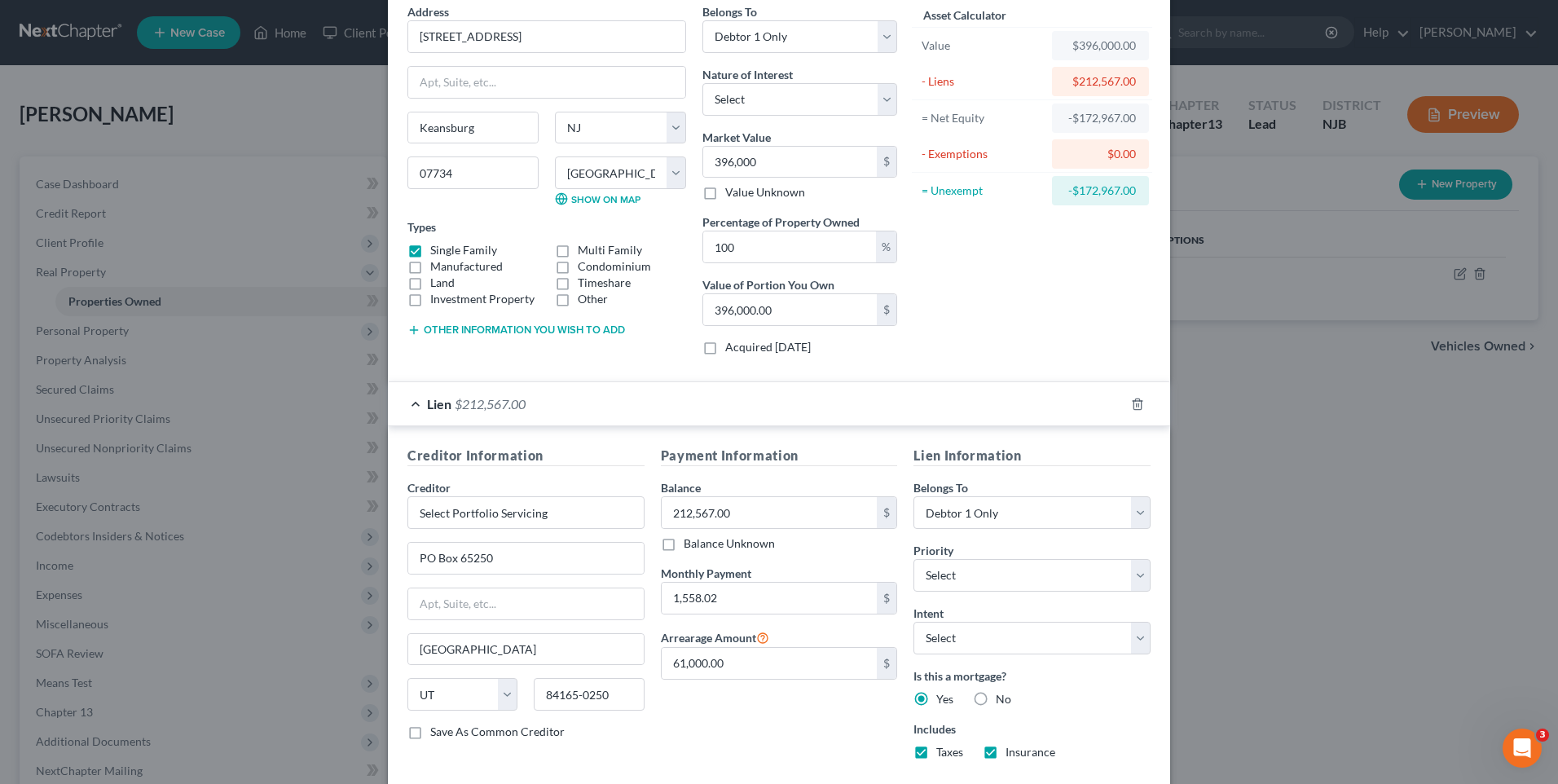
scroll to position [163, 0]
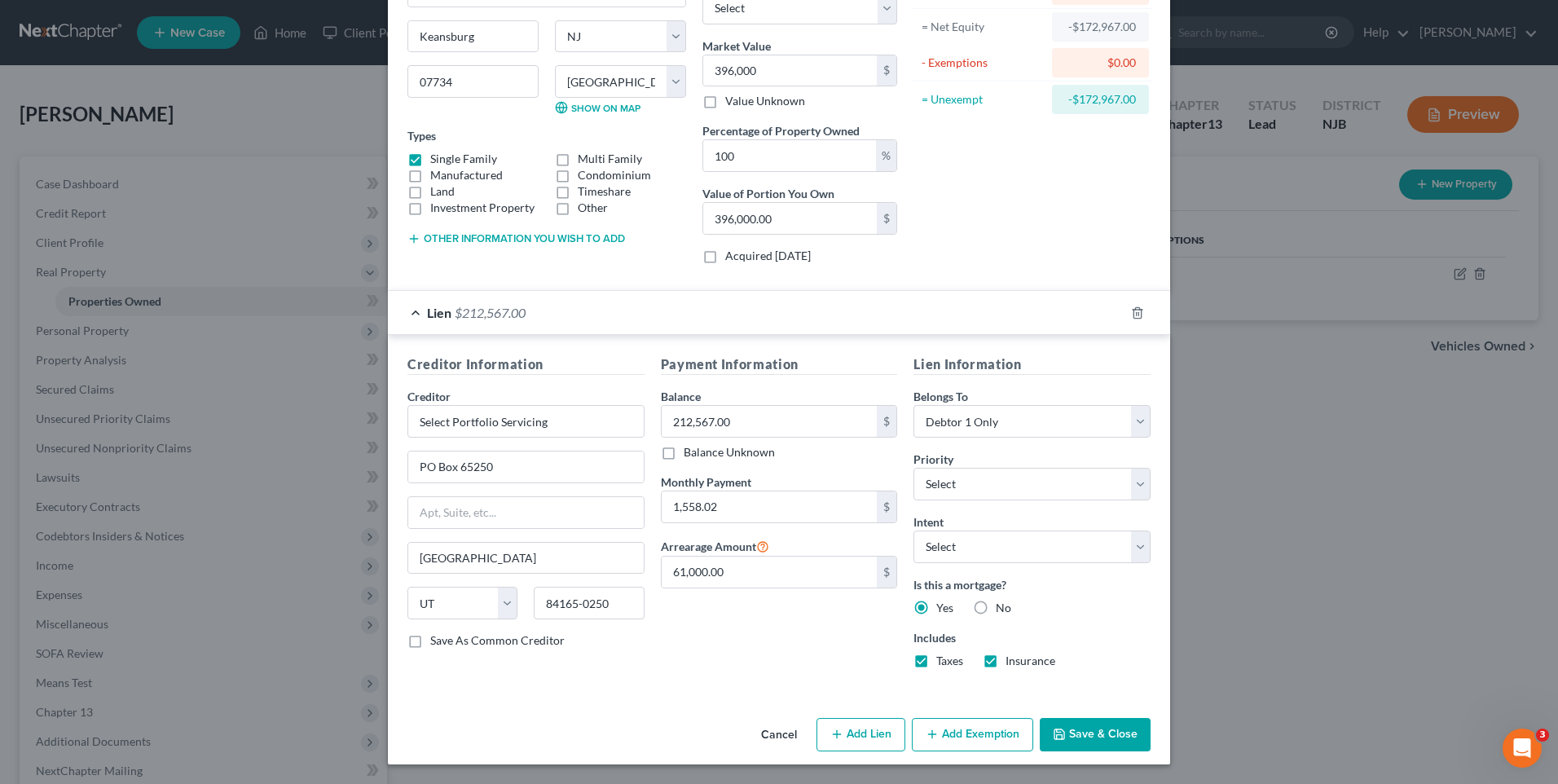
click at [1104, 727] on button "Save & Close" at bounding box center [1095, 735] width 111 height 35
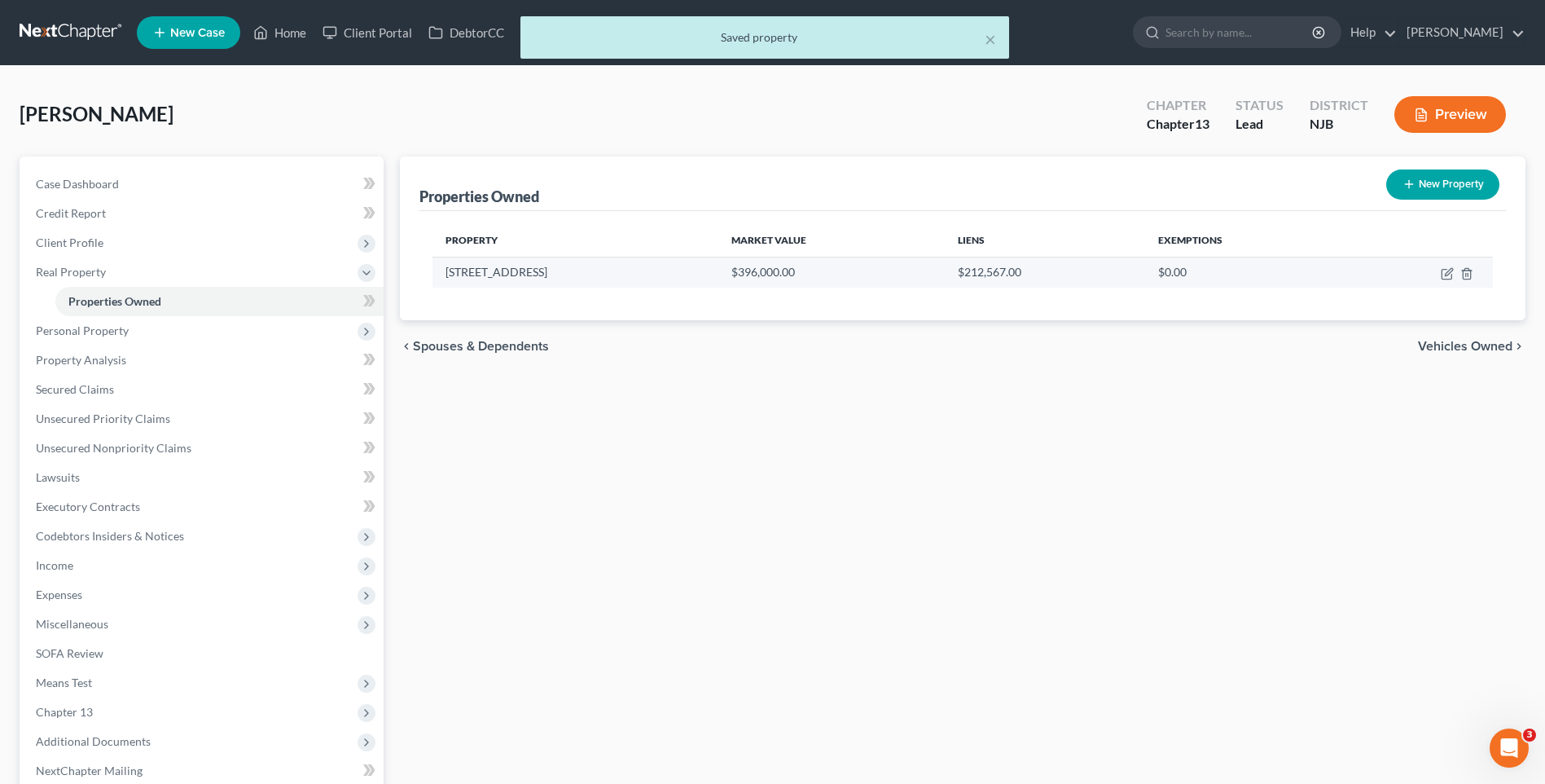
click at [1440, 273] on td at bounding box center [1420, 273] width 146 height 31
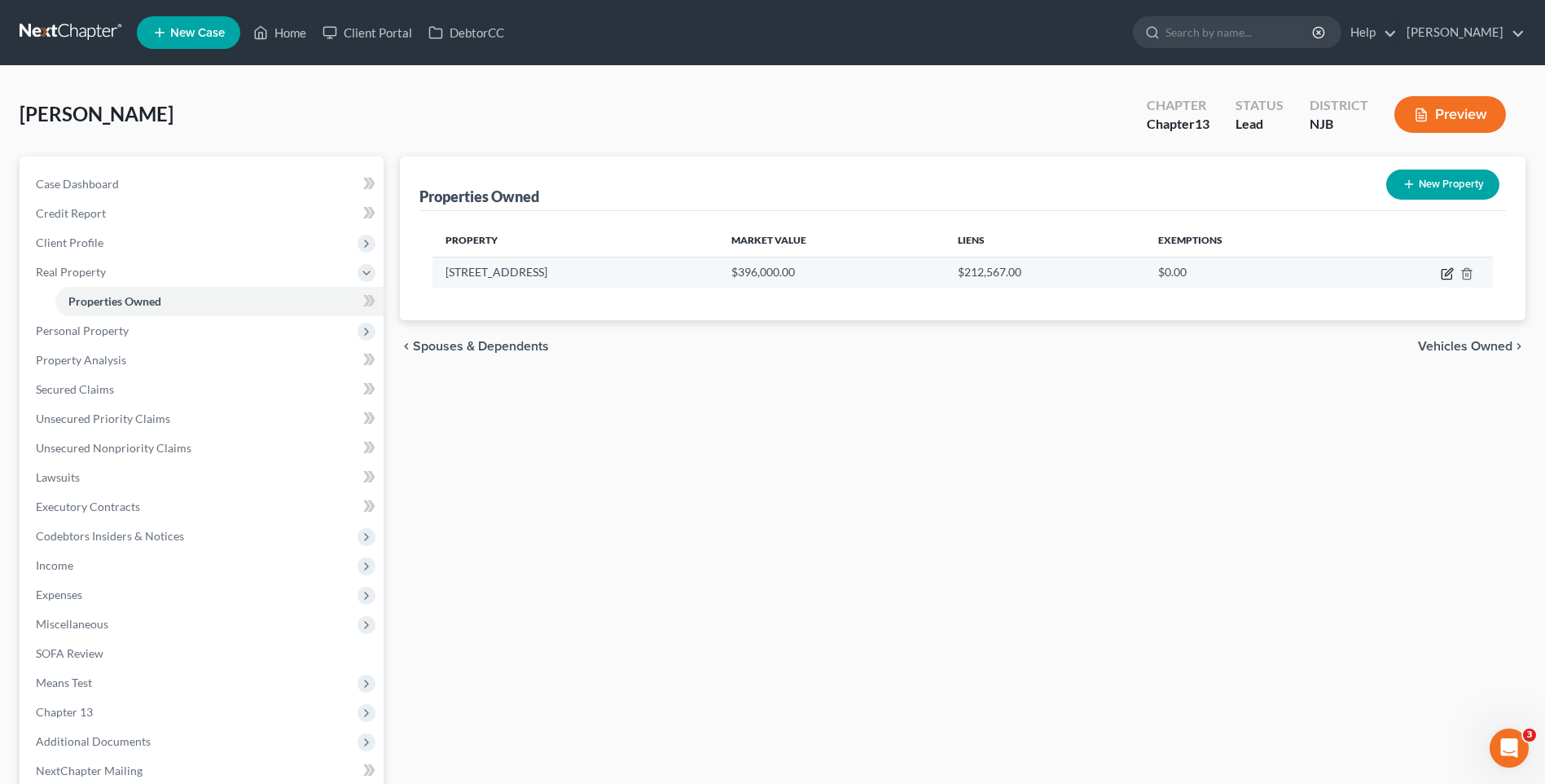
click at [1444, 271] on icon "button" at bounding box center [1448, 273] width 13 height 13
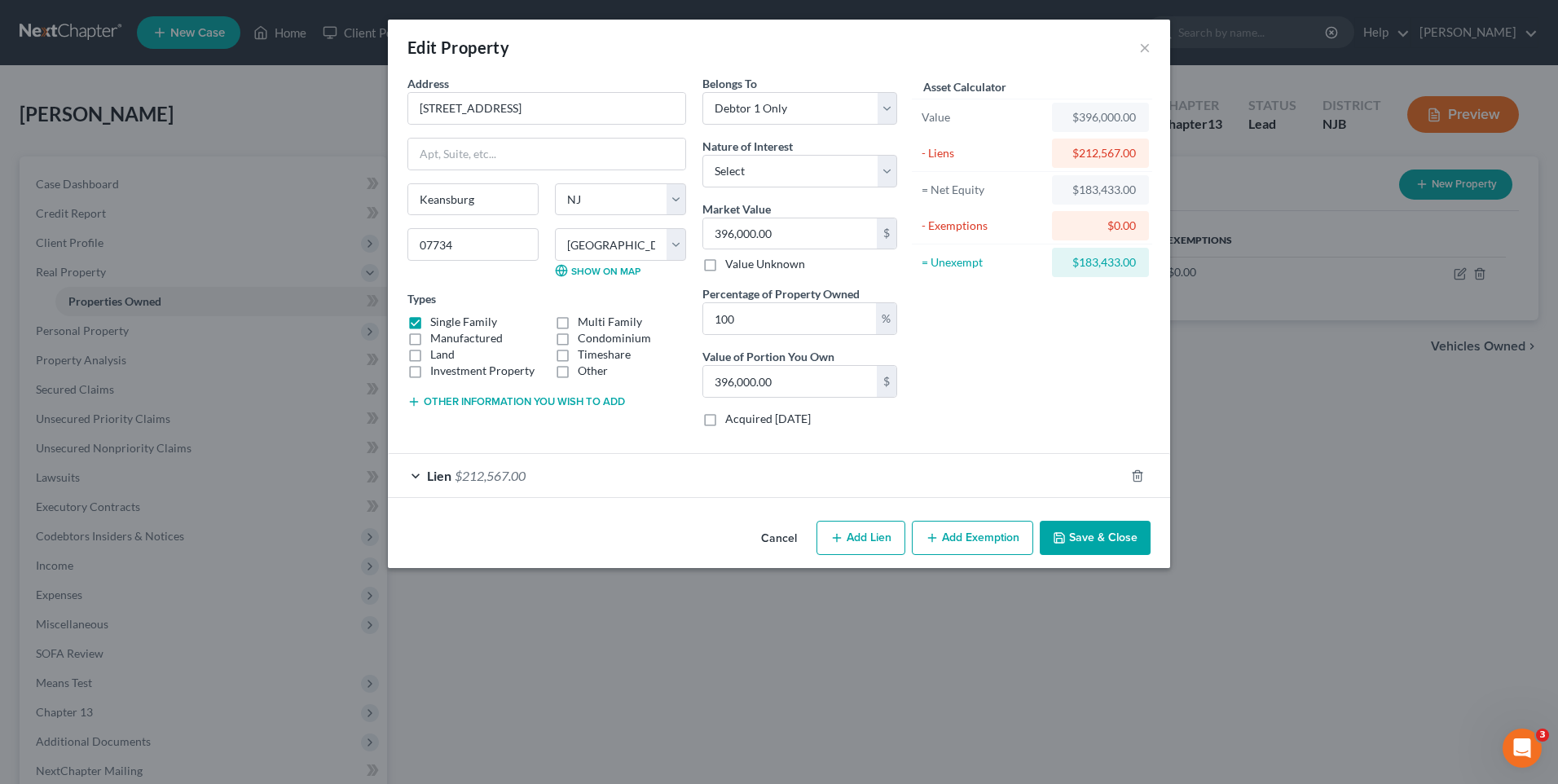
click at [995, 536] on button "Add Exemption" at bounding box center [972, 538] width 121 height 35
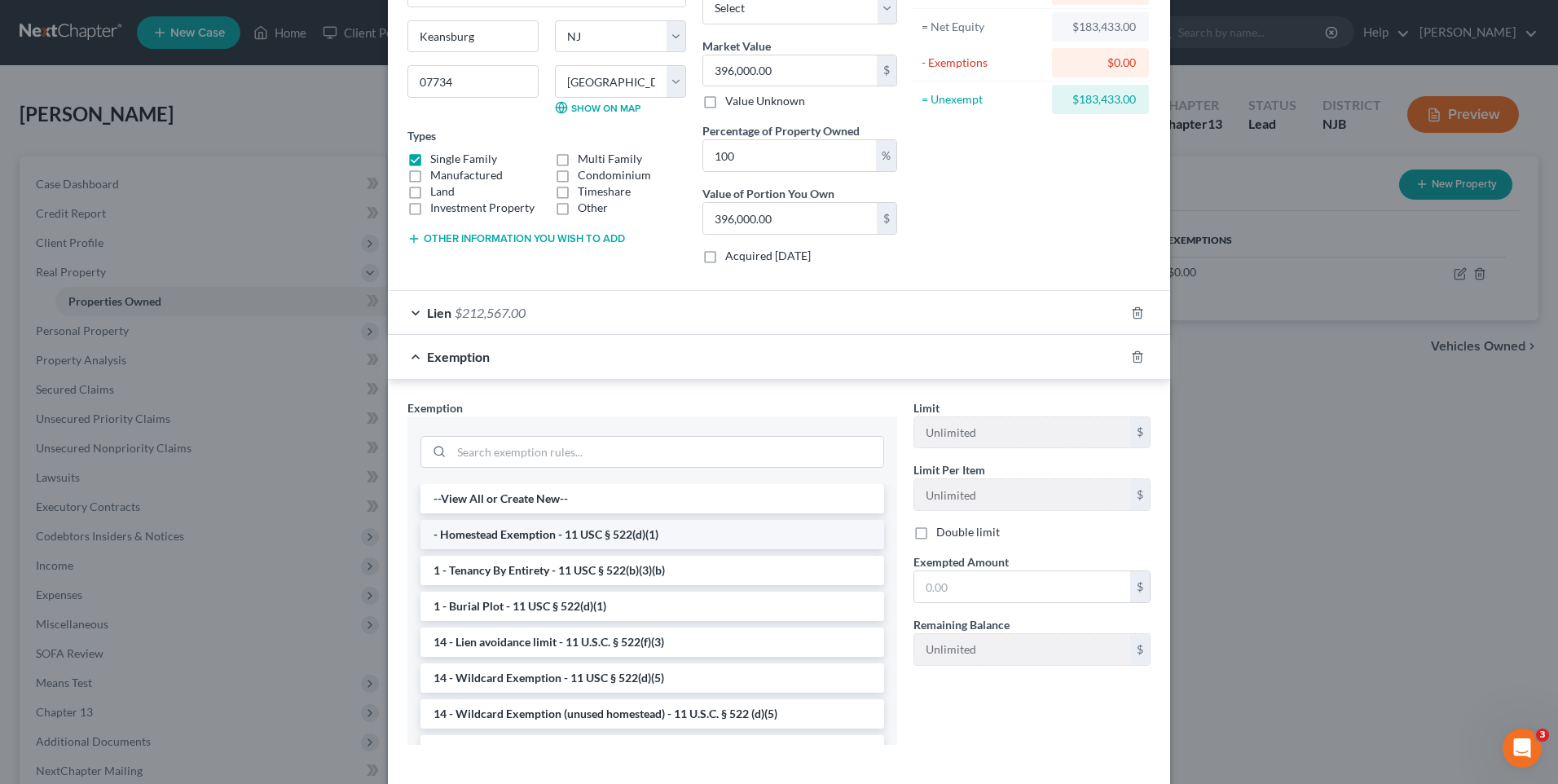
click at [654, 535] on li "- Homestead Exemption - 11 USC § 522(d)(1)" at bounding box center [652, 534] width 464 height 30
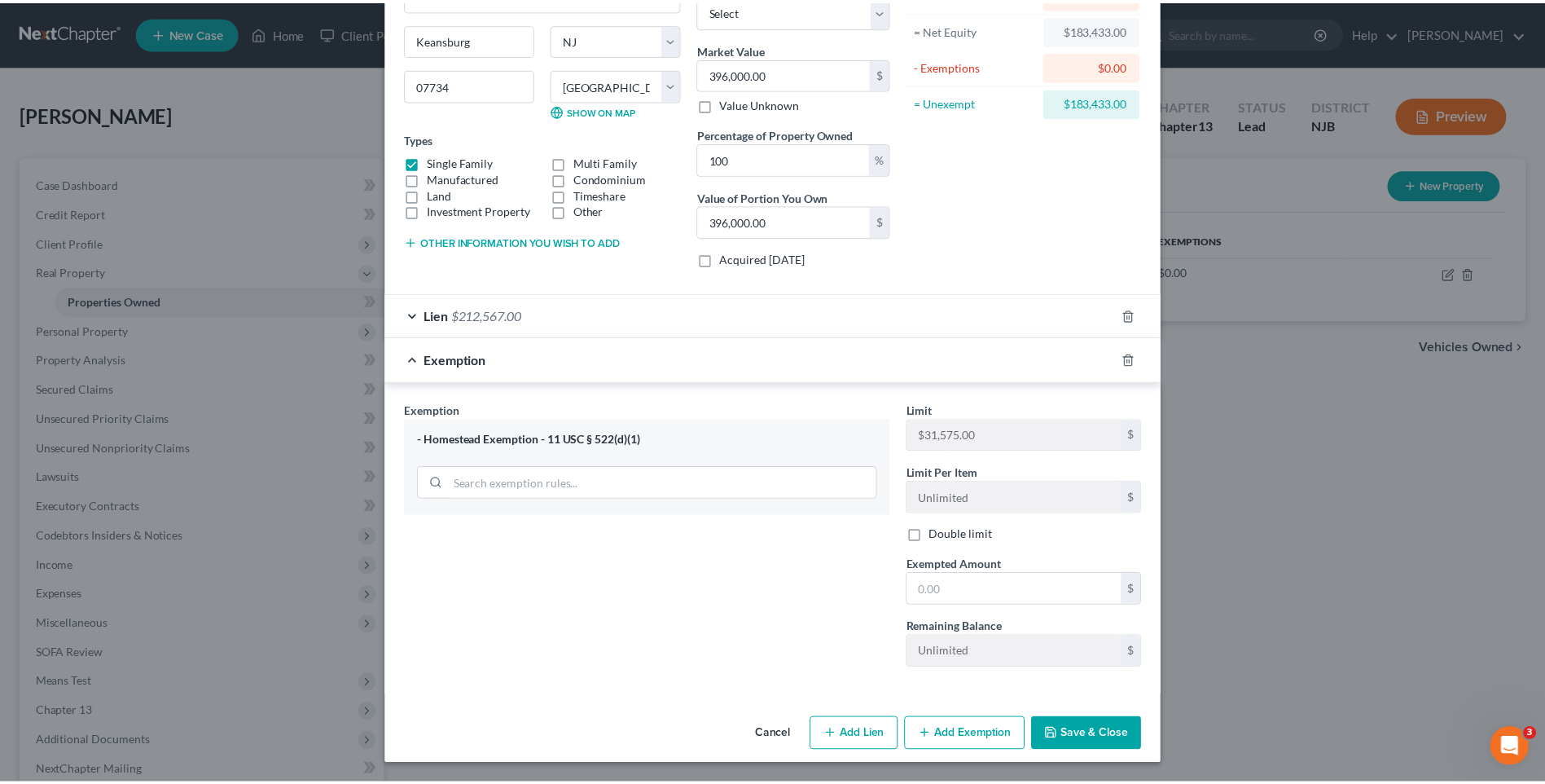
scroll to position [161, 0]
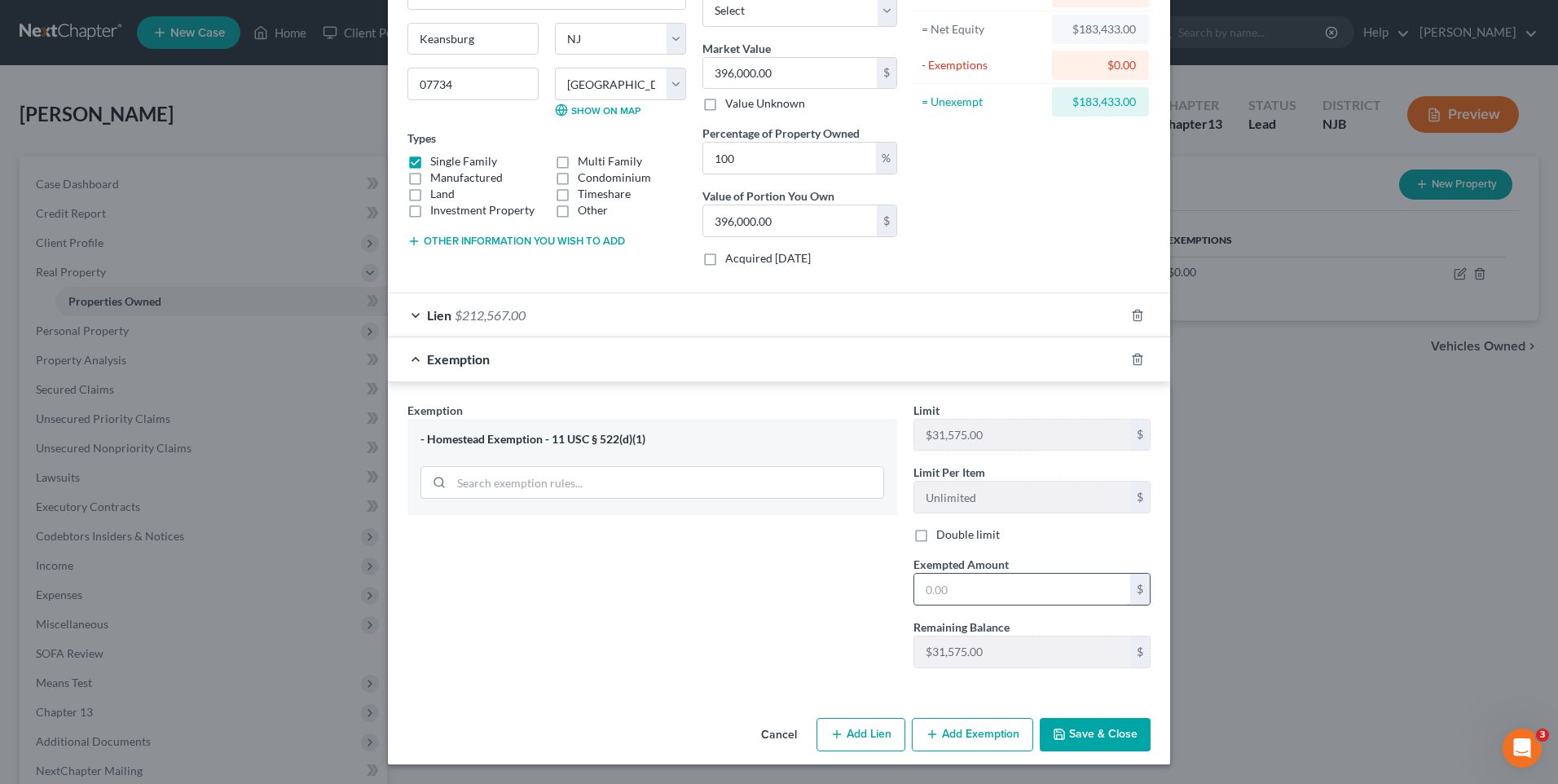
click at [918, 580] on input "text" at bounding box center [1022, 589] width 216 height 31
click at [836, 621] on div "Exemption Set must be selected for CA. Exemption * - Homestead Exemption - 11 U…" at bounding box center [653, 541] width 506 height 279
click at [1095, 726] on button "Save & Close" at bounding box center [1095, 735] width 111 height 35
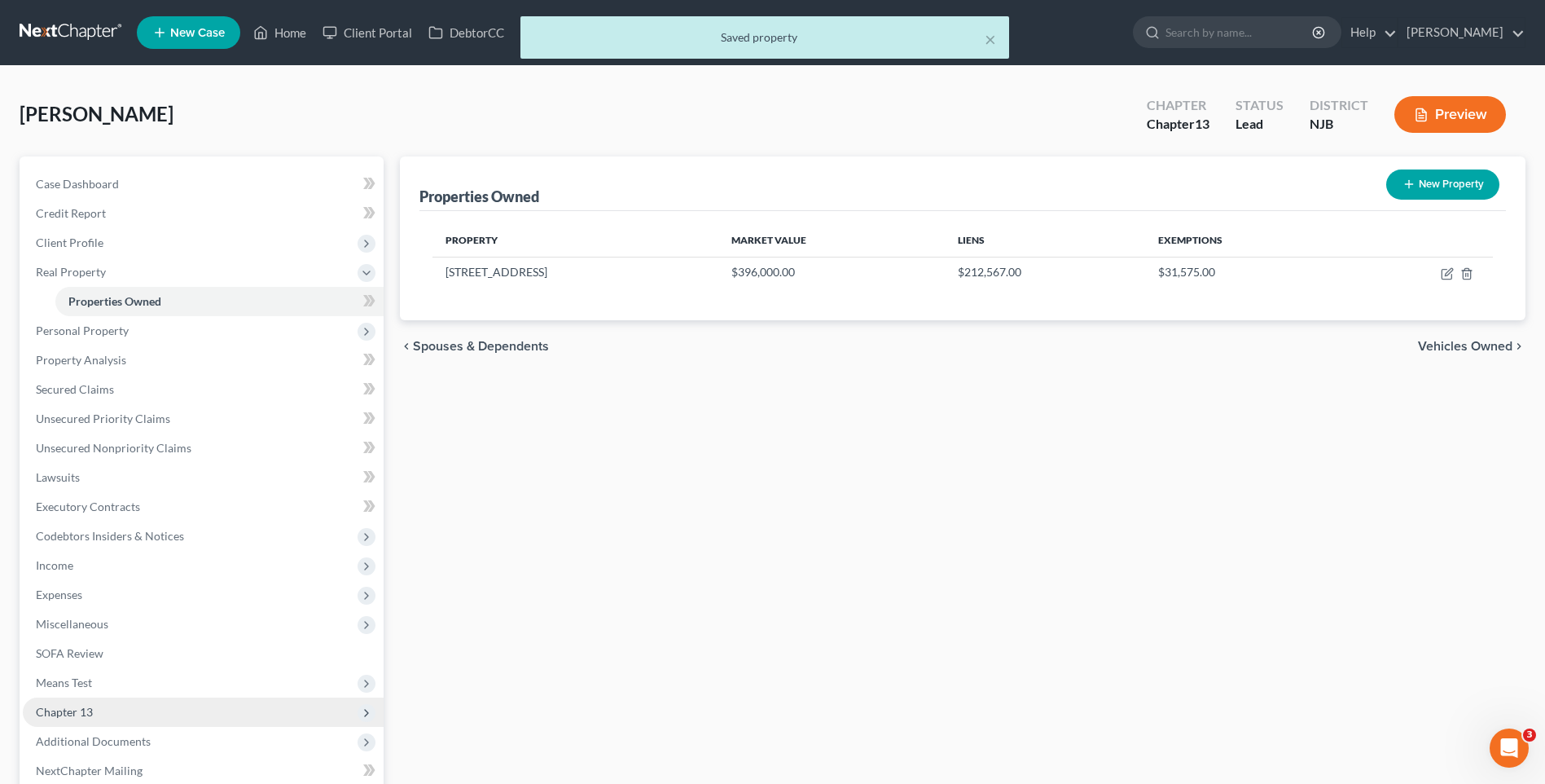
click at [149, 712] on span "Chapter 13" at bounding box center [203, 712] width 361 height 30
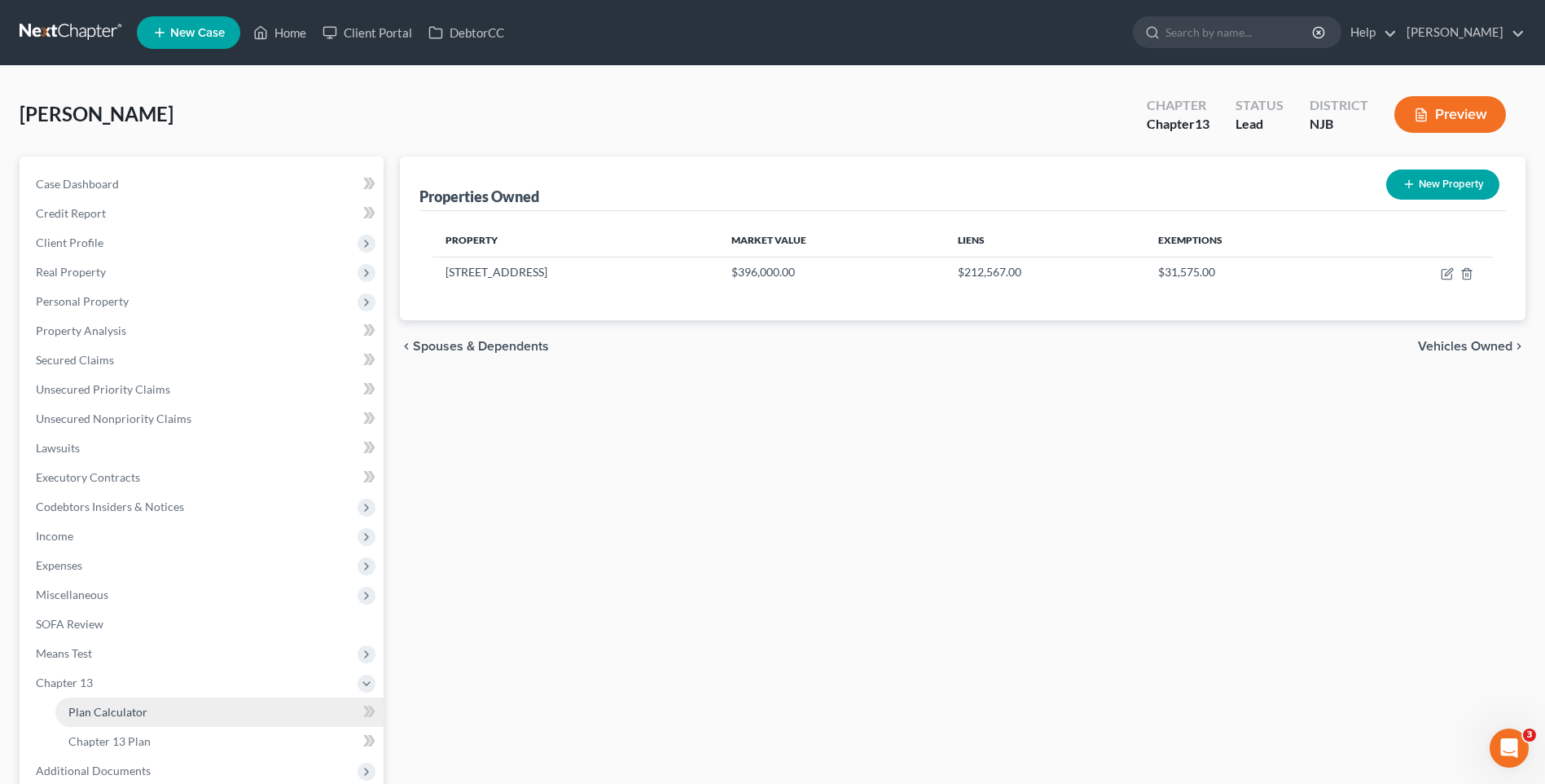
click at [185, 713] on link "Plan Calculator" at bounding box center [219, 712] width 329 height 30
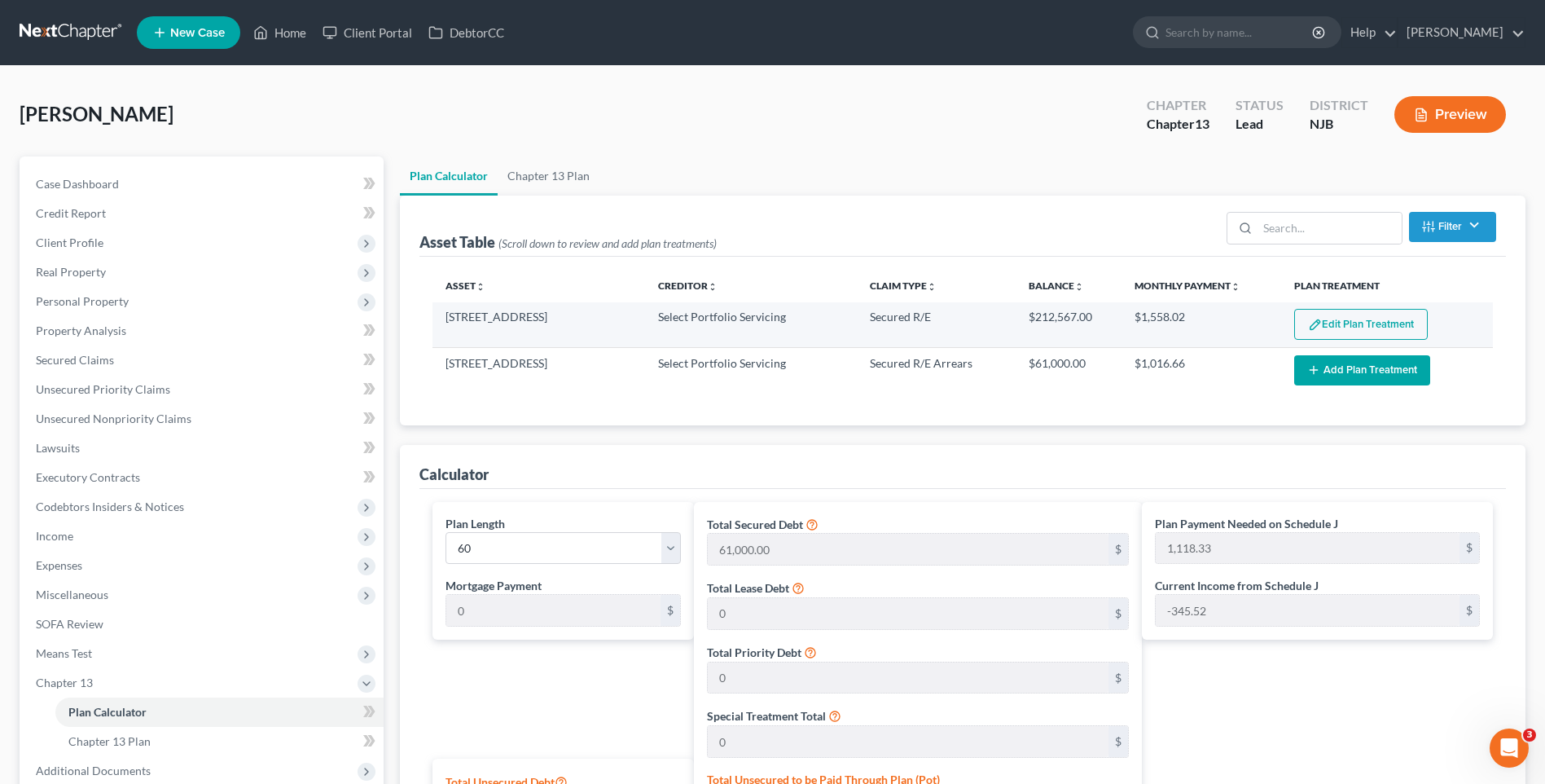
click at [1356, 319] on button "Edit Plan Treatment" at bounding box center [1361, 324] width 133 height 31
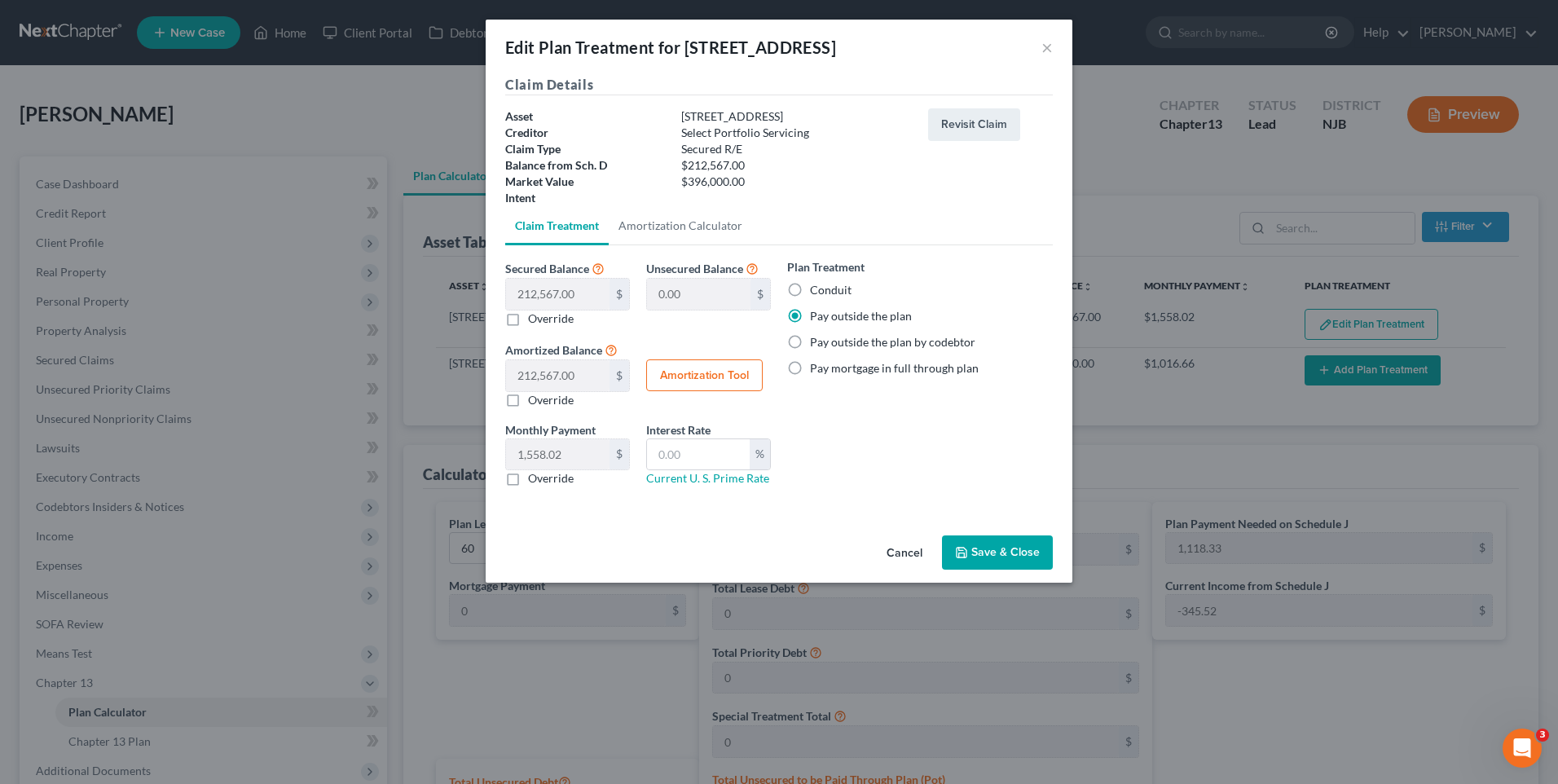
click at [1022, 550] on button "Save & Close" at bounding box center [997, 553] width 111 height 35
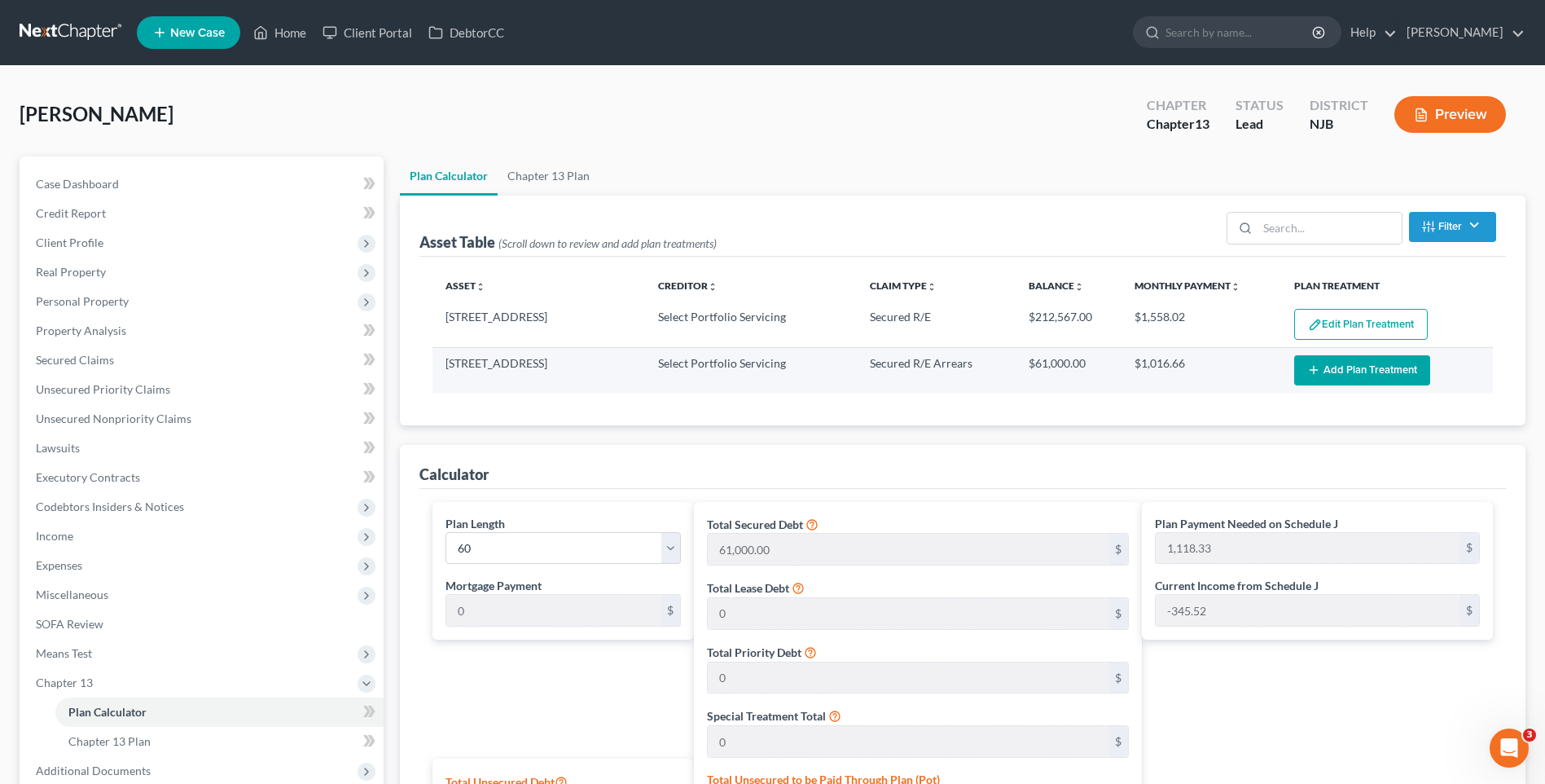
click at [1331, 361] on button "Add Plan Treatment" at bounding box center [1362, 370] width 136 height 30
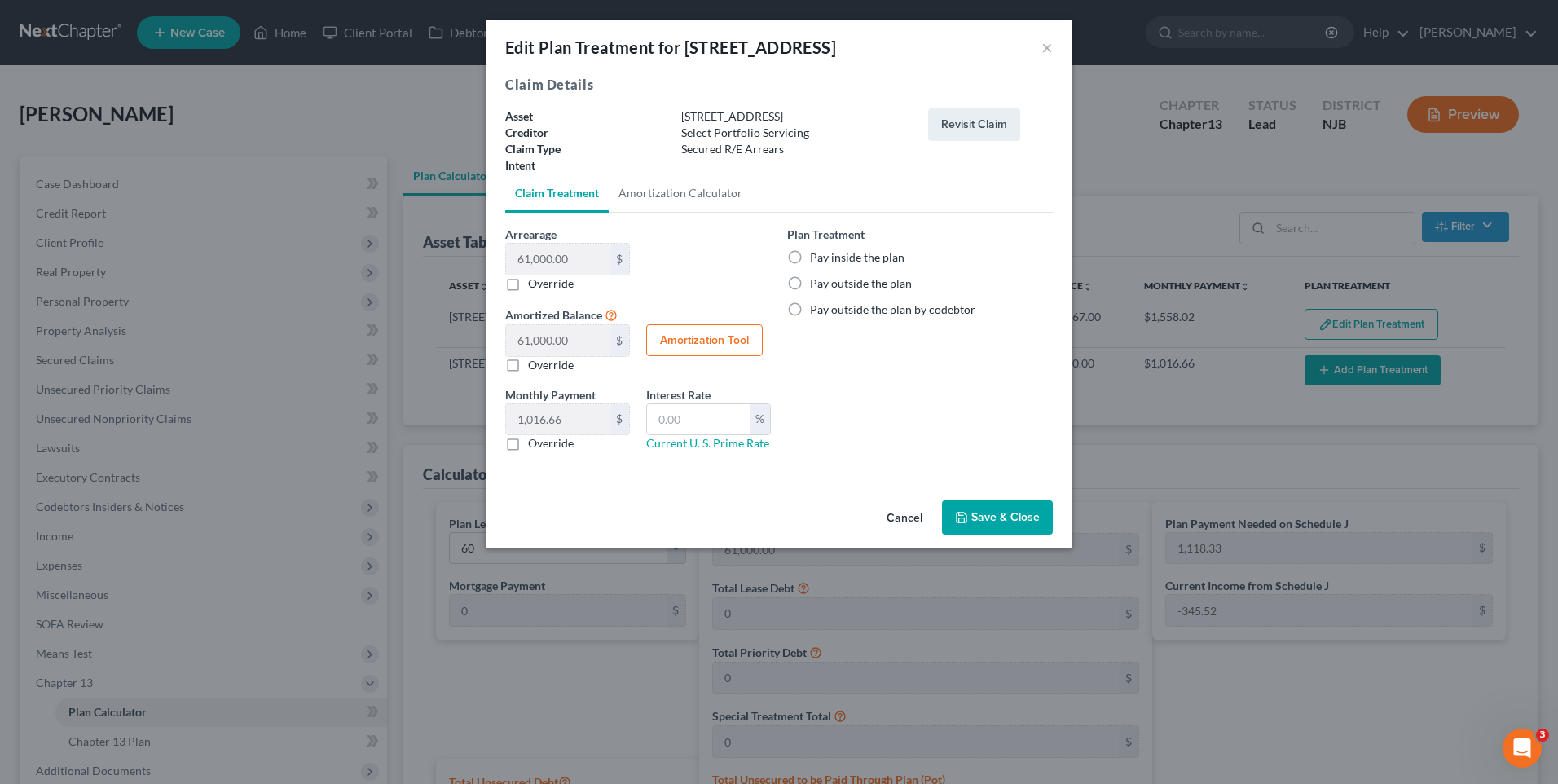
drag, startPoint x: 798, startPoint y: 255, endPoint x: 847, endPoint y: 357, distance: 113.2
click at [810, 256] on label "Pay inside the plan" at bounding box center [857, 258] width 95 height 16
click at [816, 256] on input "Pay inside the plan" at bounding box center [821, 254] width 11 height 11
click at [989, 510] on button "Save & Close" at bounding box center [997, 517] width 111 height 35
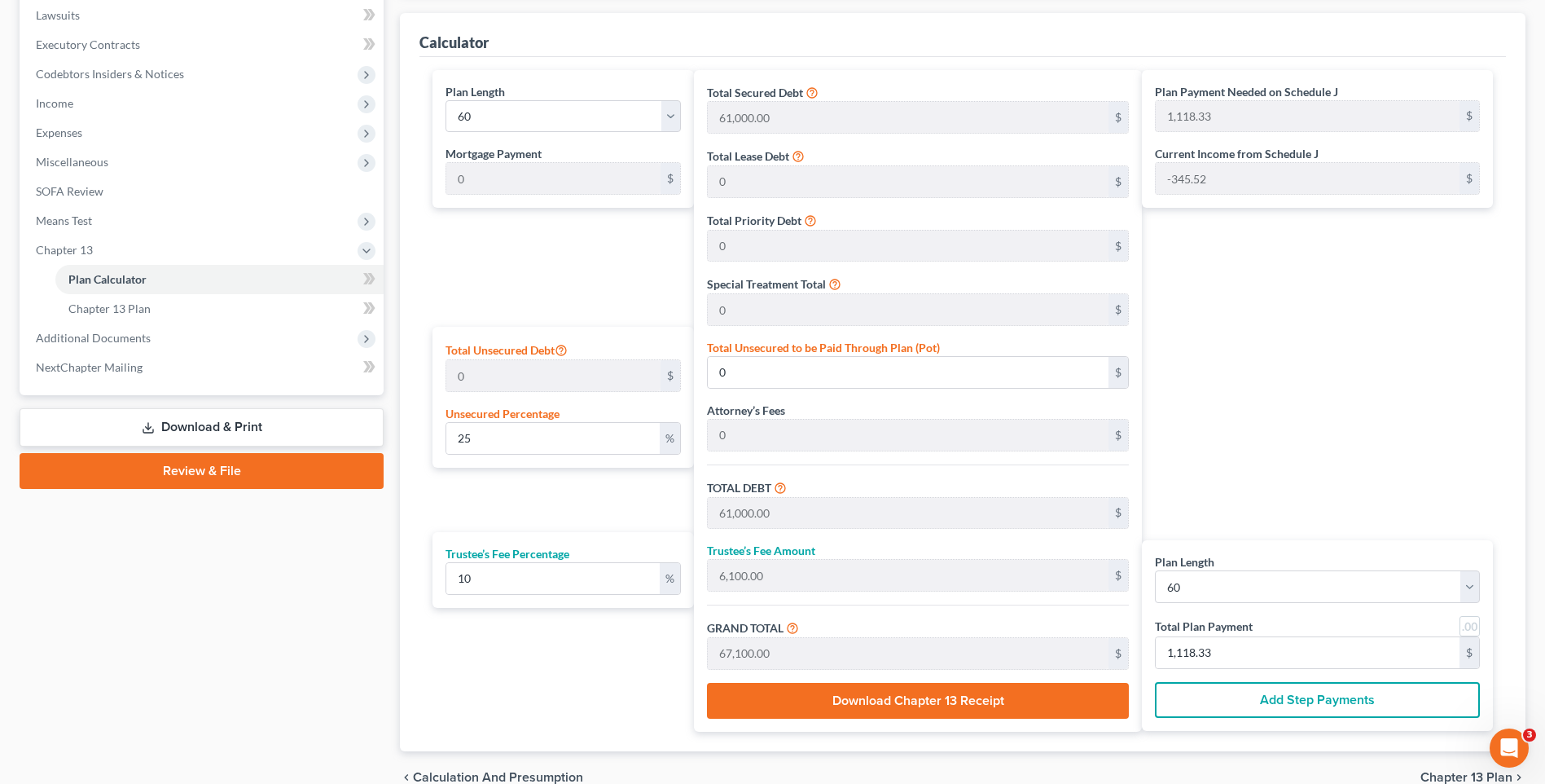
scroll to position [351, 0]
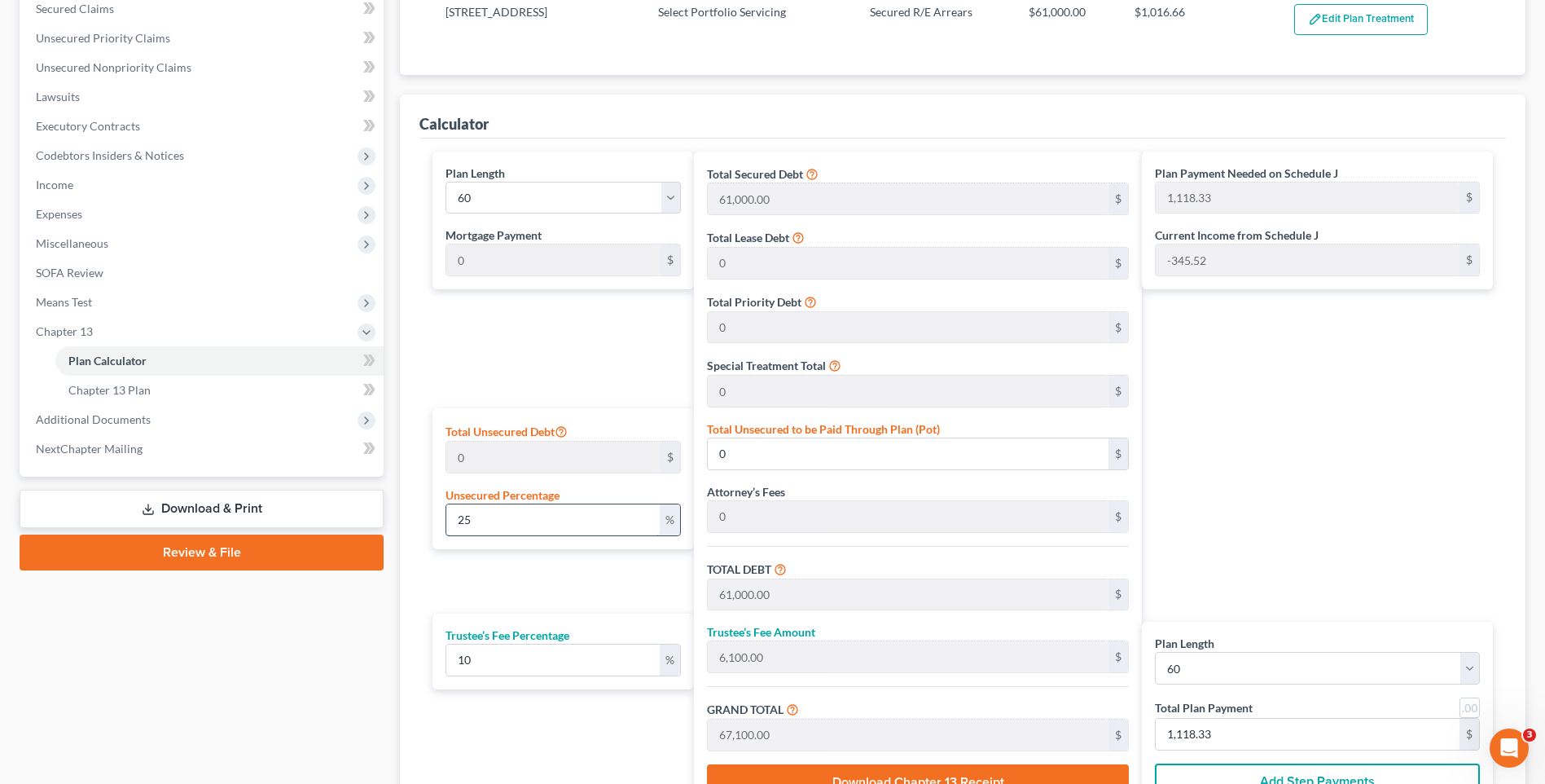
click at [488, 511] on input "25" at bounding box center [553, 520] width 212 height 31
click at [553, 362] on div "Plan Length 1 2 3 4 5 6 7 8 9 10 11 12 13 14 15 16 17 18 19 20 21 22 23 24 25 2…" at bounding box center [558, 482] width 268 height 661
click at [499, 516] on input "0" at bounding box center [553, 520] width 212 height 31
click at [531, 357] on div "Plan Length 1 2 3 4 5 6 7 8 9 10 11 12 13 14 15 16 17 18 19 20 21 22 23 24 25 2…" at bounding box center [558, 482] width 268 height 661
click at [162, 244] on span "Miscellaneous" at bounding box center [203, 244] width 361 height 30
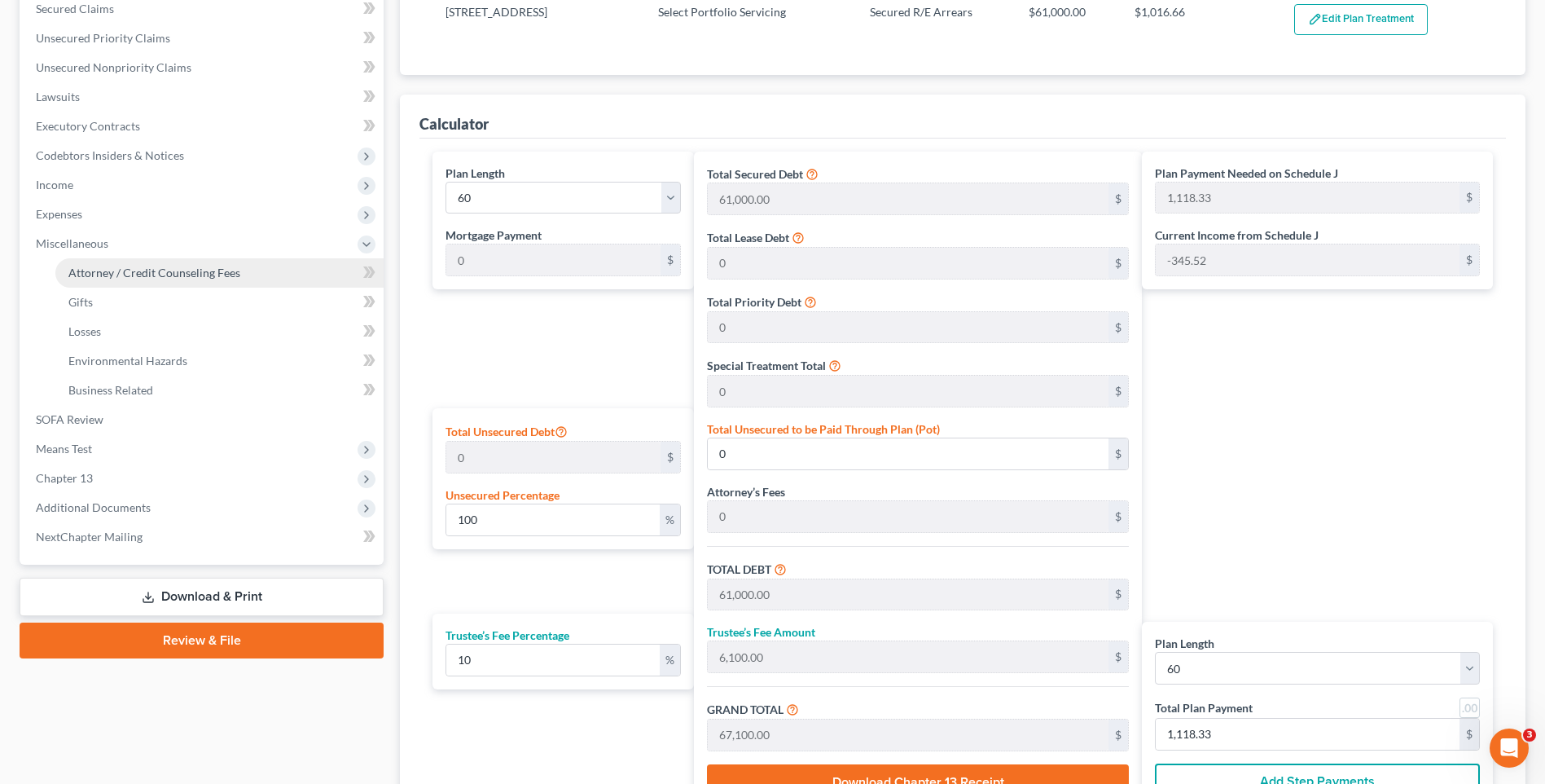
click at [216, 271] on span "Attorney / Credit Counseling Fees" at bounding box center [154, 272] width 172 height 14
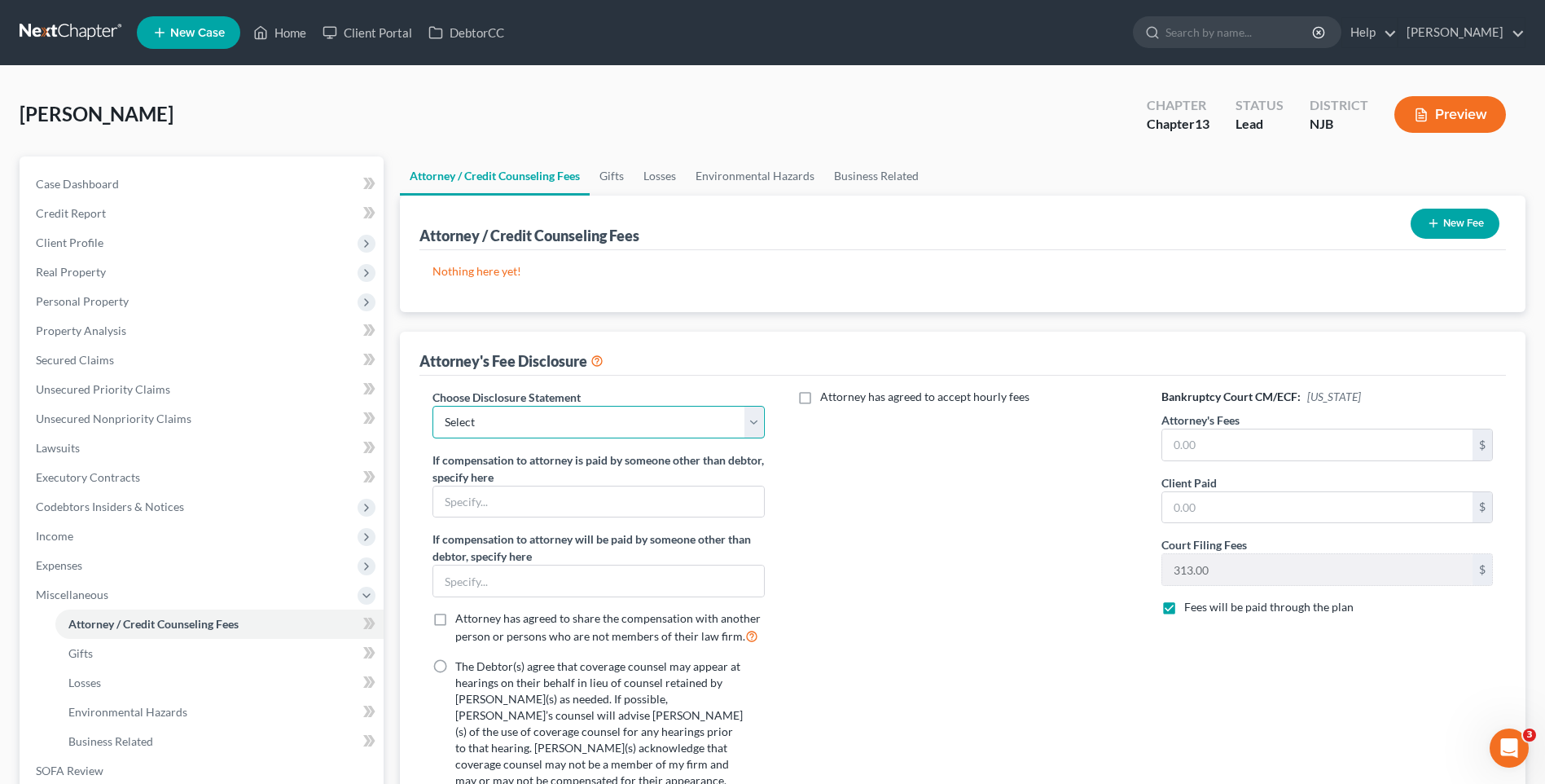
click at [758, 419] on select "Select Attorney Attorney" at bounding box center [598, 422] width 332 height 33
click at [865, 424] on div "Attorney has agreed to accept hourly fees" at bounding box center [964, 644] width 364 height 511
click at [1449, 218] on button "New Fee" at bounding box center [1455, 223] width 89 height 30
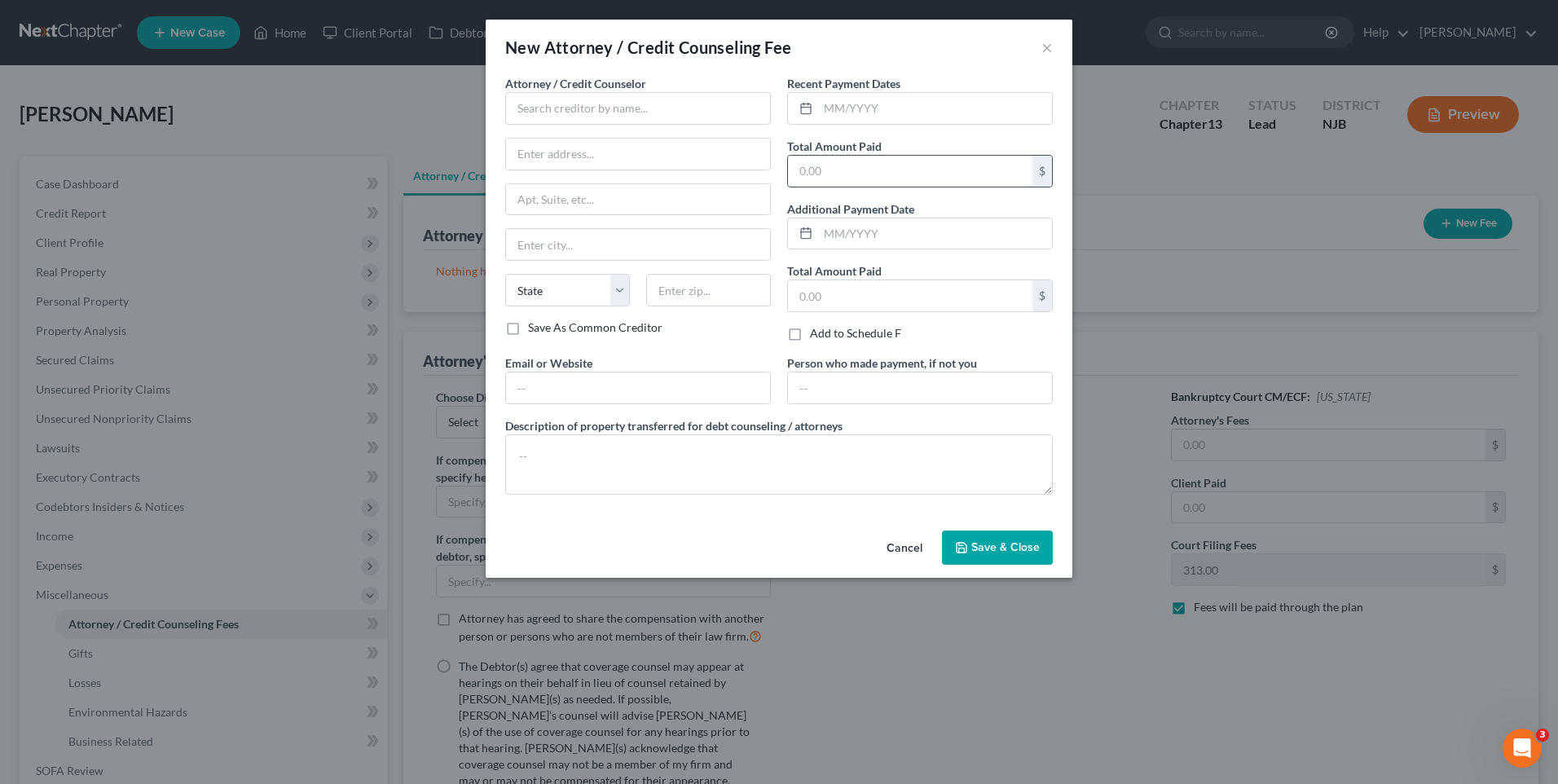
click at [798, 165] on input "text" at bounding box center [910, 171] width 245 height 31
click at [574, 104] on input "text" at bounding box center [638, 109] width 265 height 33
click at [991, 544] on span "Save & Close" at bounding box center [1005, 547] width 68 height 14
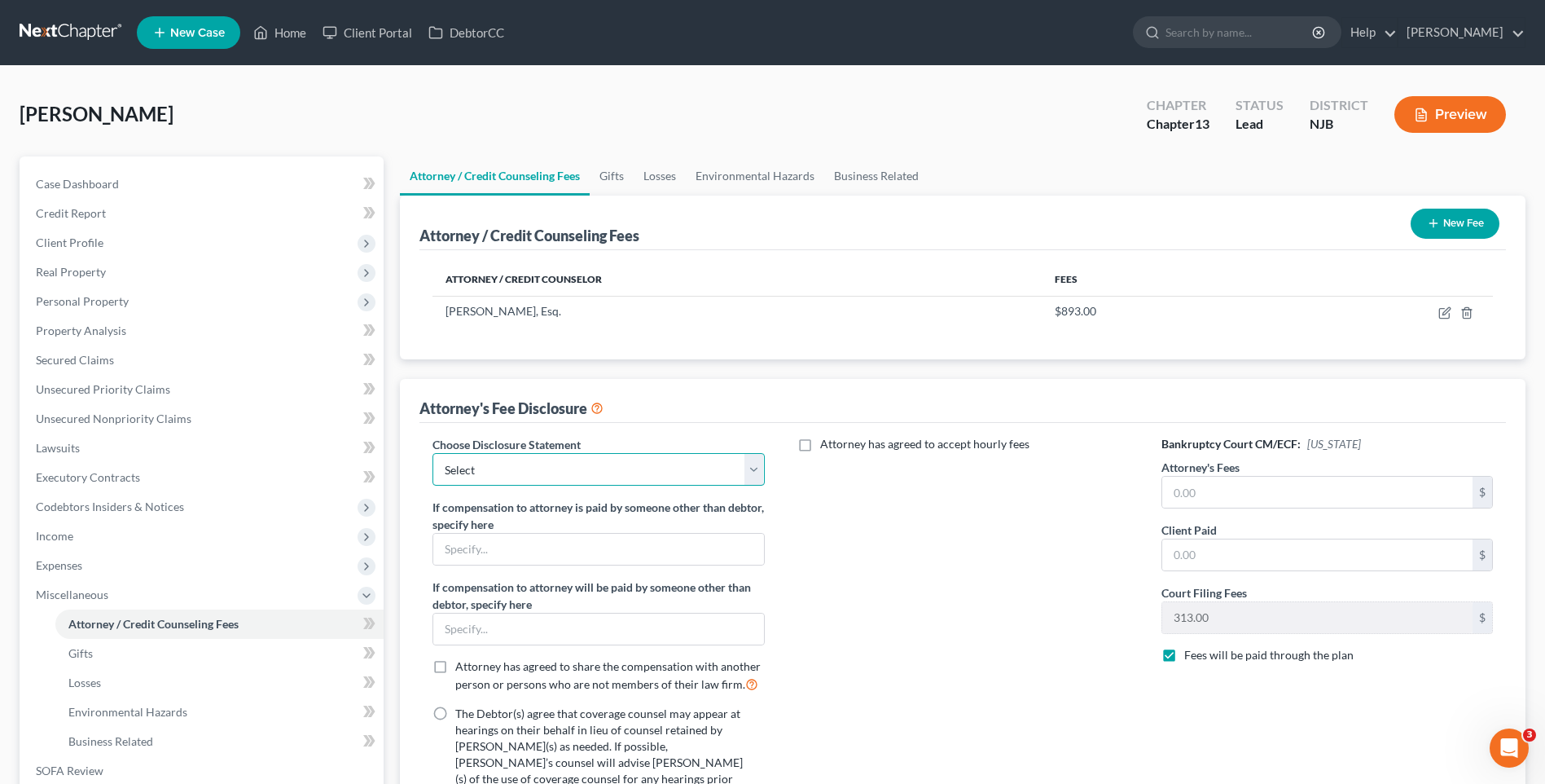
click at [748, 473] on select "Select Attorney Attorney" at bounding box center [598, 469] width 332 height 33
click at [432, 453] on select "Select Attorney Attorney" at bounding box center [598, 469] width 332 height 33
click at [893, 554] on div "Attorney has agreed to accept hourly fees" at bounding box center [964, 691] width 364 height 511
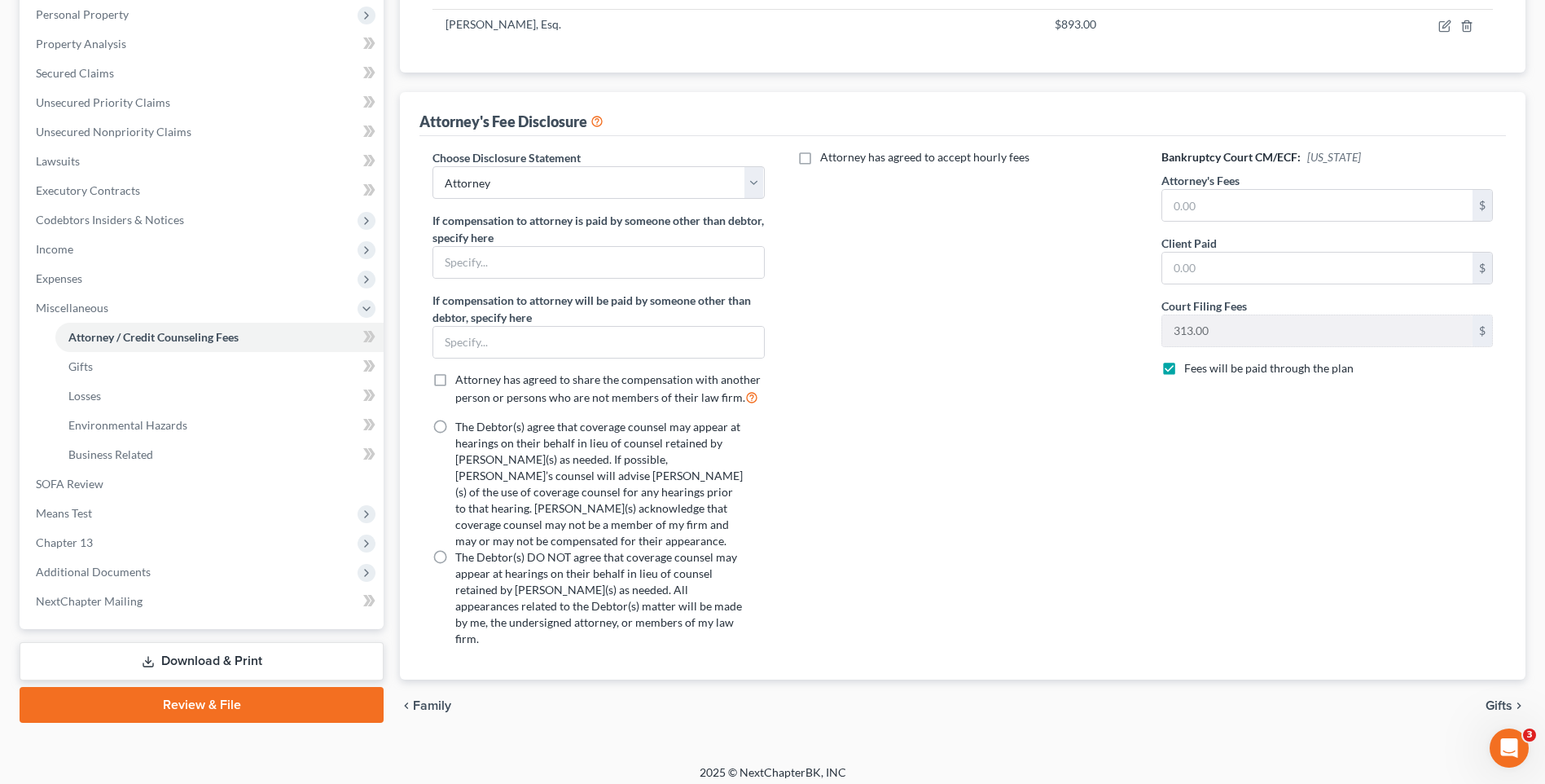
scroll to position [287, 0]
click at [455, 424] on label "The Debtor(s) agree that coverage counsel may appear at hearings on their behal…" at bounding box center [600, 483] width 289 height 130
click at [462, 424] on input "The Debtor(s) agree that coverage counsel may appear at hearings on their behal…" at bounding box center [467, 422] width 11 height 11
click at [1173, 198] on input "text" at bounding box center [1318, 204] width 310 height 31
click at [1100, 294] on div "Attorney has agreed to accept hourly fees" at bounding box center [964, 404] width 364 height 511
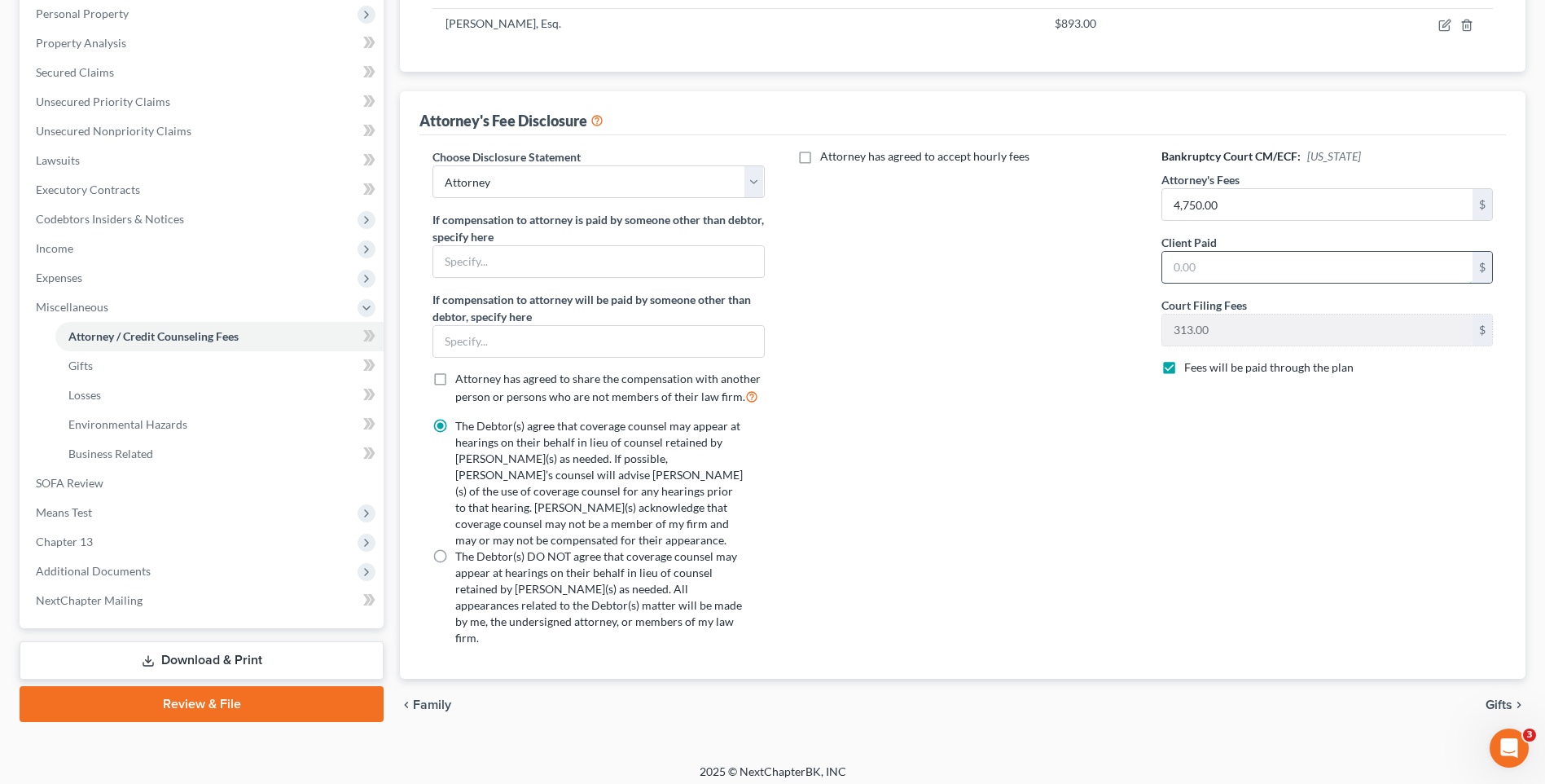
click at [1167, 264] on input "text" at bounding box center [1318, 268] width 310 height 31
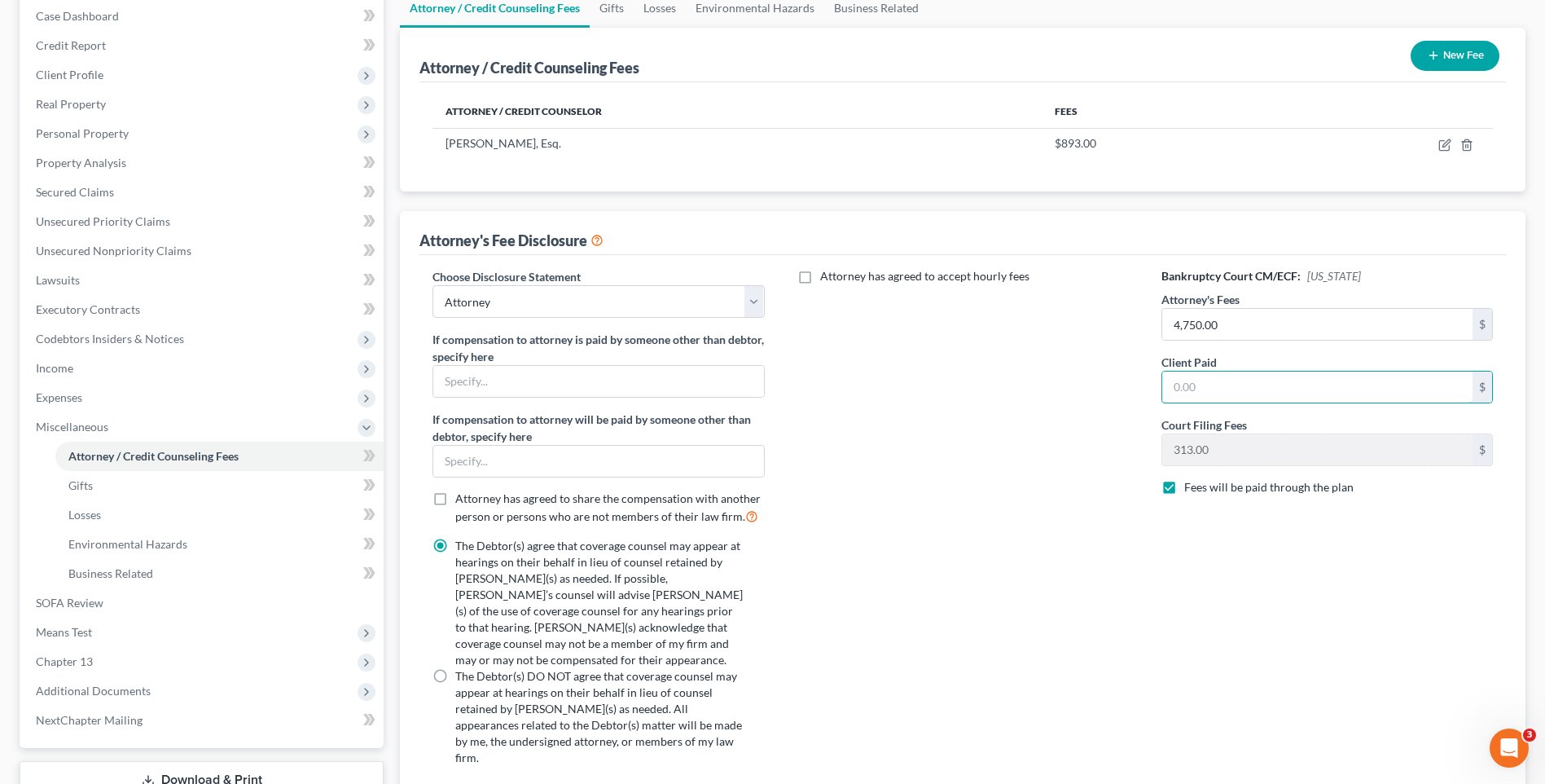
scroll to position [206, 0]
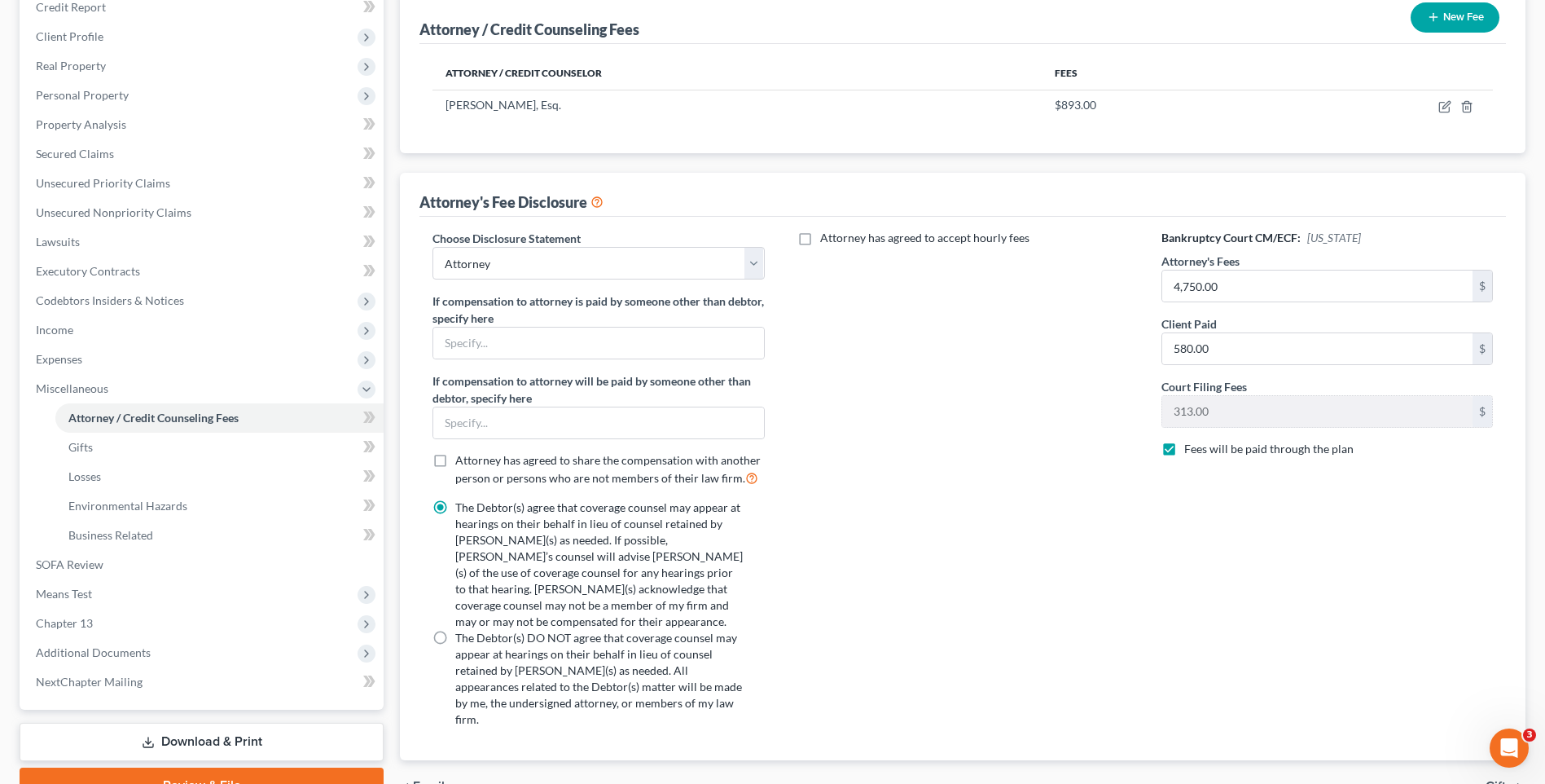
click at [1005, 443] on div "Attorney has agreed to accept hourly fees" at bounding box center [964, 485] width 364 height 511
click at [153, 620] on span "Chapter 13" at bounding box center [203, 623] width 361 height 30
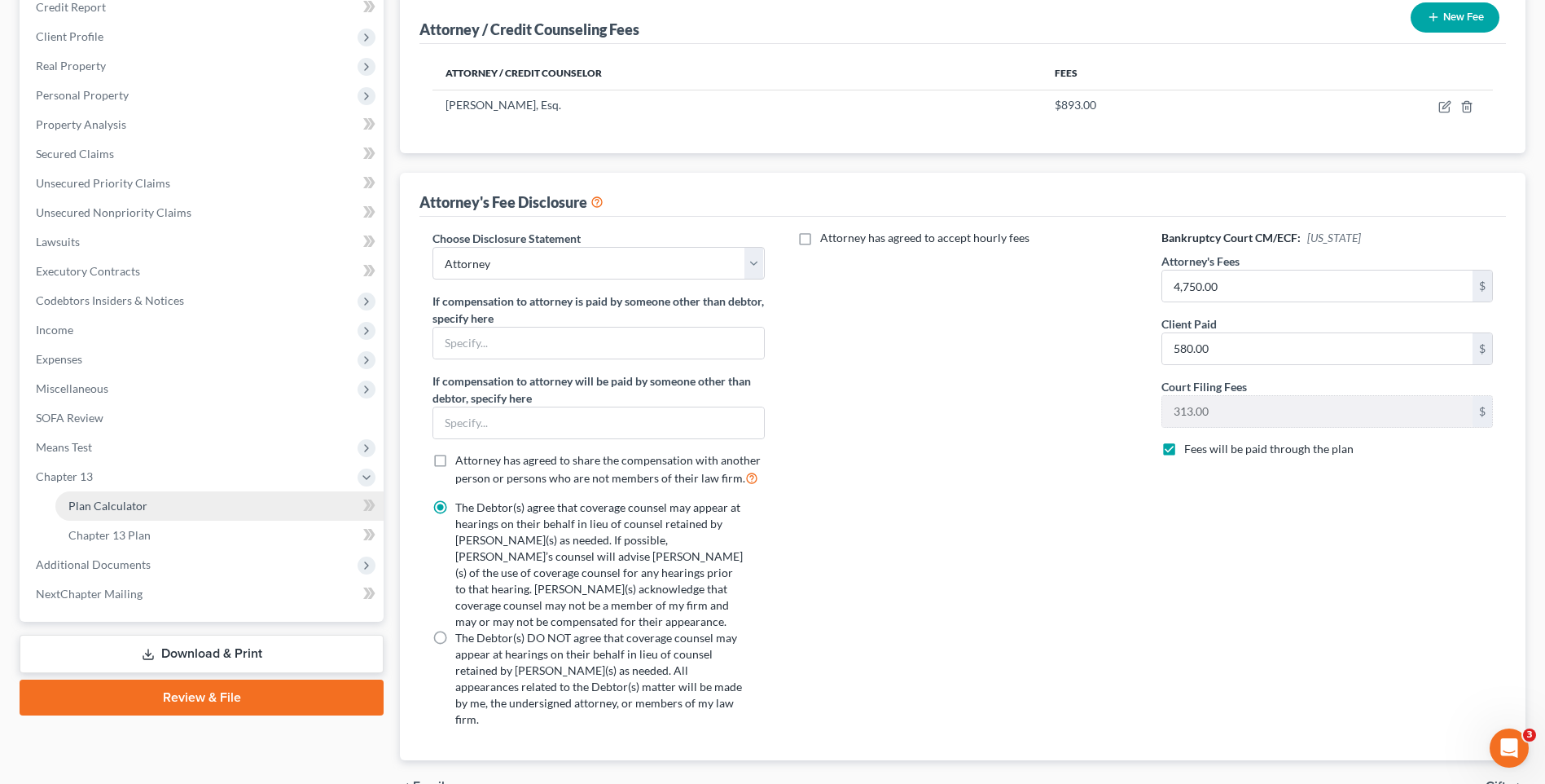
click at [149, 503] on link "Plan Calculator" at bounding box center [219, 506] width 329 height 30
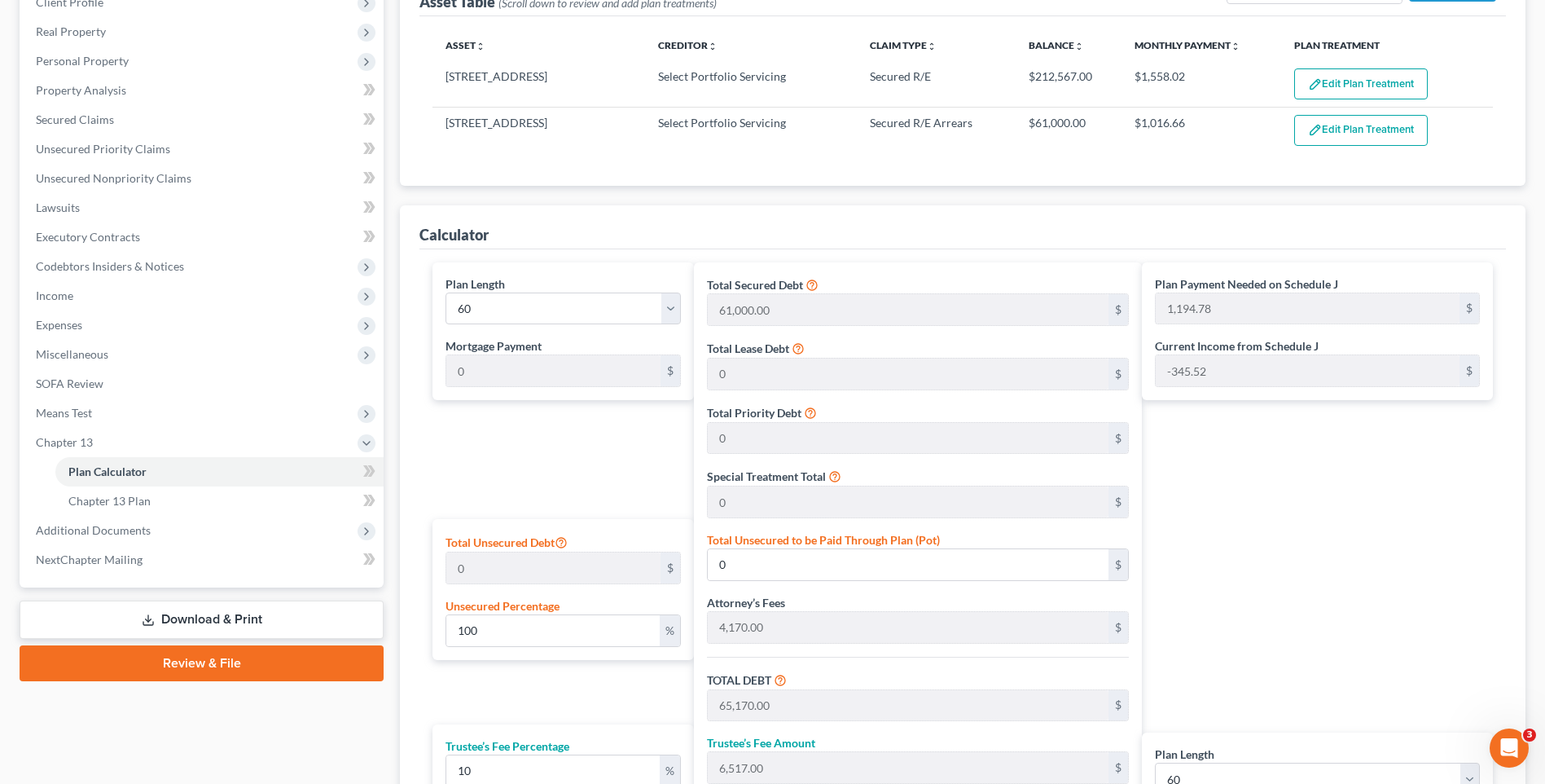
scroll to position [269, 0]
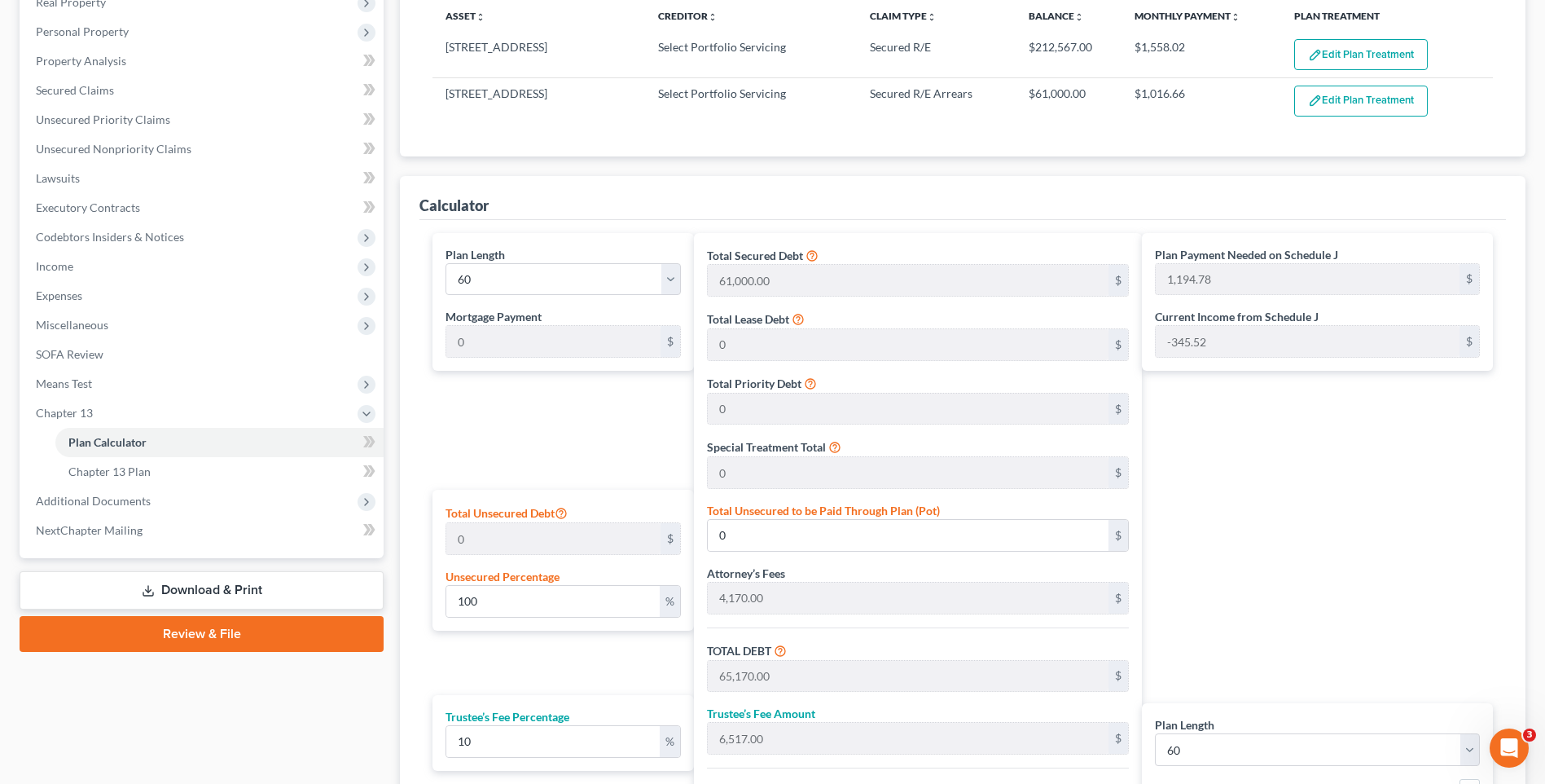
click at [632, 413] on div "Plan Length 1 2 3 4 5 6 7 8 9 10 11 12 13 14 15 16 17 18 19 20 21 22 23 24 25 2…" at bounding box center [558, 563] width 268 height 661
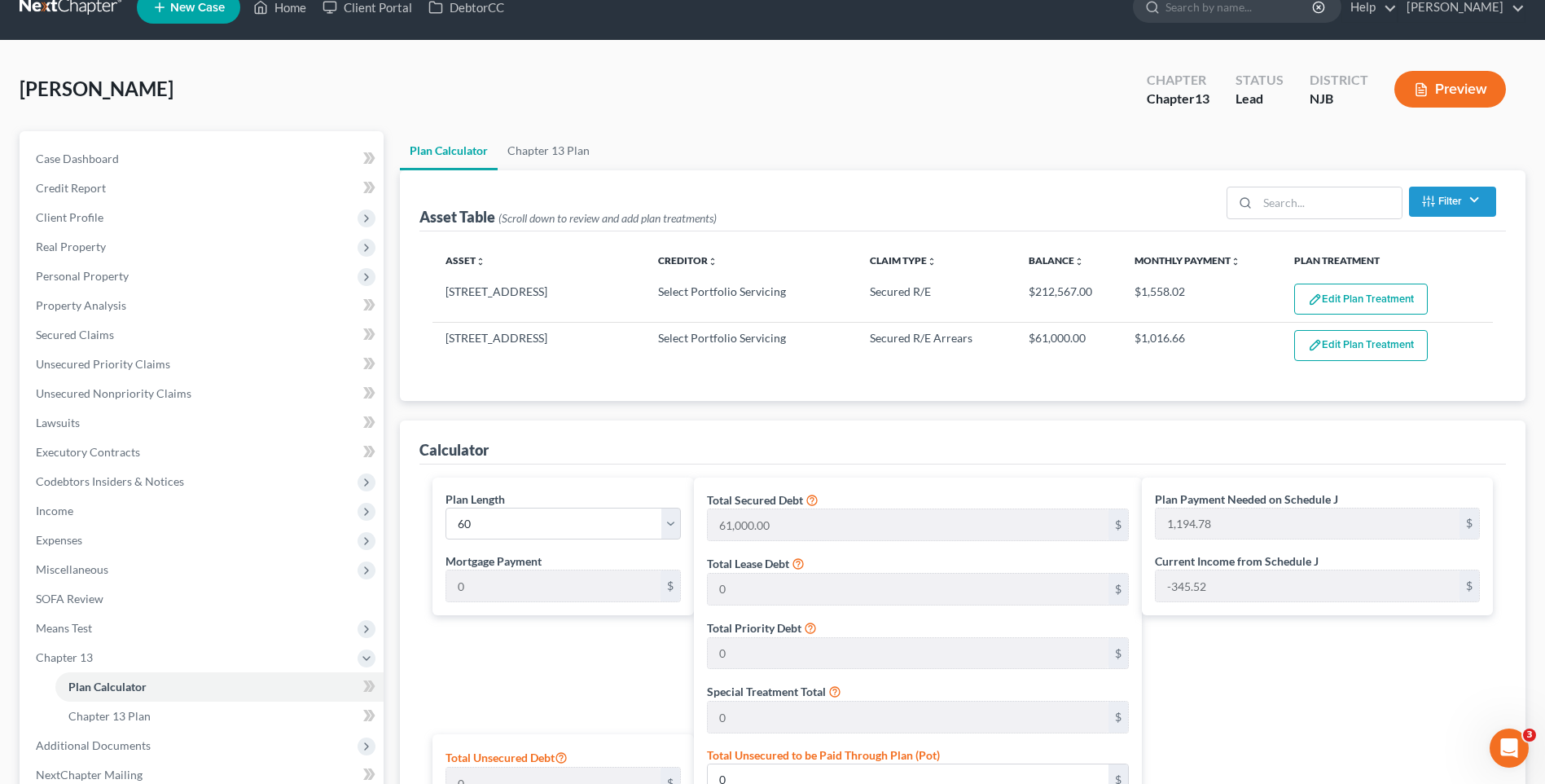
scroll to position [0, 0]
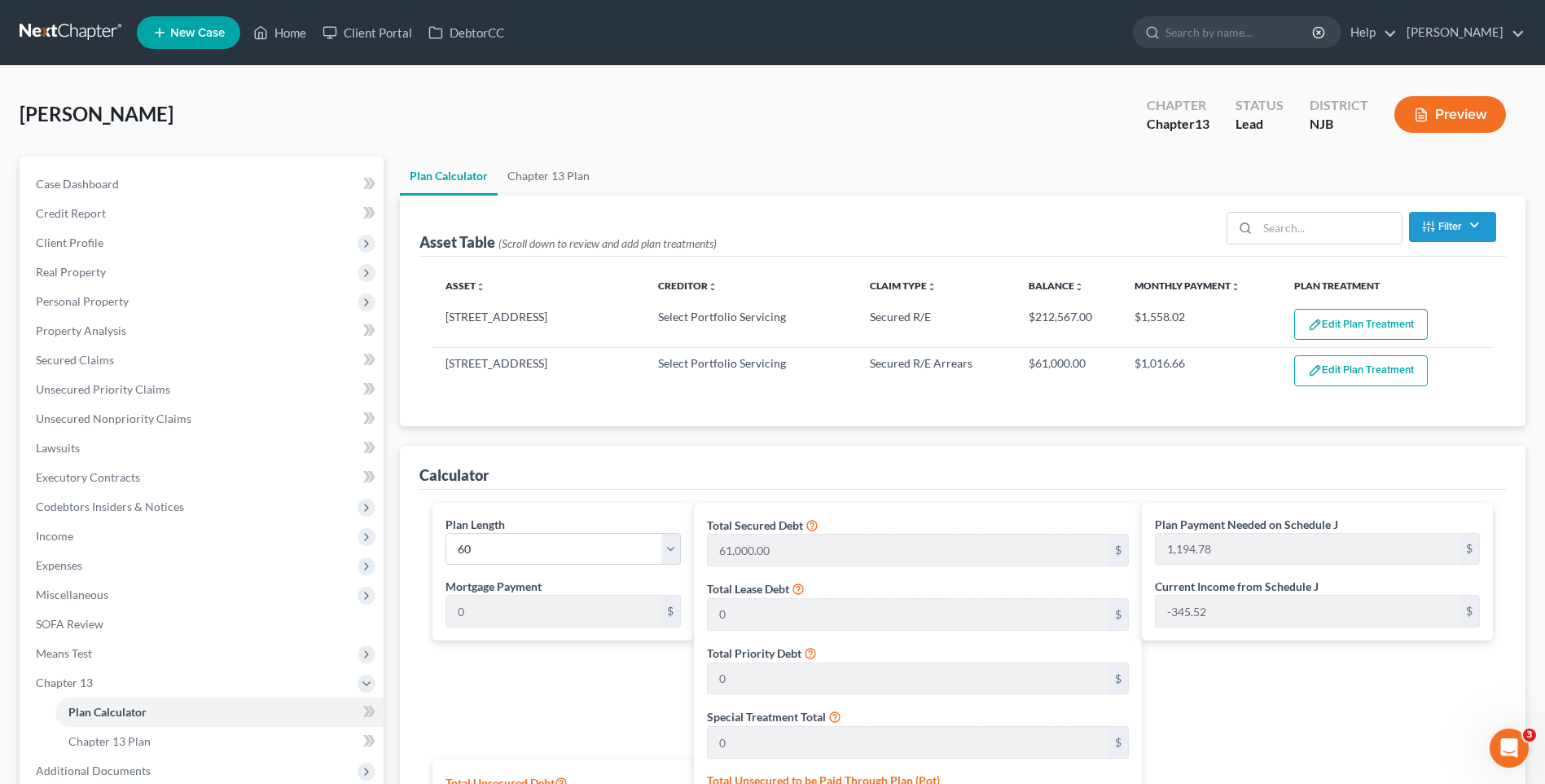
click at [355, 106] on div "[PERSON_NAME] Upgraded Chapter Chapter 13 Status [GEOGRAPHIC_DATA] [GEOGRAPHIC_…" at bounding box center [772, 121] width 1506 height 71
click at [391, 113] on div "[PERSON_NAME] Upgraded Chapter Chapter 13 Status [GEOGRAPHIC_DATA] [GEOGRAPHIC_…" at bounding box center [772, 121] width 1506 height 71
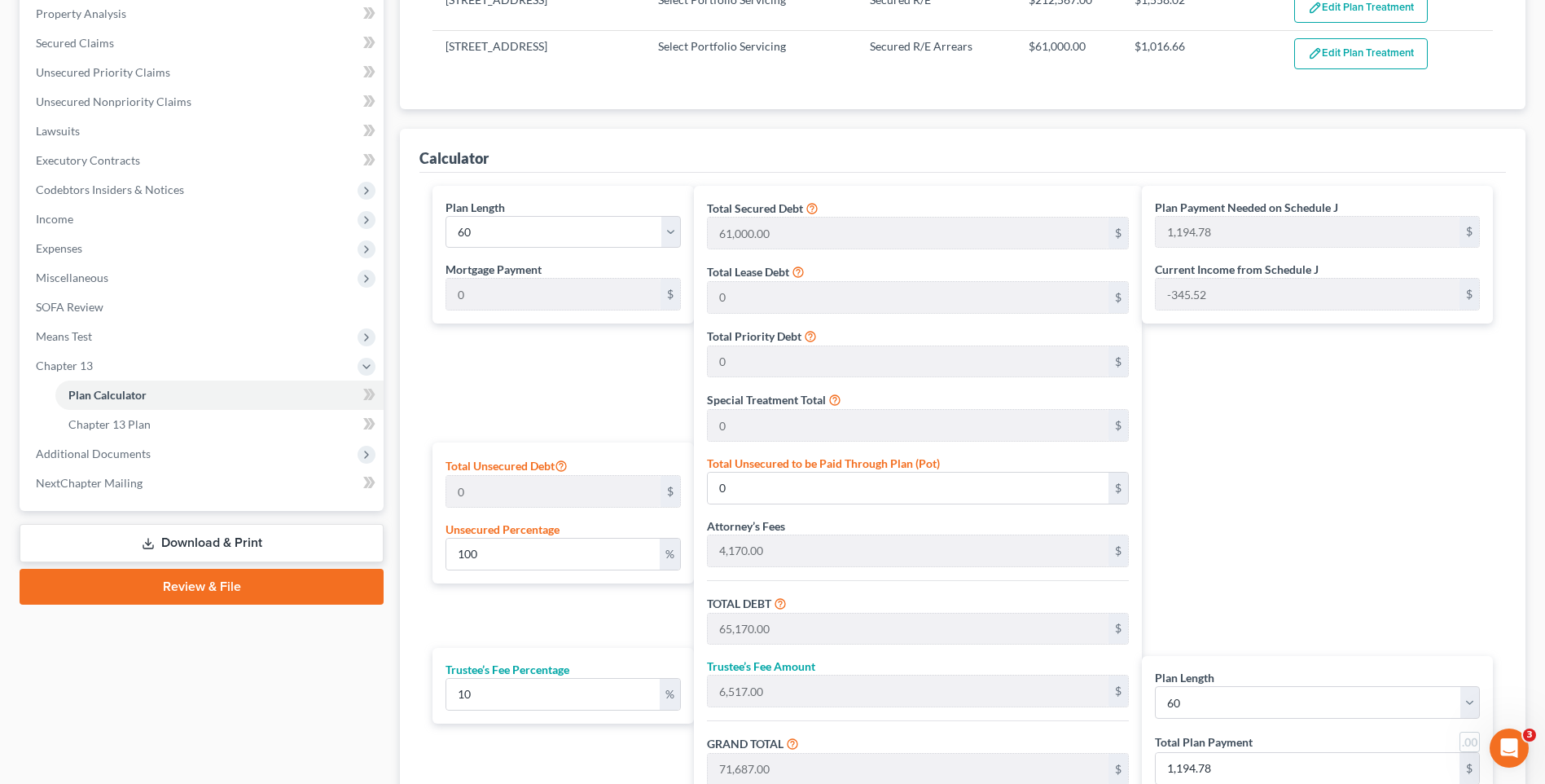
scroll to position [326, 0]
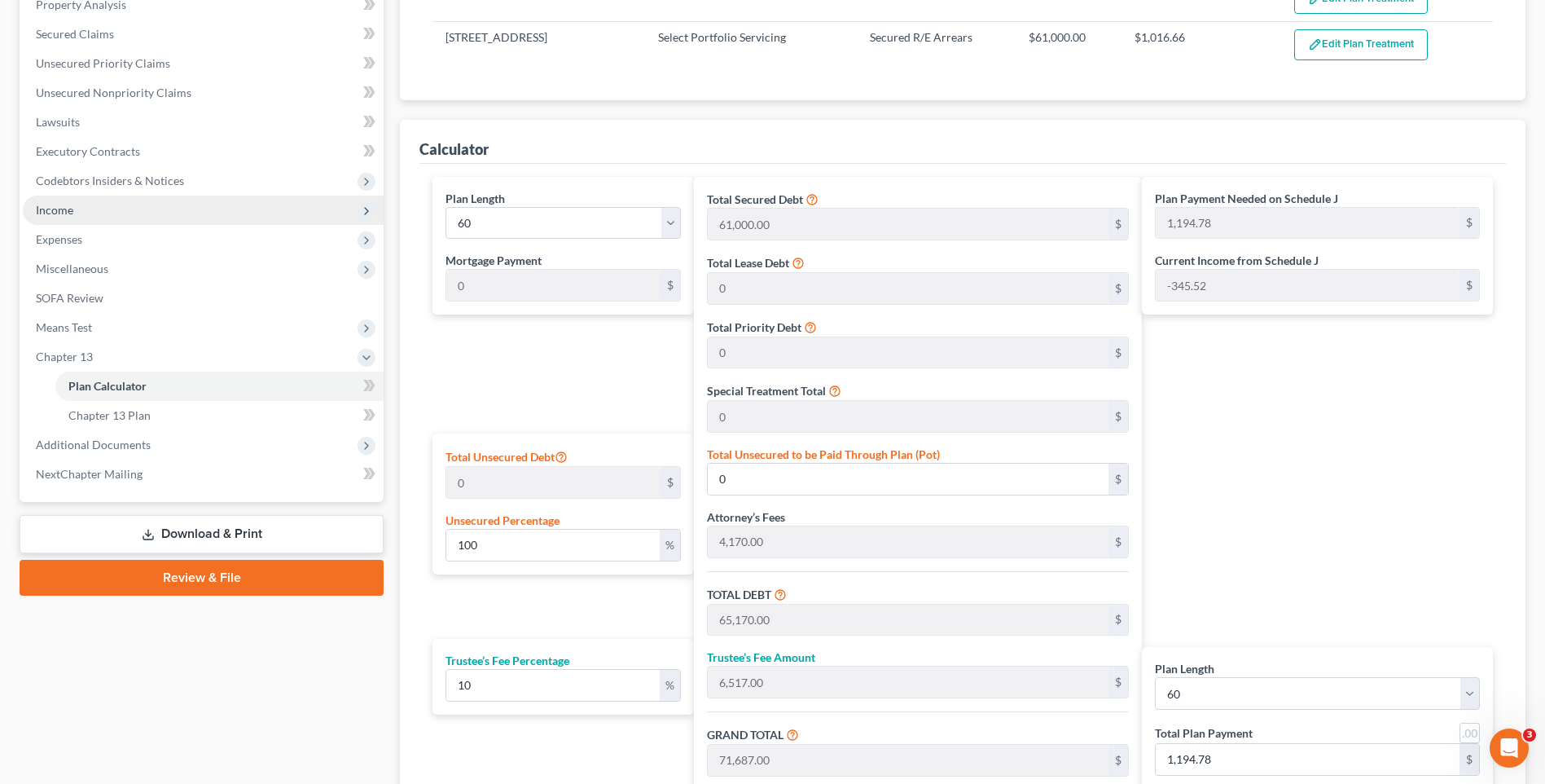
click at [217, 215] on span "Income" at bounding box center [203, 210] width 361 height 30
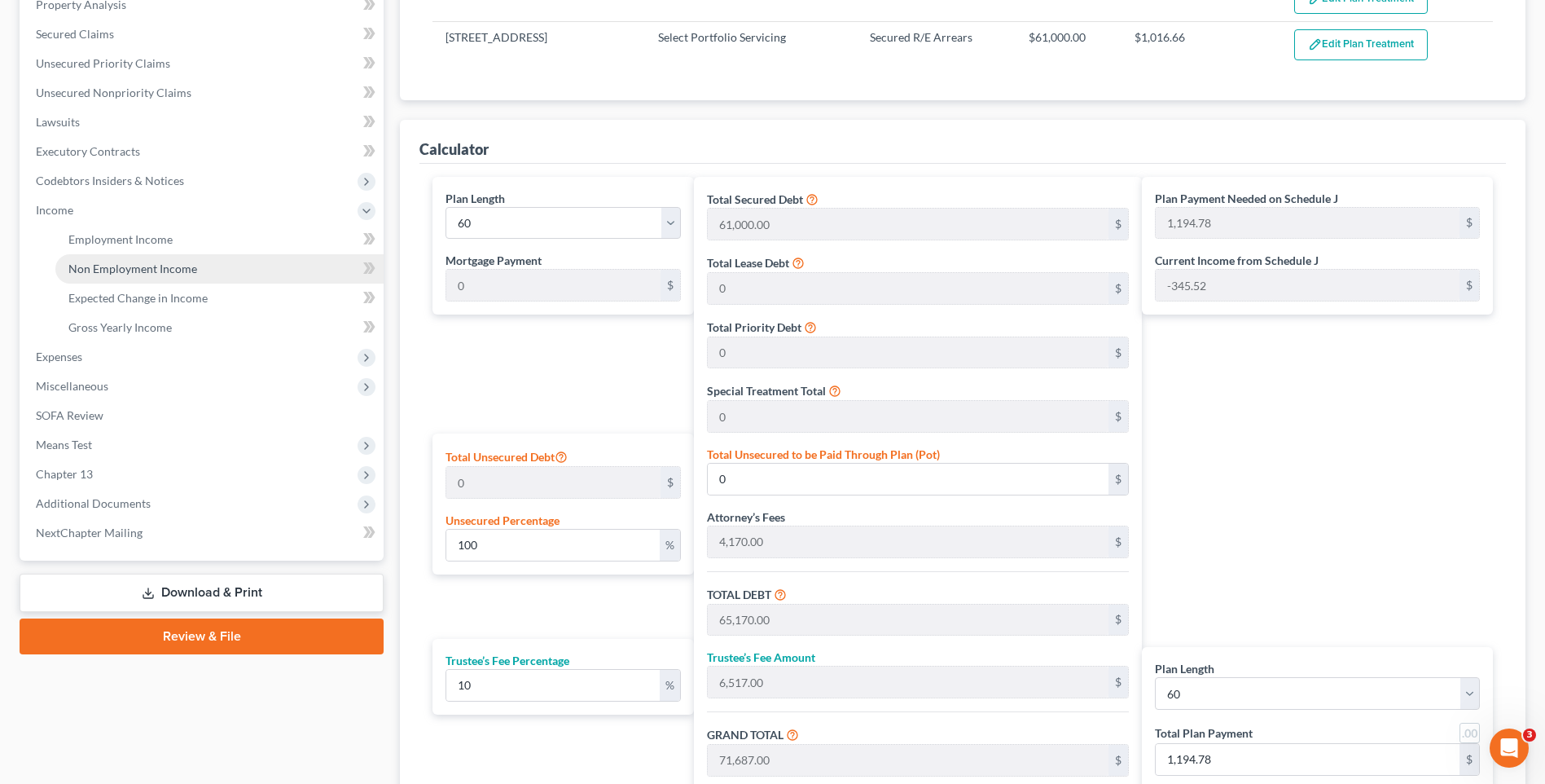
click at [217, 260] on link "Non Employment Income" at bounding box center [219, 269] width 329 height 30
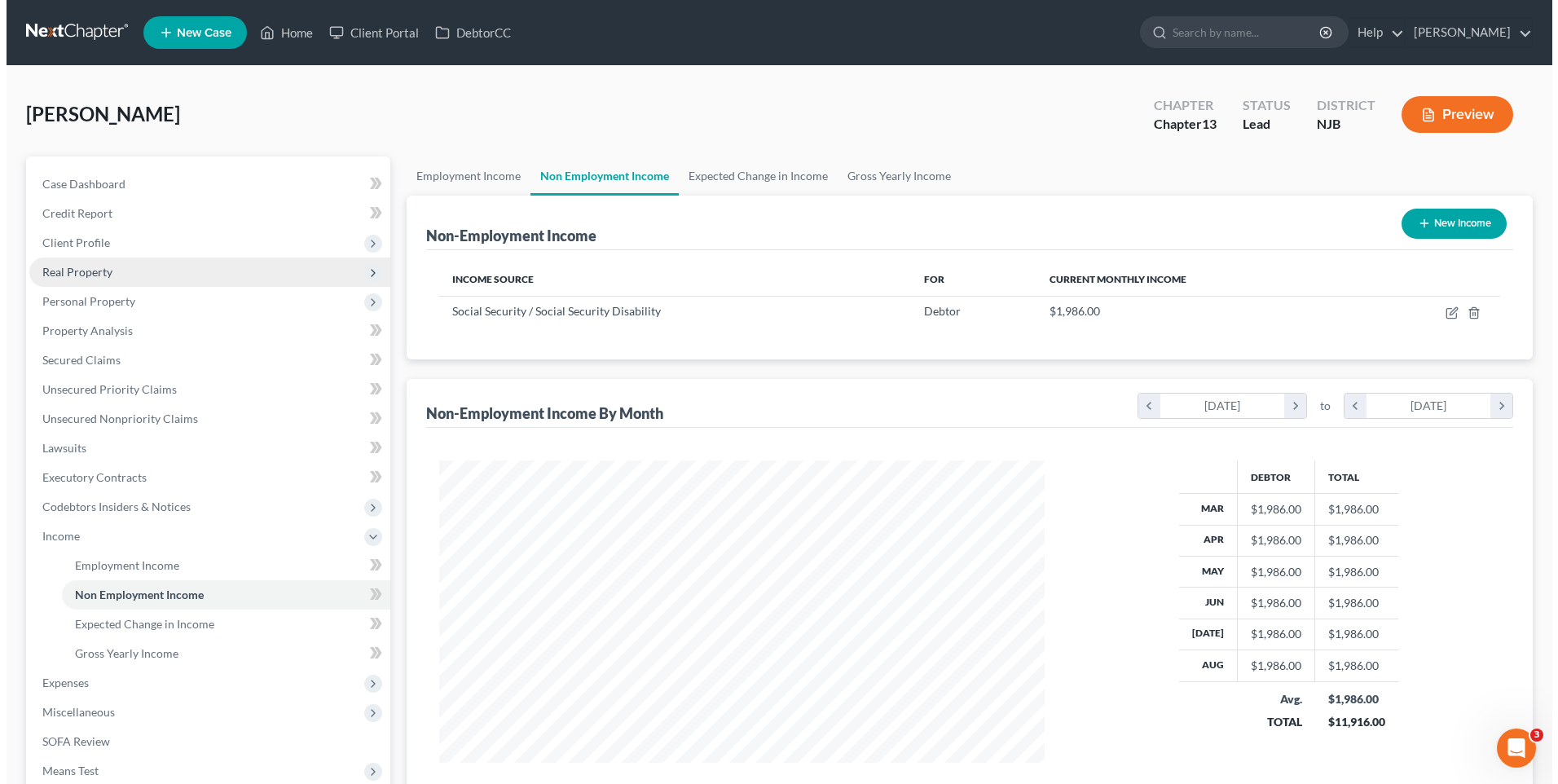
scroll to position [302, 638]
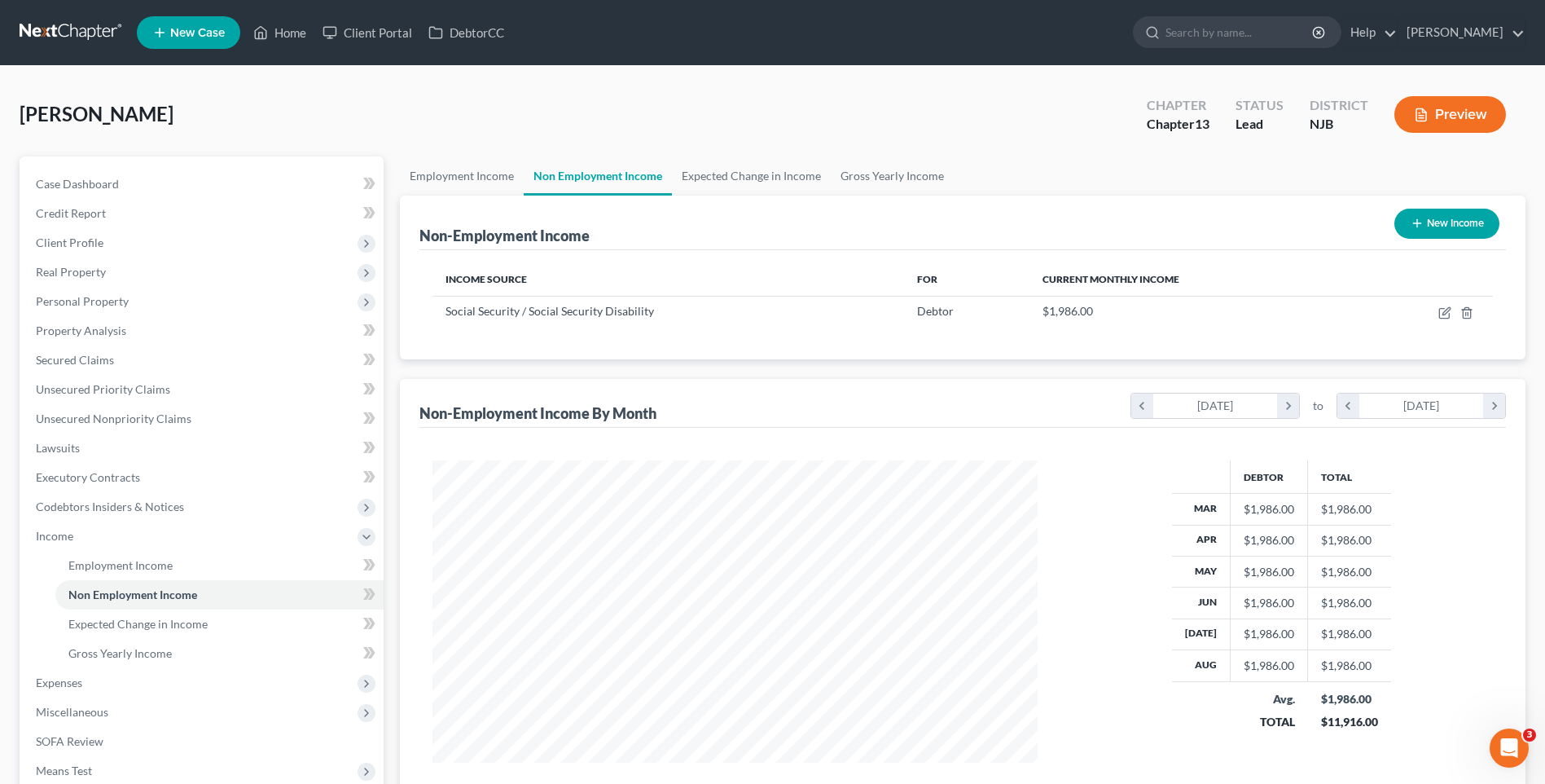
click at [1434, 219] on button "New Income" at bounding box center [1447, 223] width 105 height 30
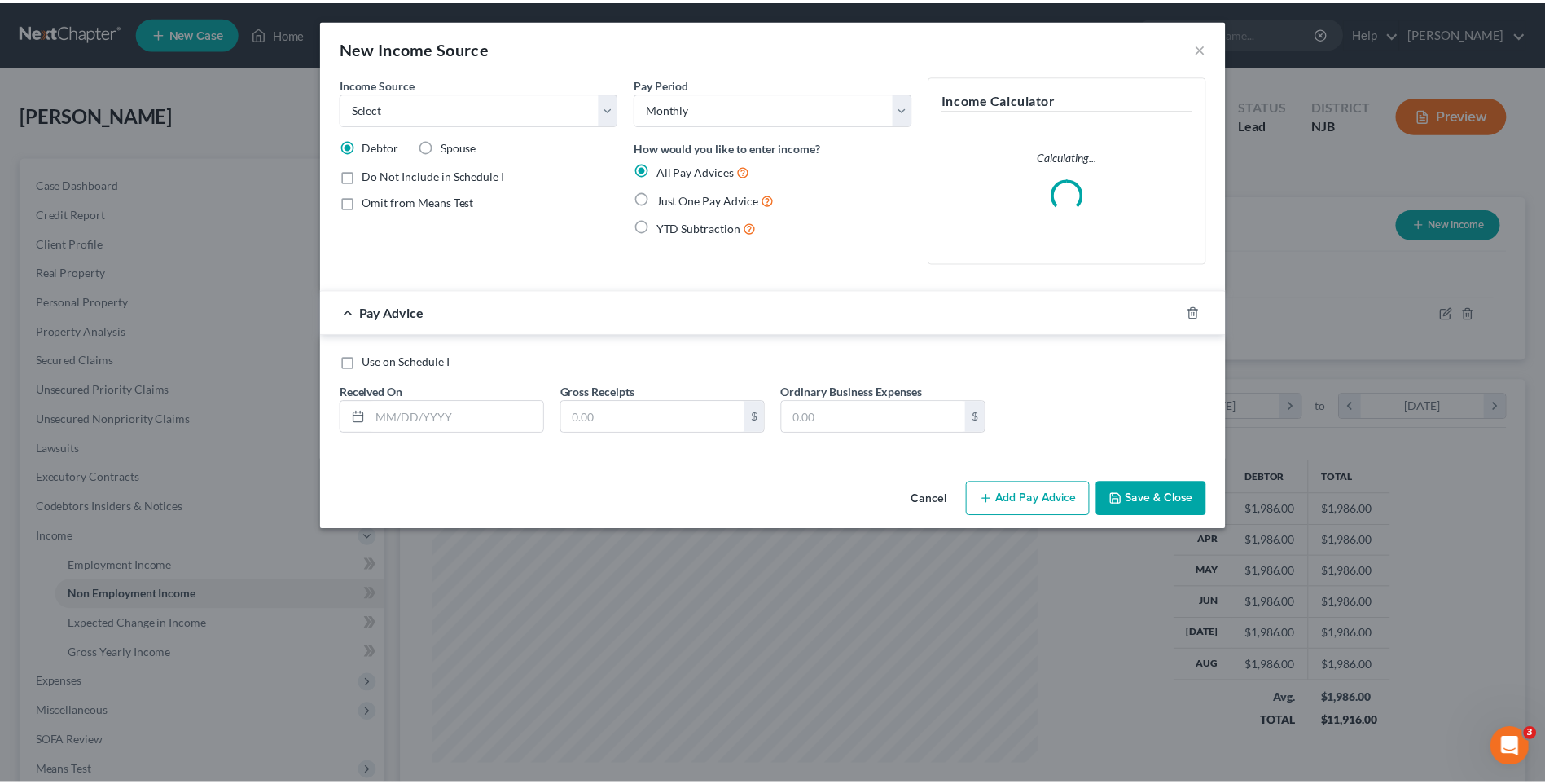
scroll to position [305, 643]
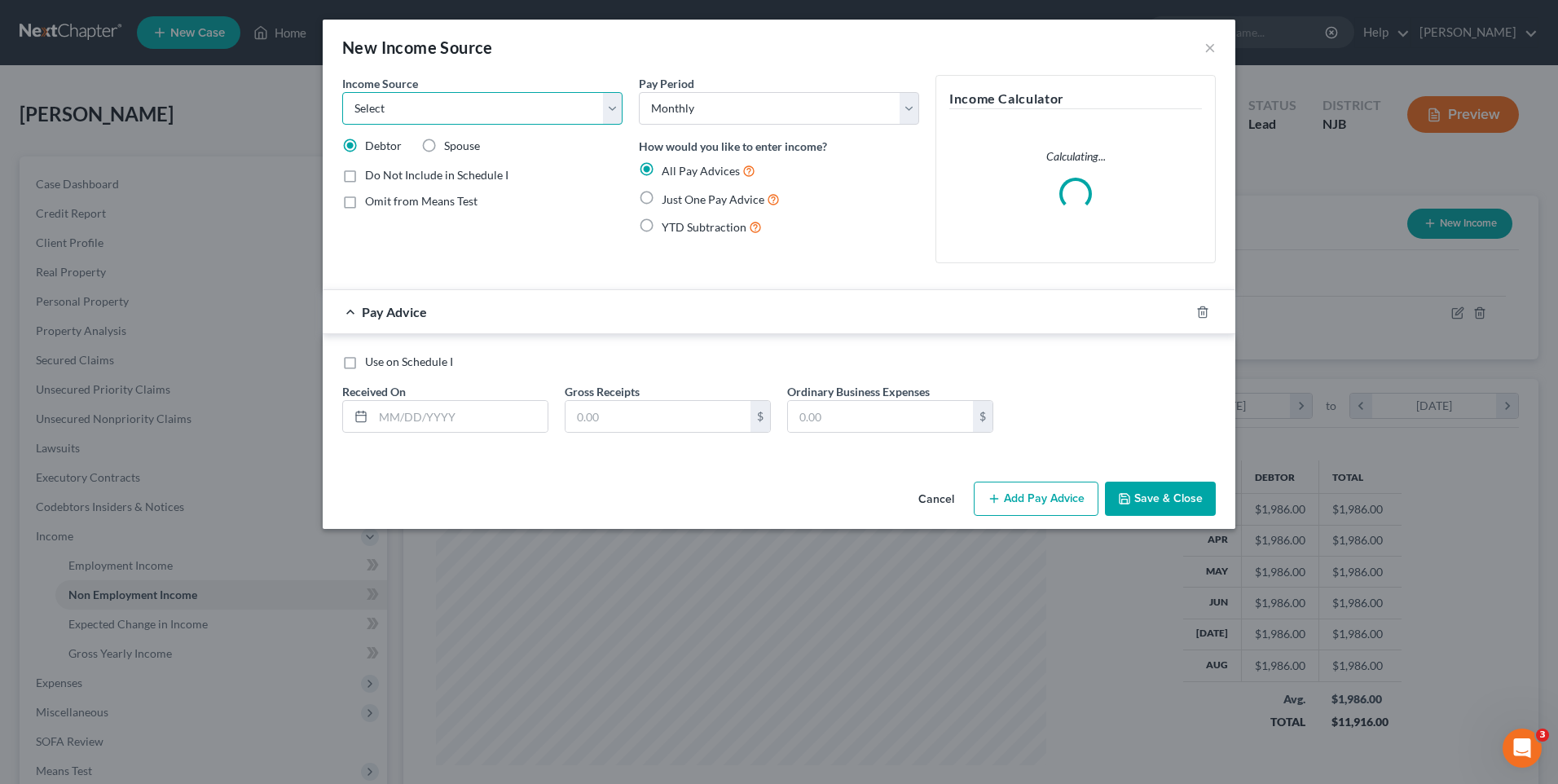
click at [606, 105] on select "Select Unemployment Disability (from employer) Pension Retirement Social Securi…" at bounding box center [482, 109] width 280 height 33
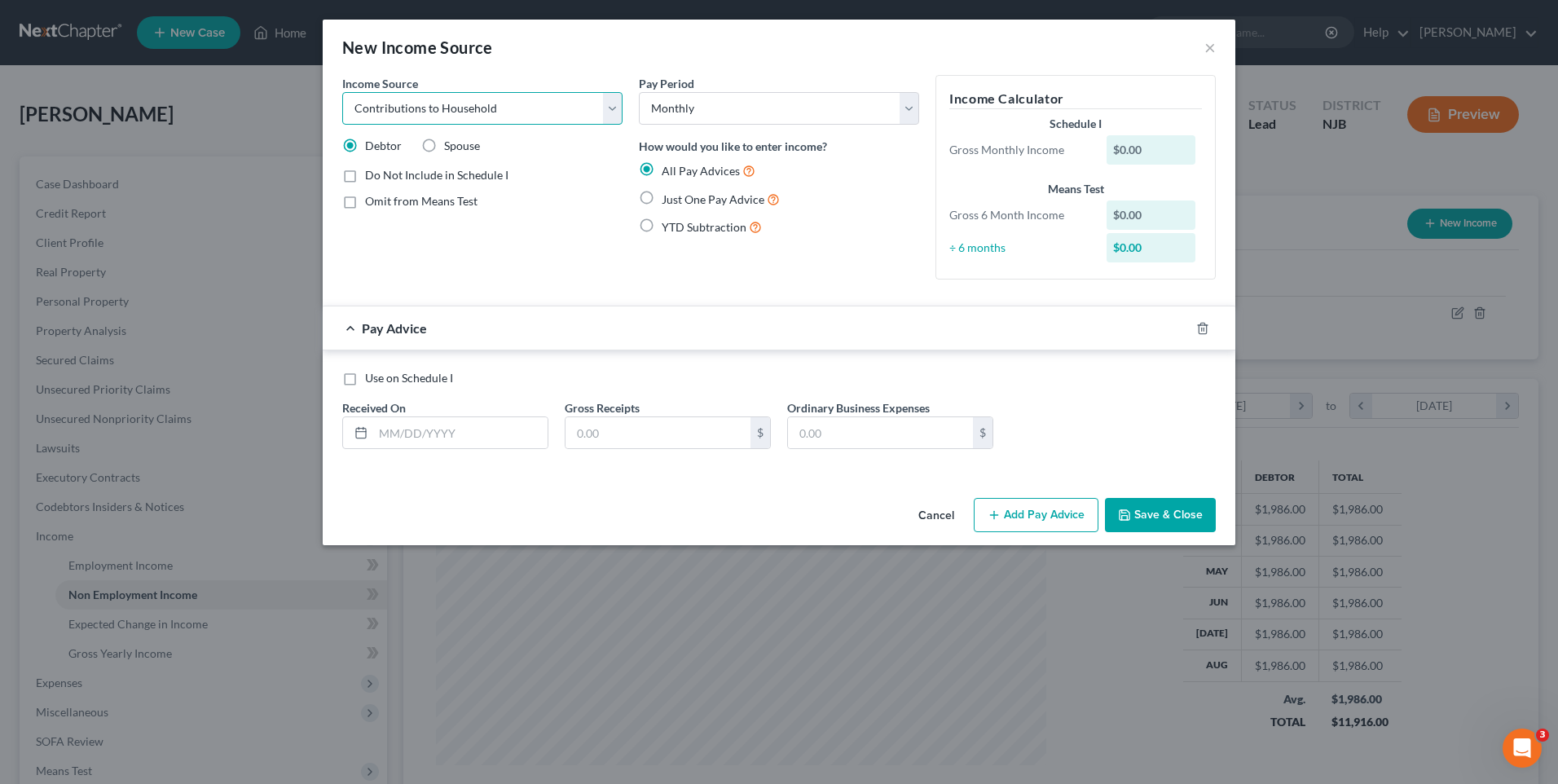
click at [342, 92] on select "Select Unemployment Disability (from employer) Pension Retirement Social Securi…" at bounding box center [482, 109] width 280 height 33
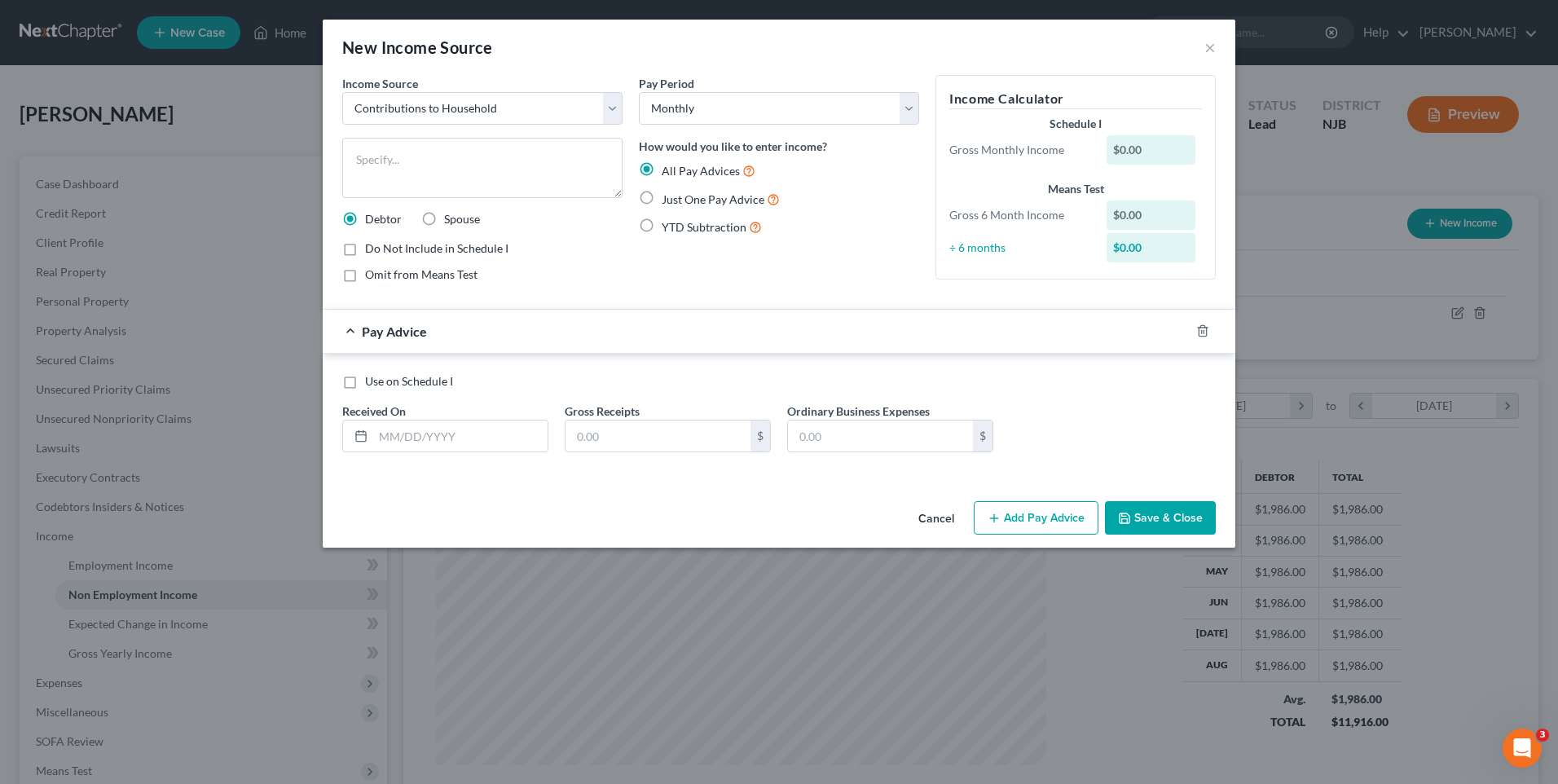
click at [662, 194] on label "Just One Pay Advice" at bounding box center [720, 198] width 118 height 19
click at [668, 194] on input "Just One Pay Advice" at bounding box center [673, 194] width 11 height 11
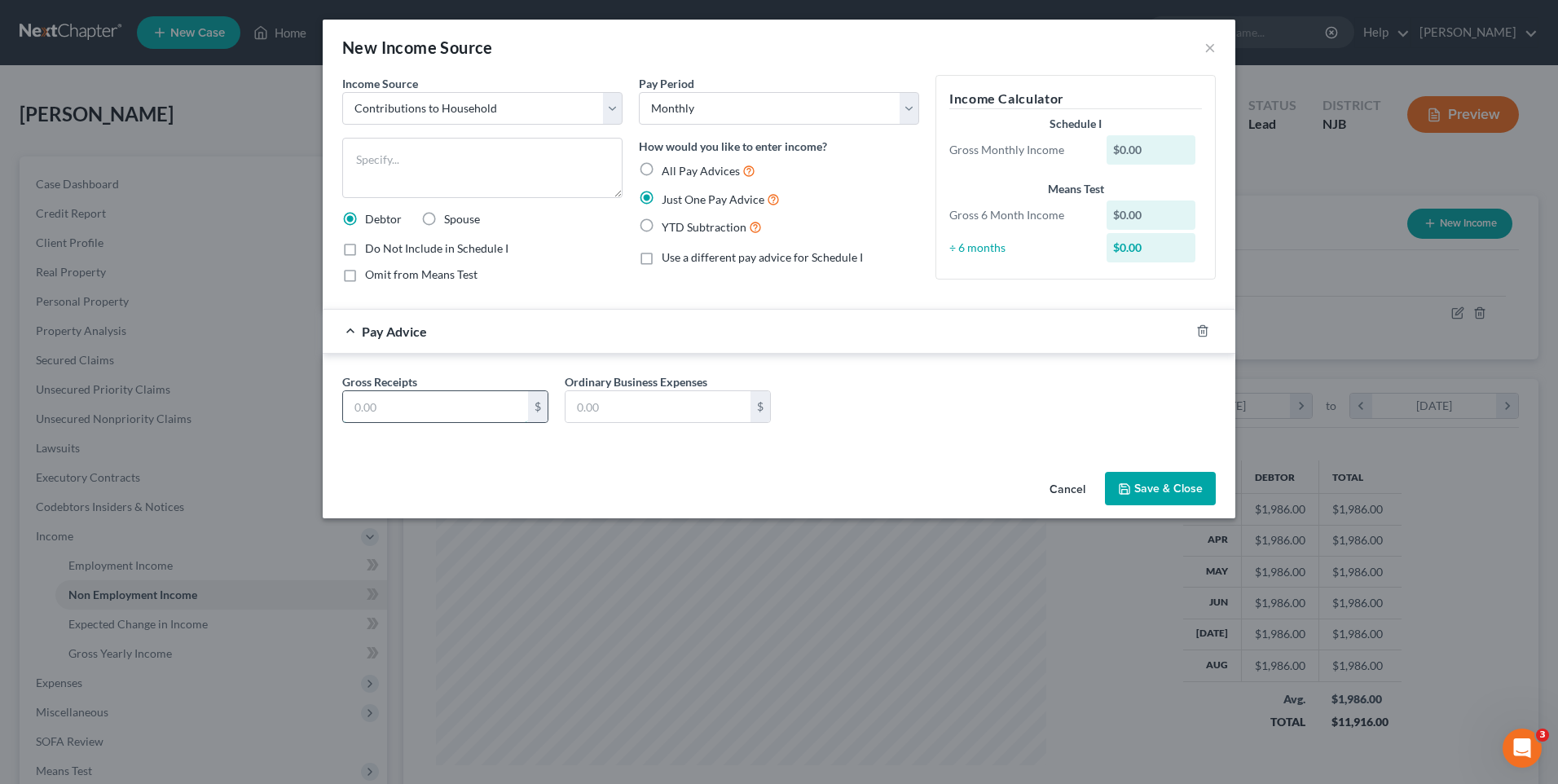
click at [391, 410] on input "text" at bounding box center [435, 407] width 185 height 31
click at [1181, 482] on button "Save & Close" at bounding box center [1160, 489] width 111 height 35
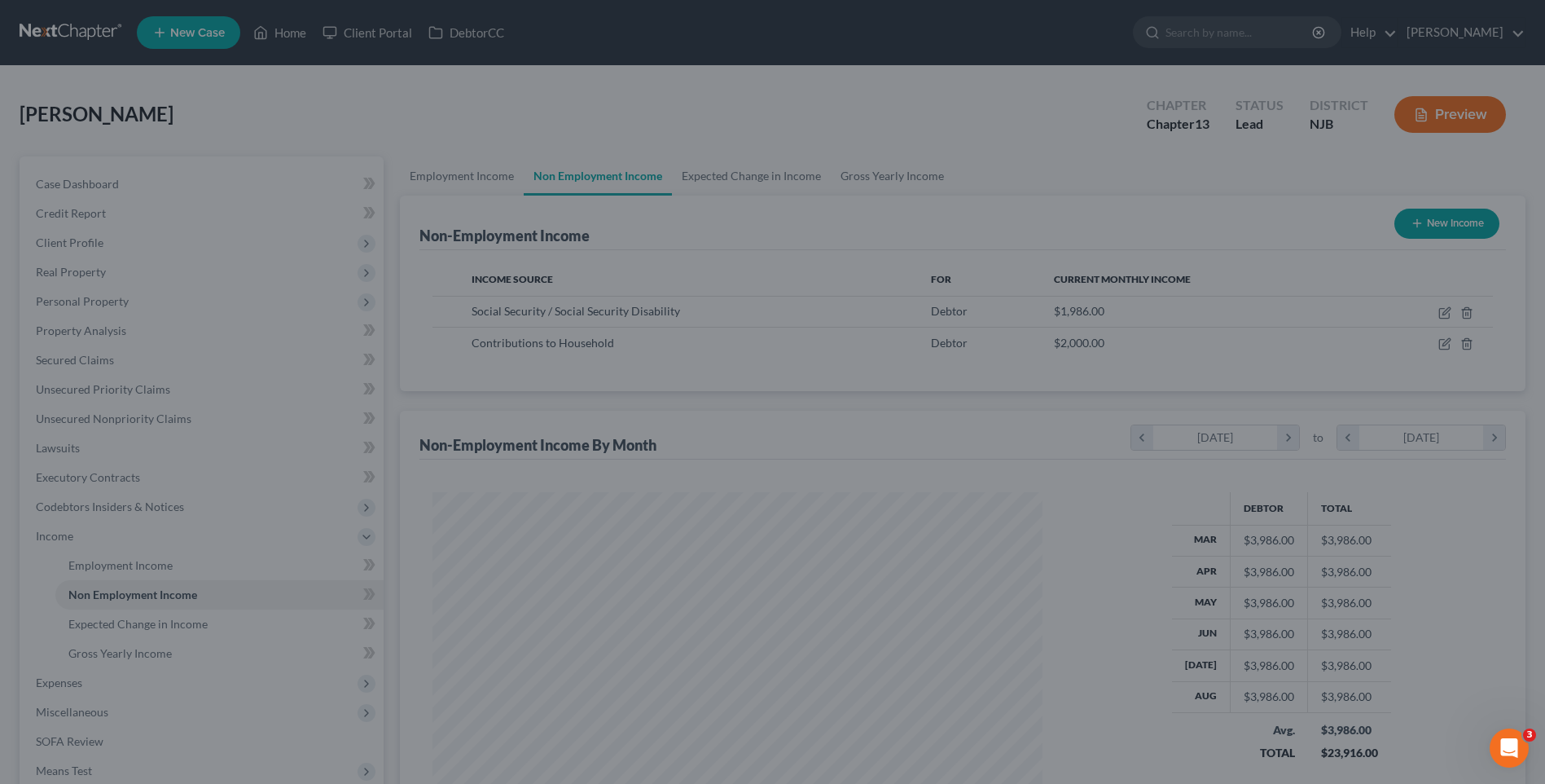
scroll to position [814308, 814003]
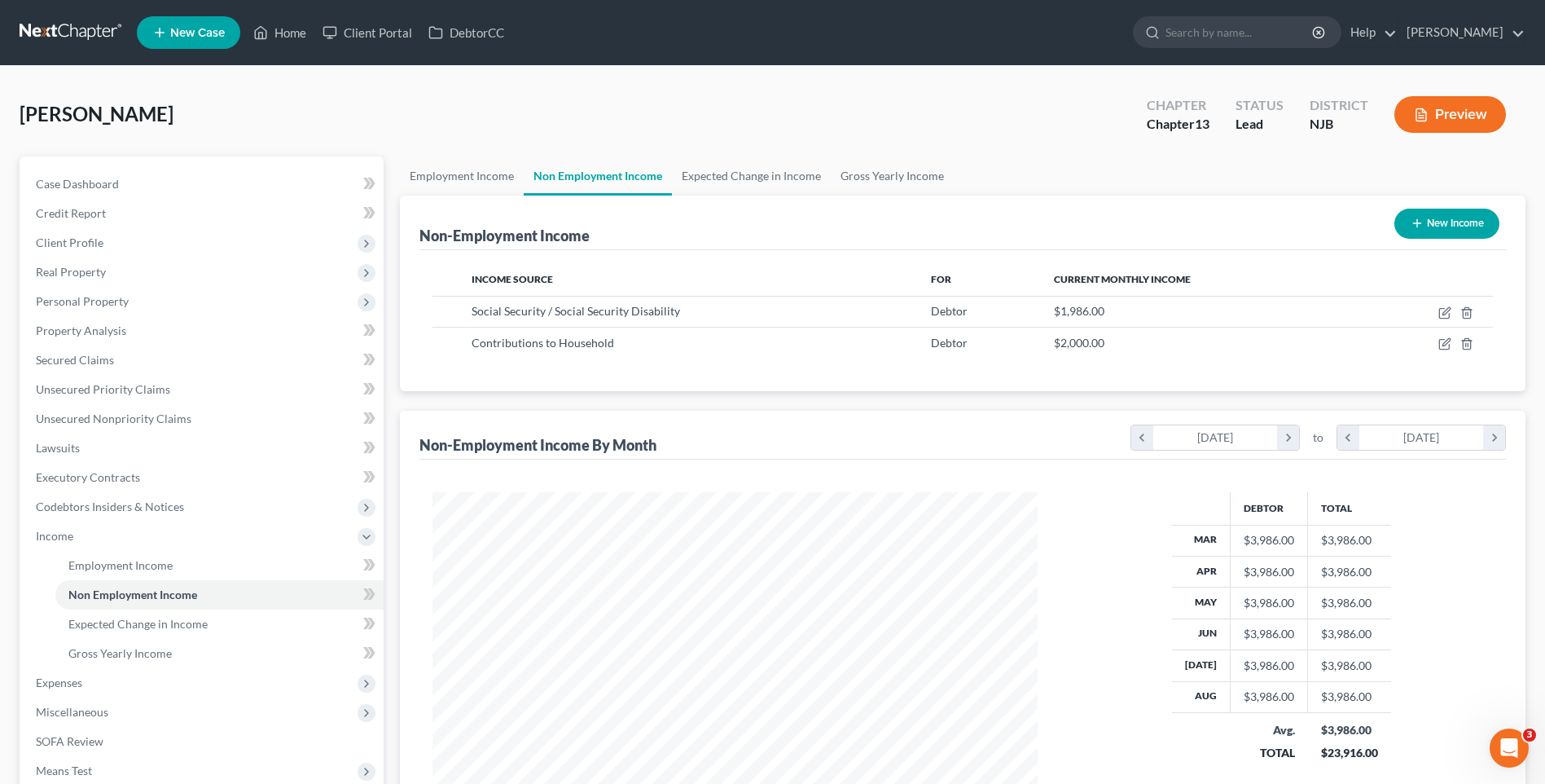
click at [390, 400] on div "Case Dashboard Payments Invoices Payments Payments Credit Report Client Profile" at bounding box center [202, 568] width 380 height 824
click at [418, 108] on div "[PERSON_NAME] Upgraded Chapter Chapter 13 Status [GEOGRAPHIC_DATA] [GEOGRAPHIC_…" at bounding box center [772, 121] width 1506 height 71
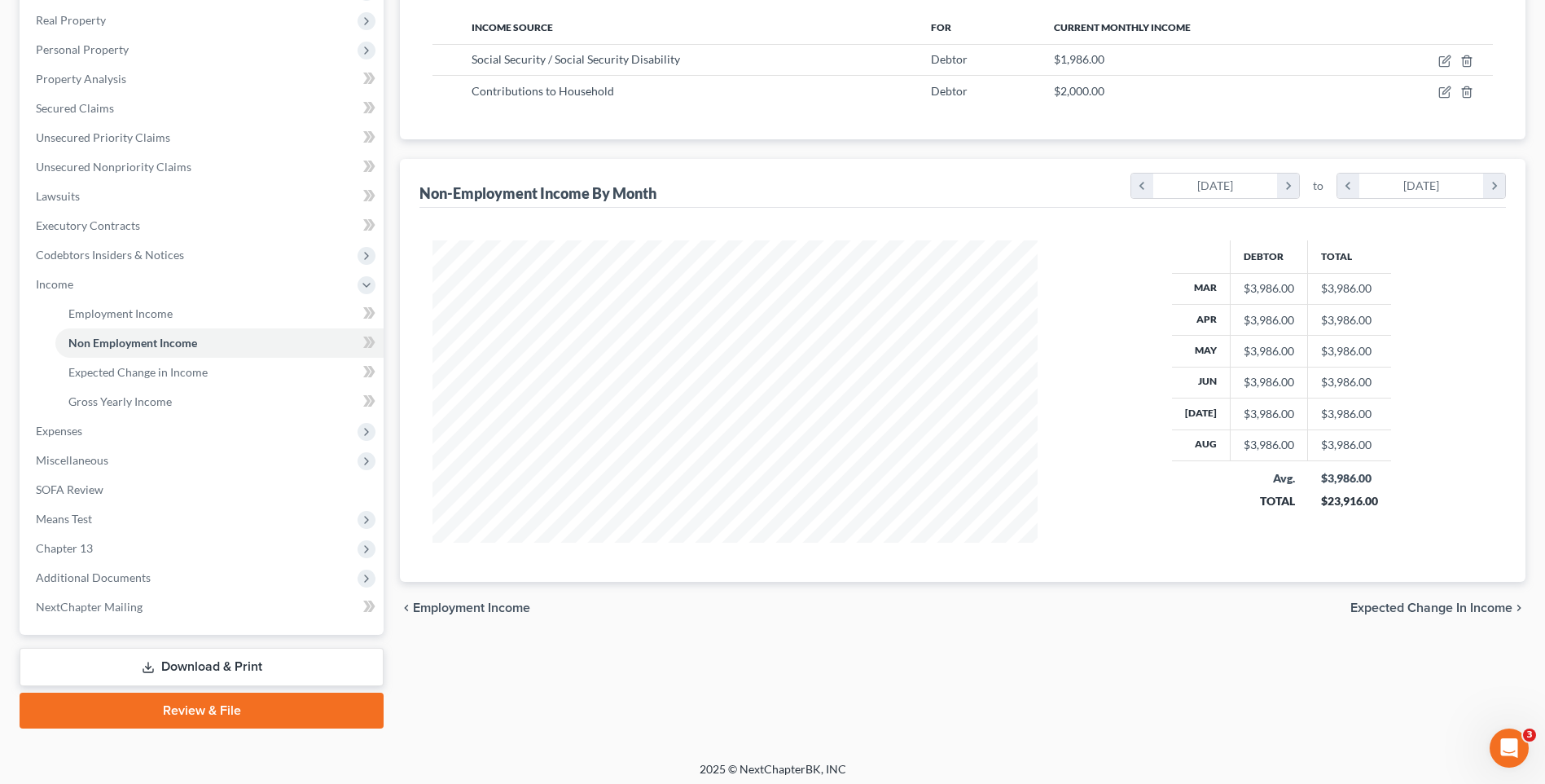
scroll to position [259, 0]
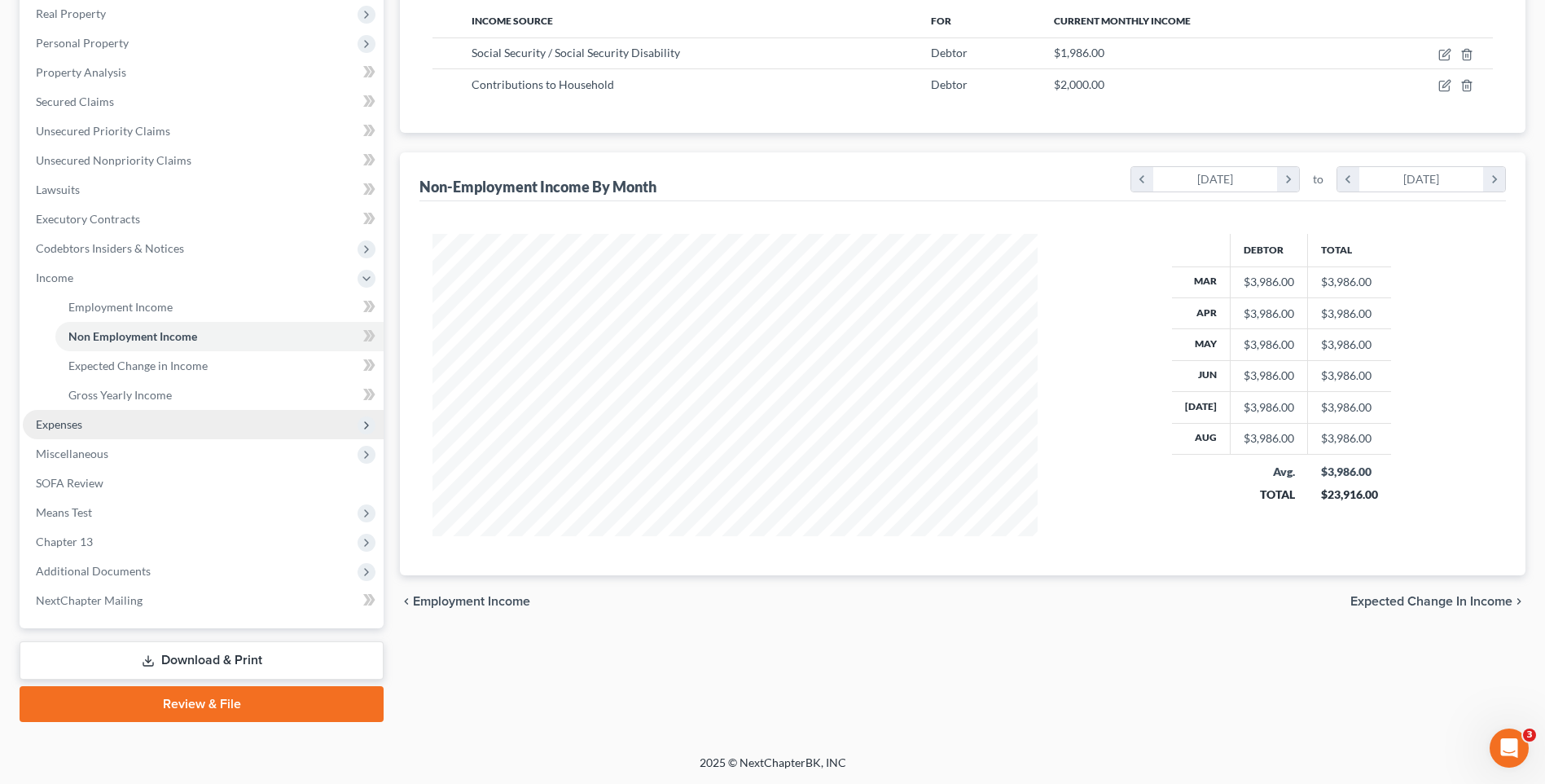
click at [221, 427] on span "Expenses" at bounding box center [203, 425] width 361 height 30
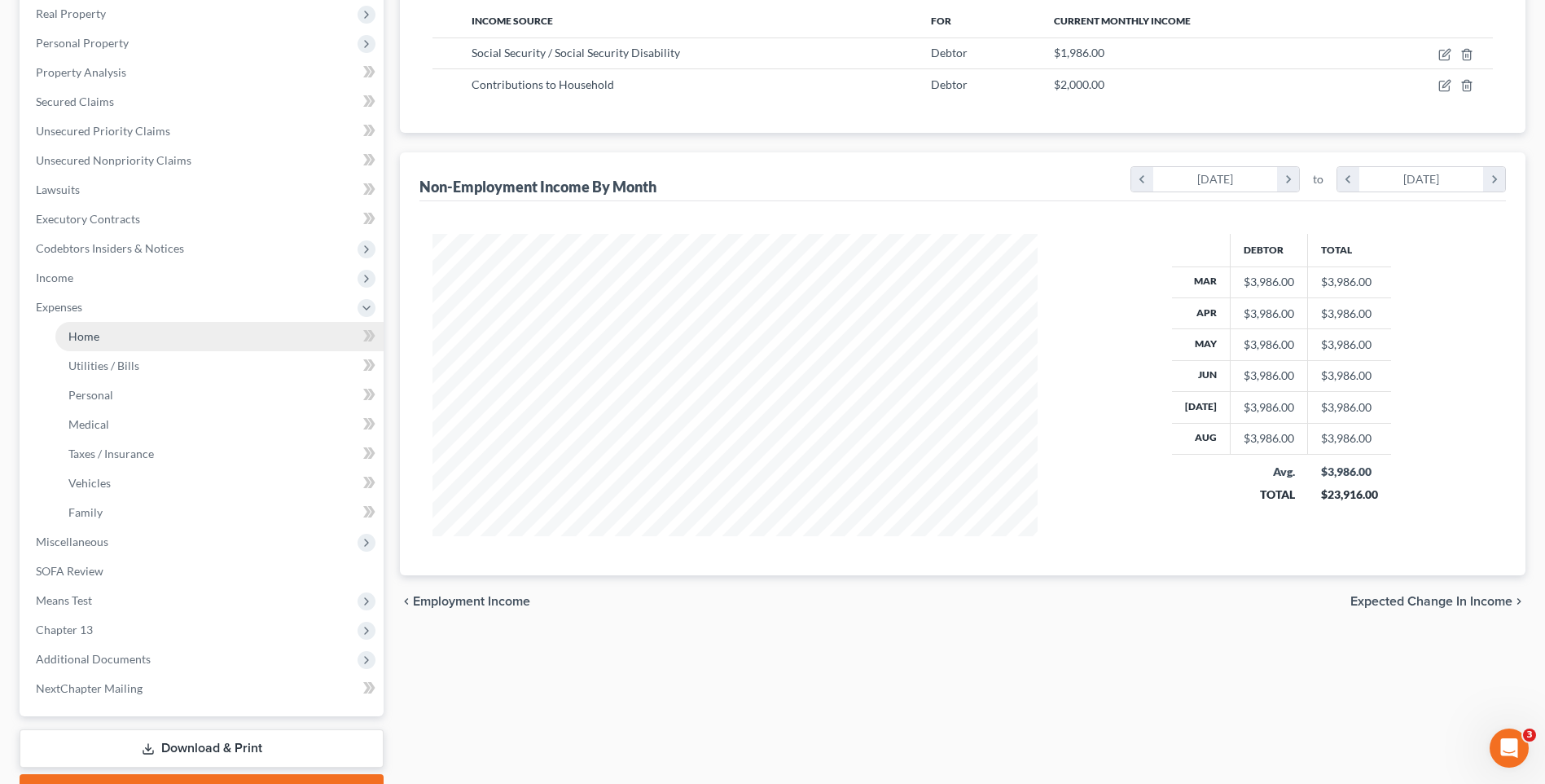
click at [243, 342] on link "Home" at bounding box center [219, 337] width 329 height 30
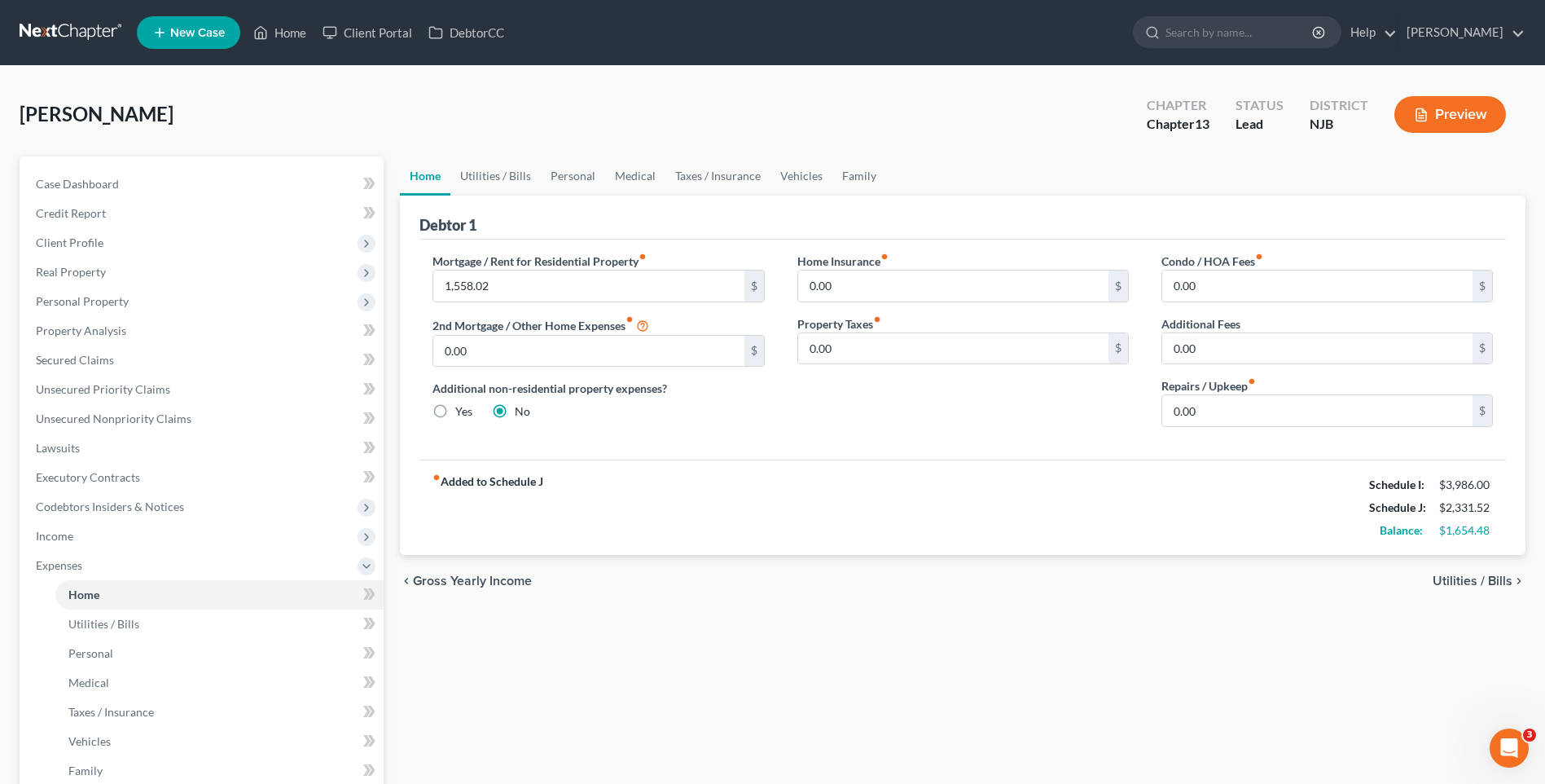
click at [1458, 583] on span "Utilities / Bills" at bounding box center [1473, 581] width 80 height 13
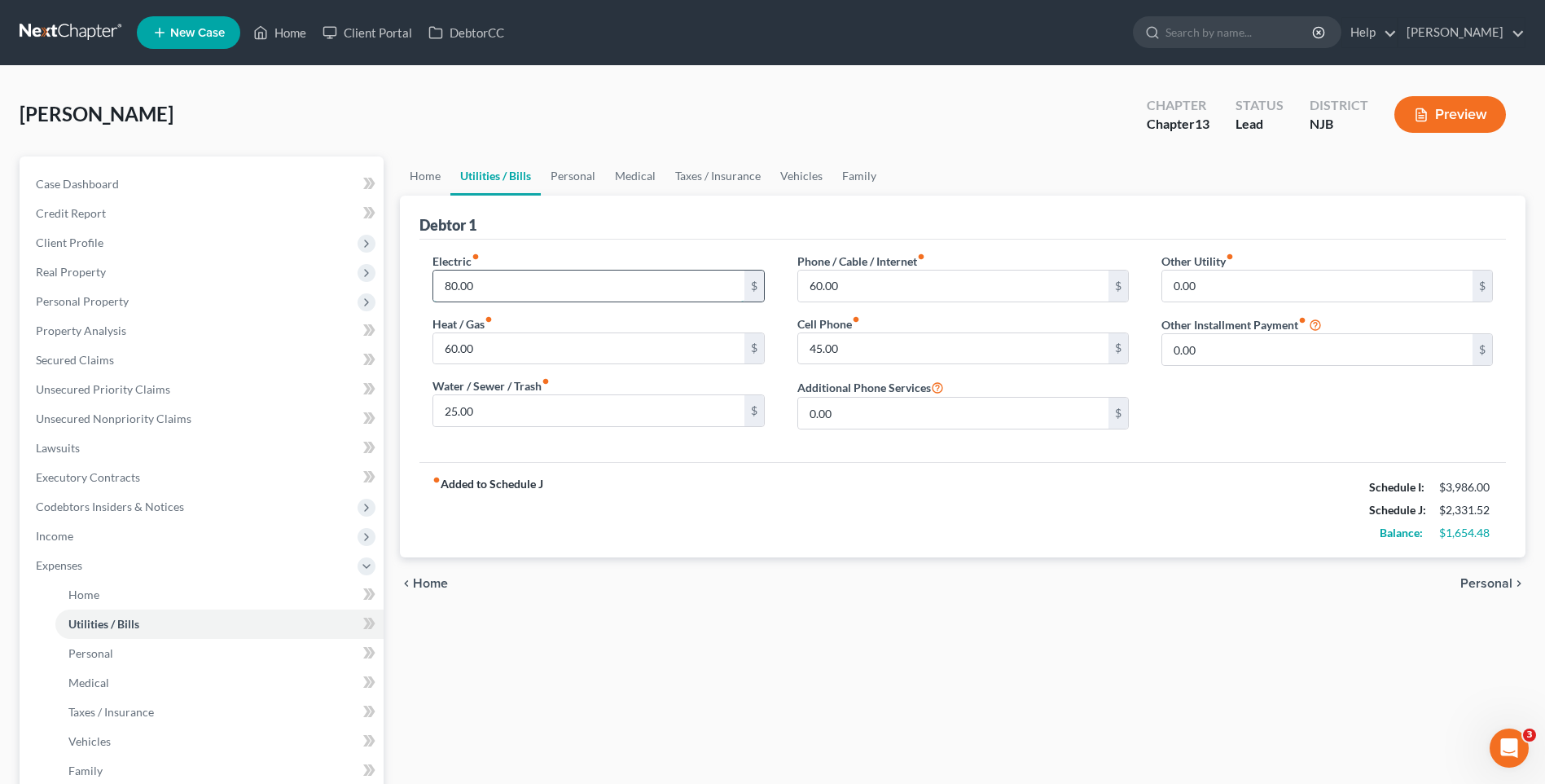
click at [505, 289] on input "80.00" at bounding box center [588, 286] width 310 height 31
drag, startPoint x: 726, startPoint y: 495, endPoint x: 644, endPoint y: 466, distance: 87.0
click at [723, 490] on div "fiber_manual_record Added to Schedule J Schedule I: $3,986.00 Schedule J: $2,38…" at bounding box center [963, 510] width 1087 height 96
click at [470, 340] on input "60.00" at bounding box center [588, 349] width 310 height 31
click at [829, 493] on div "fiber_manual_record Added to Schedule J Schedule I: $3,986.00 Schedule J: $2,41…" at bounding box center [963, 510] width 1087 height 96
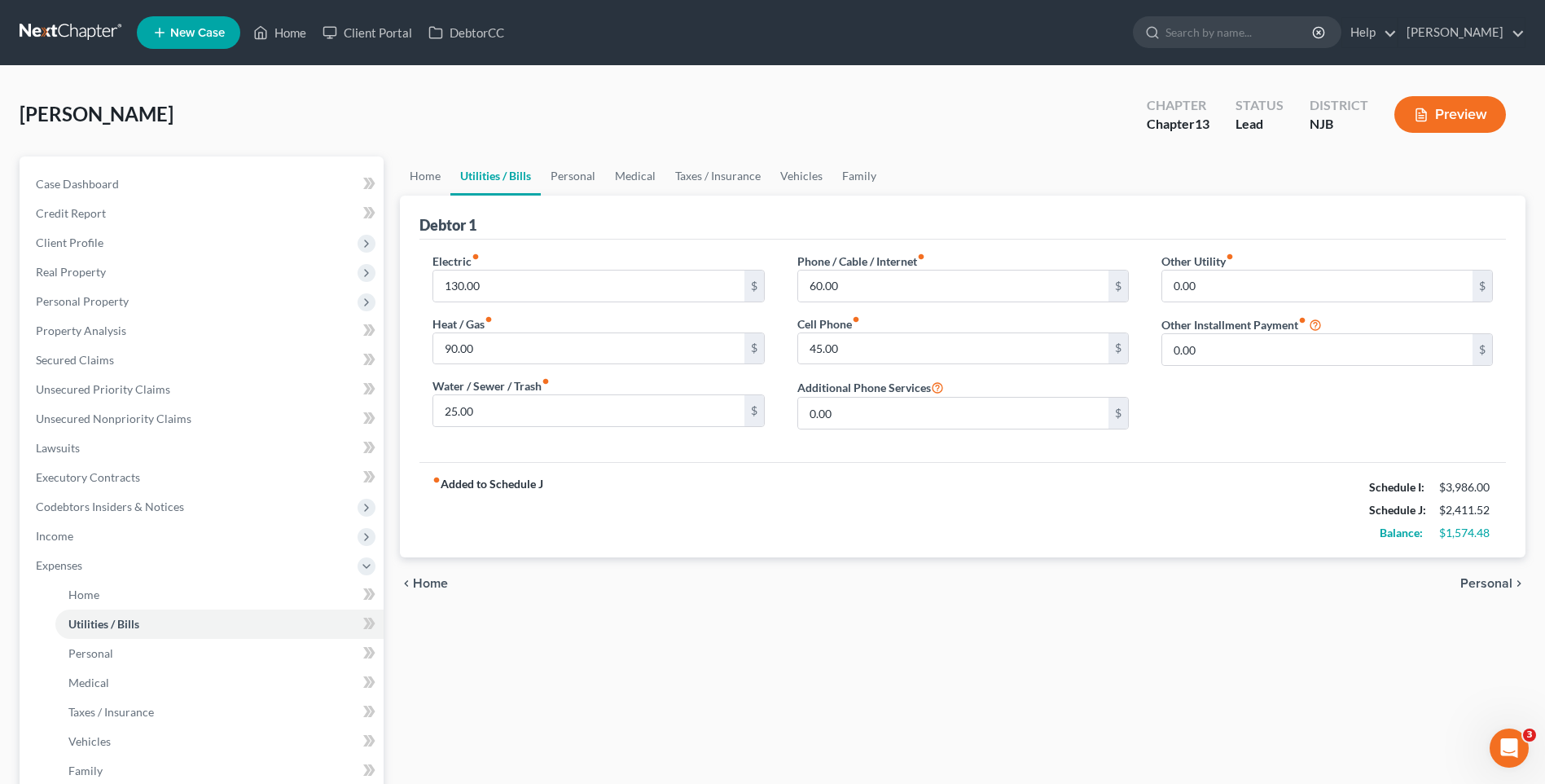
click at [1478, 583] on span "Personal" at bounding box center [1487, 583] width 52 height 13
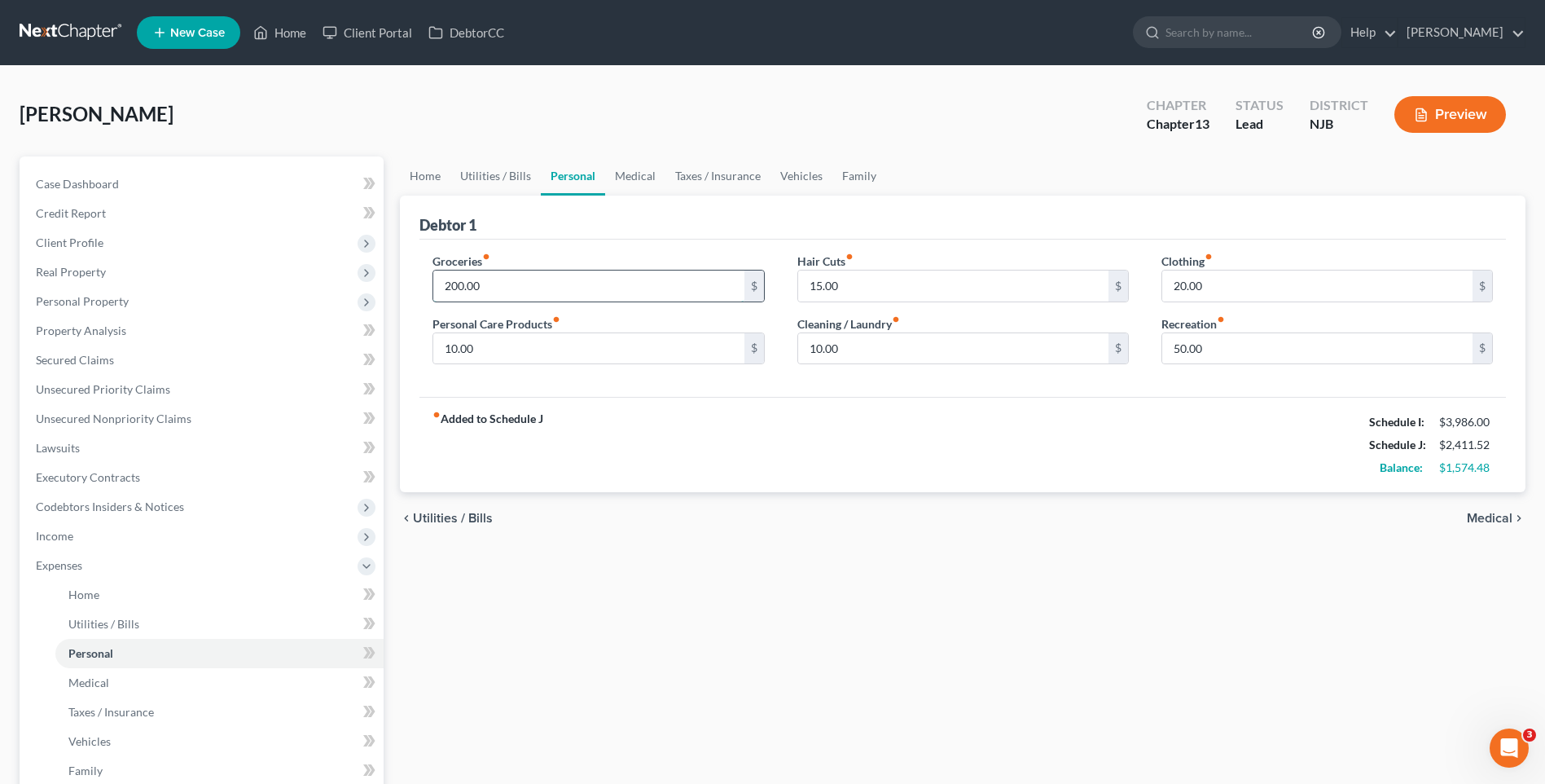
click at [476, 283] on input "200.00" at bounding box center [588, 286] width 310 height 31
click at [875, 445] on div "fiber_manual_record Added to Schedule J Schedule I: $3,986.00 Schedule J: $2,46…" at bounding box center [963, 445] width 1087 height 96
click at [495, 338] on input "10.00" at bounding box center [588, 349] width 310 height 31
click at [964, 596] on div "Home Utilities / Bills Personal Medical Taxes / Insurance Vehicles Family Debto…" at bounding box center [963, 612] width 1142 height 912
click at [142, 175] on link "Case Dashboard" at bounding box center [203, 184] width 361 height 30
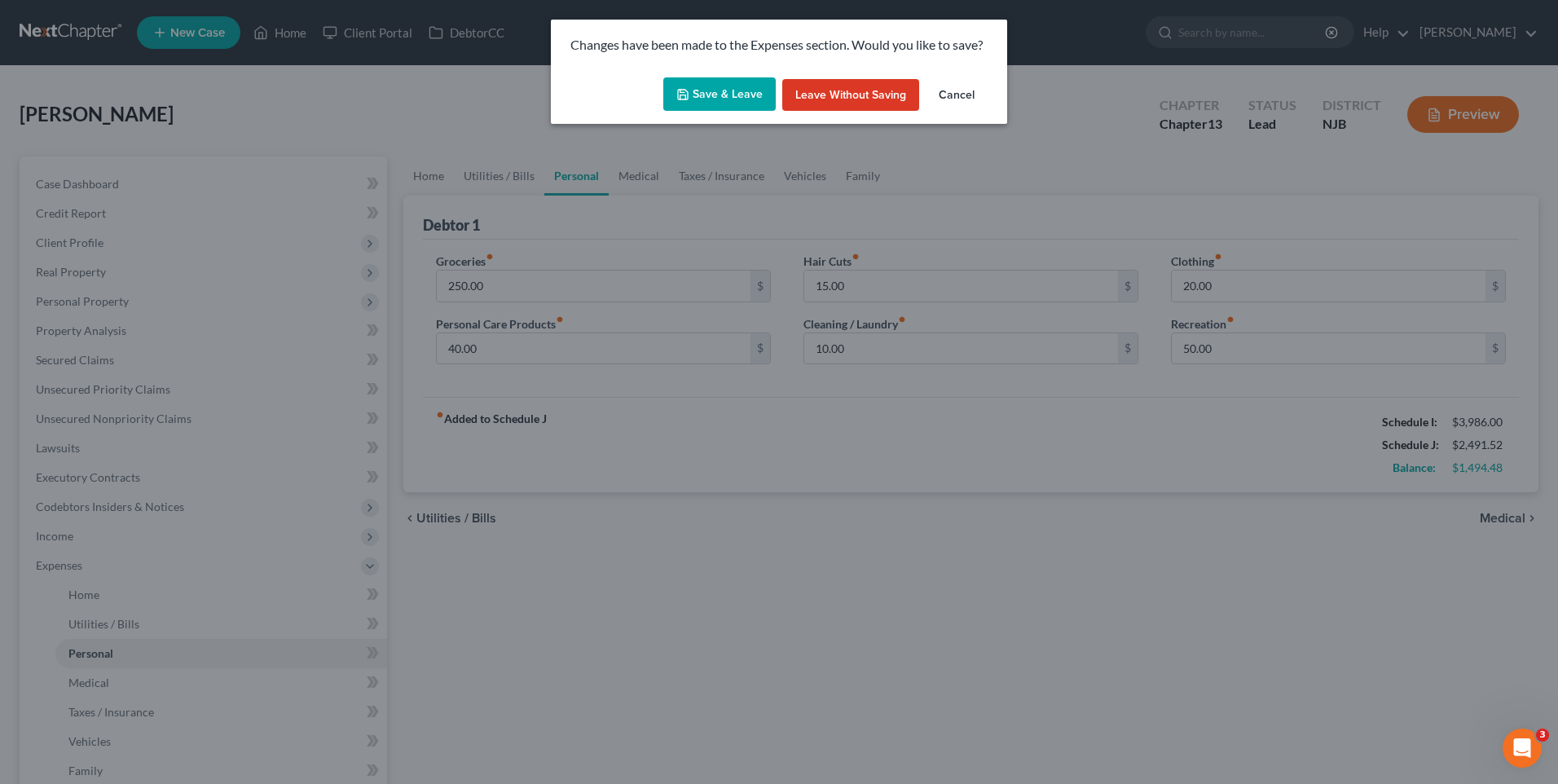
click at [716, 91] on button "Save & Leave" at bounding box center [719, 95] width 113 height 35
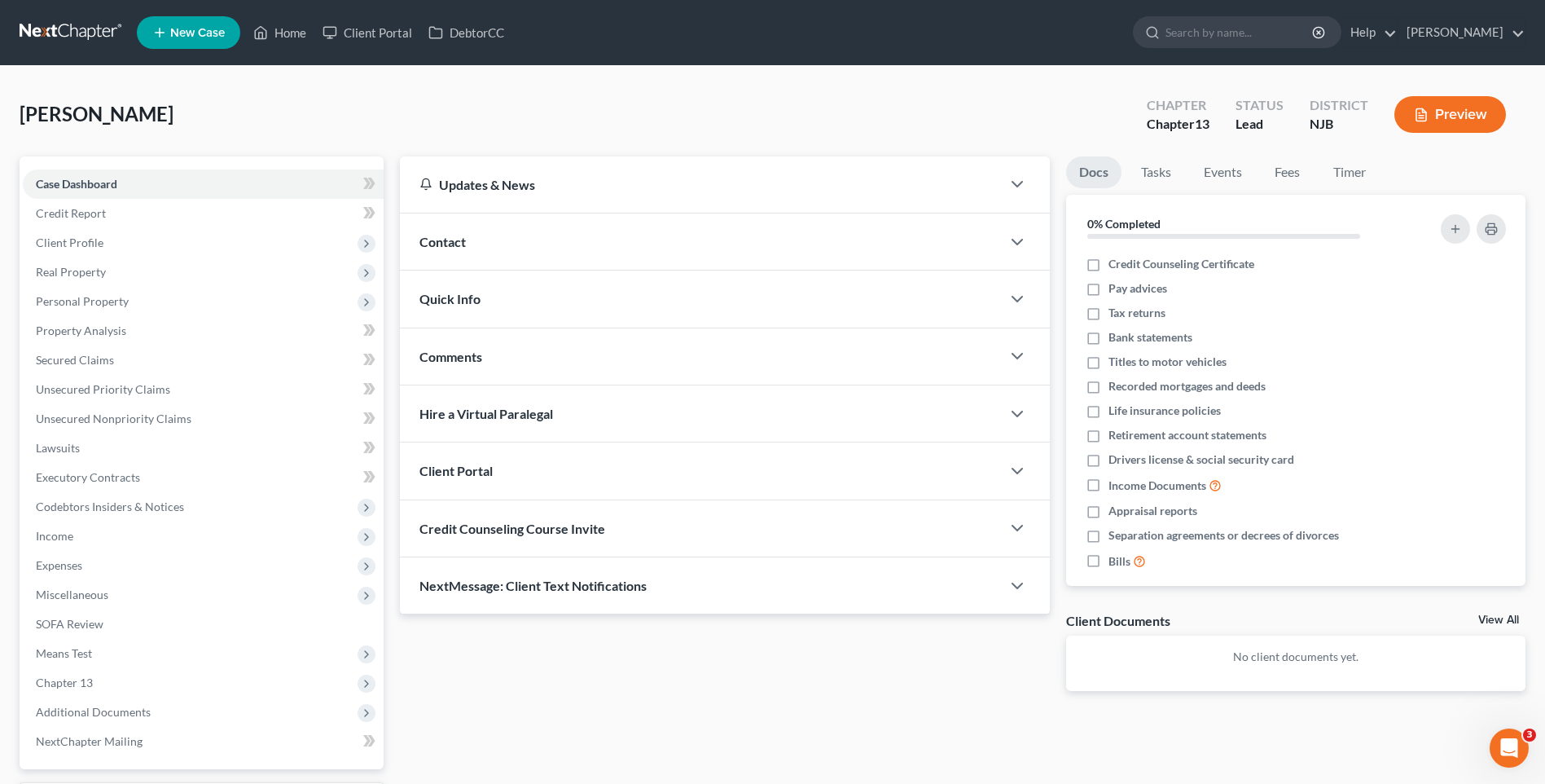
click at [341, 116] on div "[PERSON_NAME] Upgraded Chapter Chapter 13 Status [GEOGRAPHIC_DATA] [GEOGRAPHIC_…" at bounding box center [772, 121] width 1506 height 71
click at [396, 131] on div "[PERSON_NAME] Upgraded Chapter Chapter 13 Status [GEOGRAPHIC_DATA] [GEOGRAPHIC_…" at bounding box center [772, 121] width 1506 height 71
click at [294, 30] on link "Home" at bounding box center [280, 33] width 69 height 30
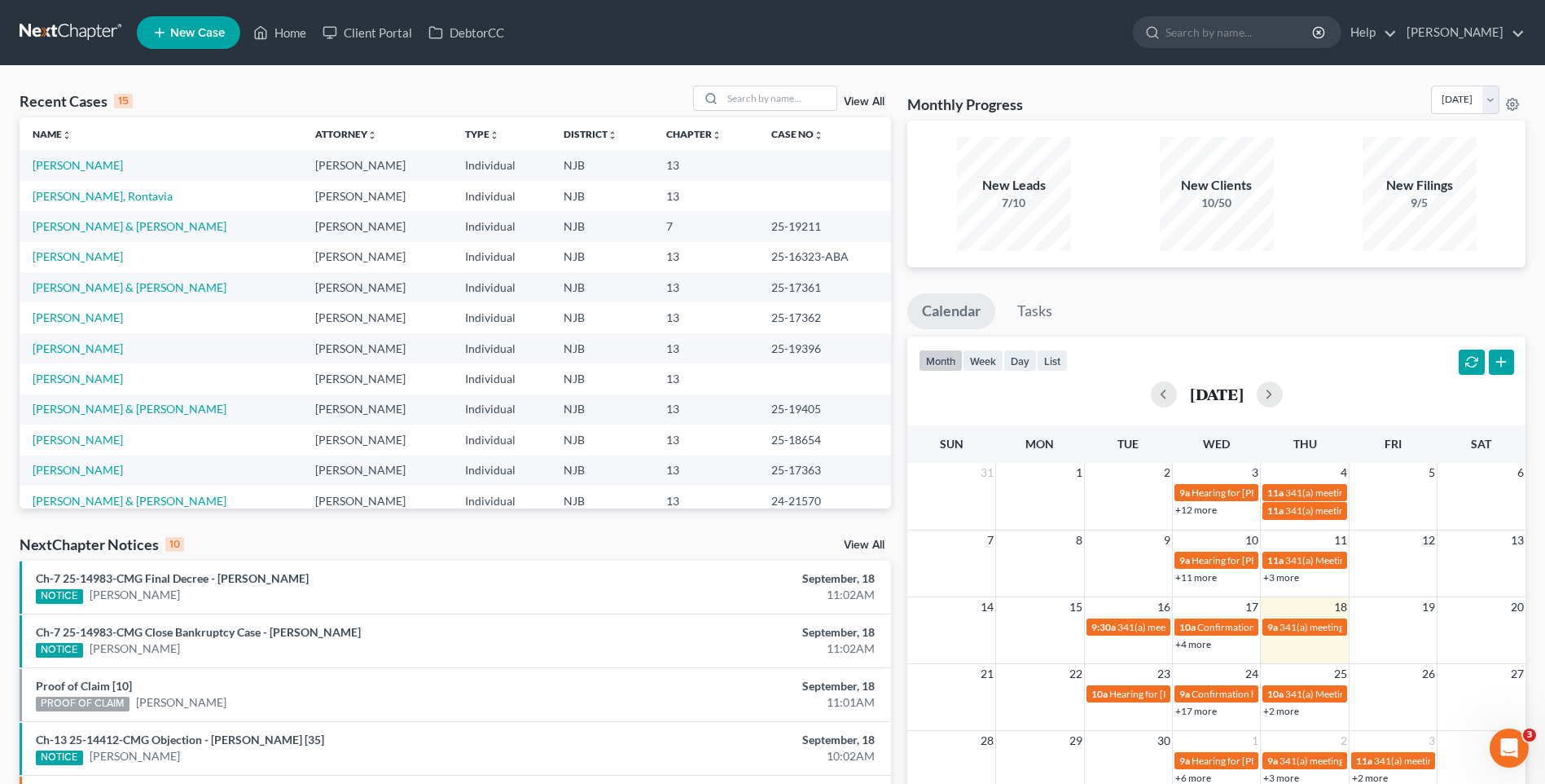
click at [357, 94] on div "Recent Cases 15 View All" at bounding box center [455, 101] width 871 height 32
click at [414, 91] on div "Recent Cases 15 View All" at bounding box center [455, 101] width 871 height 32
click at [441, 100] on div "Recent Cases 15 View All" at bounding box center [455, 101] width 871 height 32
